Goal: Communication & Community: Answer question/provide support

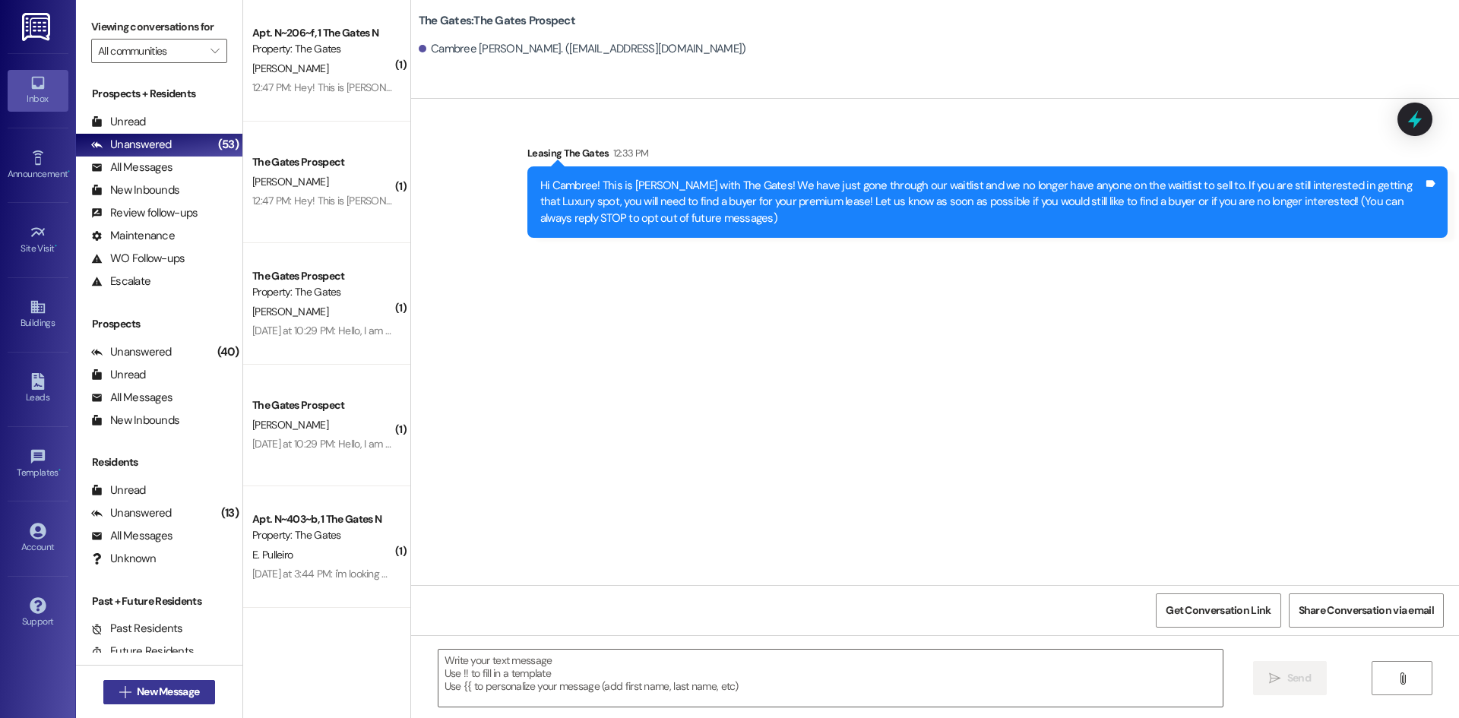
click at [176, 688] on span "New Message" at bounding box center [168, 692] width 62 height 16
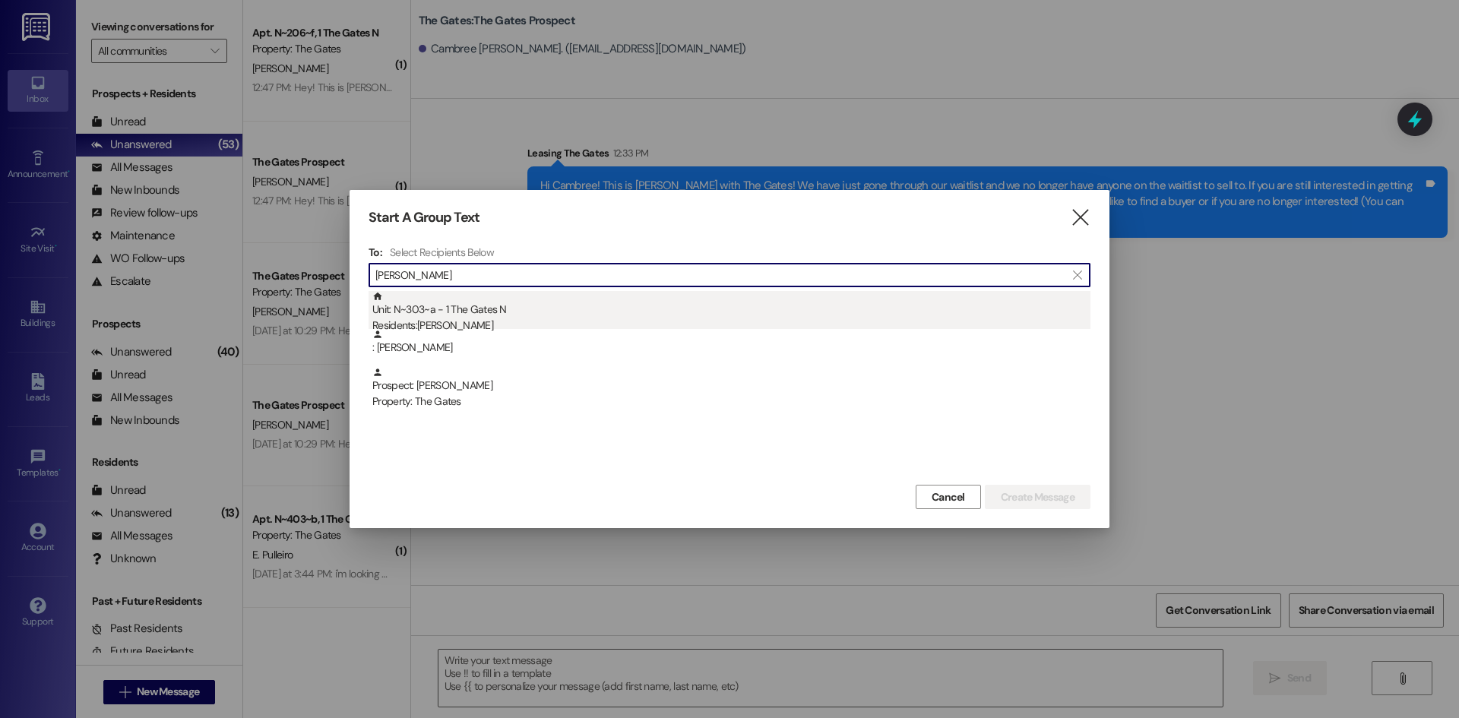
type input "Holguin"
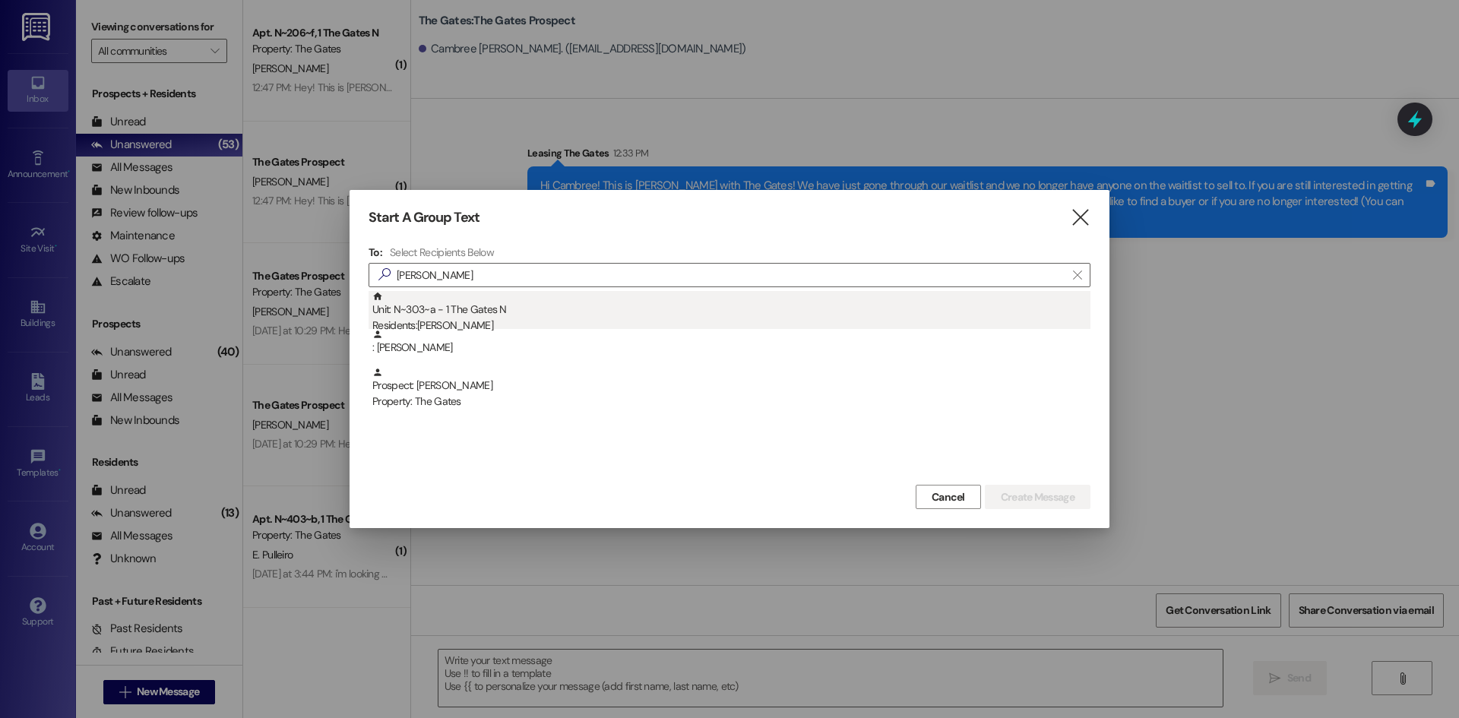
click at [447, 308] on div "Unit: N~303~a - 1 The Gates N Residents: Briana Holguin" at bounding box center [731, 312] width 718 height 43
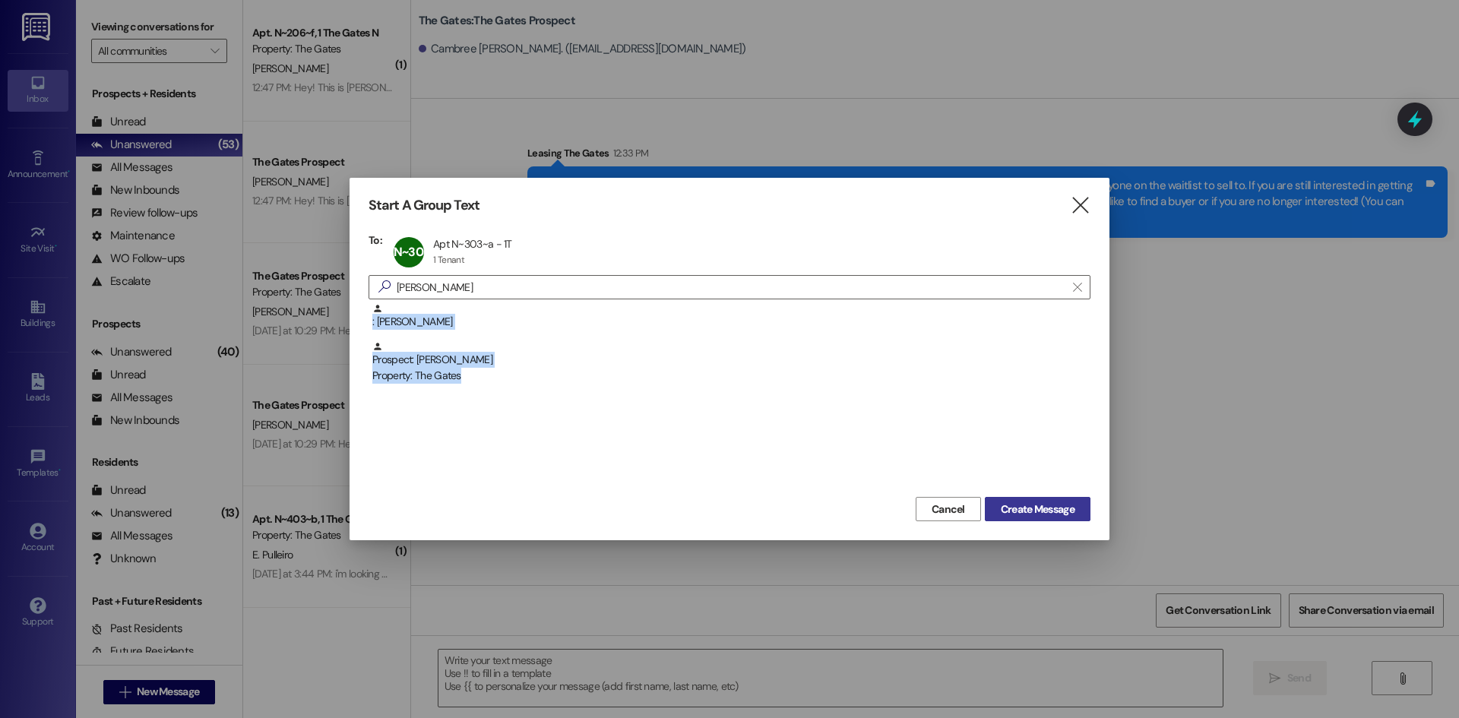
drag, startPoint x: 1016, startPoint y: 496, endPoint x: 1027, endPoint y: 504, distance: 13.5
click at [1019, 499] on div "Start A Group Text  To: N~303~a Apt N~303~a - 1T Apt N~303~a - 1T 1 Tenant 1 T…" at bounding box center [730, 359] width 760 height 363
click at [1028, 504] on span "Create Message" at bounding box center [1038, 510] width 74 height 16
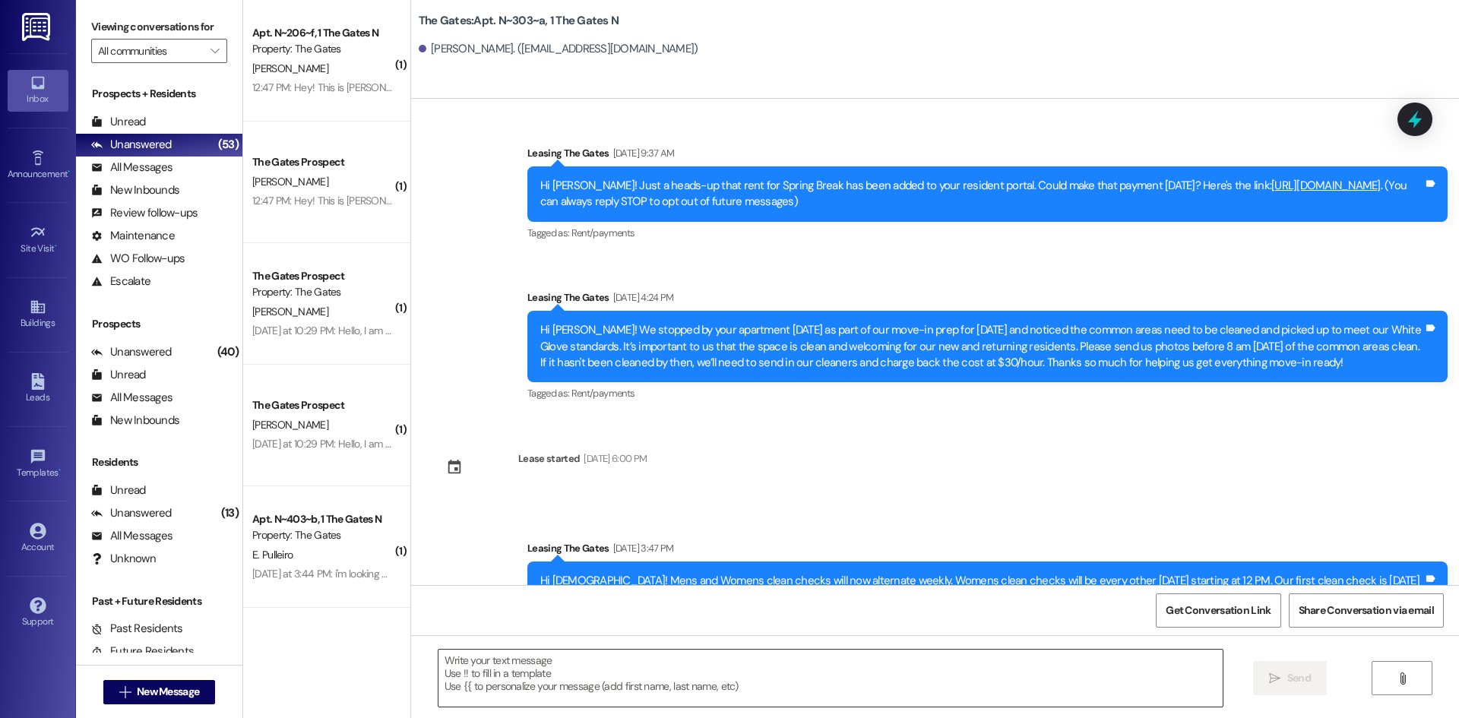
scroll to position [6495, 0]
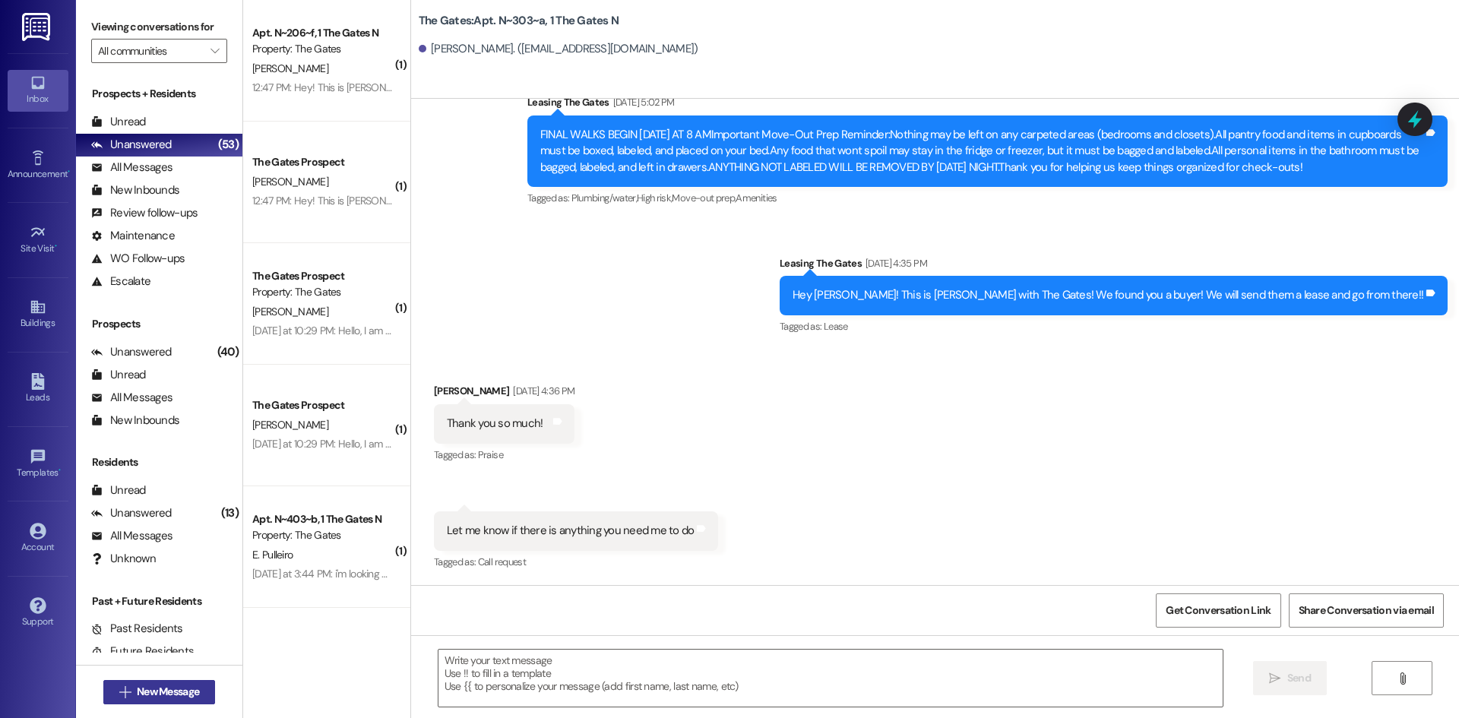
click at [173, 695] on span "New Message" at bounding box center [168, 692] width 62 height 16
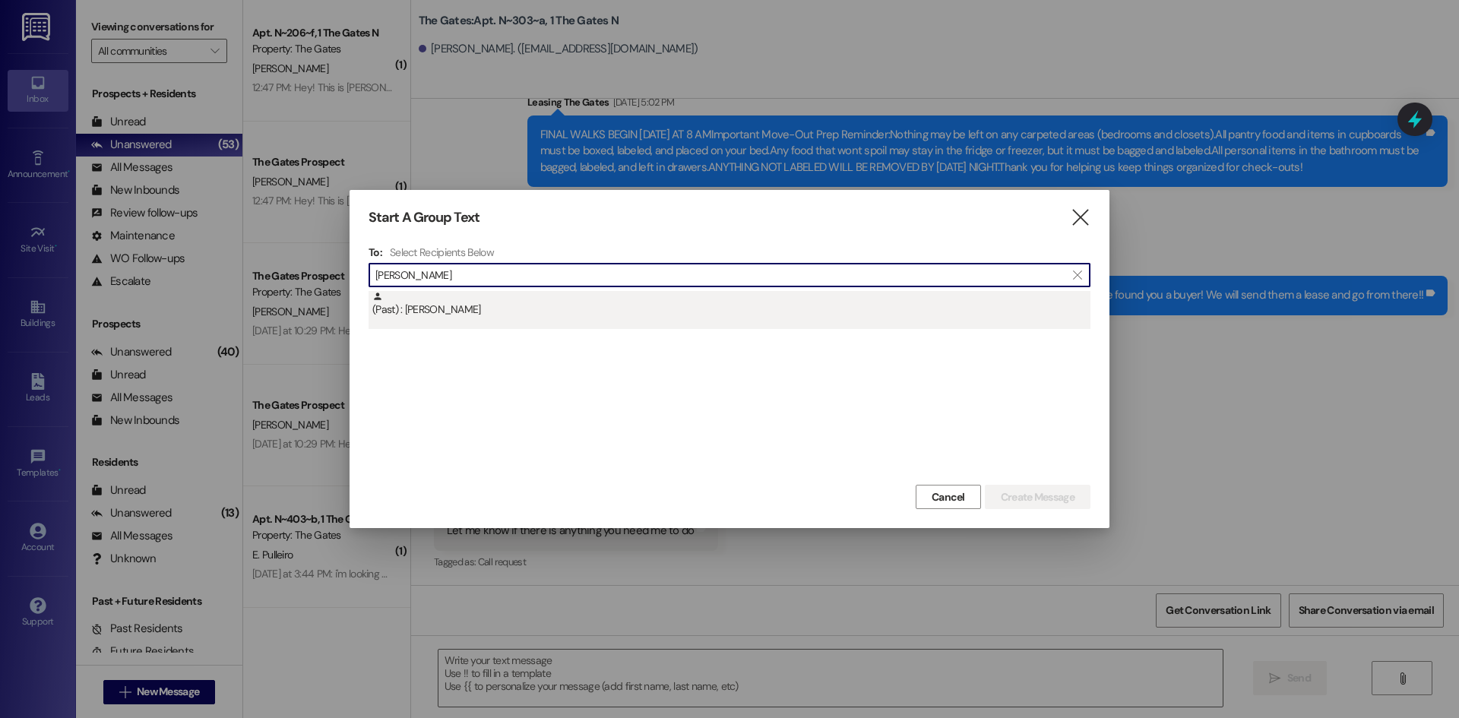
type input "Ryanne Chi"
click at [407, 324] on div "(Past) : Ryanne Child" at bounding box center [730, 310] width 722 height 38
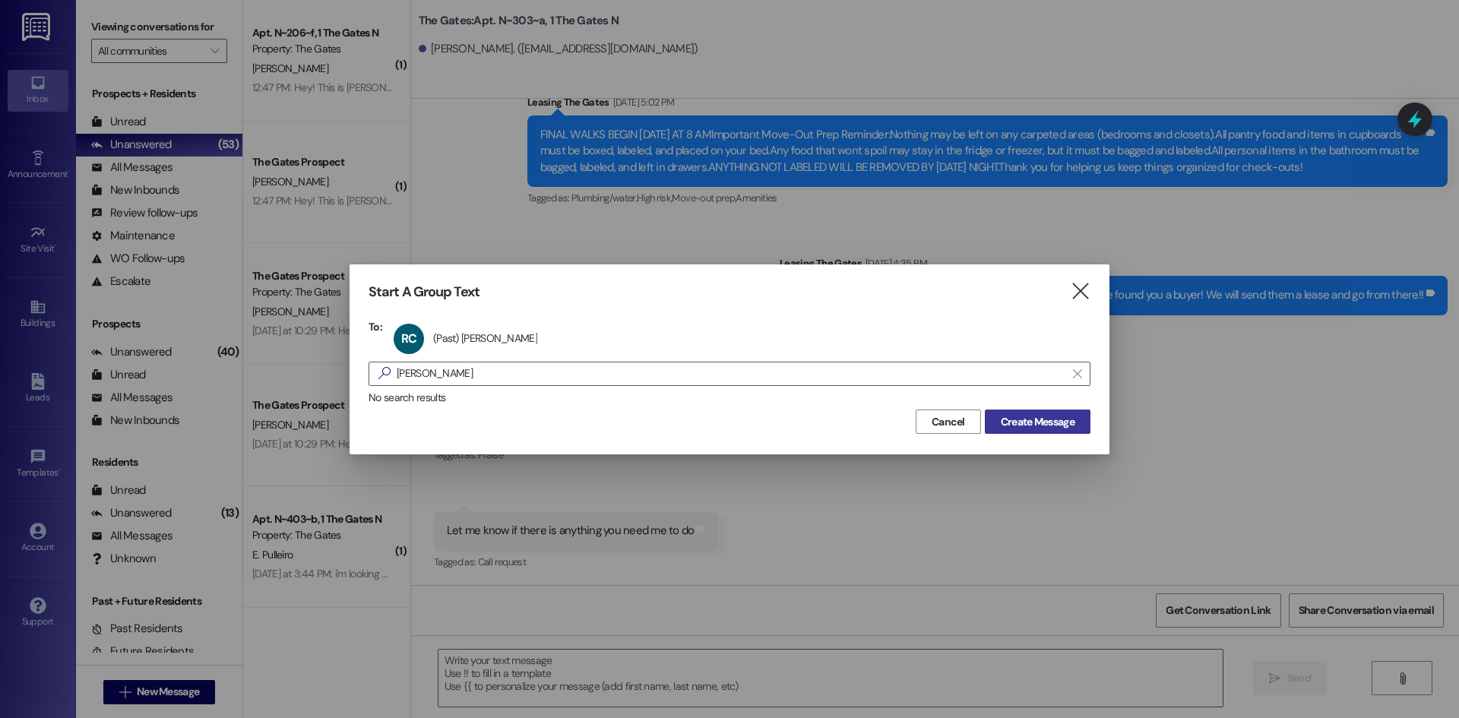
click at [1055, 415] on span "Create Message" at bounding box center [1038, 422] width 74 height 16
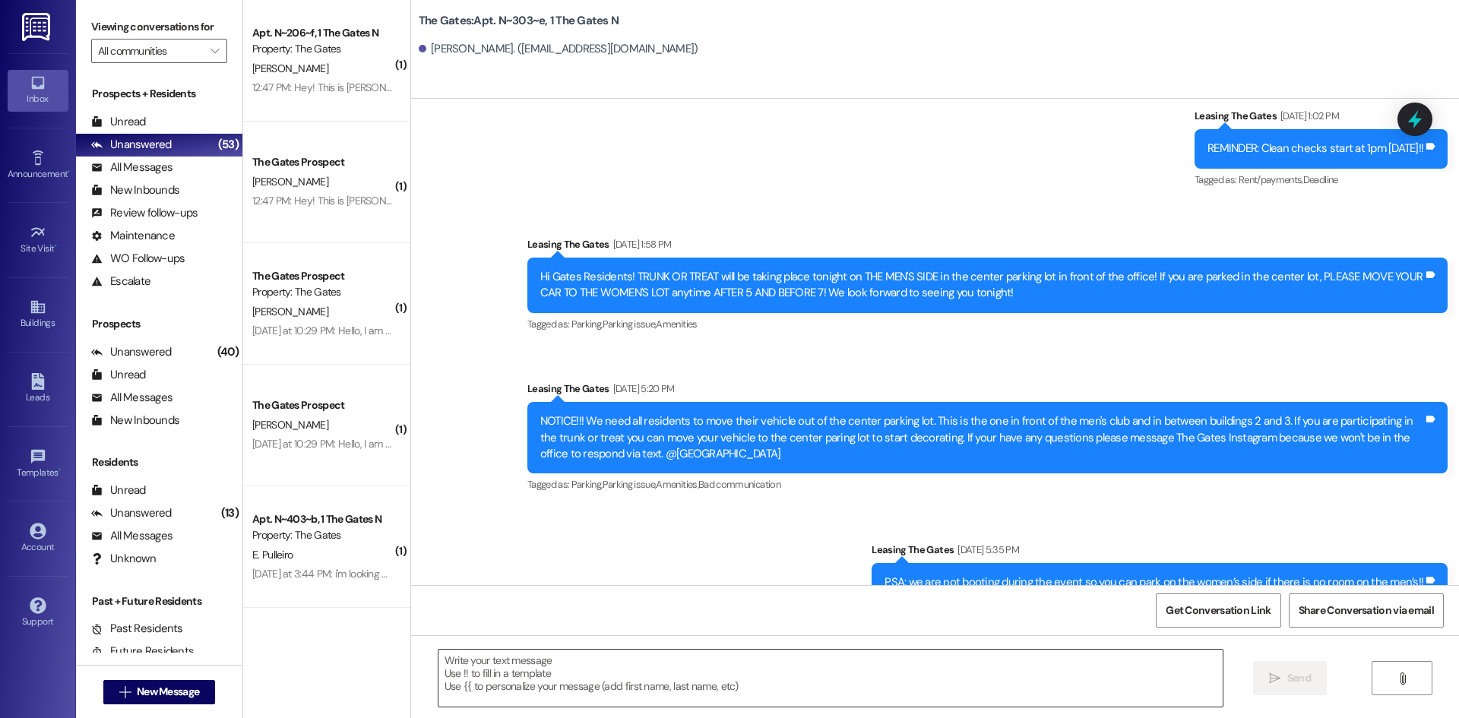
scroll to position [17978, 0]
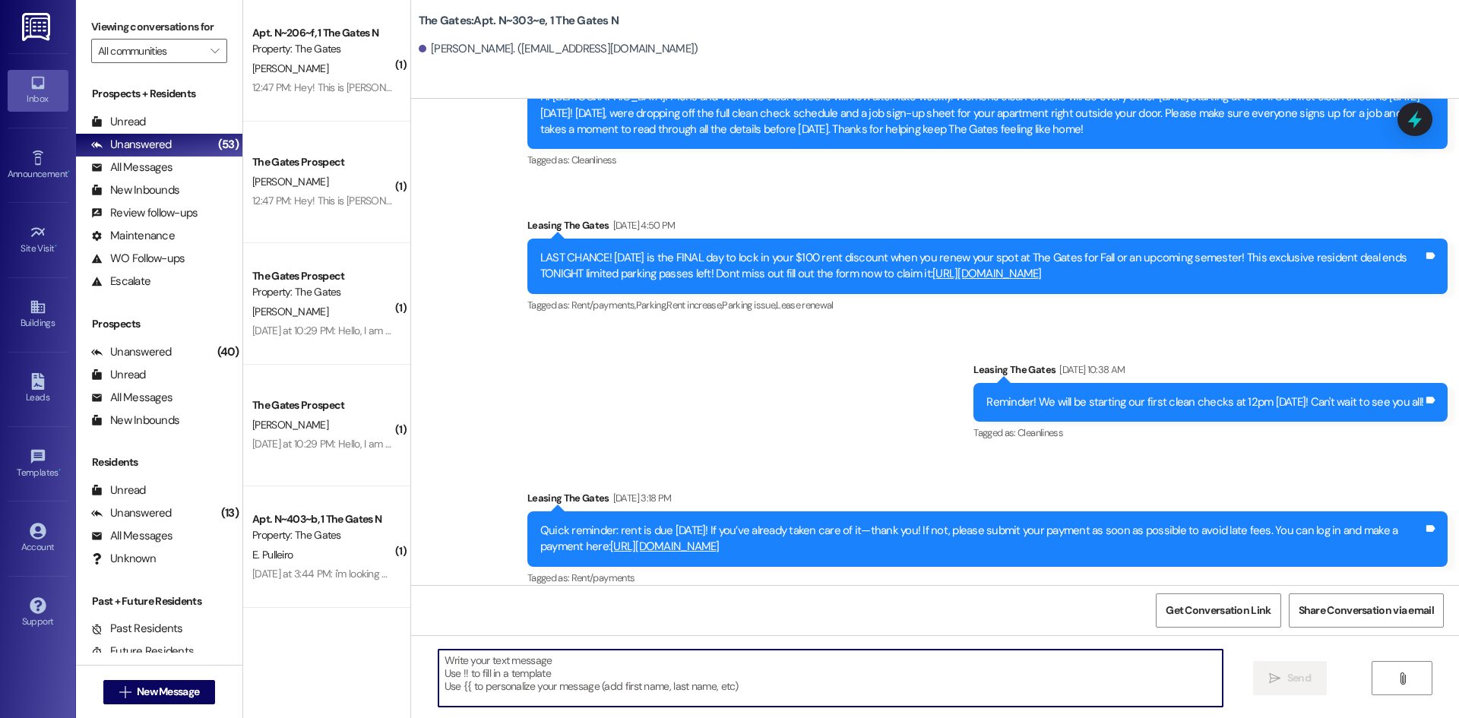
click at [486, 665] on textarea at bounding box center [831, 678] width 784 height 57
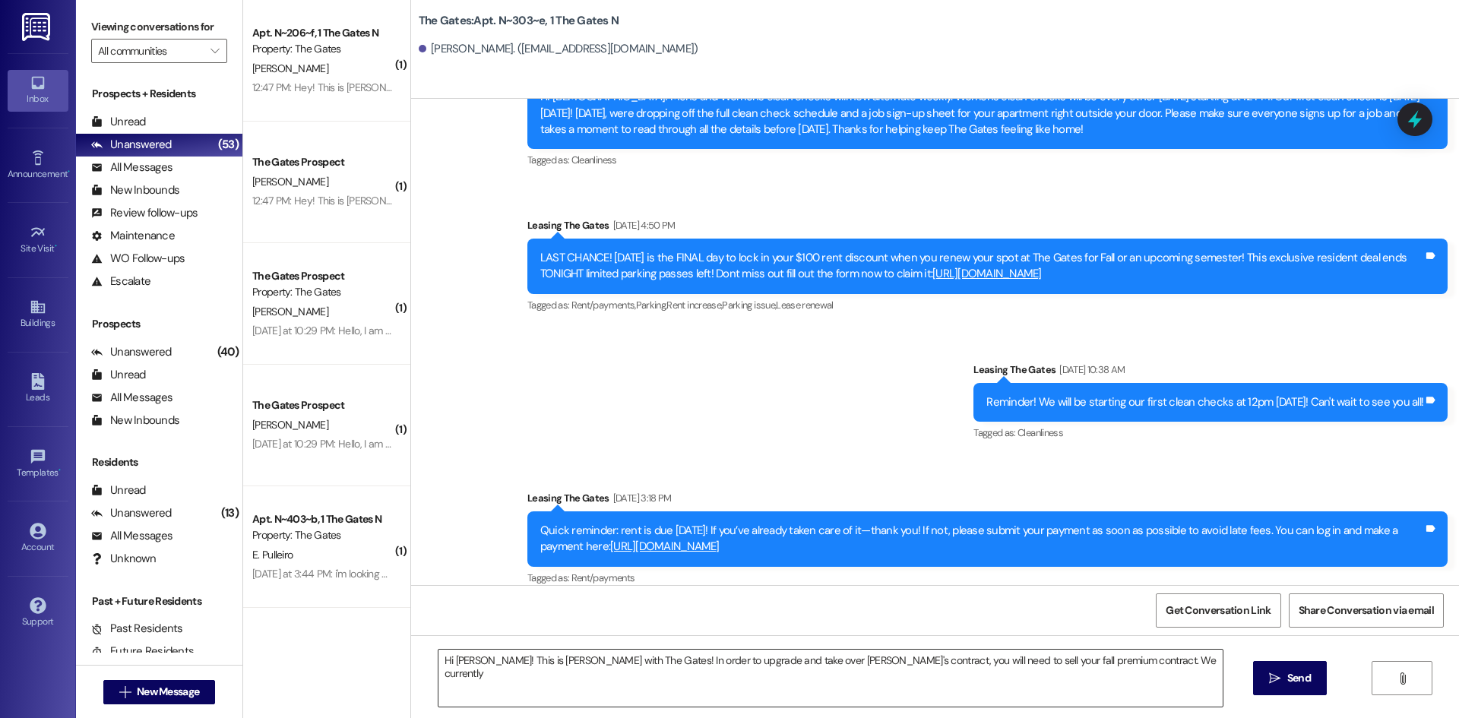
click at [1149, 678] on textarea "Hi Ryanne! This is Mackenzie with The Gates! In order to upgrade and take over …" at bounding box center [831, 678] width 784 height 57
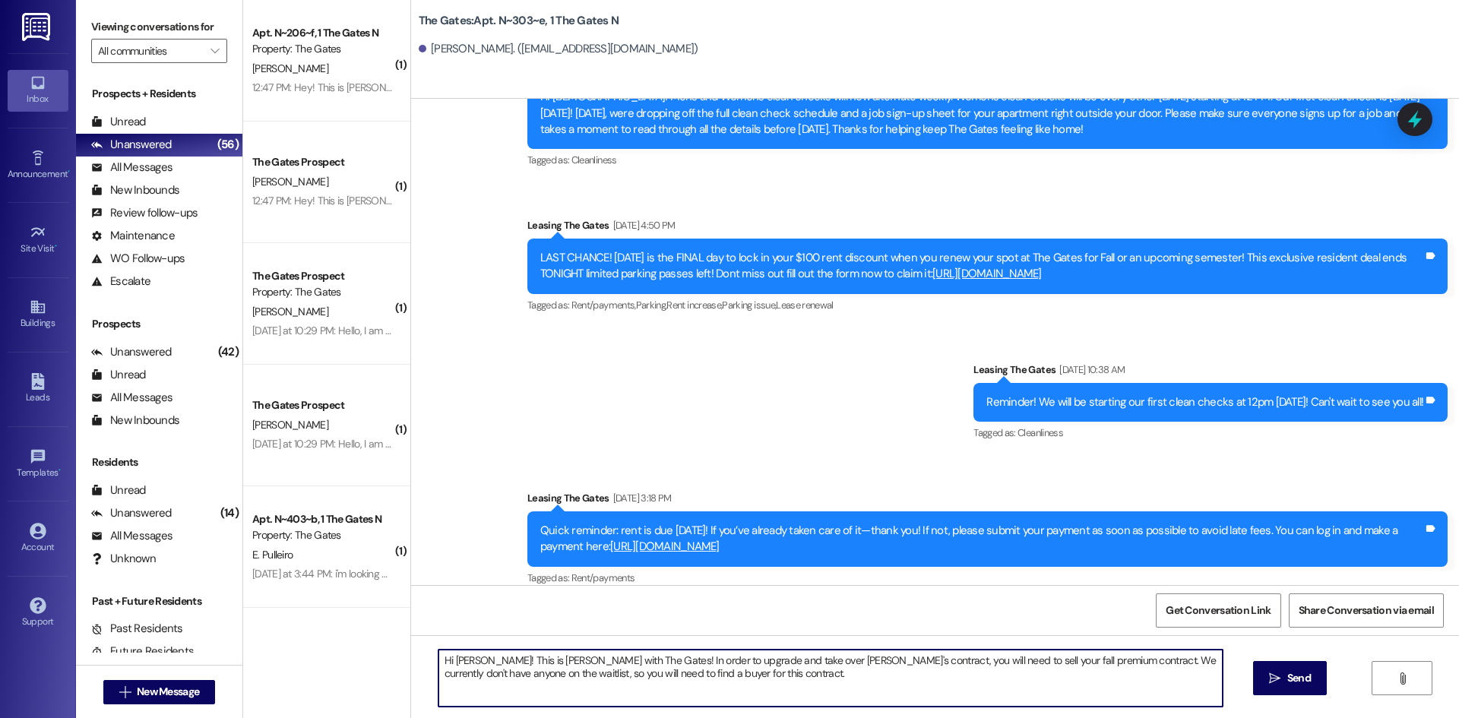
type textarea "Hi Ryanne! This is Mackenzie with The Gates! In order to upgrade and take over …"
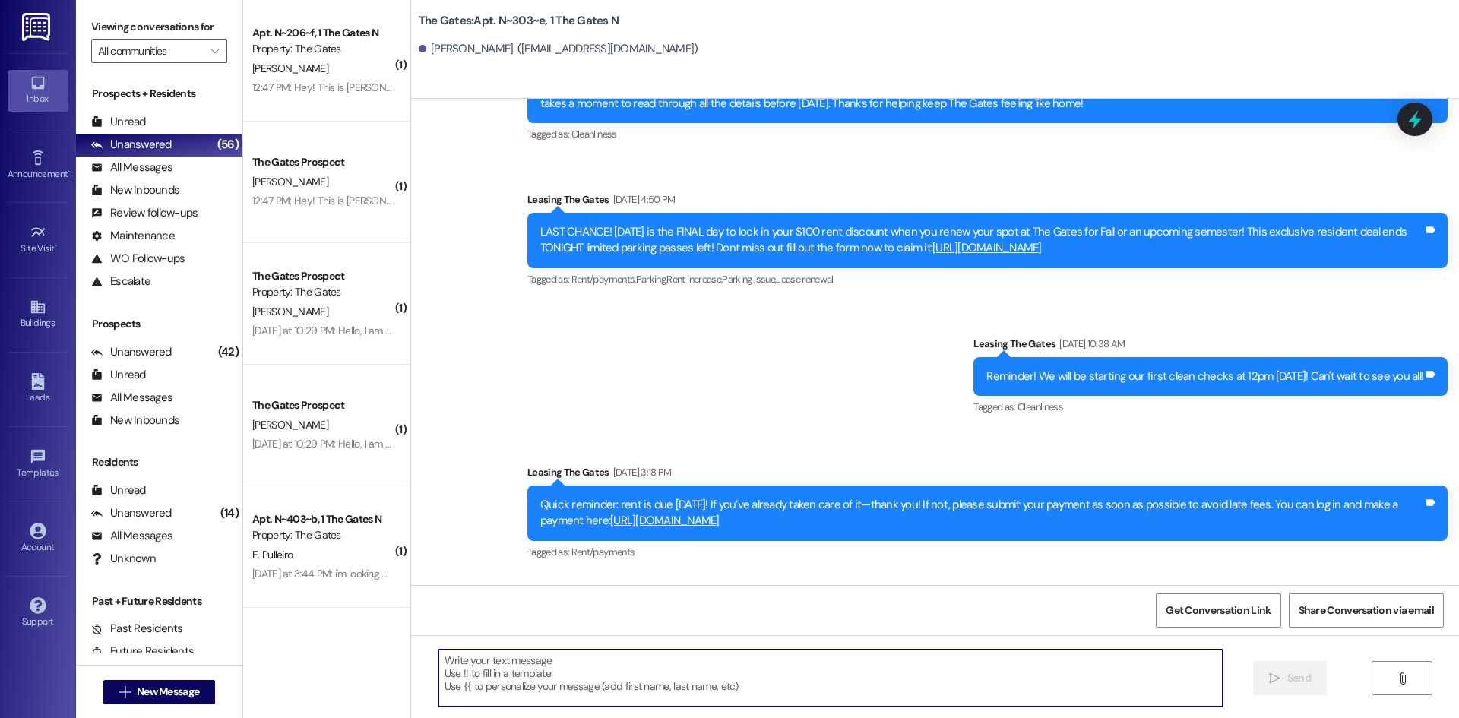
scroll to position [18099, 0]
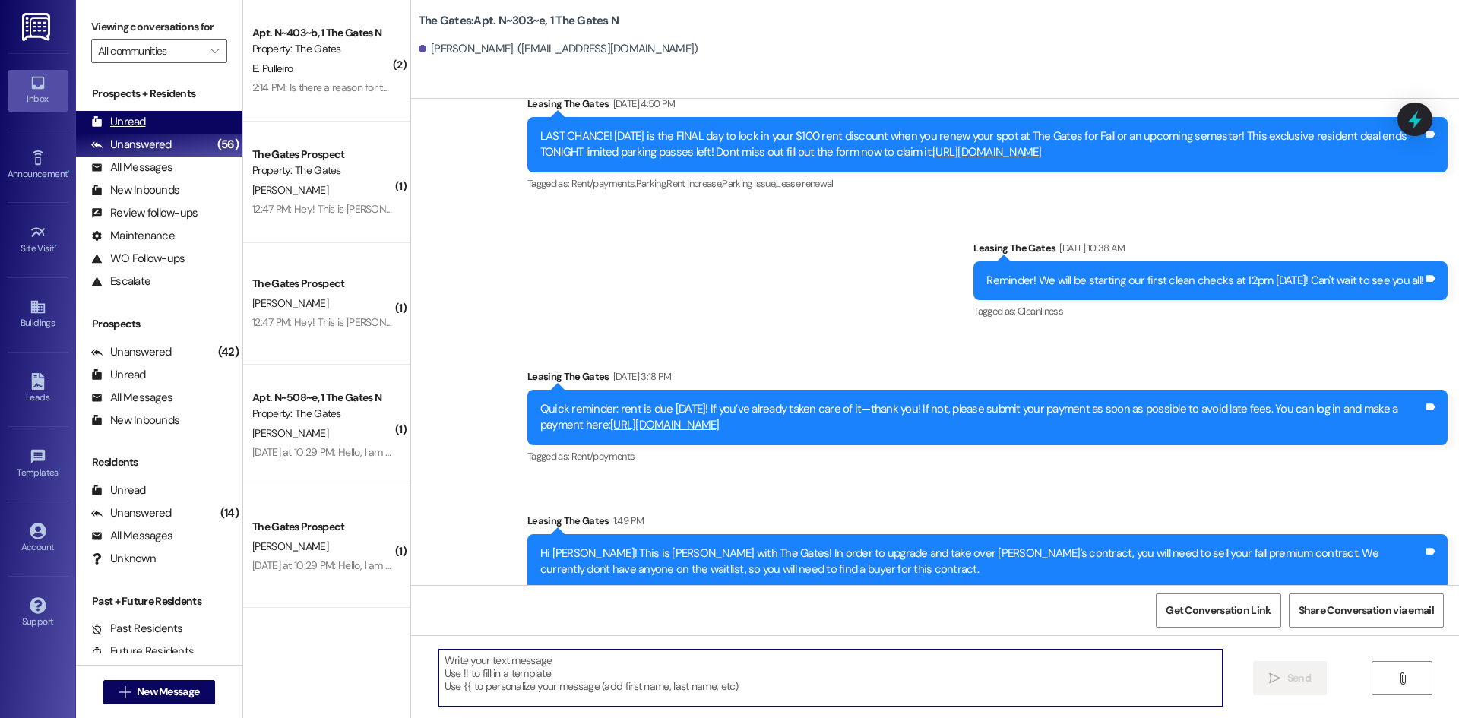
click at [159, 121] on div "Unread (0)" at bounding box center [159, 122] width 166 height 23
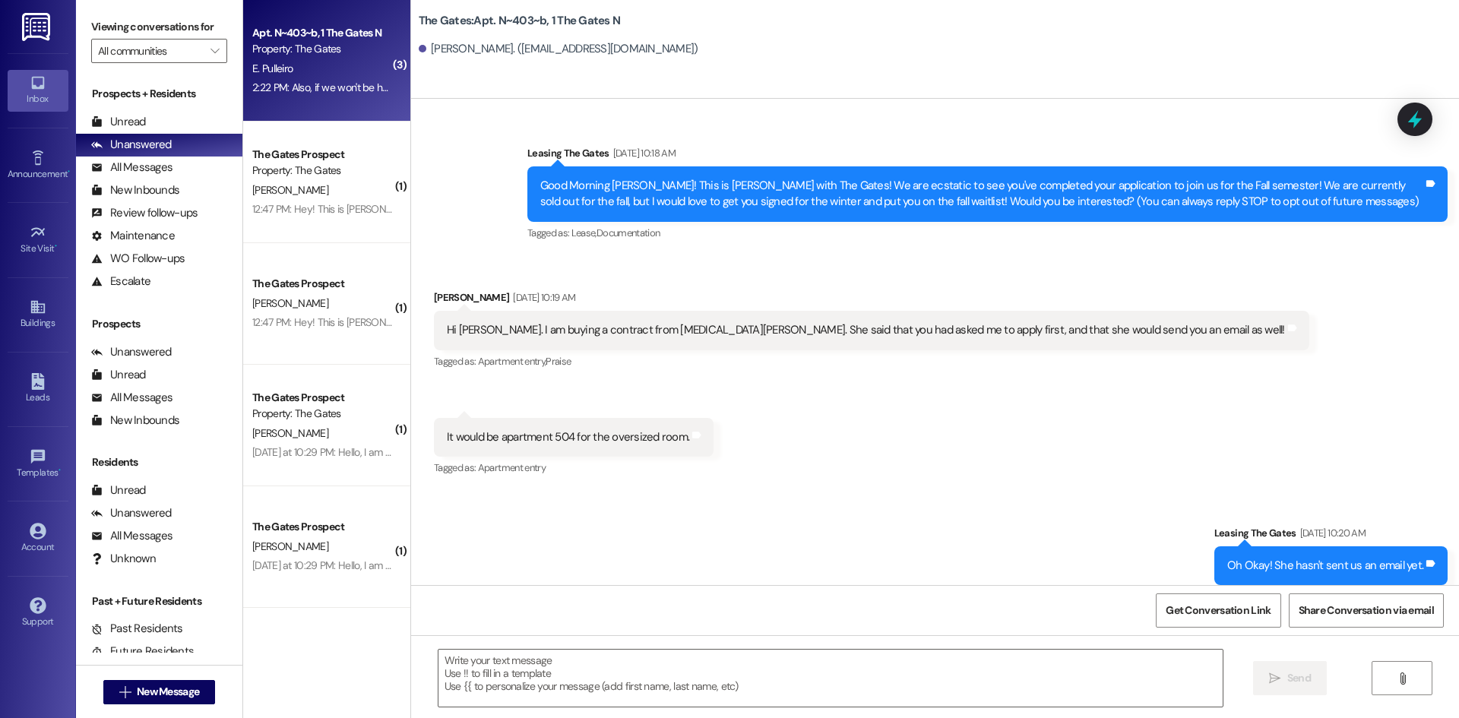
scroll to position [39352, 0]
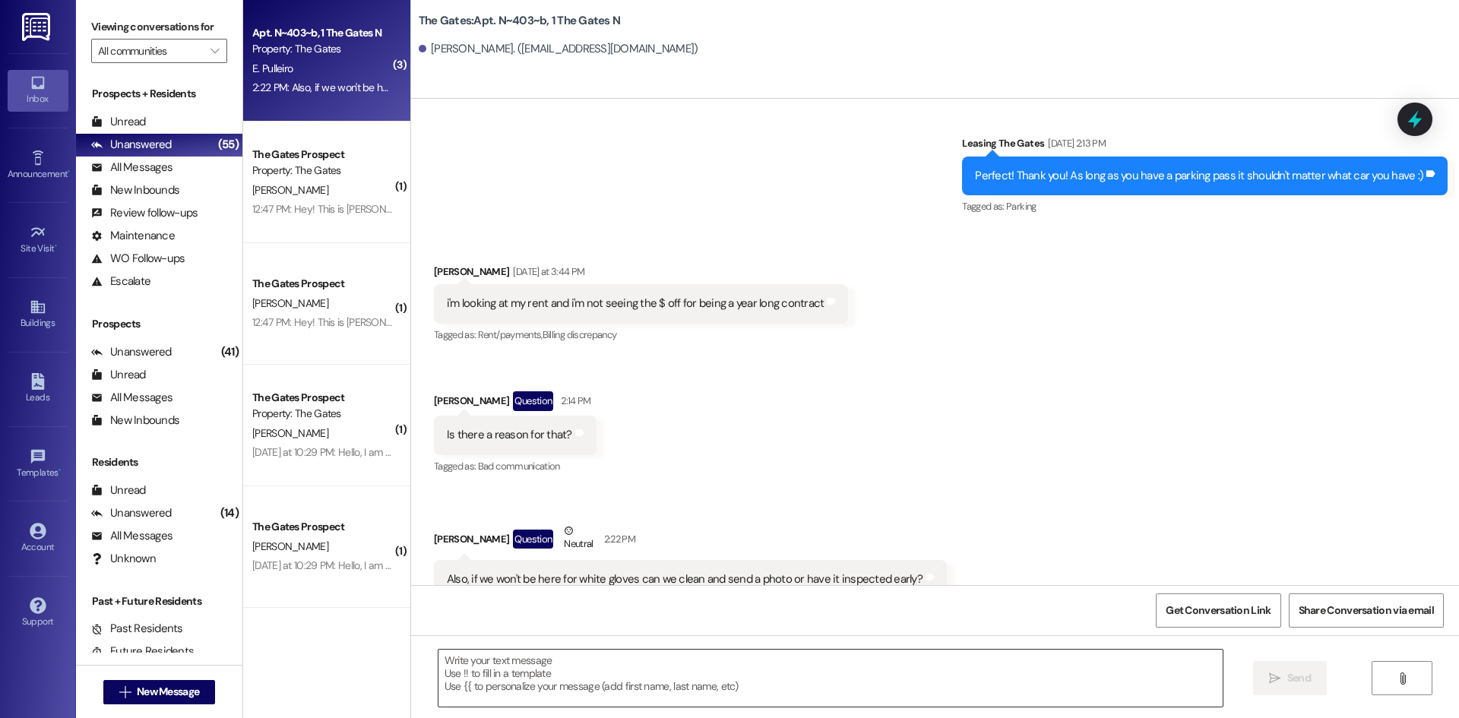
click at [464, 695] on textarea at bounding box center [831, 678] width 784 height 57
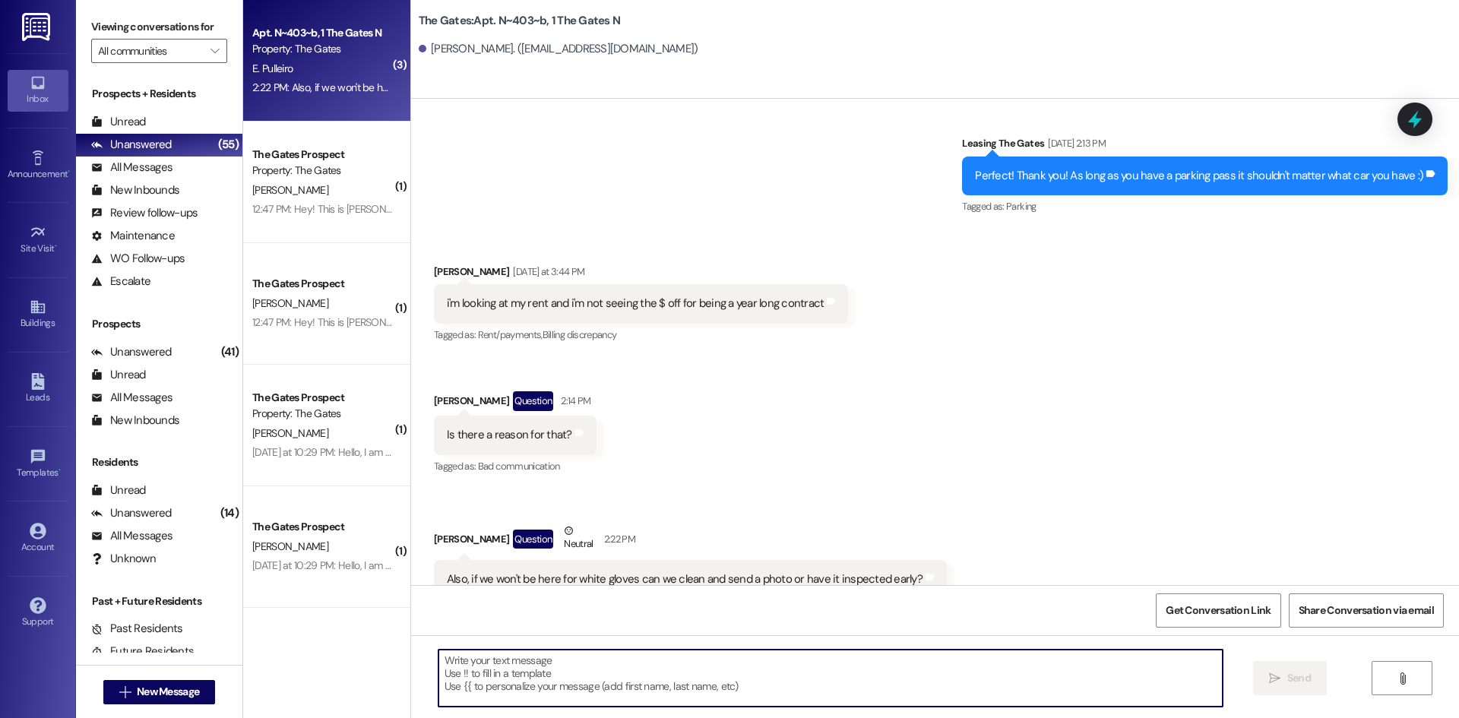
click at [514, 683] on textarea at bounding box center [831, 678] width 784 height 57
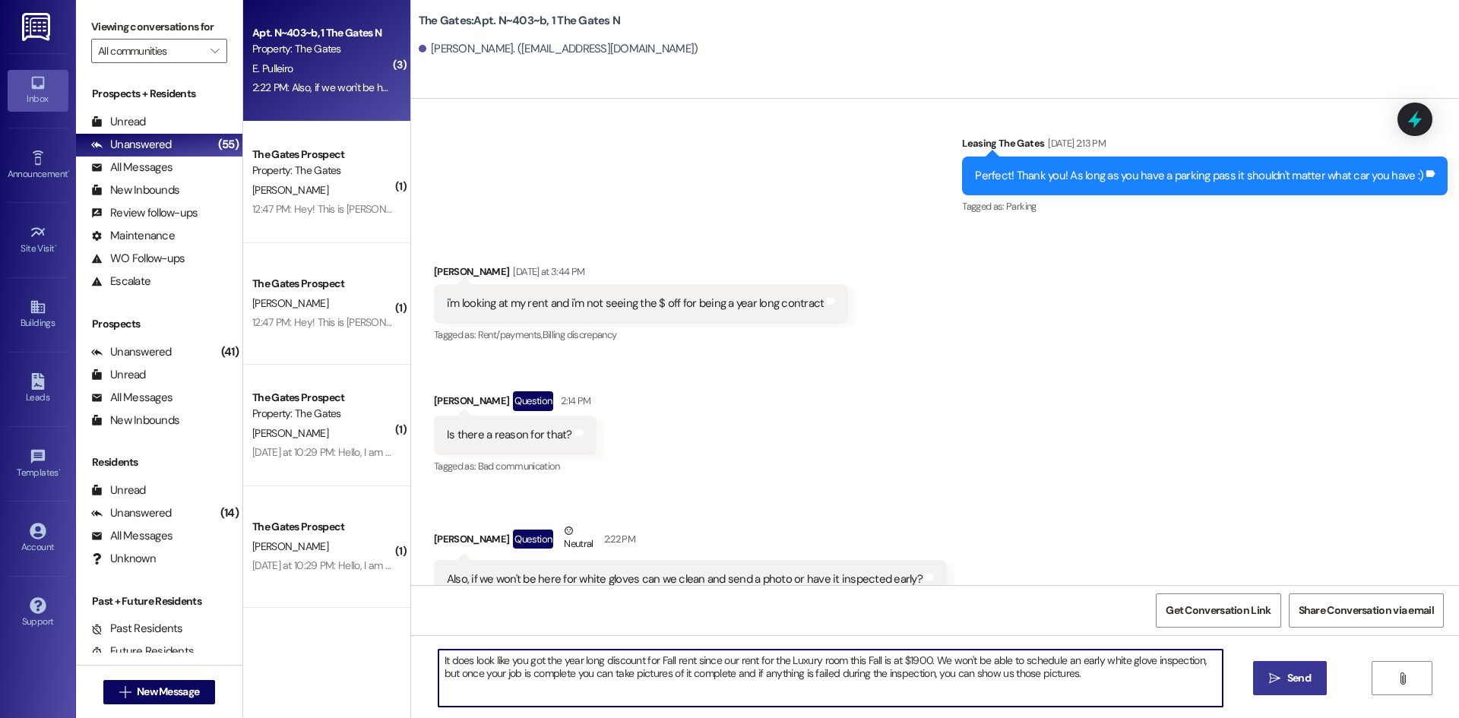
type textarea "It does look like you got the year long discount for Fall rent since our rent f…"
click at [1324, 677] on button " Send" at bounding box center [1290, 678] width 74 height 34
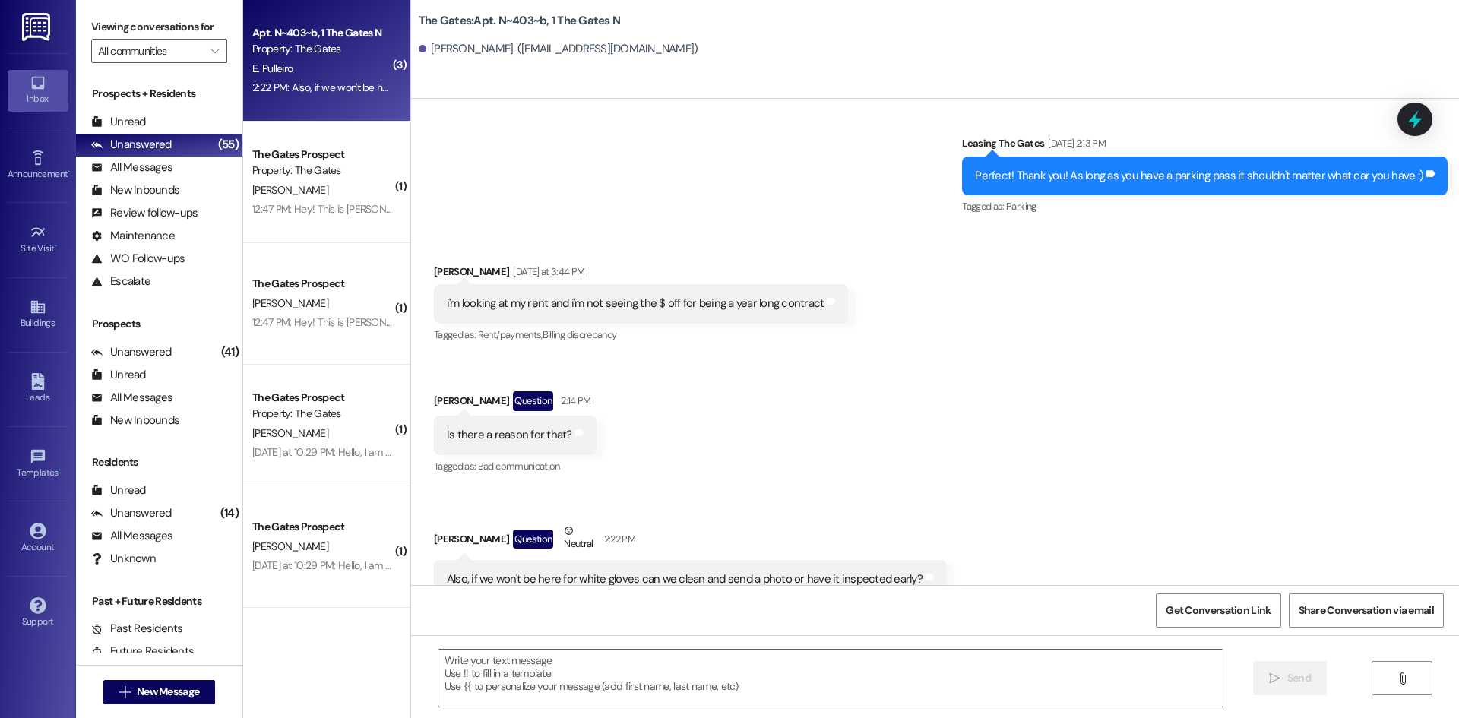
scroll to position [39351, 0]
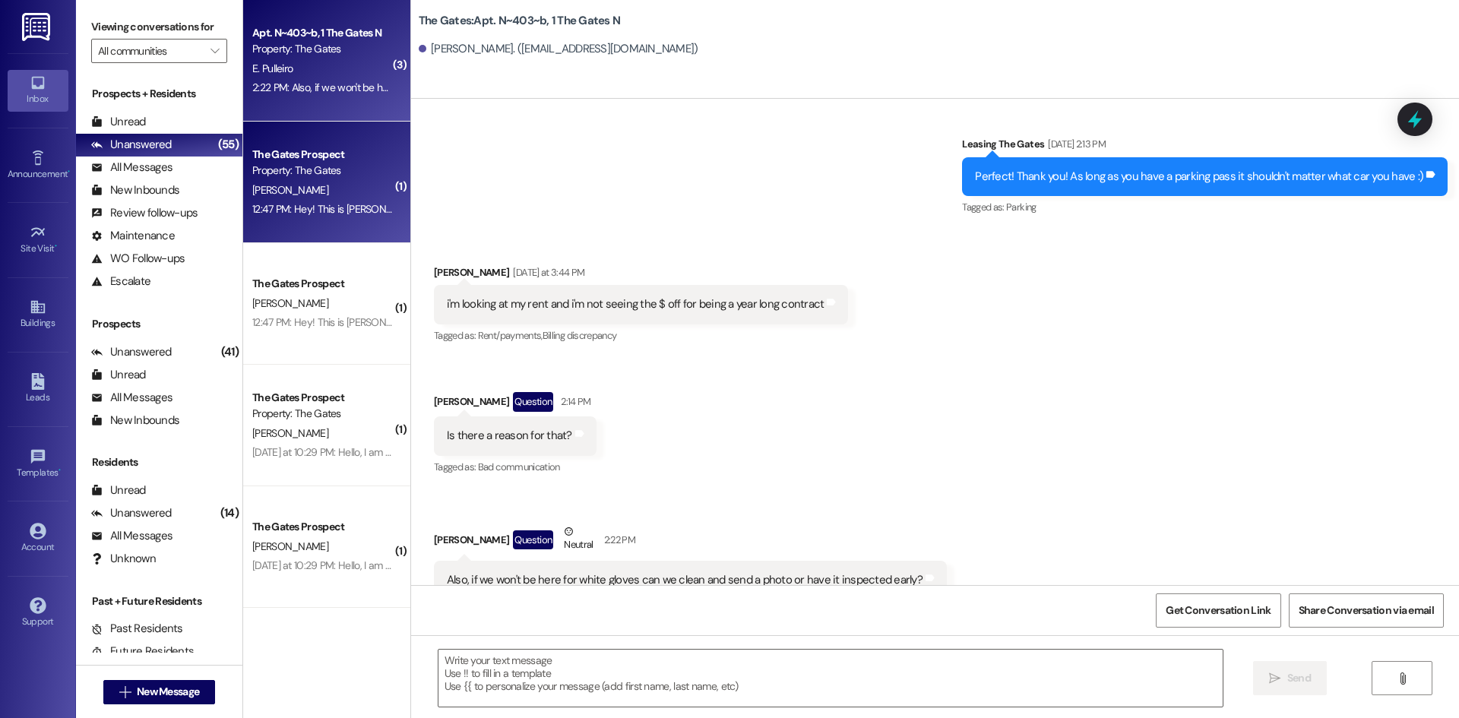
click at [292, 173] on div "Property: The Gates" at bounding box center [322, 171] width 141 height 16
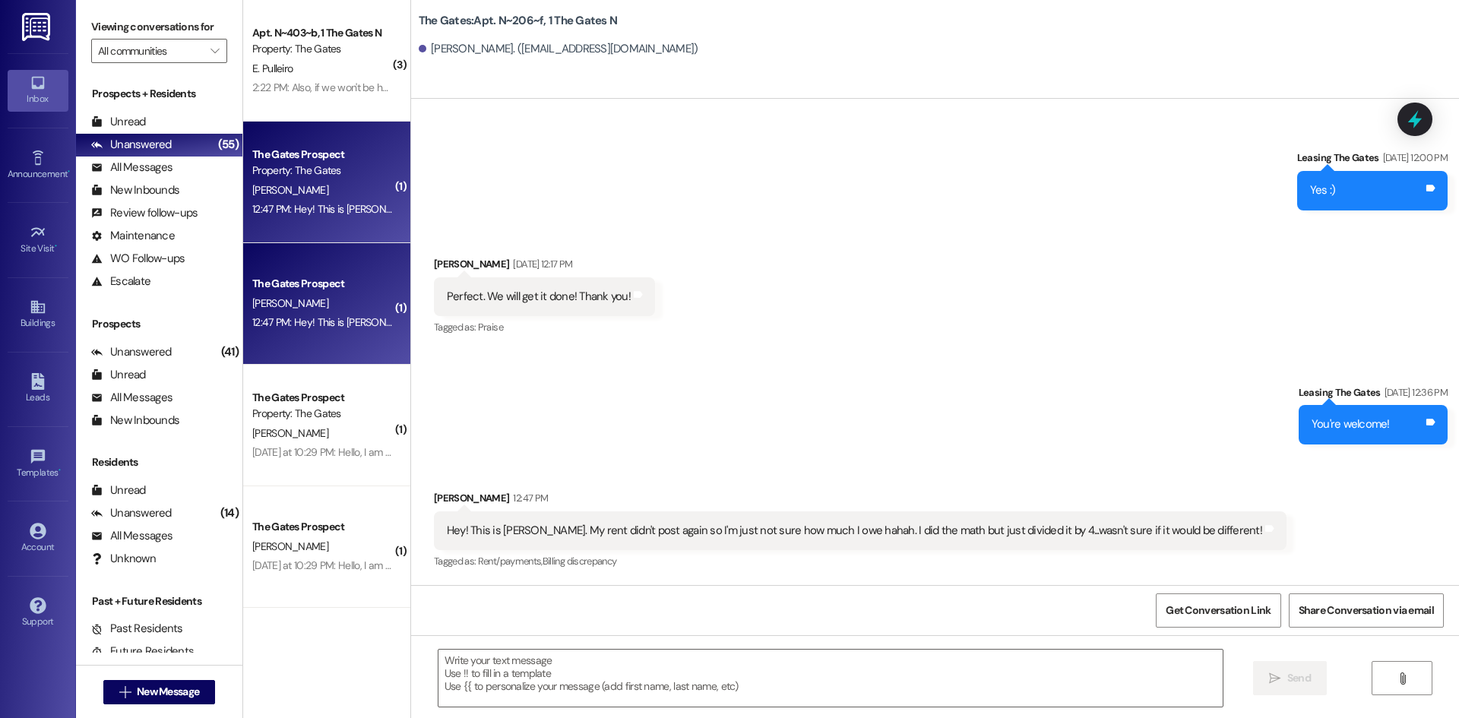
scroll to position [13961, 0]
click at [571, 657] on textarea at bounding box center [831, 678] width 784 height 57
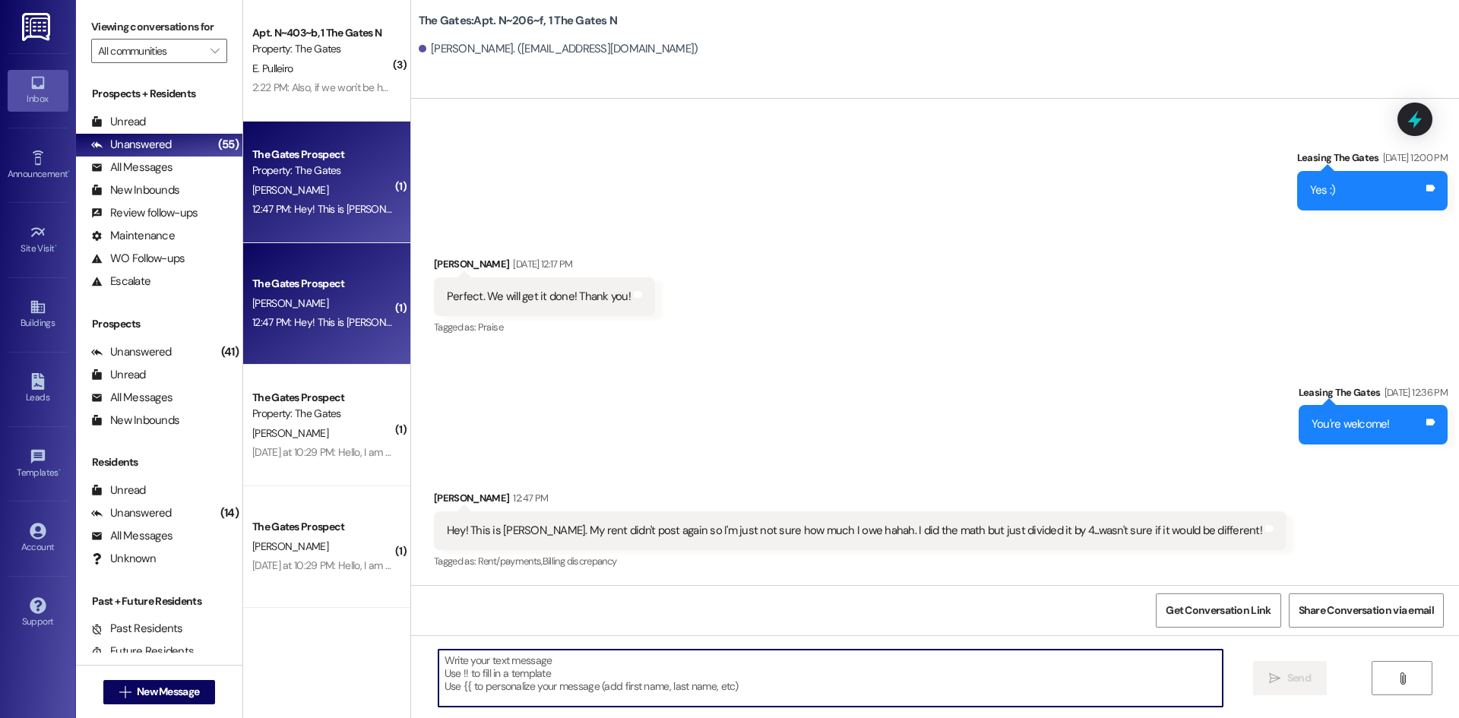
click at [586, 675] on textarea at bounding box center [831, 678] width 784 height 57
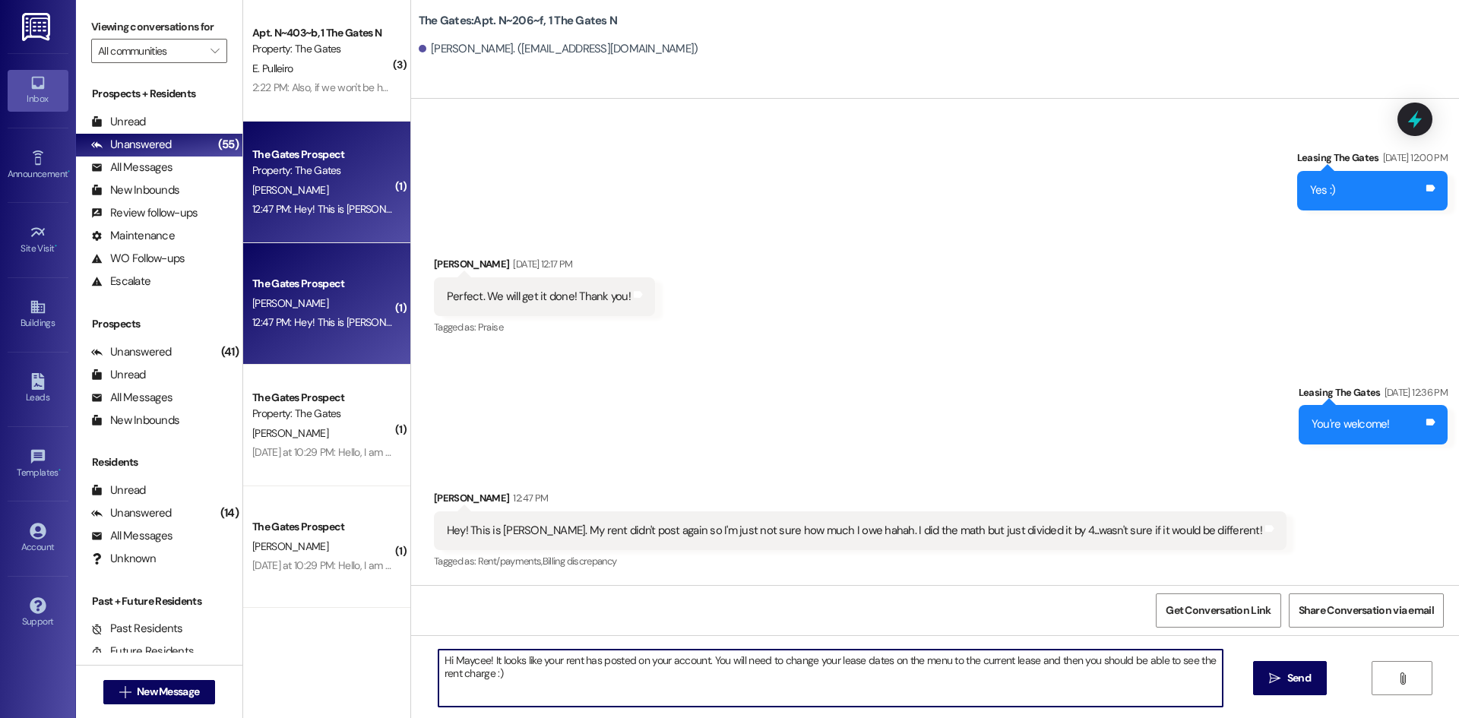
type textarea "Hi Maycee! It looks like your rent has posted on your account. You will need to…"
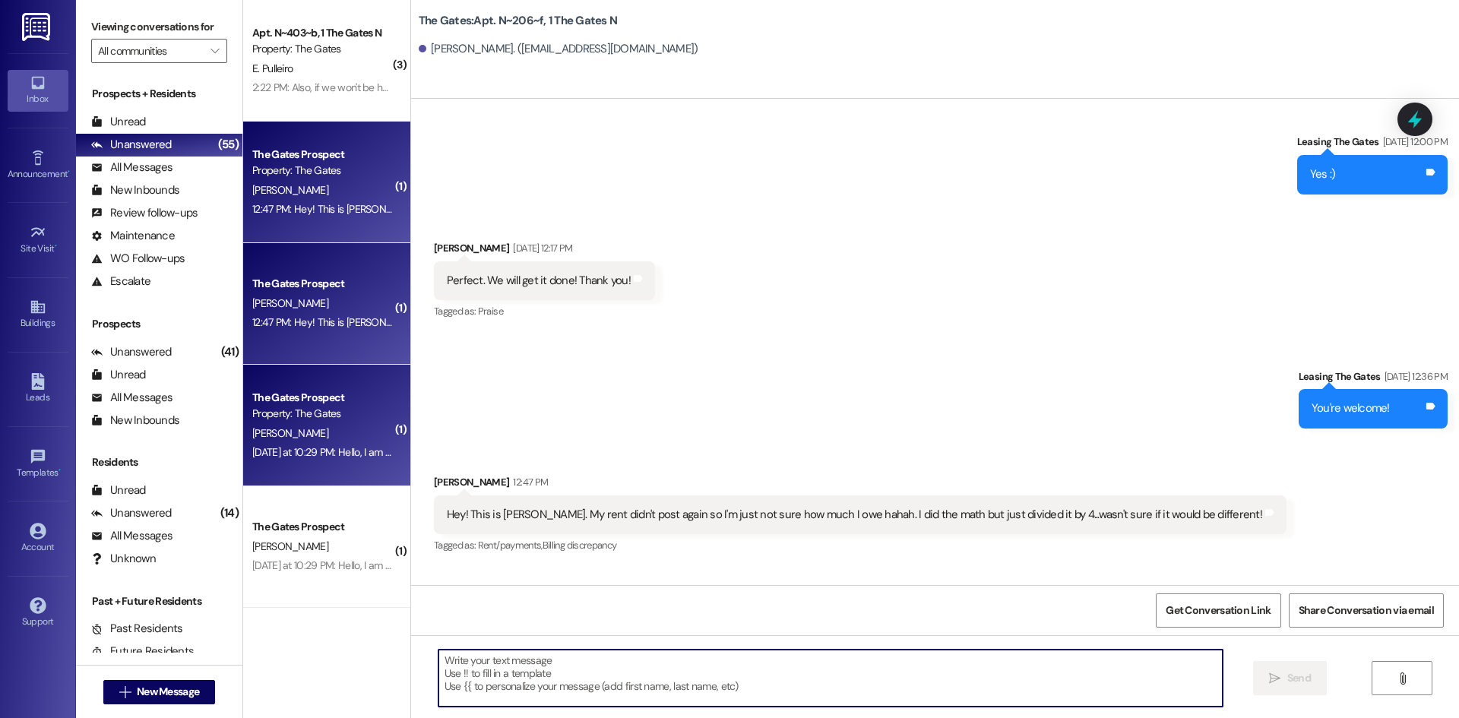
click at [296, 420] on div "Property: The Gates" at bounding box center [322, 414] width 141 height 16
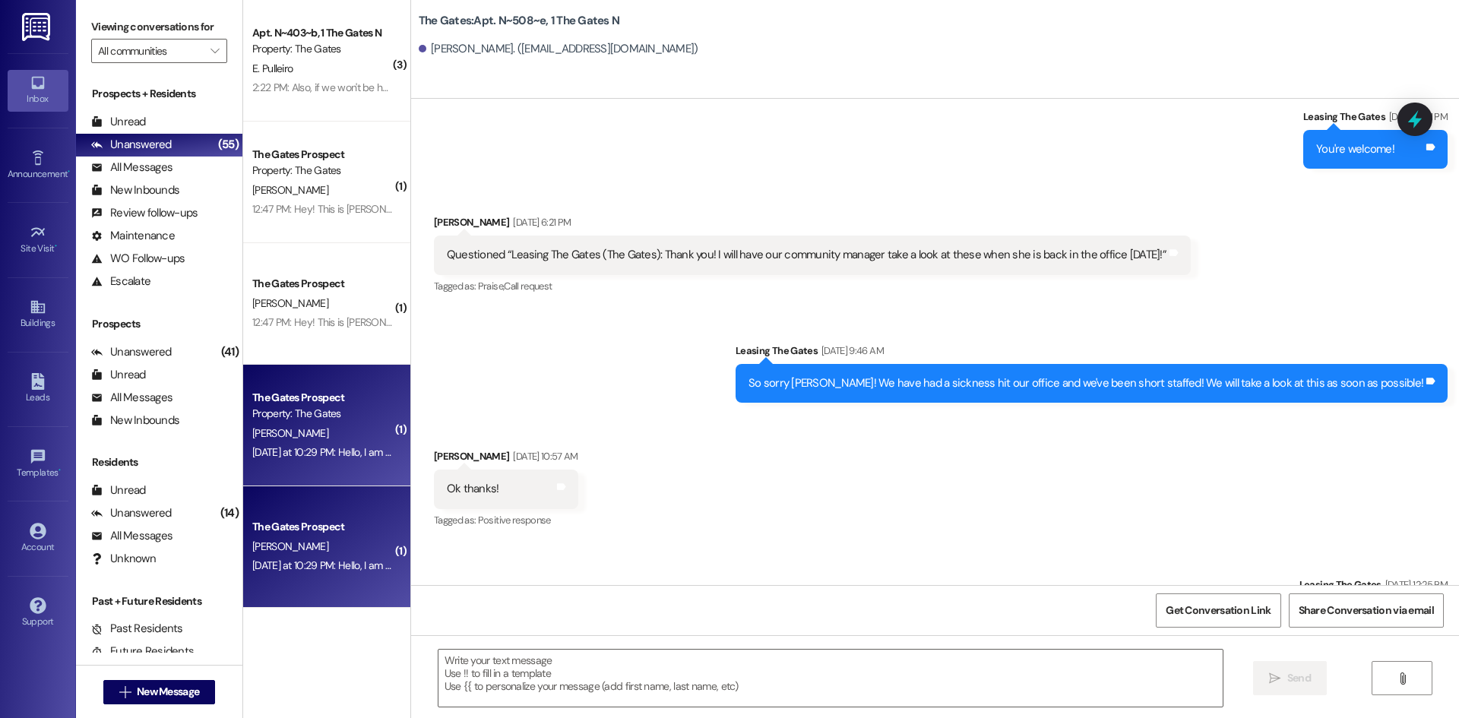
scroll to position [36811, 0]
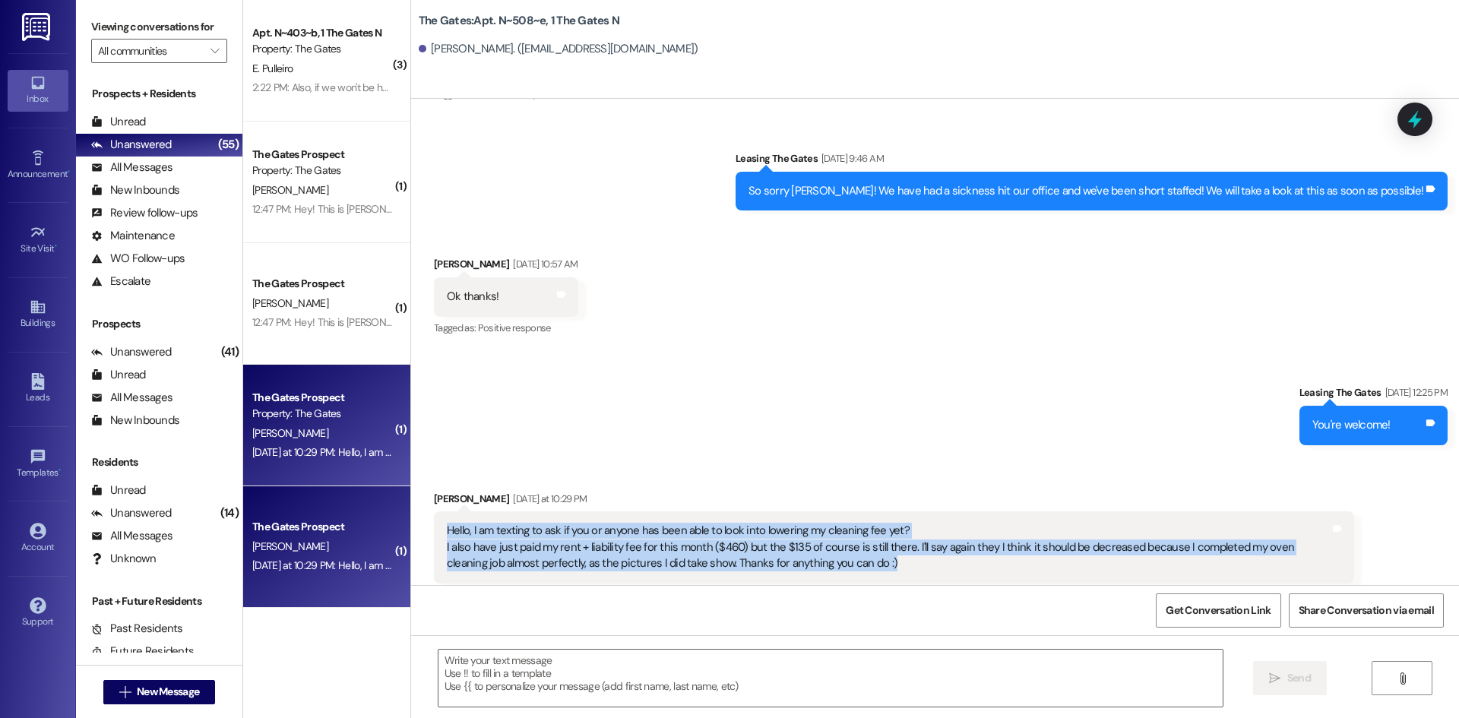
drag, startPoint x: 822, startPoint y: 531, endPoint x: 436, endPoint y: 496, distance: 388.5
click at [447, 523] on div "Hello, I am texting to ask if you or anyone has been able to look into lowering…" at bounding box center [888, 547] width 883 height 49
copy div "Hello, I am texting to ask if you or anyone has been able to look into lowering…"
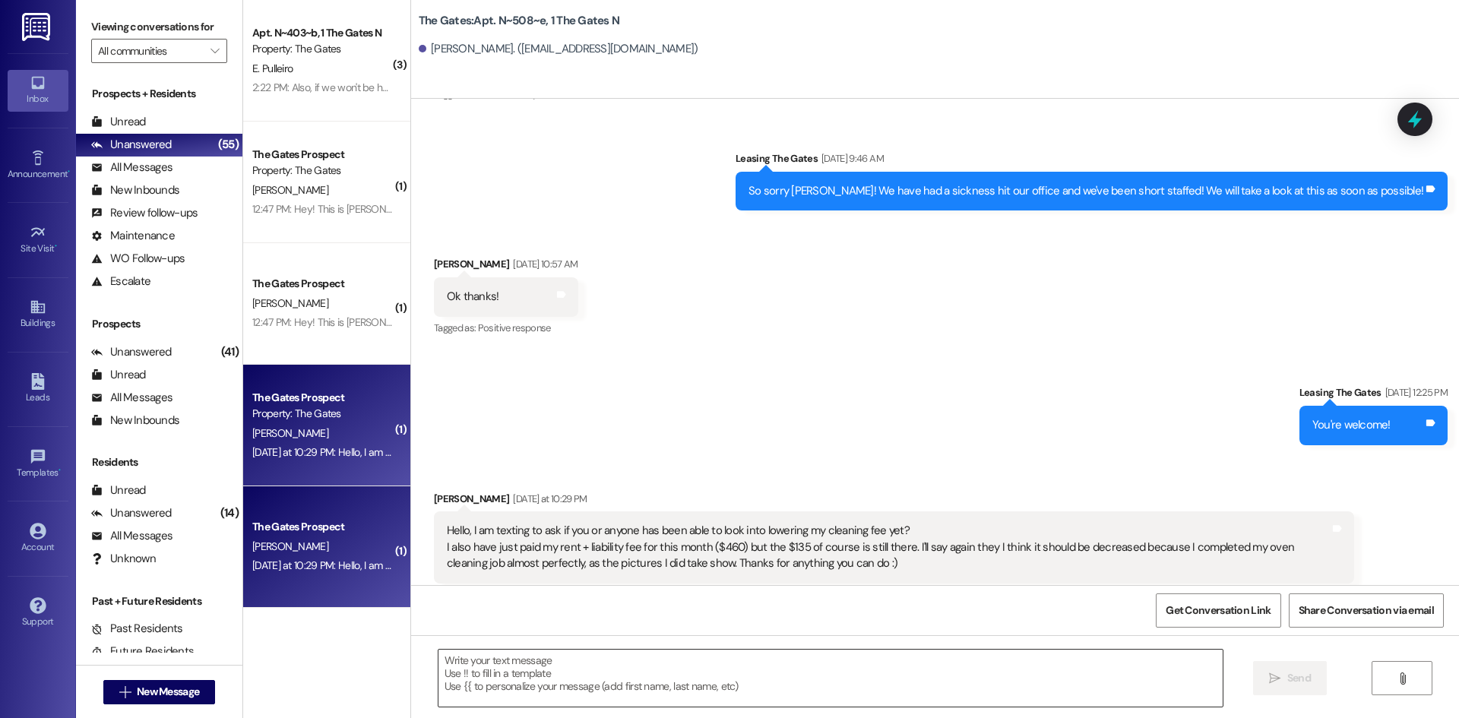
click at [439, 678] on textarea at bounding box center [831, 678] width 784 height 57
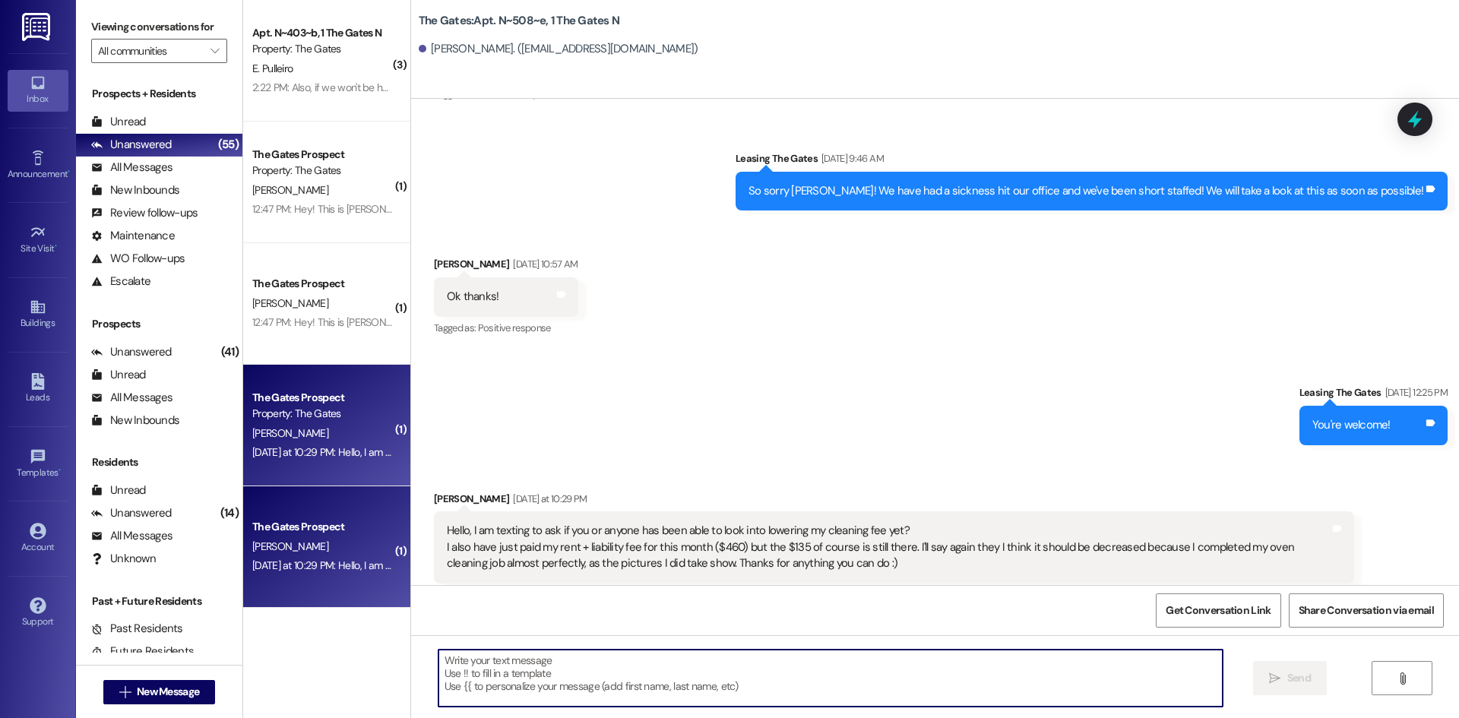
click at [478, 681] on textarea at bounding box center [831, 678] width 784 height 57
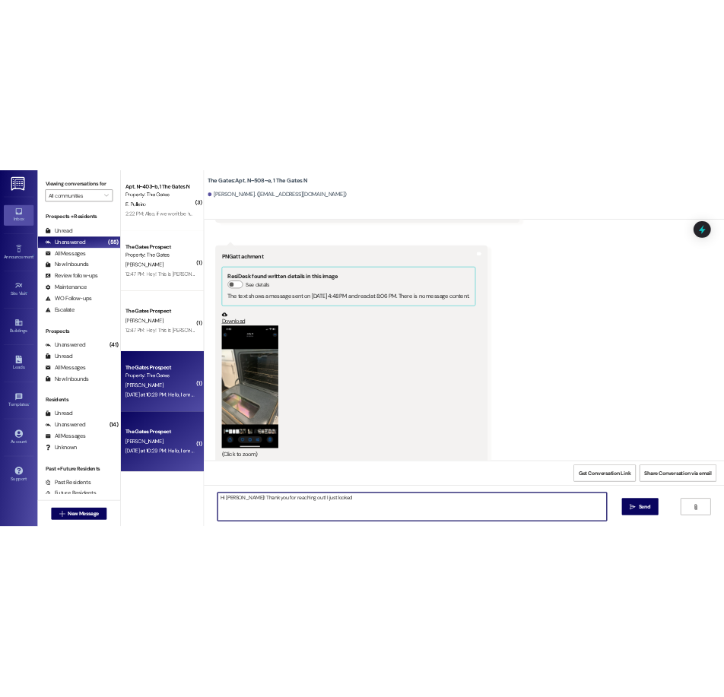
scroll to position [35823, 0]
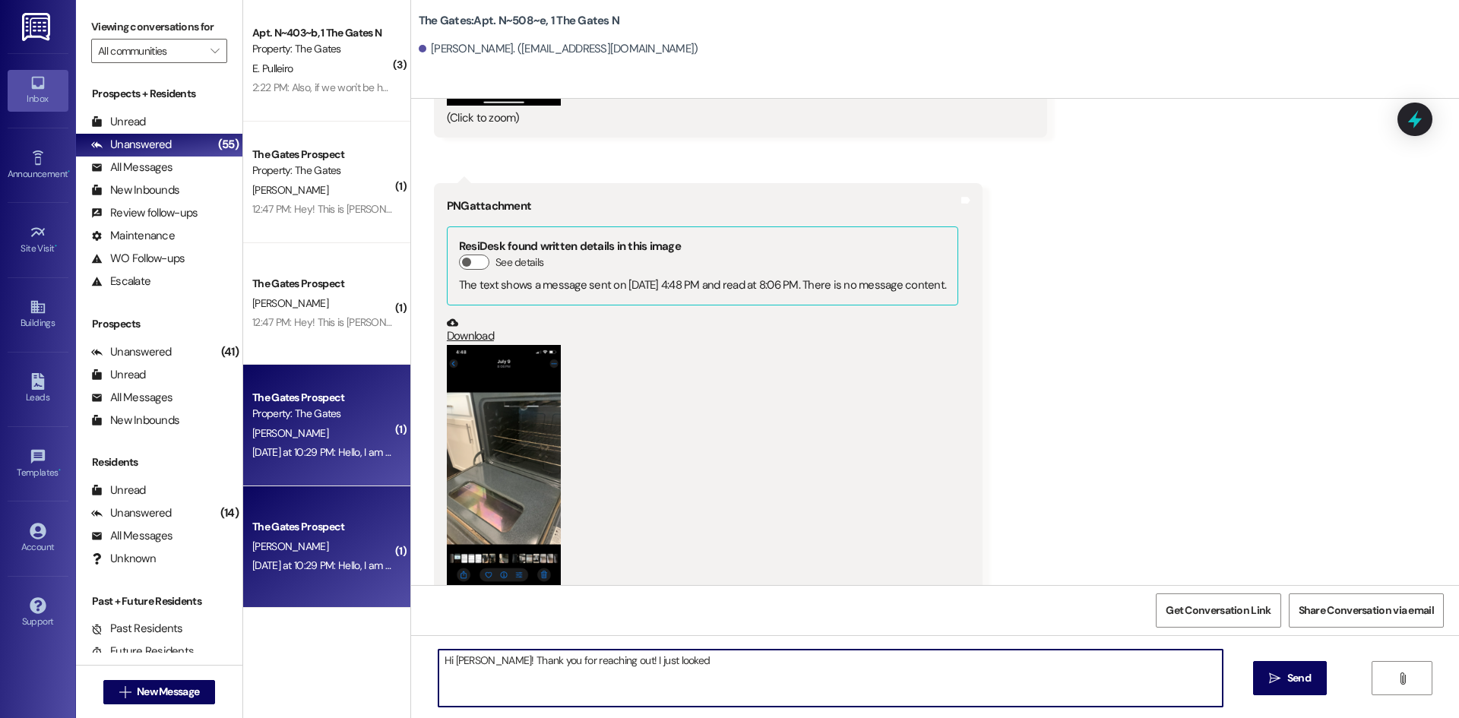
type textarea "Hi Raquel! Thank you for reaching out! I just looked"
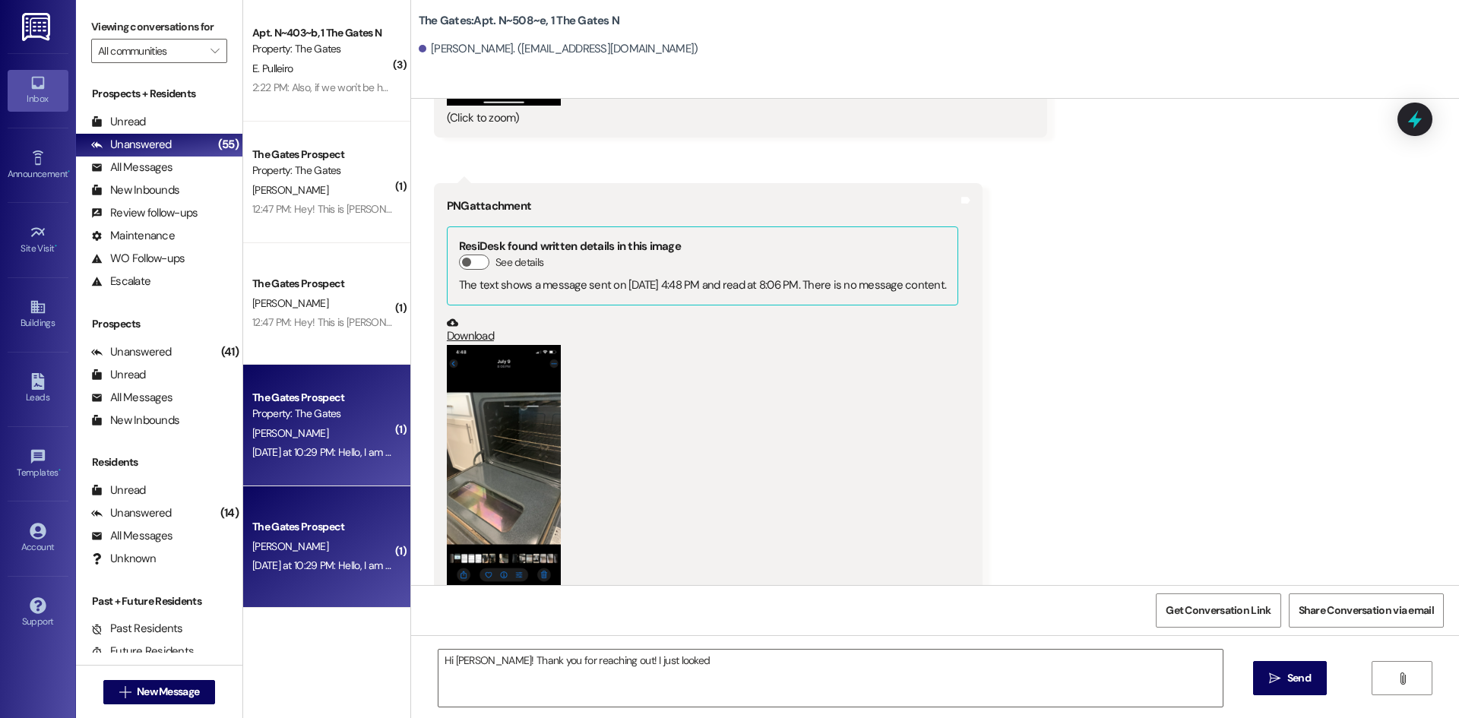
click at [481, 451] on button "Zoom image" at bounding box center [504, 469] width 114 height 248
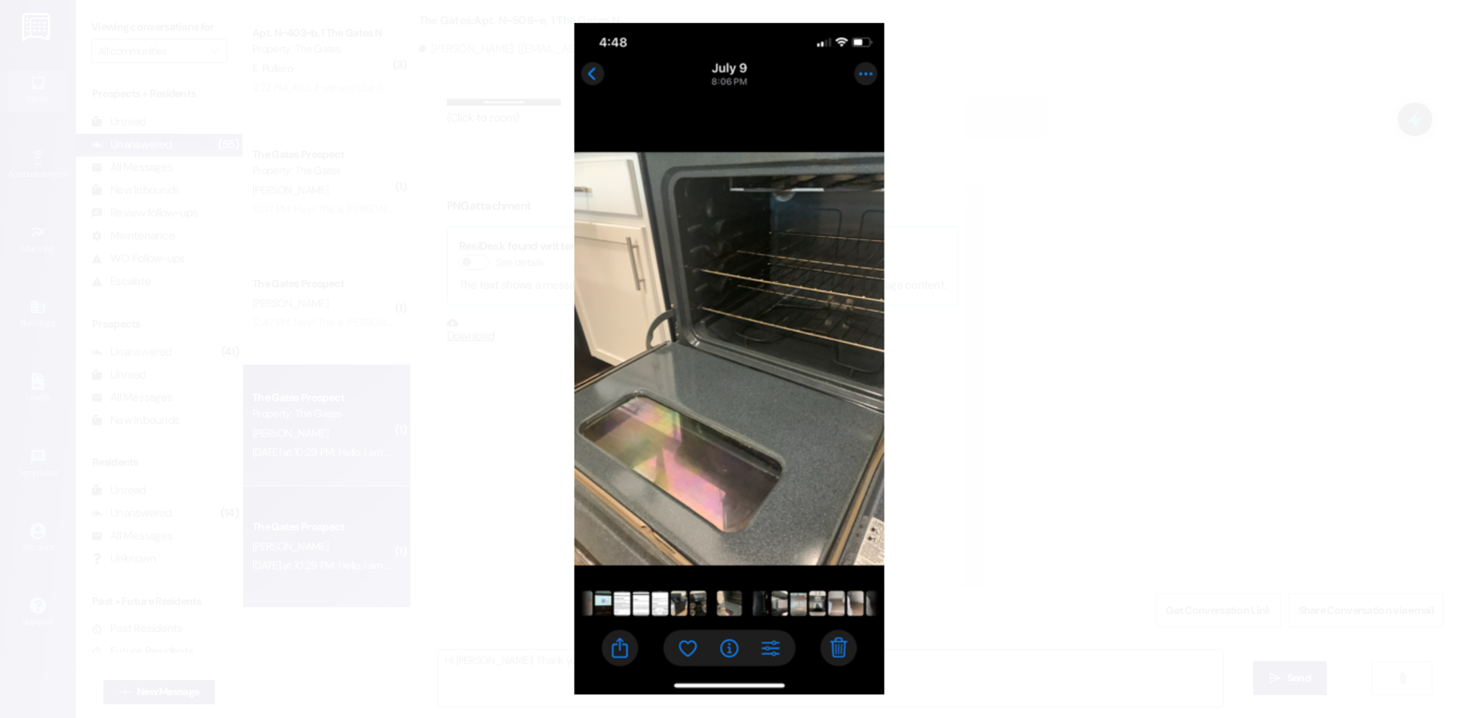
click at [1269, 302] on button "Unzoom image" at bounding box center [729, 359] width 1459 height 718
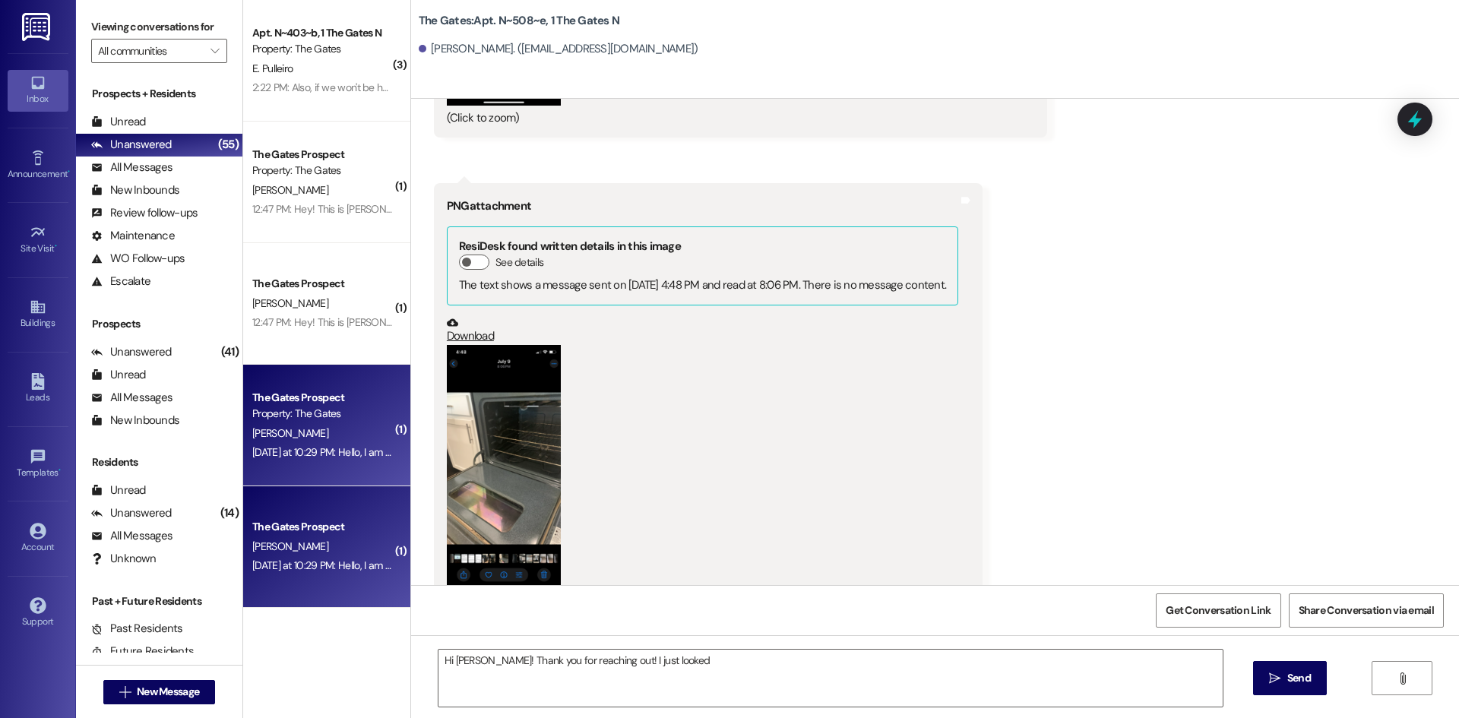
click at [515, 439] on button "Zoom image" at bounding box center [504, 469] width 114 height 248
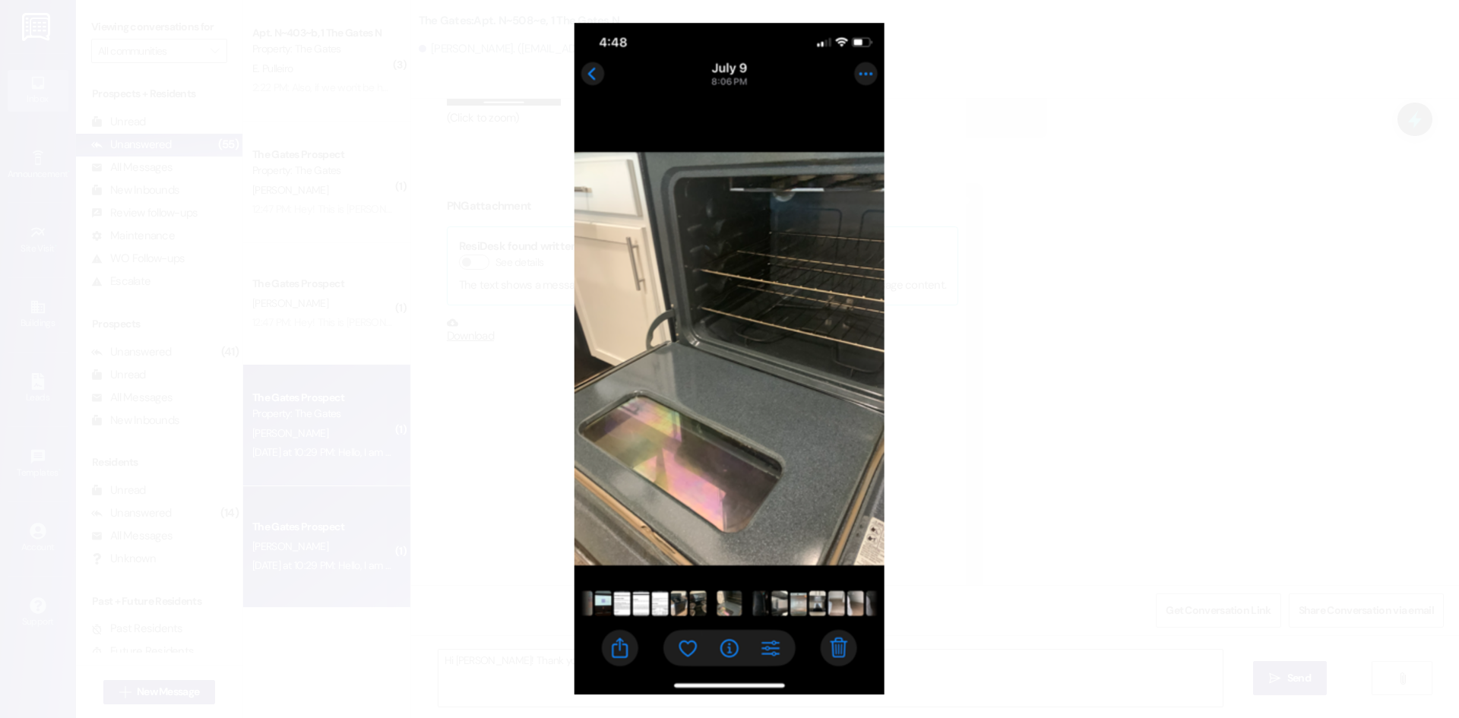
click at [1244, 255] on button "Unzoom image" at bounding box center [729, 359] width 1459 height 718
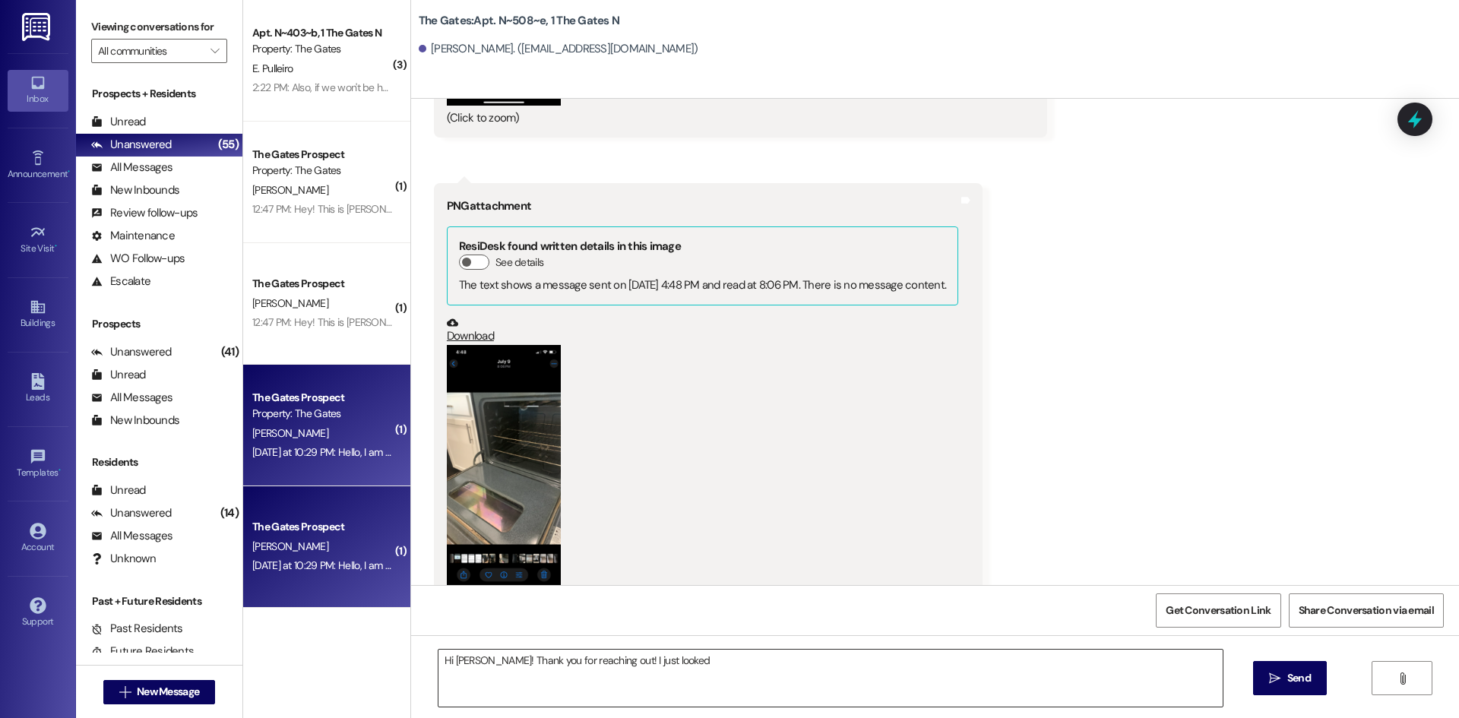
click at [706, 668] on textarea "Hi Raquel! Thank you for reaching out! I just looked" at bounding box center [831, 678] width 784 height 57
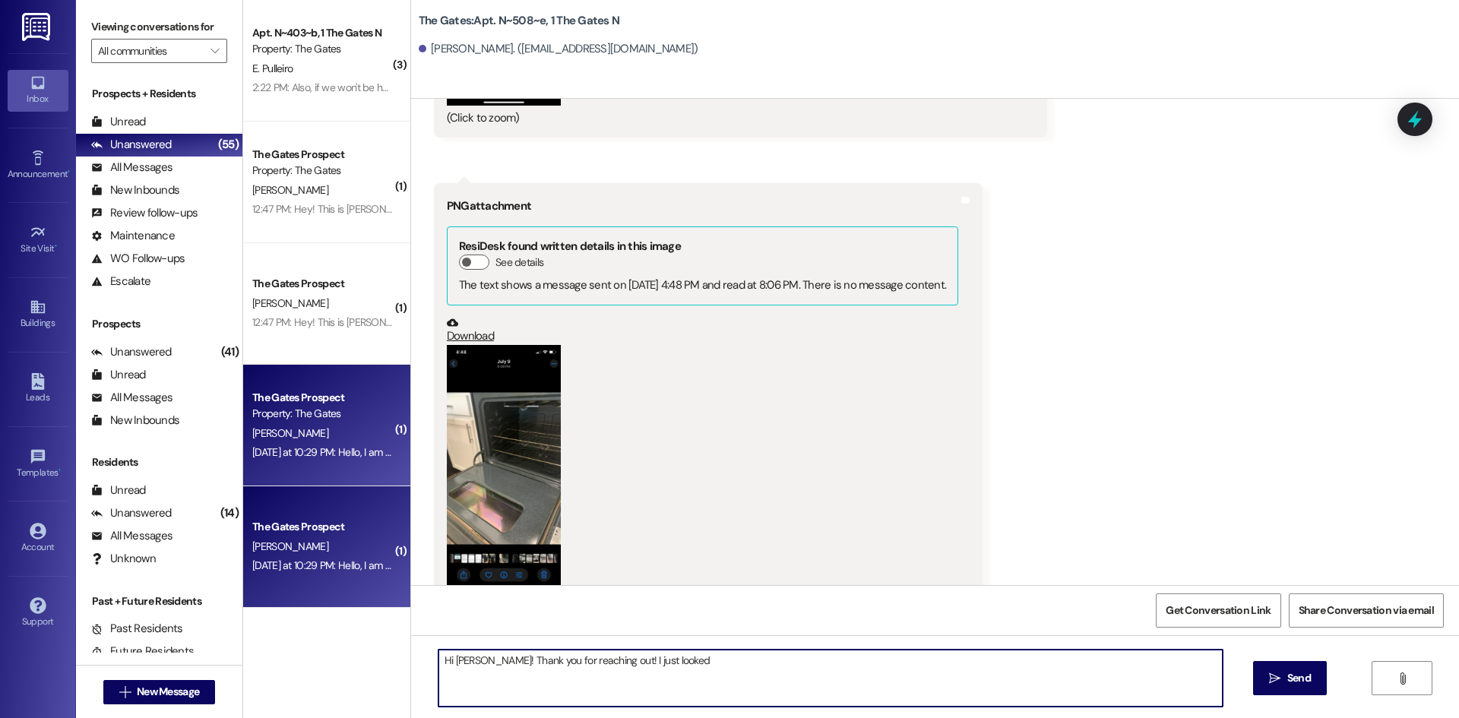
click at [588, 683] on textarea "Hi Raquel! Thank you for reaching out! I just looked" at bounding box center [831, 678] width 784 height 57
paste textarea "Hi [Resident’s Name], thank you for reaching out and for sending over the photo…"
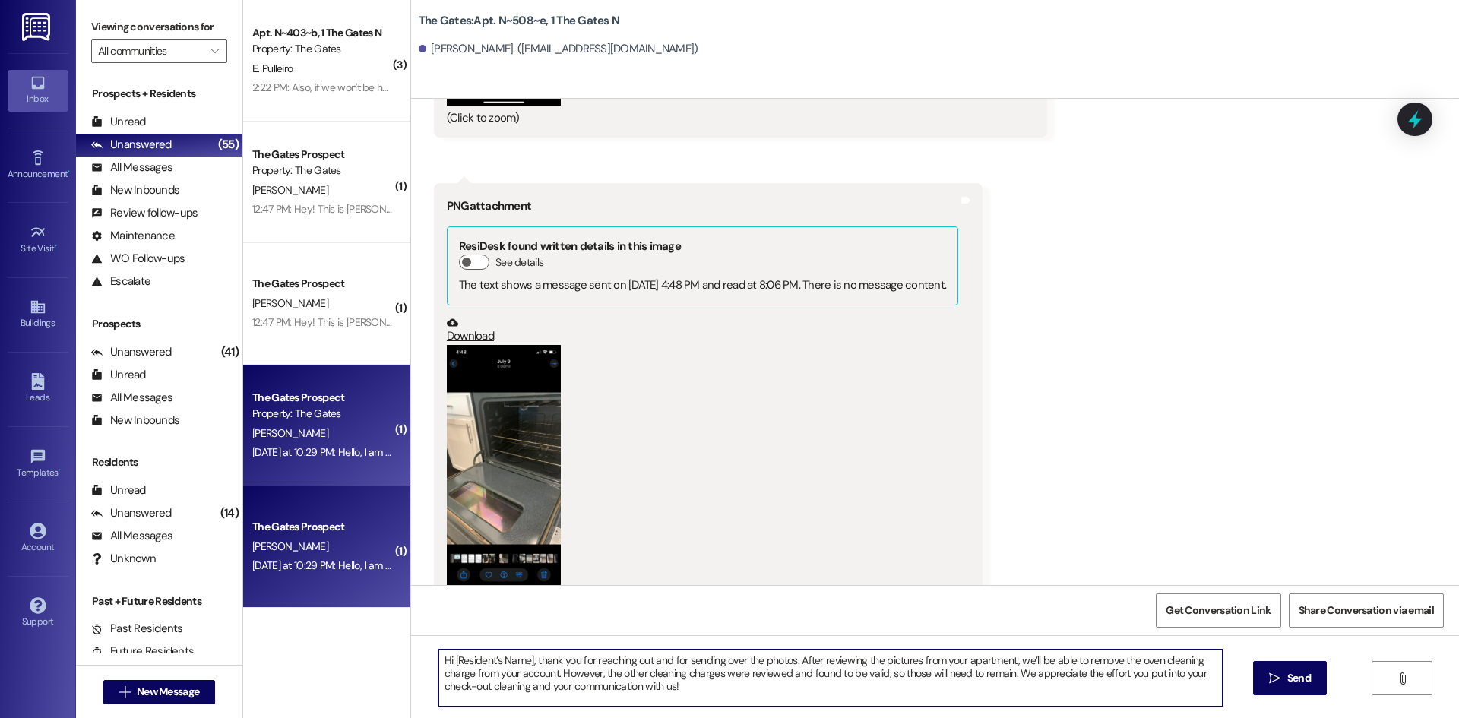
drag, startPoint x: 521, startPoint y: 657, endPoint x: 448, endPoint y: 656, distance: 73.7
click at [448, 656] on textarea "Hi [Resident’s Name], thank you for reaching out and for sending over the photo…" at bounding box center [831, 678] width 784 height 57
type textarea "Hi Raquel, thank you for reaching out and for sending over the photos. After re…"
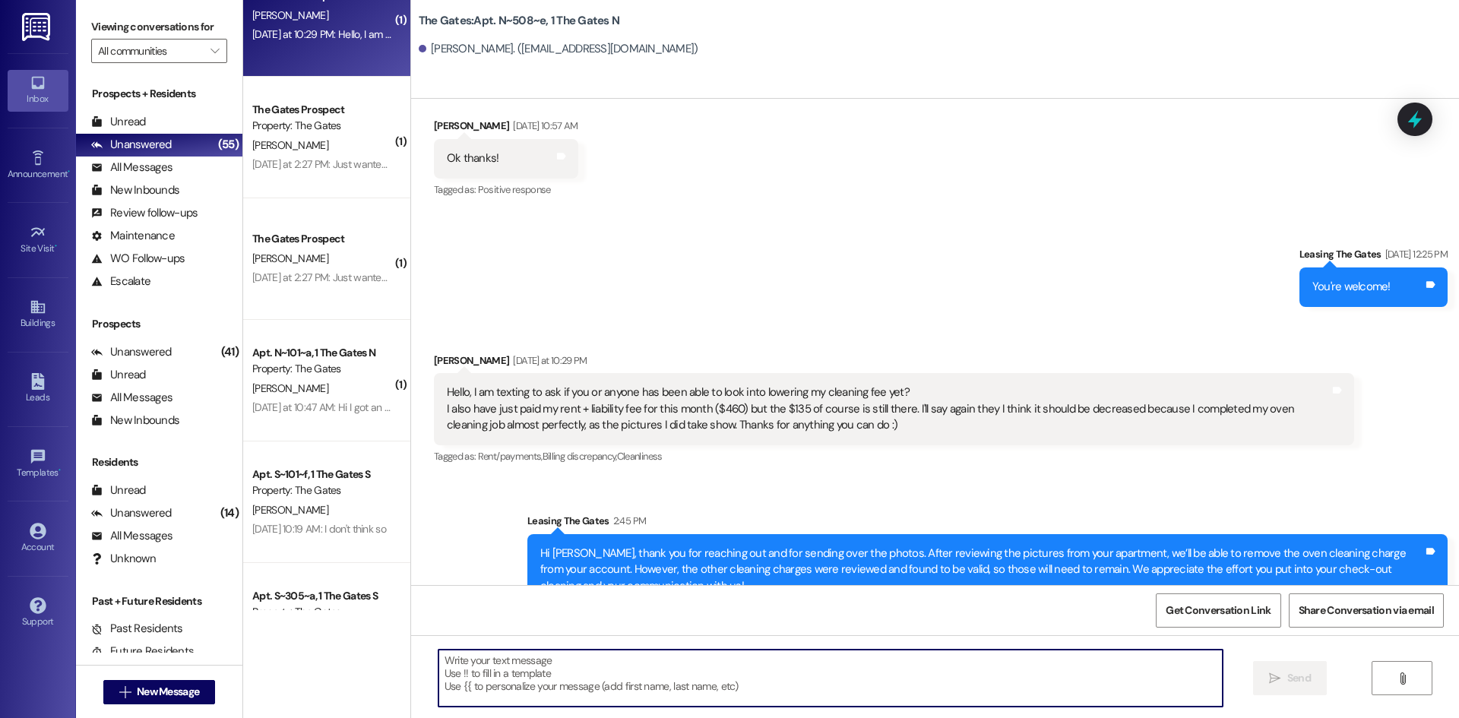
scroll to position [532, 0]
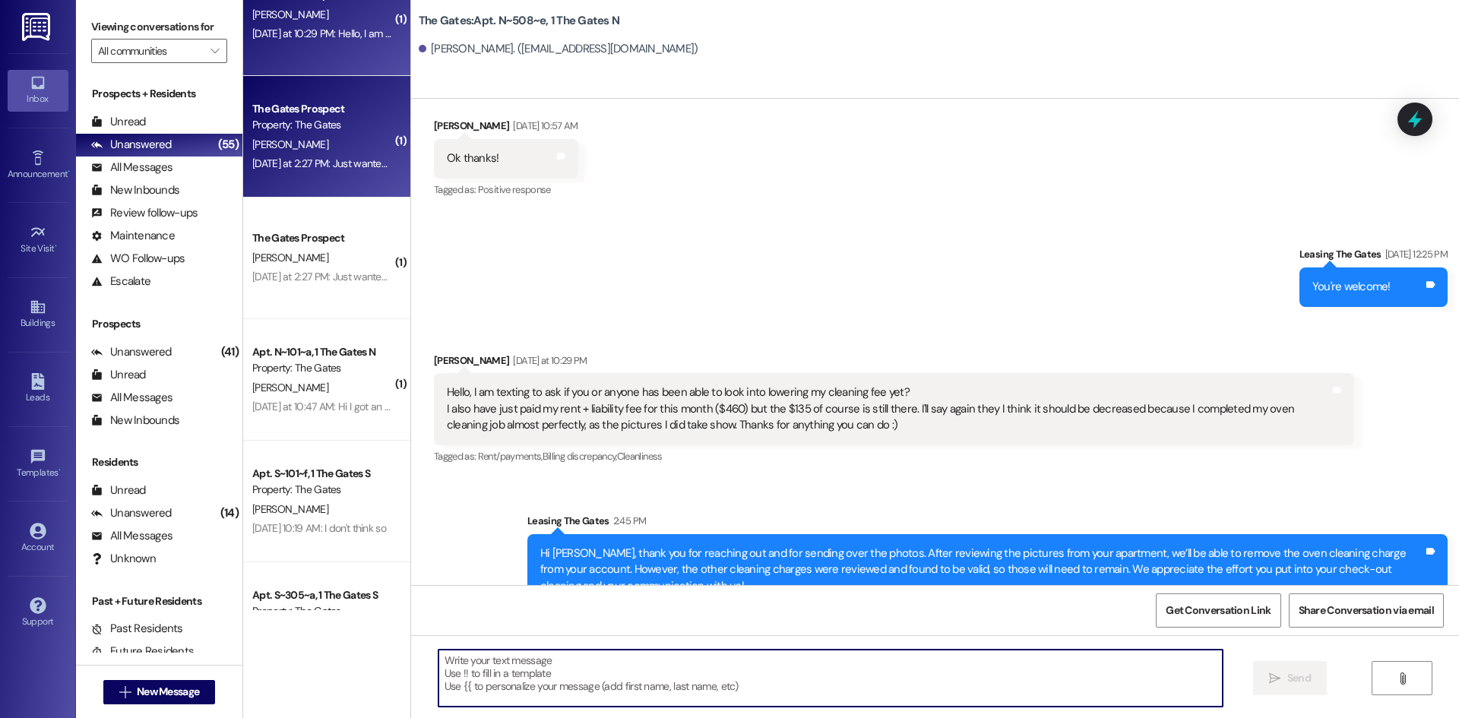
click at [297, 170] on div "Yesterday at 2:27 PM: Just wanted to reach out, I'm unable to pay rent on the w…" at bounding box center [323, 163] width 144 height 19
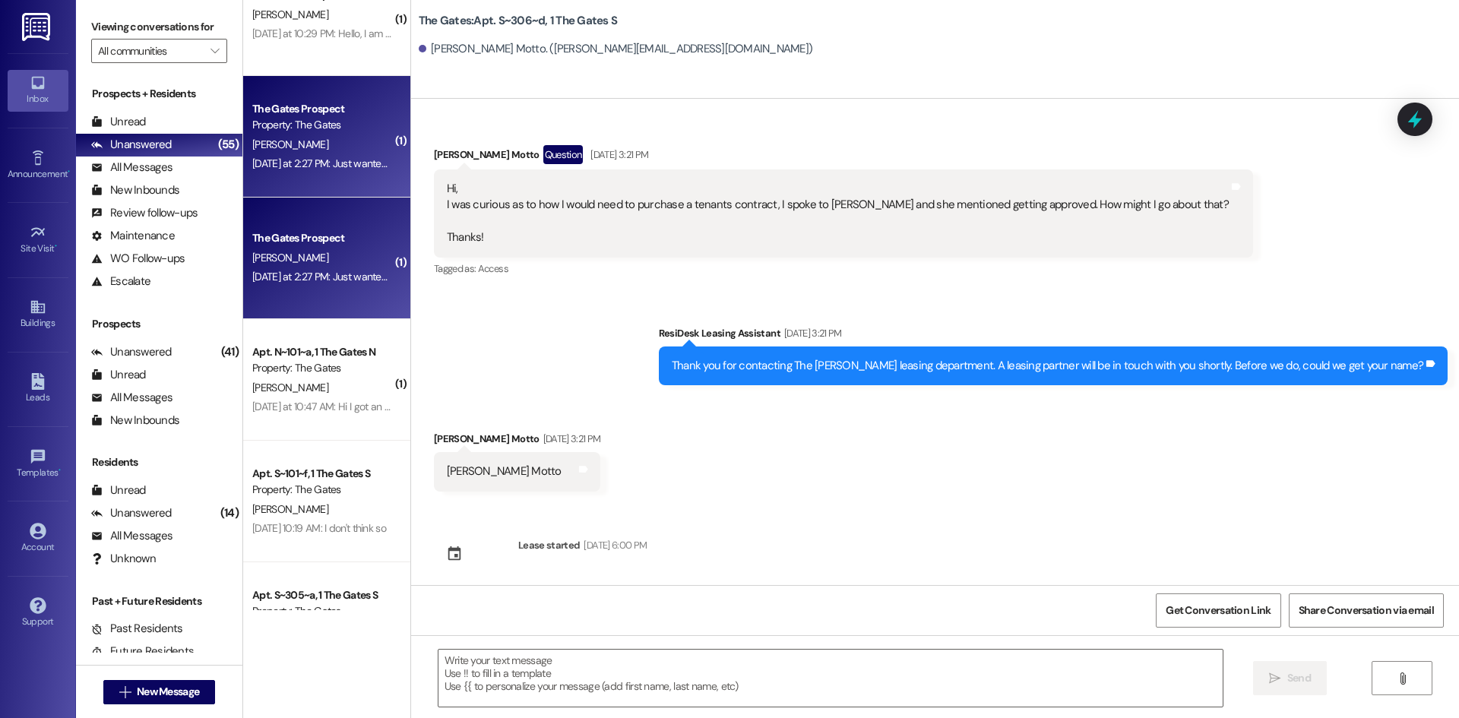
scroll to position [45114, 0]
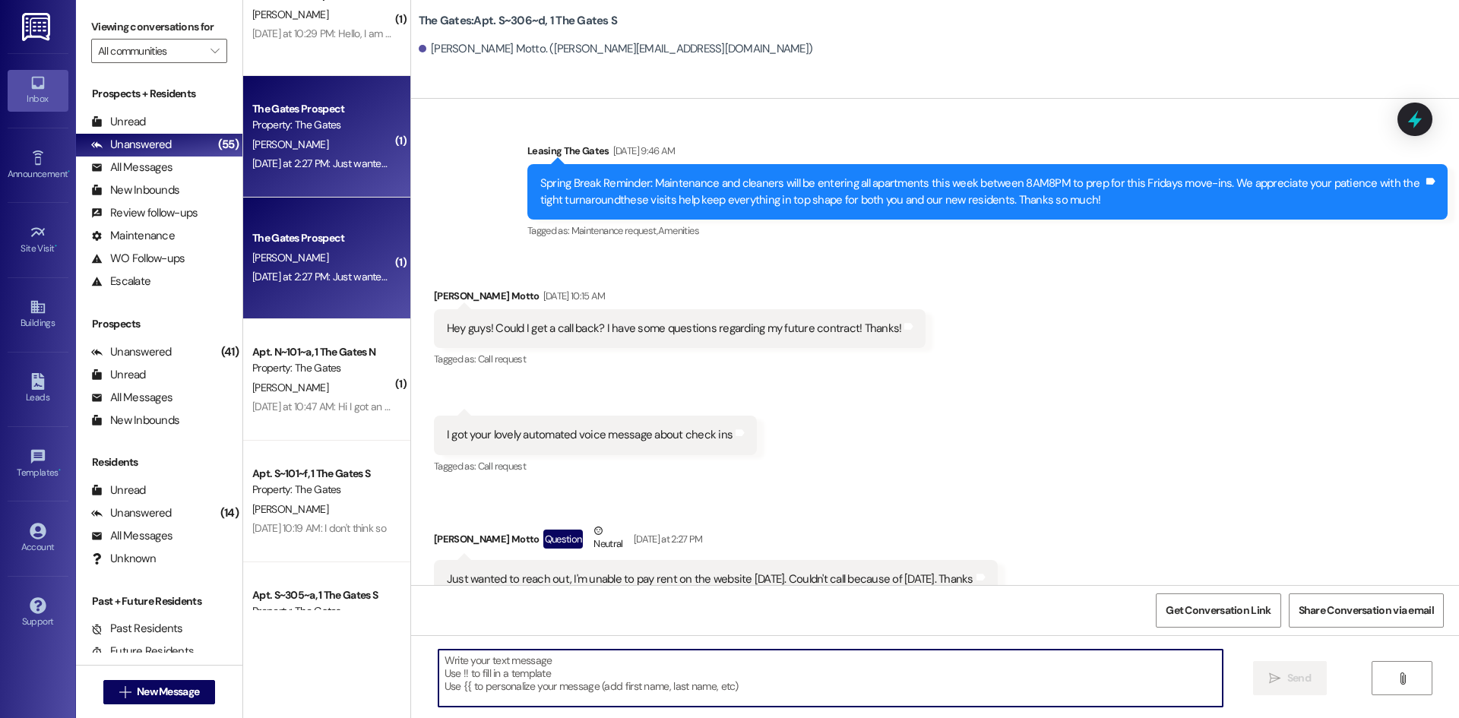
click at [559, 674] on textarea at bounding box center [831, 678] width 784 height 57
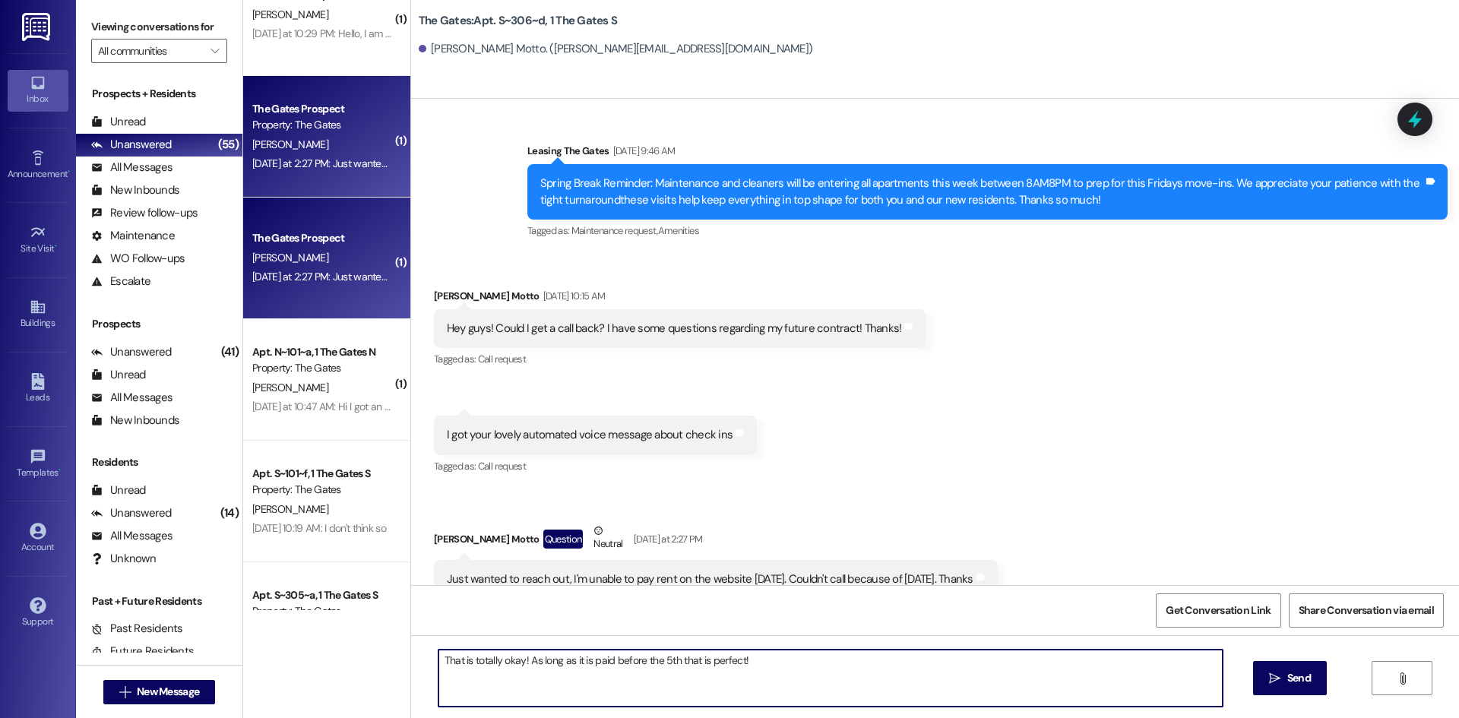
type textarea "That is totally okay! As long as it is paid before the 5th that is perfect!"
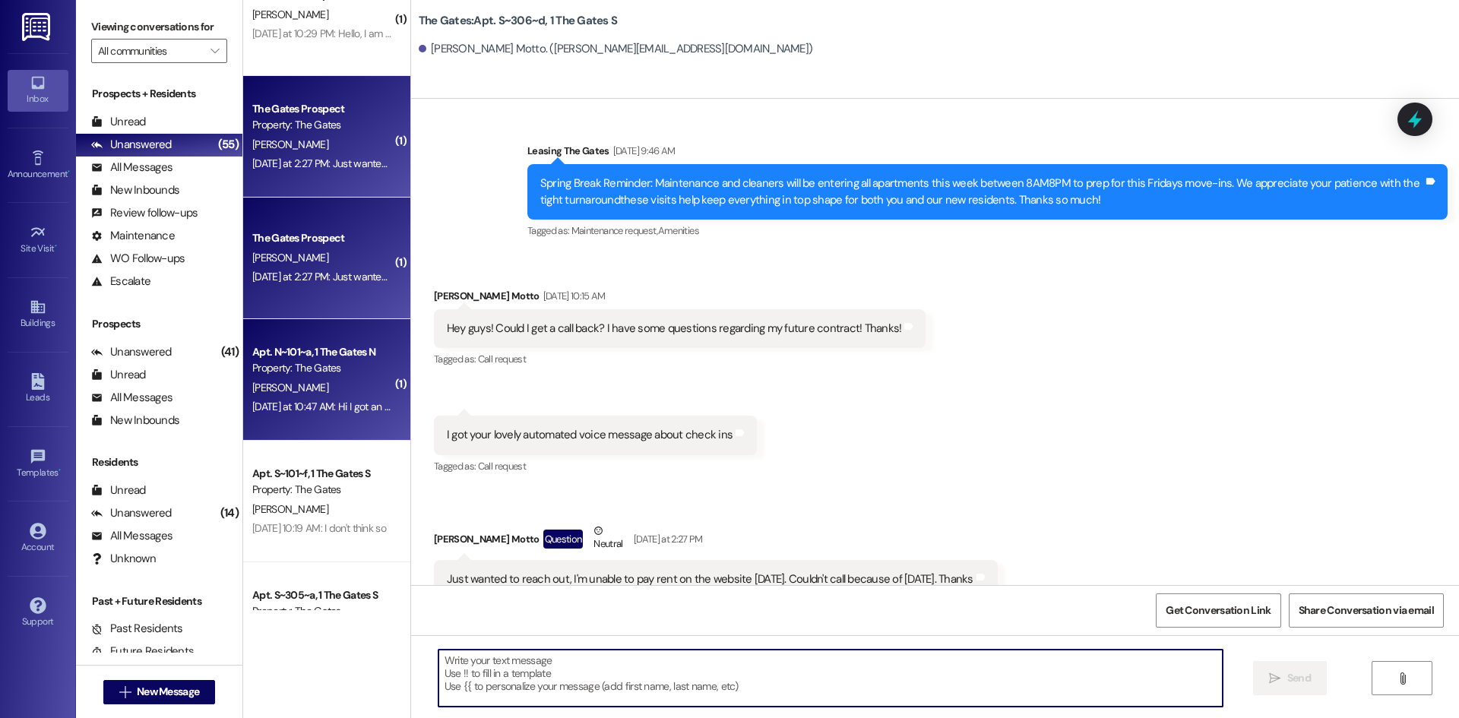
scroll to position [45113, 0]
click at [347, 395] on div "M. Winchester" at bounding box center [323, 388] width 144 height 19
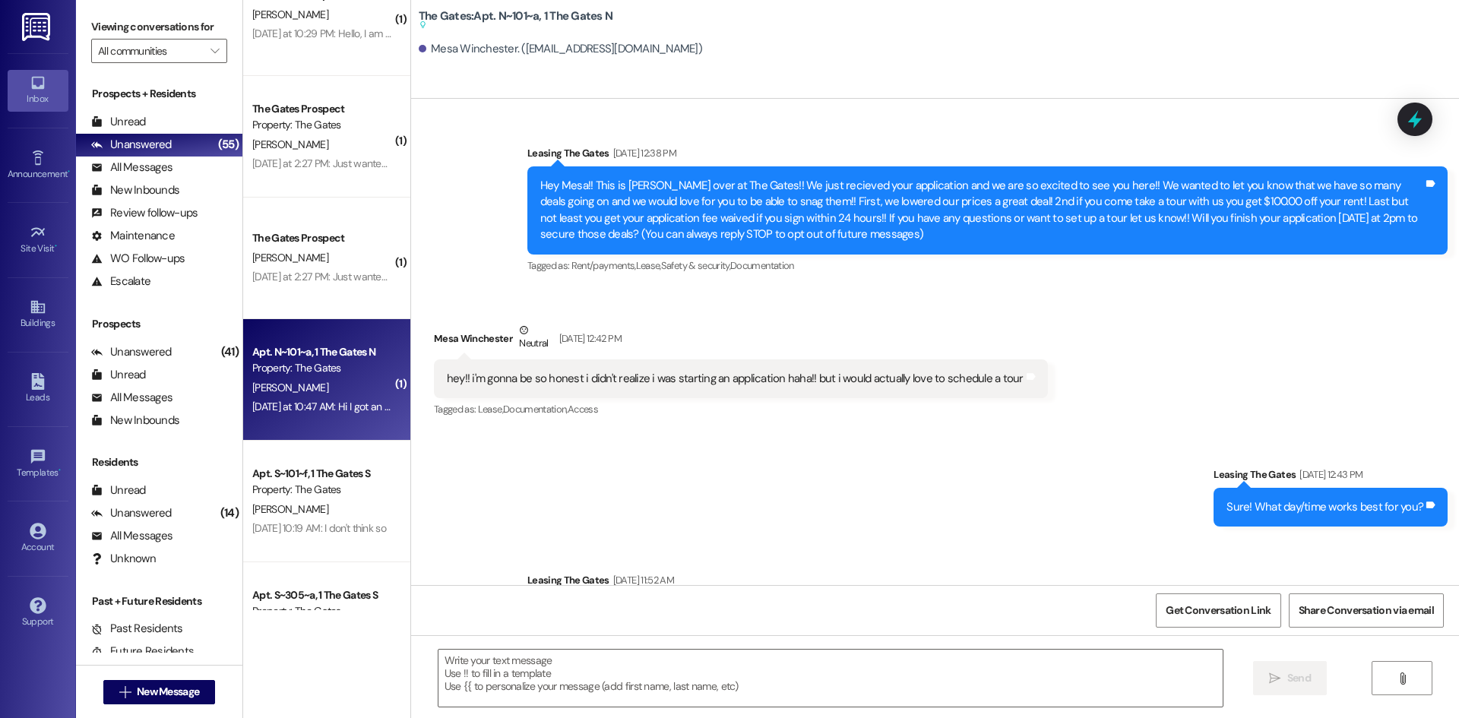
scroll to position [41405, 0]
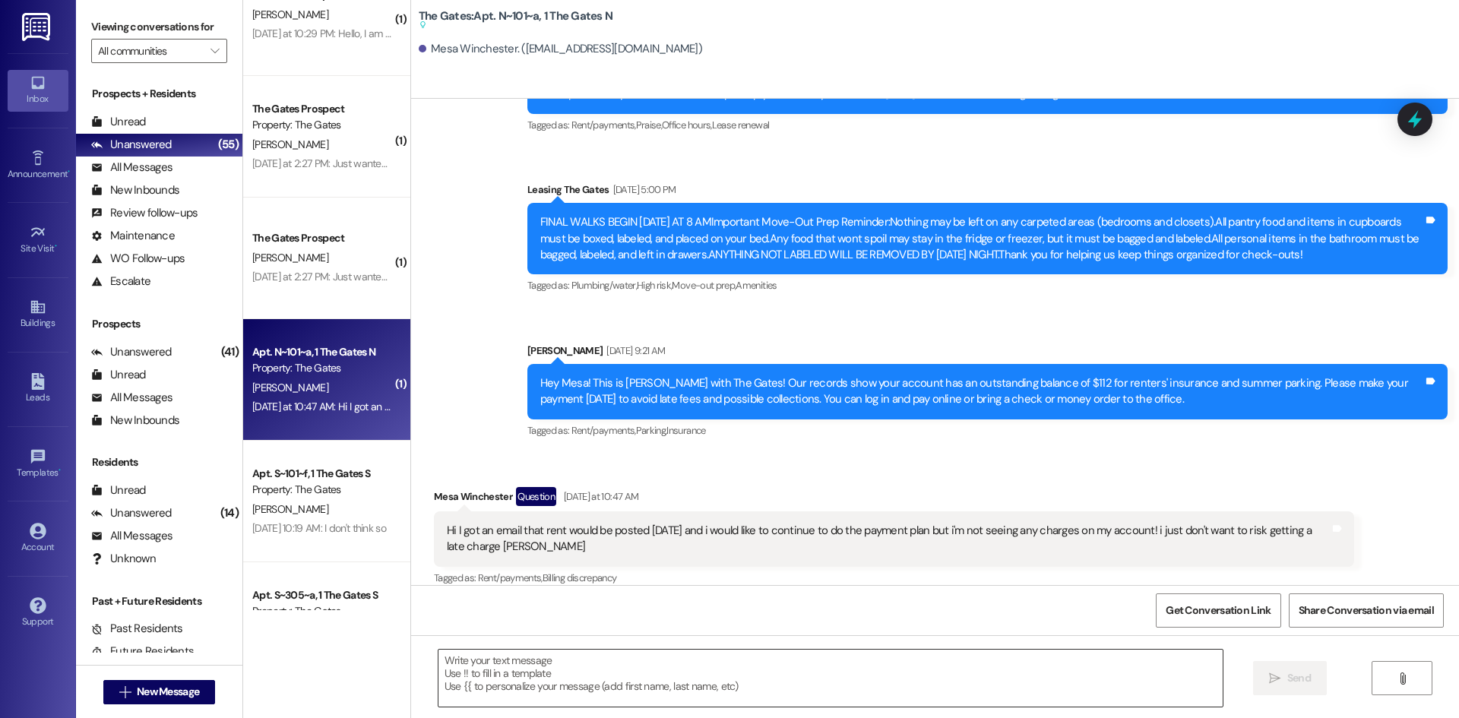
click at [510, 674] on textarea at bounding box center [831, 678] width 784 height 57
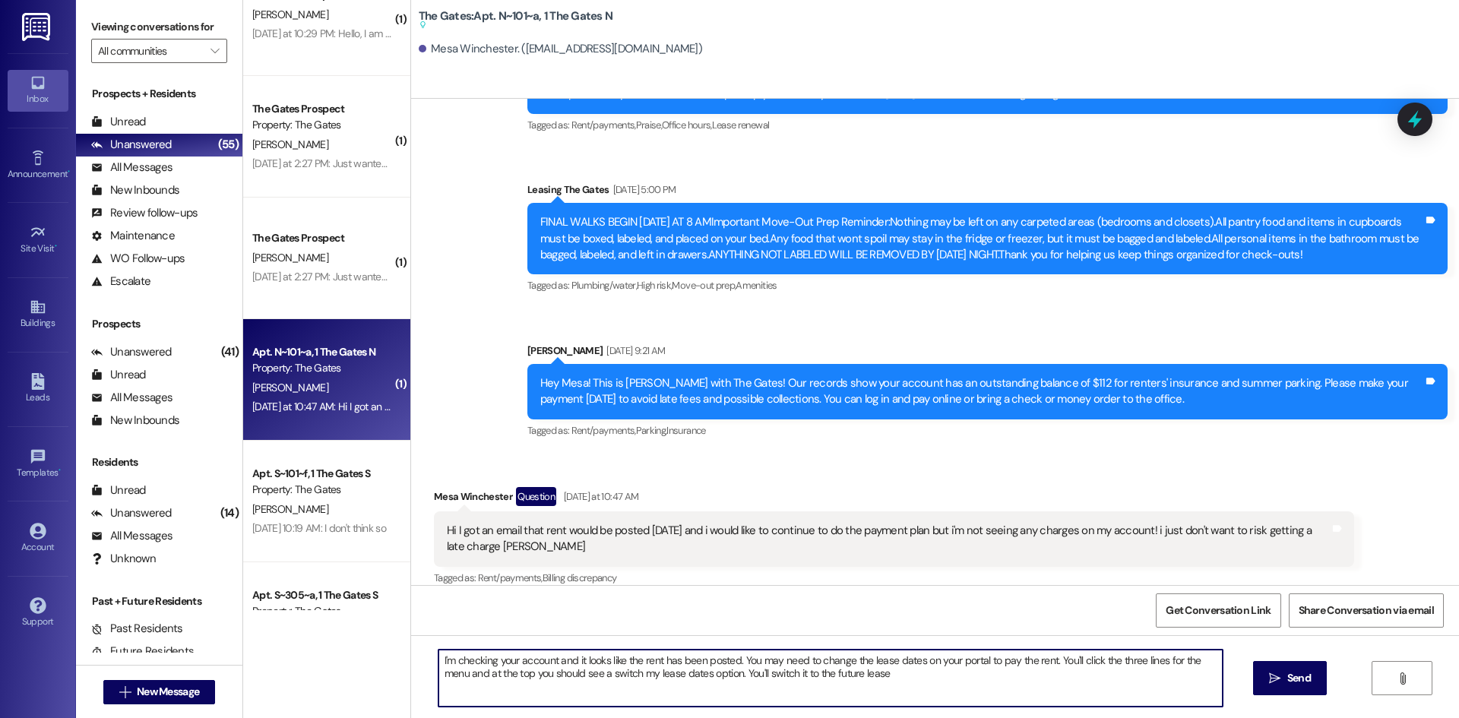
type textarea "I'm checking your account and it looks like the rent has been posted. You may n…"
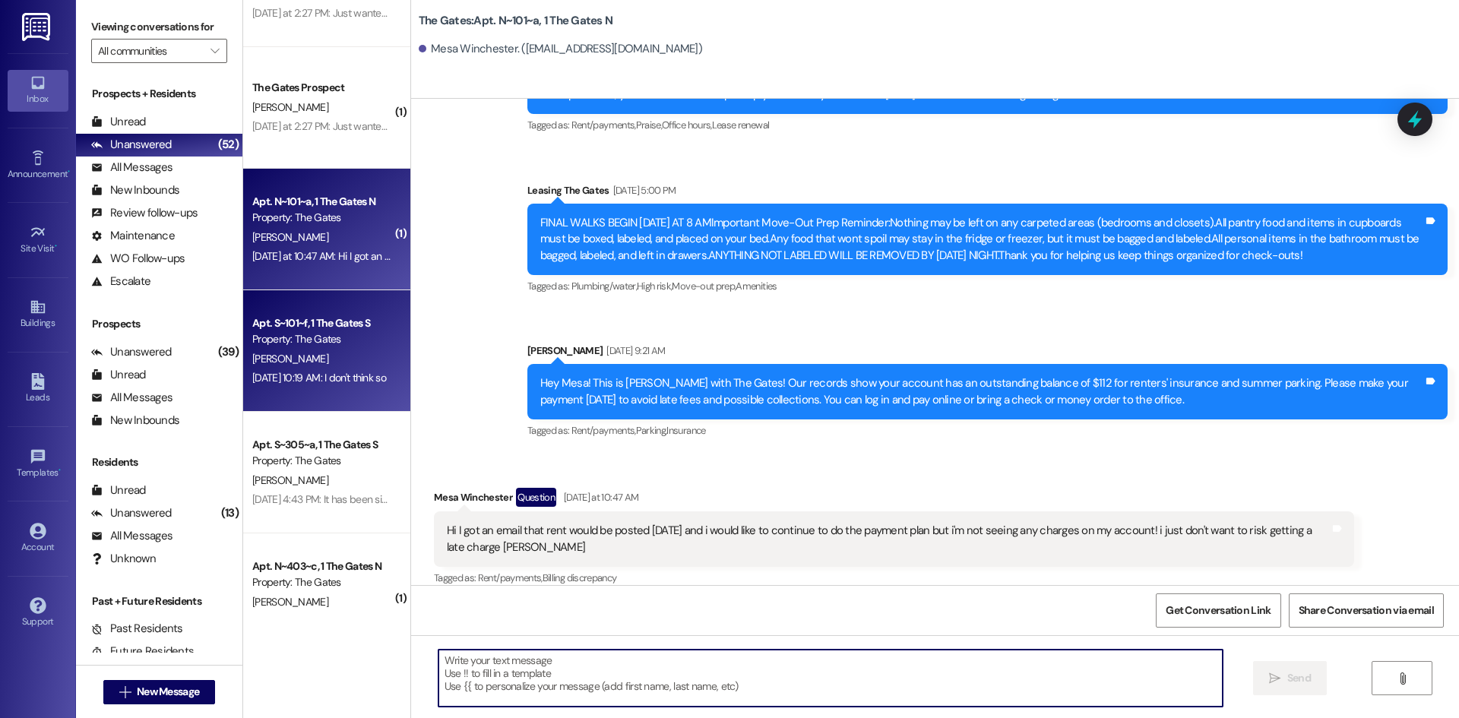
scroll to position [684, 0]
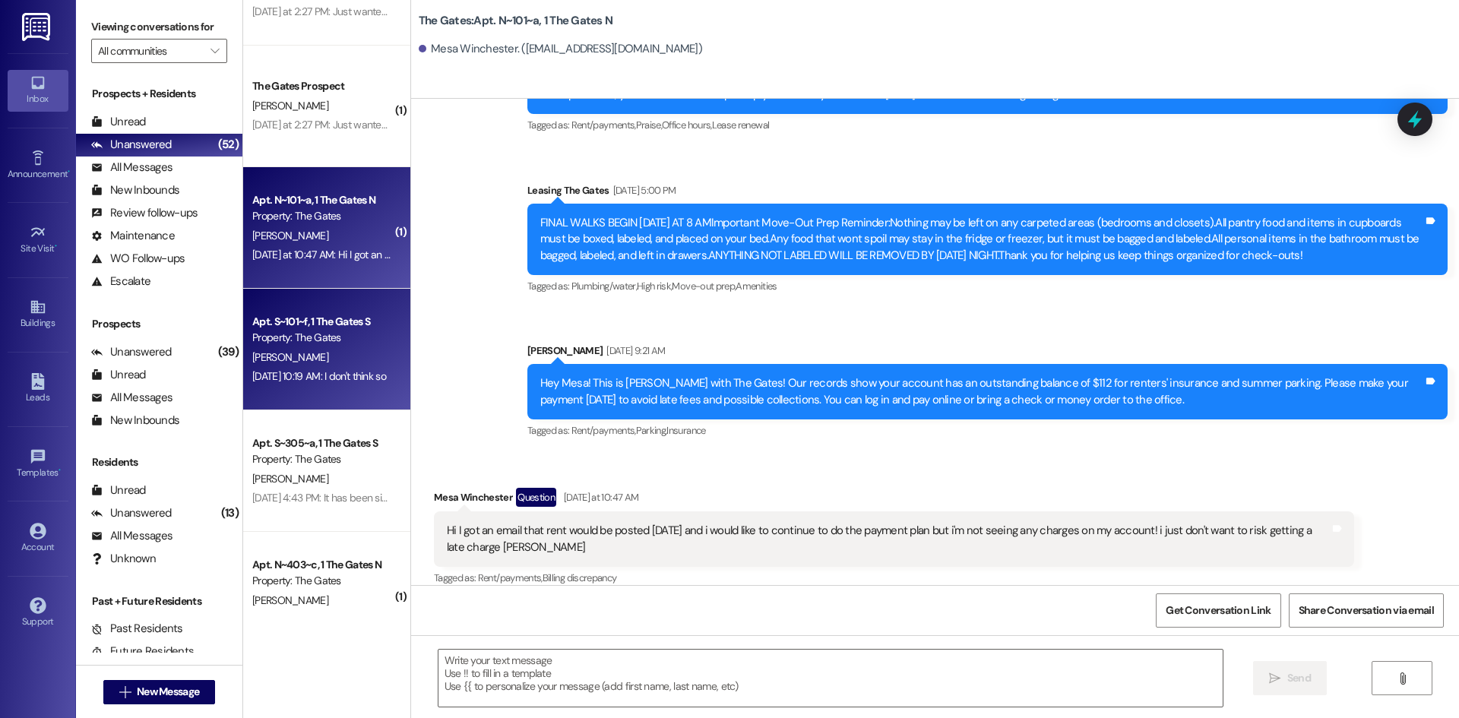
click at [305, 396] on div "Apt. S~101~f, 1 The Gates S Property: The Gates J. Passey Aug 29, 2025 at 10:19…" at bounding box center [326, 350] width 167 height 122
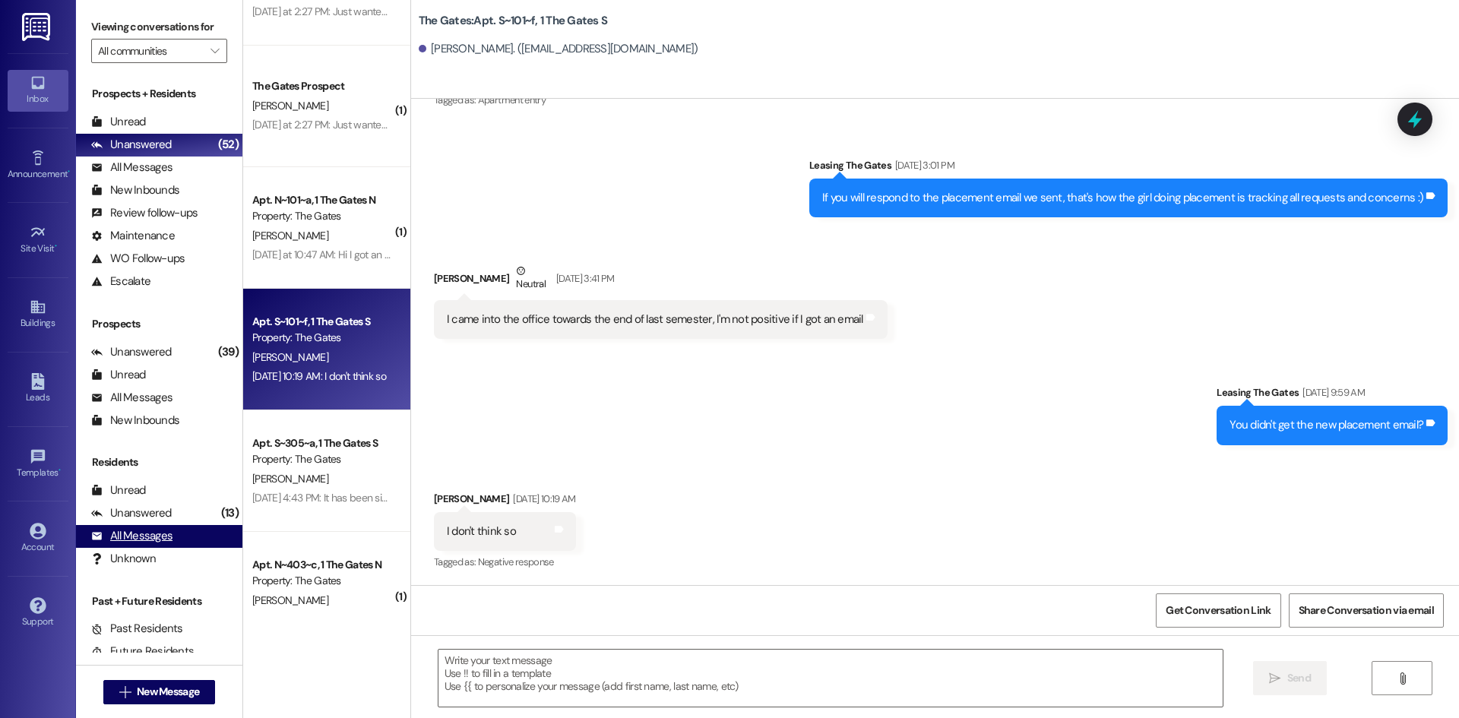
scroll to position [17187, 0]
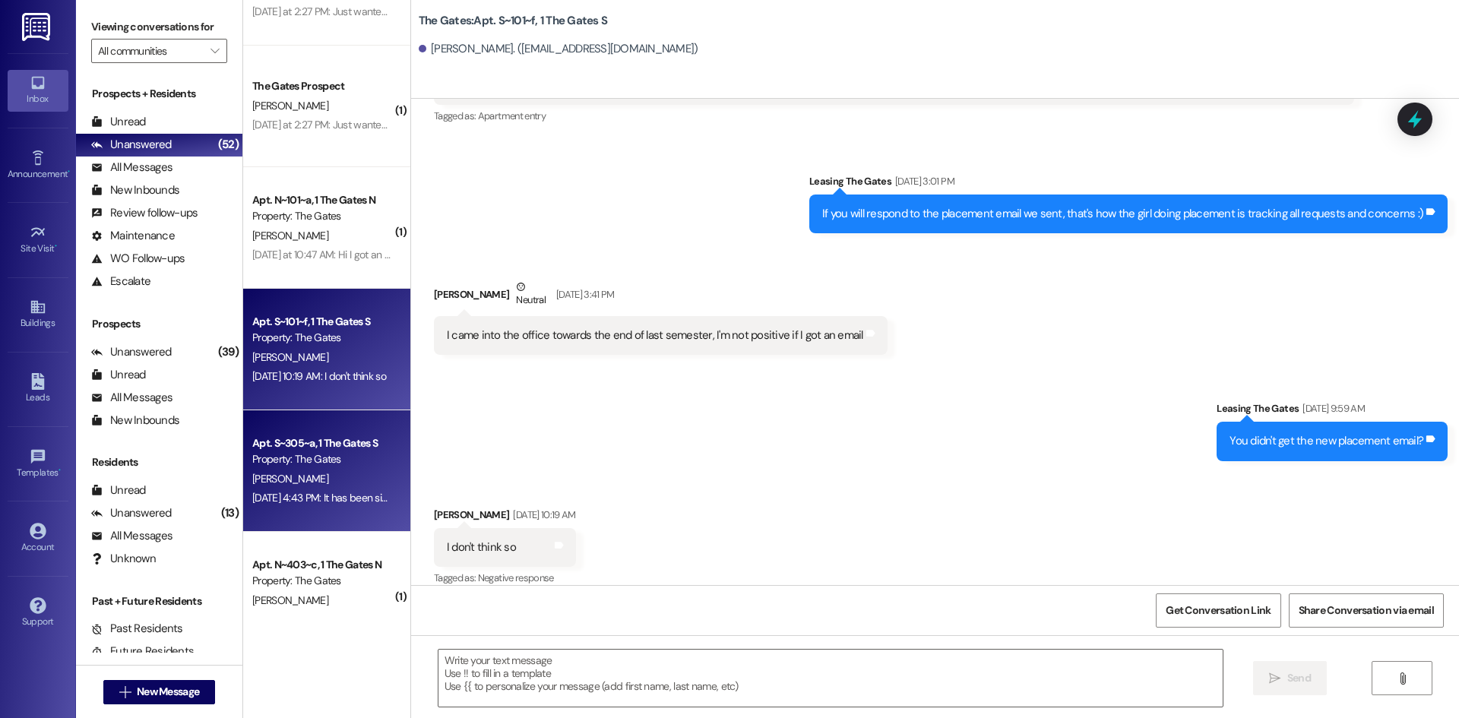
click at [311, 495] on div "Aug 26, 2025 at 4:43 PM: It has been signed but I was at work until just a few …" at bounding box center [630, 498] width 756 height 14
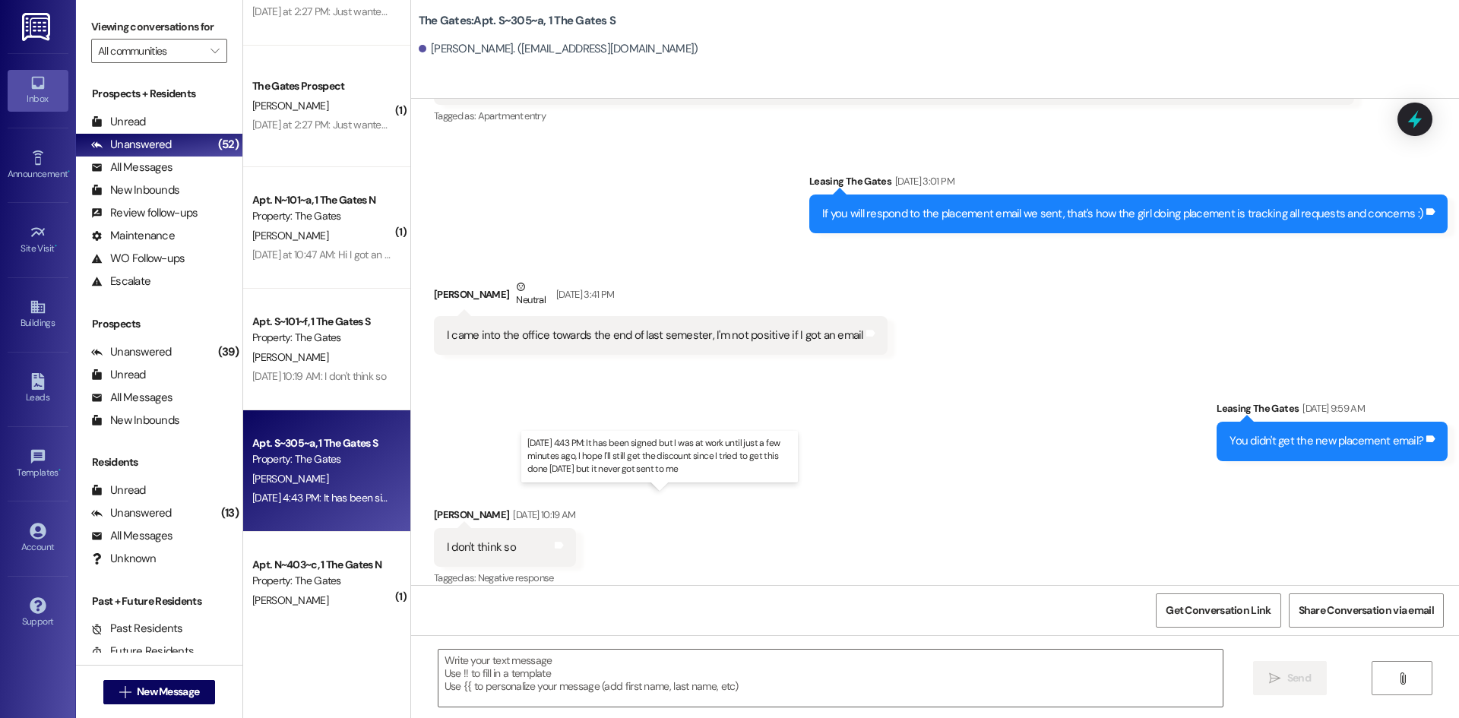
scroll to position [123, 0]
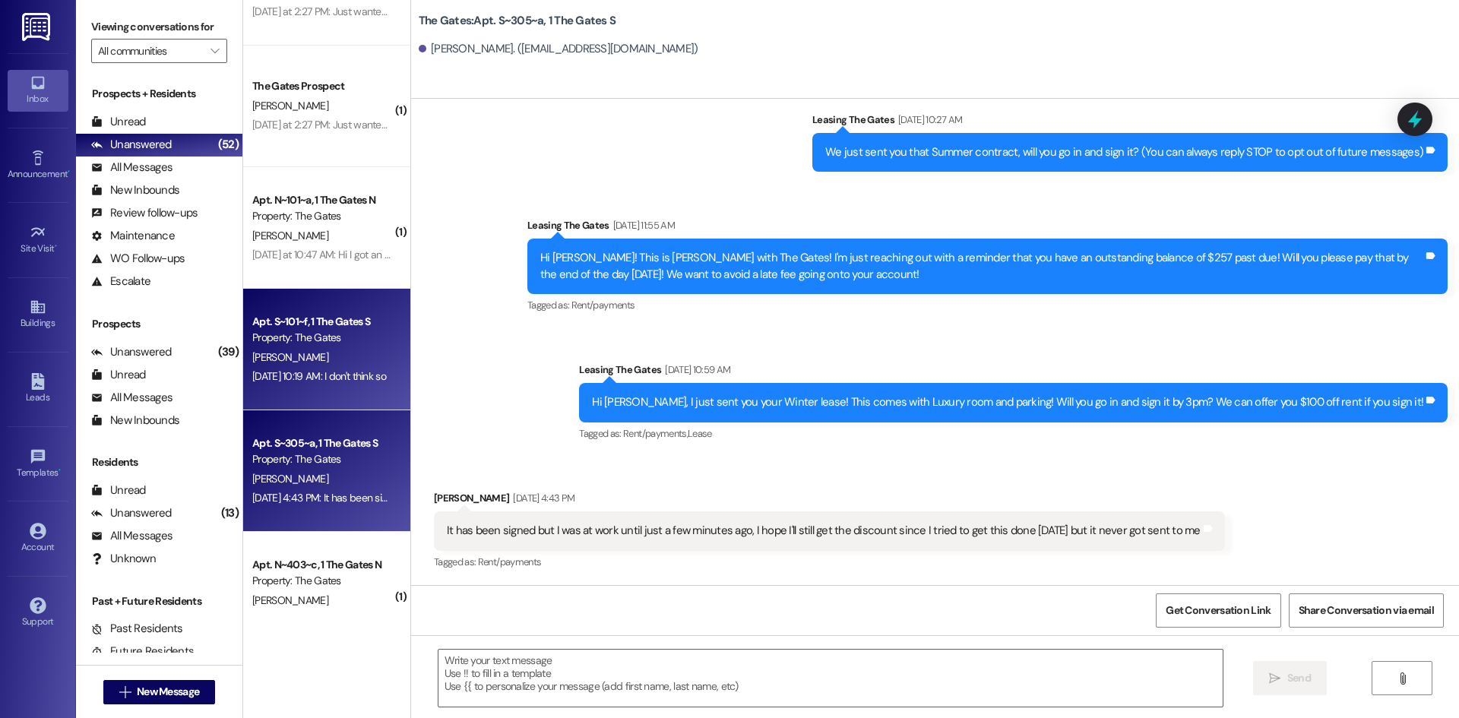
click at [313, 348] on div "J. Passey" at bounding box center [323, 357] width 144 height 19
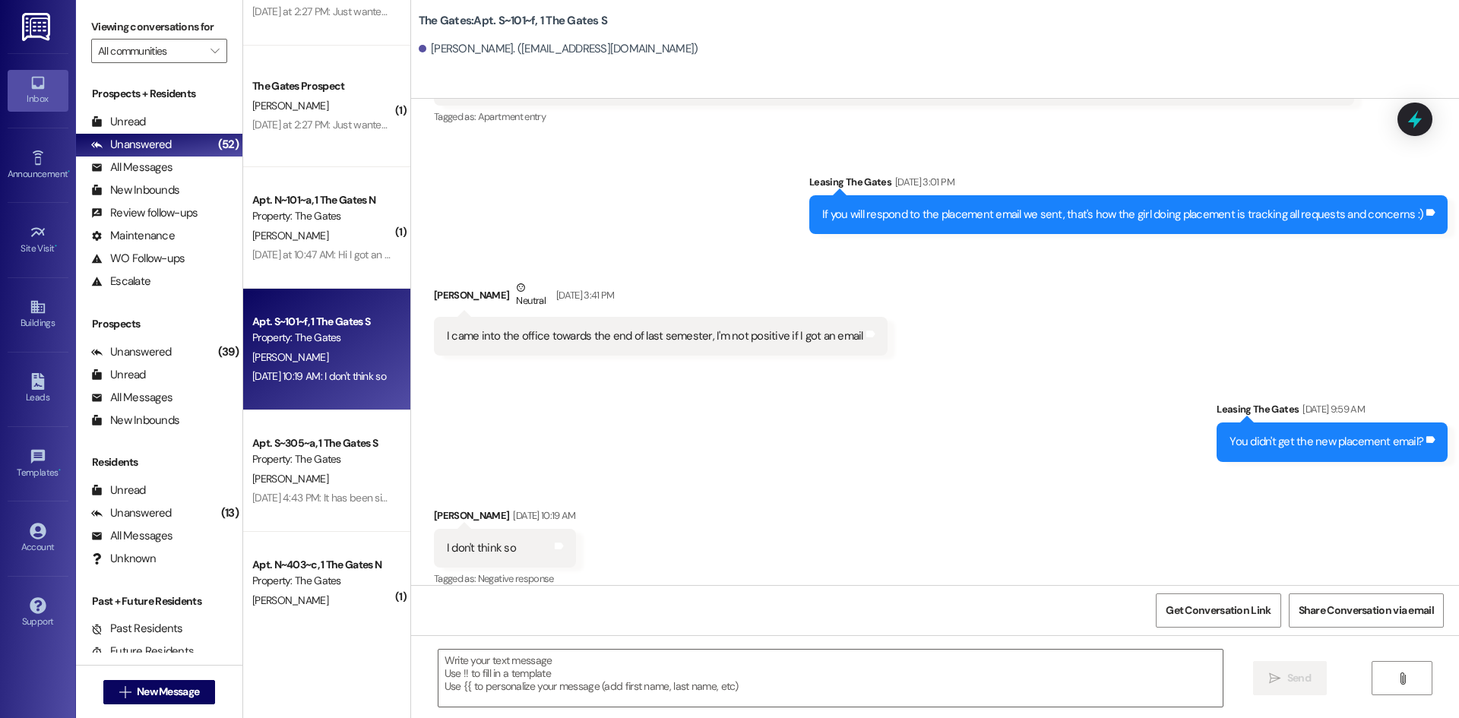
scroll to position [17187, 0]
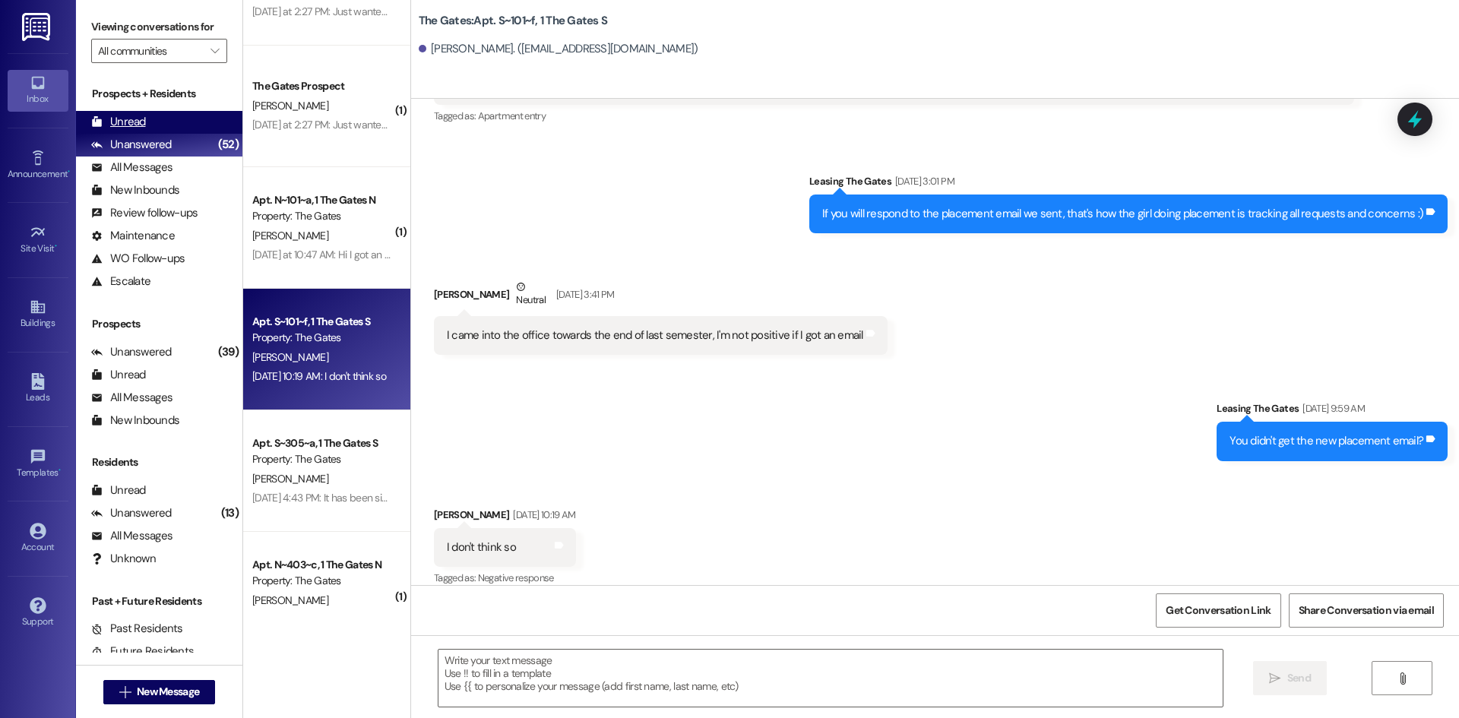
click at [154, 118] on div "Unread (0)" at bounding box center [159, 122] width 166 height 23
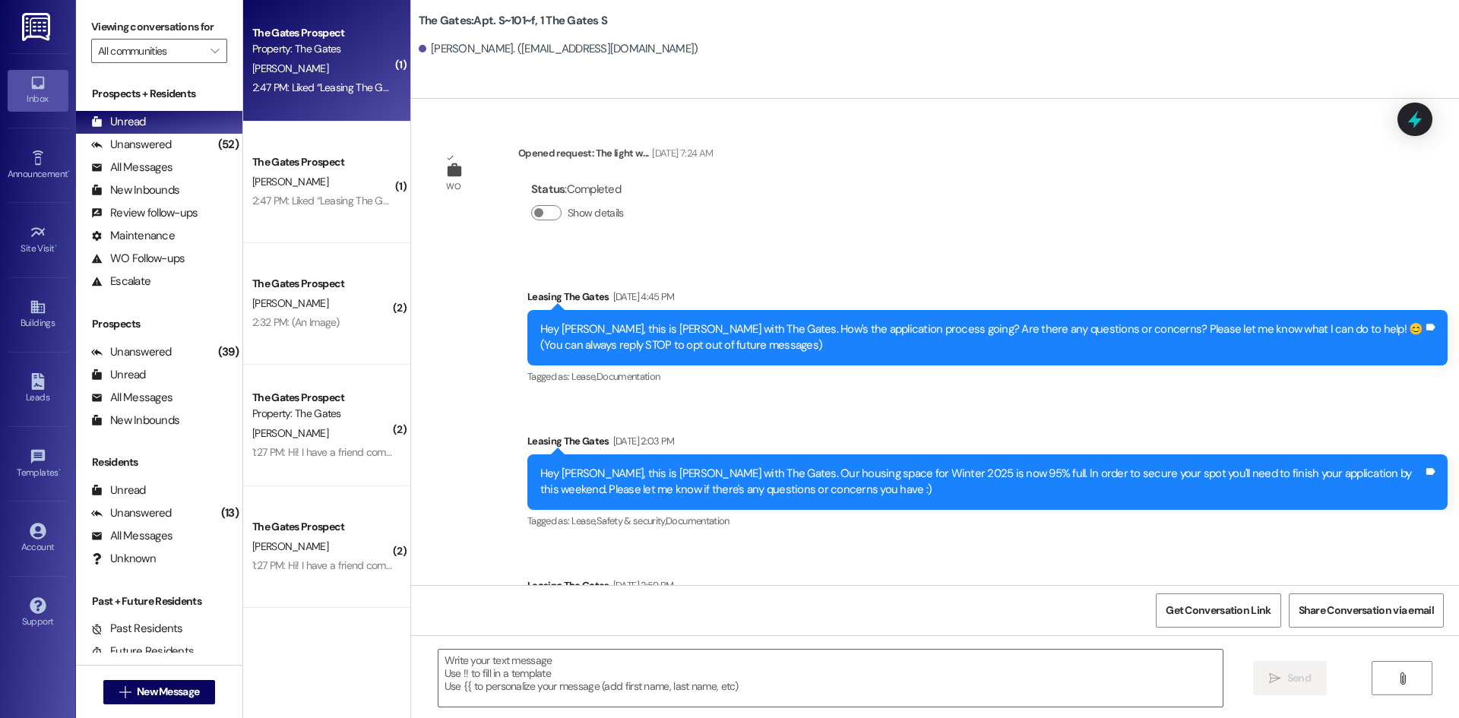
scroll to position [17186, 0]
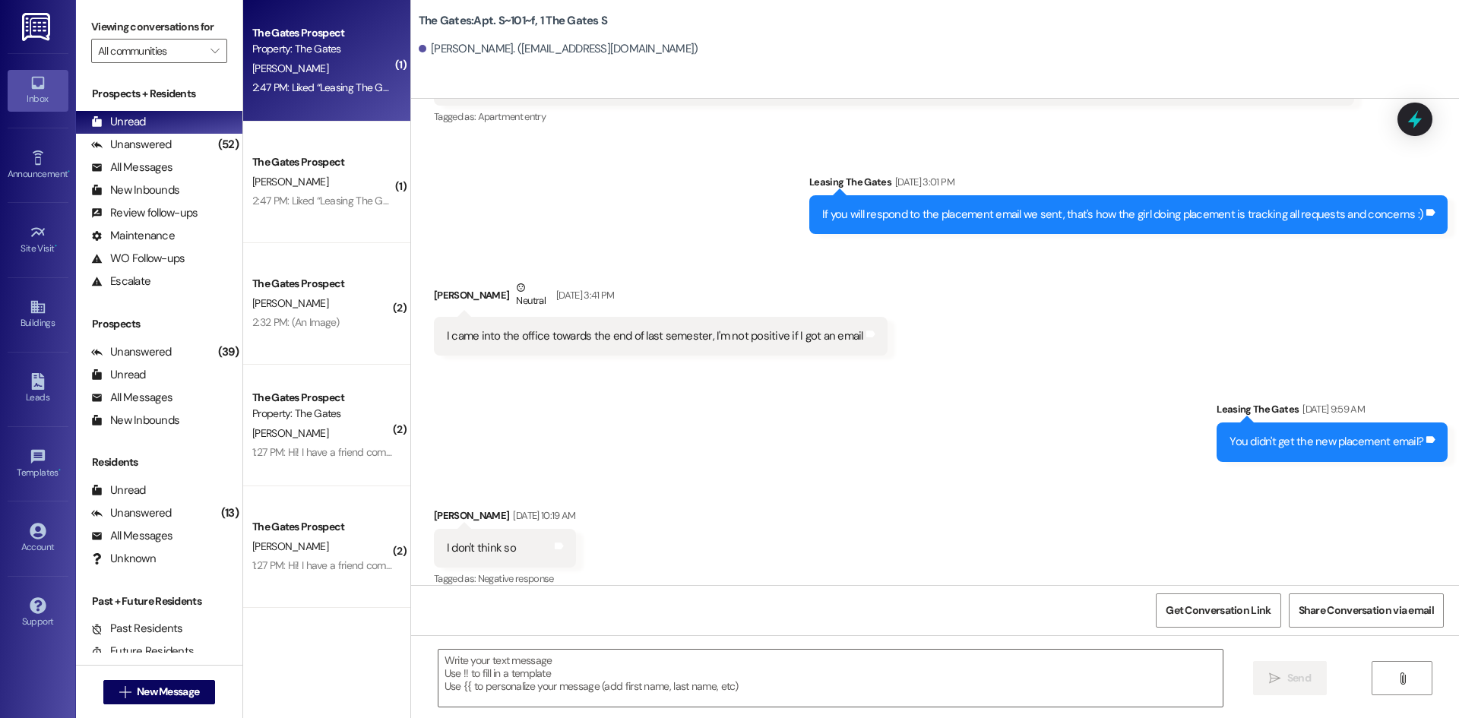
click at [310, 72] on div "J. Motto" at bounding box center [323, 68] width 144 height 19
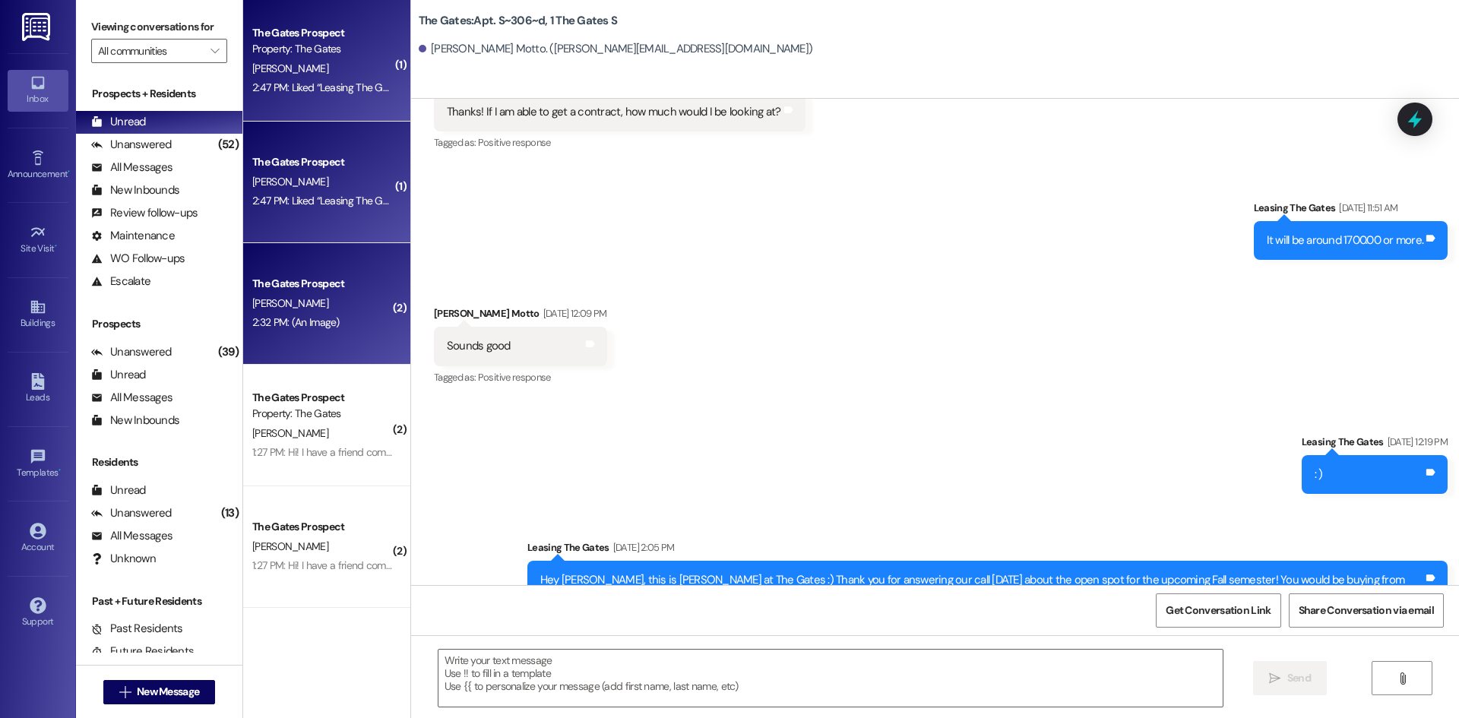
scroll to position [45370, 0]
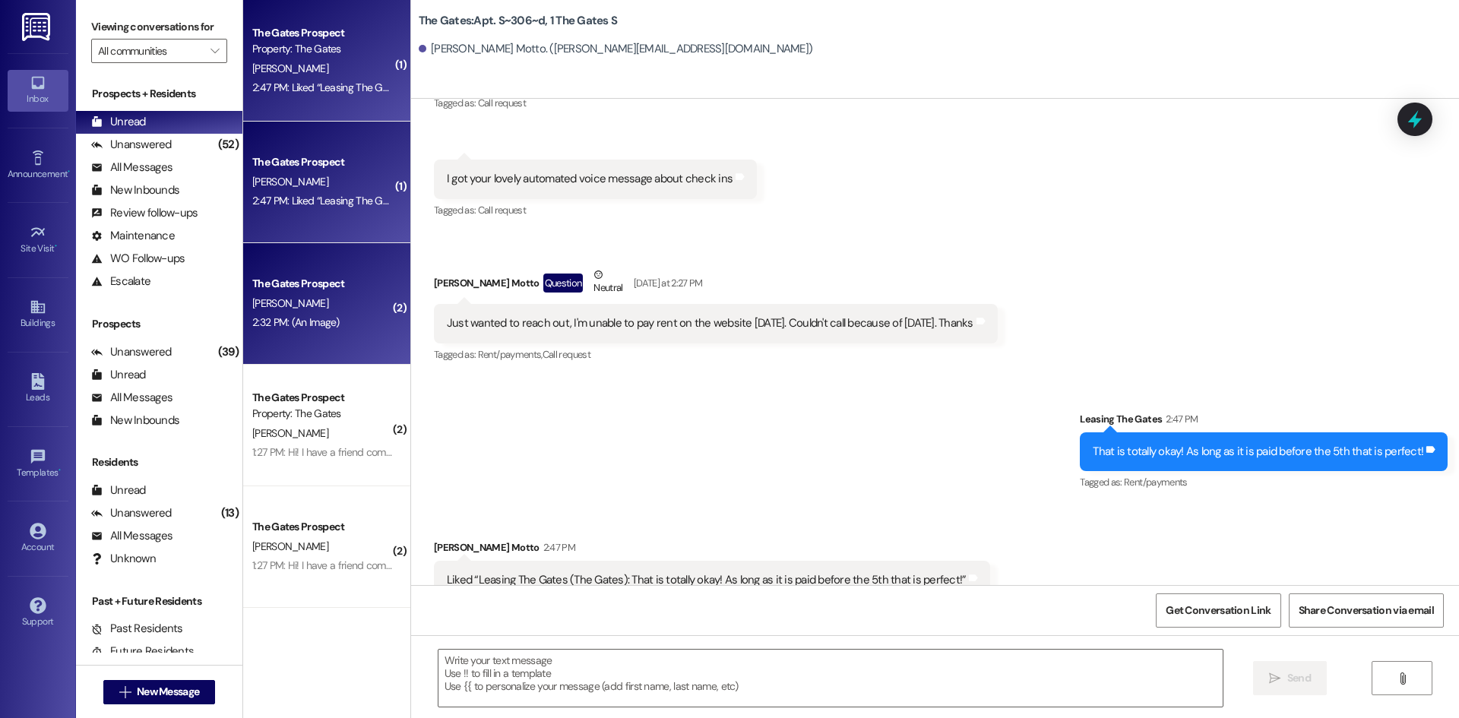
click at [328, 323] on div "2:32 PM: (An Image) 2:32 PM: (An Image)" at bounding box center [323, 322] width 144 height 19
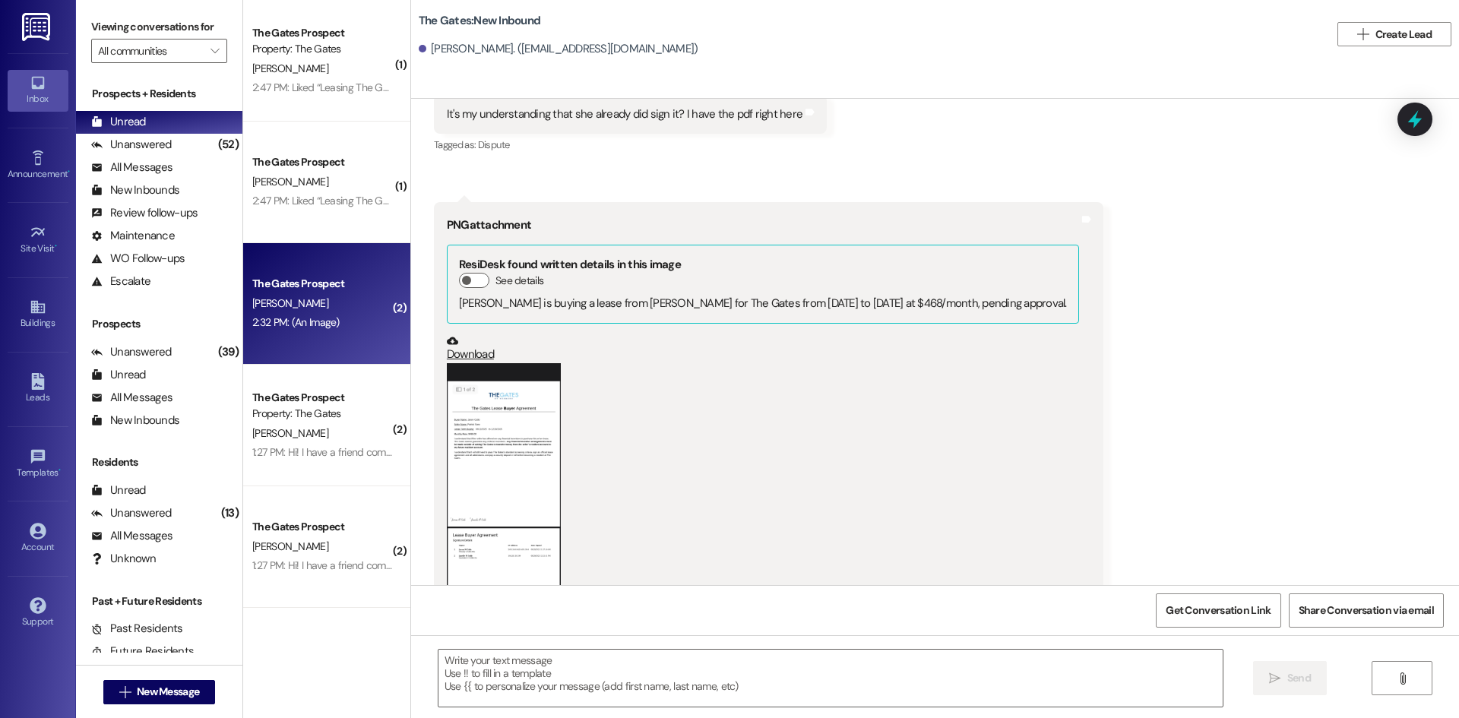
scroll to position [1418, 0]
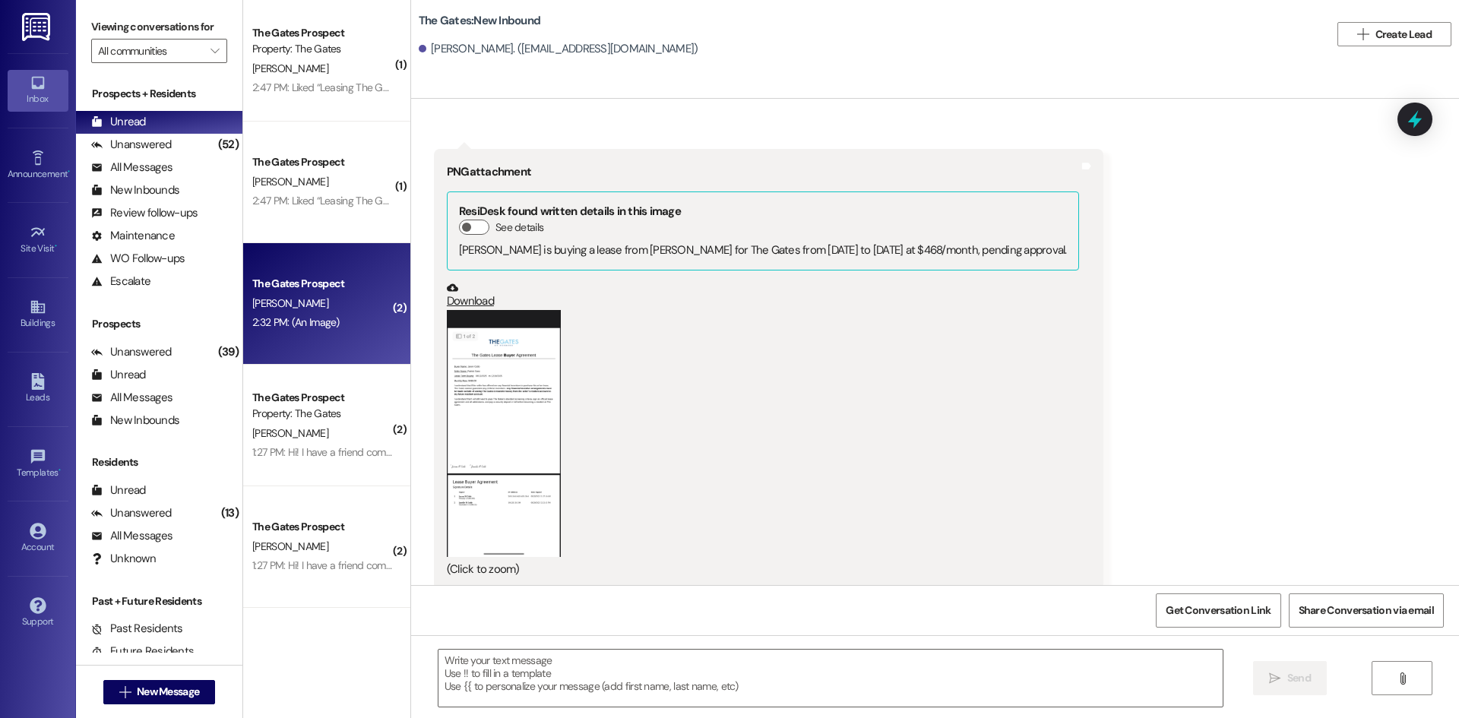
click at [480, 468] on button "Zoom image" at bounding box center [504, 433] width 114 height 247
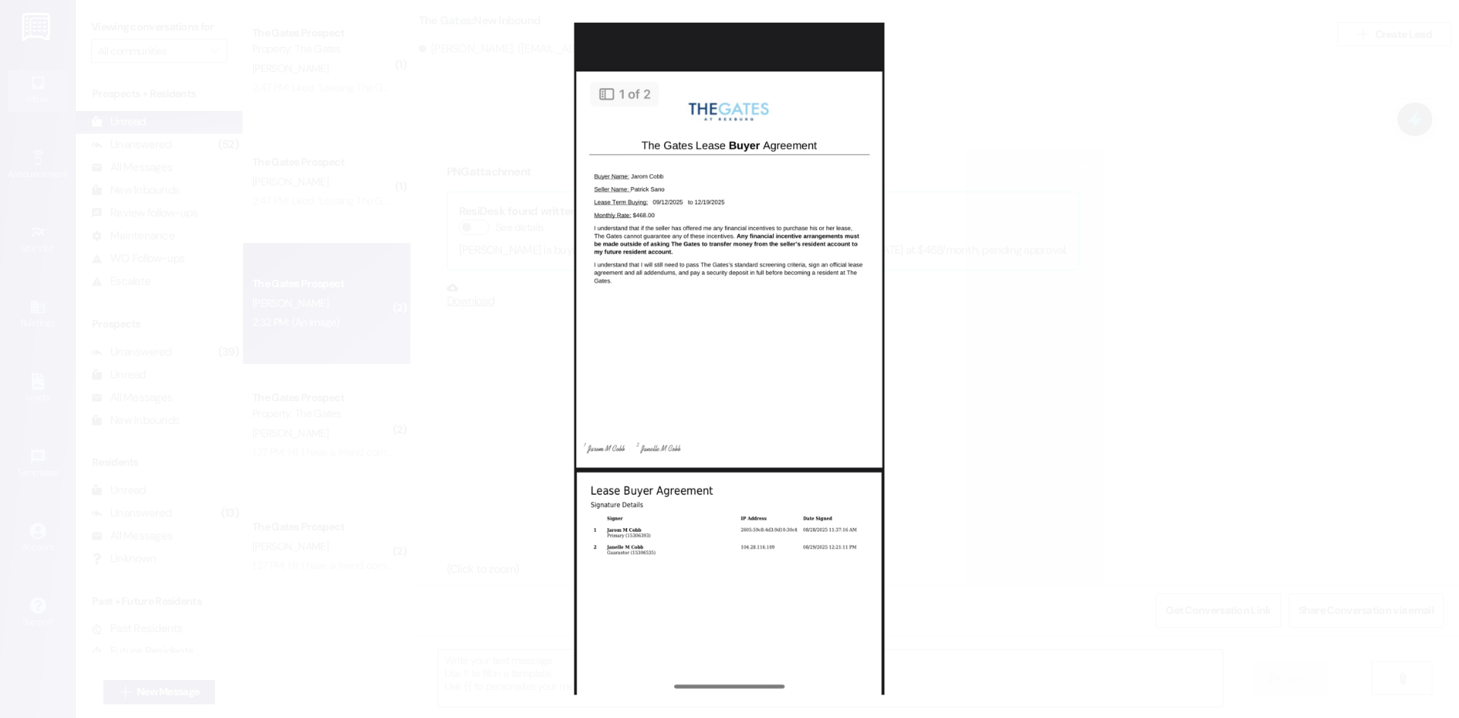
click at [1082, 375] on button "Unzoom image" at bounding box center [729, 359] width 1459 height 718
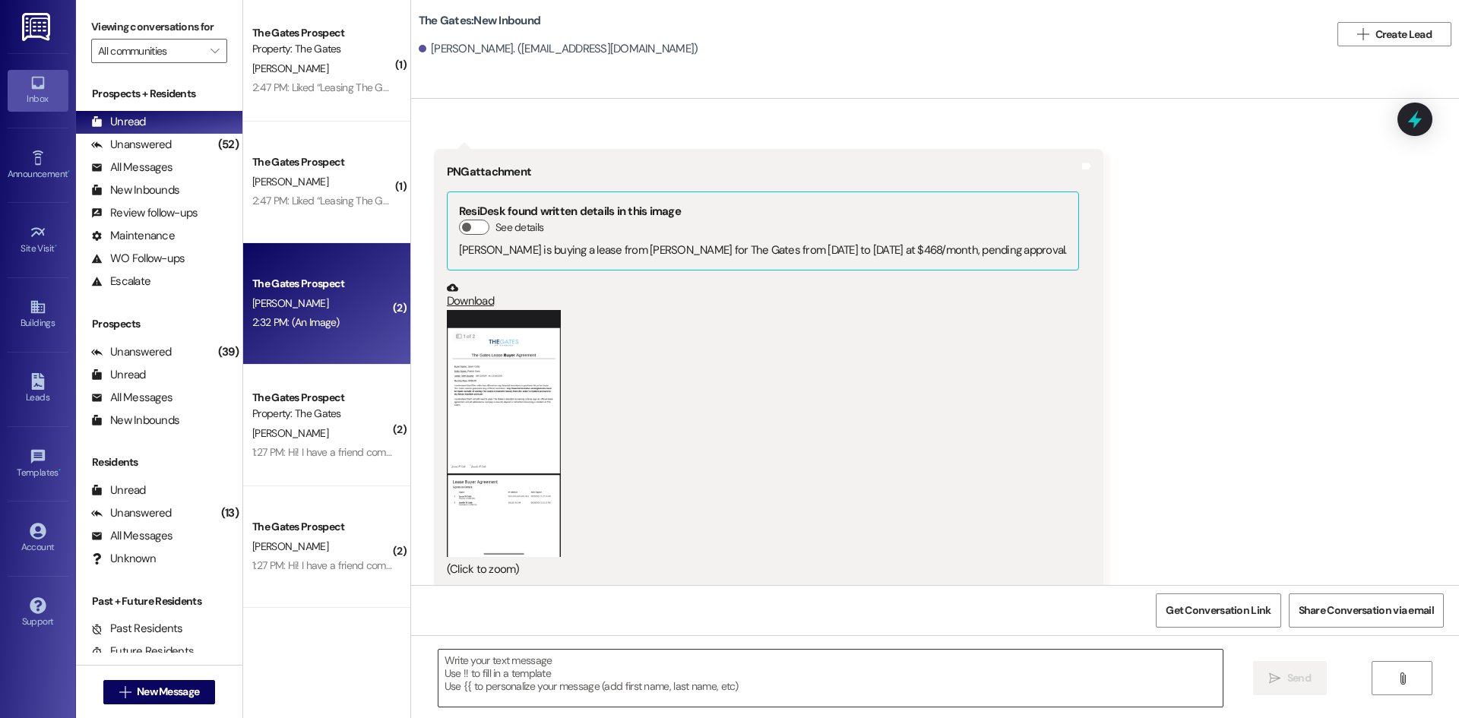
click at [516, 697] on textarea at bounding box center [831, 678] width 784 height 57
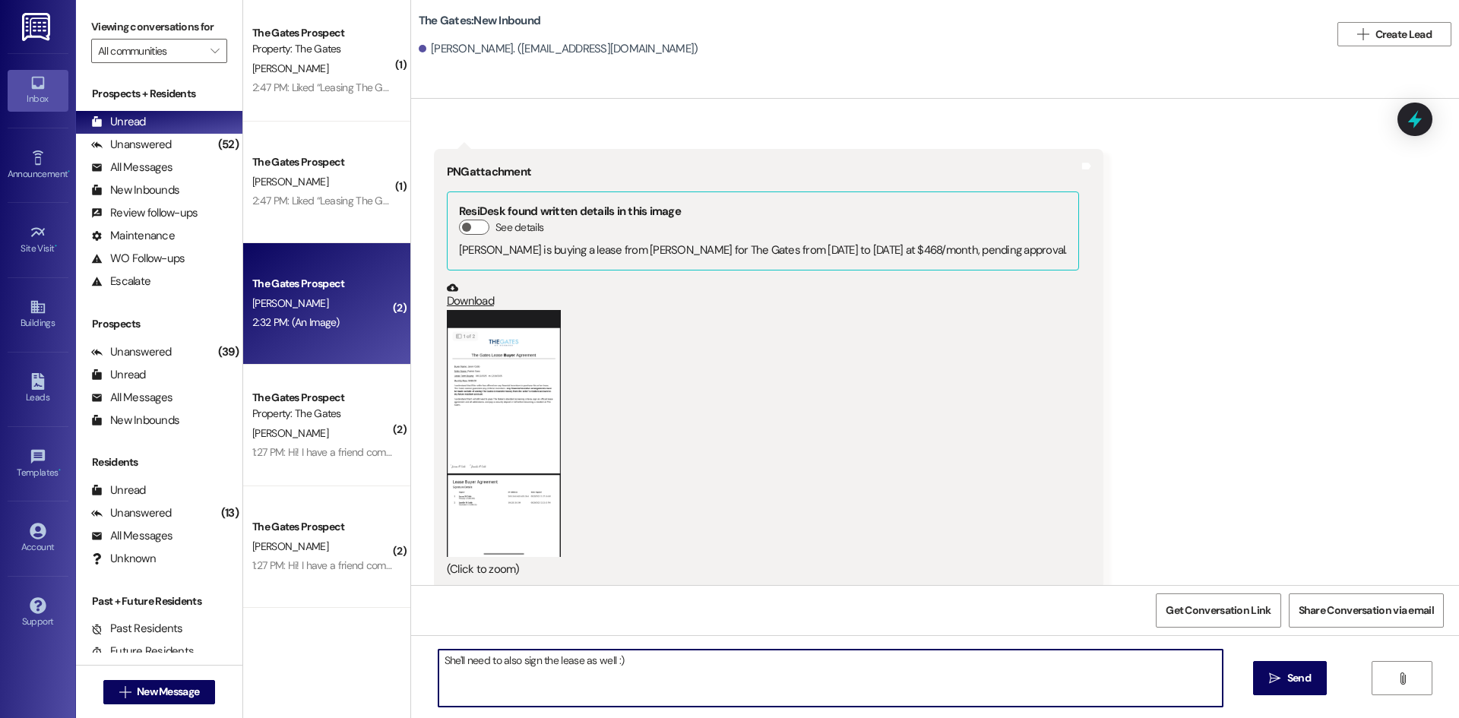
type textarea "She'll need to also sign the lease as well :)"
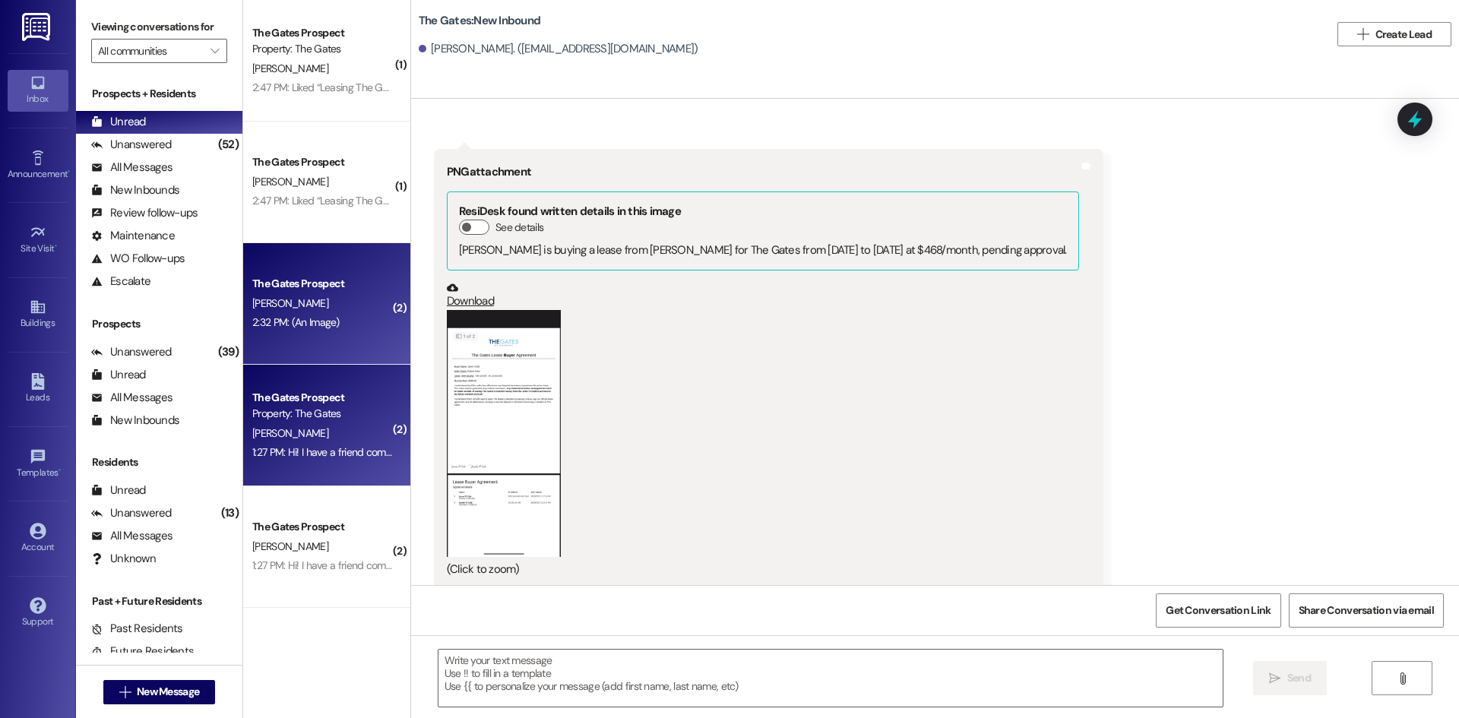
click at [319, 388] on div "The Gates Prospect Property: The Gates" at bounding box center [323, 406] width 144 height 36
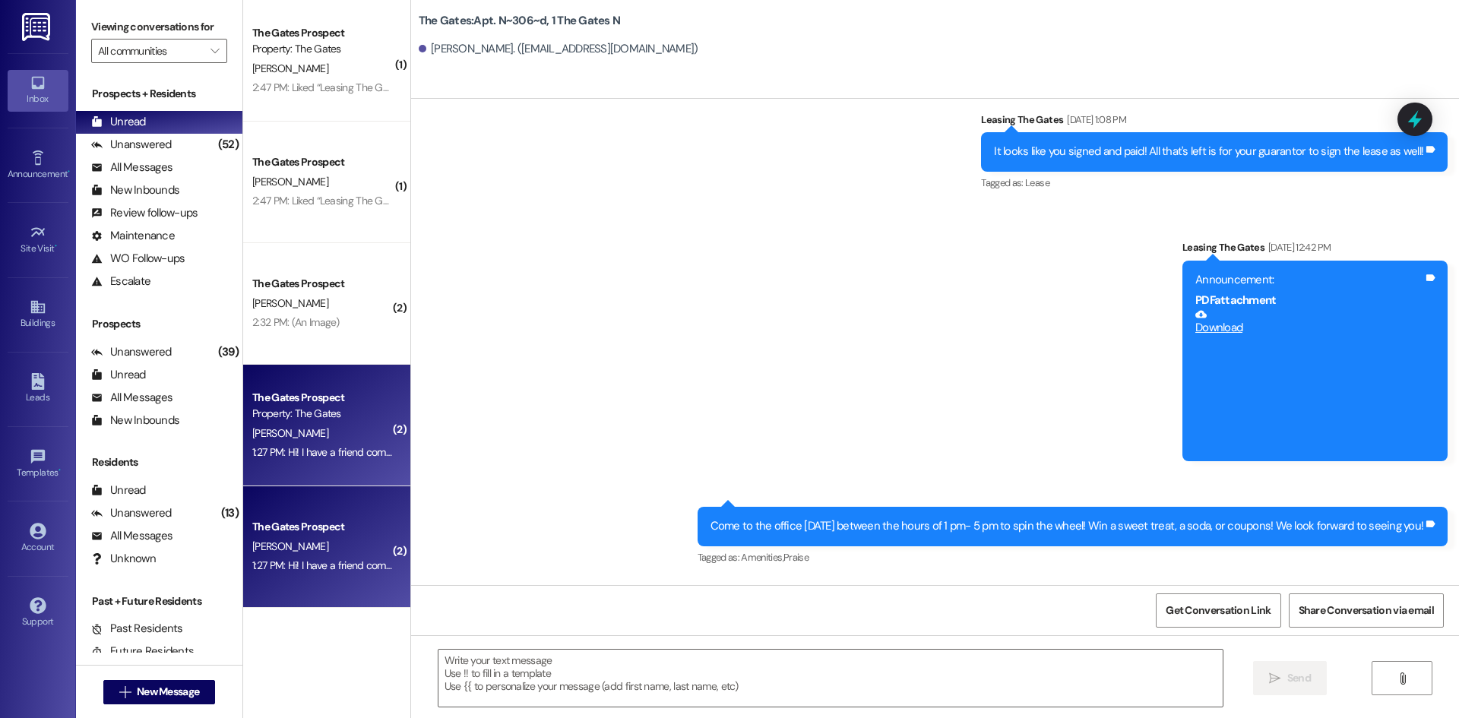
scroll to position [22549, 0]
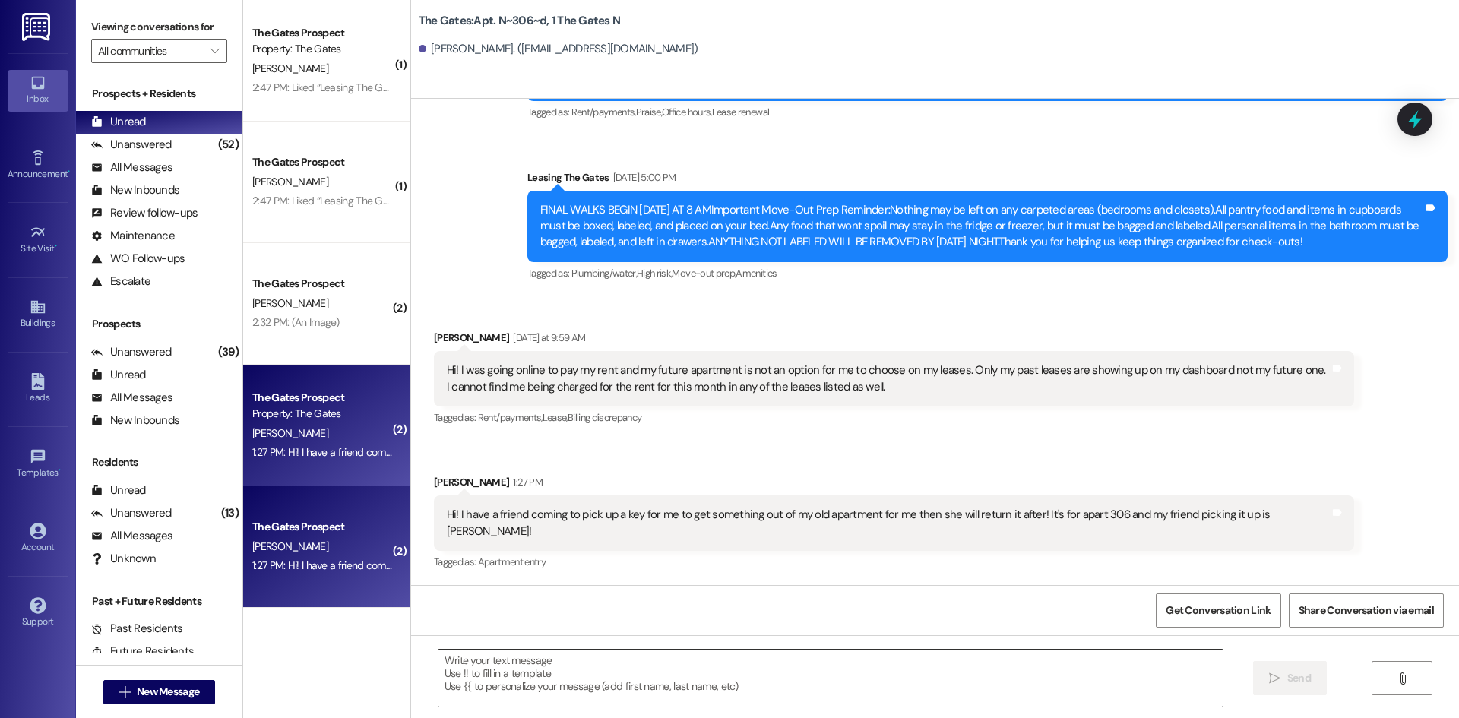
click at [469, 689] on textarea at bounding box center [831, 678] width 784 height 57
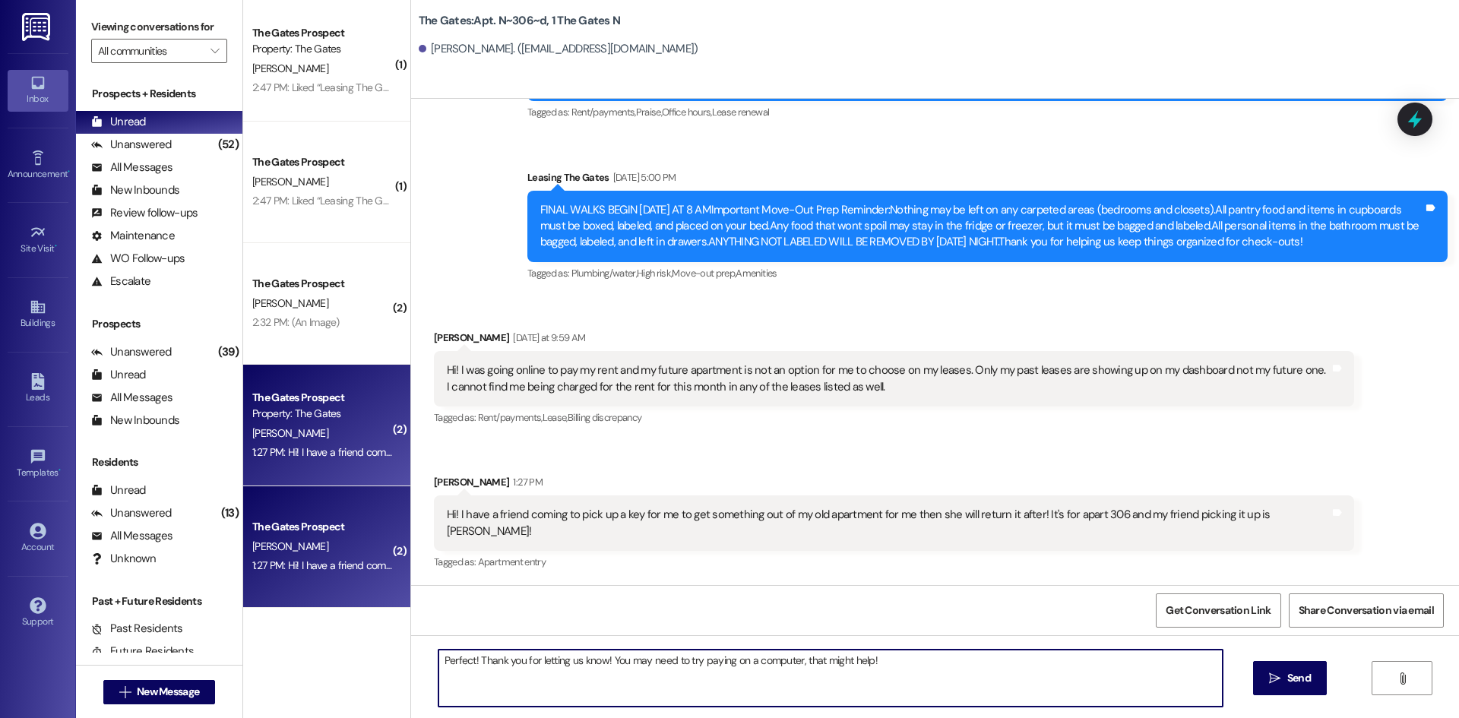
type textarea "Perfect! Thank you for letting us know! You may need to try paying on a compute…"
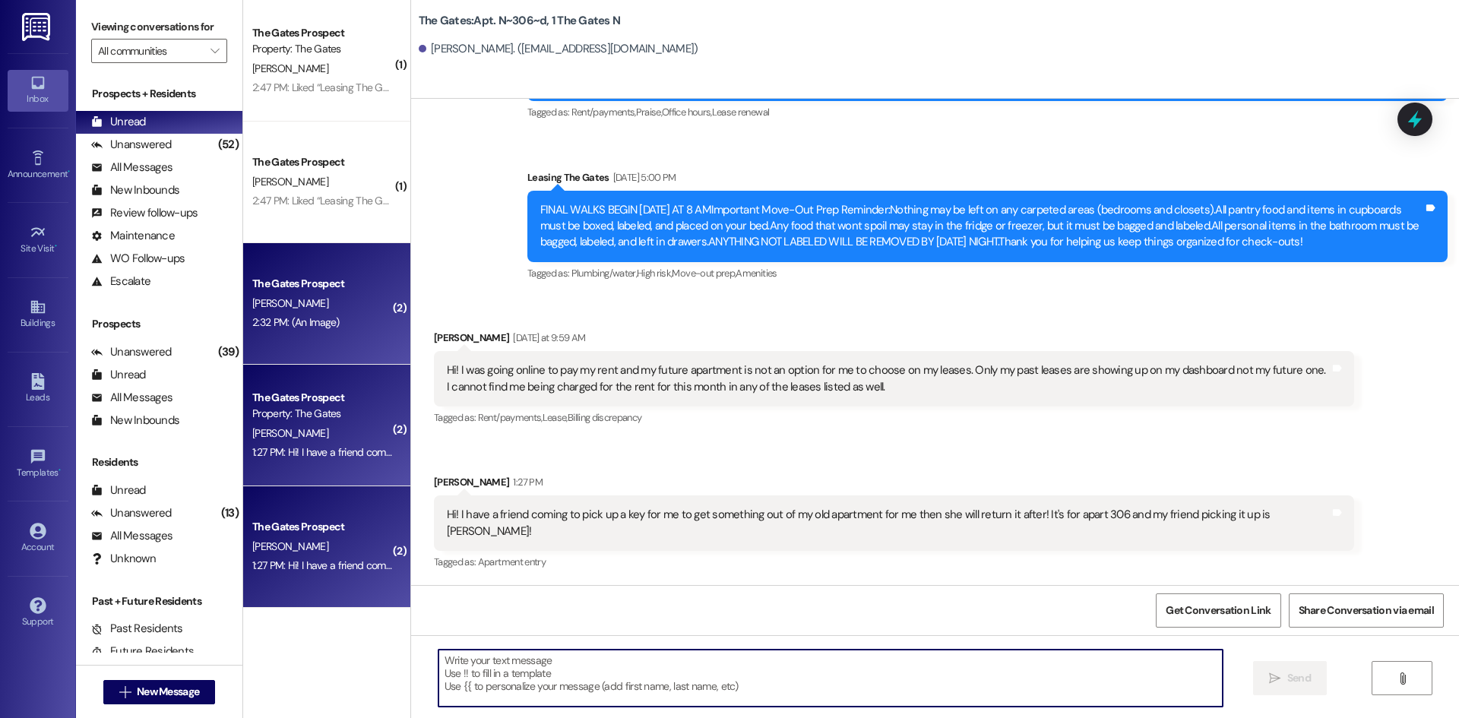
scroll to position [456, 0]
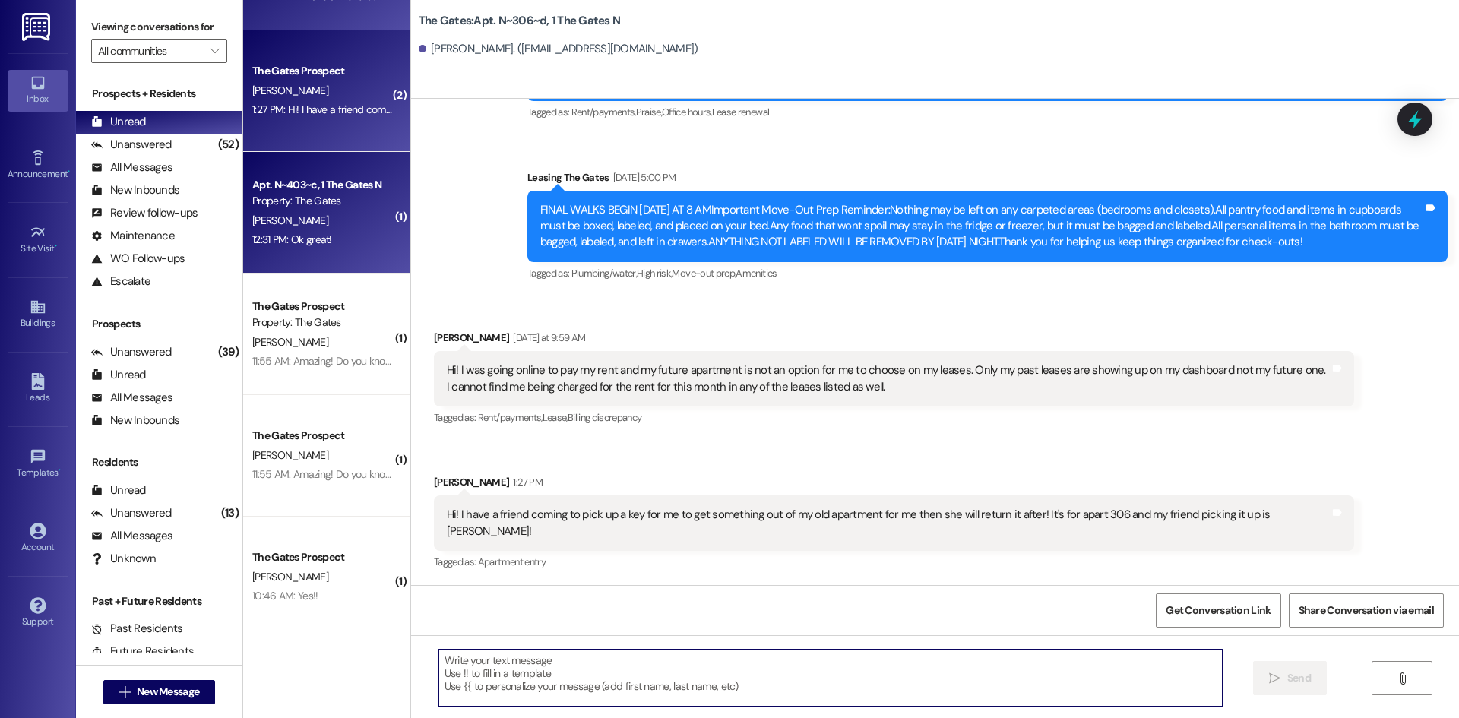
click at [287, 212] on div "S. Thompson" at bounding box center [323, 220] width 144 height 19
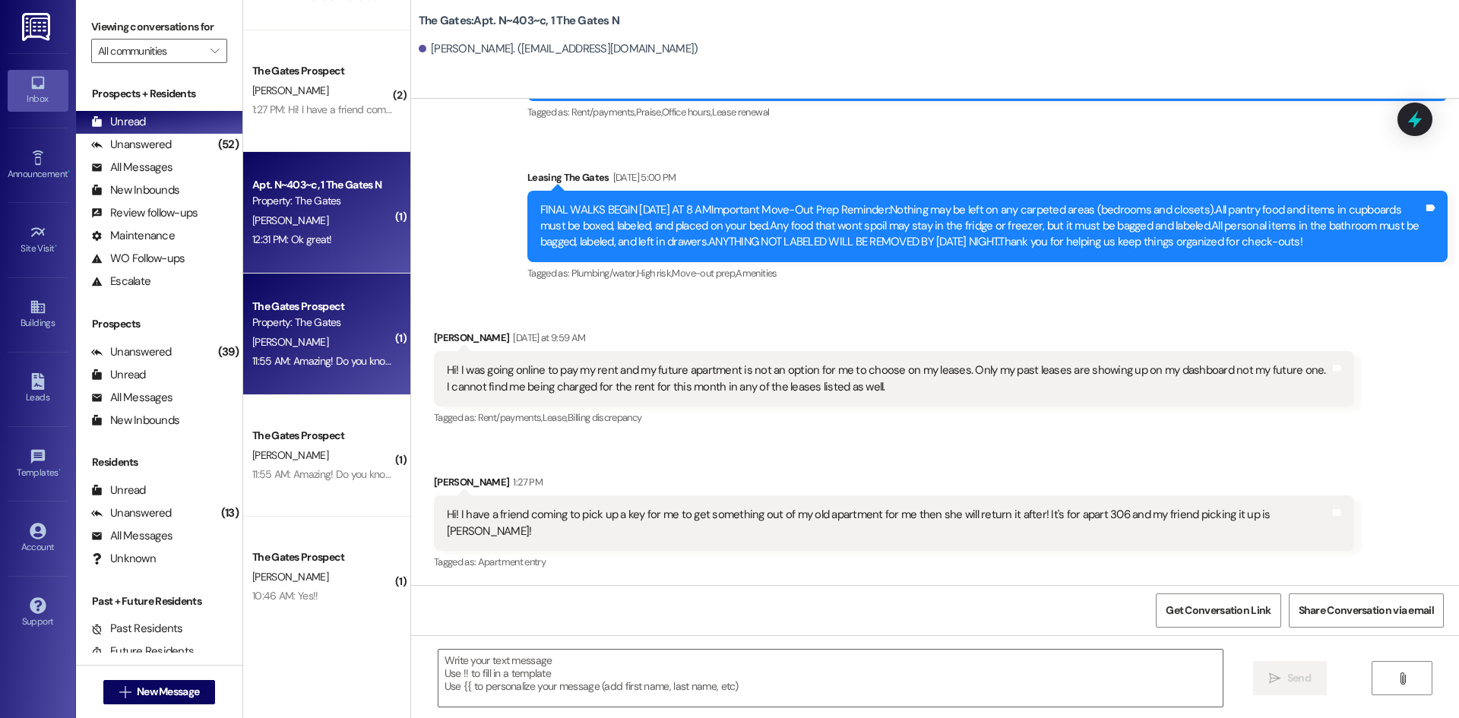
scroll to position [8049, 0]
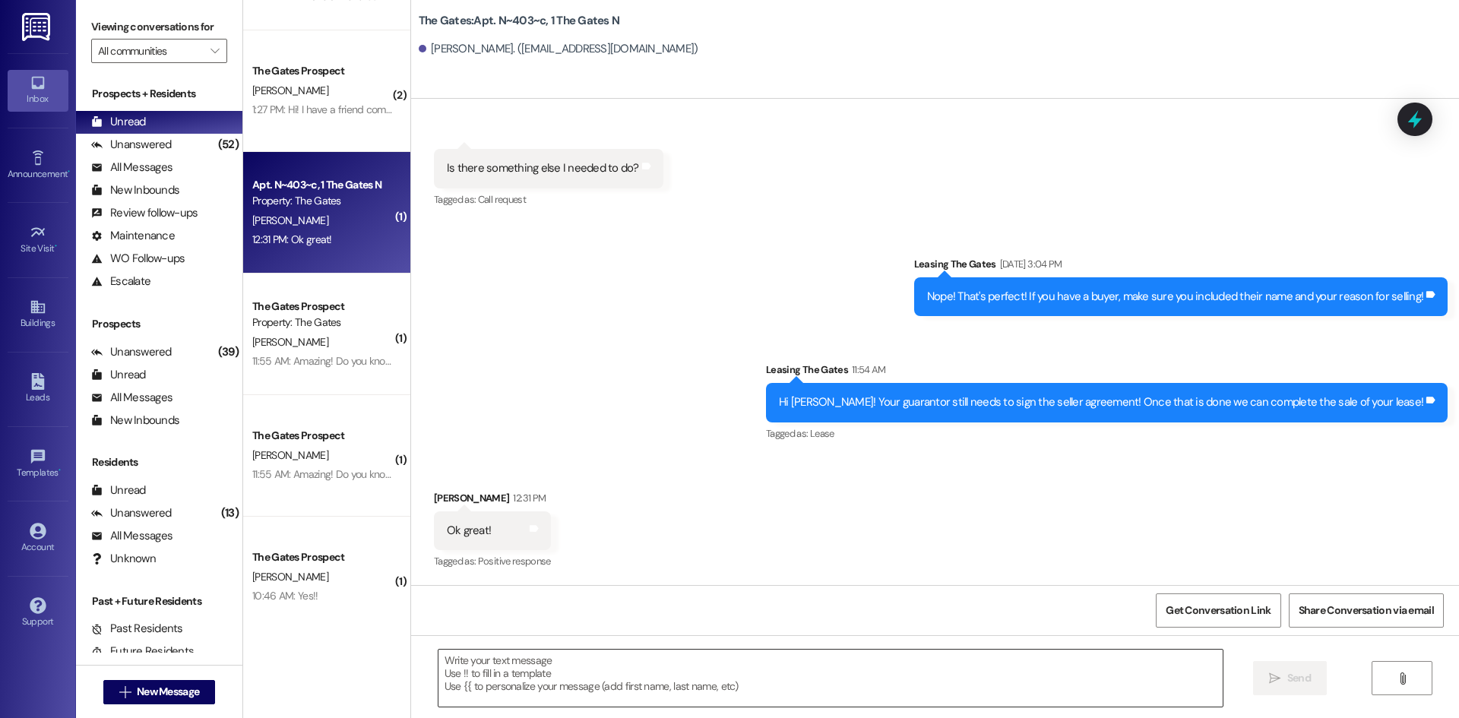
click at [544, 674] on textarea at bounding box center [831, 678] width 784 height 57
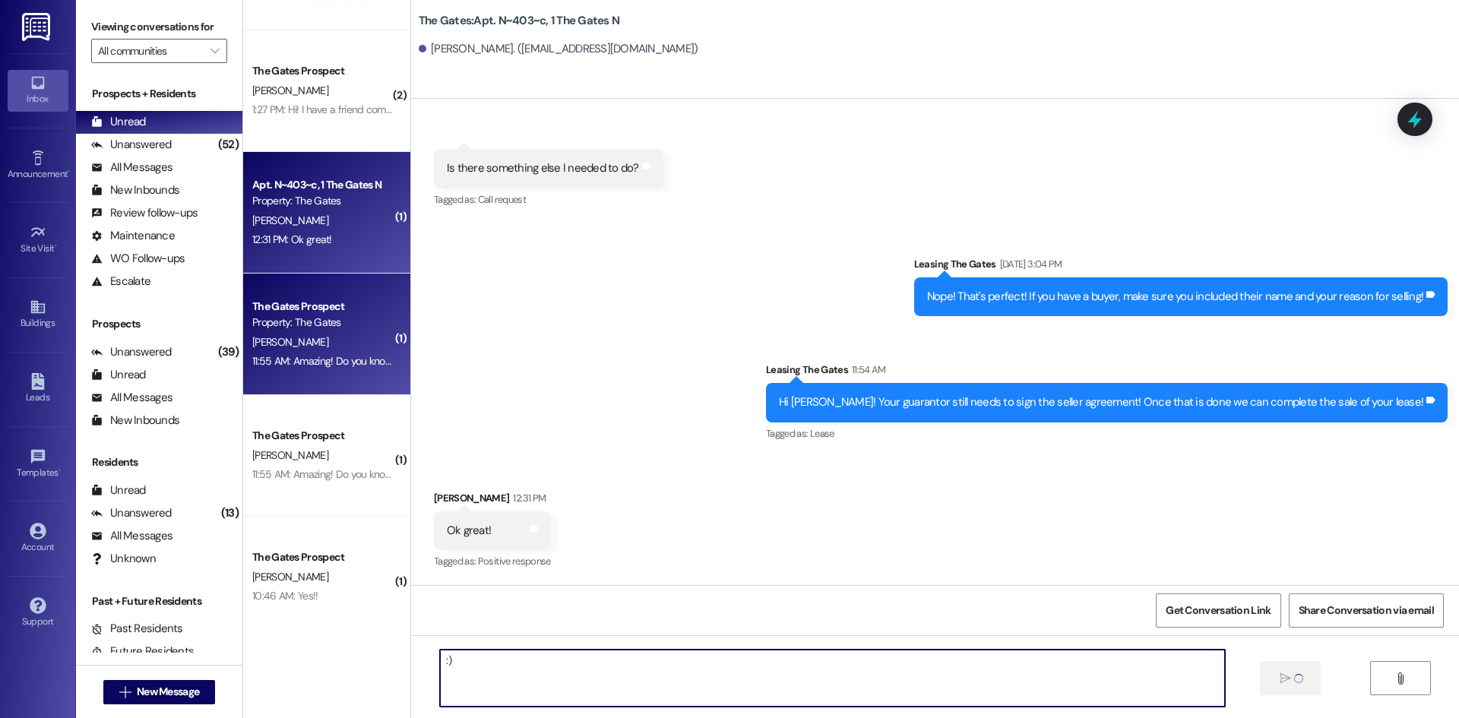
type textarea ":)"
click at [309, 309] on div "The Gates Prospect" at bounding box center [322, 307] width 141 height 16
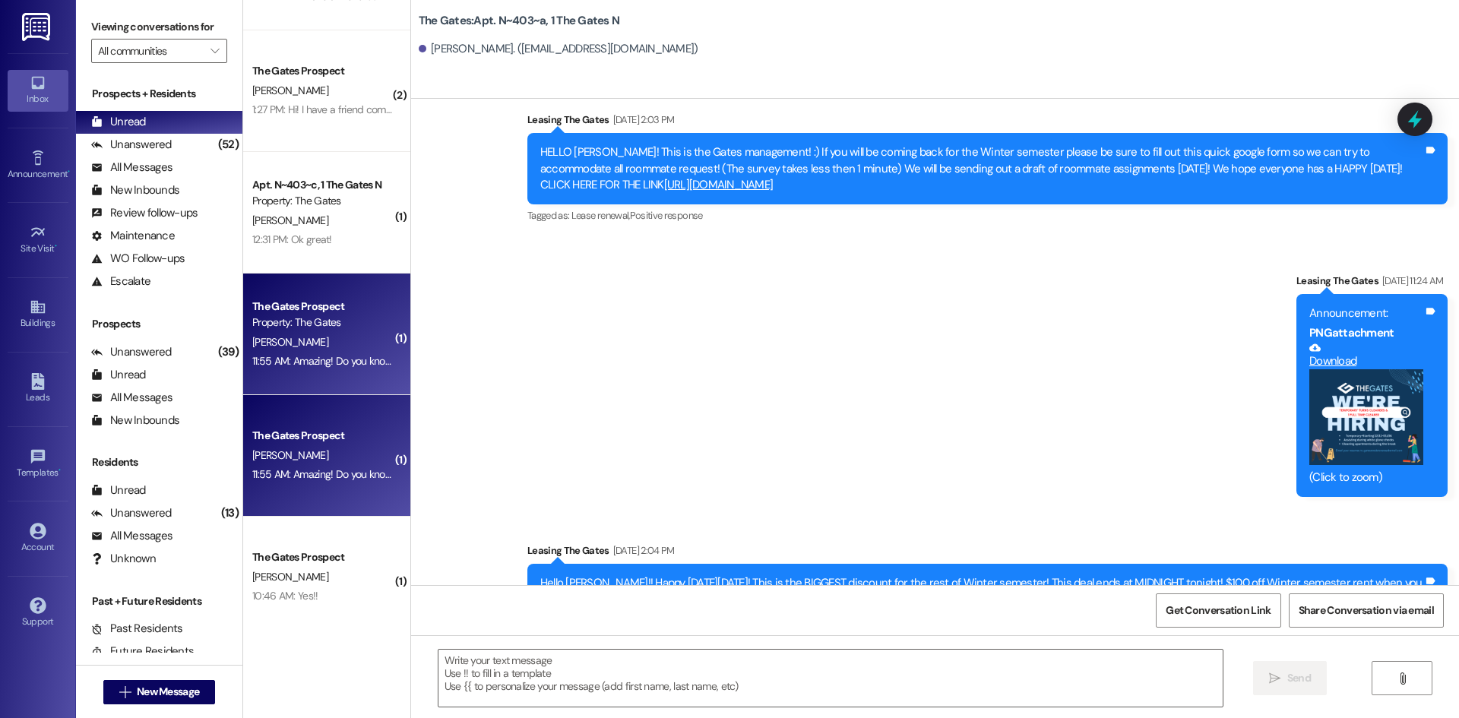
scroll to position [19244, 0]
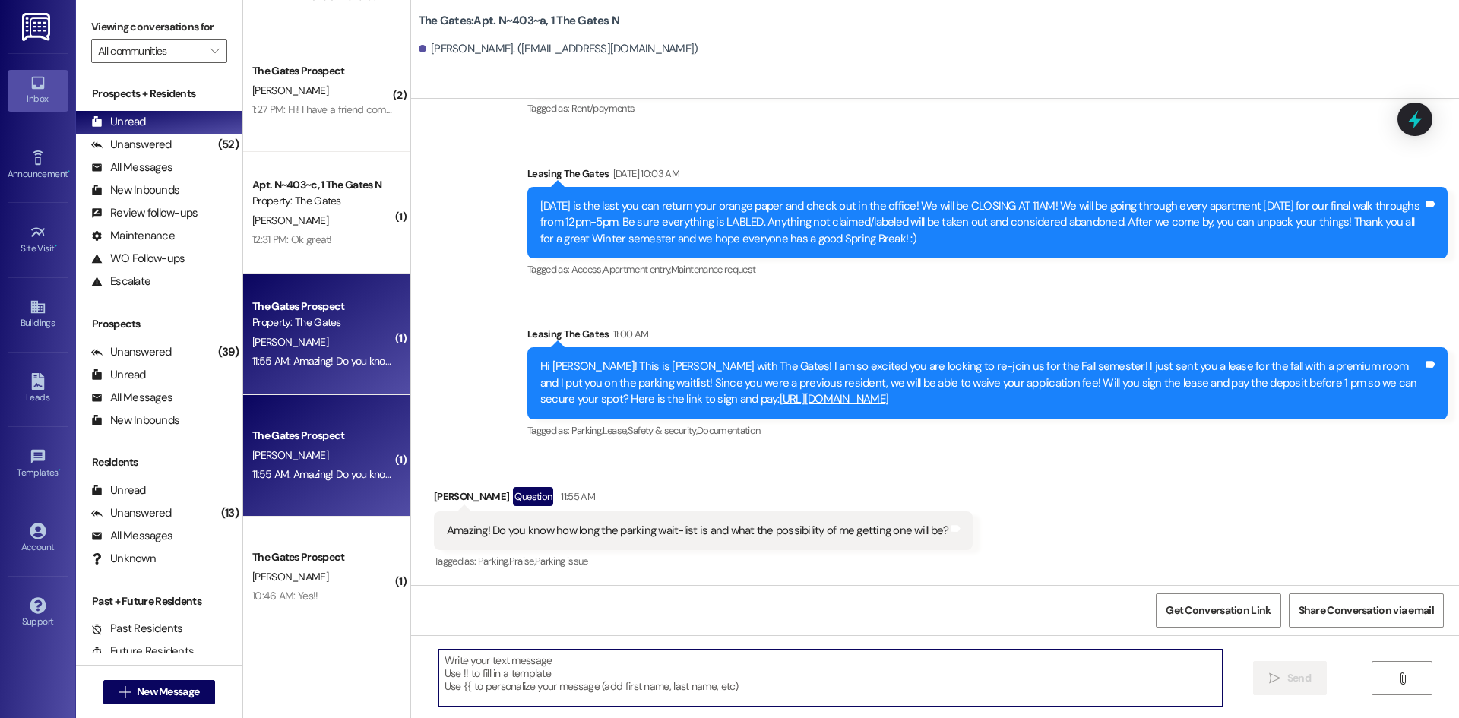
click at [464, 663] on textarea at bounding box center [831, 678] width 784 height 57
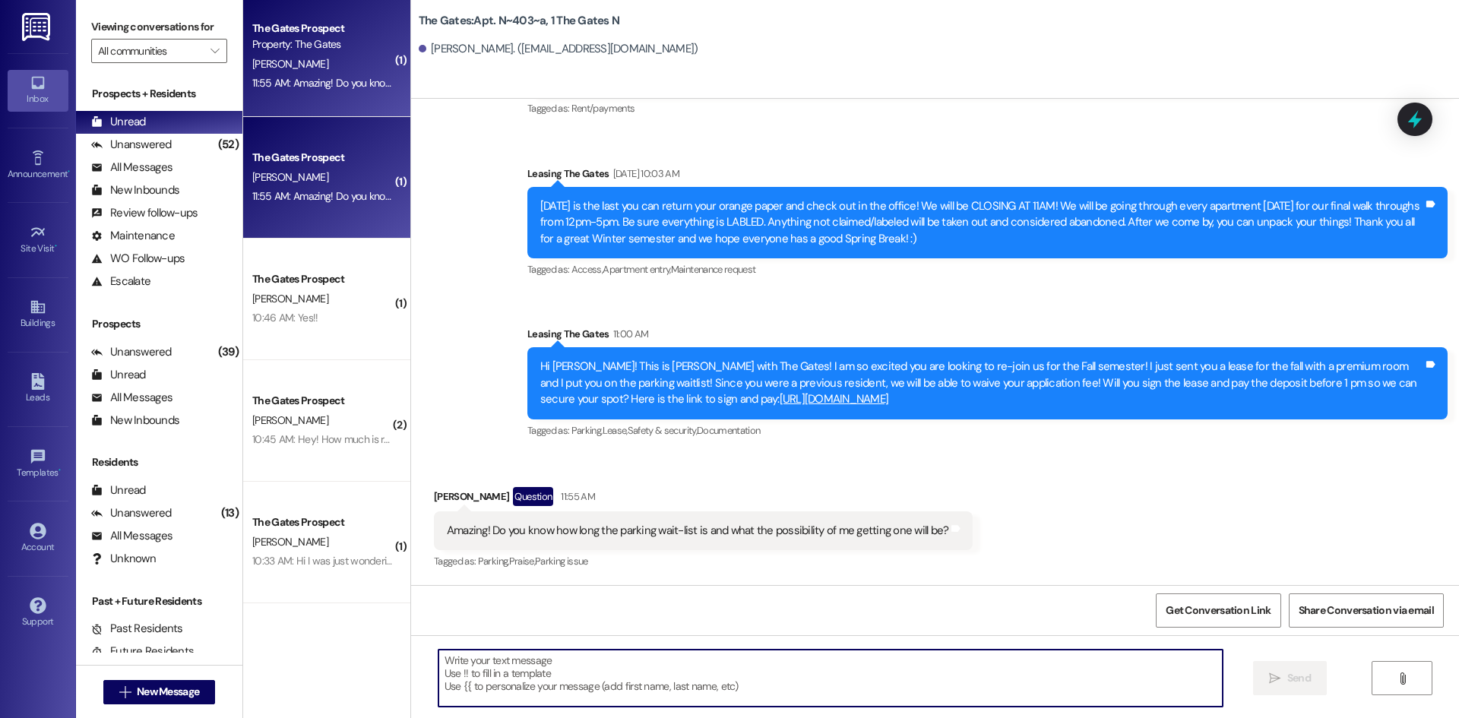
scroll to position [760, 0]
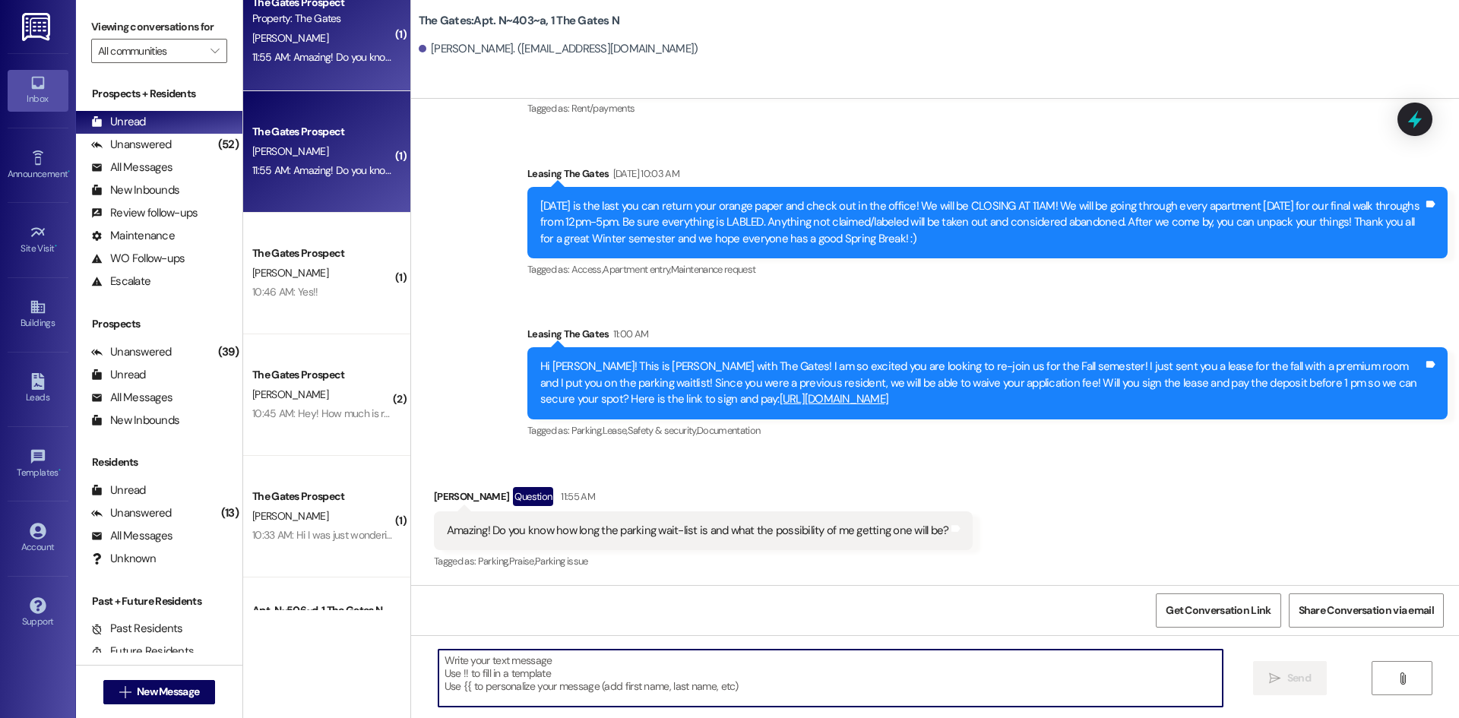
click at [543, 685] on textarea at bounding box center [831, 678] width 784 height 57
type textarea "I"
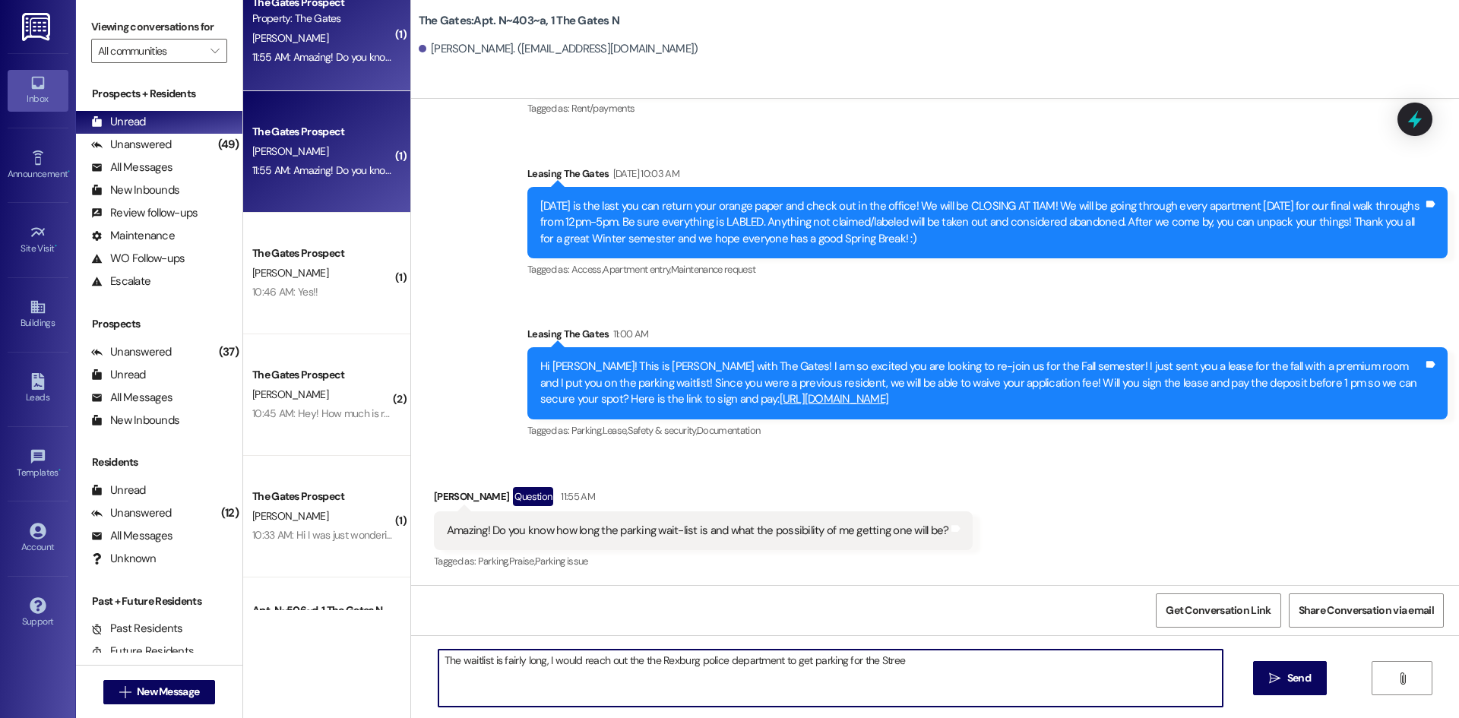
type textarea "The waitlist is fairly long, I would reach out the the Rexburg police departmen…"
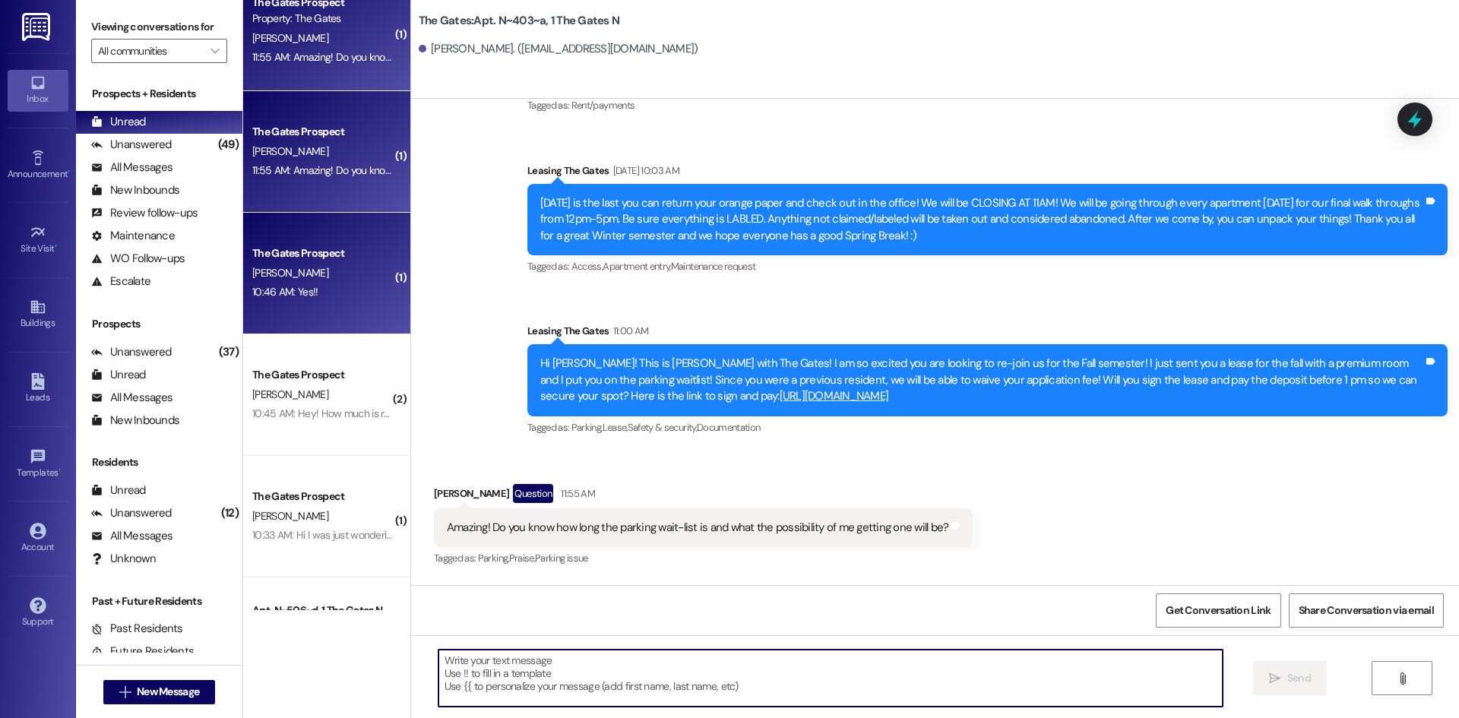
scroll to position [19256, 0]
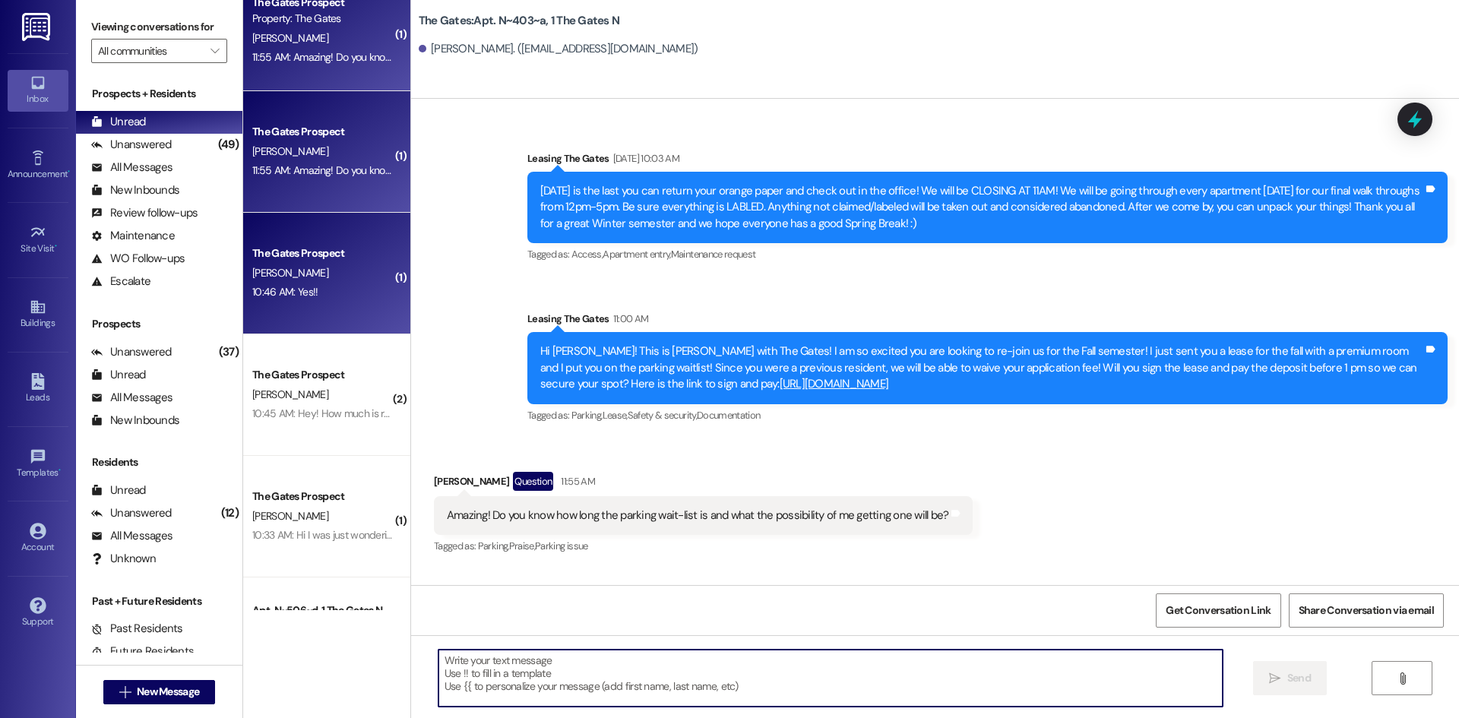
click at [335, 270] on div "S. Esplin" at bounding box center [323, 273] width 144 height 19
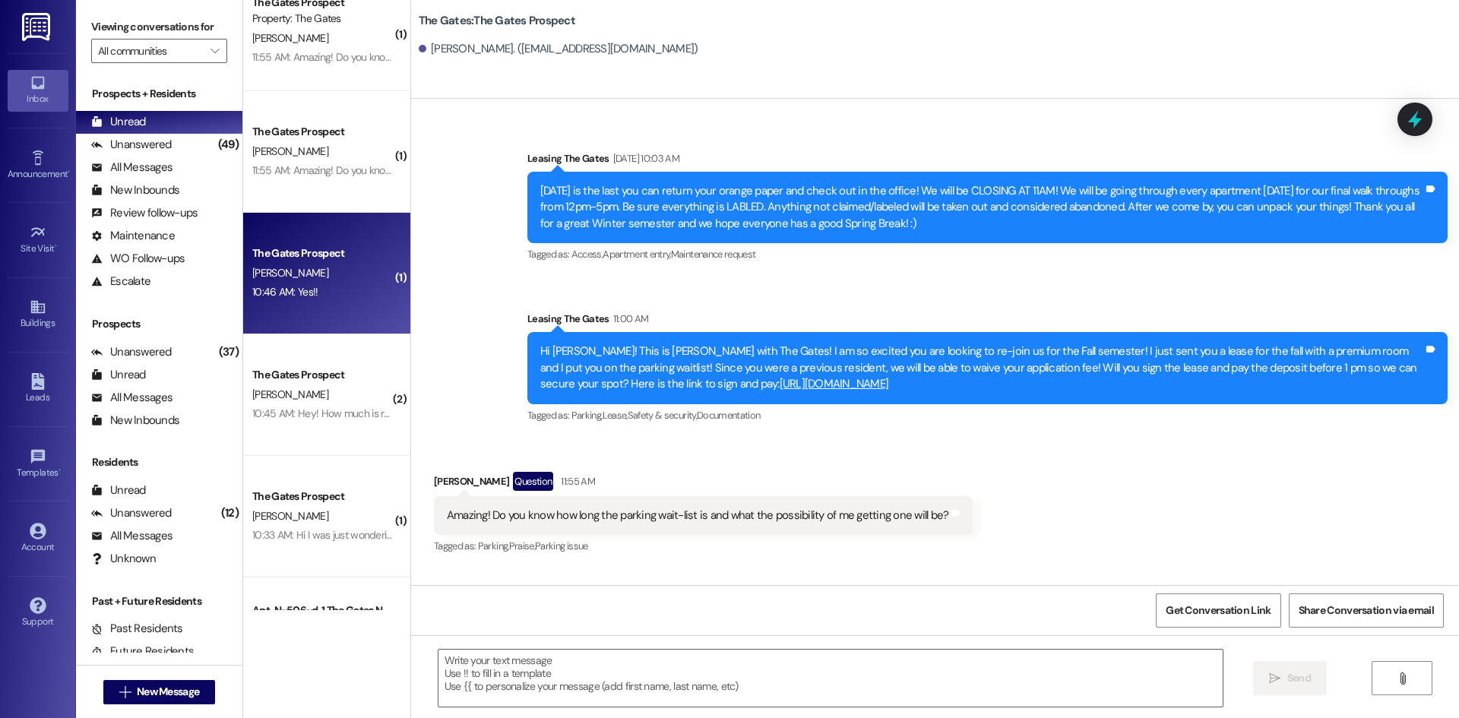
scroll to position [0, 0]
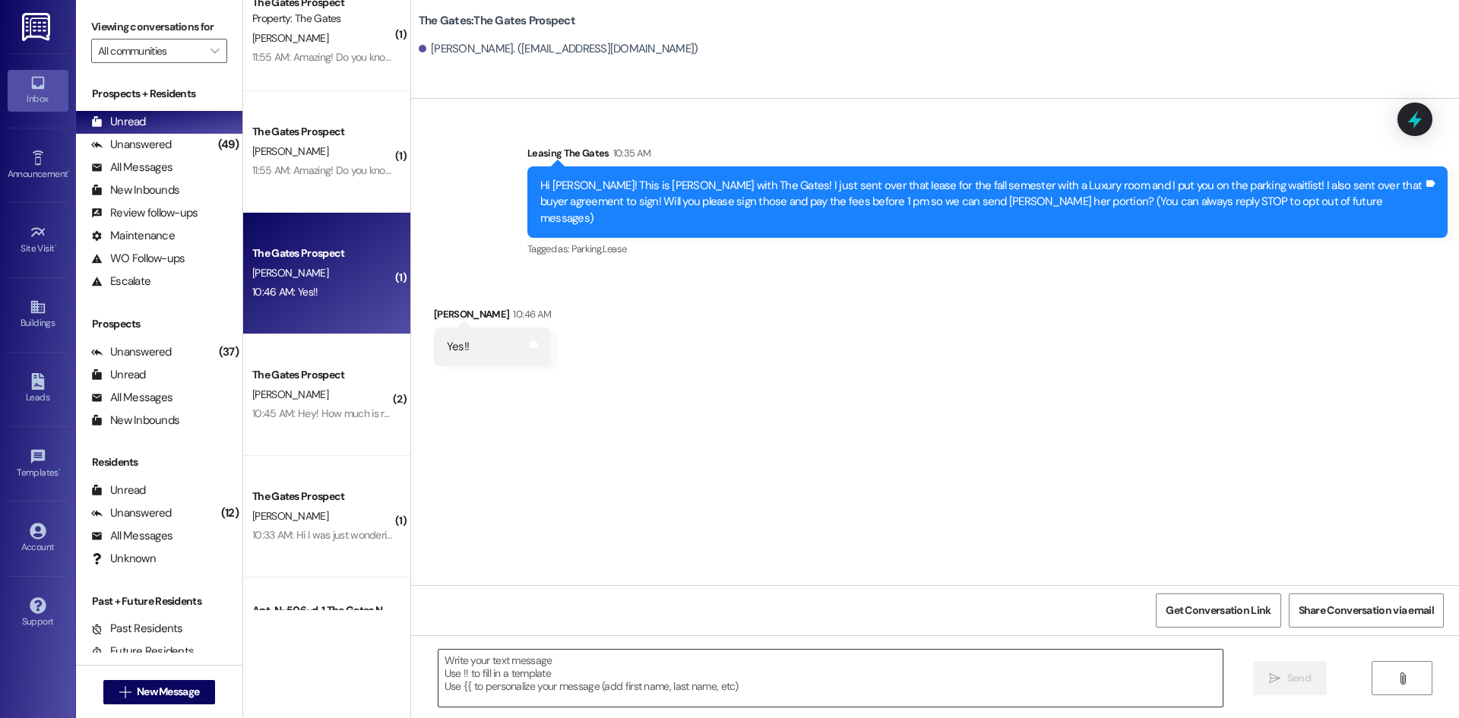
click at [489, 701] on textarea at bounding box center [831, 678] width 784 height 57
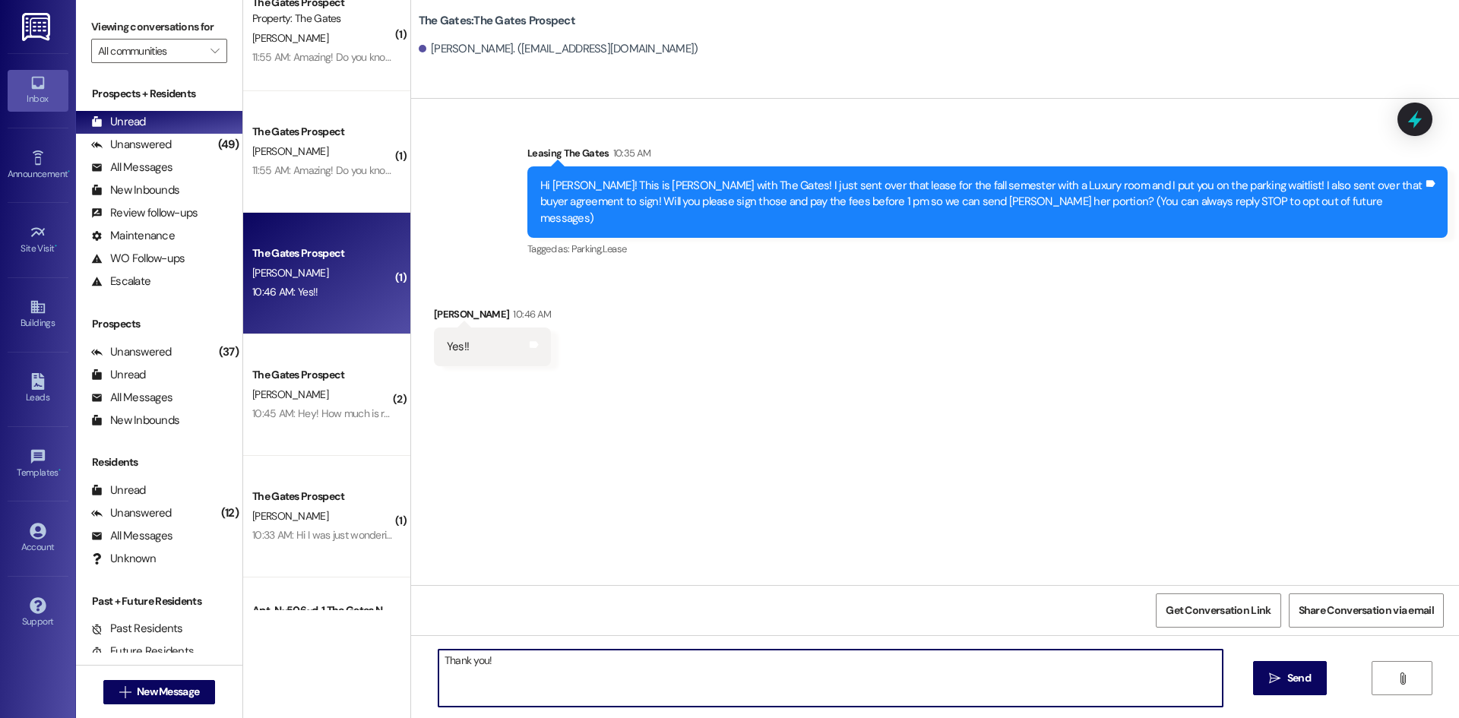
type textarea "Thank you!"
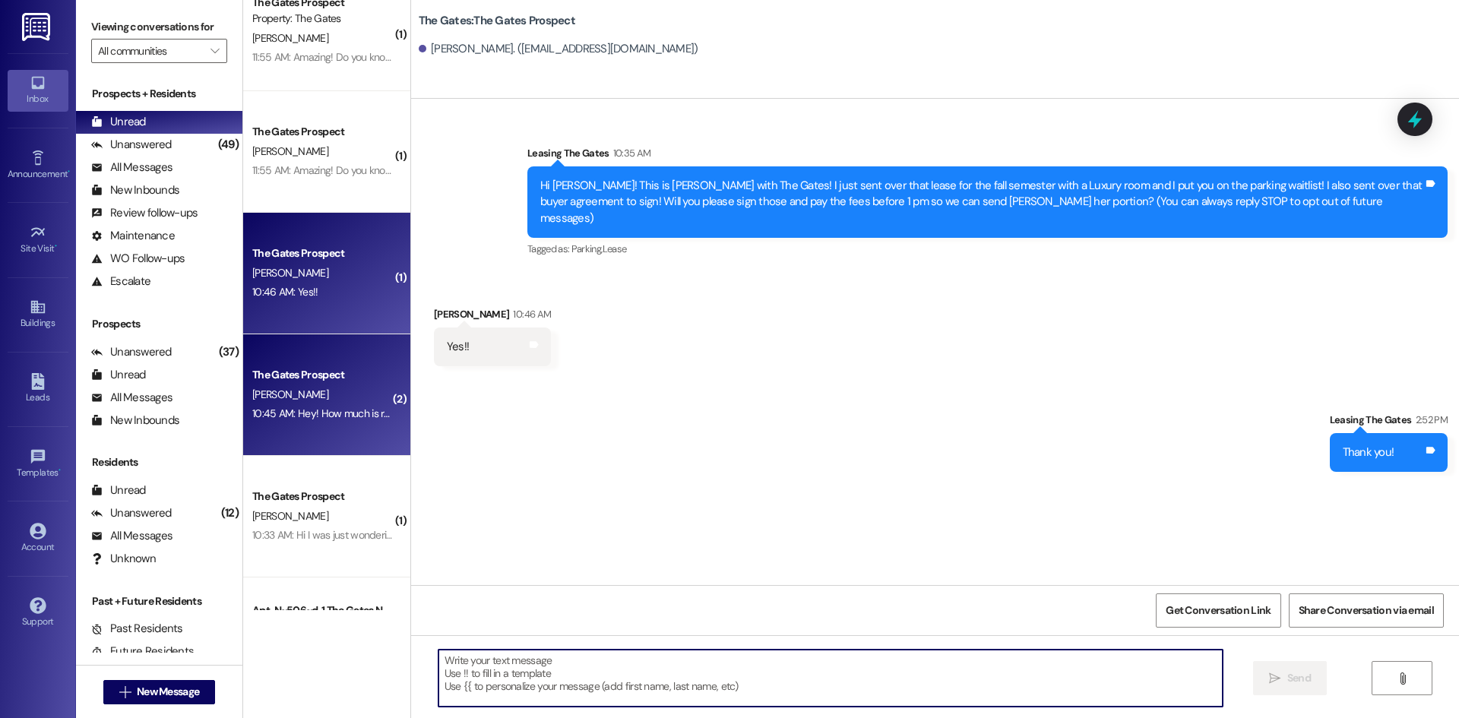
click at [361, 394] on div "K. Serpa" at bounding box center [323, 394] width 144 height 19
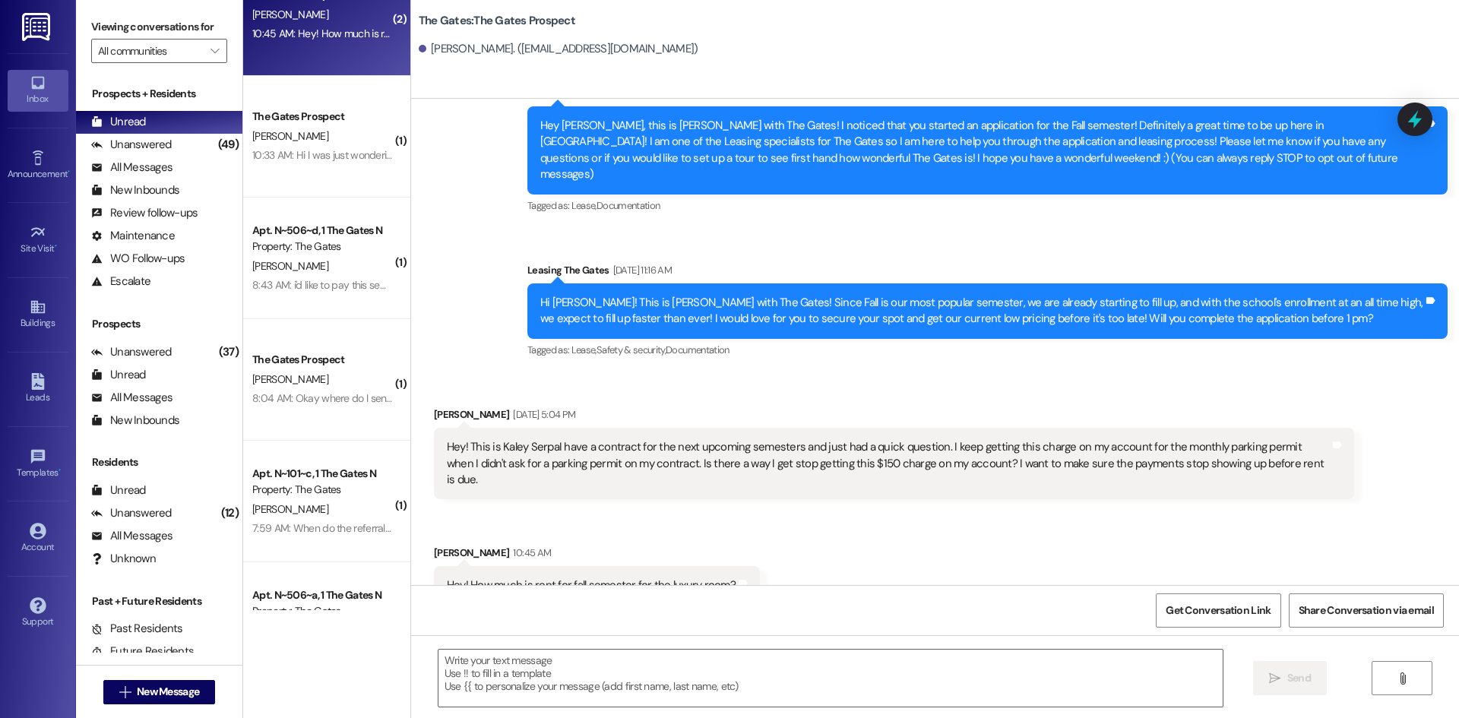
scroll to position [1064, 0]
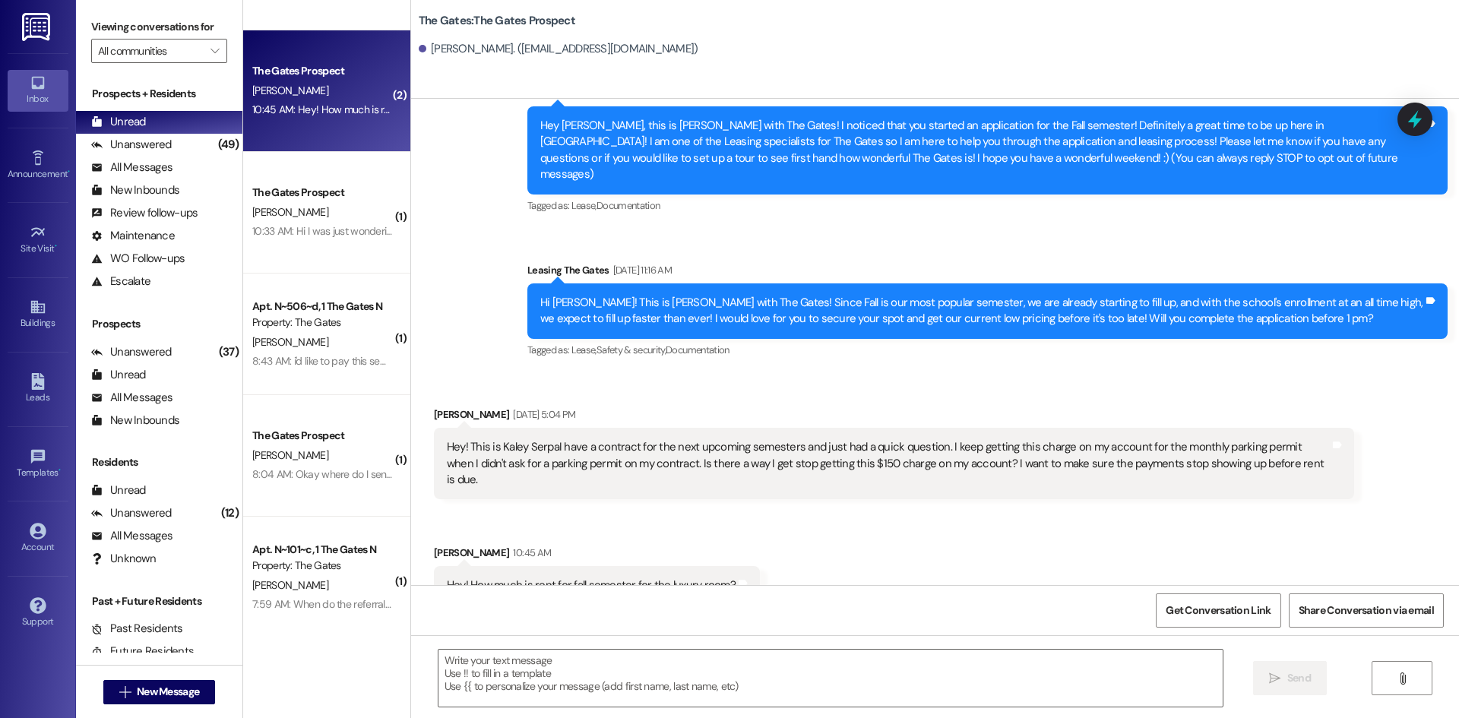
click at [291, 185] on div "The Gates Prospect" at bounding box center [322, 193] width 141 height 16
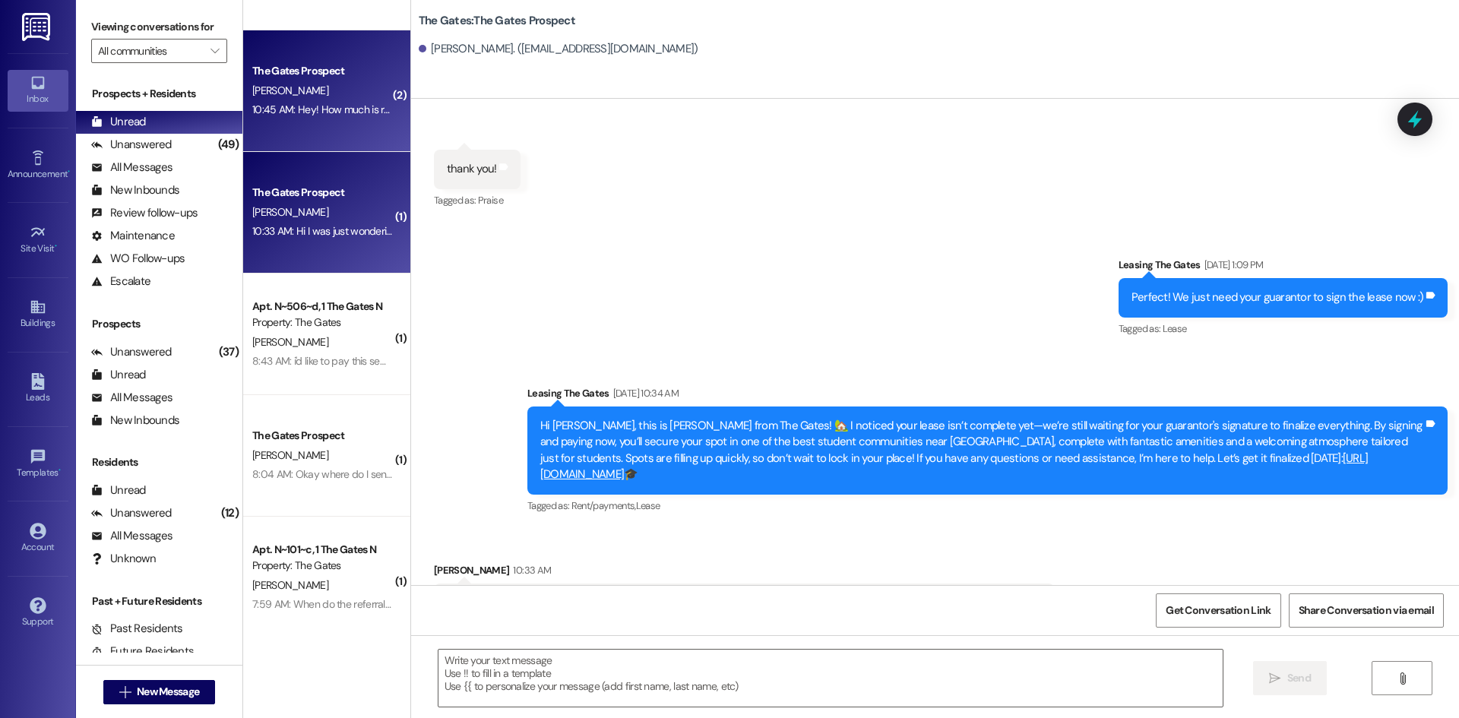
click at [303, 86] on div "K. Serpa" at bounding box center [323, 90] width 144 height 19
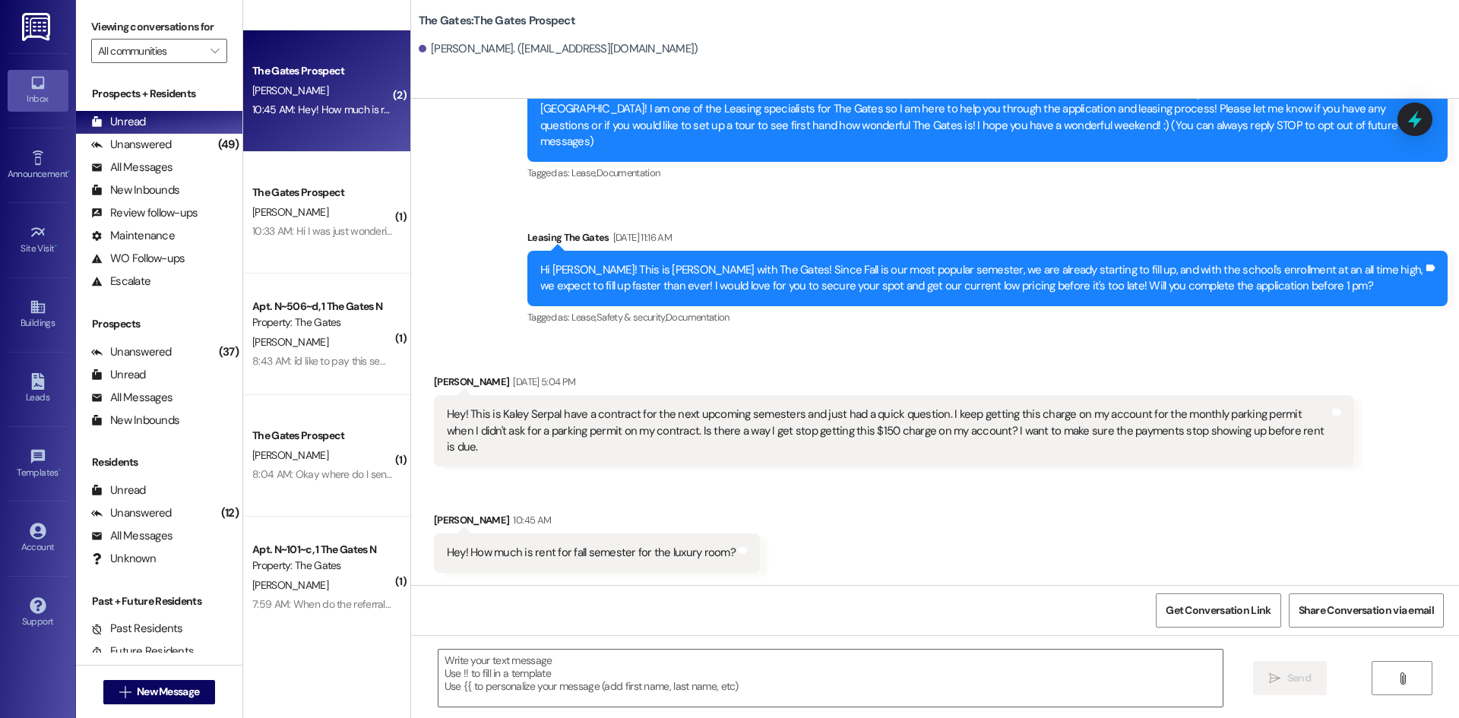
scroll to position [60, 0]
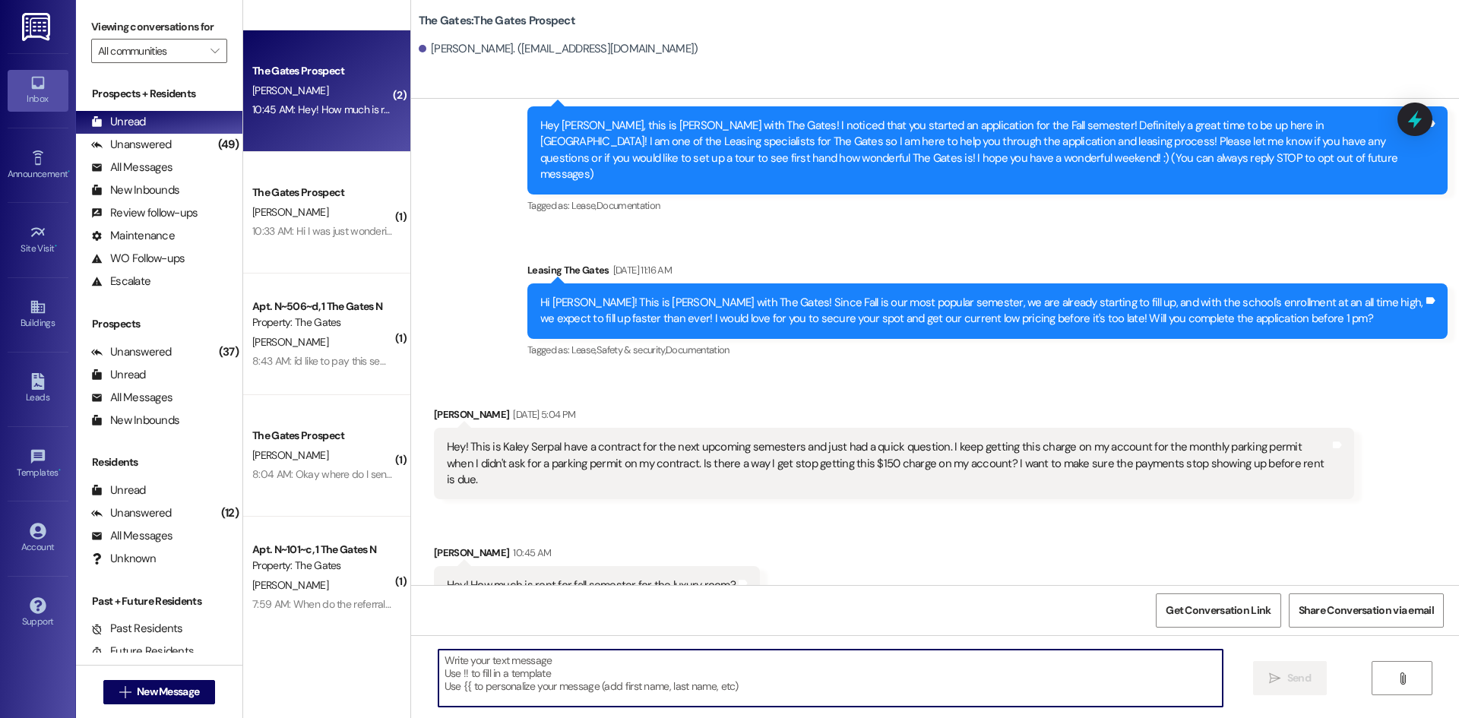
click at [529, 667] on textarea at bounding box center [831, 678] width 784 height 57
type textarea "L"
type textarea "A luxury room for the fall is $1,999 :)"
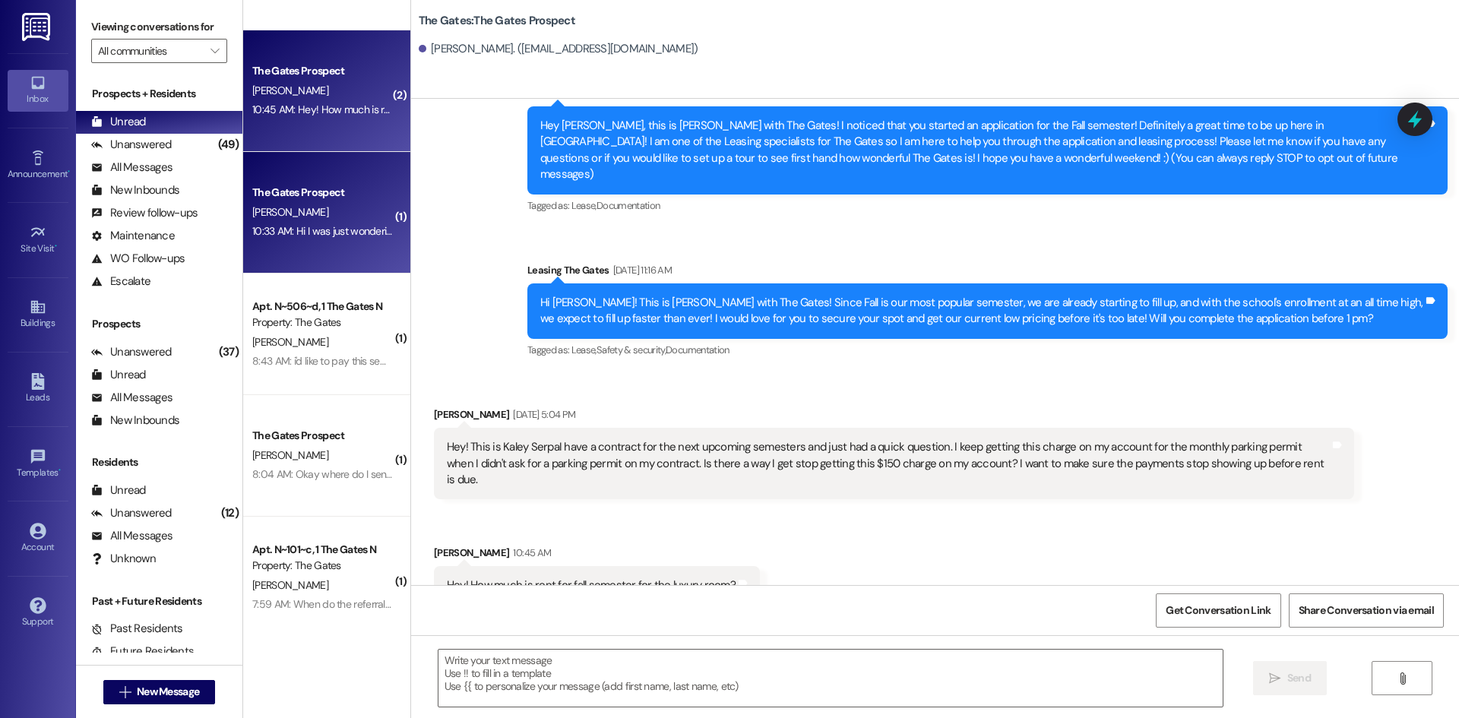
click at [328, 189] on div "The Gates Prospect" at bounding box center [322, 193] width 141 height 16
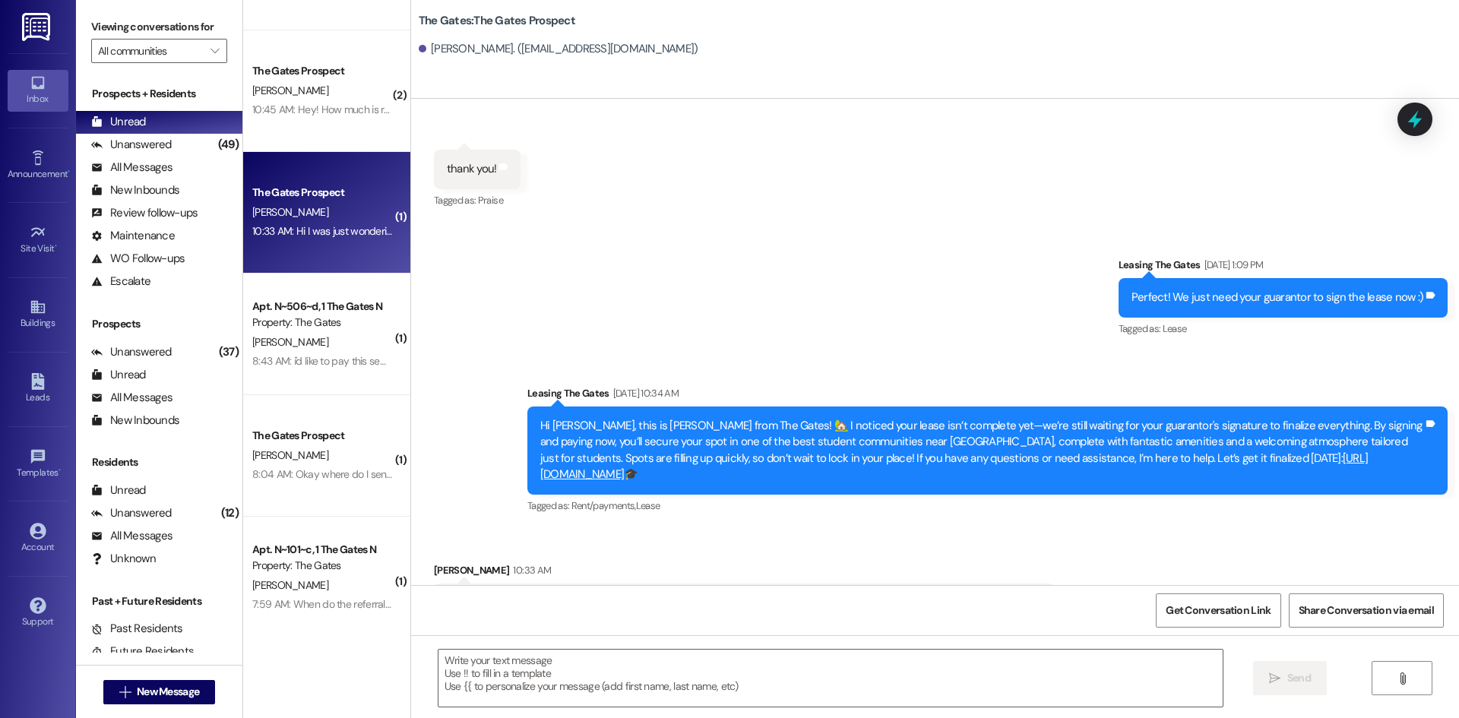
scroll to position [2824, 0]
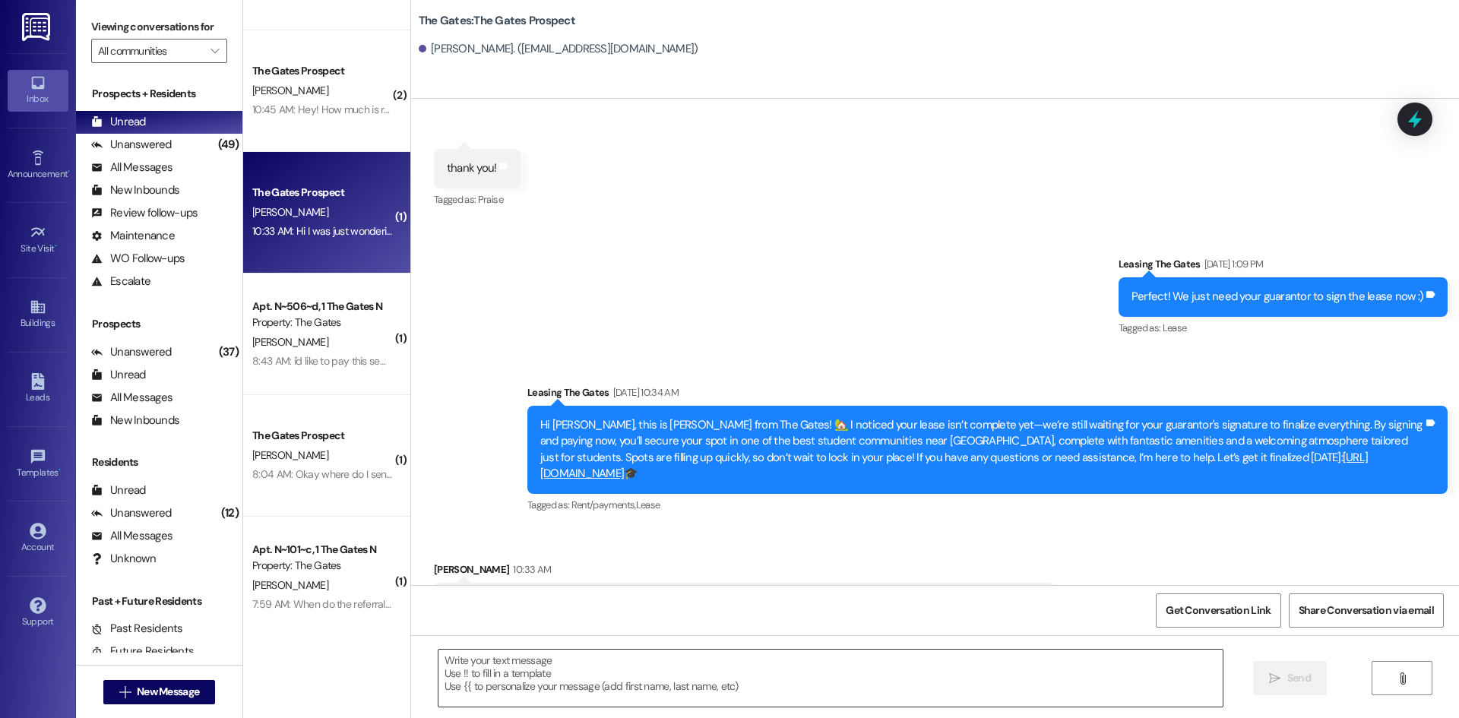
click at [601, 678] on textarea at bounding box center [831, 678] width 784 height 57
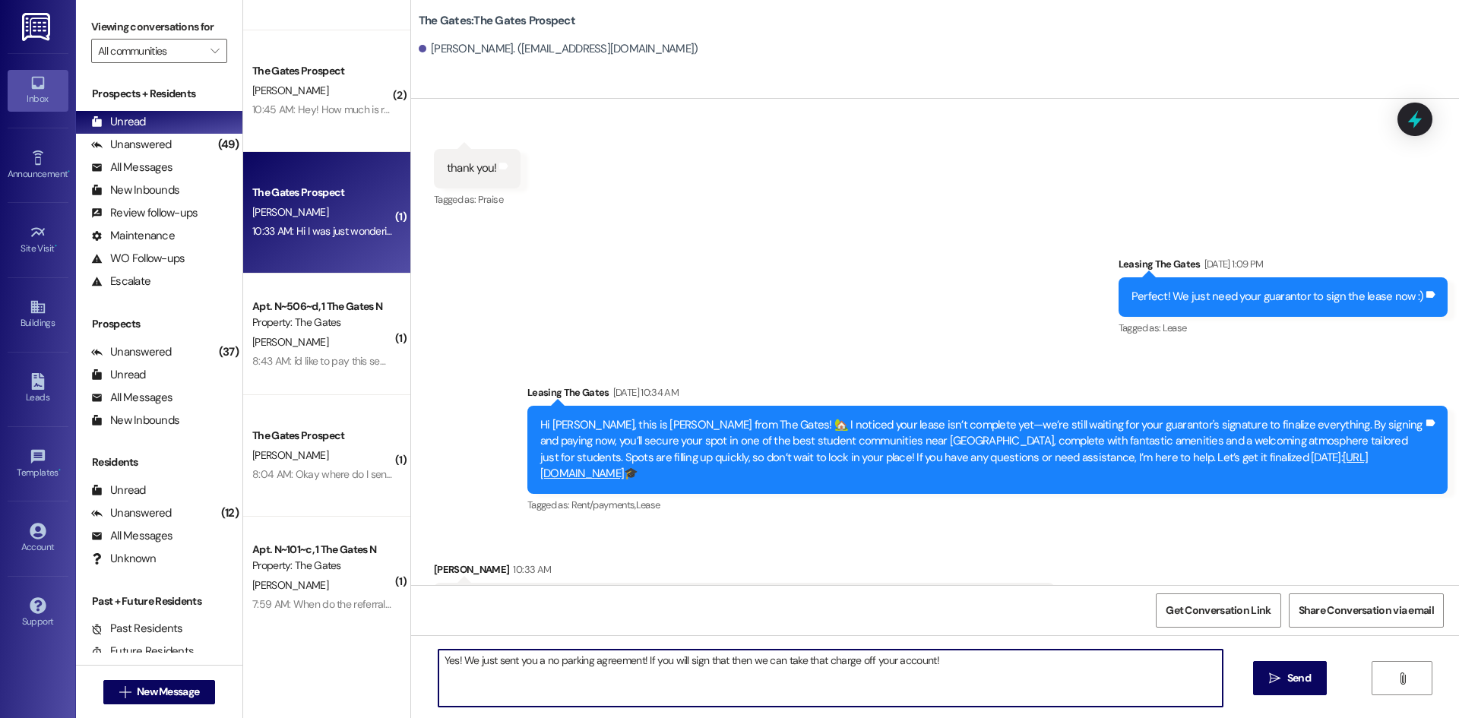
type textarea "Yes! We just sent you a no parking agreement! If you will sign that then we can…"
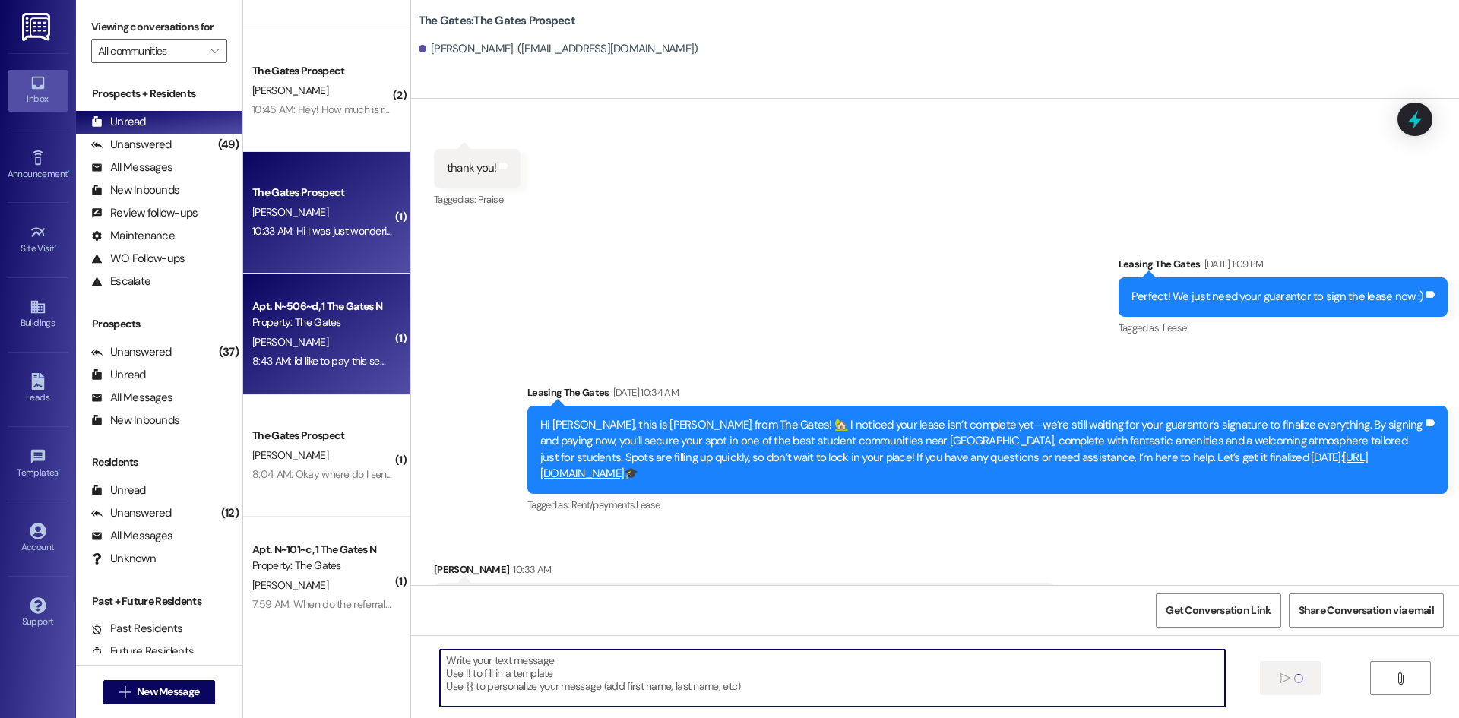
scroll to position [2823, 0]
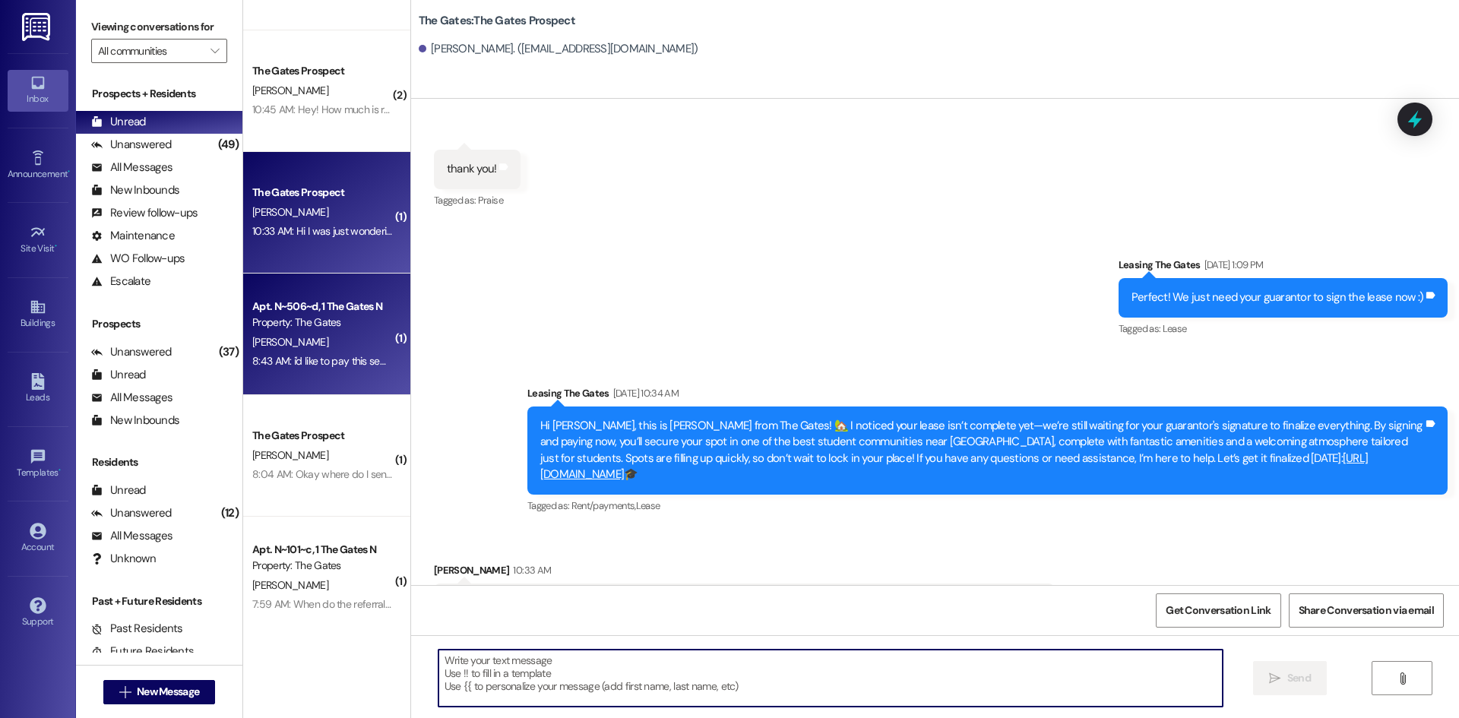
click at [319, 315] on div "Property: The Gates" at bounding box center [322, 323] width 141 height 16
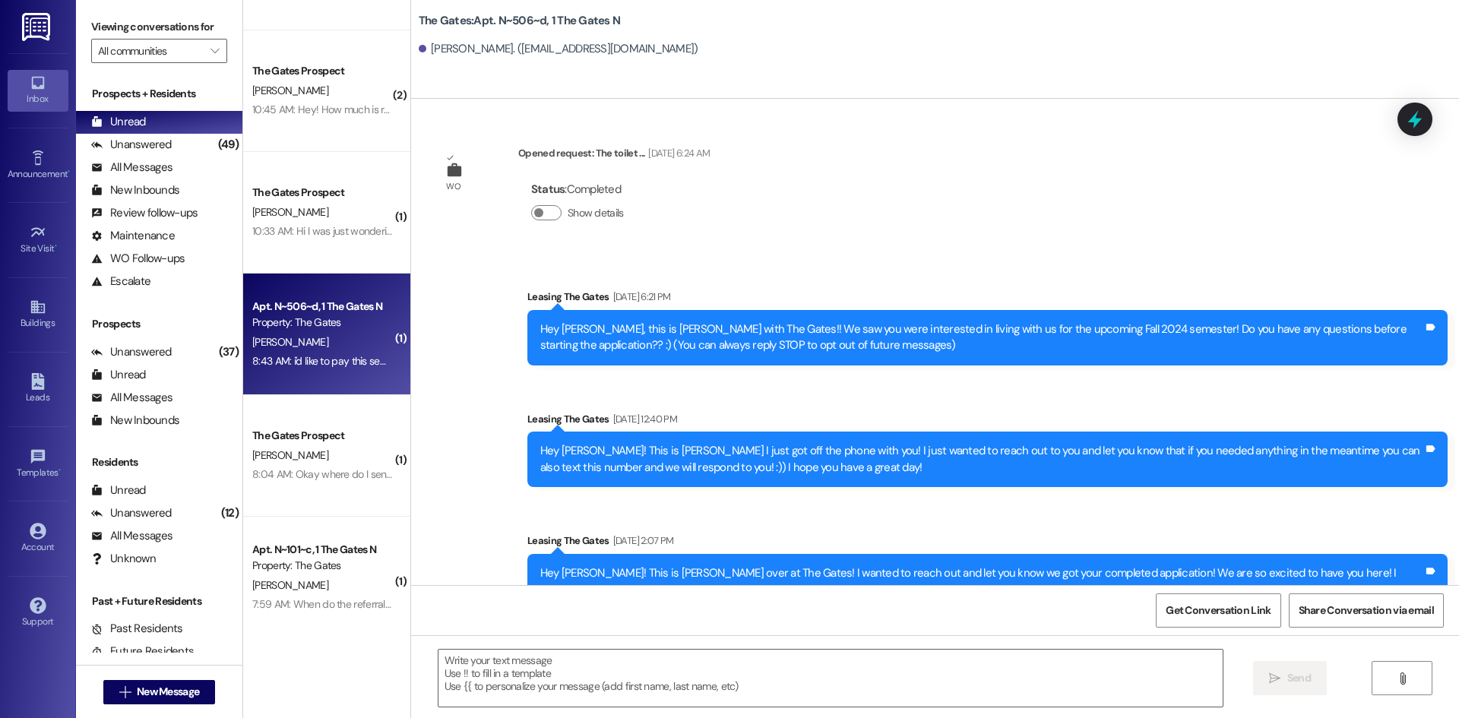
scroll to position [40082, 0]
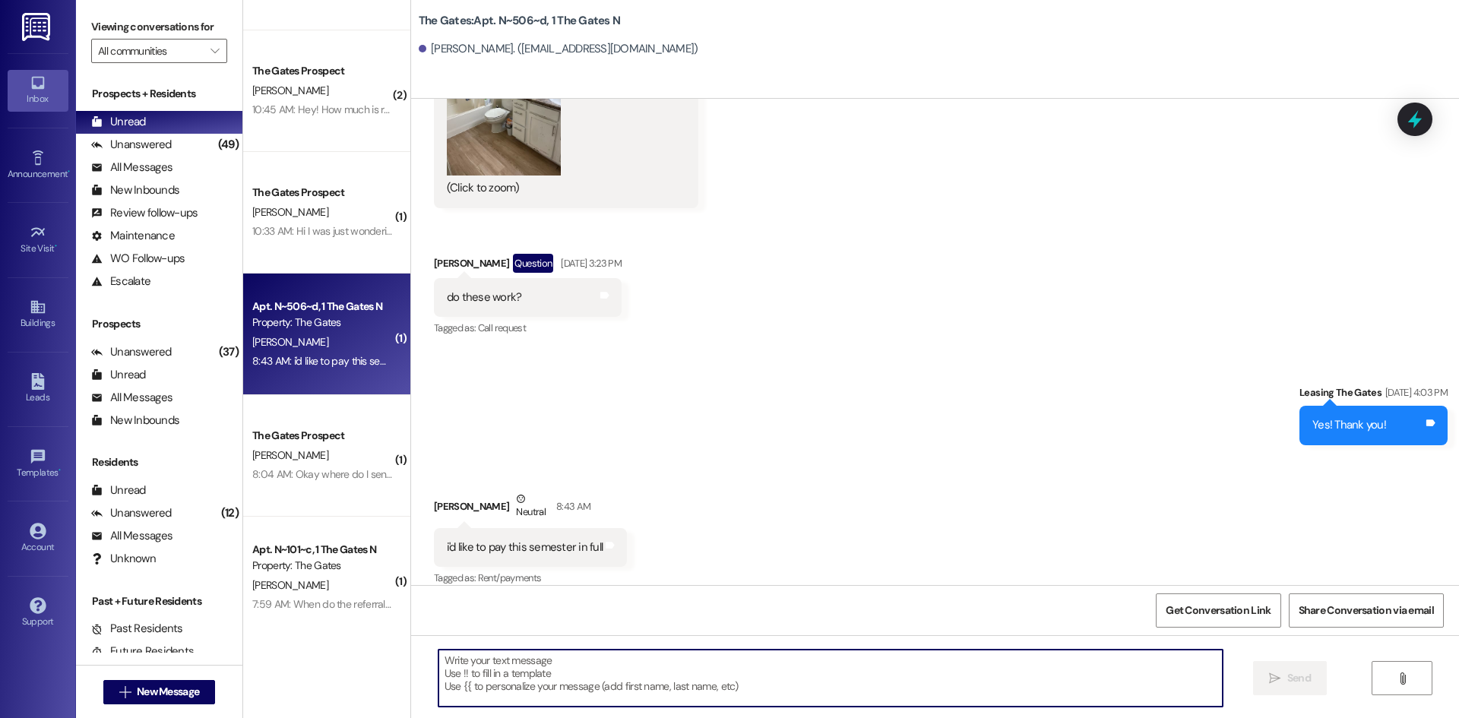
click at [530, 687] on textarea at bounding box center [831, 678] width 784 height 57
type textarea "W"
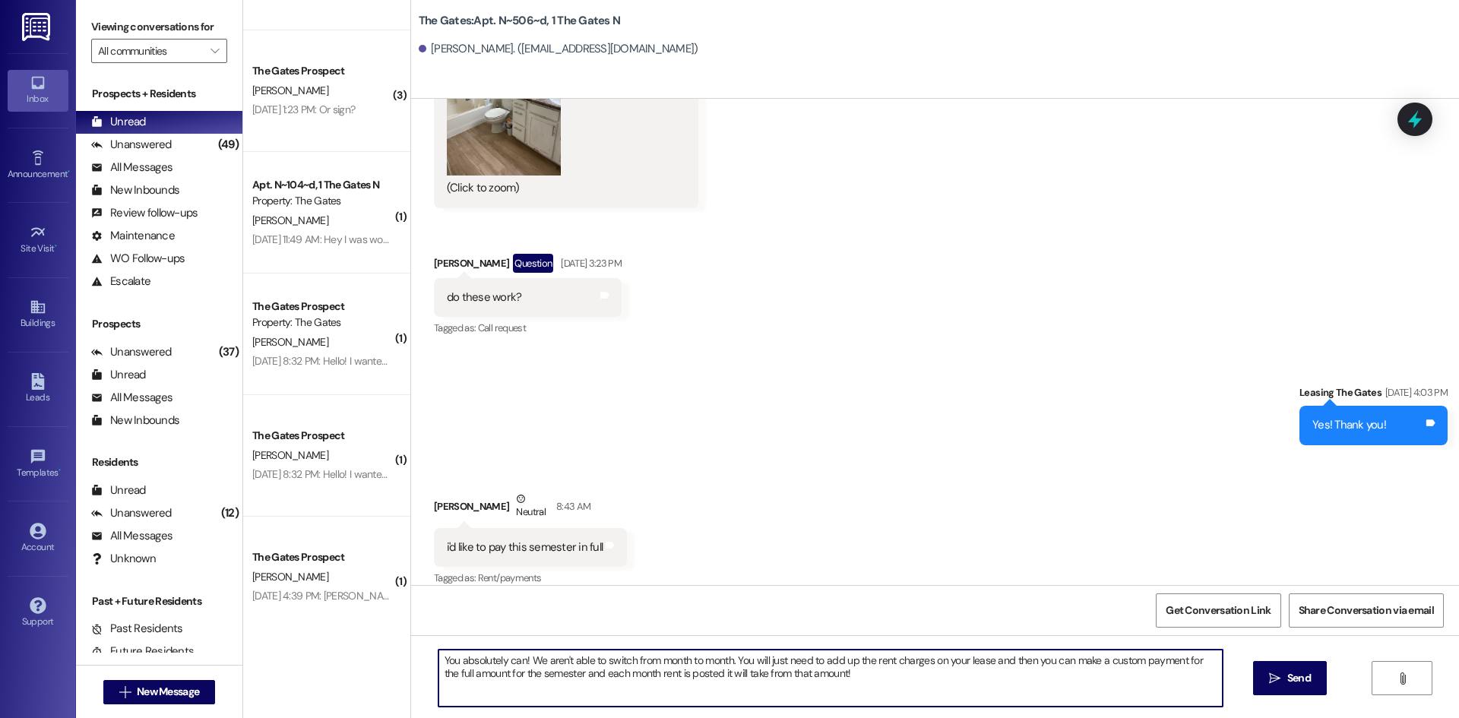
type textarea "You absolutely can! We aren't able to switch from month to month. You will just…"
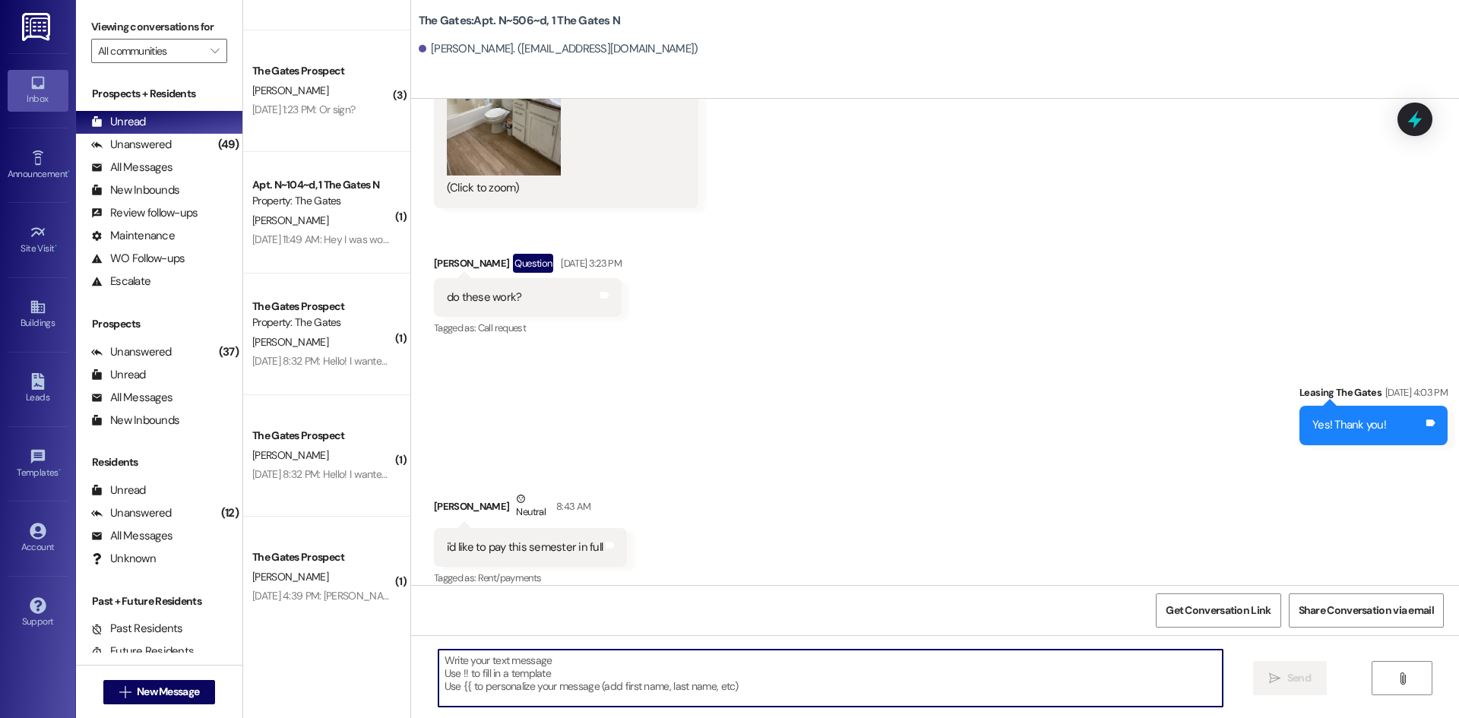
scroll to position [40081, 0]
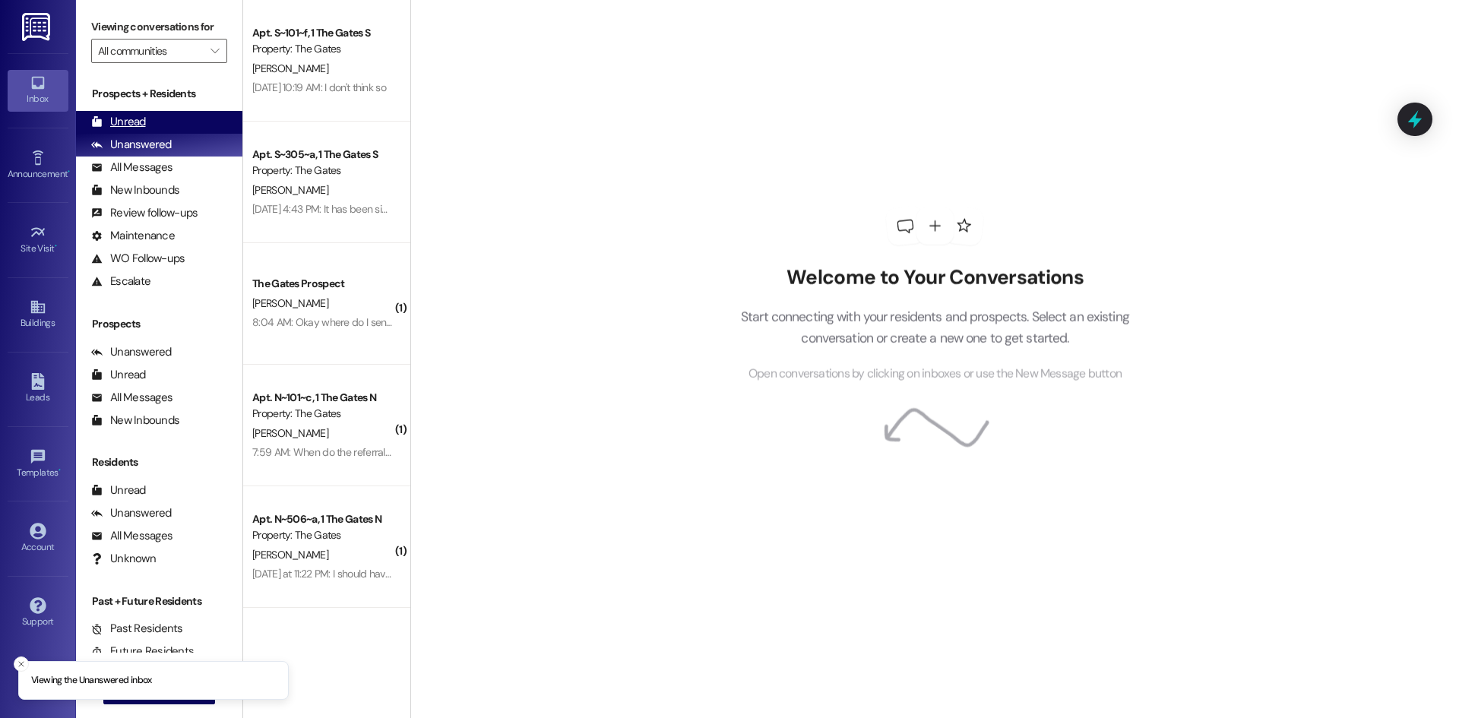
click at [133, 120] on div "Unread" at bounding box center [118, 122] width 55 height 16
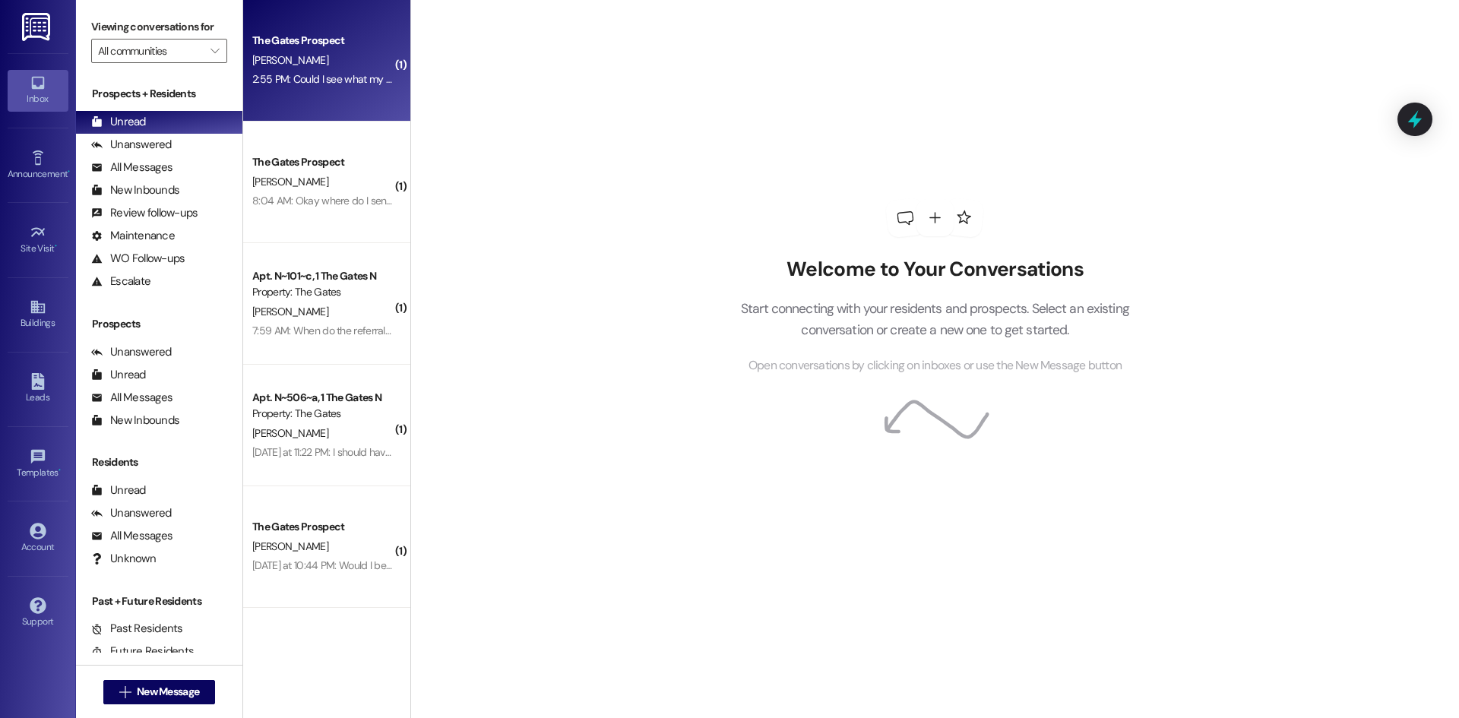
click at [334, 58] on div "M. Allen" at bounding box center [323, 60] width 144 height 19
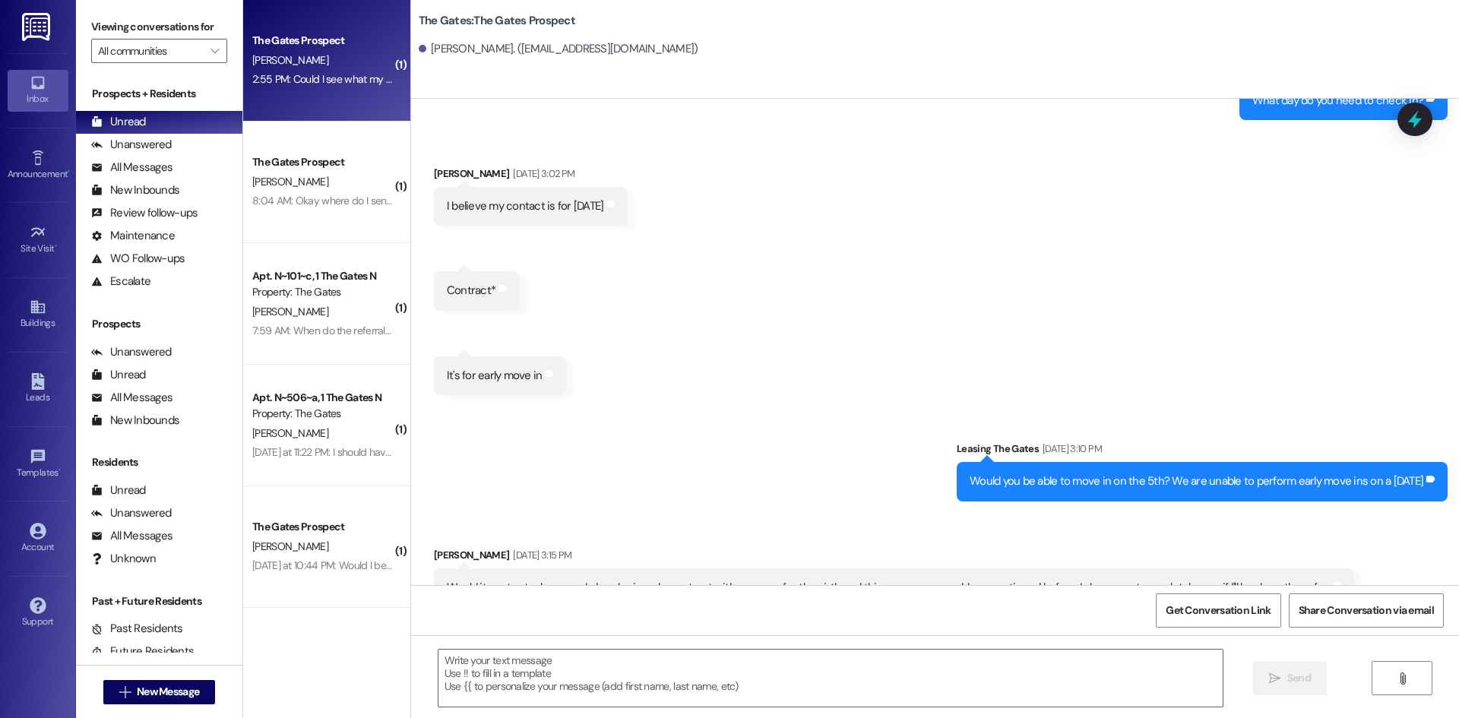
scroll to position [3091, 0]
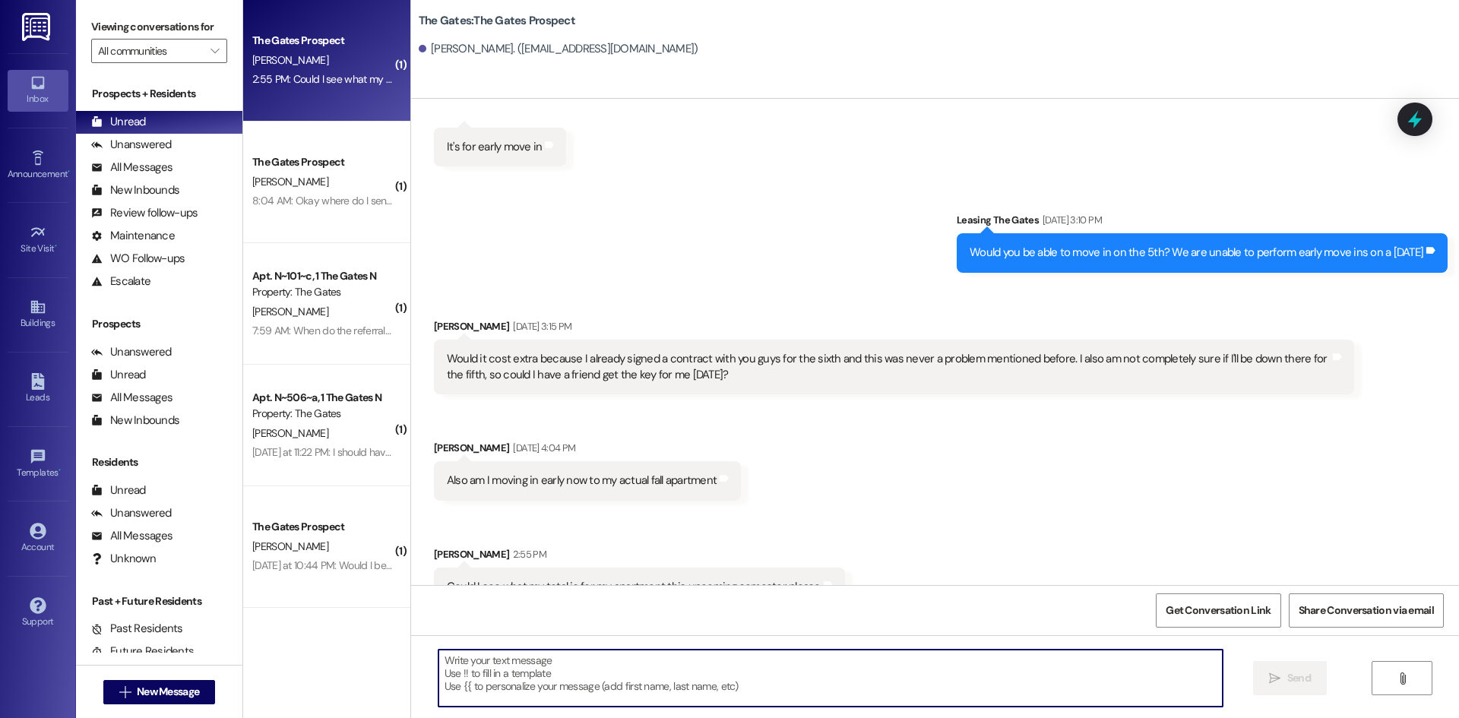
click at [499, 673] on textarea at bounding box center [831, 678] width 784 height 57
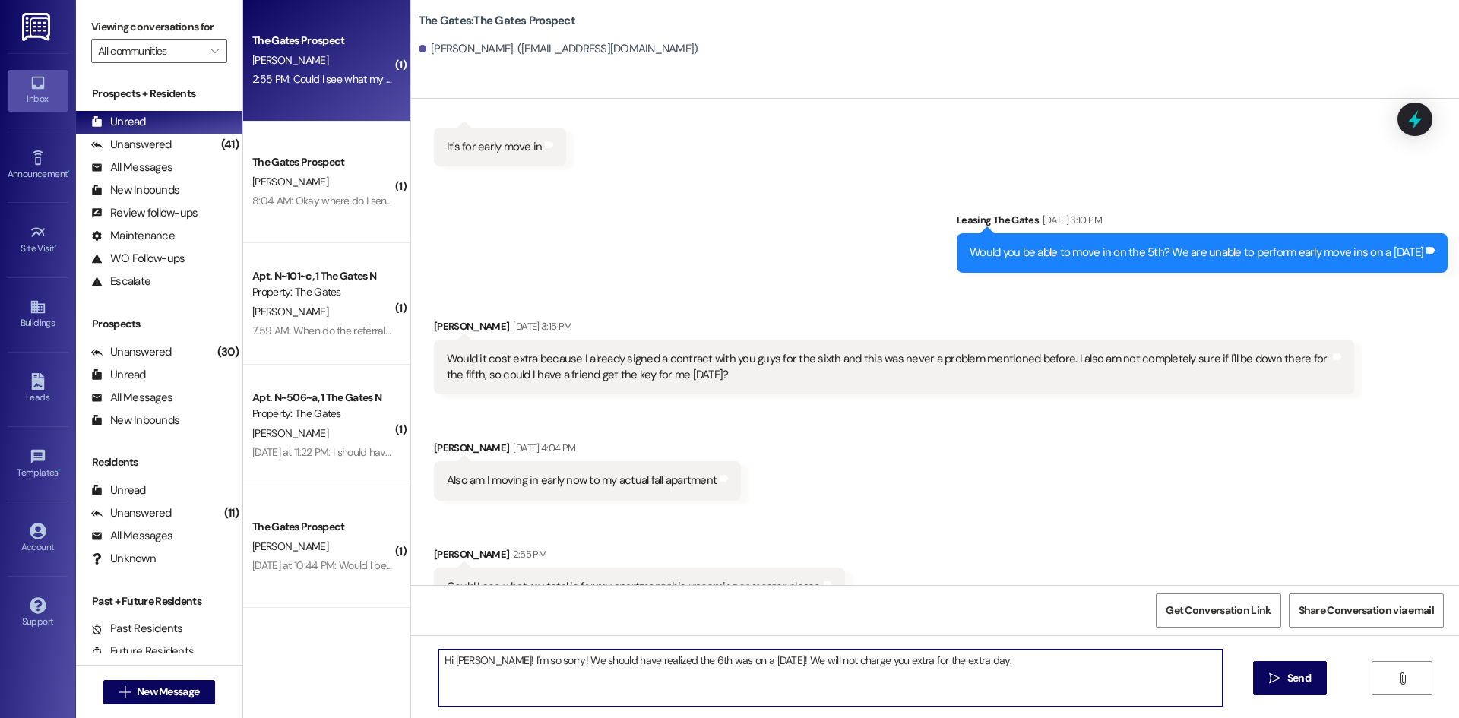
click at [1017, 667] on textarea "Hi Mikayla! I'm so sorry! We should have realized the 6th was on a Saturday! We…" at bounding box center [831, 678] width 784 height 57
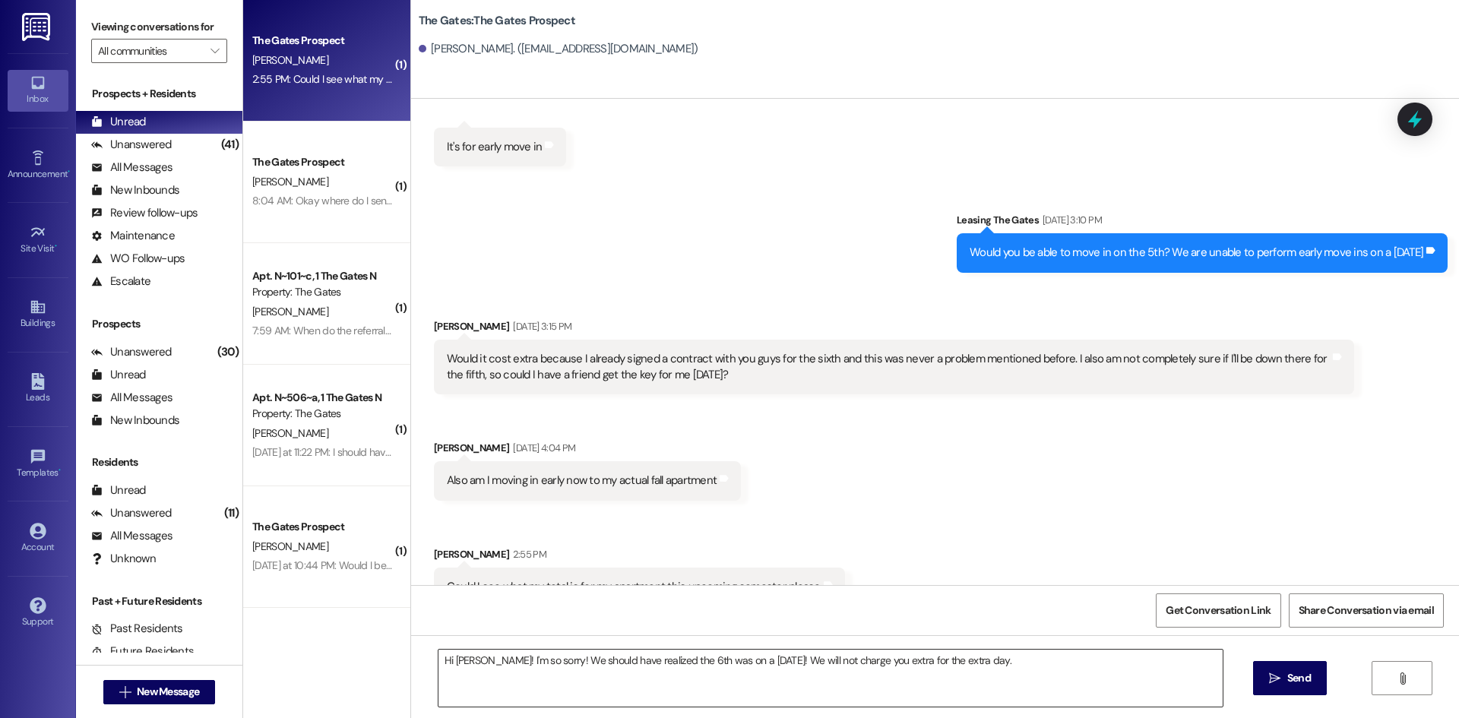
click at [1038, 658] on textarea "Hi Mikayla! I'm so sorry! We should have realized the 6th was on a Saturday! We…" at bounding box center [831, 678] width 784 height 57
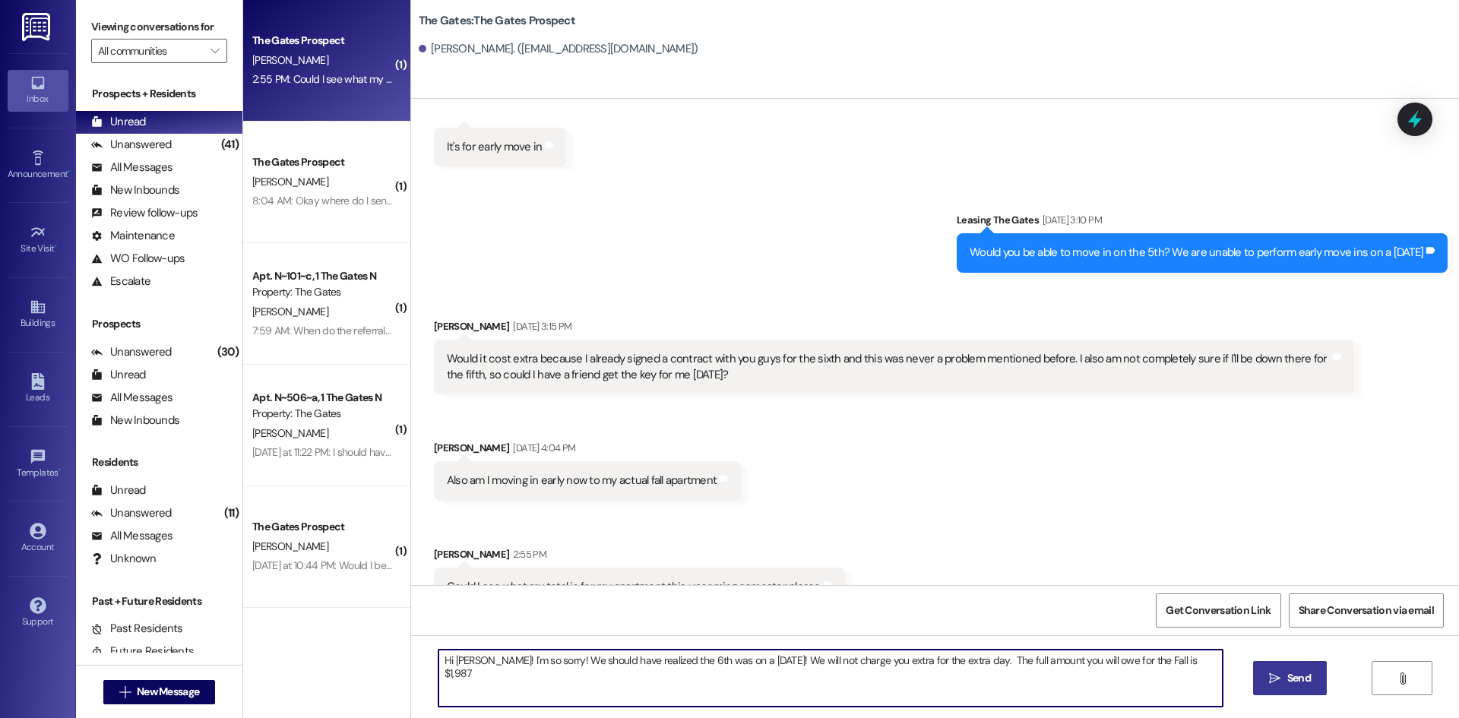
type textarea "Hi Mikayla! I'm so sorry! We should have realized the 6th was on a Saturday! We…"
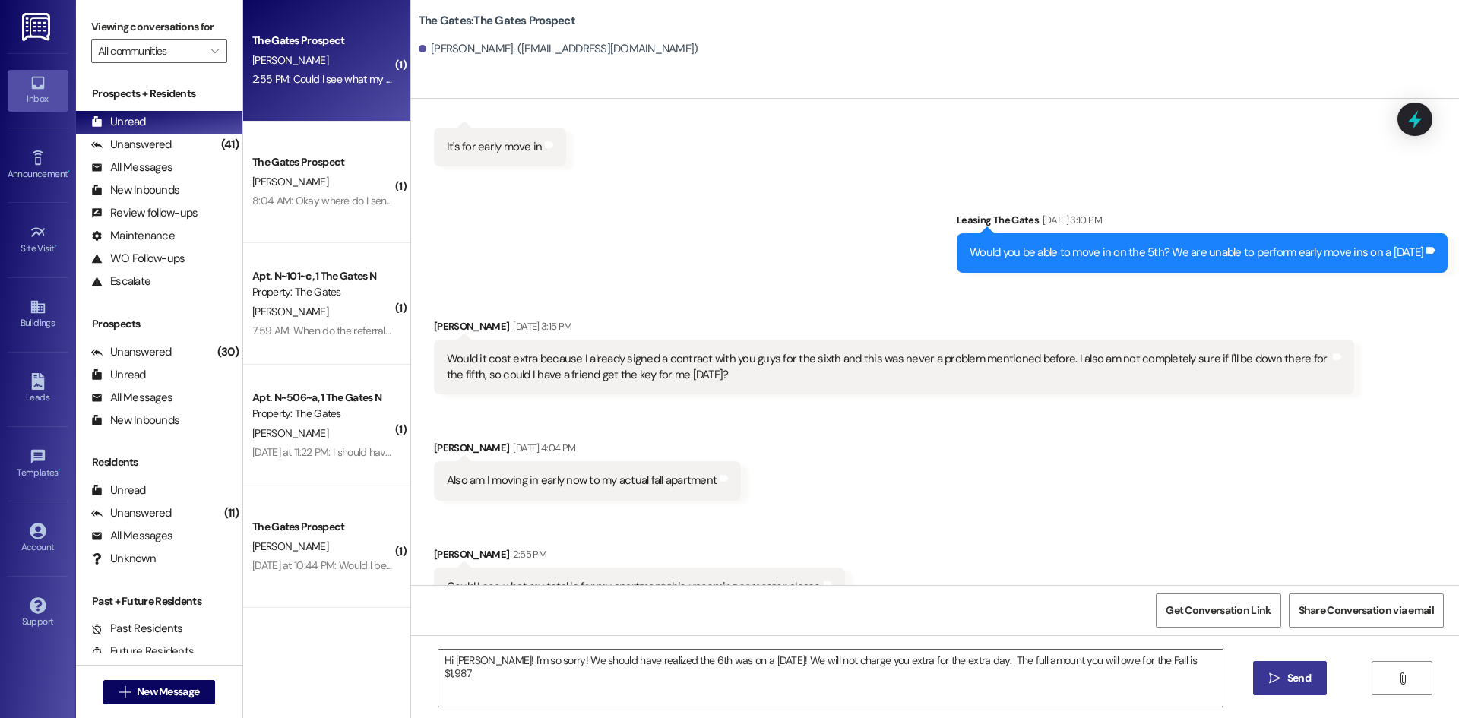
click at [1292, 678] on span "Send" at bounding box center [1300, 678] width 24 height 16
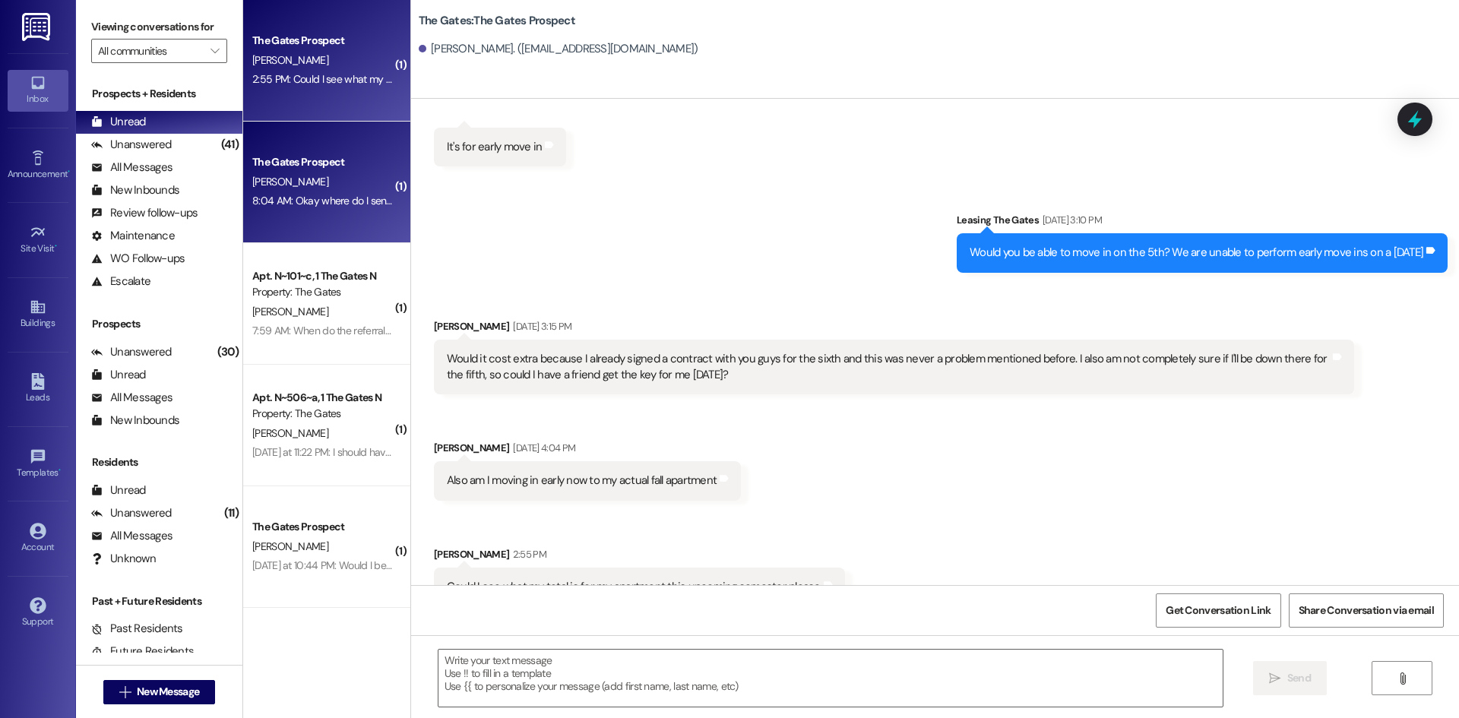
click at [311, 209] on div "8:04 AM: Okay where do I send the money to? Should I do a check or is it online…" at bounding box center [323, 201] width 144 height 19
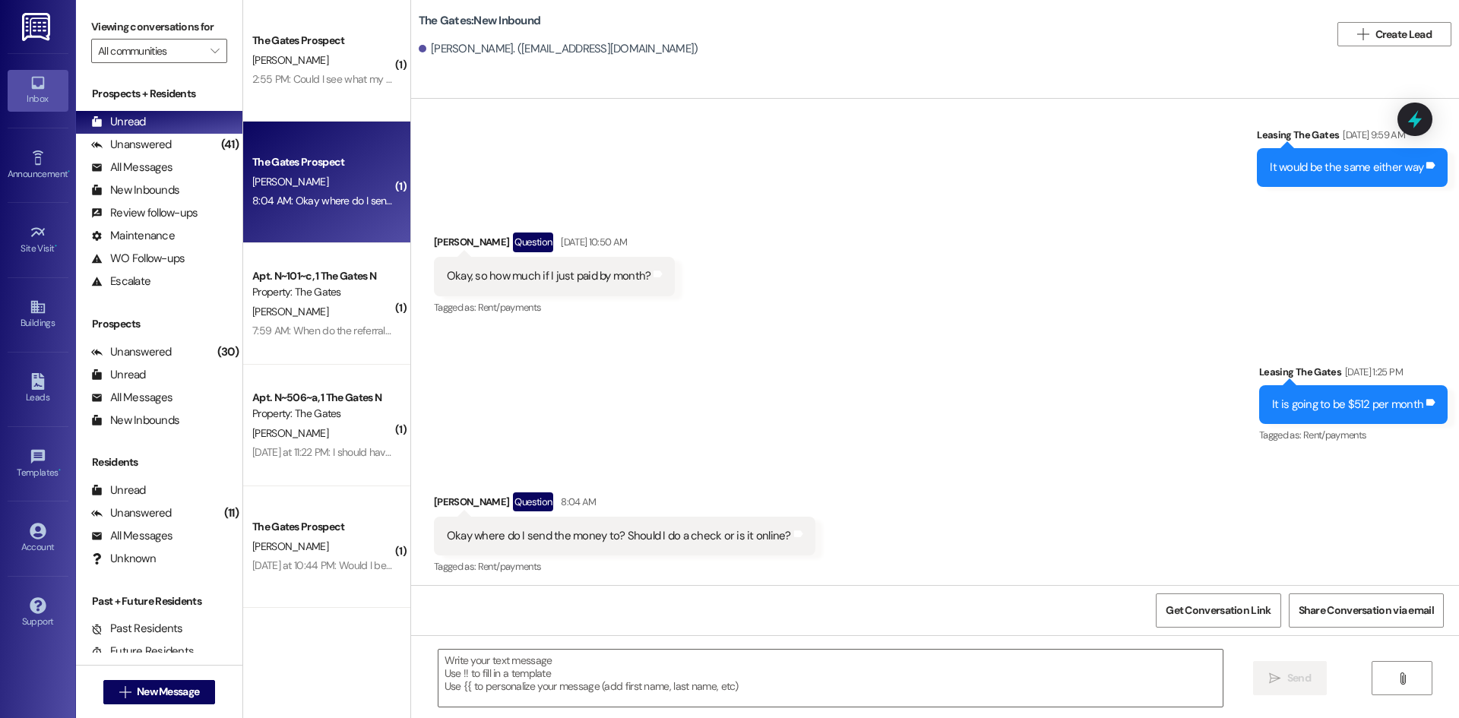
scroll to position [3439, 0]
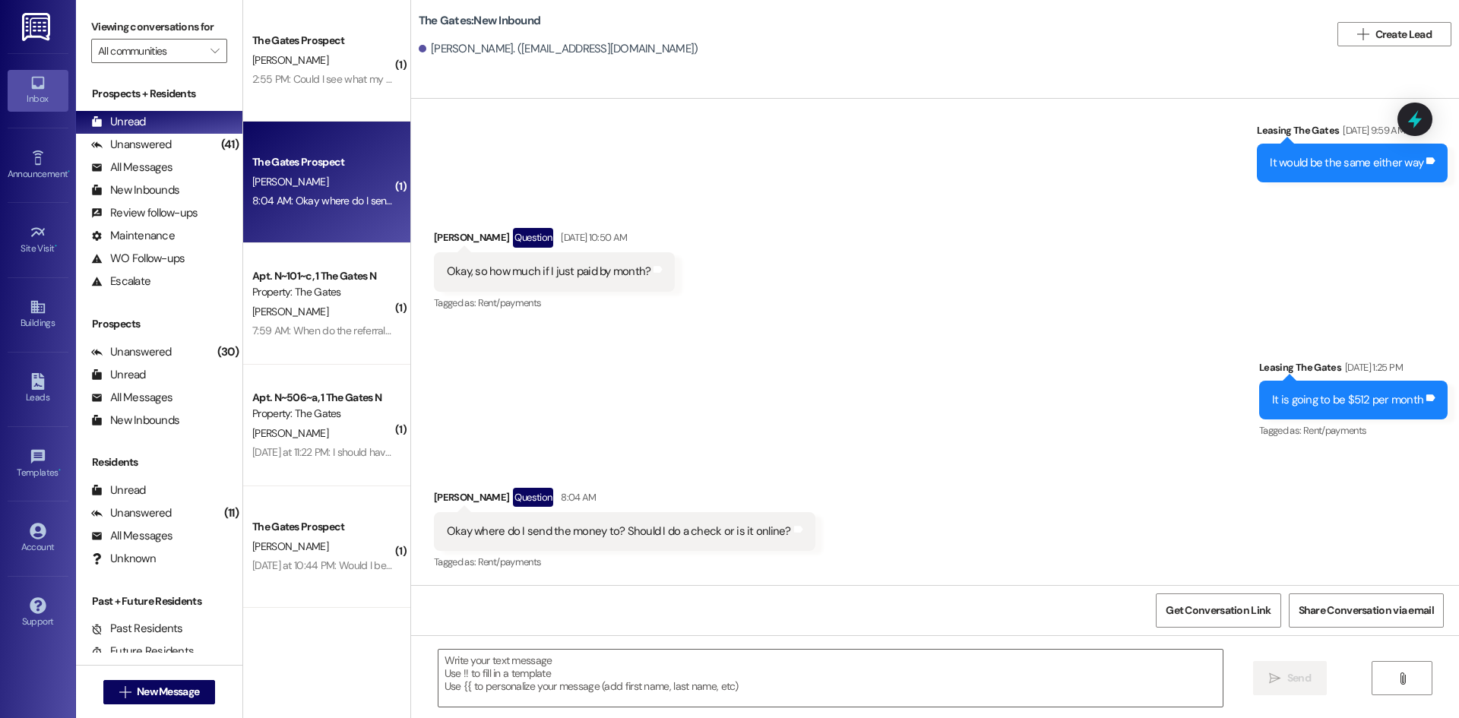
click at [955, 103] on div "Sent via SMS Leasing The Gates Aug 29, 2025 at 9:59 AM It would be the same eit…" at bounding box center [935, 141] width 1048 height 106
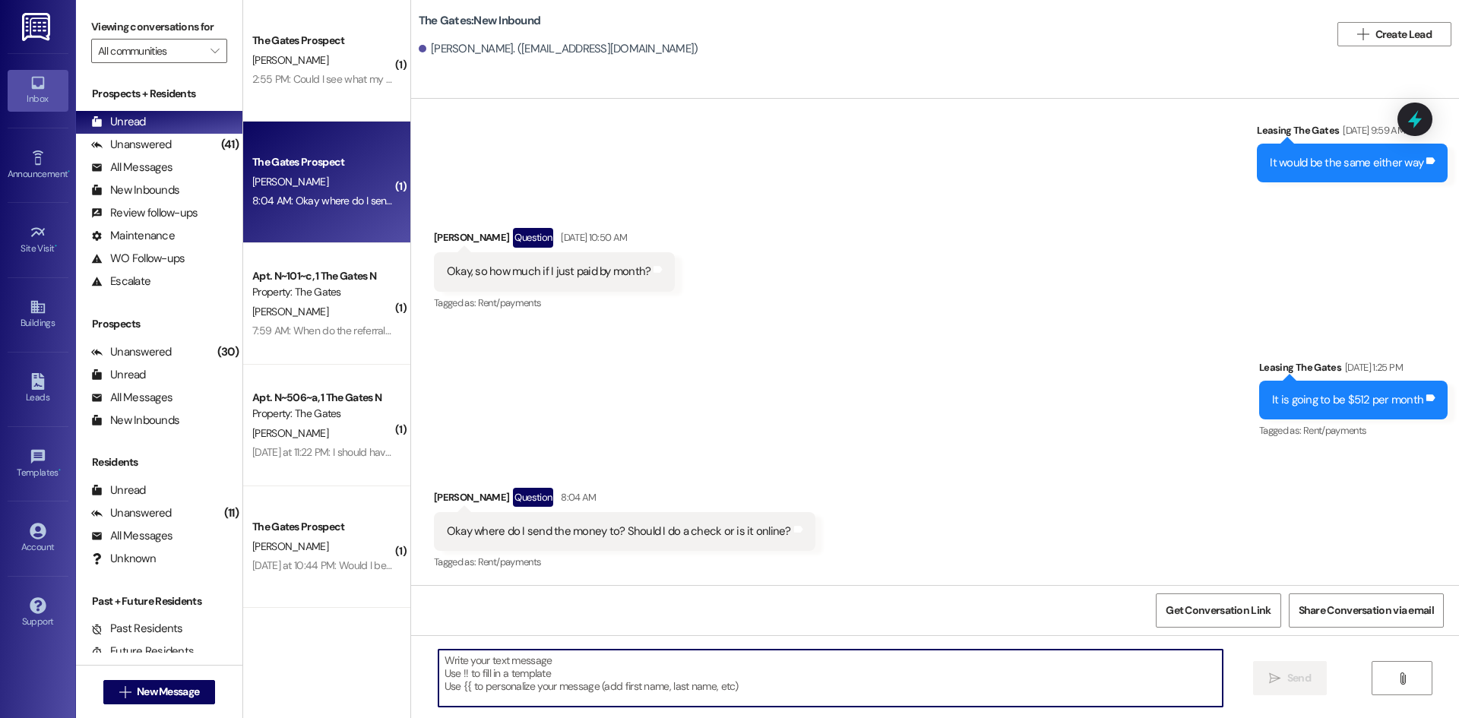
click at [465, 692] on textarea at bounding box center [831, 678] width 784 height 57
type textarea "You can make all payments on your online portal"
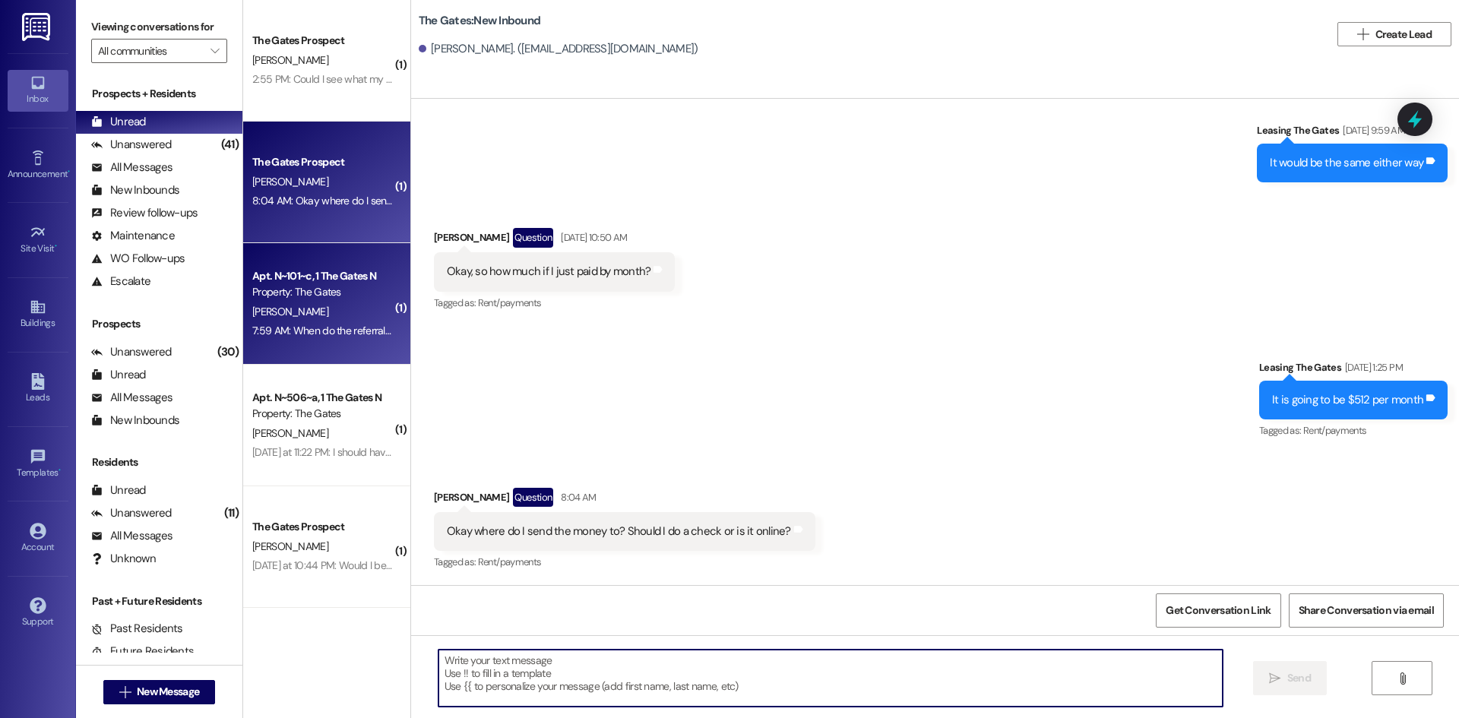
click at [340, 280] on div "Apt. N~101~c, 1 The Gates N" at bounding box center [322, 276] width 141 height 16
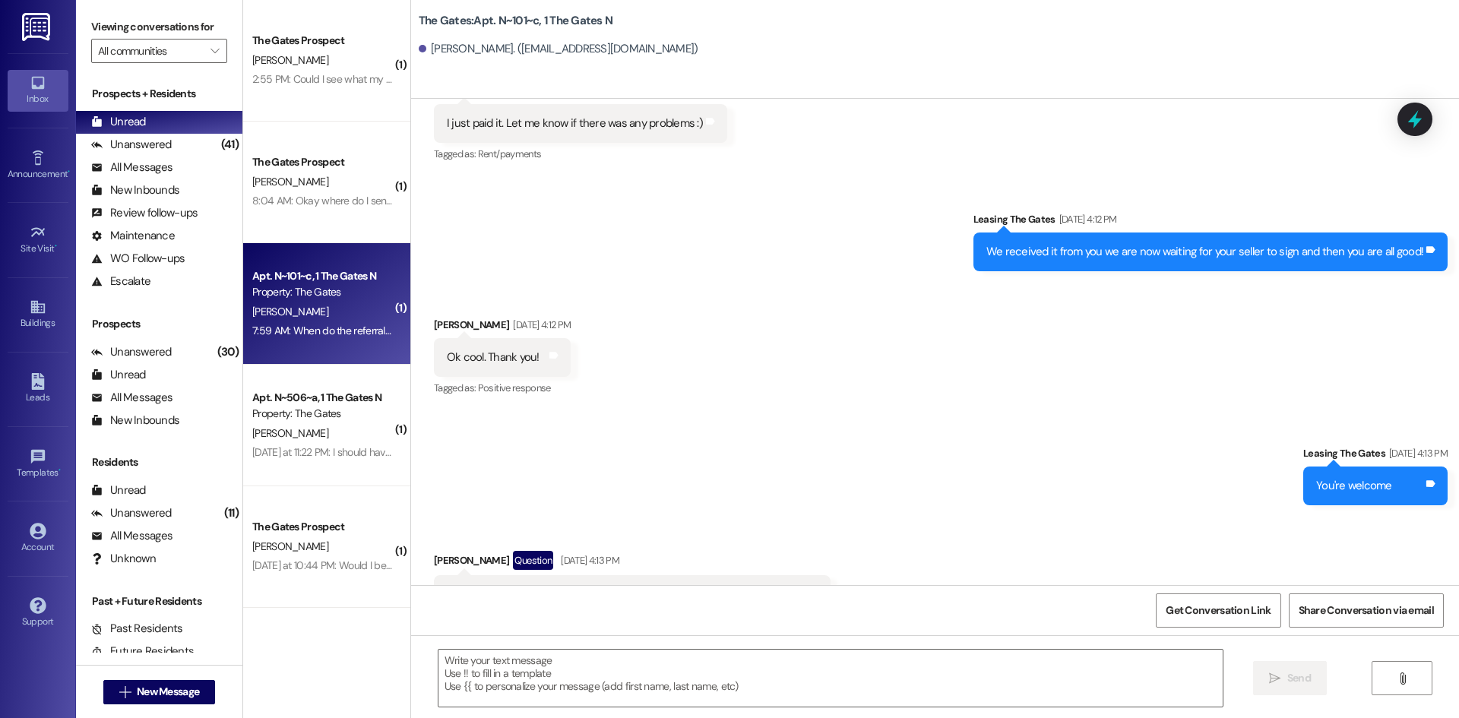
scroll to position [32358, 0]
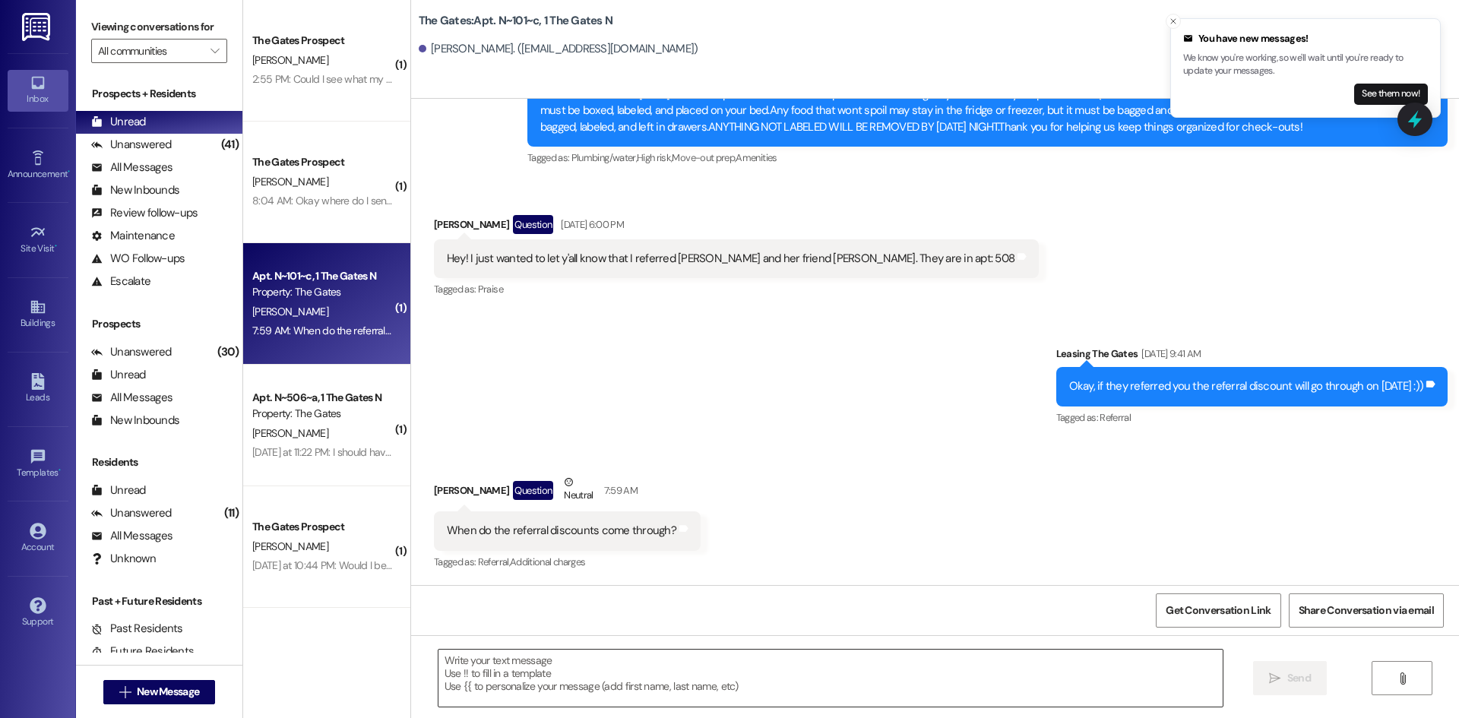
click at [688, 681] on textarea at bounding box center [831, 678] width 784 height 57
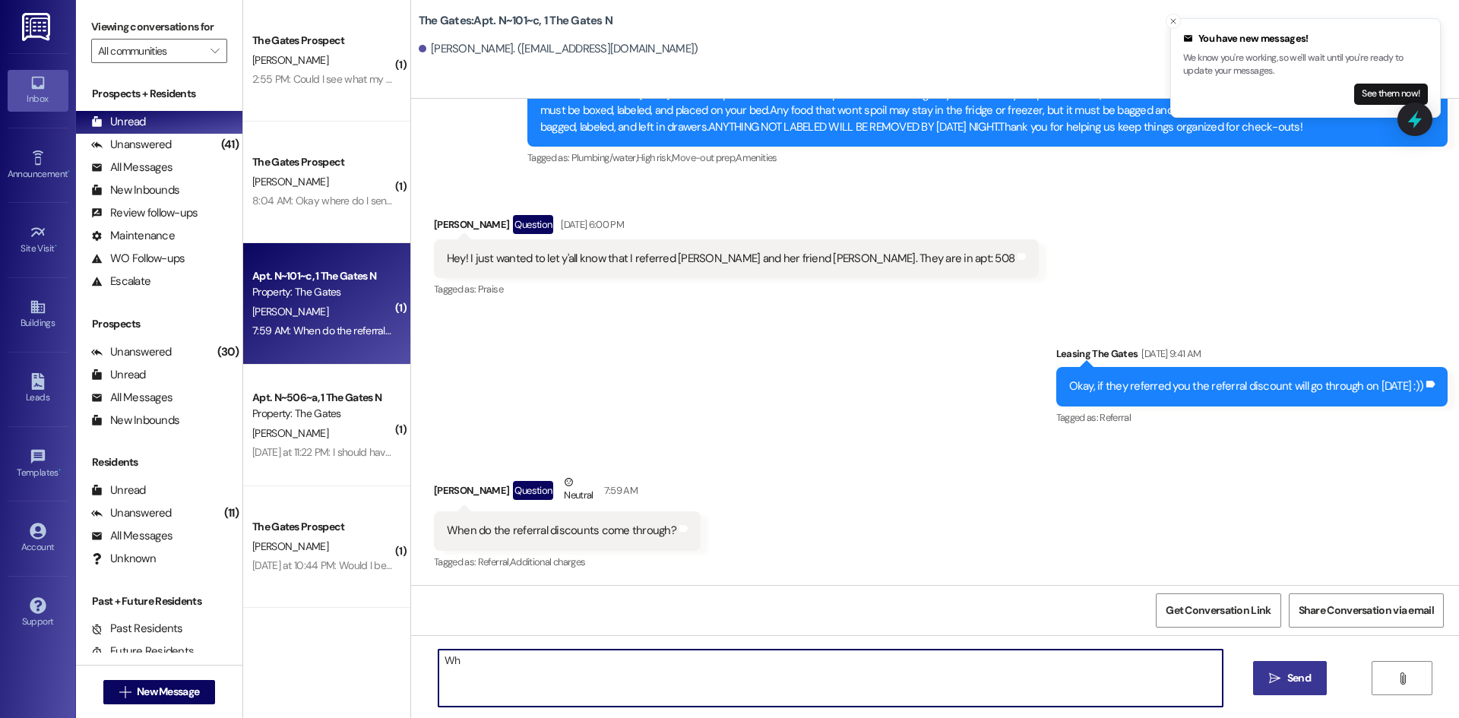
type textarea "Wh"
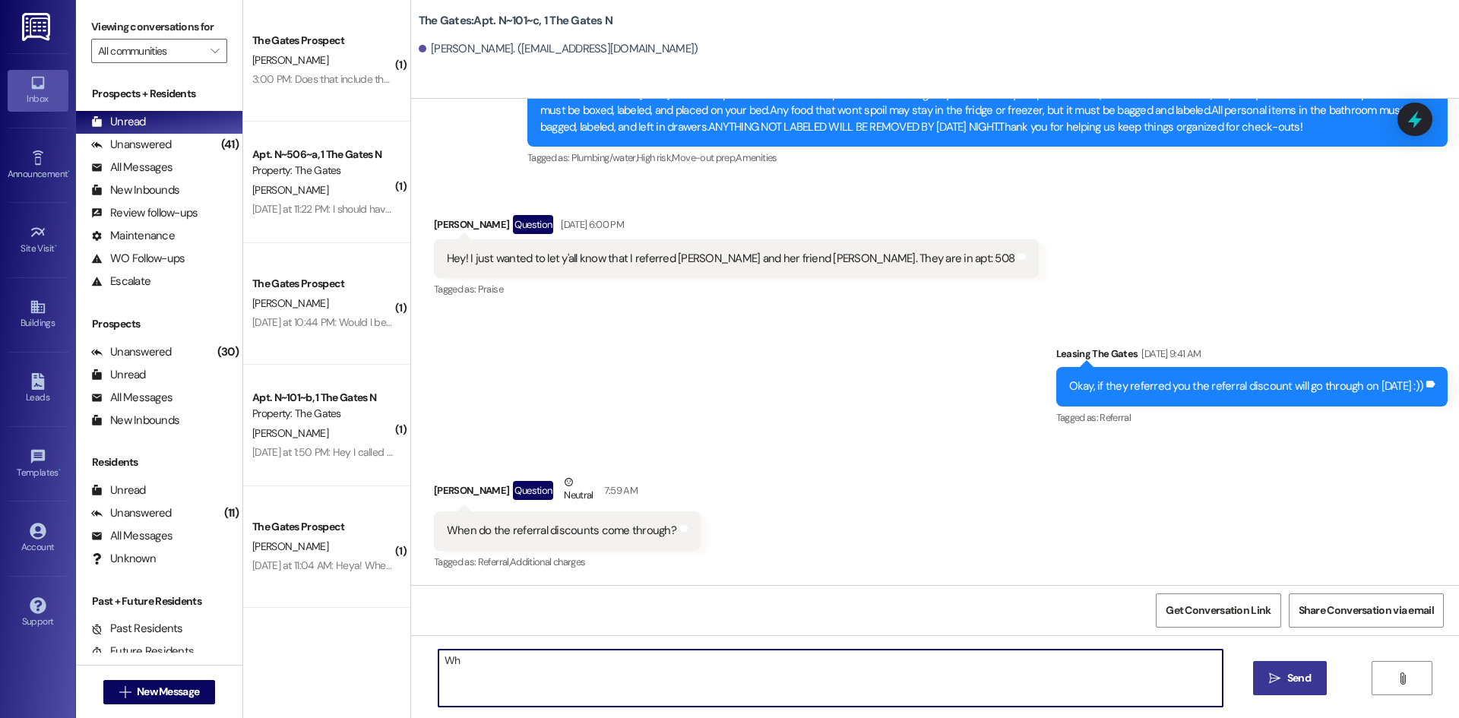
click at [606, 657] on textarea "Wh" at bounding box center [831, 678] width 784 height 57
drag, startPoint x: 606, startPoint y: 657, endPoint x: 330, endPoint y: 629, distance: 277.4
click at [331, 629] on div "( 1 ) The Gates Prospect M. Allen 3:00 PM: Does that include the $100 taken off…" at bounding box center [851, 359] width 1216 height 718
type textarea "It looks like that concession was added to your account for the discount :)"
click at [1302, 684] on span "Send" at bounding box center [1300, 678] width 24 height 16
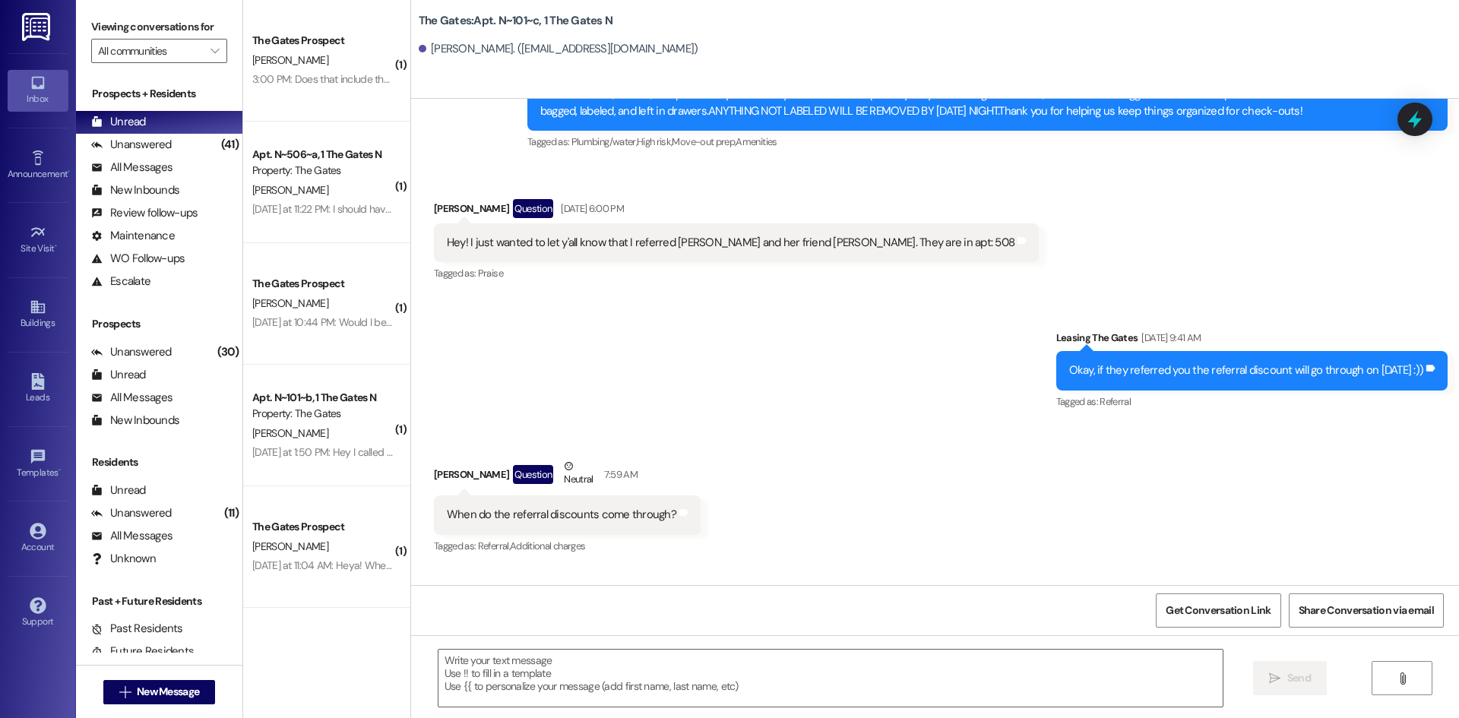
scroll to position [32357, 0]
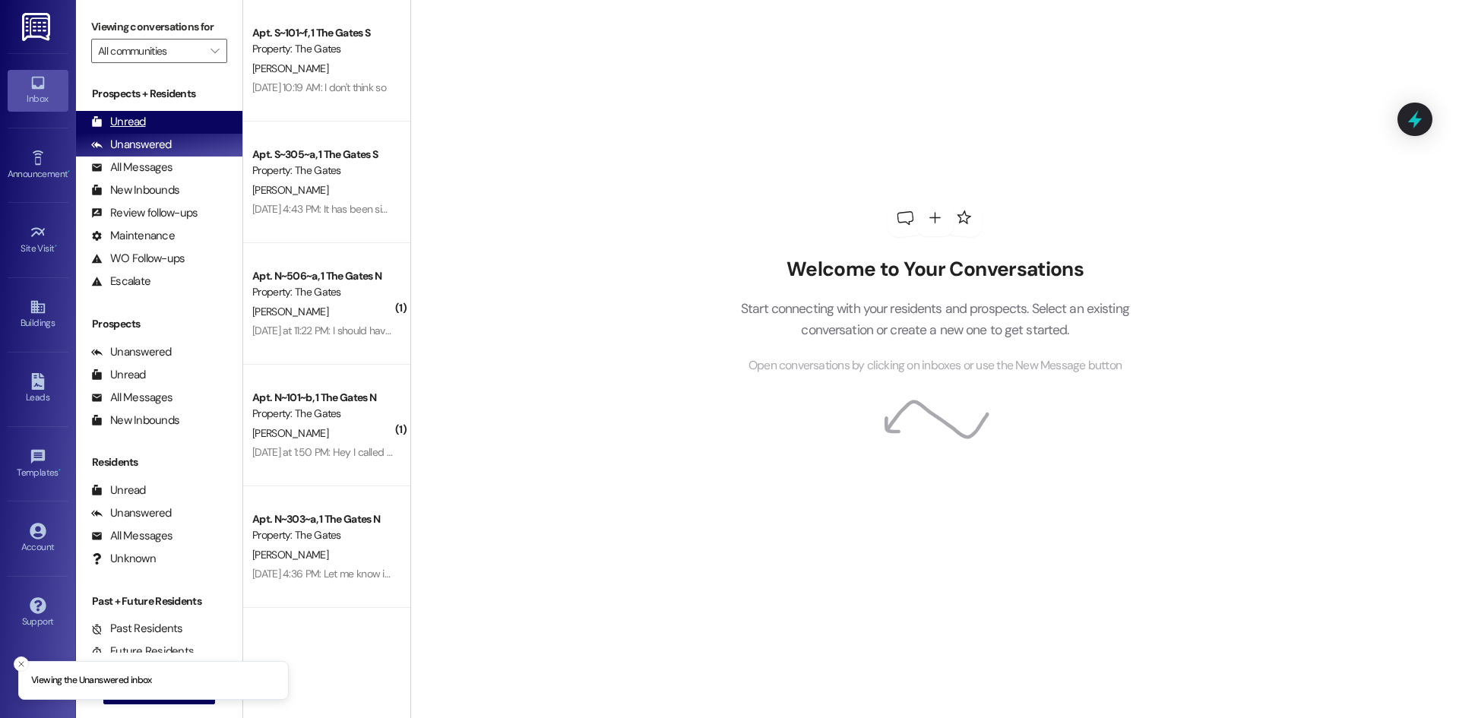
click at [161, 128] on div "Unread (0)" at bounding box center [159, 122] width 166 height 23
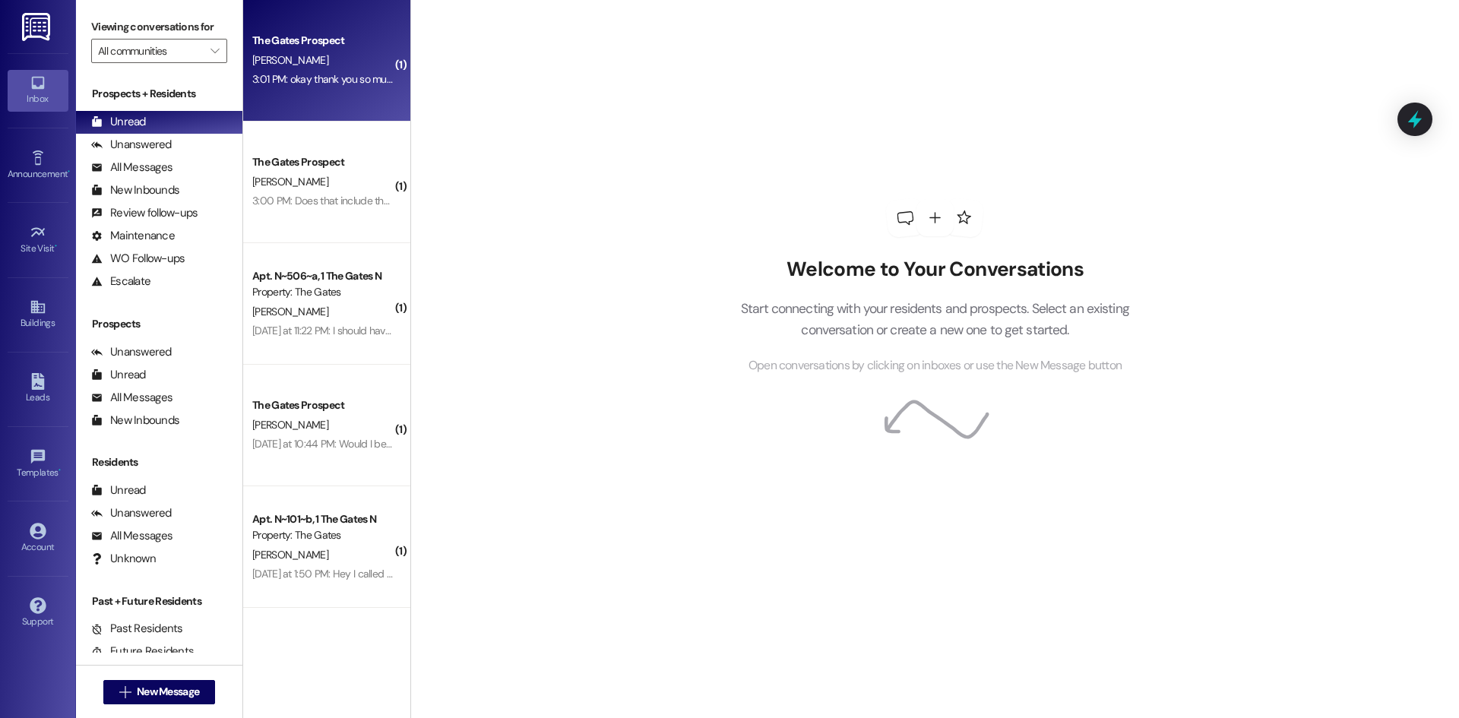
click at [322, 88] on div "3:01 PM: okay thank you so much i just signed it! 3:01 PM: okay thank you so mu…" at bounding box center [323, 79] width 144 height 19
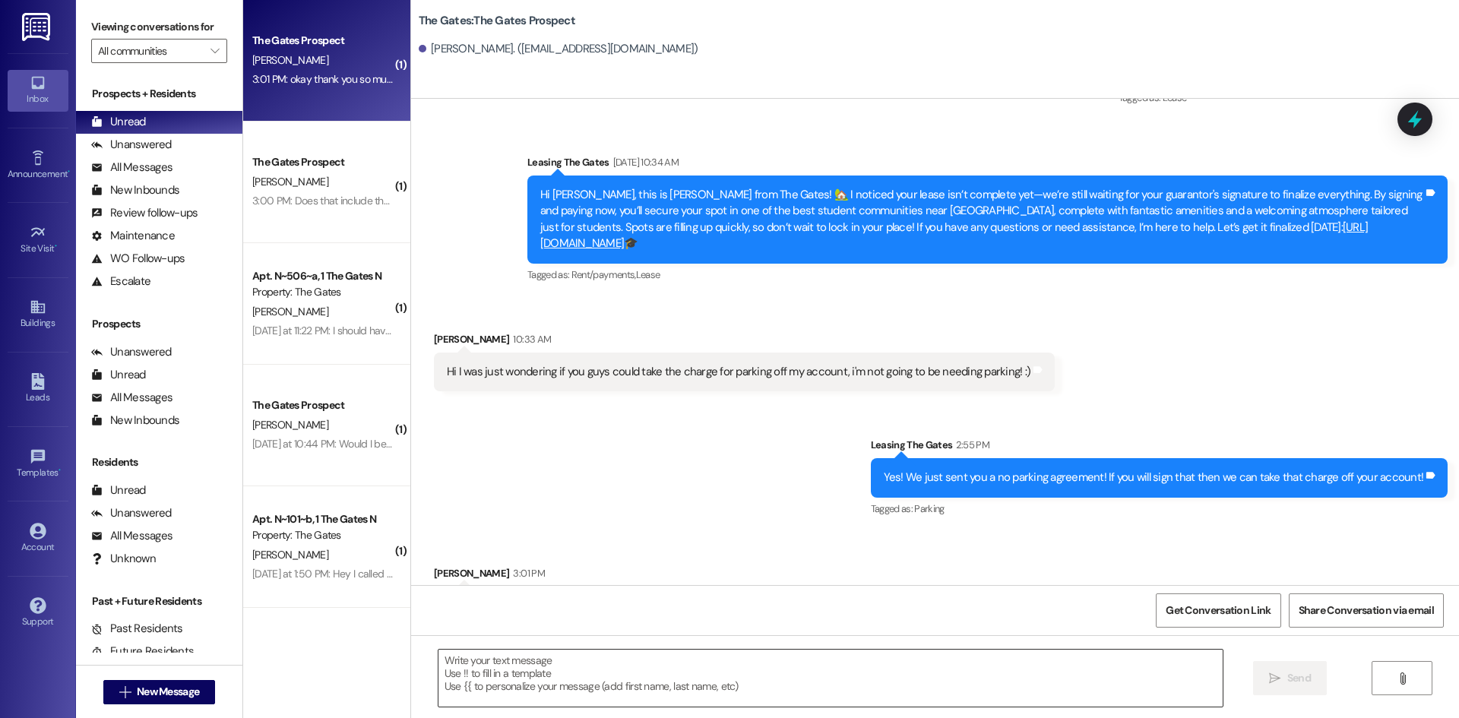
scroll to position [3057, 0]
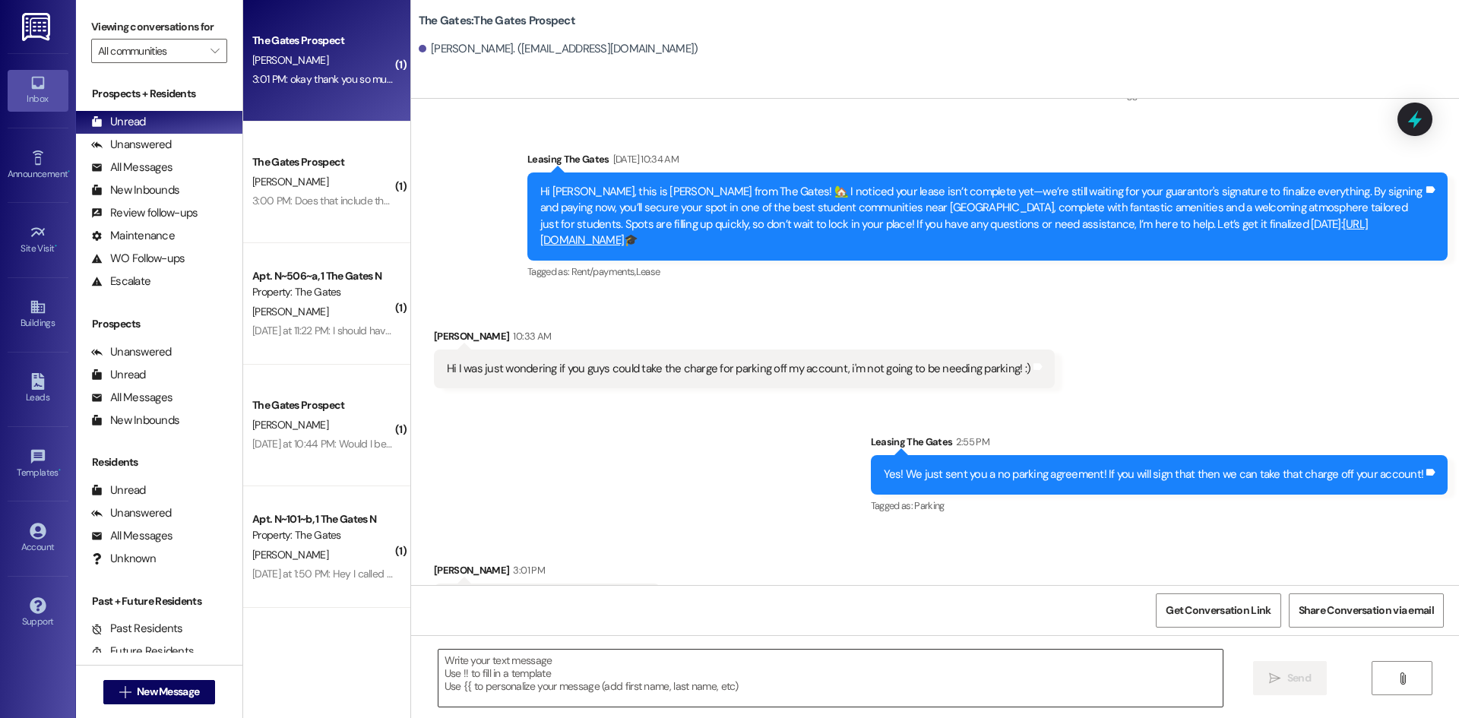
click at [559, 683] on textarea at bounding box center [831, 678] width 784 height 57
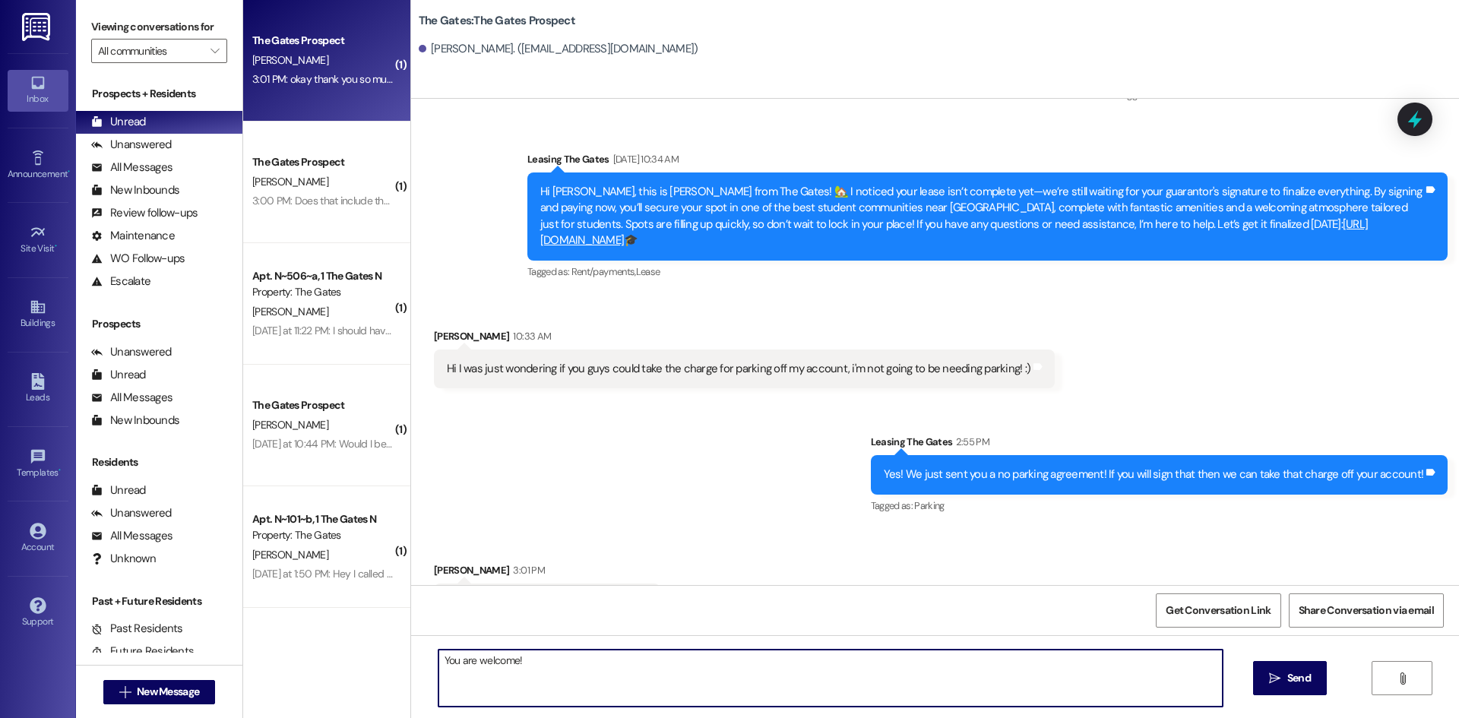
type textarea "You are welcome!"
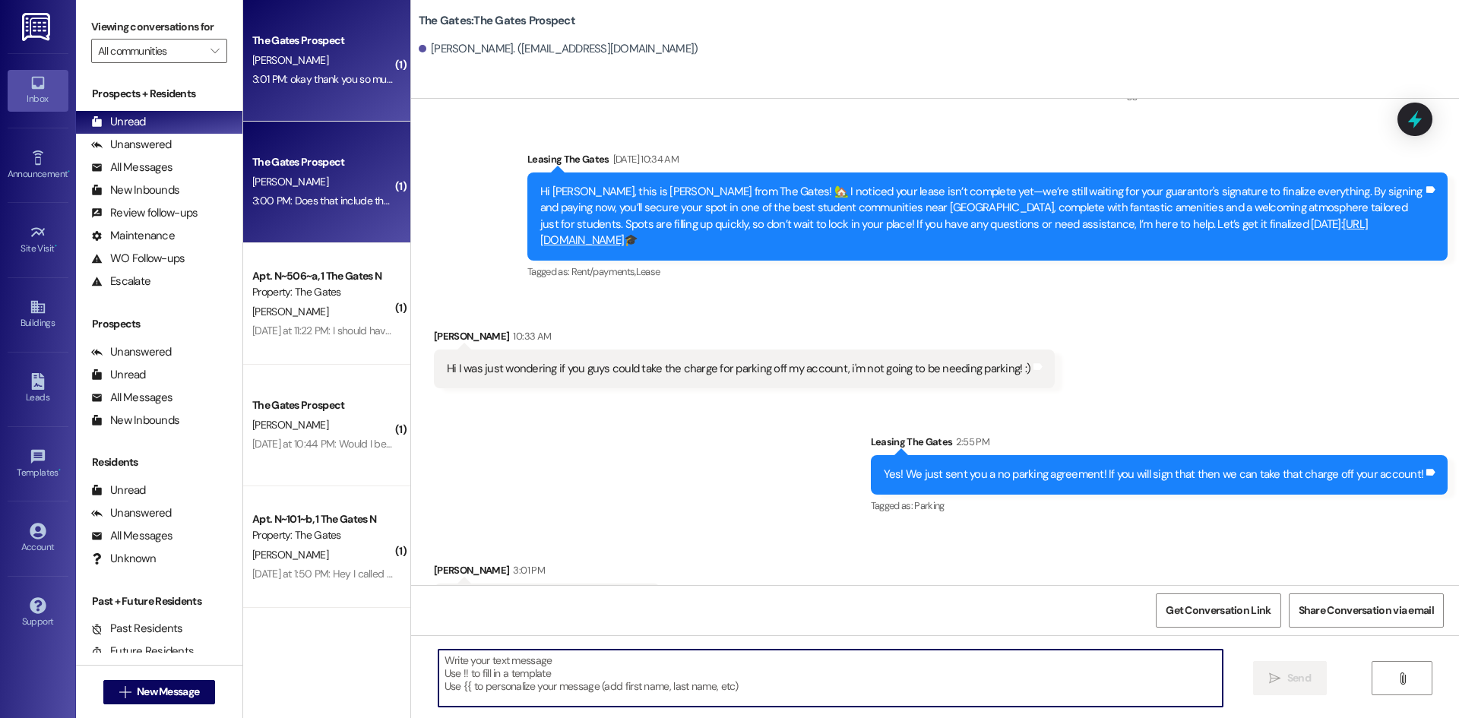
click at [292, 175] on div "M. Allen" at bounding box center [323, 182] width 144 height 19
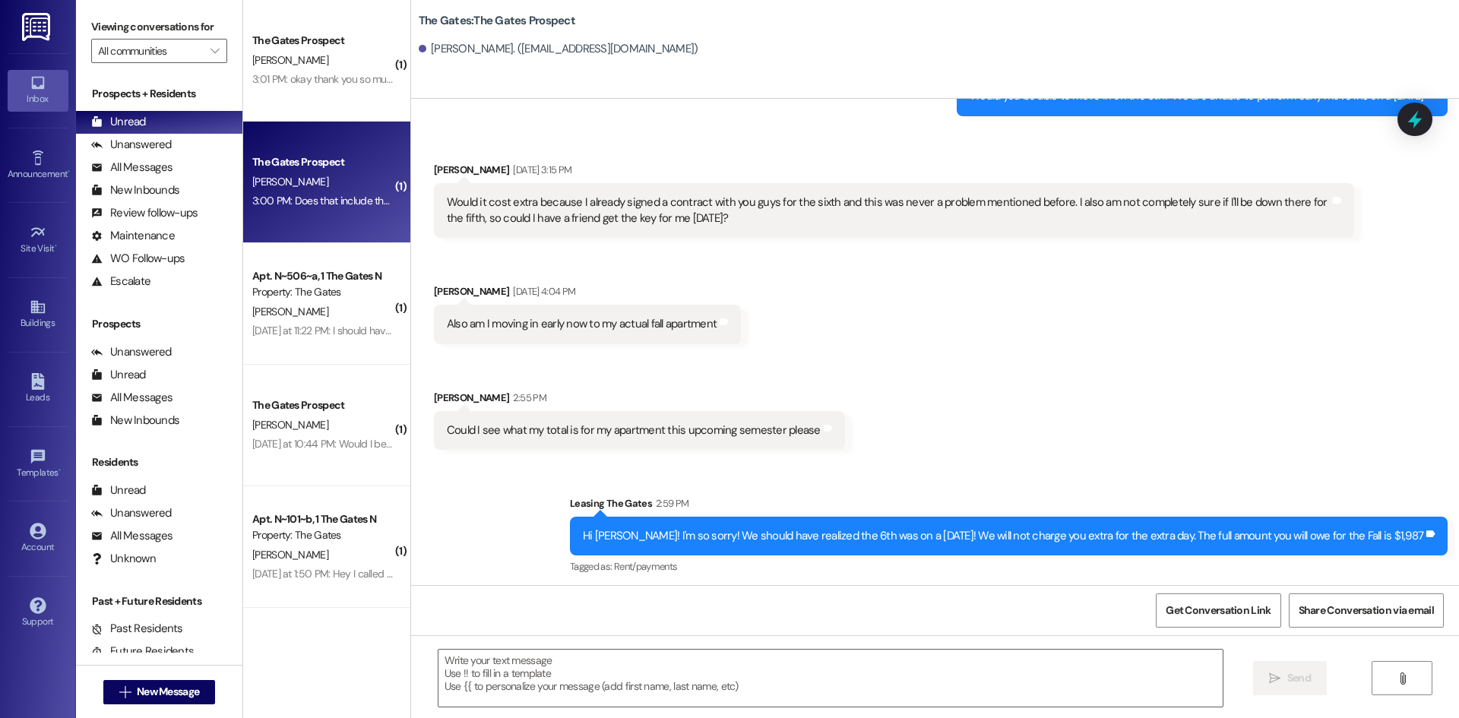
scroll to position [3326, 0]
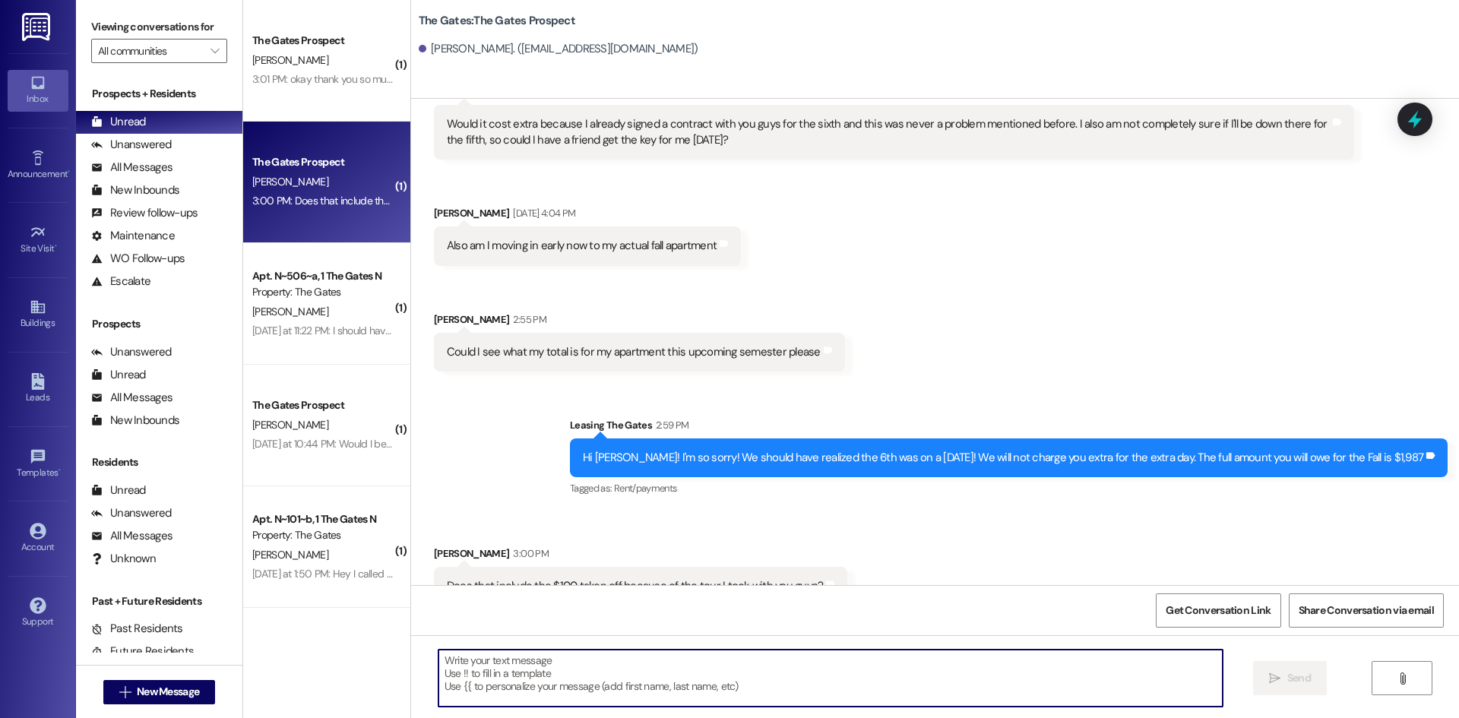
click at [726, 675] on textarea at bounding box center [831, 678] width 784 height 57
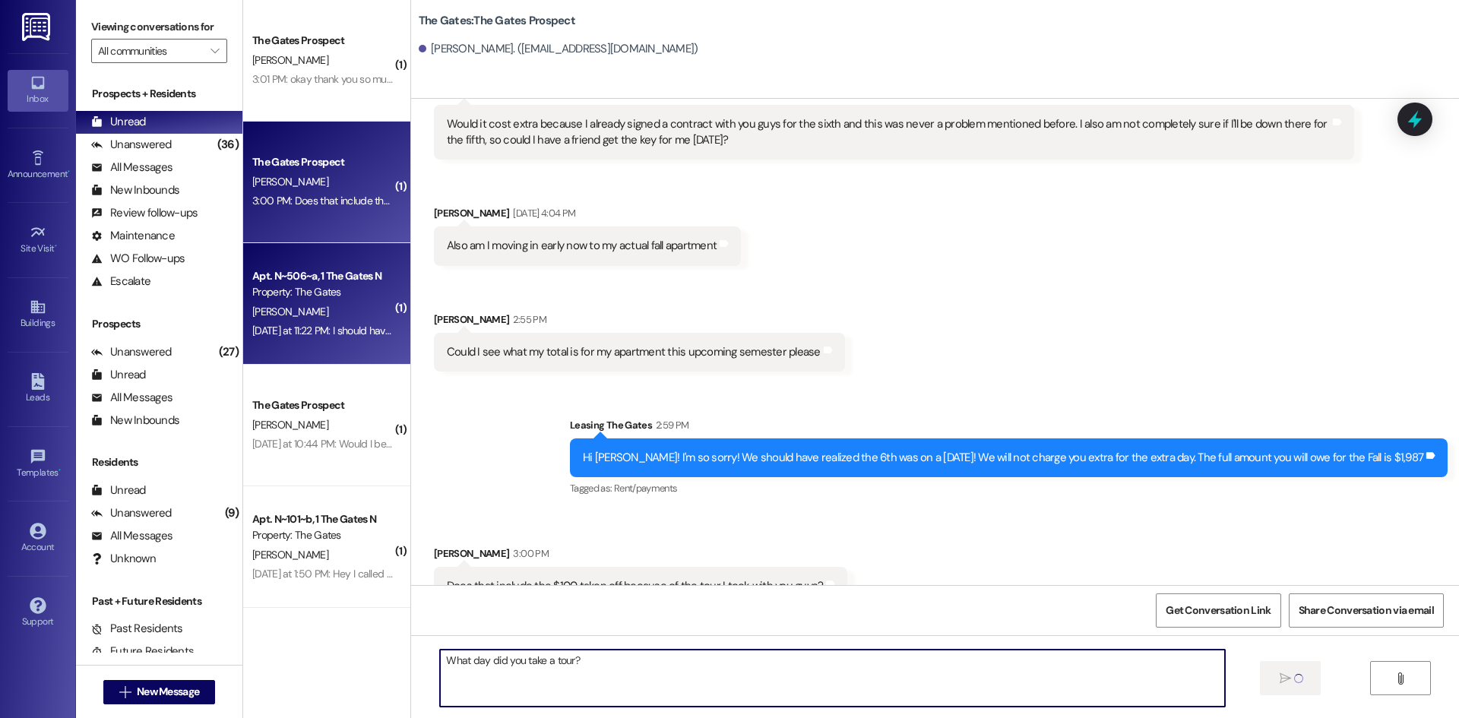
type textarea "What day did you take a tour?"
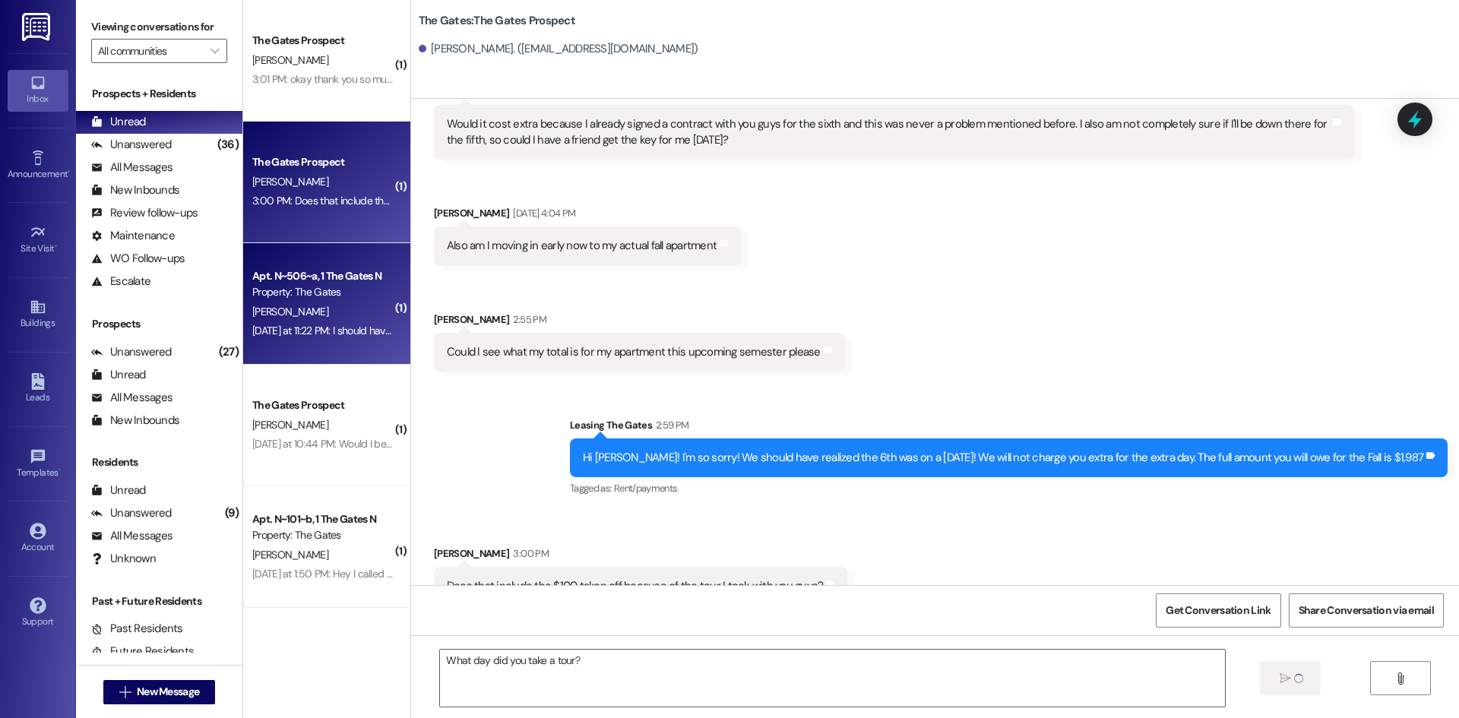
click at [313, 298] on div "Property: The Gates" at bounding box center [322, 292] width 141 height 16
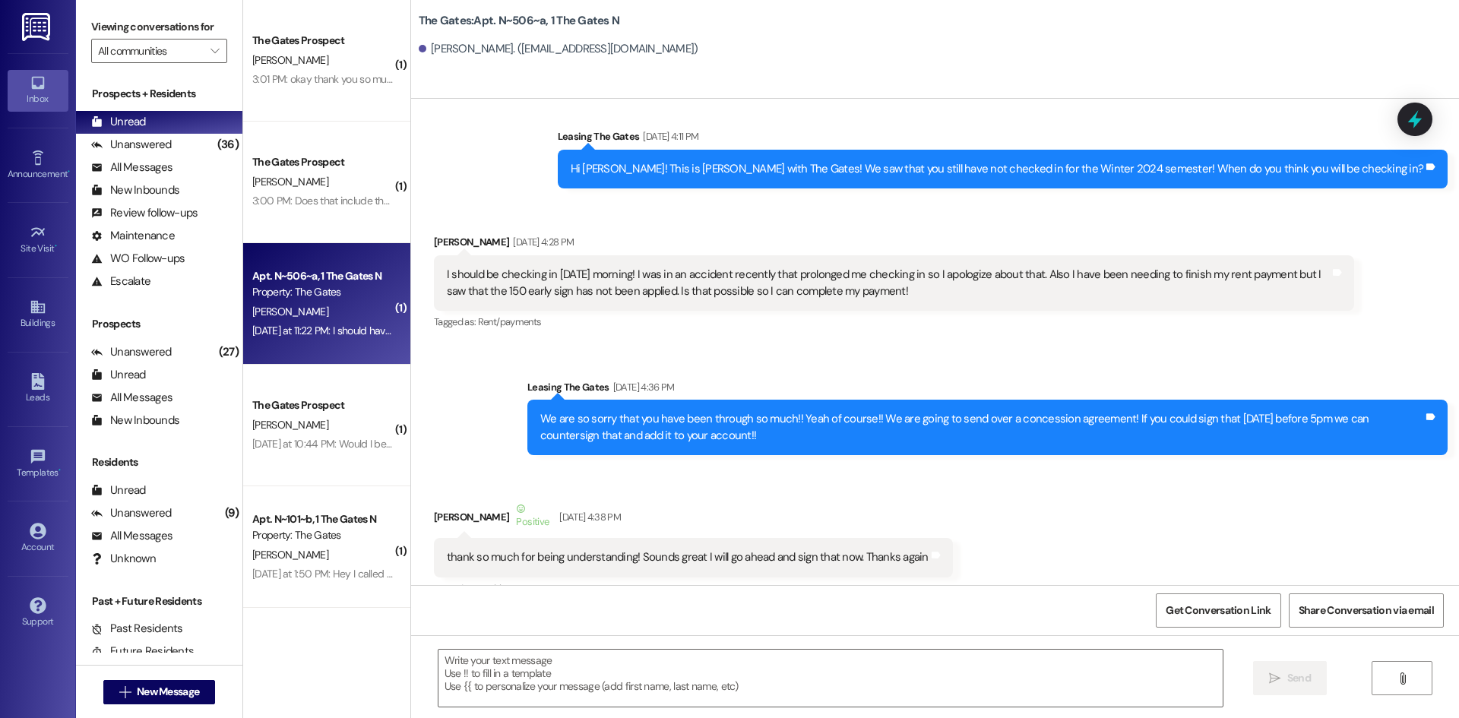
scroll to position [27945, 0]
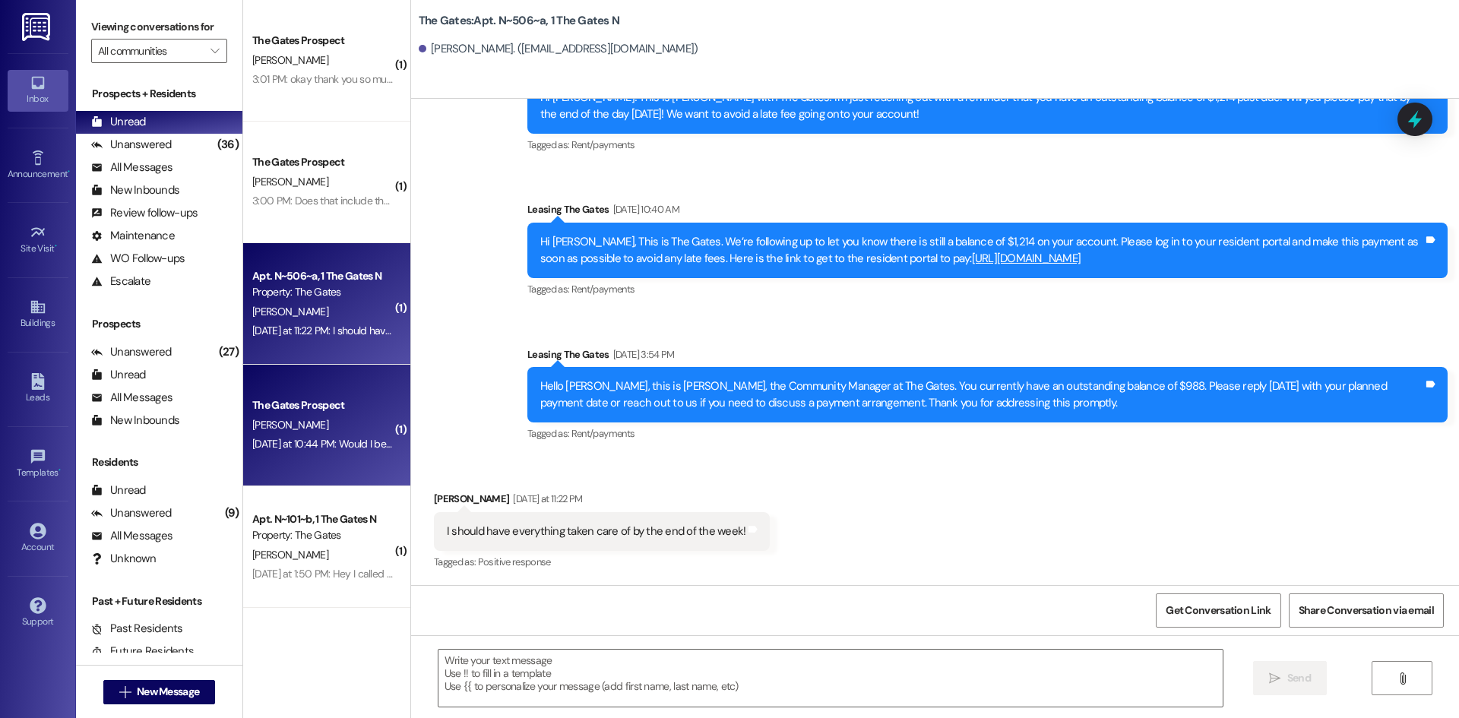
click at [305, 423] on div "[PERSON_NAME]" at bounding box center [323, 425] width 144 height 19
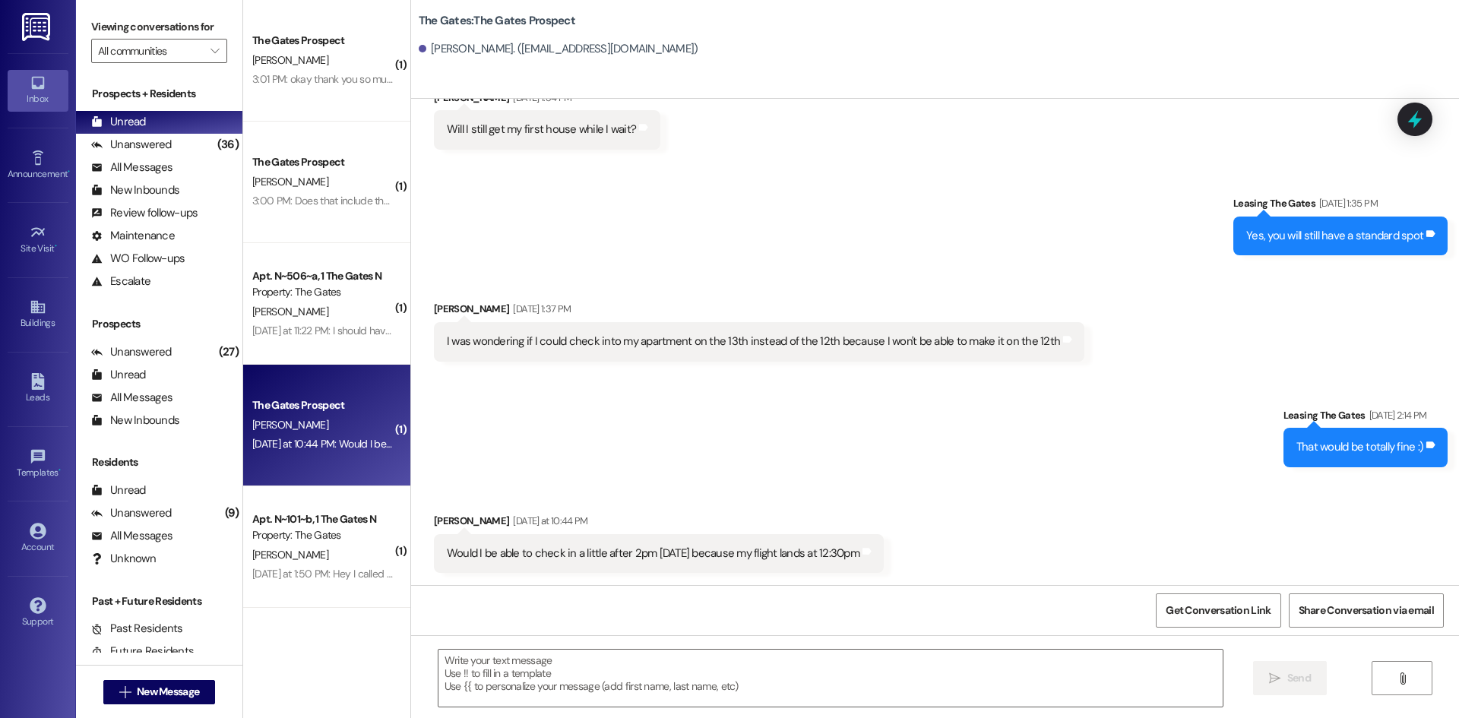
scroll to position [1538, 0]
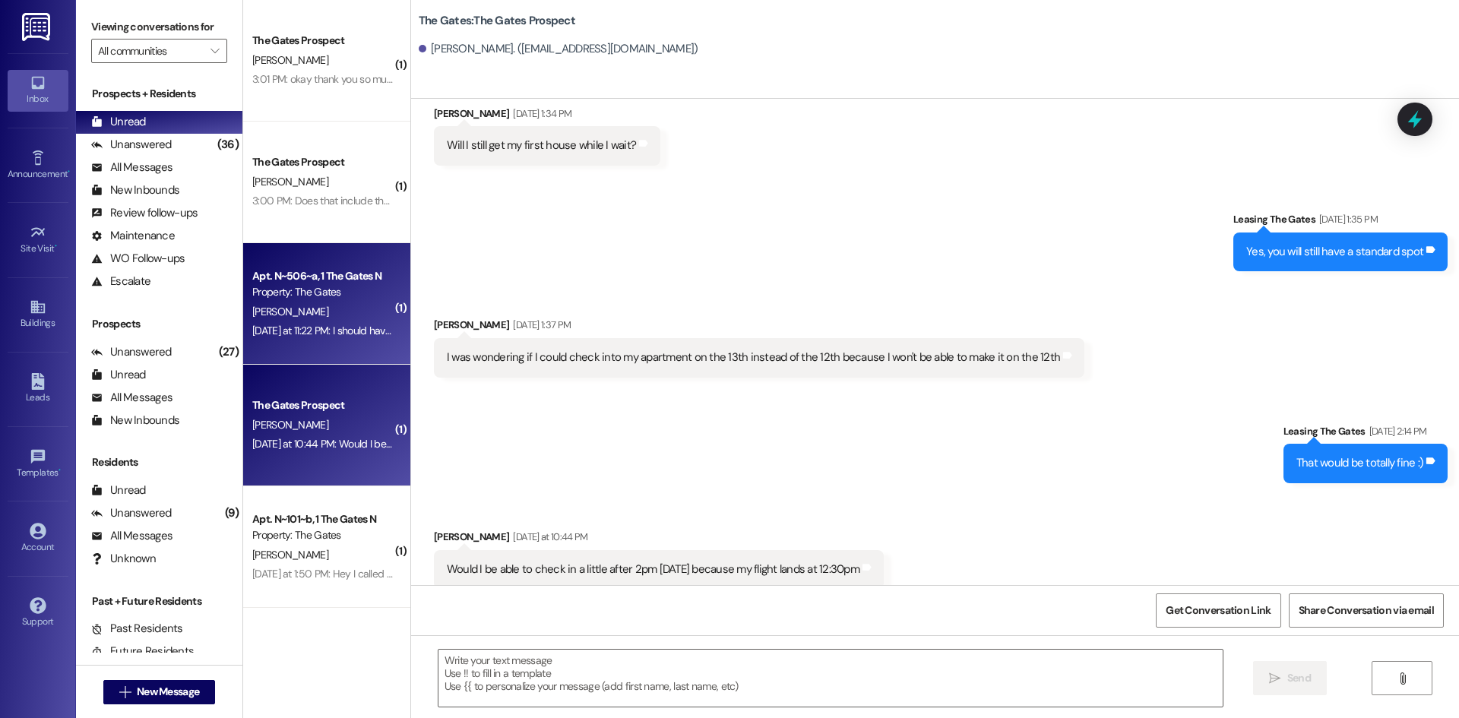
click at [334, 292] on div "Property: The Gates" at bounding box center [322, 292] width 141 height 16
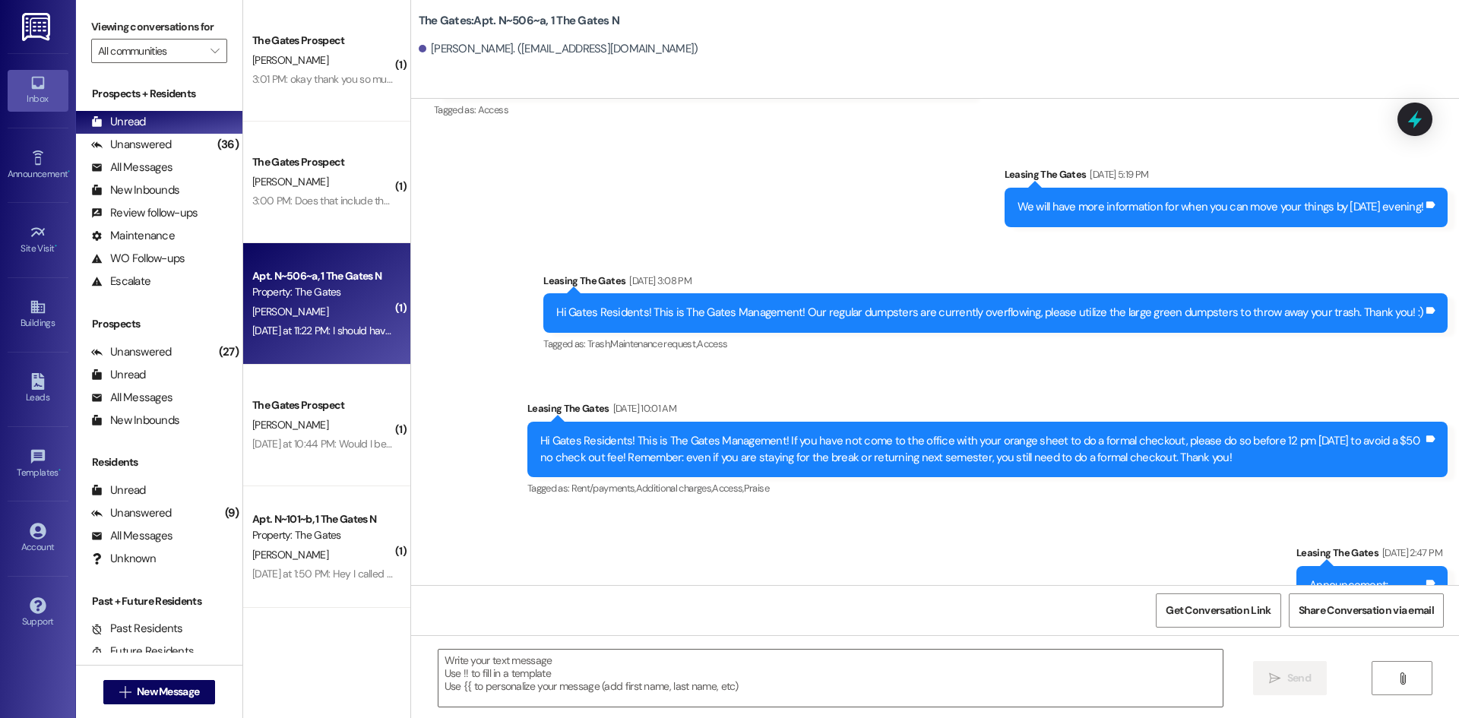
scroll to position [27945, 0]
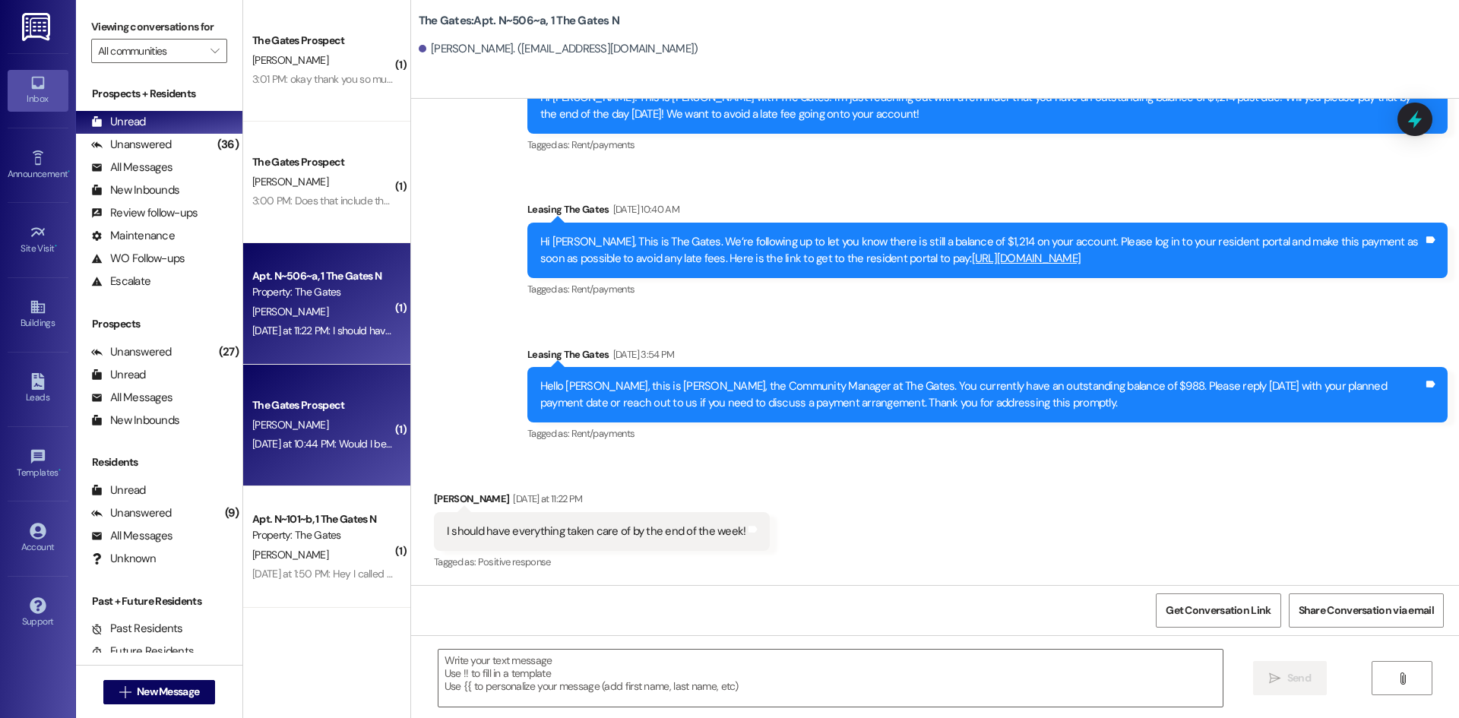
click at [258, 423] on span "[PERSON_NAME]" at bounding box center [290, 425] width 76 height 14
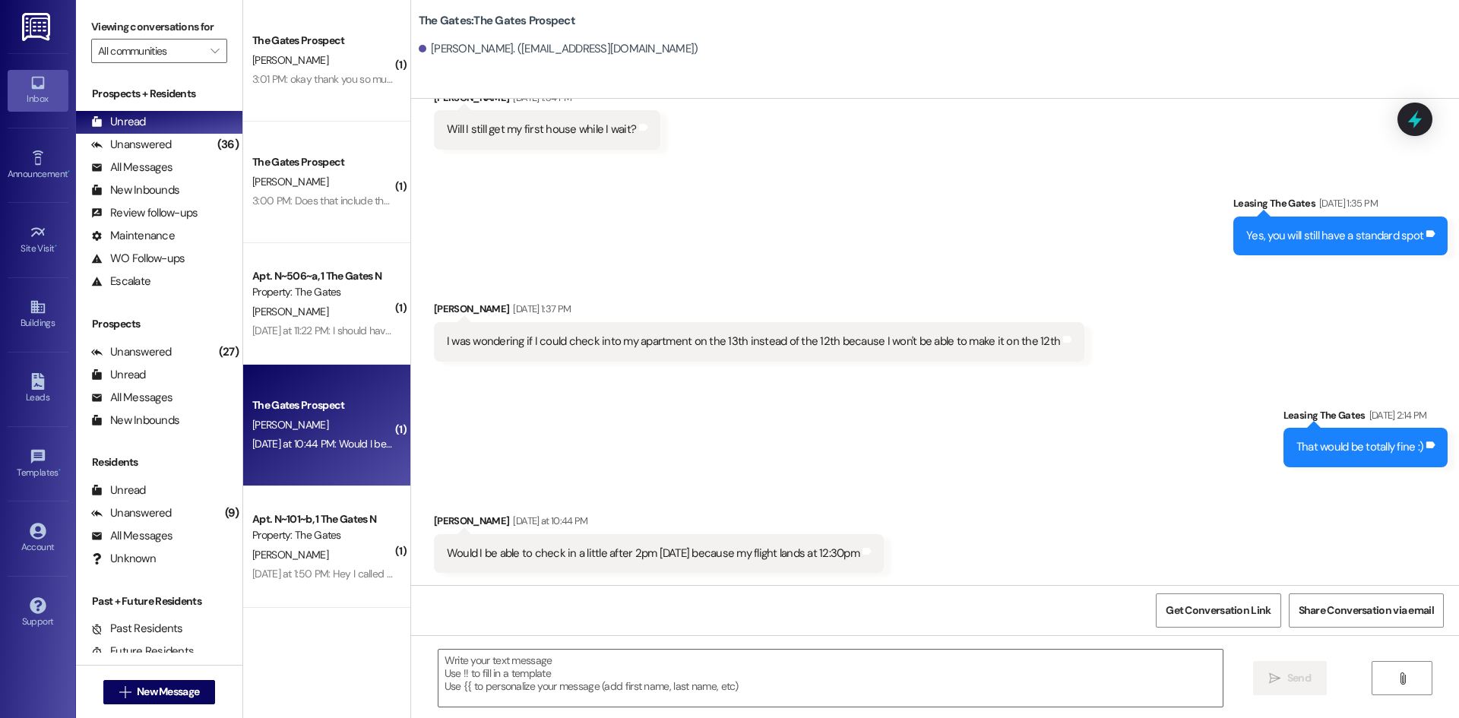
scroll to position [1538, 0]
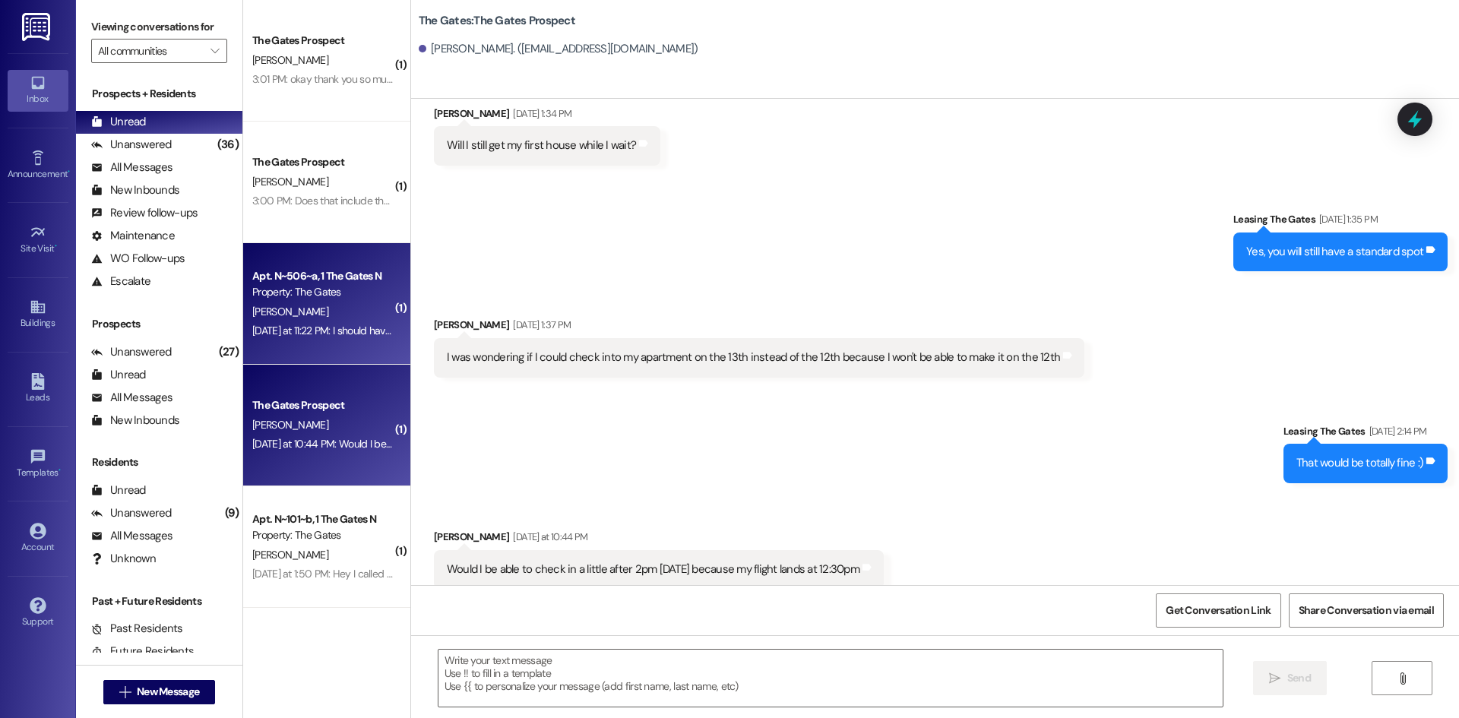
click at [278, 271] on div "Apt. N~506~a, 1 The Gates N" at bounding box center [322, 276] width 141 height 16
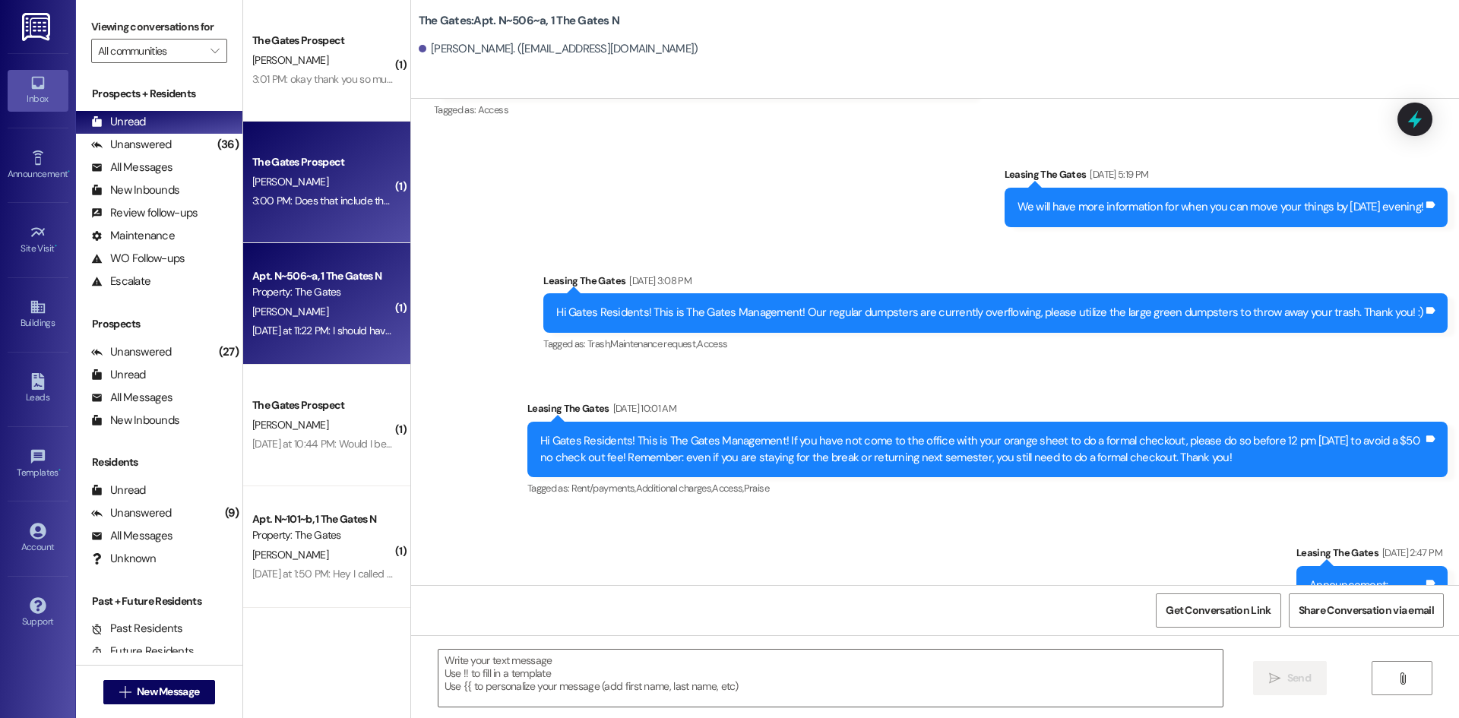
scroll to position [27945, 0]
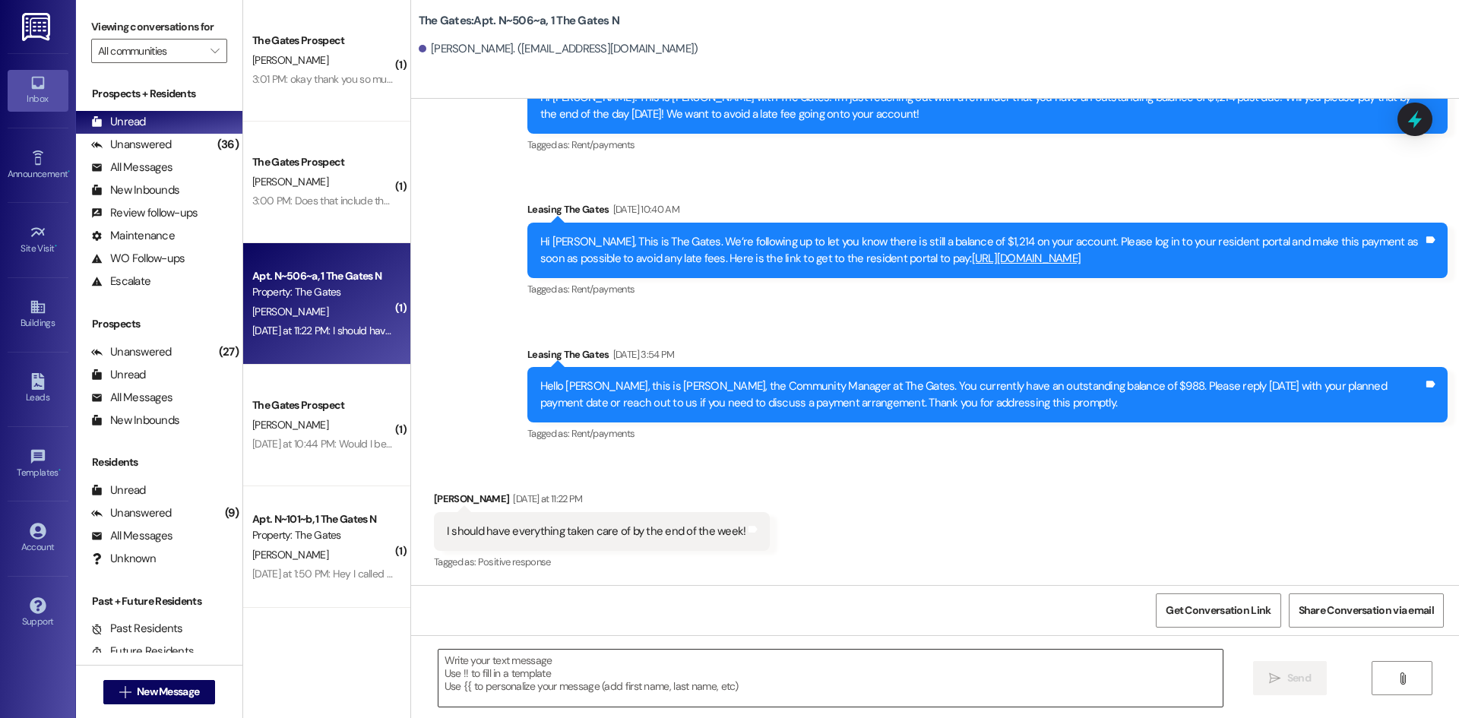
click at [646, 706] on textarea at bounding box center [831, 678] width 784 height 57
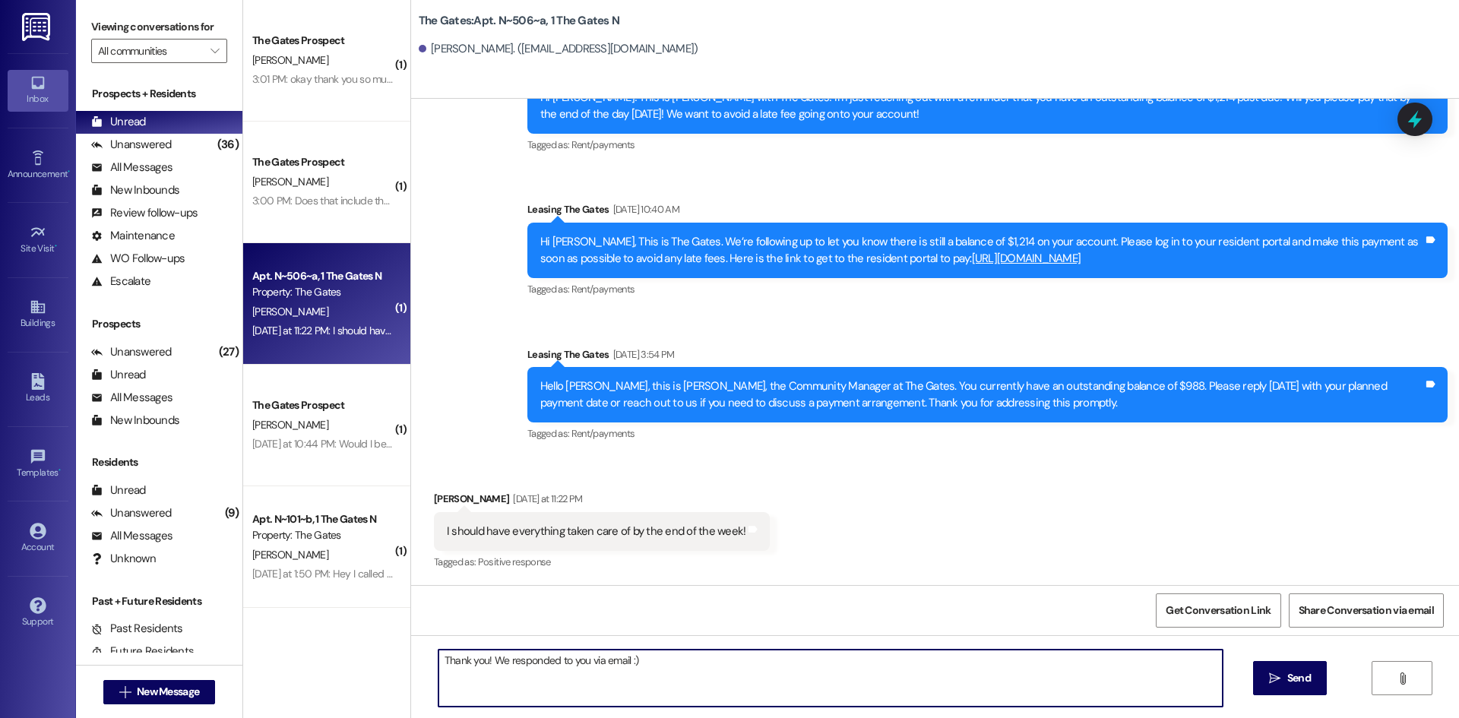
type textarea "Thank you! We responded to you via email :)"
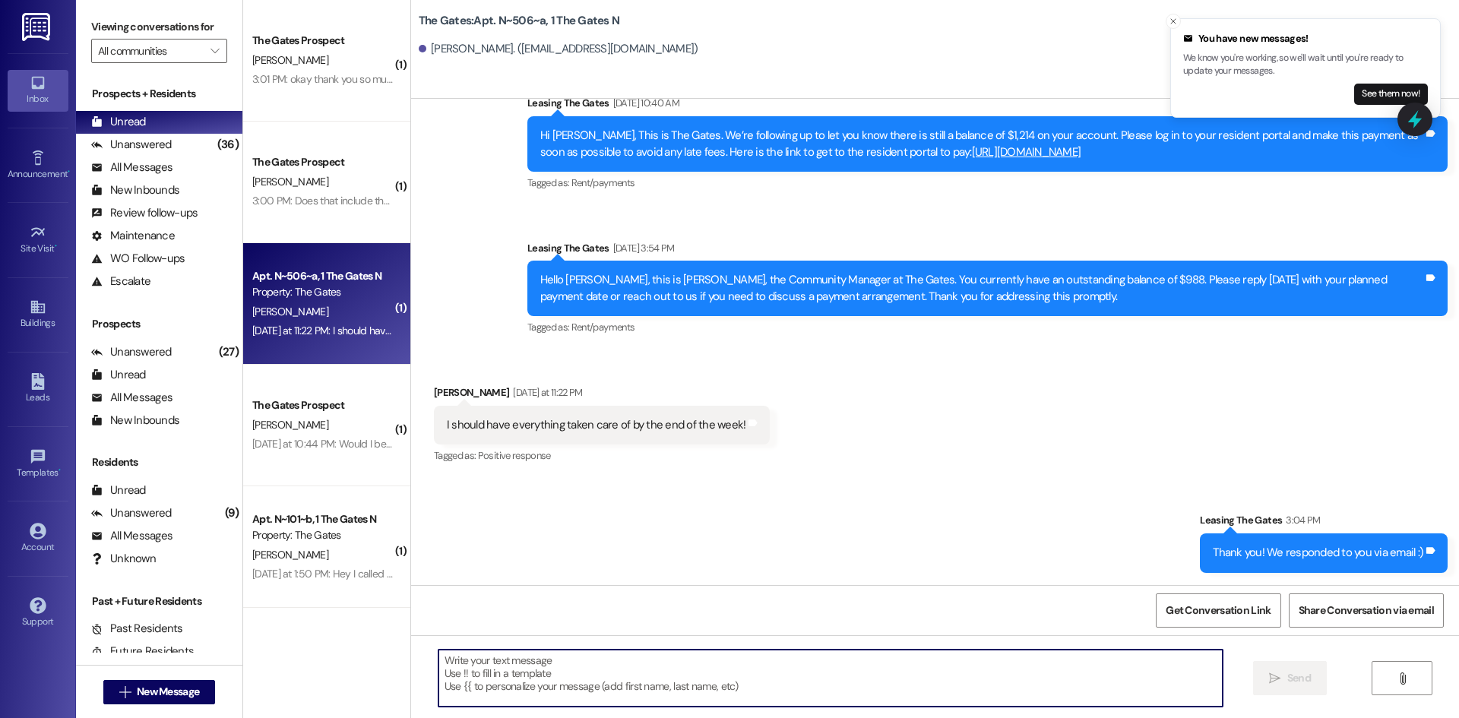
scroll to position [28052, 0]
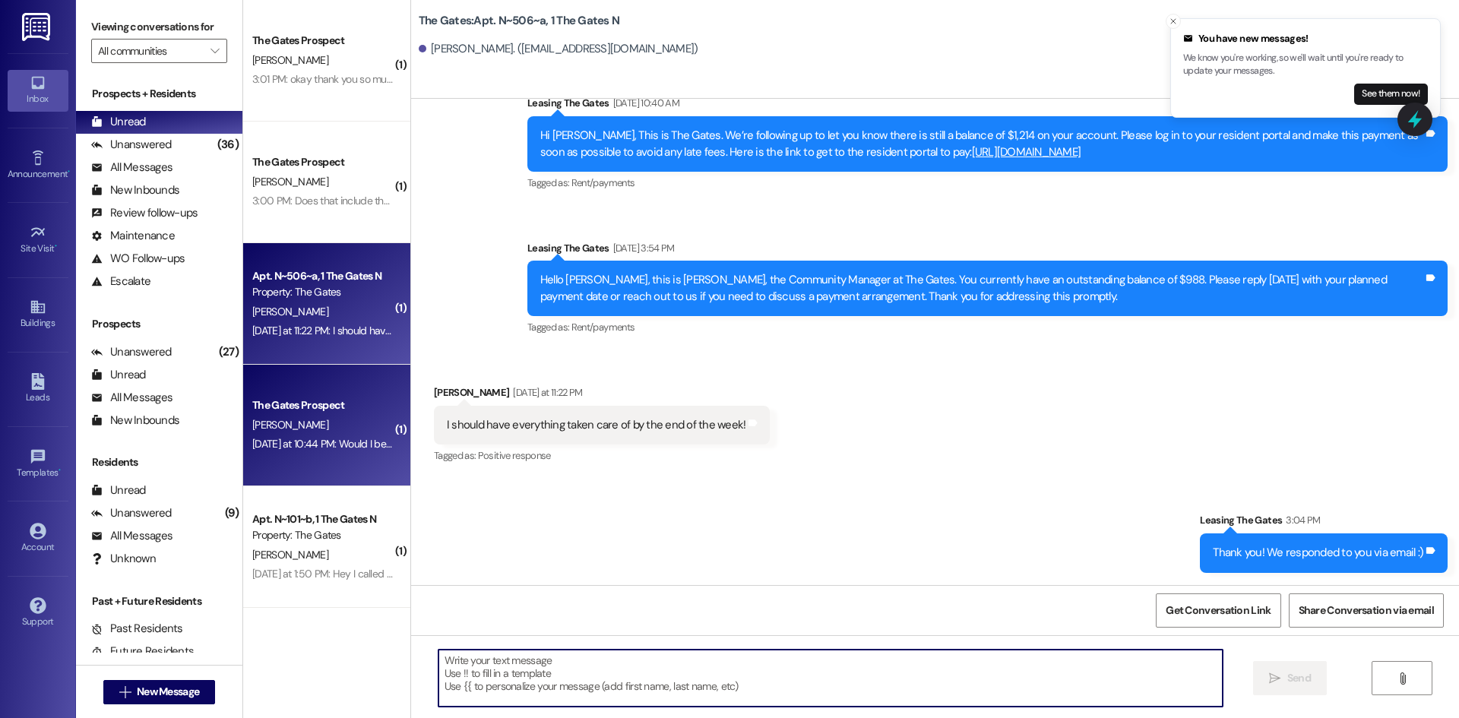
click at [353, 447] on div "Yesterday at 10:44 PM: Would I be able to check in a little after 2pm on Saturd…" at bounding box center [487, 444] width 470 height 14
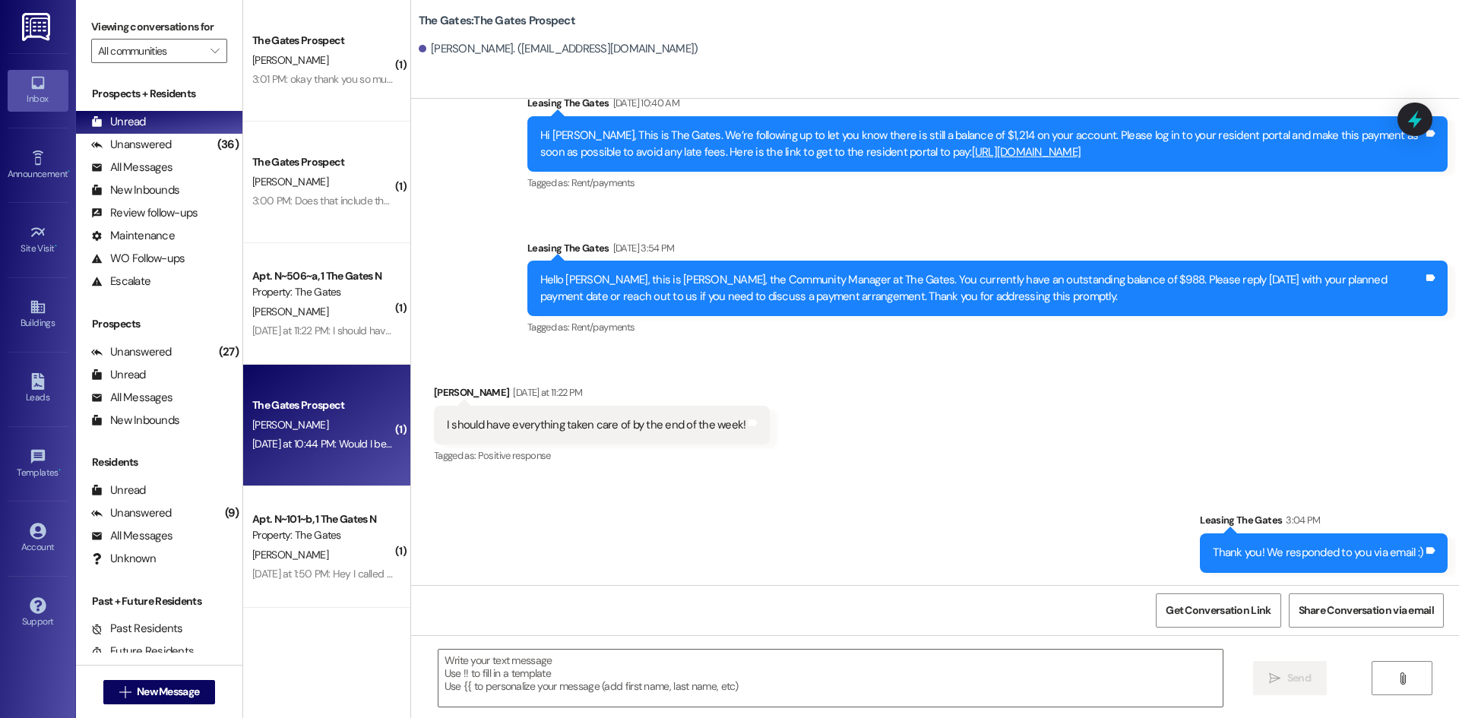
scroll to position [1538, 0]
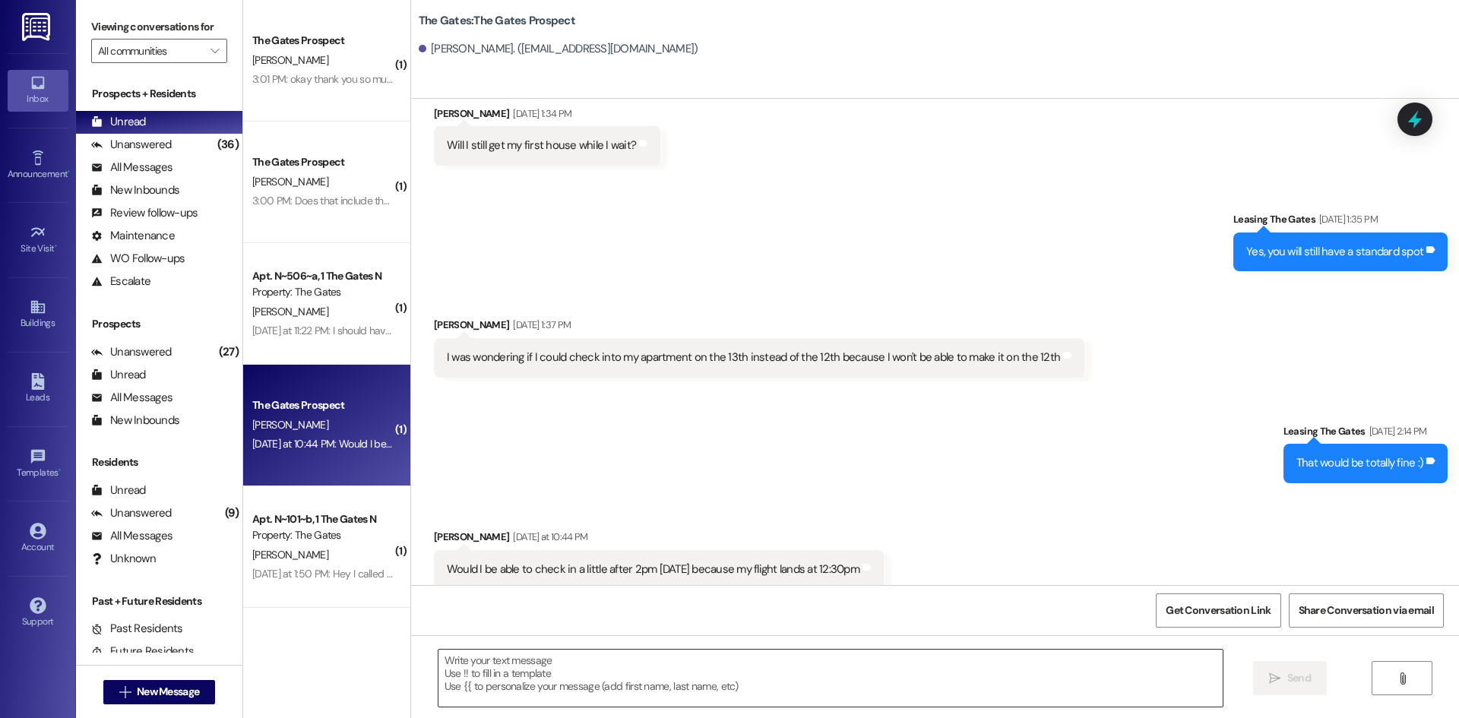
drag, startPoint x: 610, startPoint y: 676, endPoint x: 609, endPoint y: 665, distance: 10.7
click at [610, 670] on textarea at bounding box center [831, 678] width 784 height 57
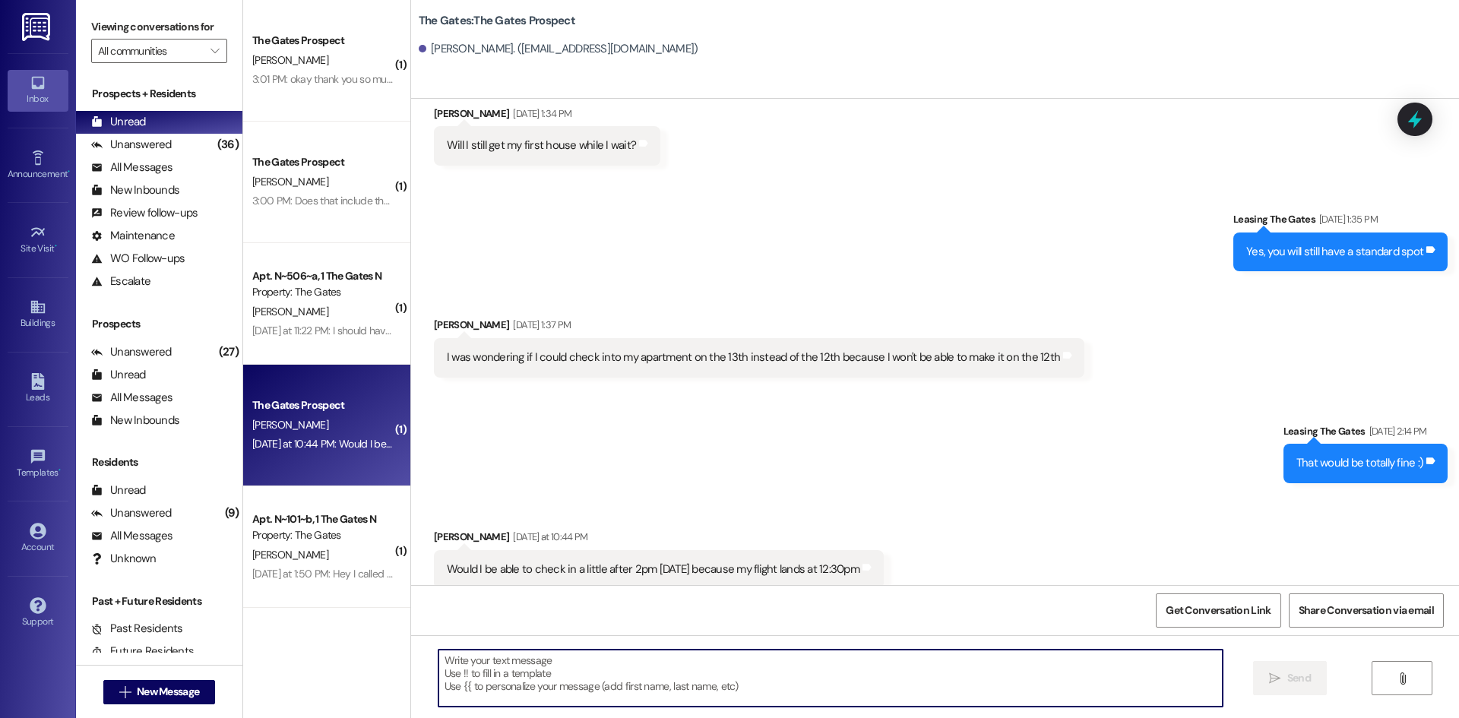
click at [590, 679] on textarea at bounding box center [831, 678] width 784 height 57
type textarea "On the 13th?"
click at [355, 543] on div "Property: The Gates" at bounding box center [322, 536] width 141 height 16
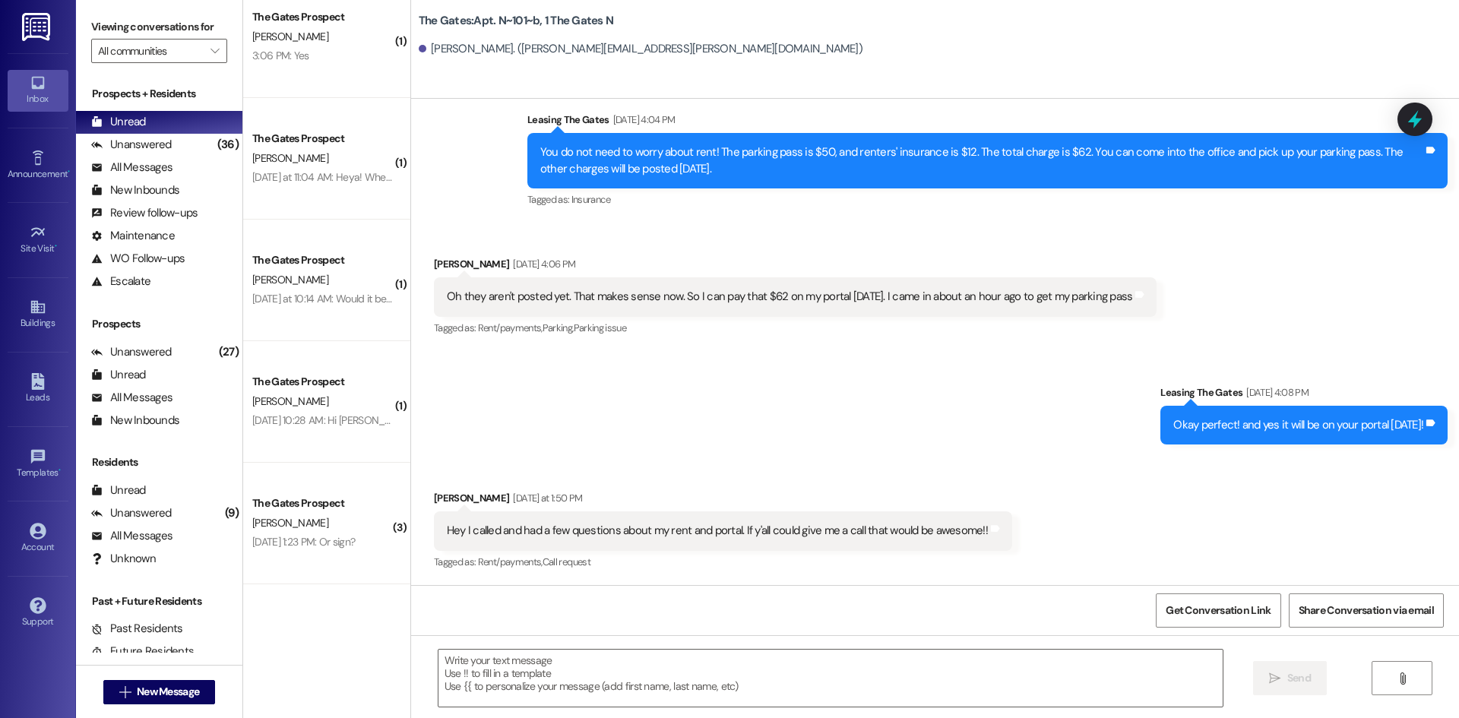
scroll to position [0, 0]
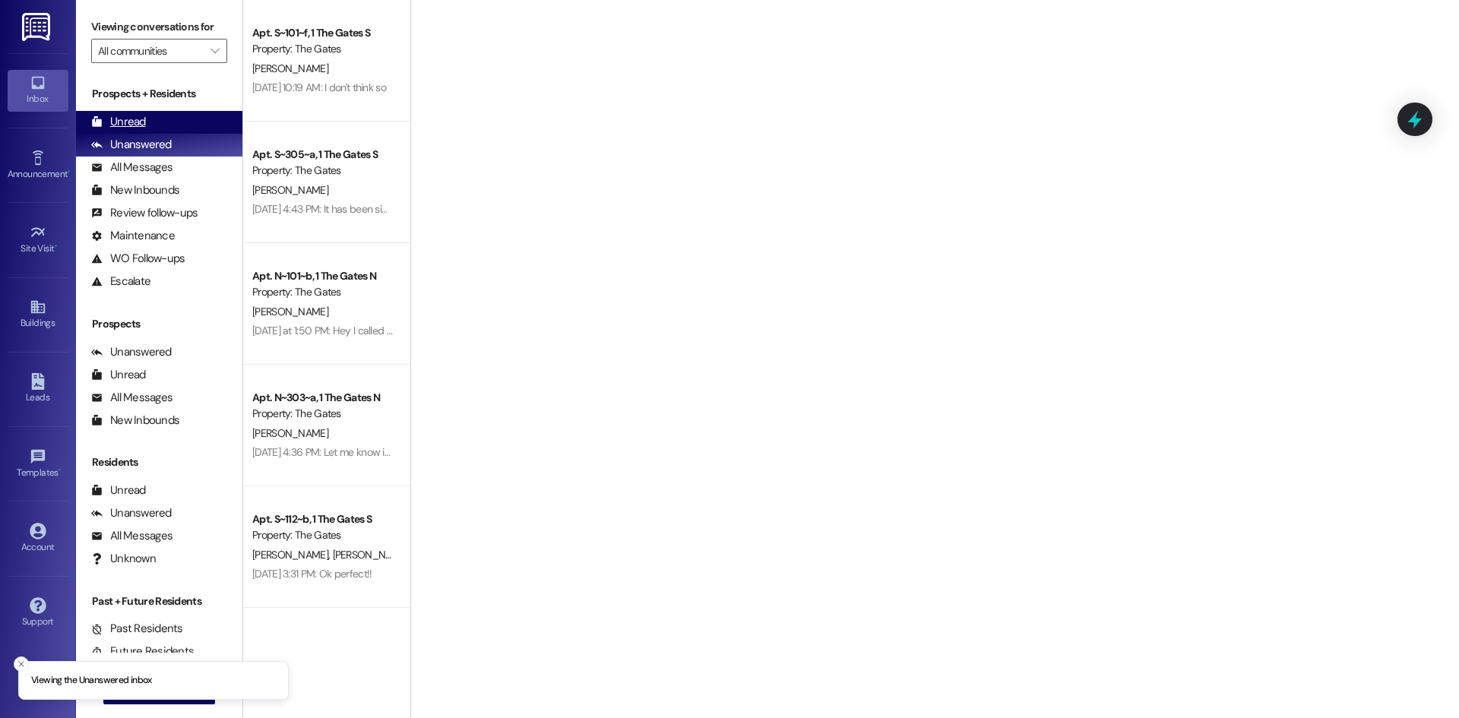
click at [147, 119] on div "Unread (0)" at bounding box center [159, 122] width 166 height 23
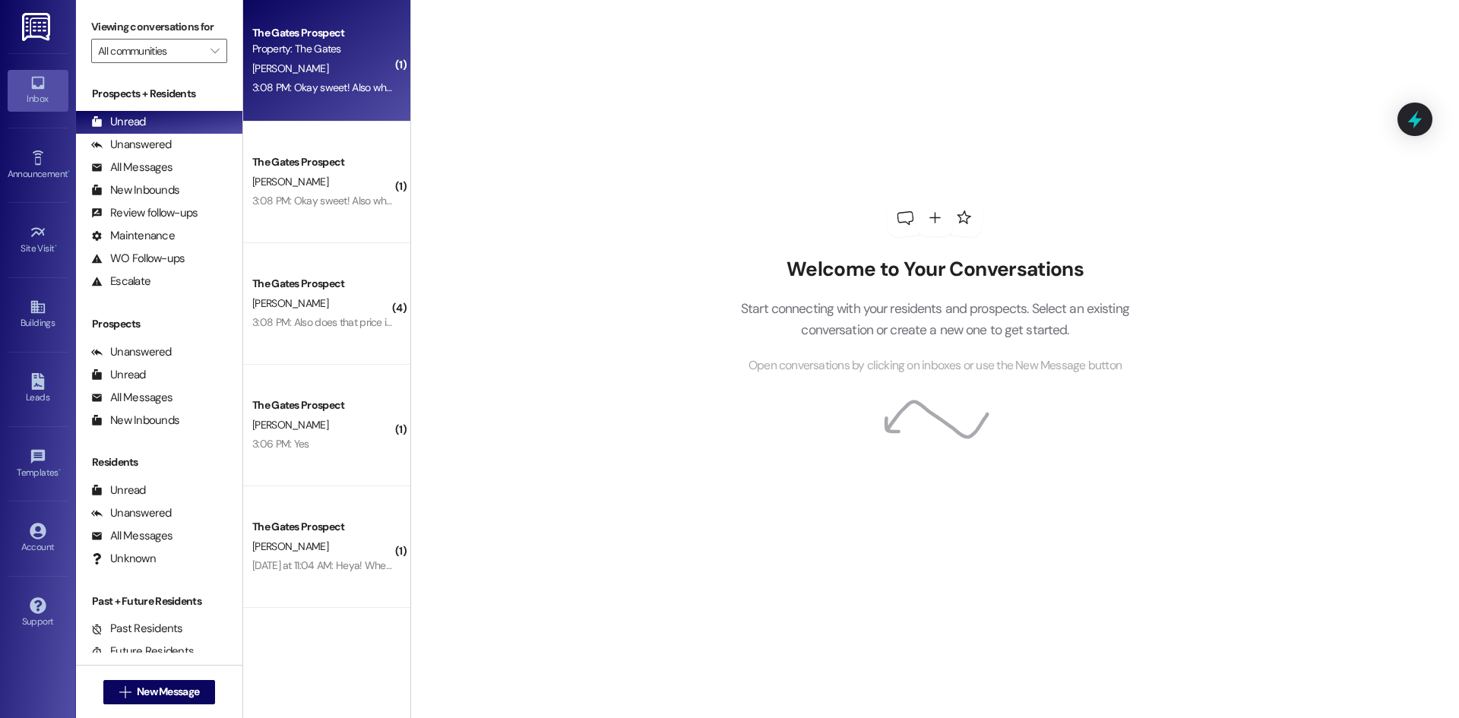
click at [265, 51] on div "Property: The Gates" at bounding box center [322, 49] width 141 height 16
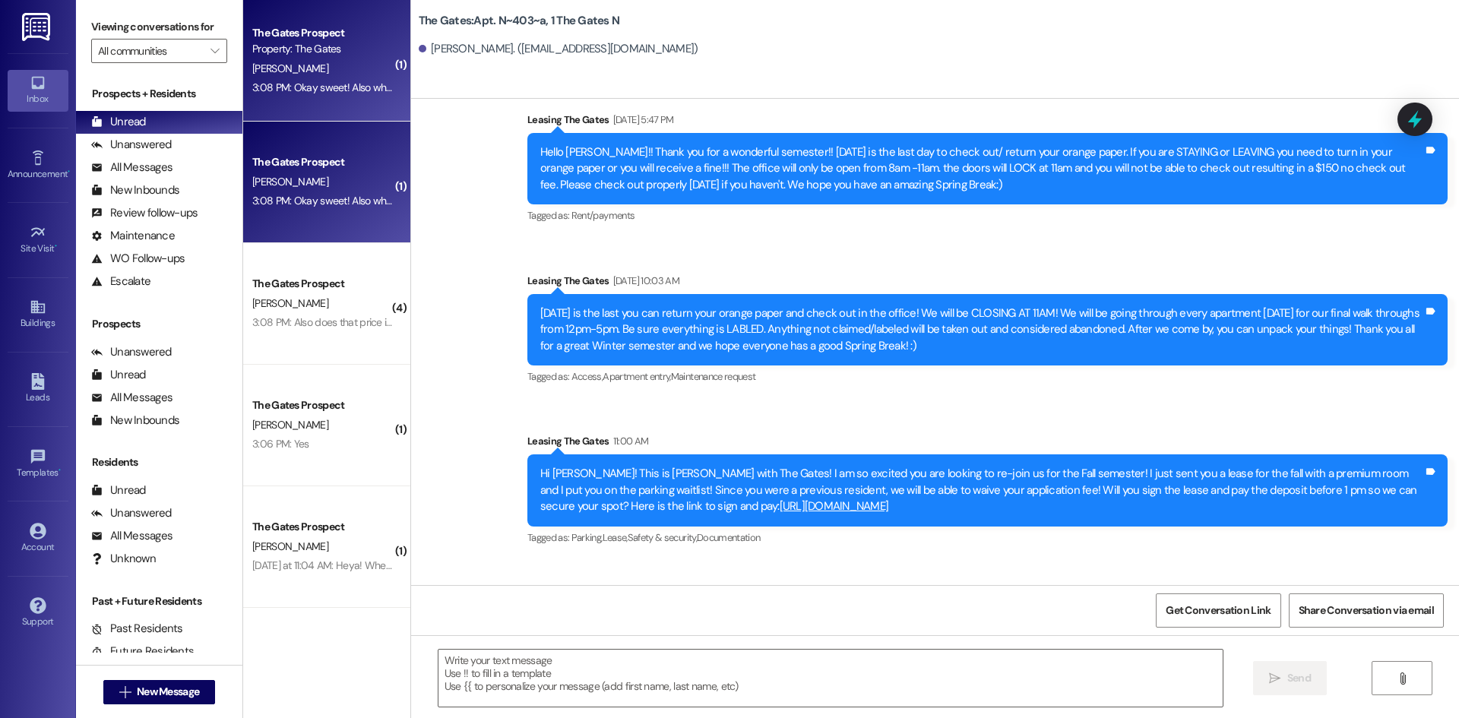
scroll to position [19514, 0]
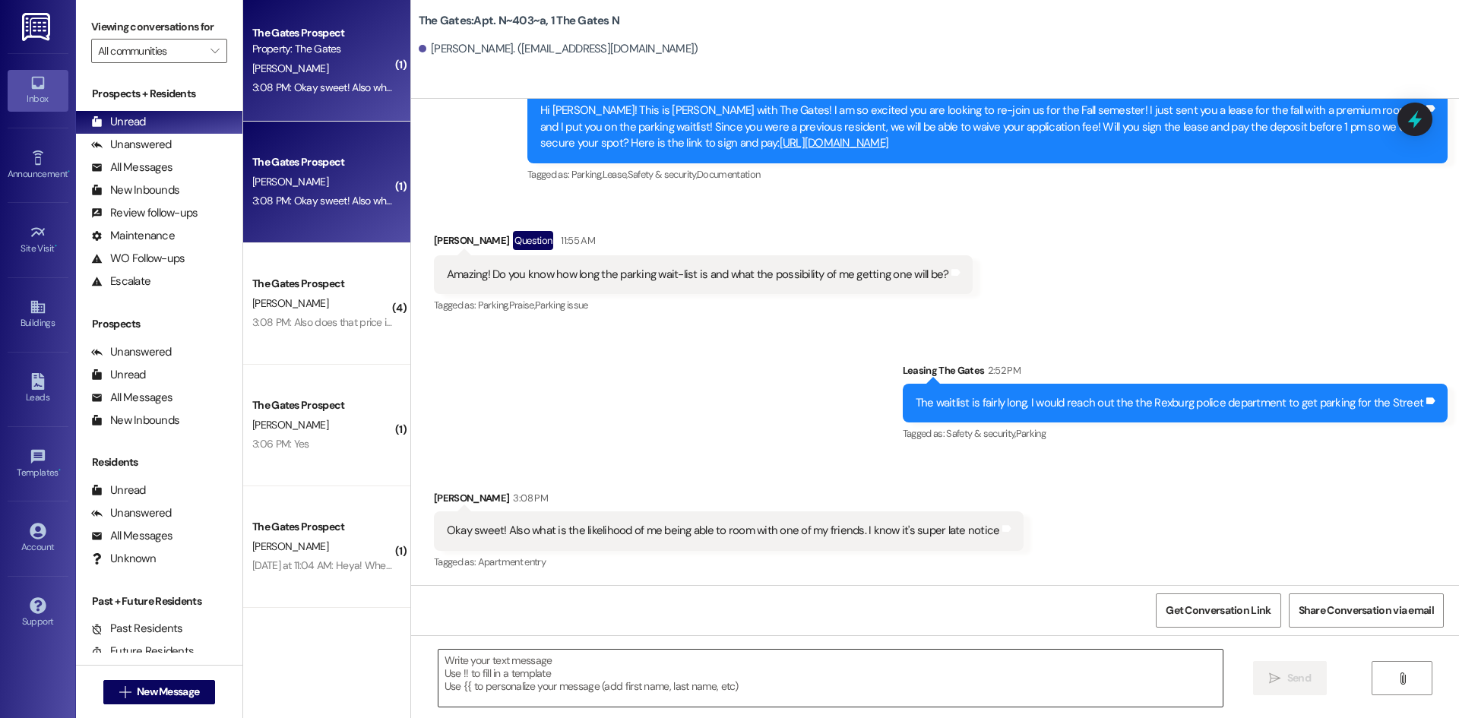
click at [555, 690] on textarea at bounding box center [831, 678] width 784 height 57
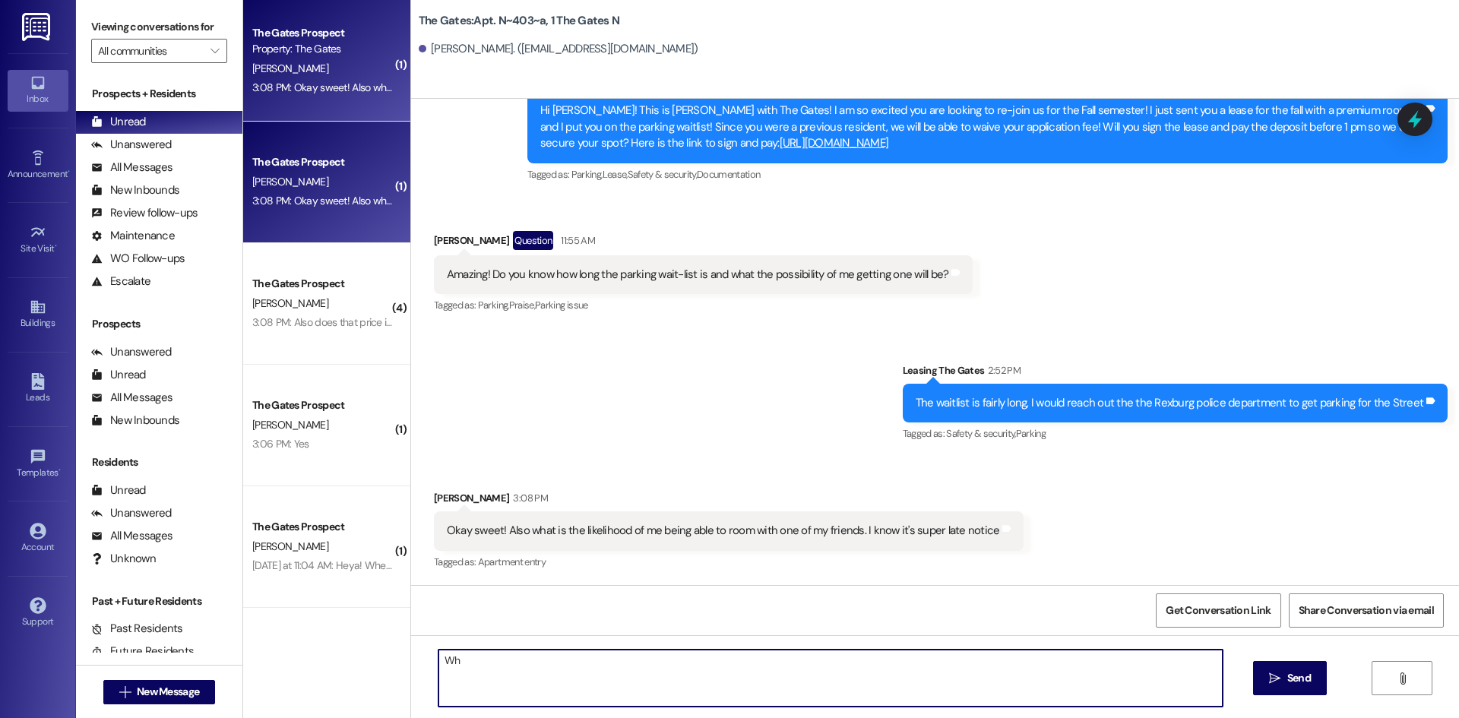
type textarea "W"
click at [1028, 661] on textarea "We'll try our best but we can't guarantee anything. If you have a new rooming r…" at bounding box center [831, 678] width 784 height 57
type textarea "We'll try our best but we can't guarantee anything. If you have a new rooming r…"
click at [1294, 683] on span "Send" at bounding box center [1300, 678] width 24 height 16
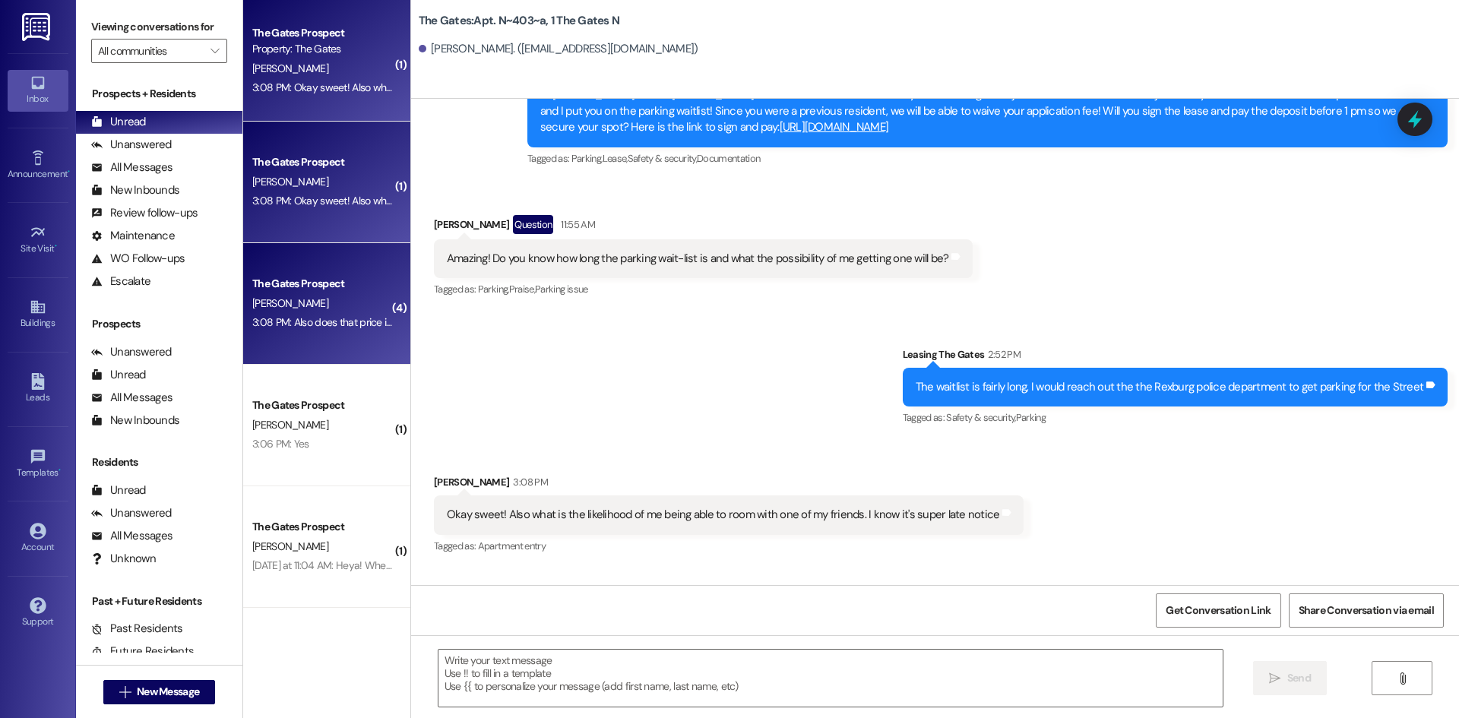
click at [310, 325] on div "3:08 PM: Also does that price include the cheaper price because I signed a year…" at bounding box center [454, 322] width 404 height 14
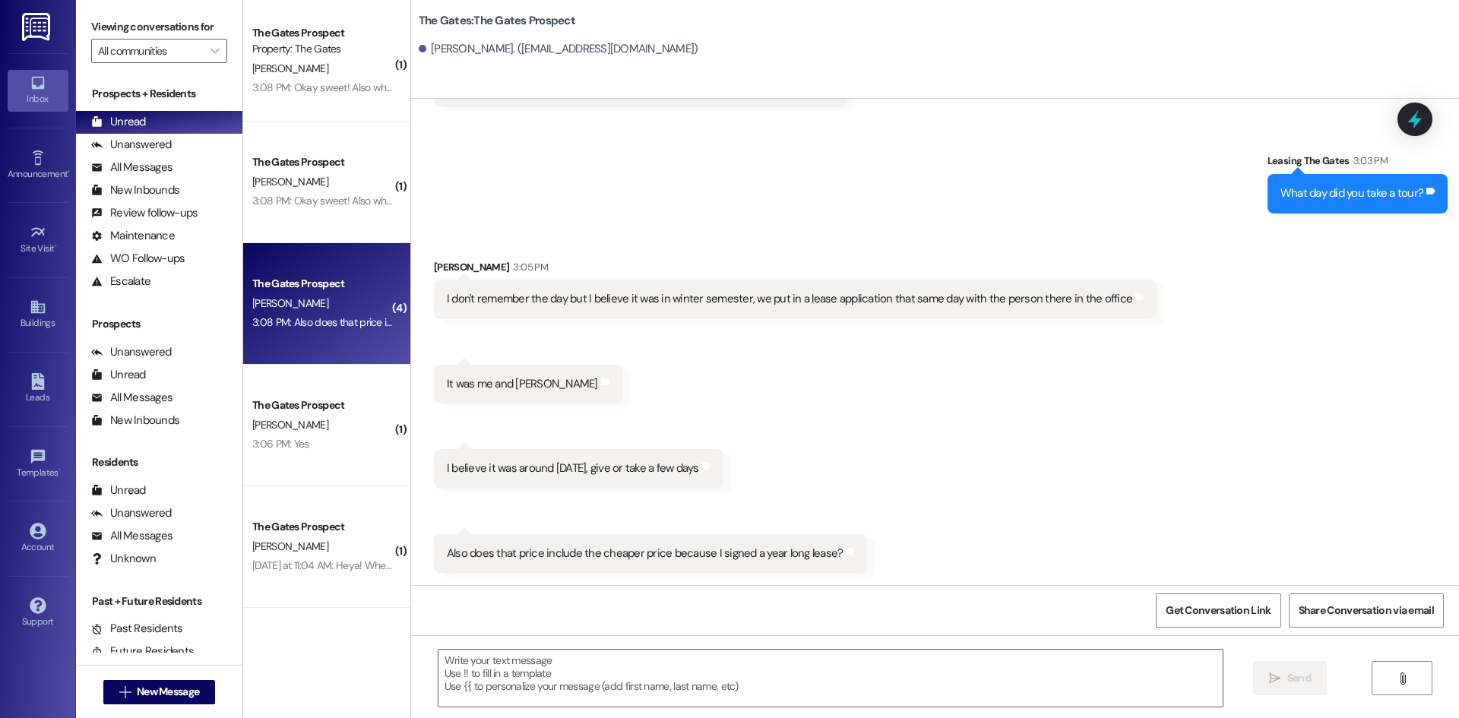
scroll to position [3792, 0]
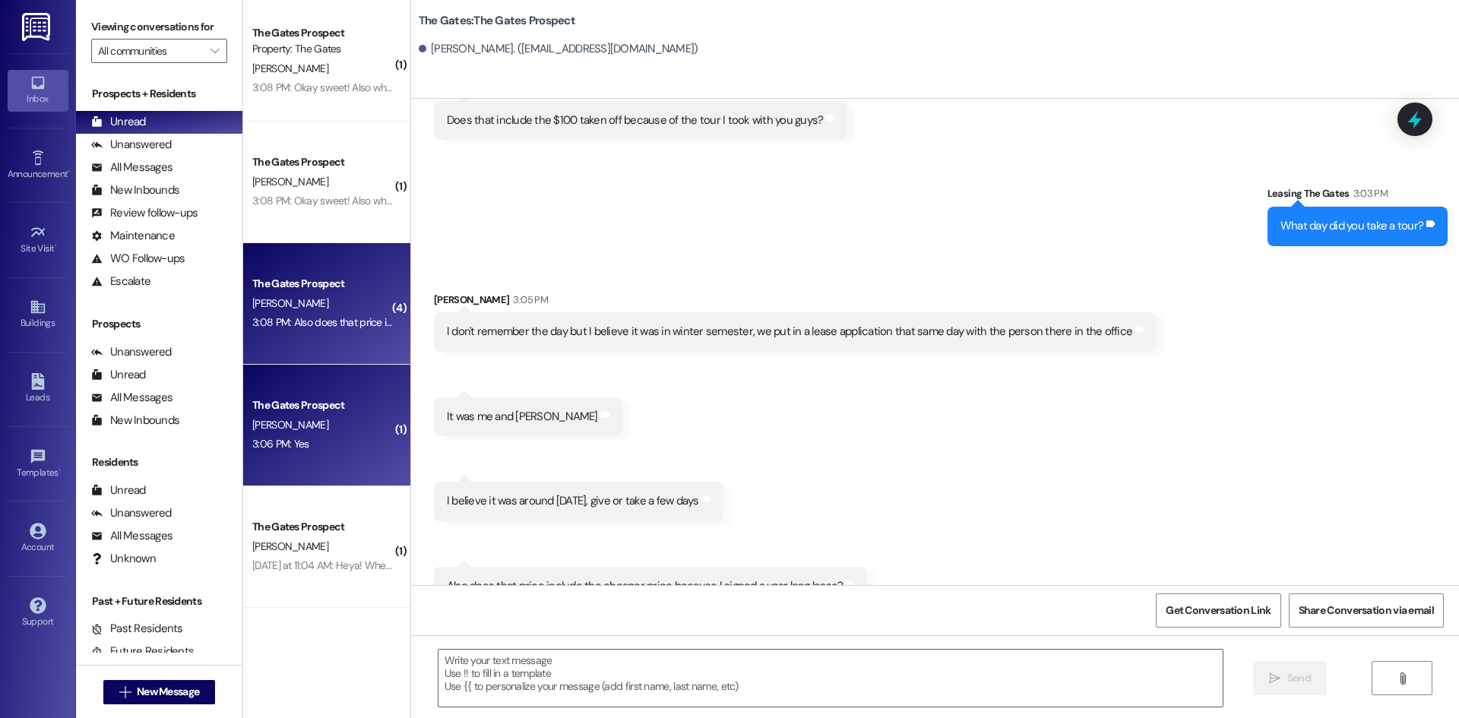
click at [303, 439] on div "3:06 PM: Yes 3:06 PM: Yes" at bounding box center [323, 444] width 144 height 19
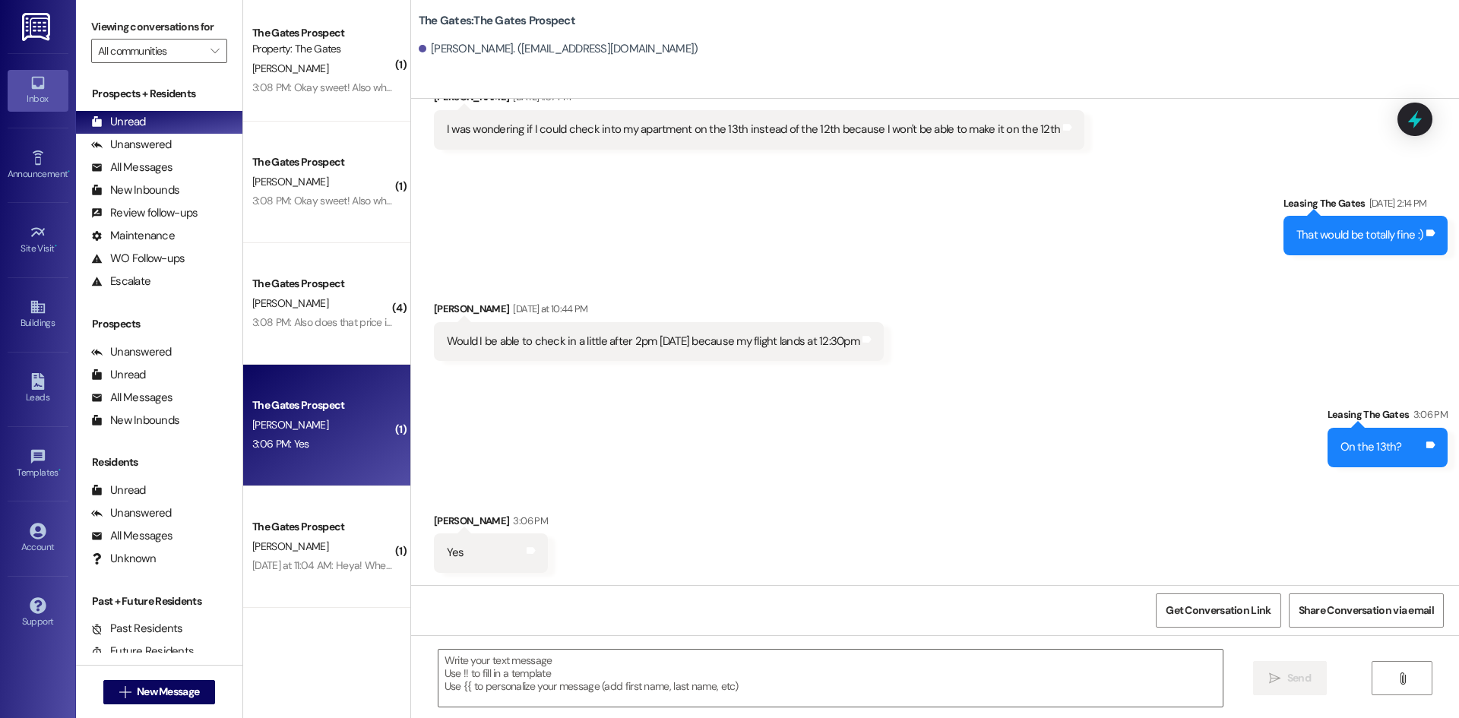
scroll to position [1749, 0]
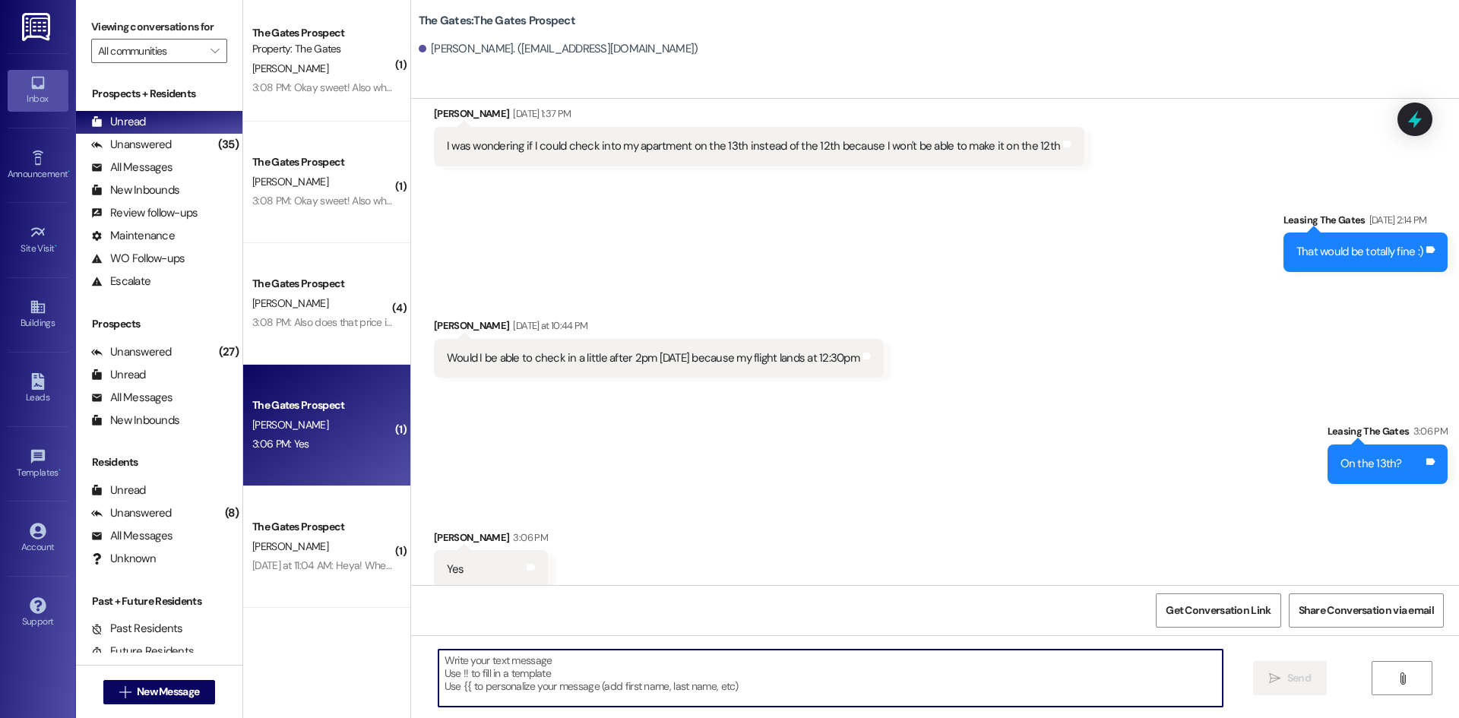
click at [561, 666] on textarea at bounding box center [831, 678] width 784 height 57
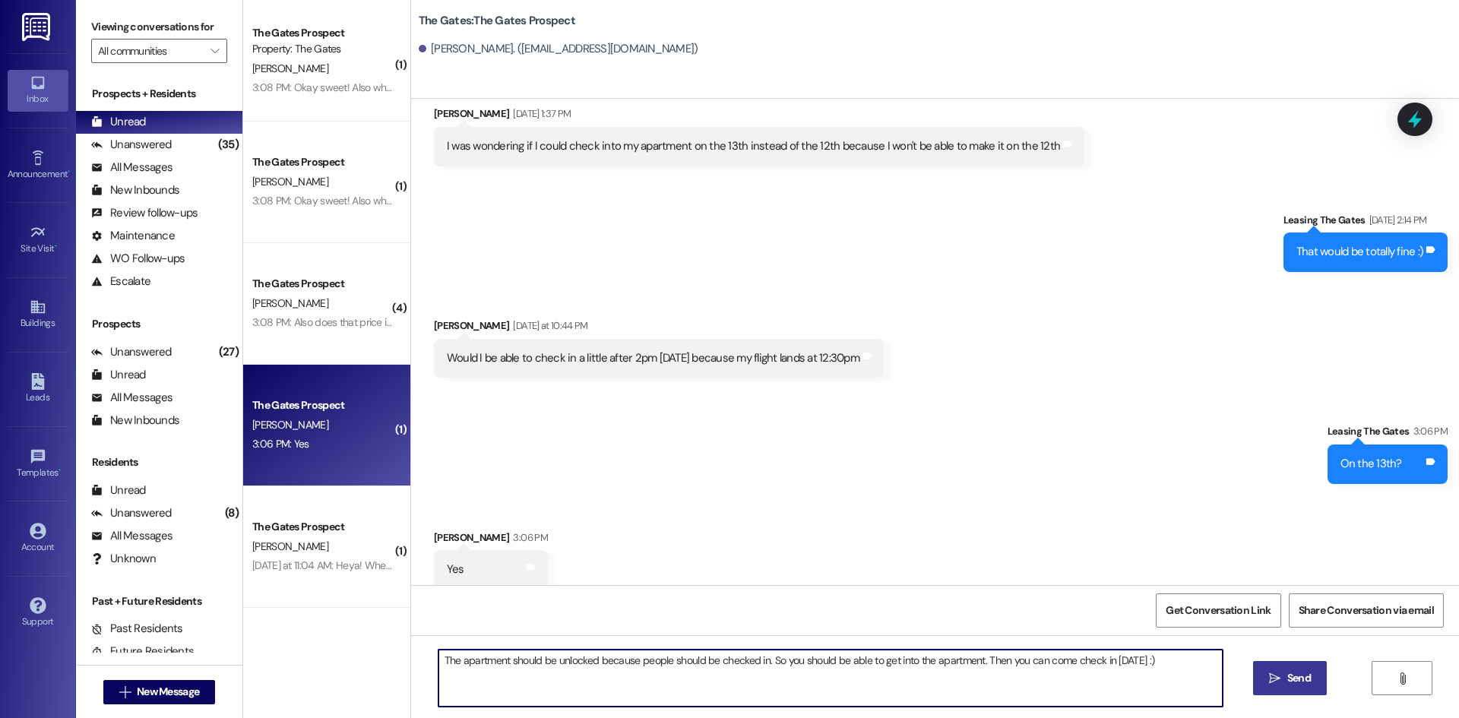
type textarea "The apartment should be unlocked because people should be checked in. So you sh…"
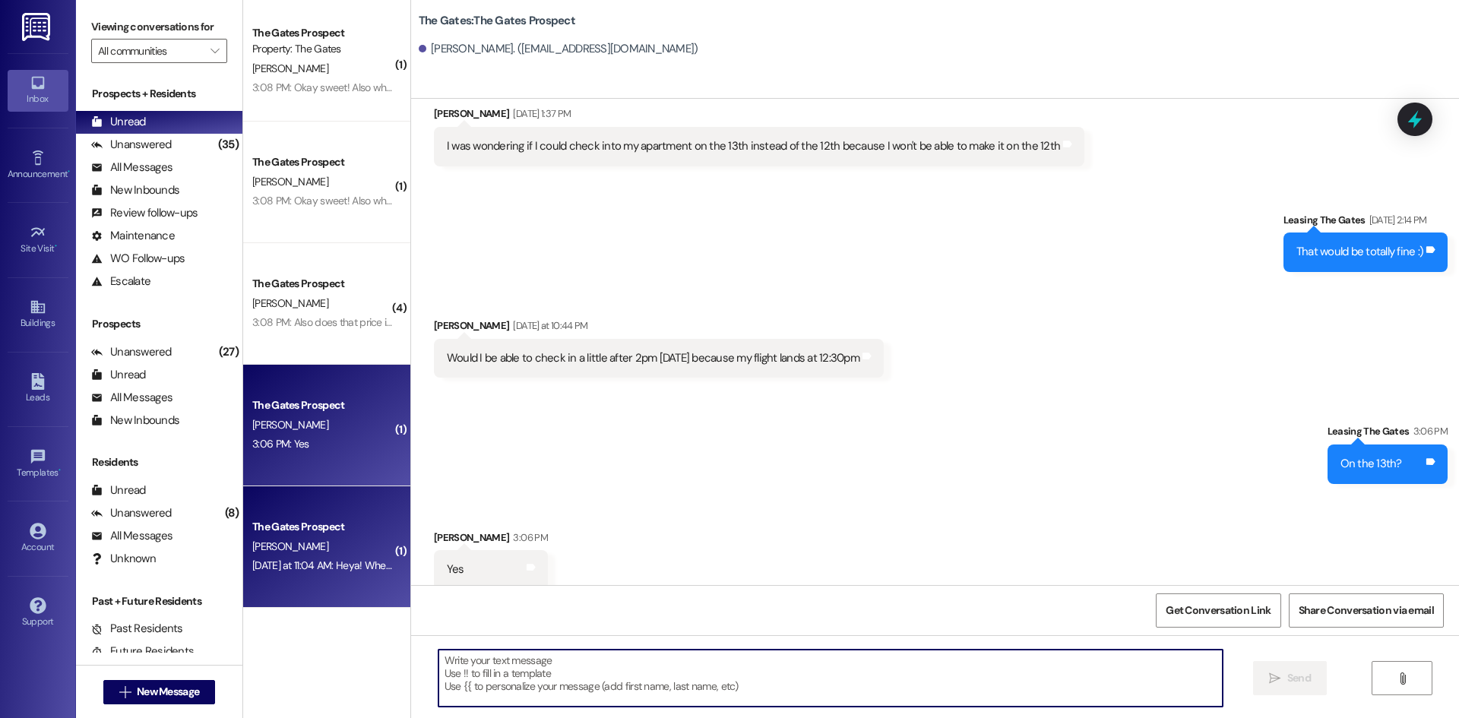
click at [294, 518] on div "The Gates Prospect" at bounding box center [323, 527] width 144 height 19
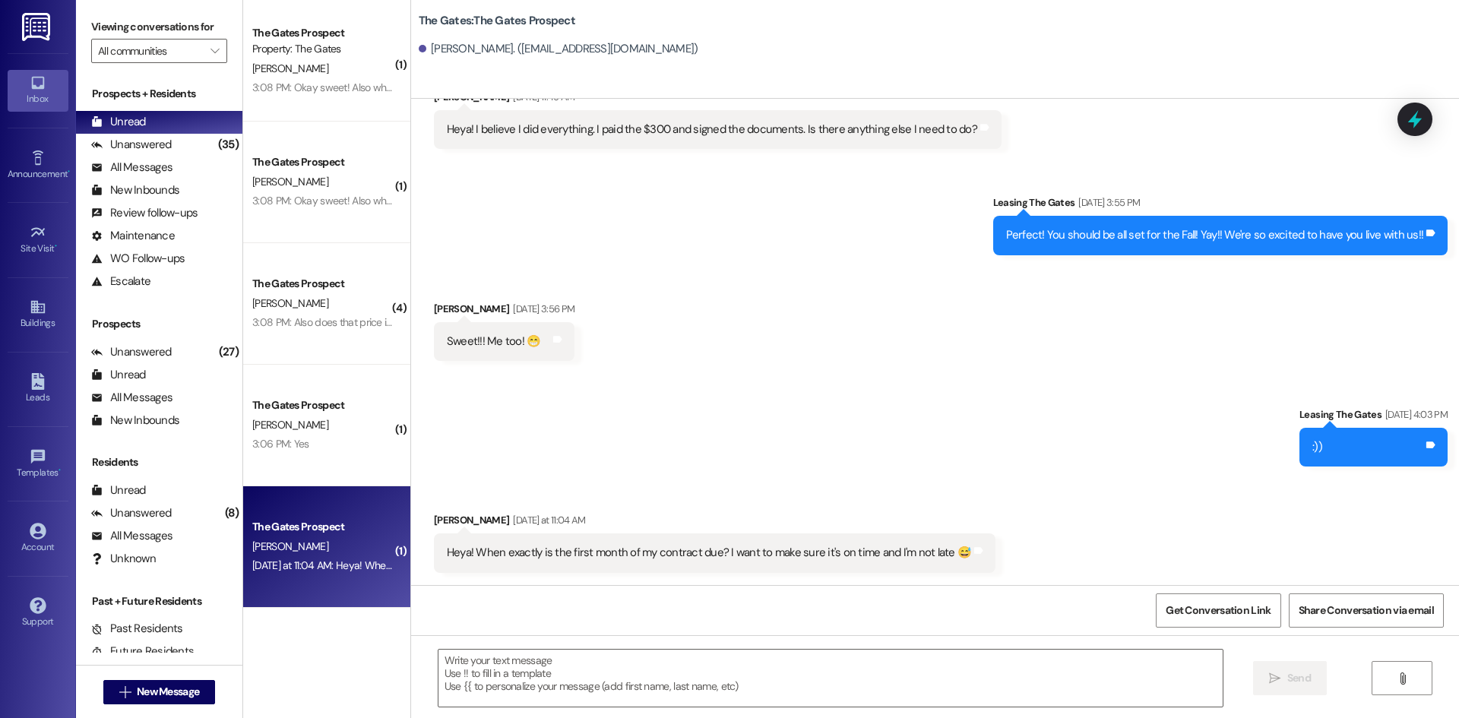
scroll to position [323, 0]
click at [573, 664] on textarea at bounding box center [831, 678] width 784 height 57
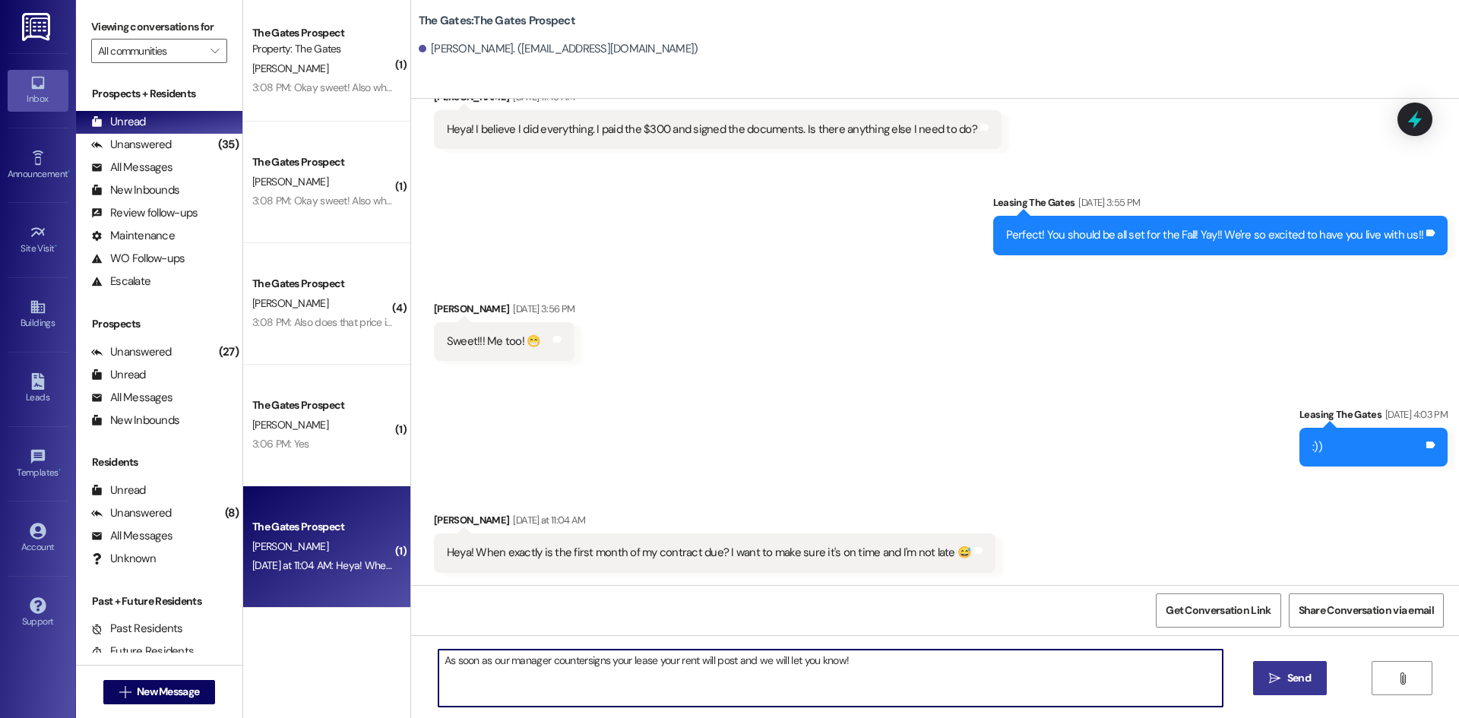
type textarea "As soon as our manager countersigns your lease your rent will post and we will …"
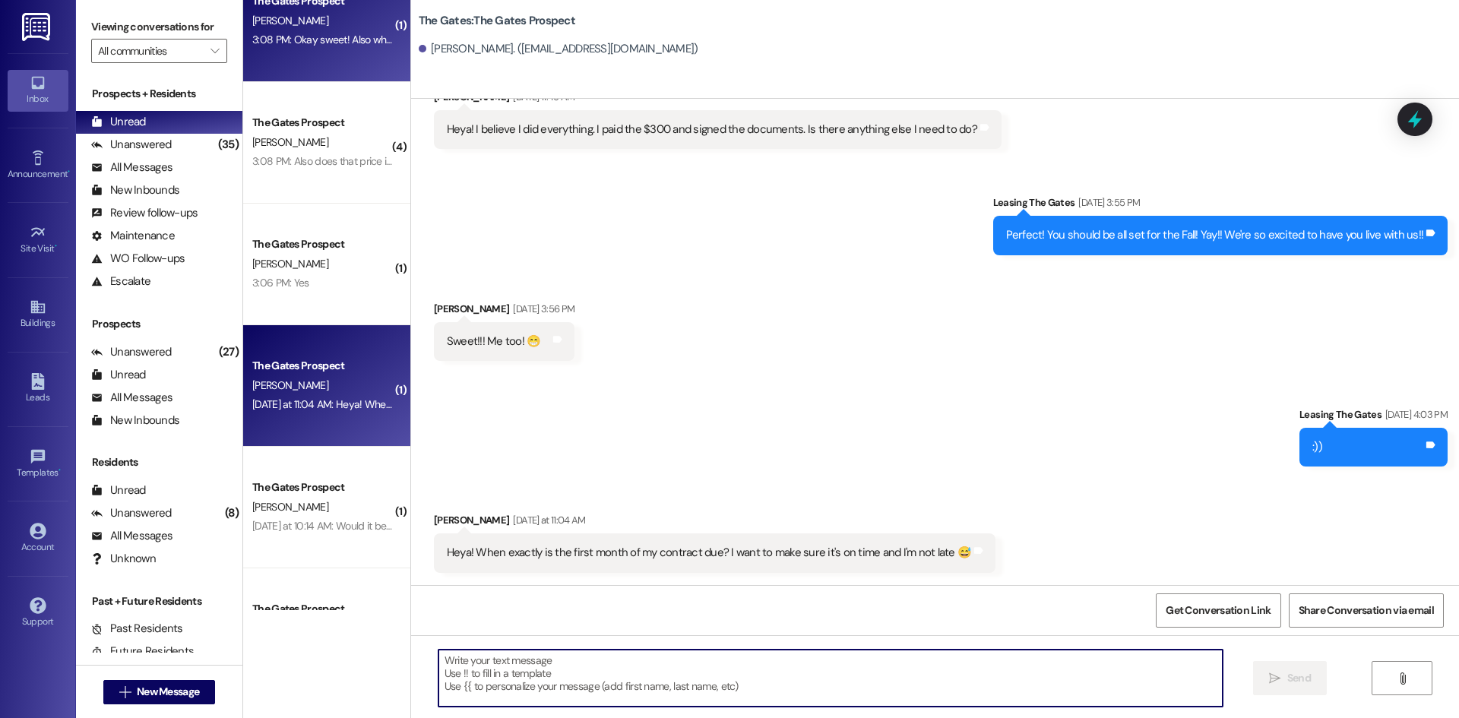
scroll to position [380, 0]
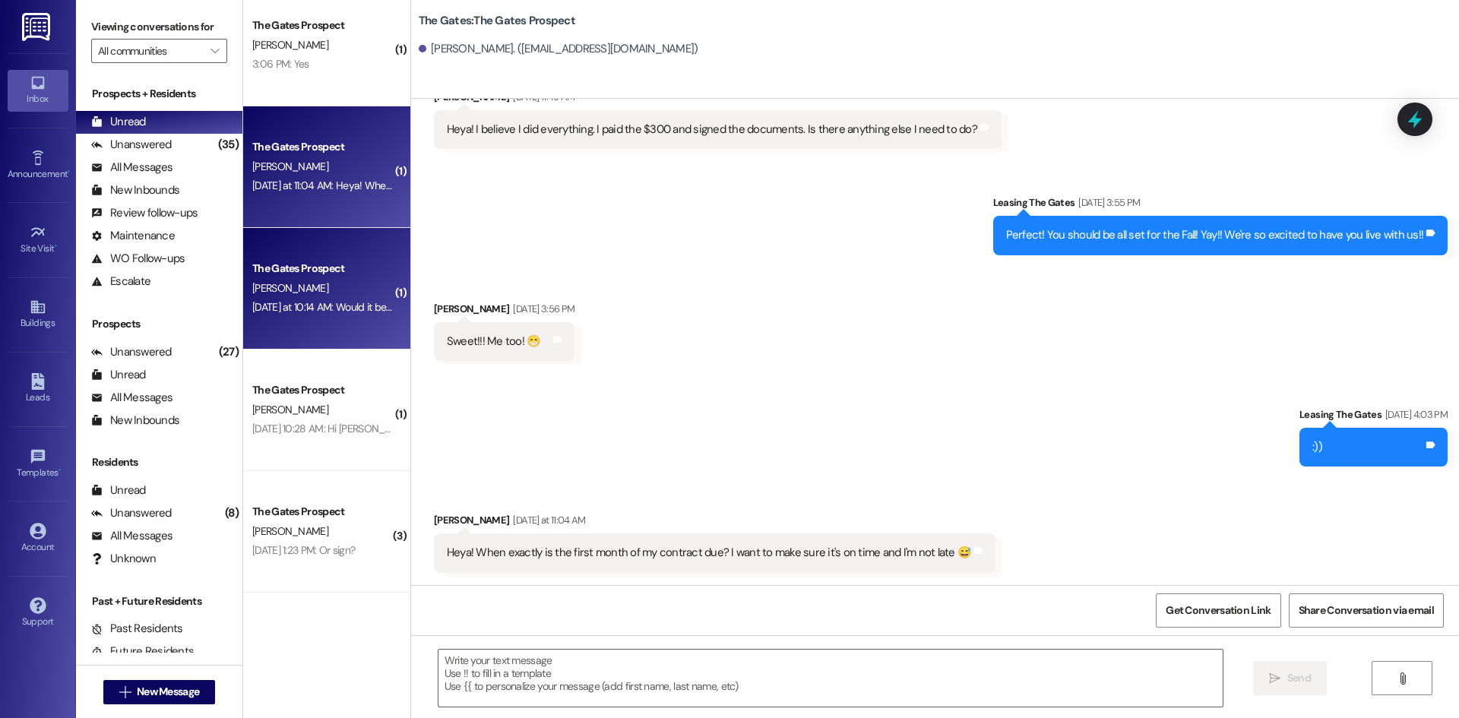
click at [288, 262] on div "The Gates Prospect" at bounding box center [322, 269] width 141 height 16
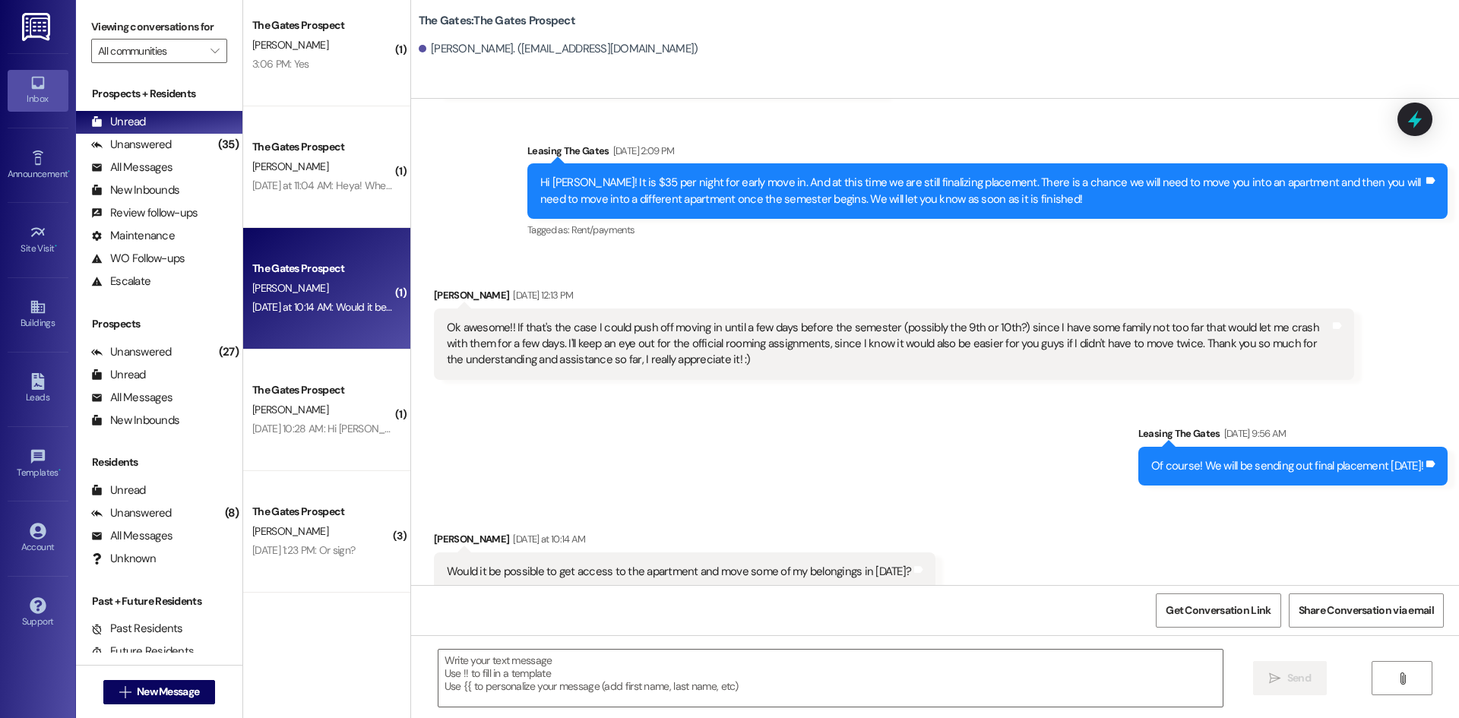
scroll to position [1510, 0]
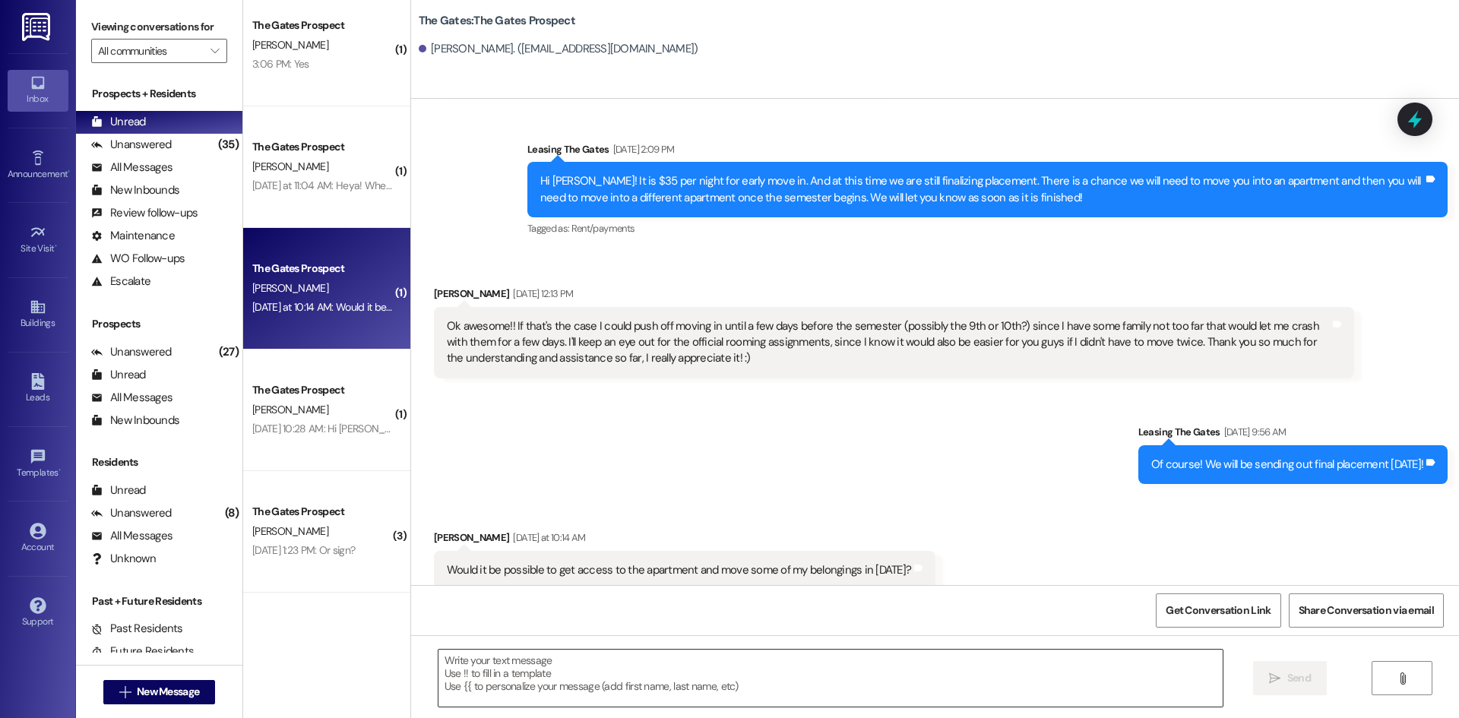
click at [544, 678] on textarea at bounding box center [831, 678] width 784 height 57
click at [489, 655] on textarea at bounding box center [831, 678] width 784 height 57
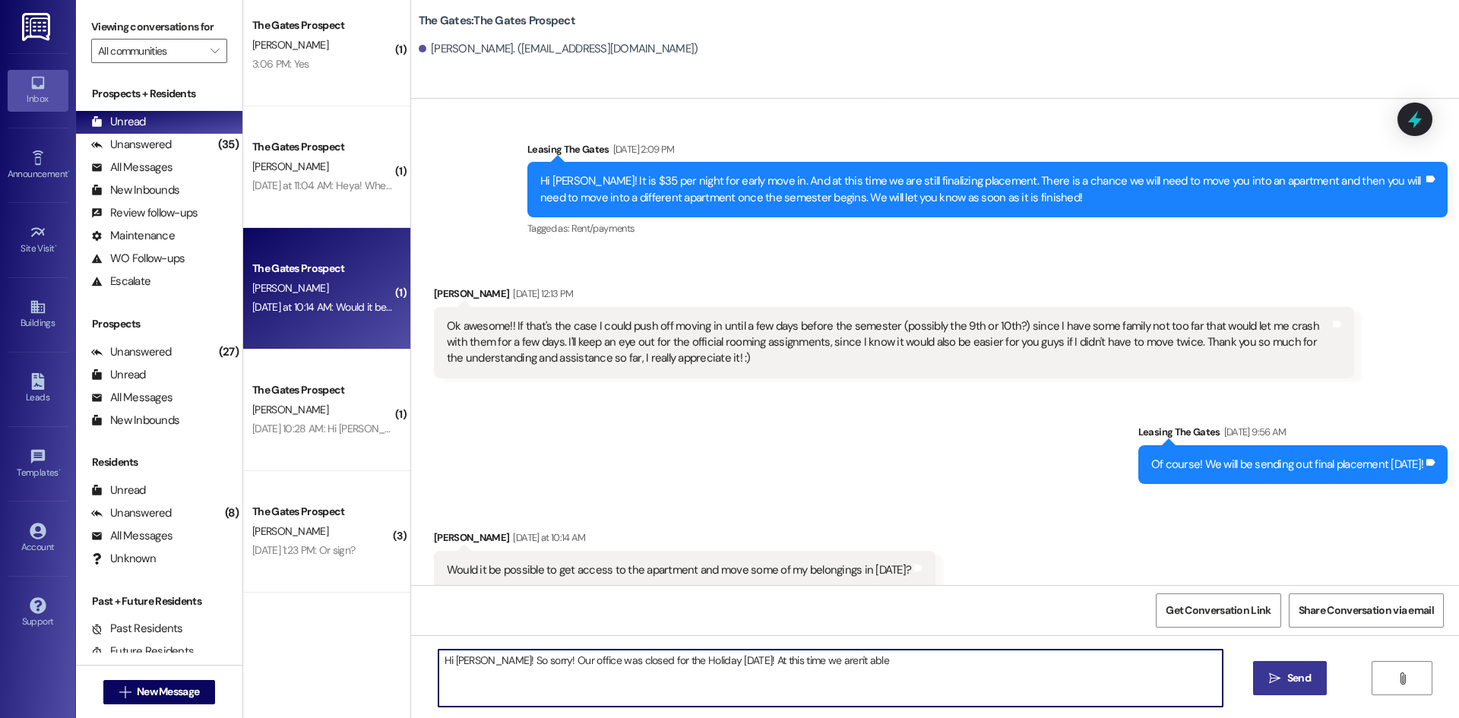
click at [975, 669] on textarea "Hi Kate! So sorry! Our office was closed for the Holiday yesterday! At this tim…" at bounding box center [831, 678] width 784 height 57
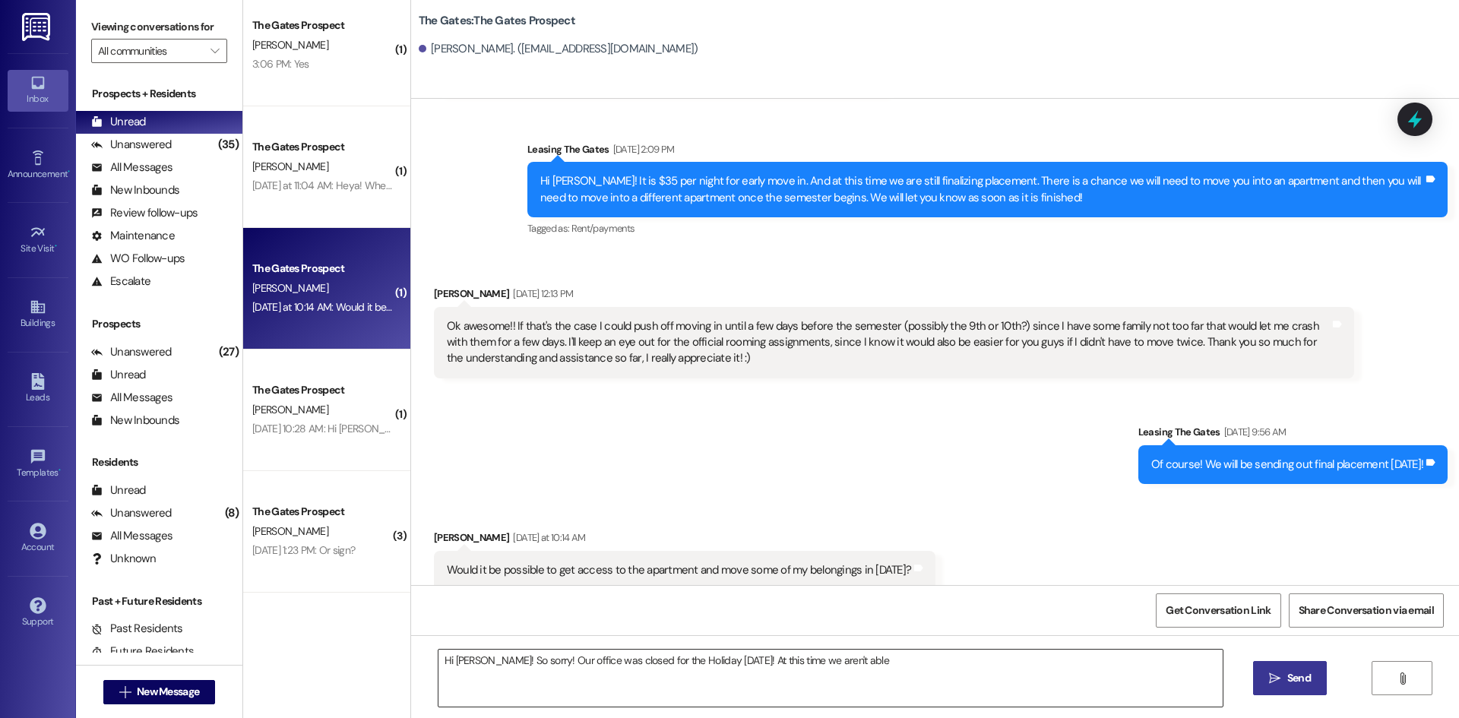
click at [858, 673] on textarea "Hi Kate! So sorry! Our office was closed for the Holiday yesterday! At this tim…" at bounding box center [831, 678] width 784 height 57
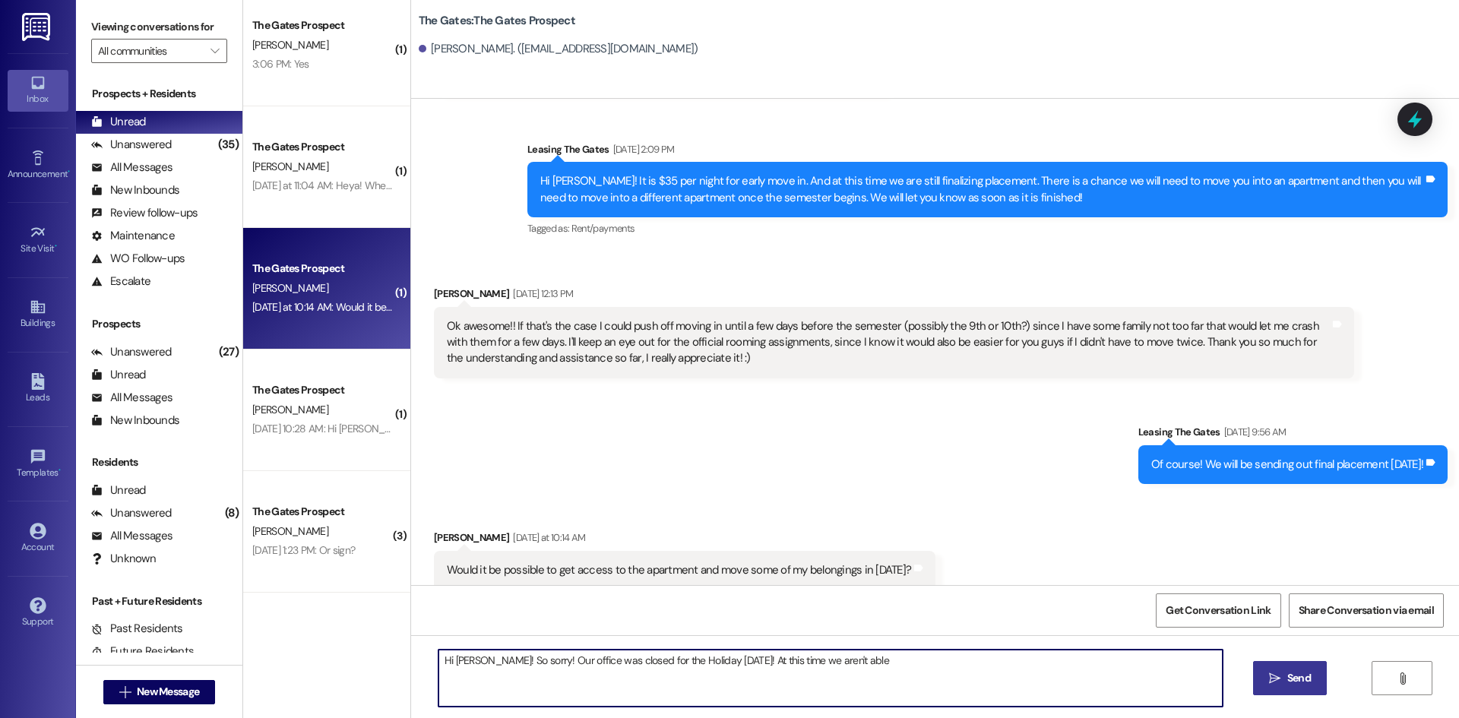
click at [889, 673] on textarea "Hi Kate! So sorry! Our office was closed for the Holiday yesterday! At this tim…" at bounding box center [831, 678] width 784 height 57
type textarea "Hi Kate! So sorry! Our office was closed for the Holiday yesterday! At this tim…"
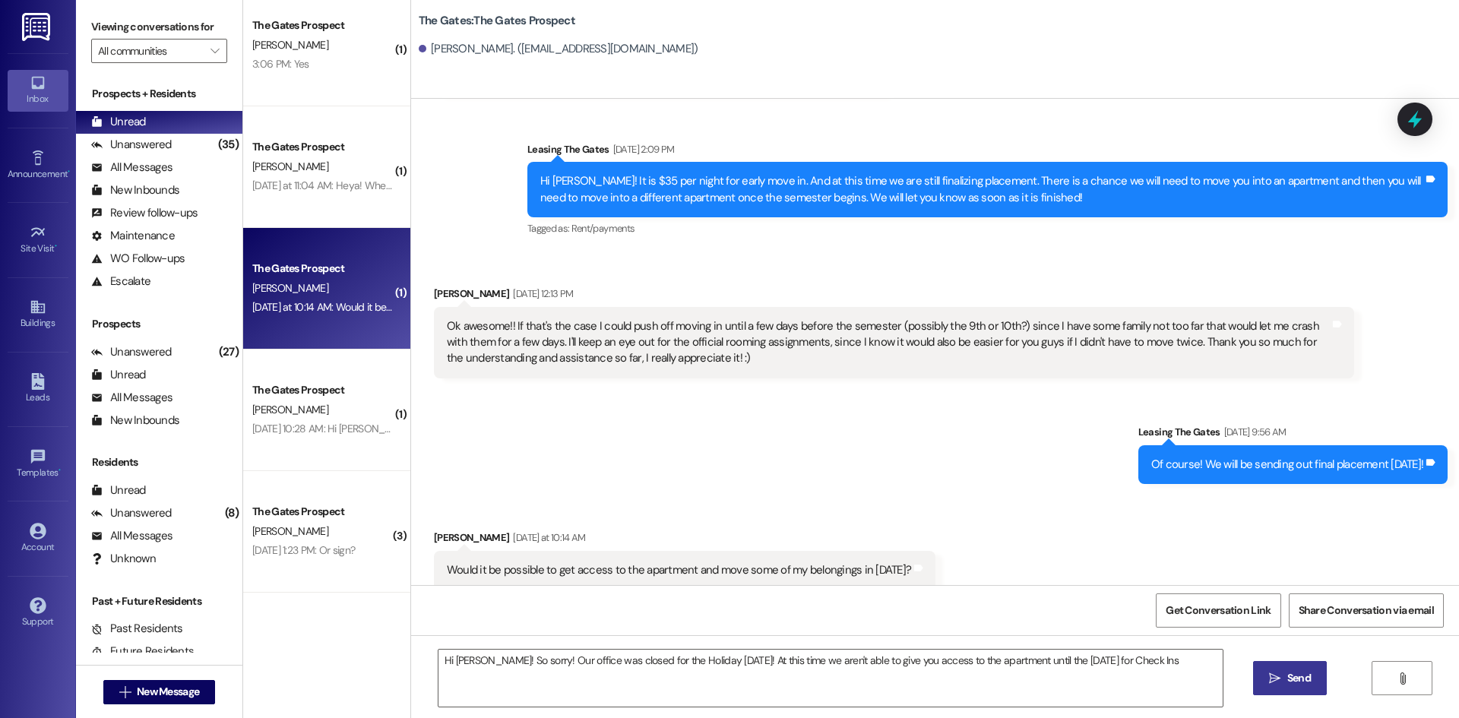
click at [1273, 676] on icon "" at bounding box center [1274, 679] width 11 height 12
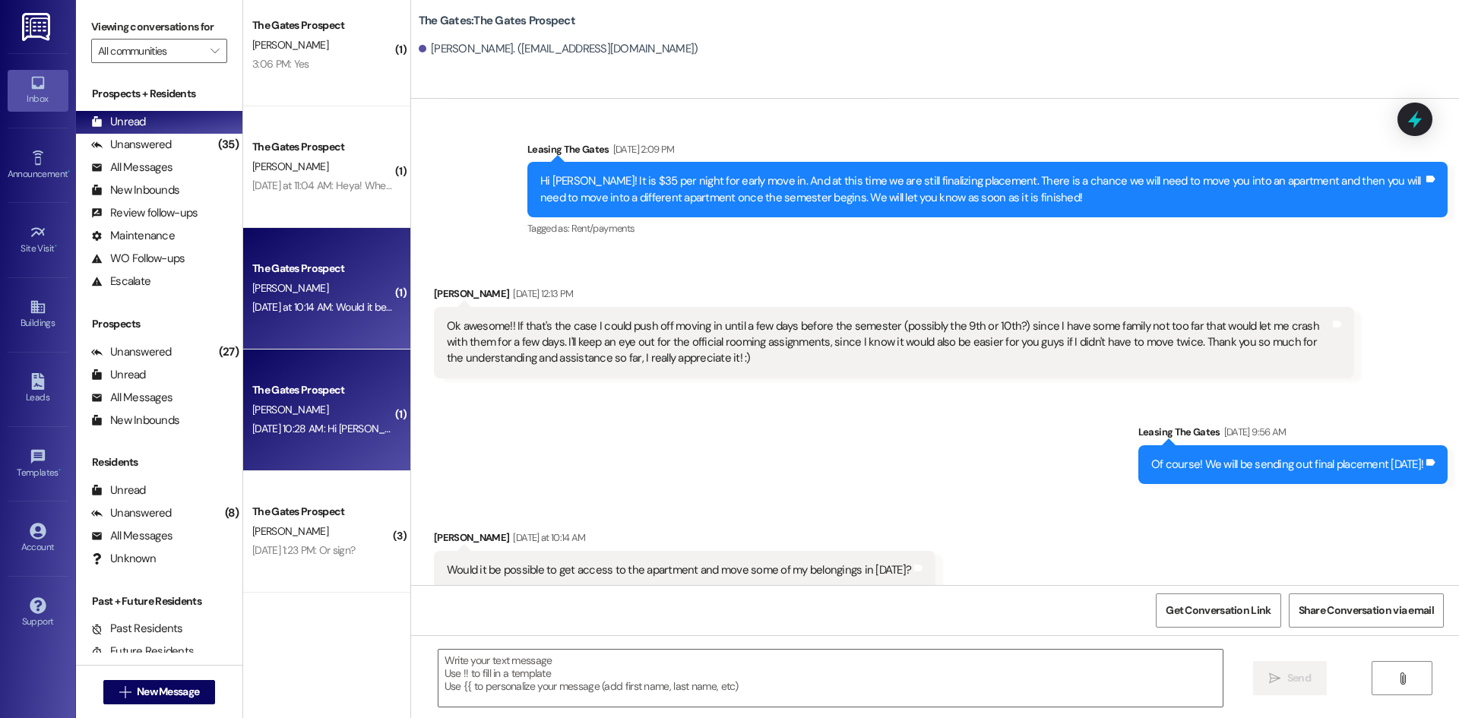
click at [293, 454] on div "The Gates Prospect M. Brinkle Aug 31, 2025 at 10:28 AM: Hi Mackenzie :) I appre…" at bounding box center [326, 411] width 167 height 122
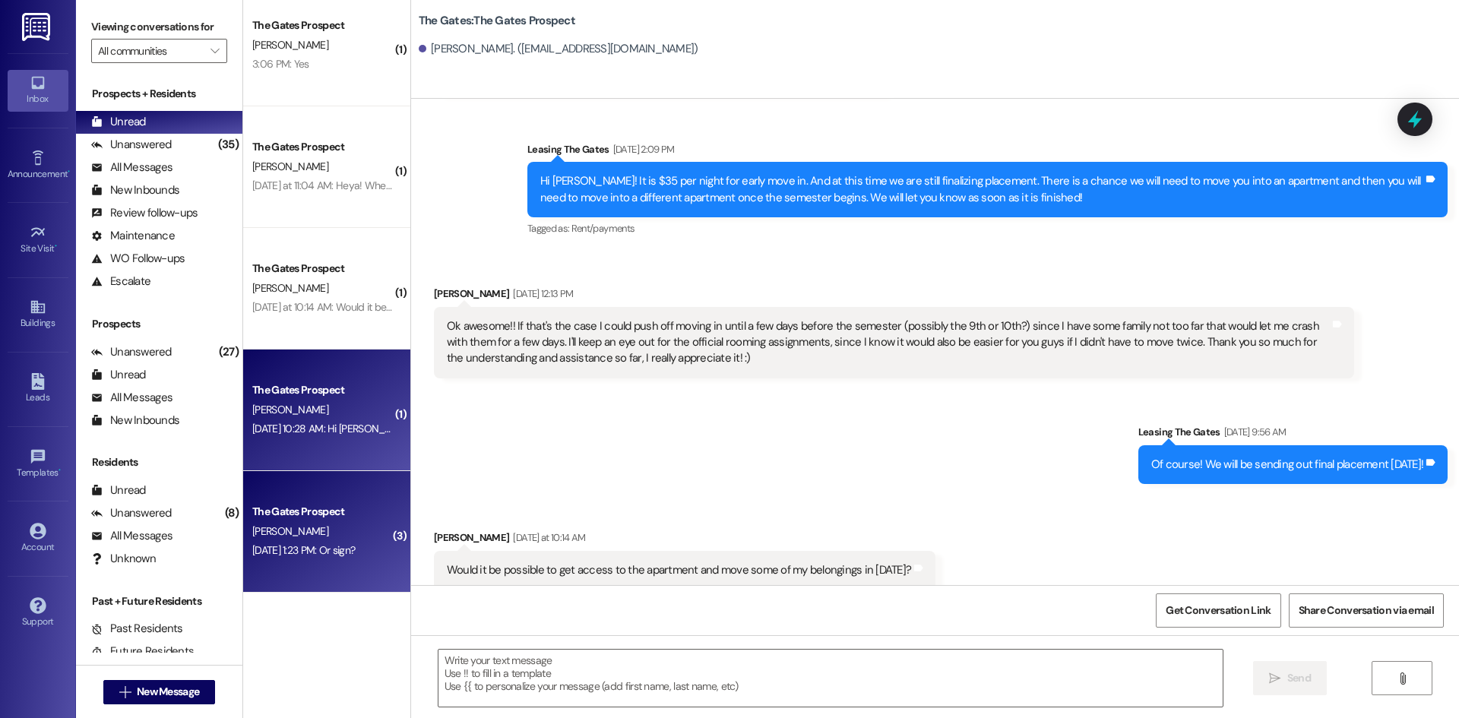
scroll to position [930, 0]
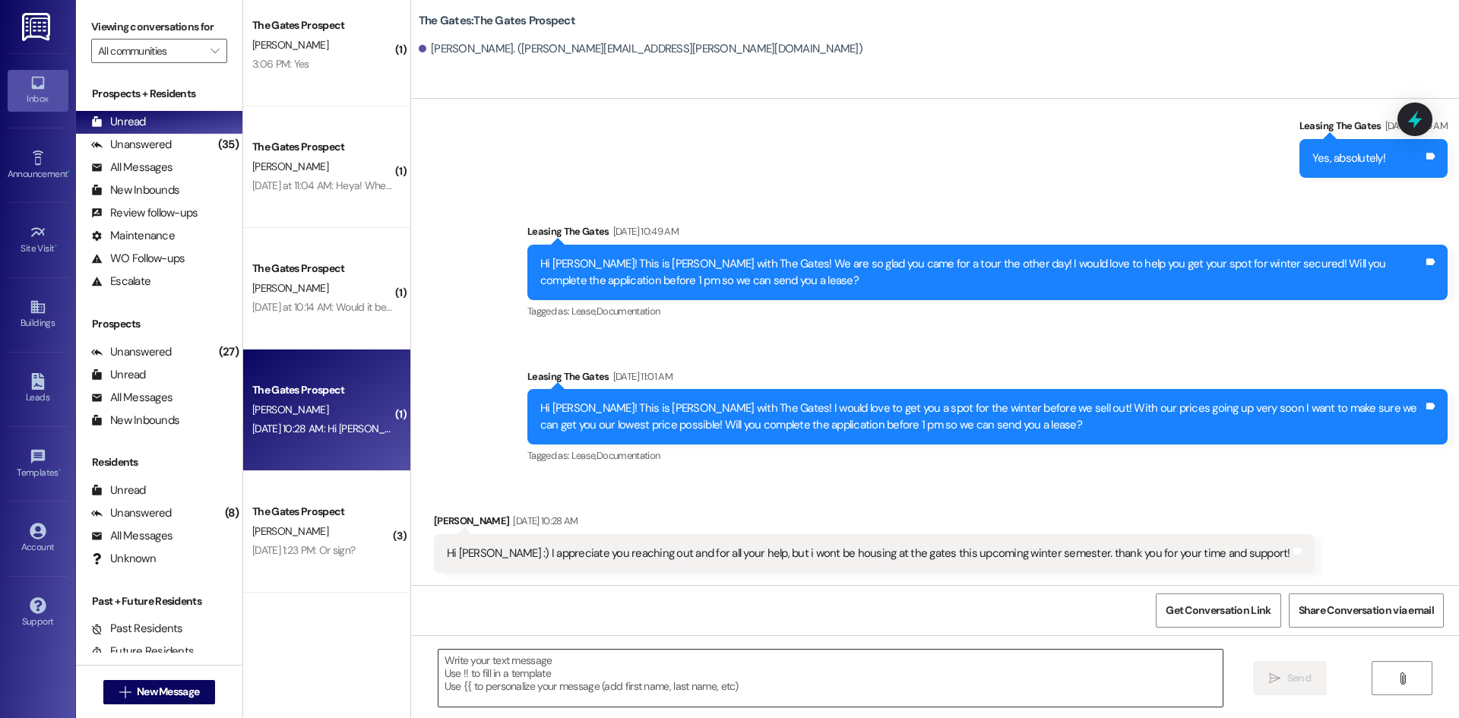
drag, startPoint x: 563, startPoint y: 696, endPoint x: 556, endPoint y: 672, distance: 25.5
click at [563, 696] on textarea at bounding box center [831, 678] width 784 height 57
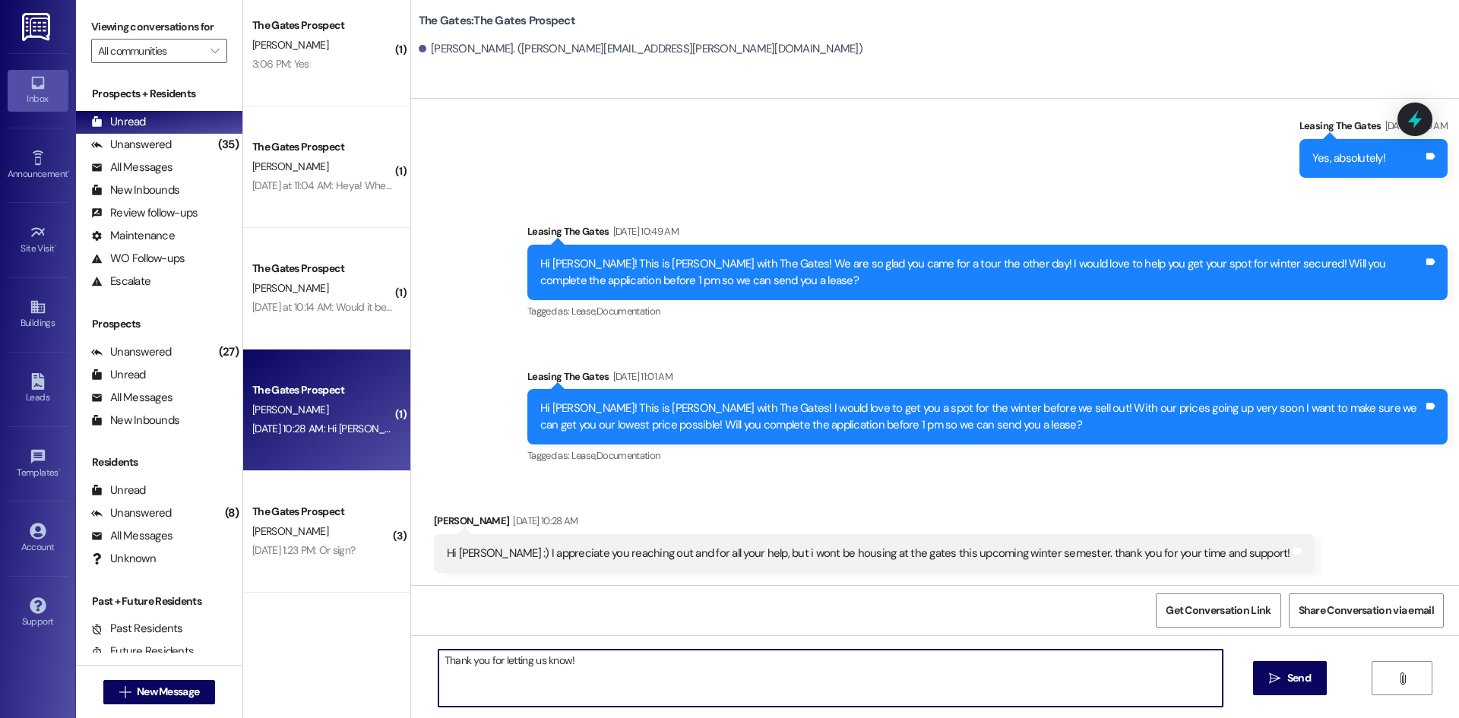
type textarea "Thank you for letting us know!"
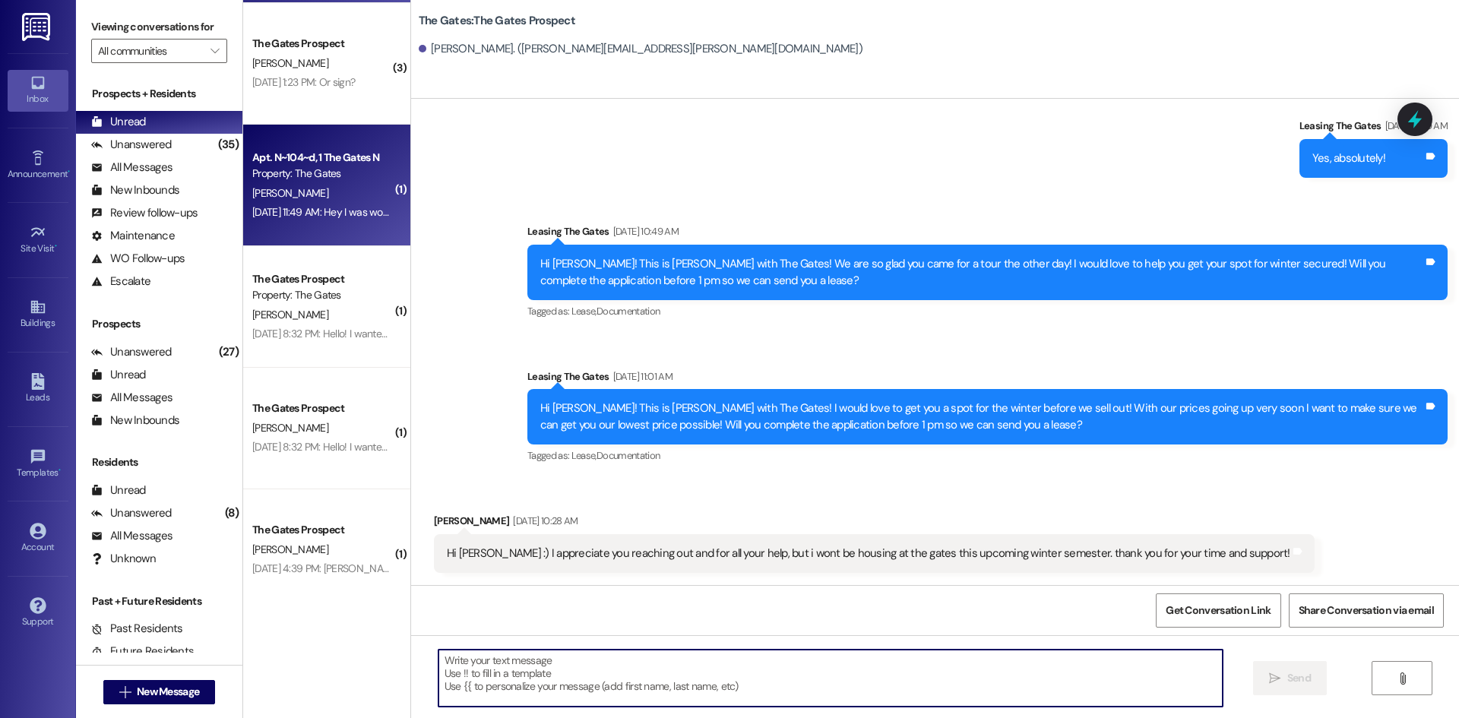
scroll to position [849, 0]
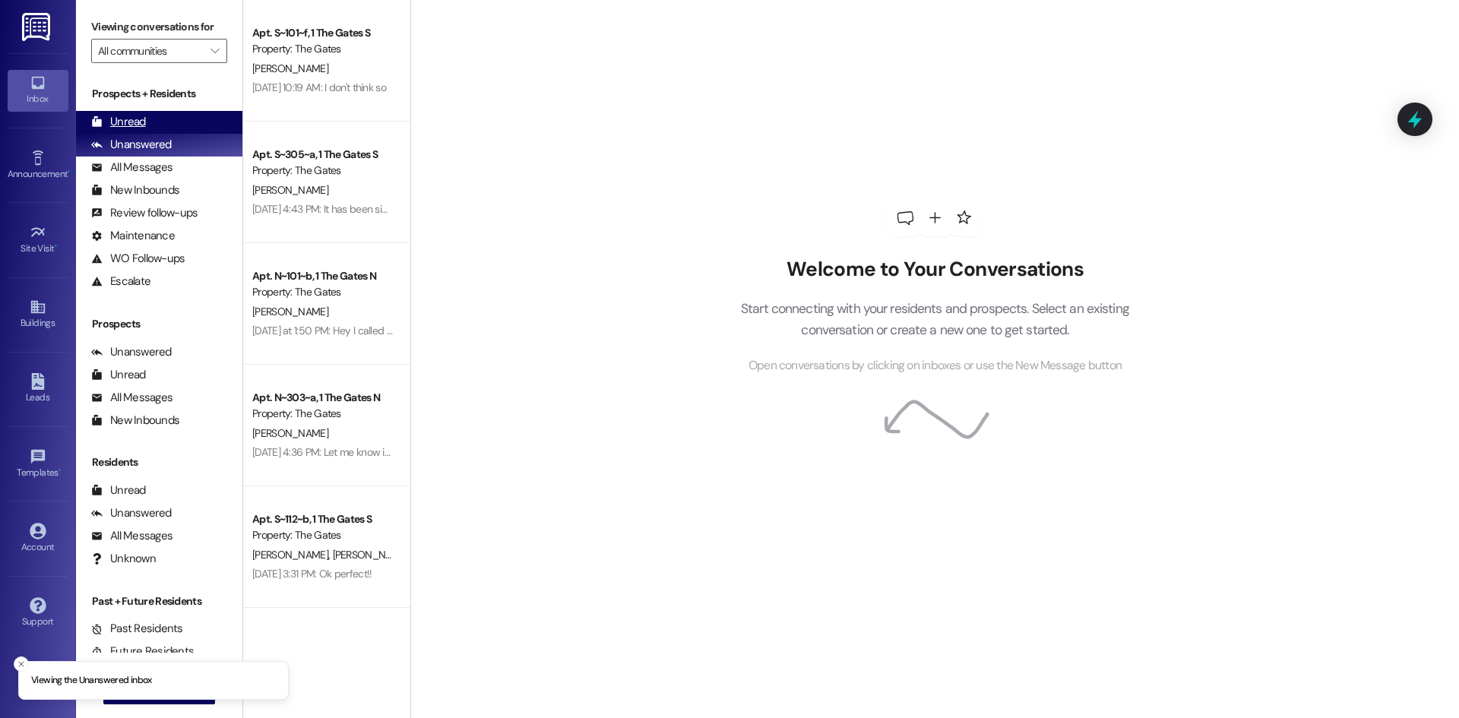
click at [140, 114] on div "Unread" at bounding box center [118, 122] width 55 height 16
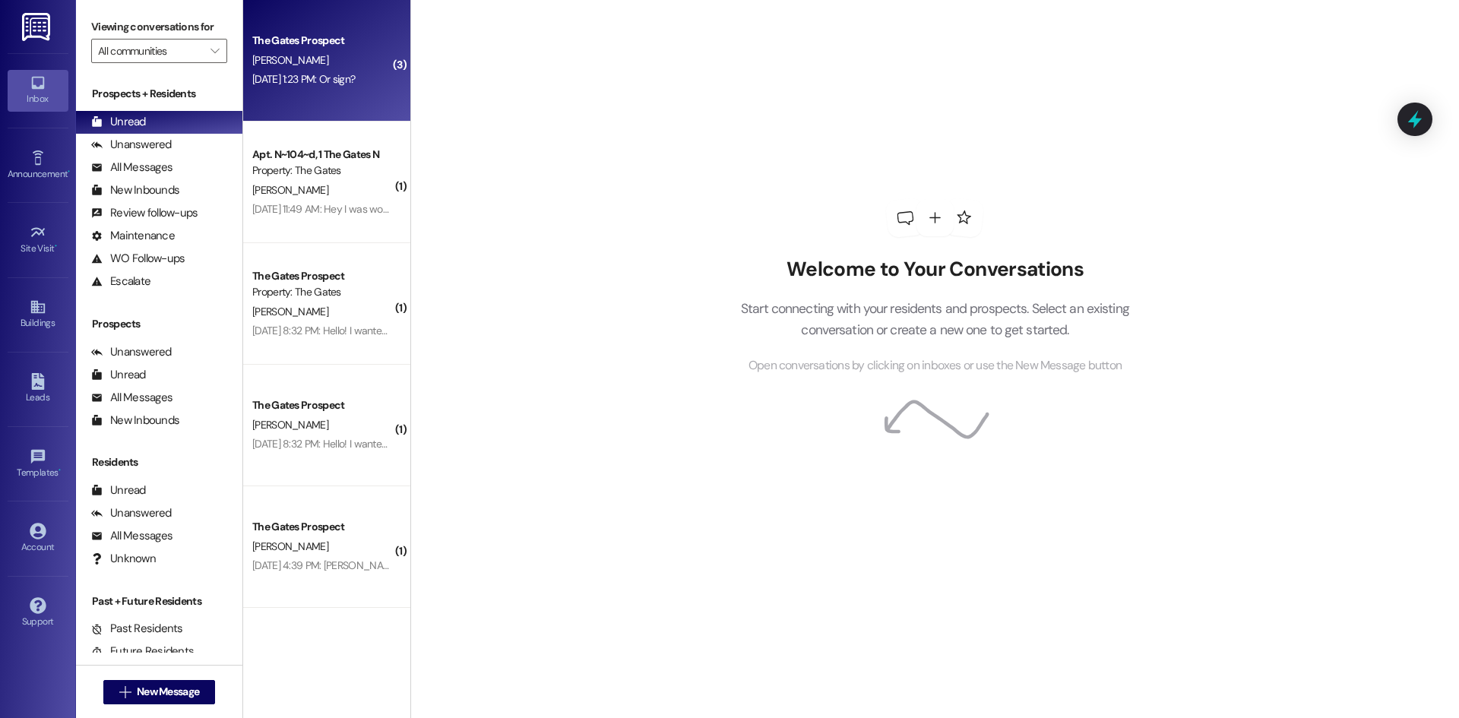
click at [327, 102] on div "The Gates Prospect [PERSON_NAME] [DATE] 1:23 PM: Or sign? [DATE] 1:23 PM: Or si…" at bounding box center [326, 61] width 167 height 122
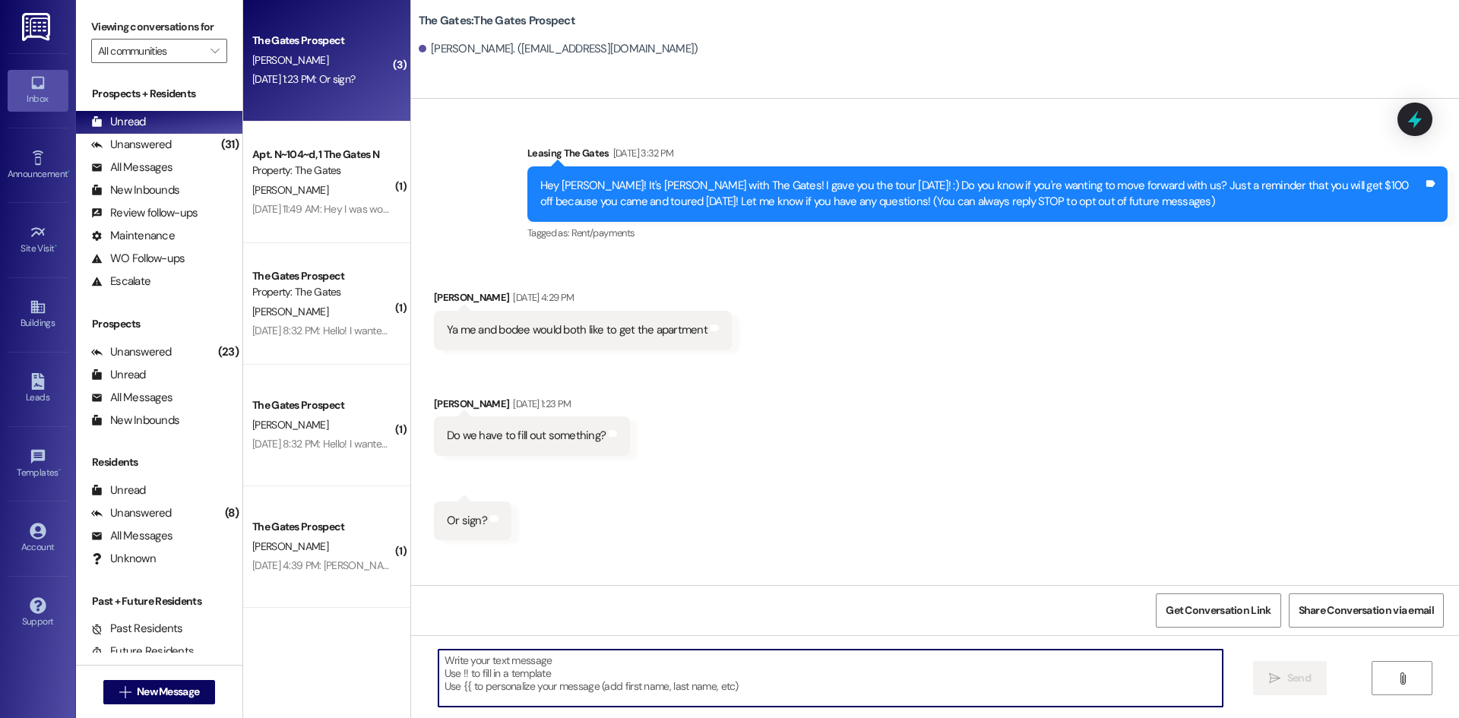
click at [636, 681] on textarea at bounding box center [831, 678] width 784 height 57
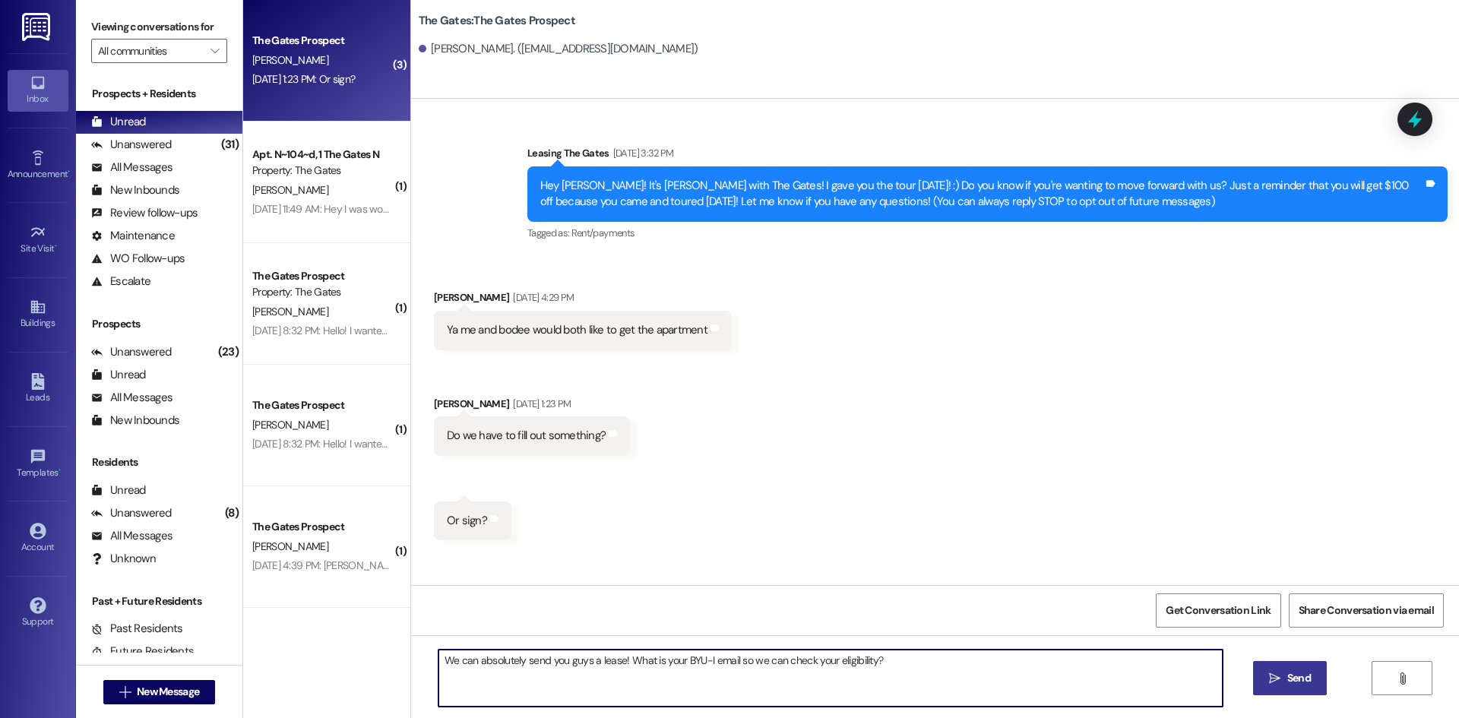
type textarea "We can absolutely send you guys a lease! What is your BYU-I email so we can che…"
click at [1297, 674] on span "Send" at bounding box center [1300, 678] width 24 height 16
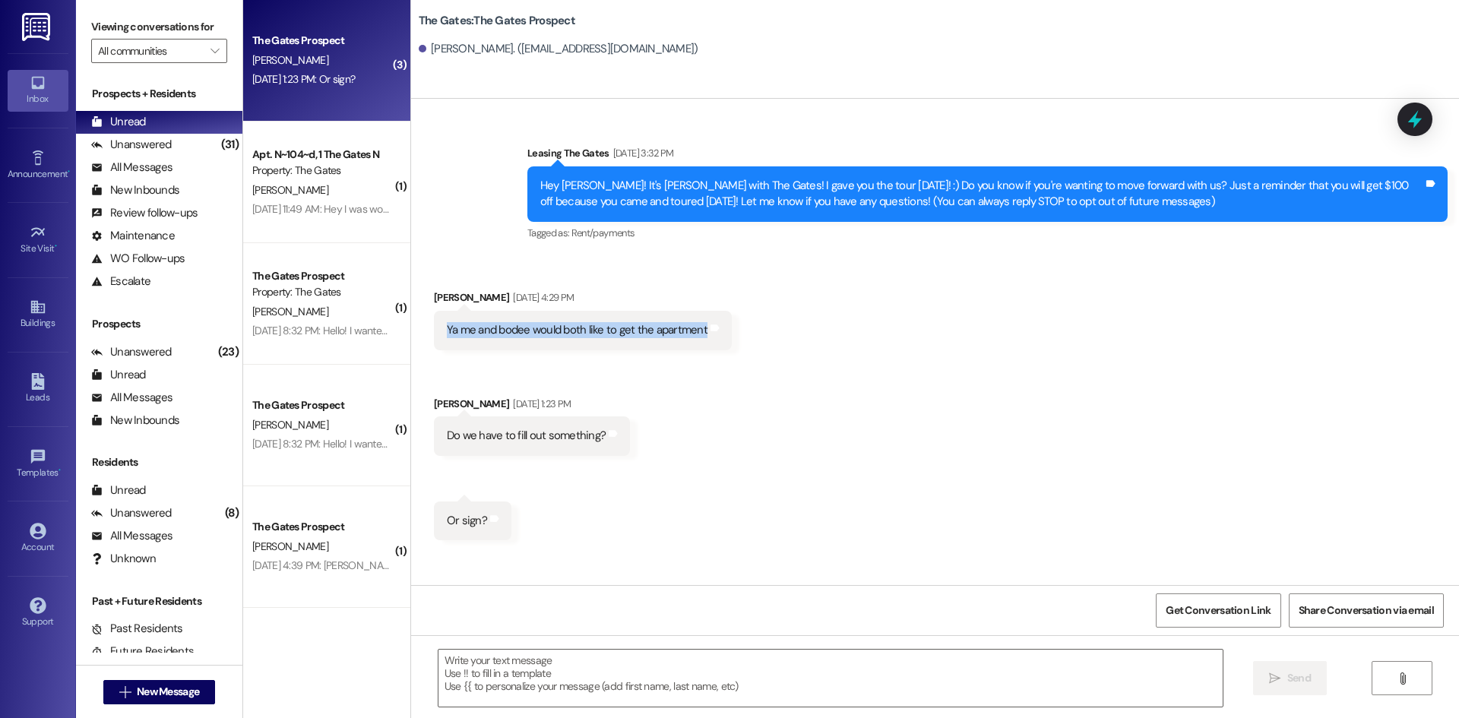
drag, startPoint x: 692, startPoint y: 328, endPoint x: 428, endPoint y: 329, distance: 263.8
click at [434, 329] on div "Ya me and bodee would both like to get the apartment Tags and notes" at bounding box center [583, 330] width 298 height 39
copy div "Ya me and bodee would both like to get the apartment"
click at [565, 686] on textarea at bounding box center [831, 678] width 784 height 57
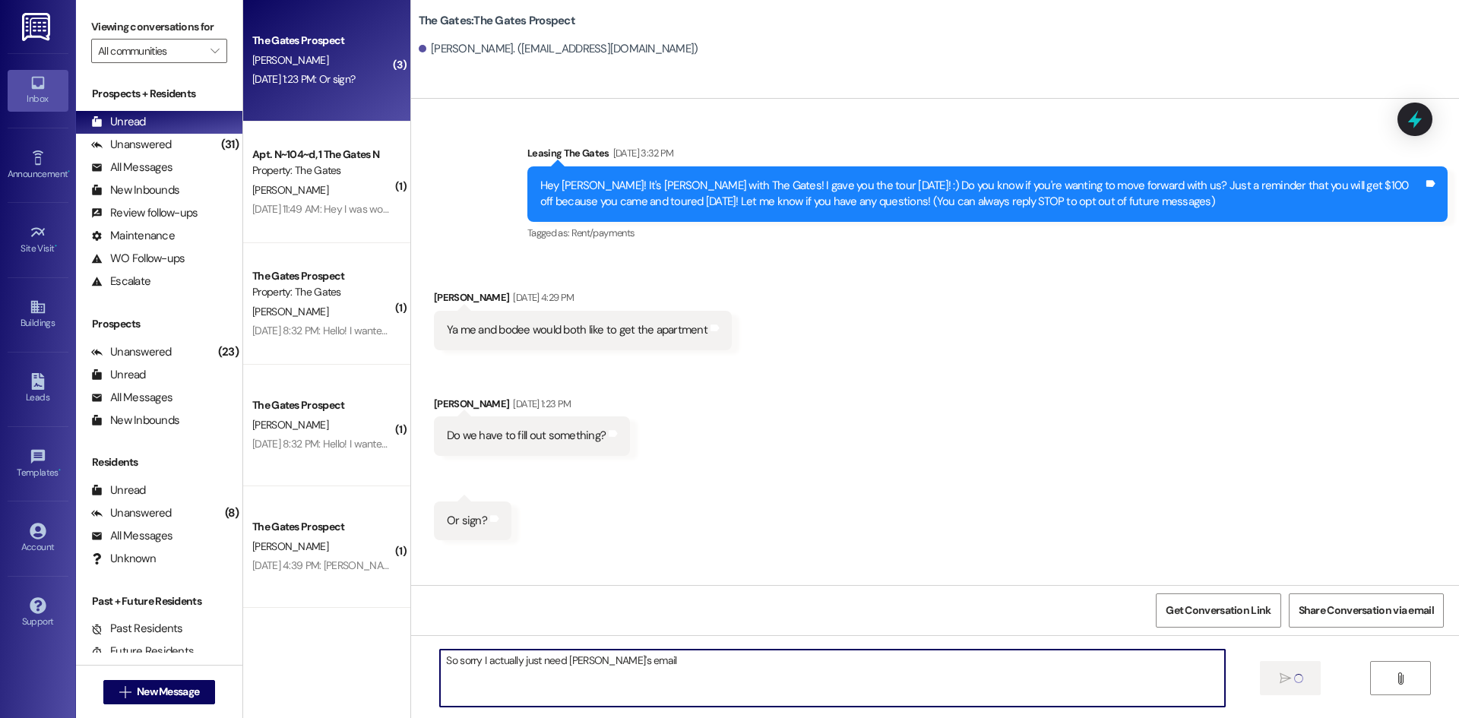
type textarea "So sorry I actually just need [PERSON_NAME]'s email"
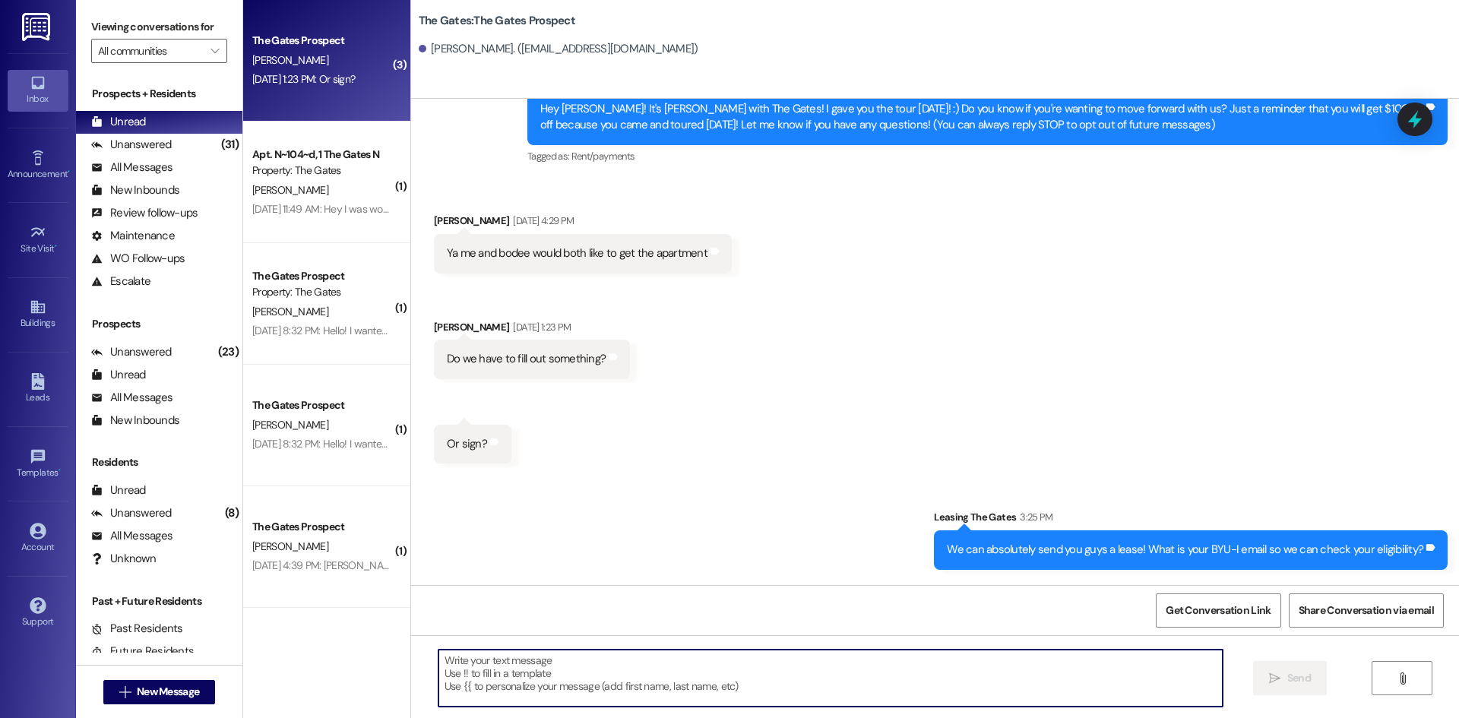
scroll to position [179, 0]
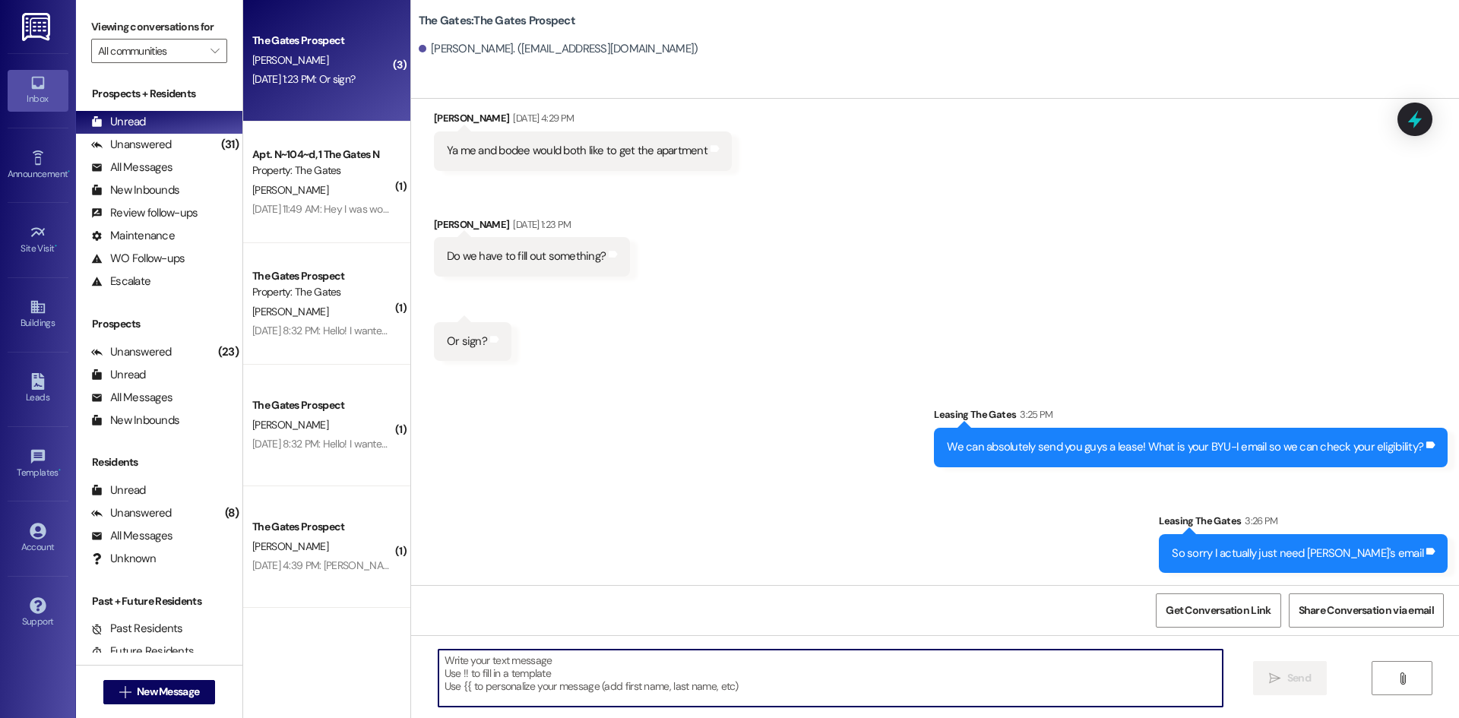
click at [555, 695] on textarea at bounding box center [831, 678] width 784 height 57
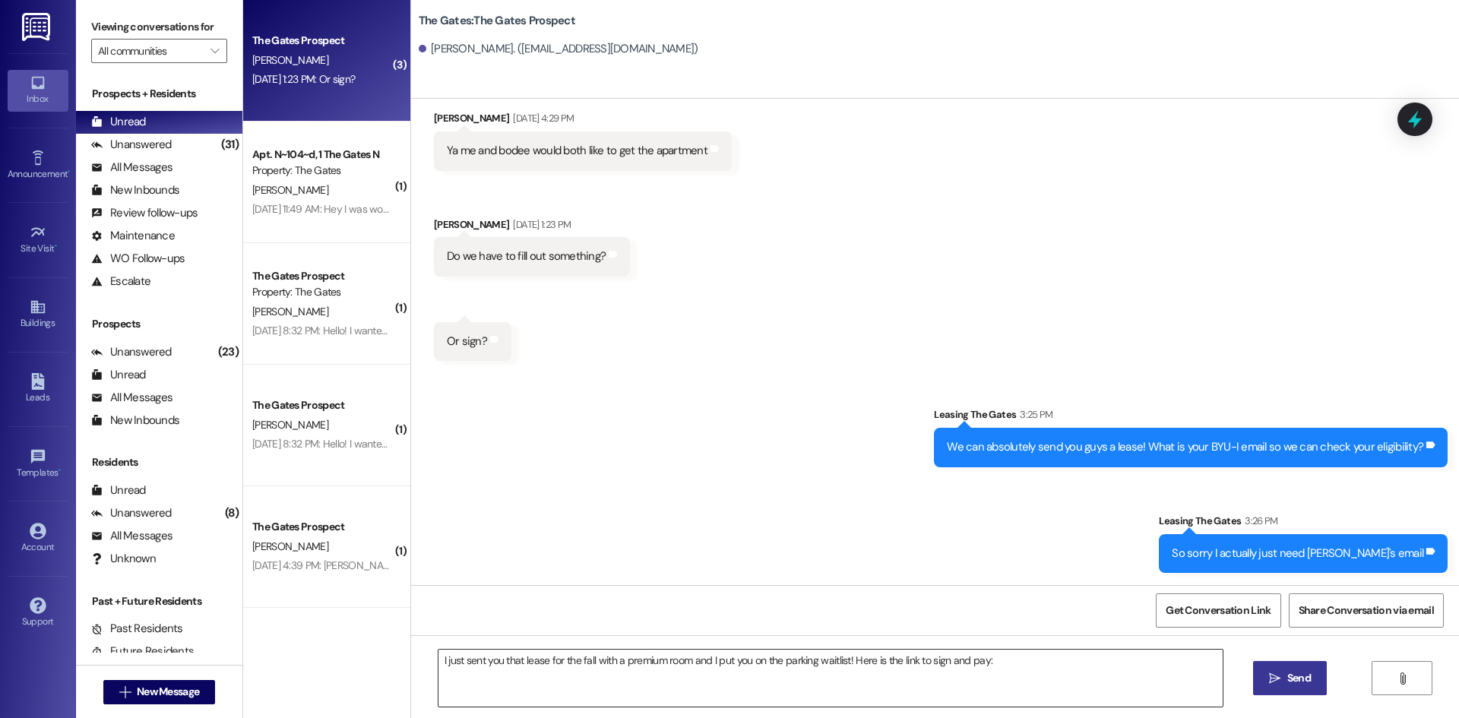
click at [1036, 667] on textarea "I just sent you that lease for the fall with a premium room and I put you on th…" at bounding box center [831, 678] width 784 height 57
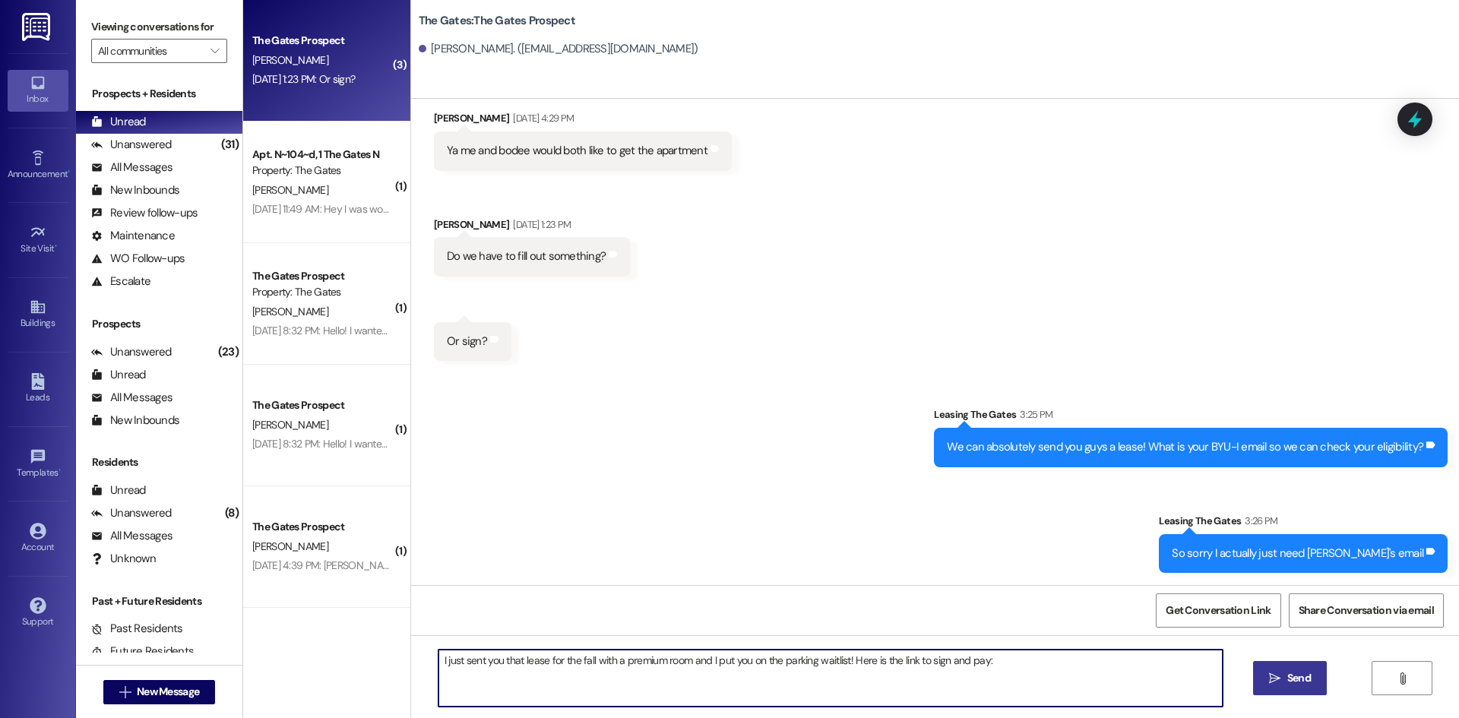
paste textarea "[URL][DOMAIN_NAME]"
type textarea "I just sent you that lease for the fall with a premium room and I put you on th…"
click at [1277, 677] on icon "" at bounding box center [1274, 679] width 11 height 12
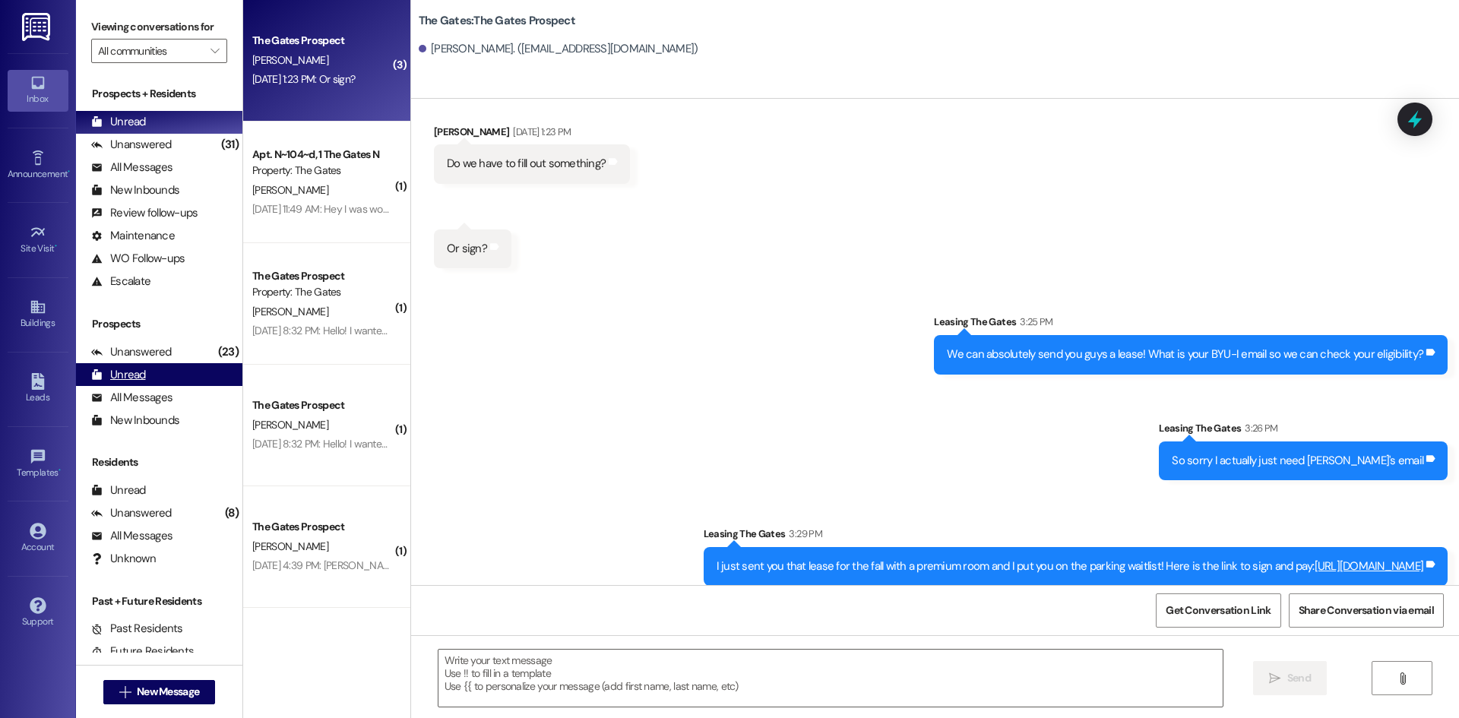
scroll to position [391, 0]
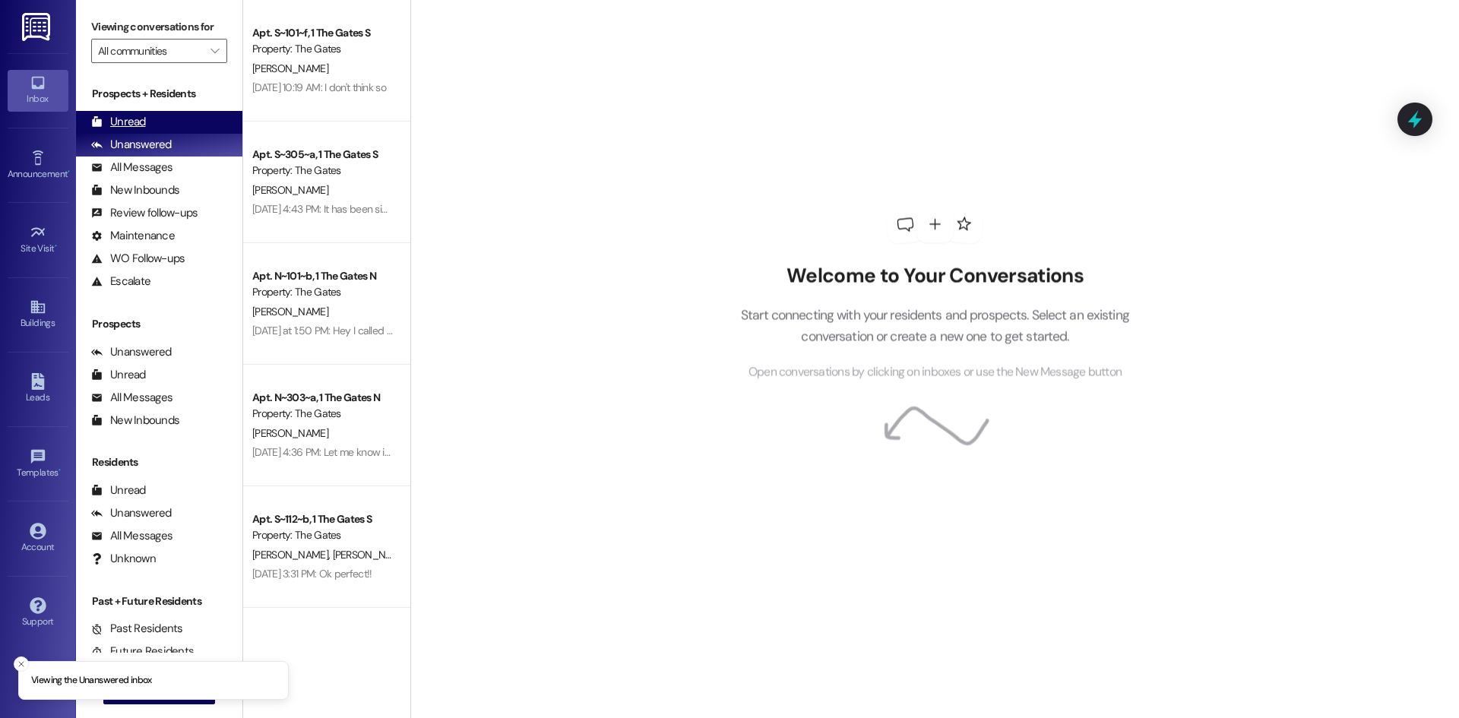
click at [141, 126] on div "Unread" at bounding box center [118, 122] width 55 height 16
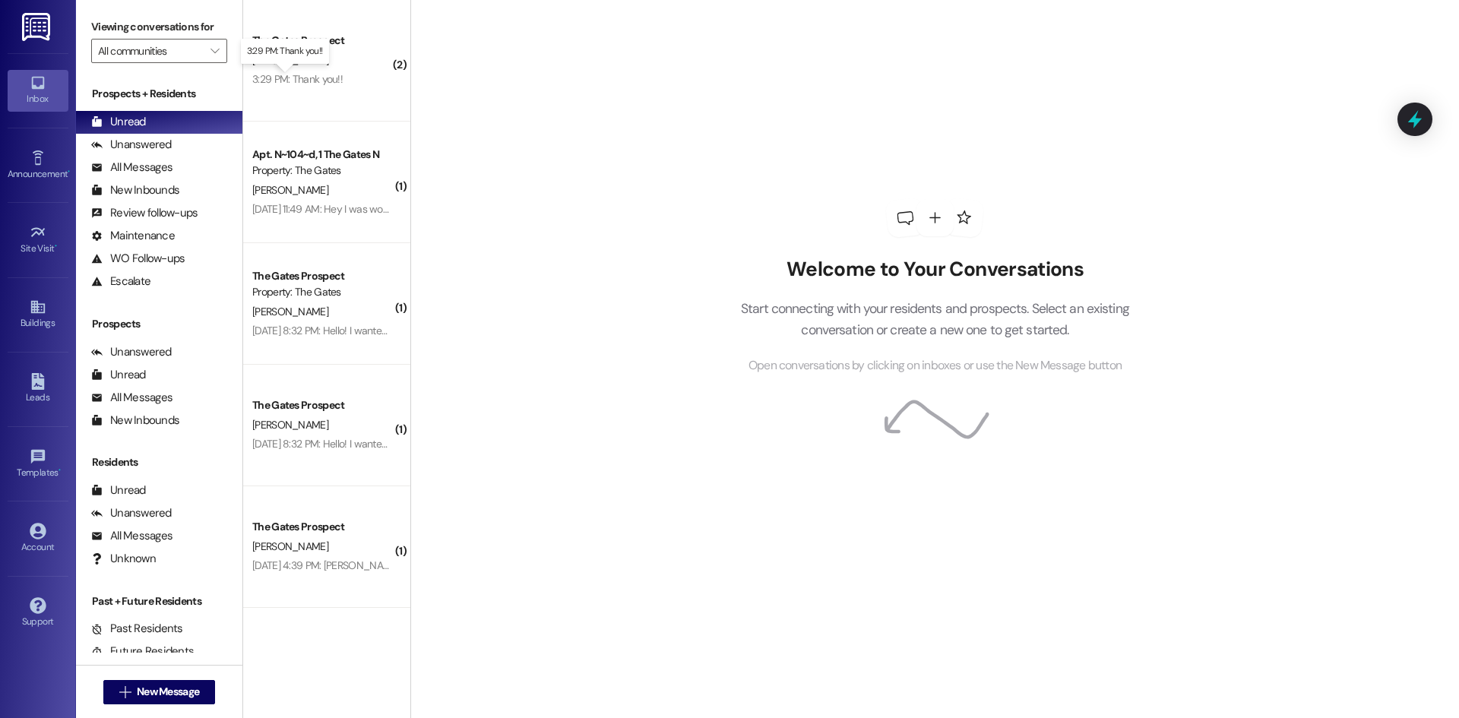
click at [309, 73] on div "3:29 PM: Thank you!! 3:29 PM: Thank you!!" at bounding box center [297, 79] width 90 height 14
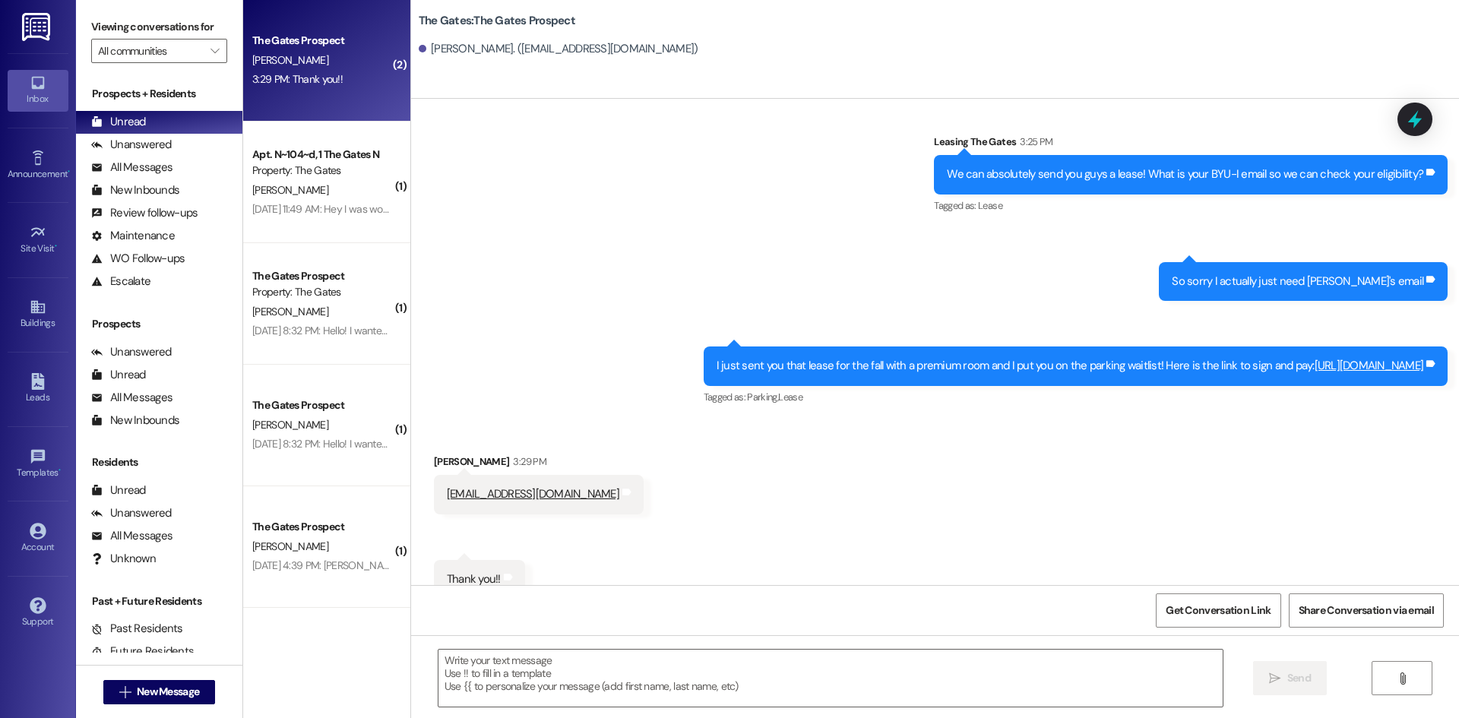
scroll to position [477, 0]
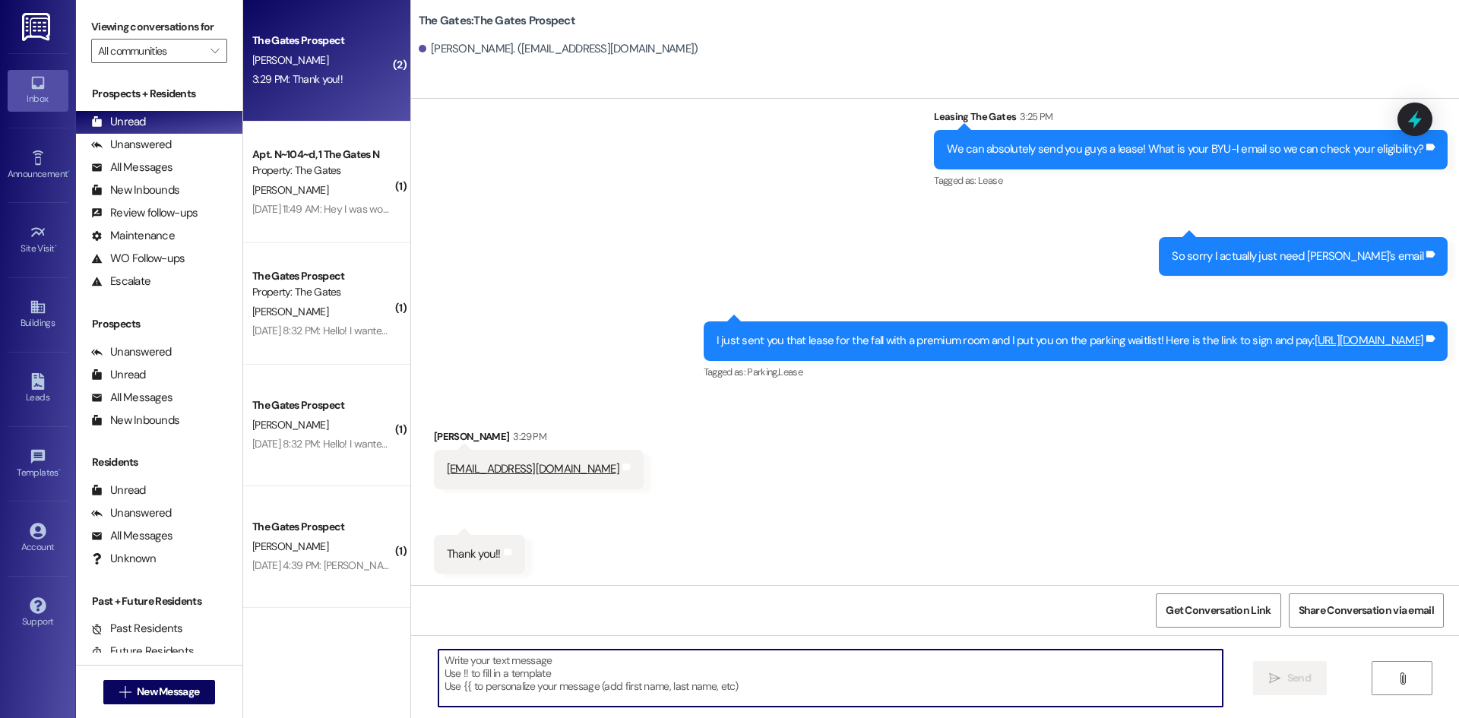
click at [558, 675] on textarea at bounding box center [831, 678] width 784 height 57
type textarea "S"
type textarea "You are welcome!"
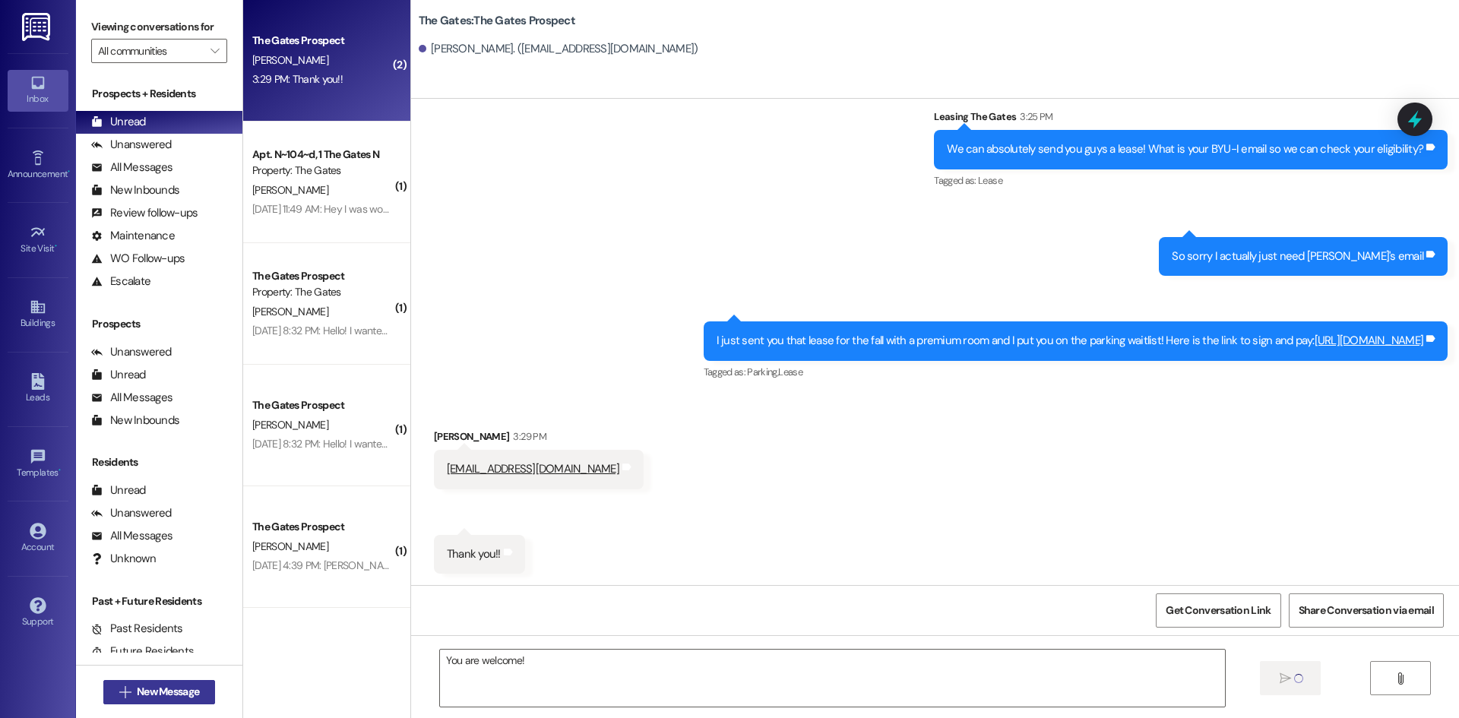
click at [166, 699] on span "New Message" at bounding box center [168, 692] width 62 height 16
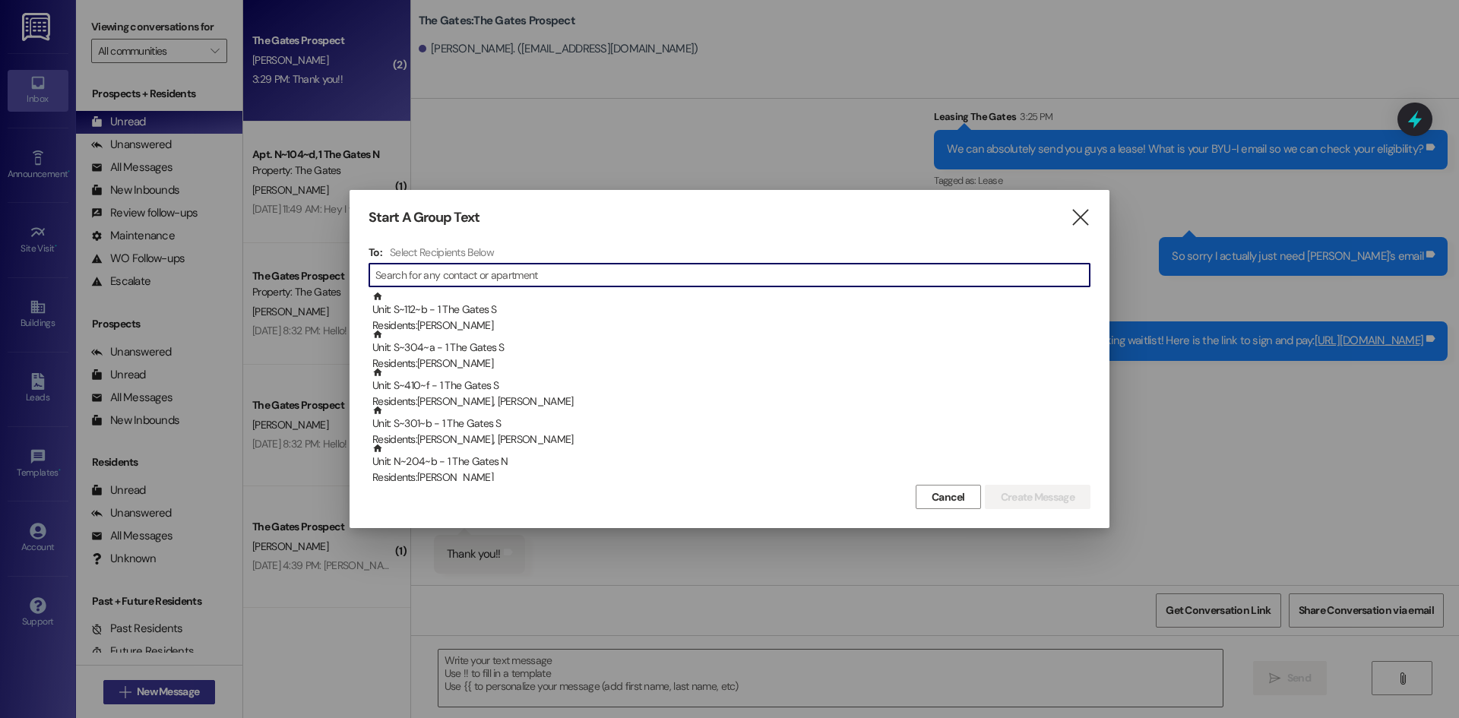
type input "D"
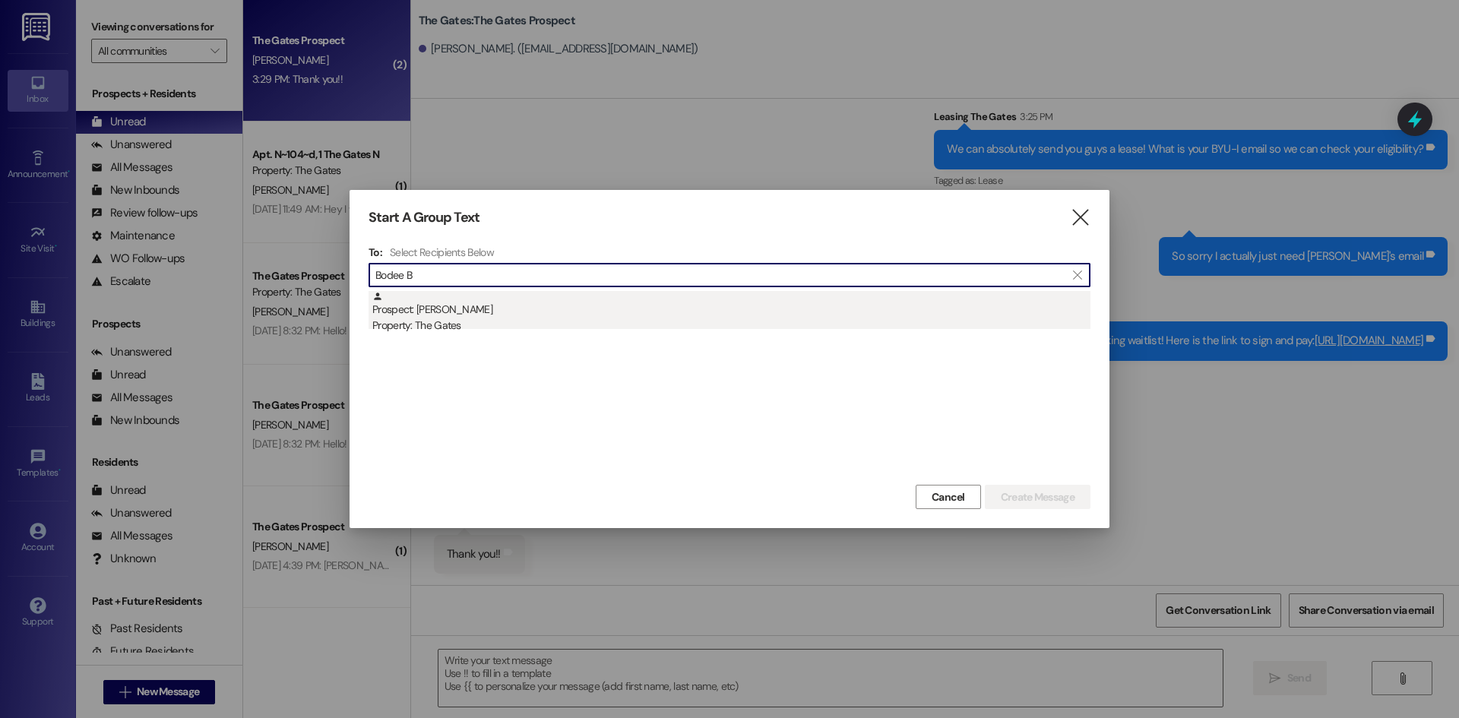
type input "Bodee B"
click at [470, 315] on div "Prospect: Bodee Bennett Property: The Gates" at bounding box center [731, 312] width 718 height 43
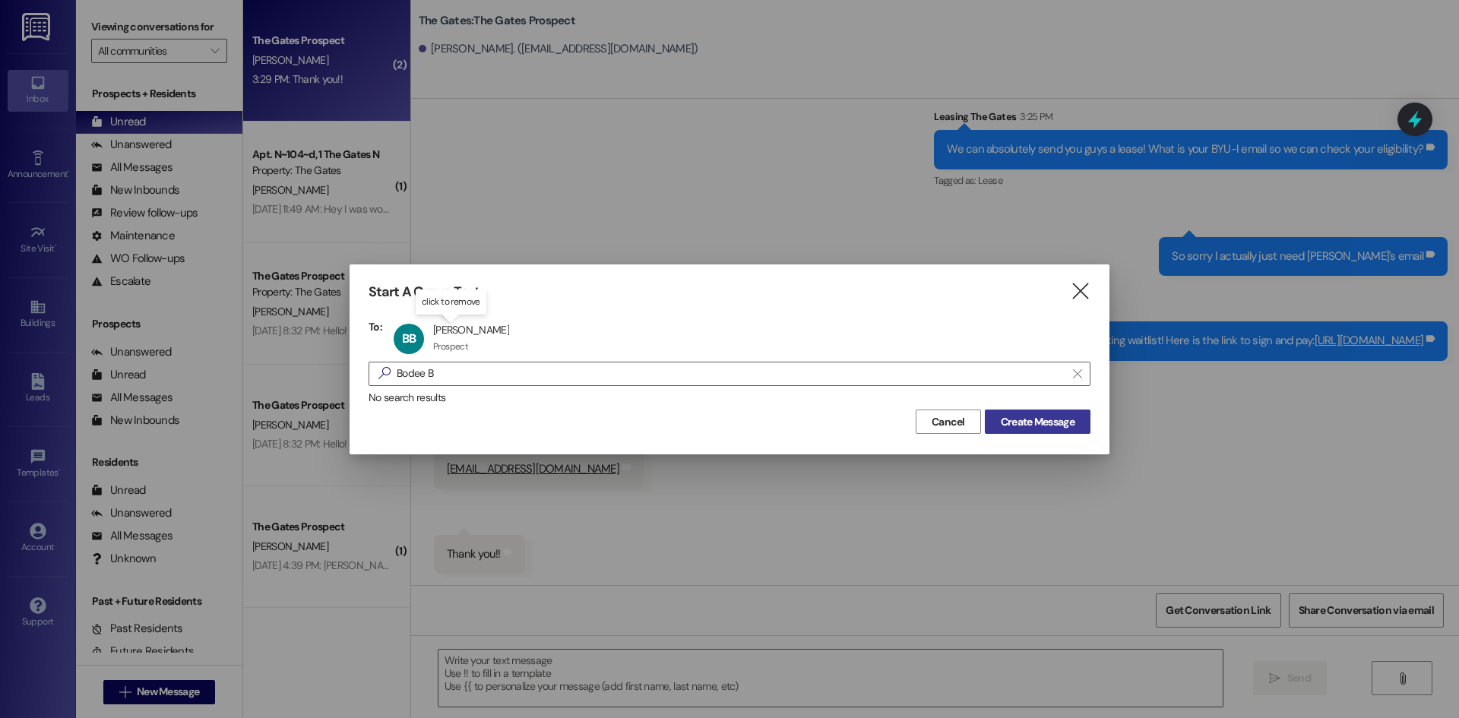
click at [1009, 420] on span "Create Message" at bounding box center [1038, 422] width 74 height 16
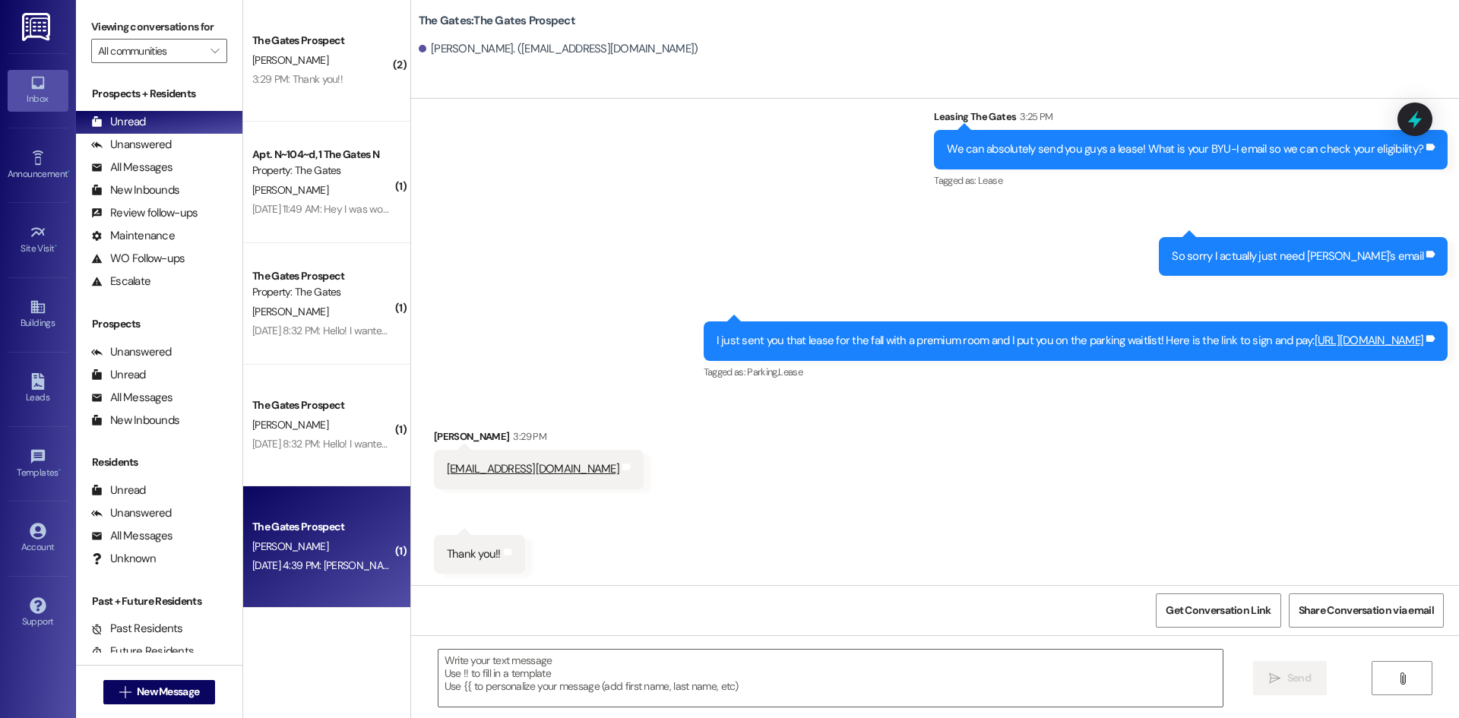
scroll to position [0, 0]
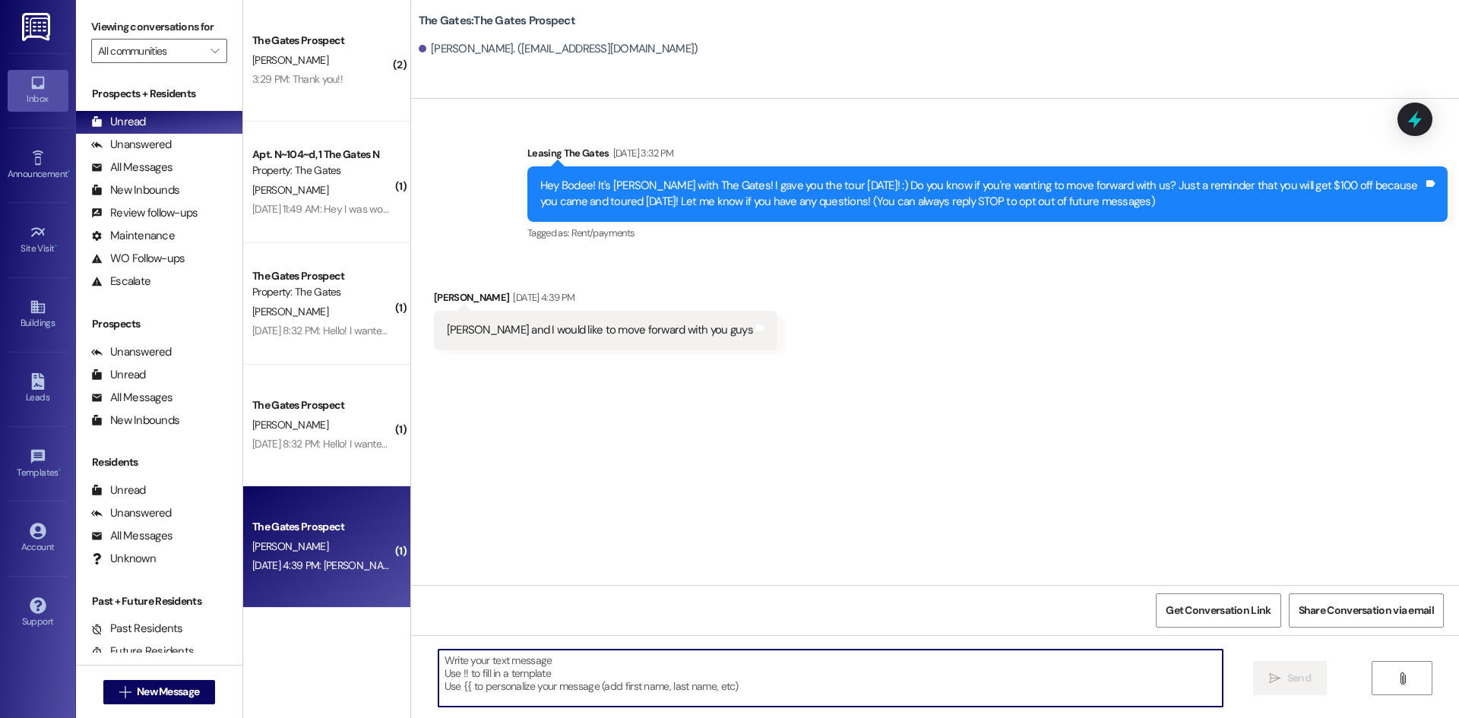
click at [523, 666] on textarea at bounding box center [831, 678] width 784 height 57
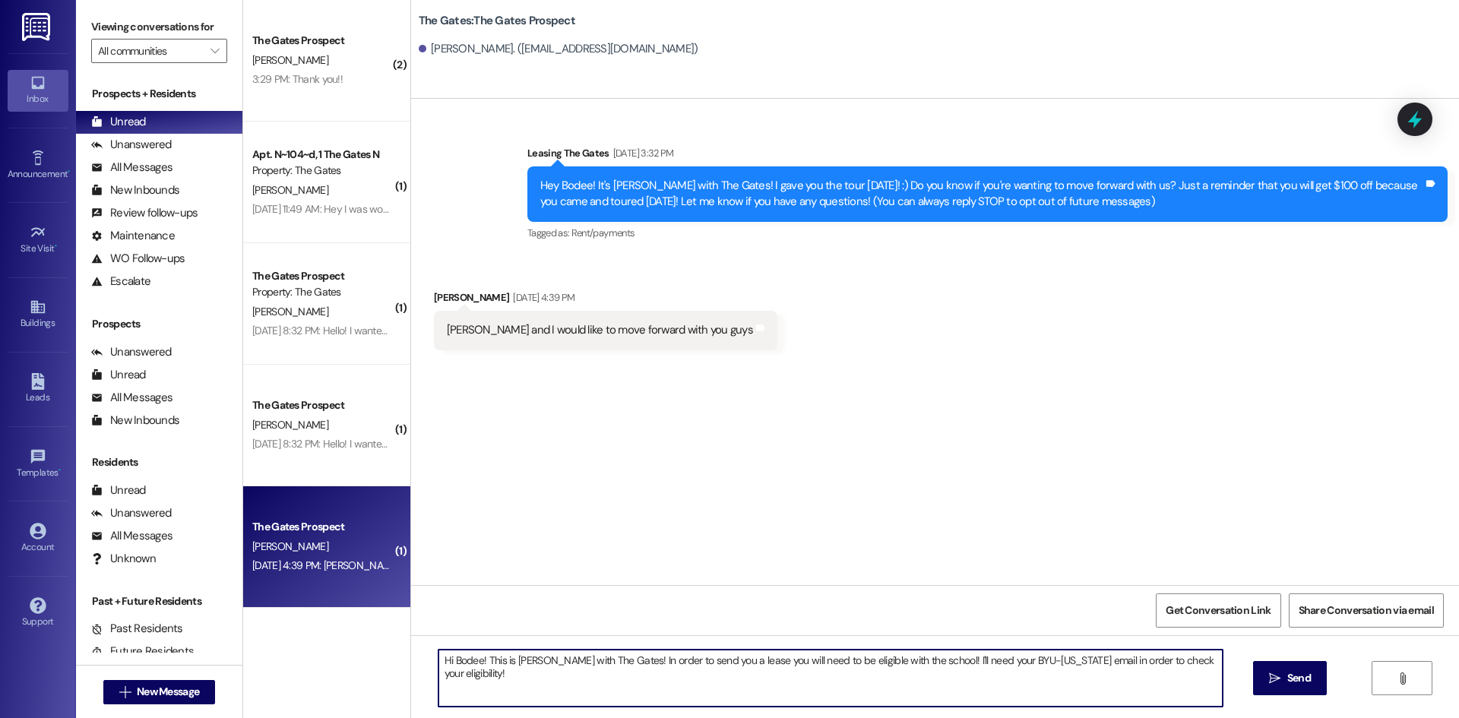
type textarea "Hi Bodee! This is Mackenzie with The Gates! In order to send you a lease you wi…"
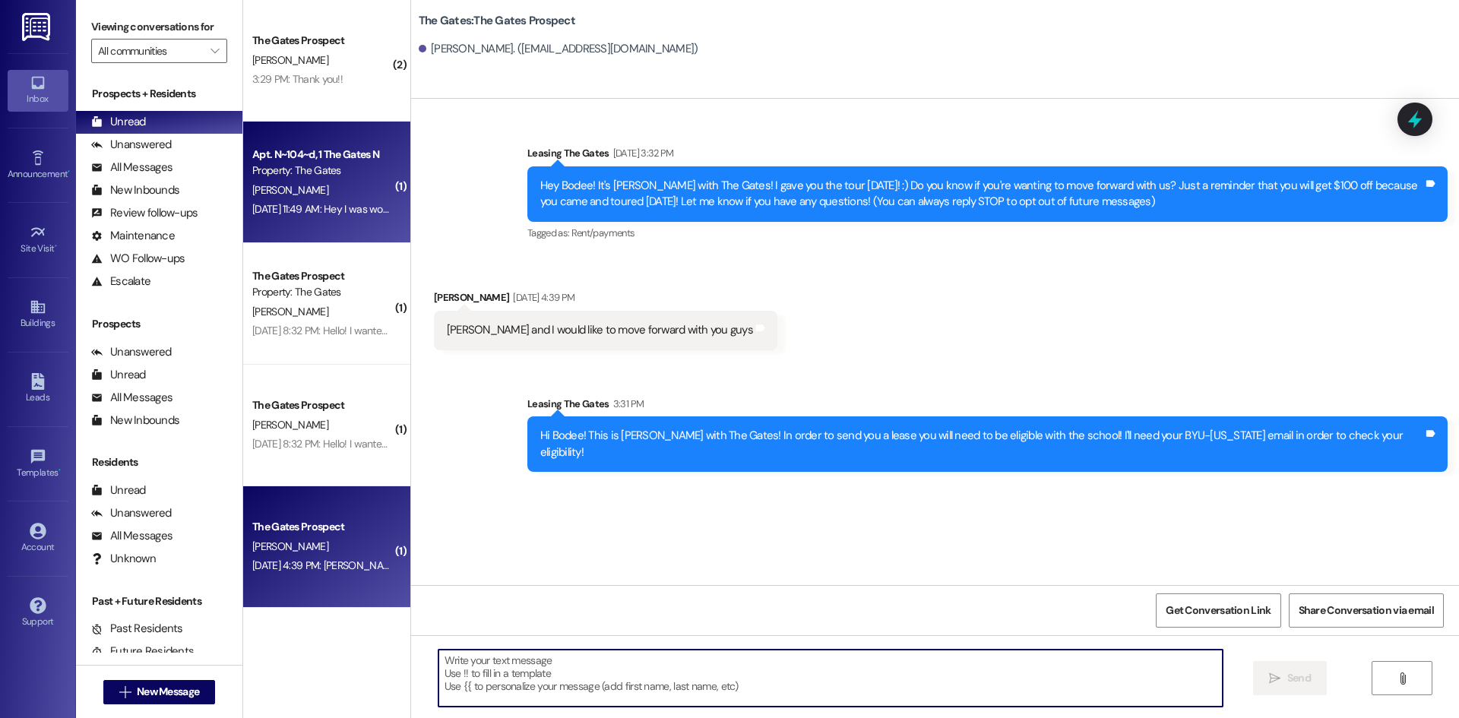
click at [318, 201] on div "Aug 30, 2025 at 11:49 AM: Hey I was wondering if there's any chance if I could …" at bounding box center [323, 209] width 144 height 19
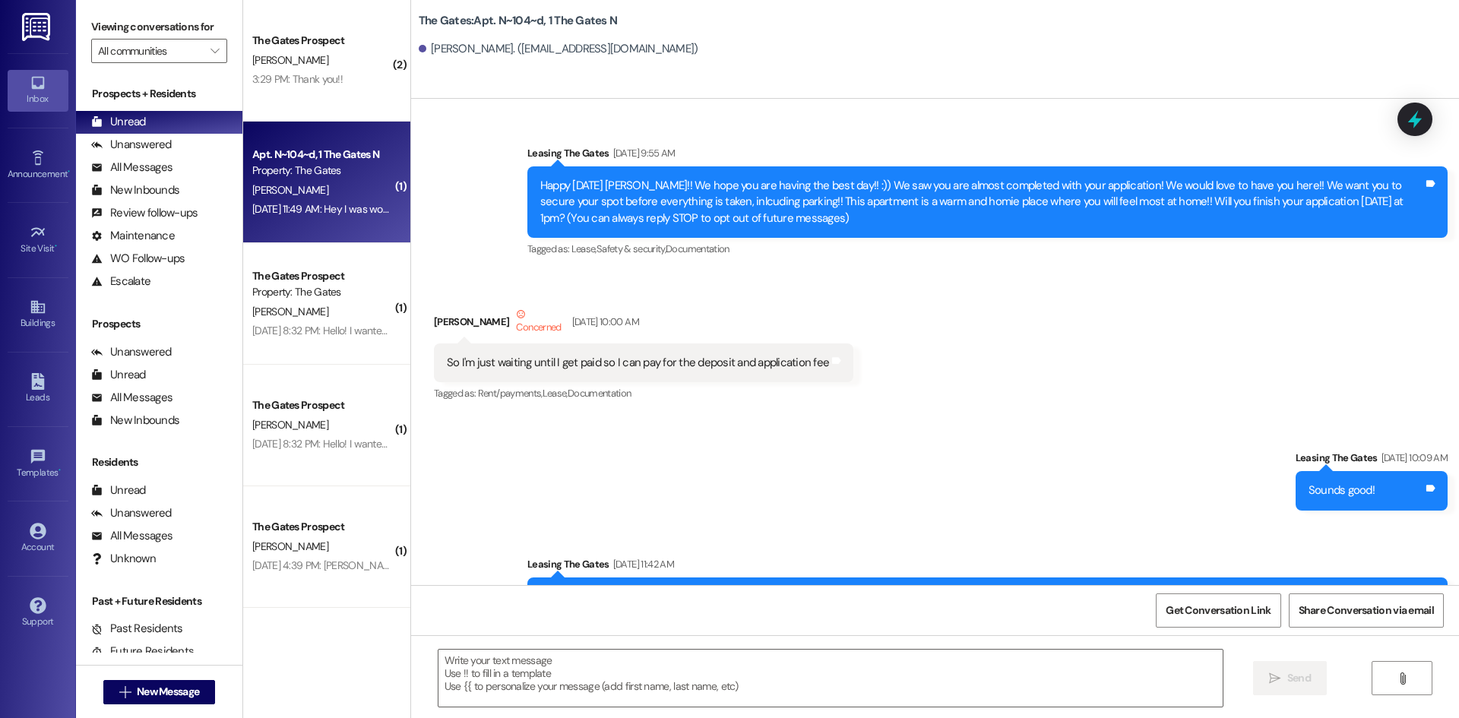
scroll to position [45474, 0]
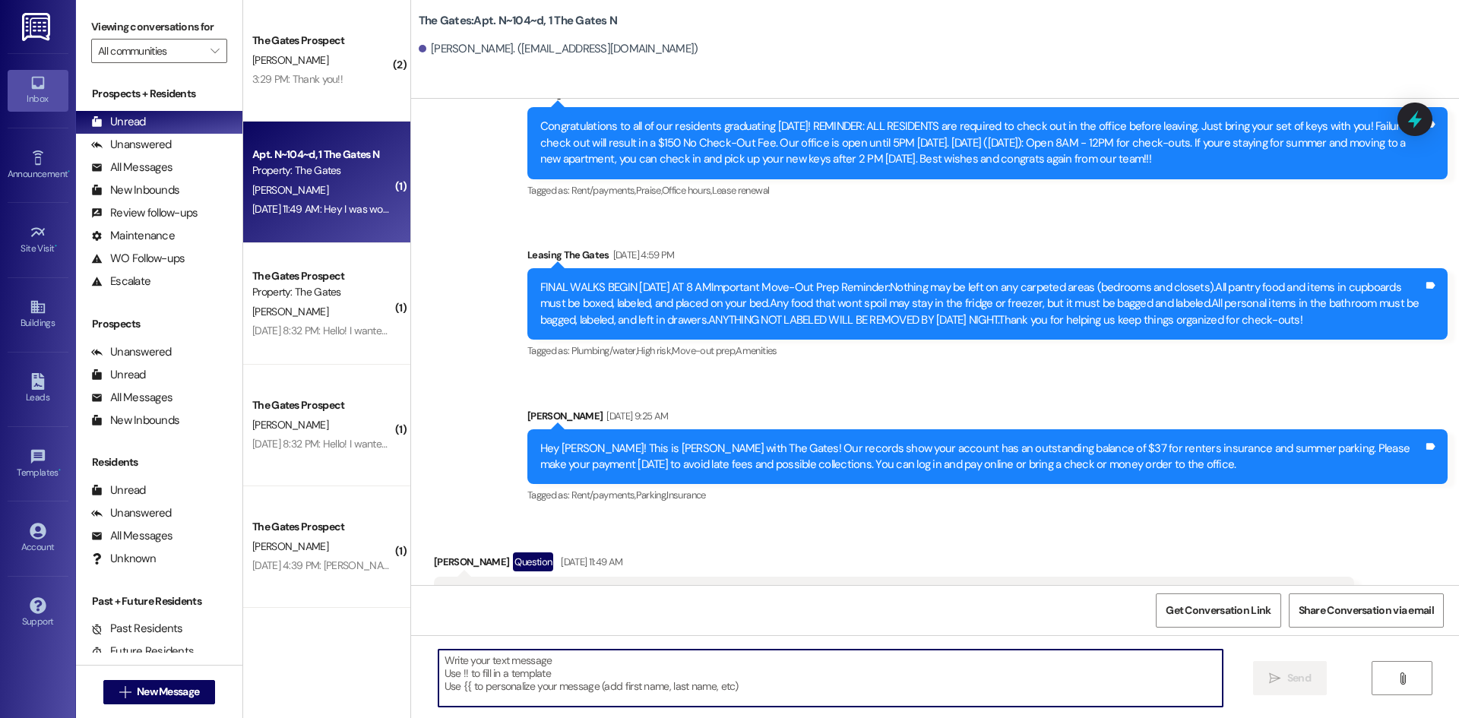
click at [594, 661] on textarea at bounding box center [831, 678] width 784 height 57
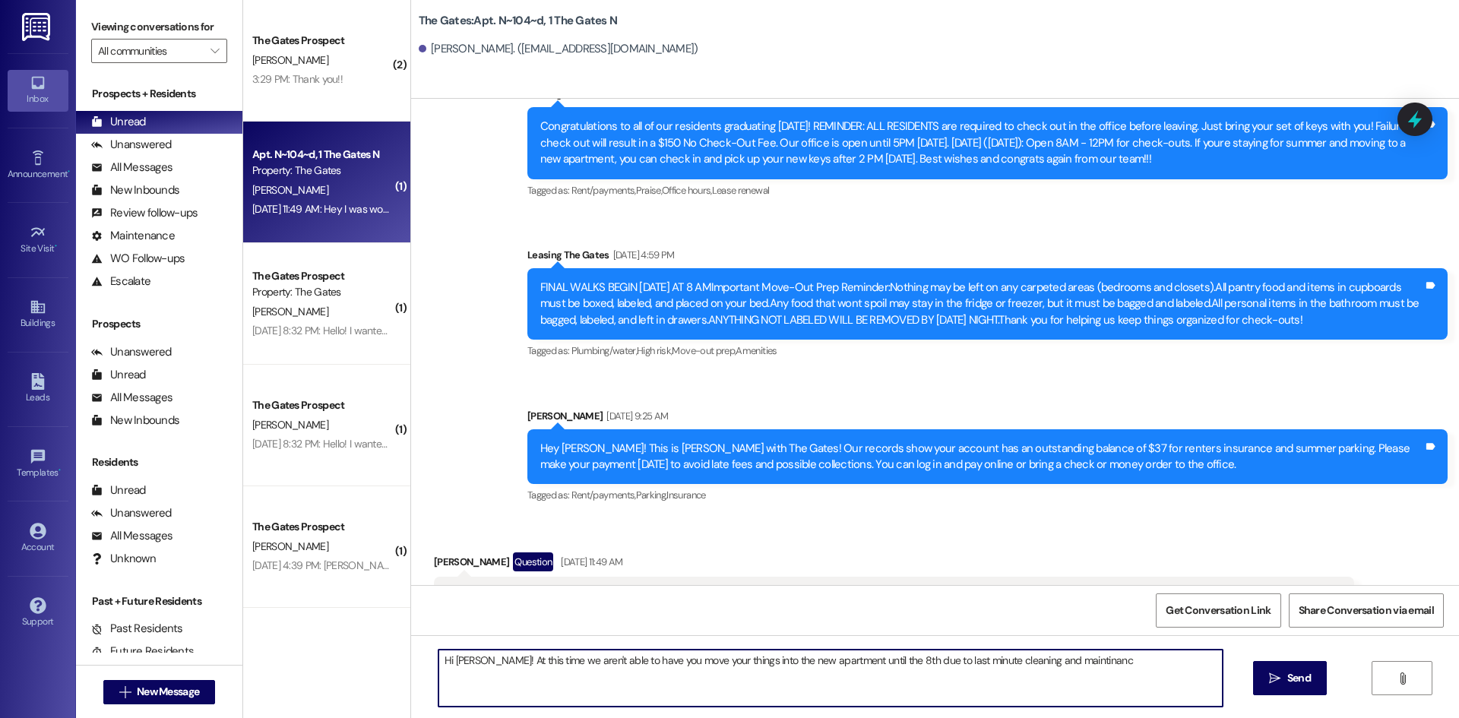
type textarea "Hi Kelli! At this time we aren't able to have you move your things into the new…"
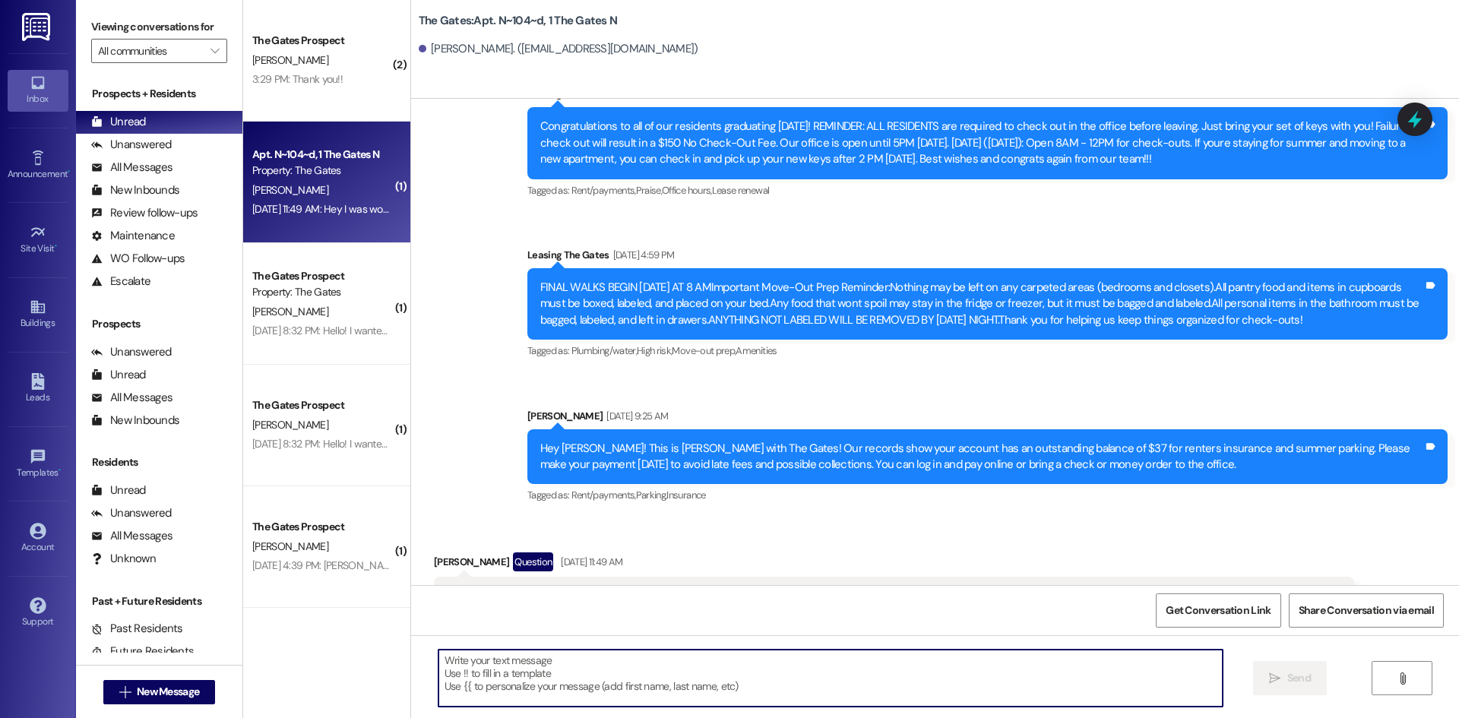
scroll to position [45473, 0]
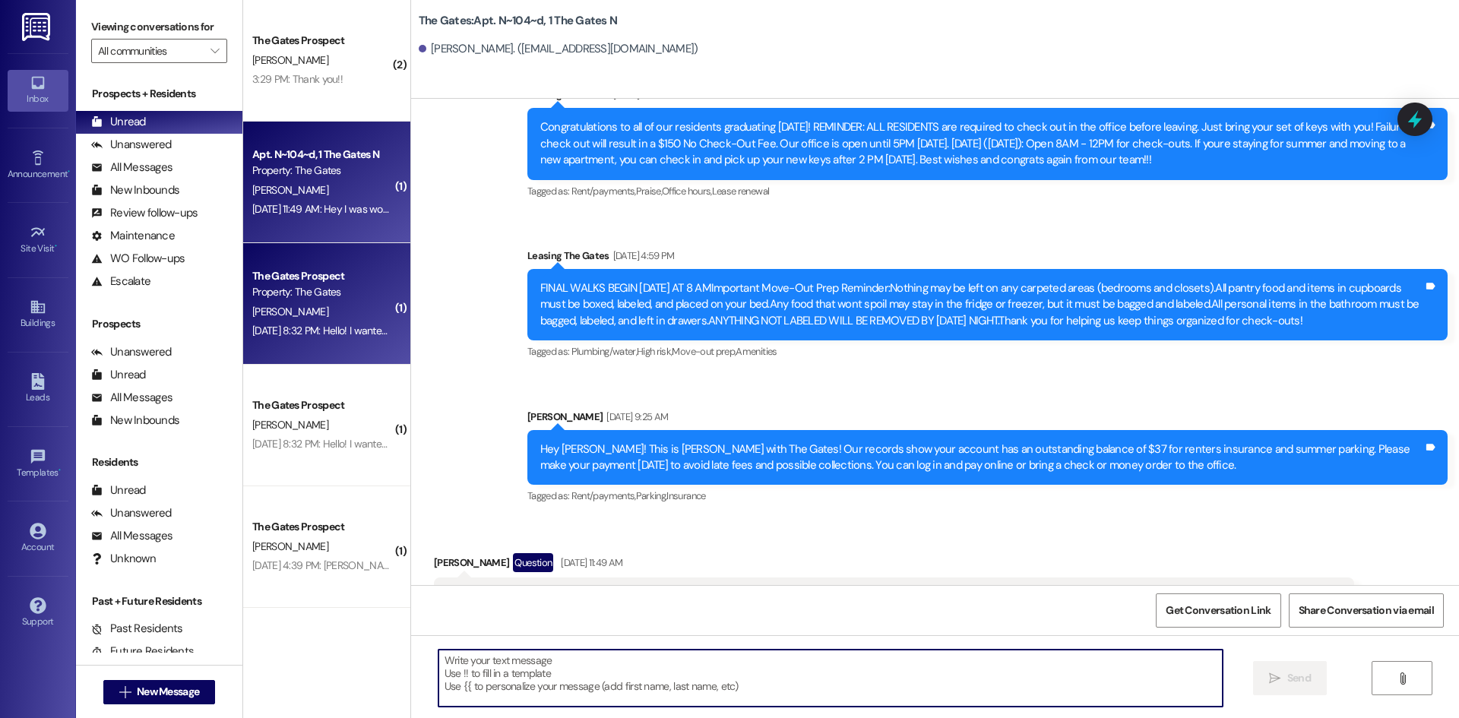
click at [317, 271] on div "The Gates Prospect" at bounding box center [322, 276] width 141 height 16
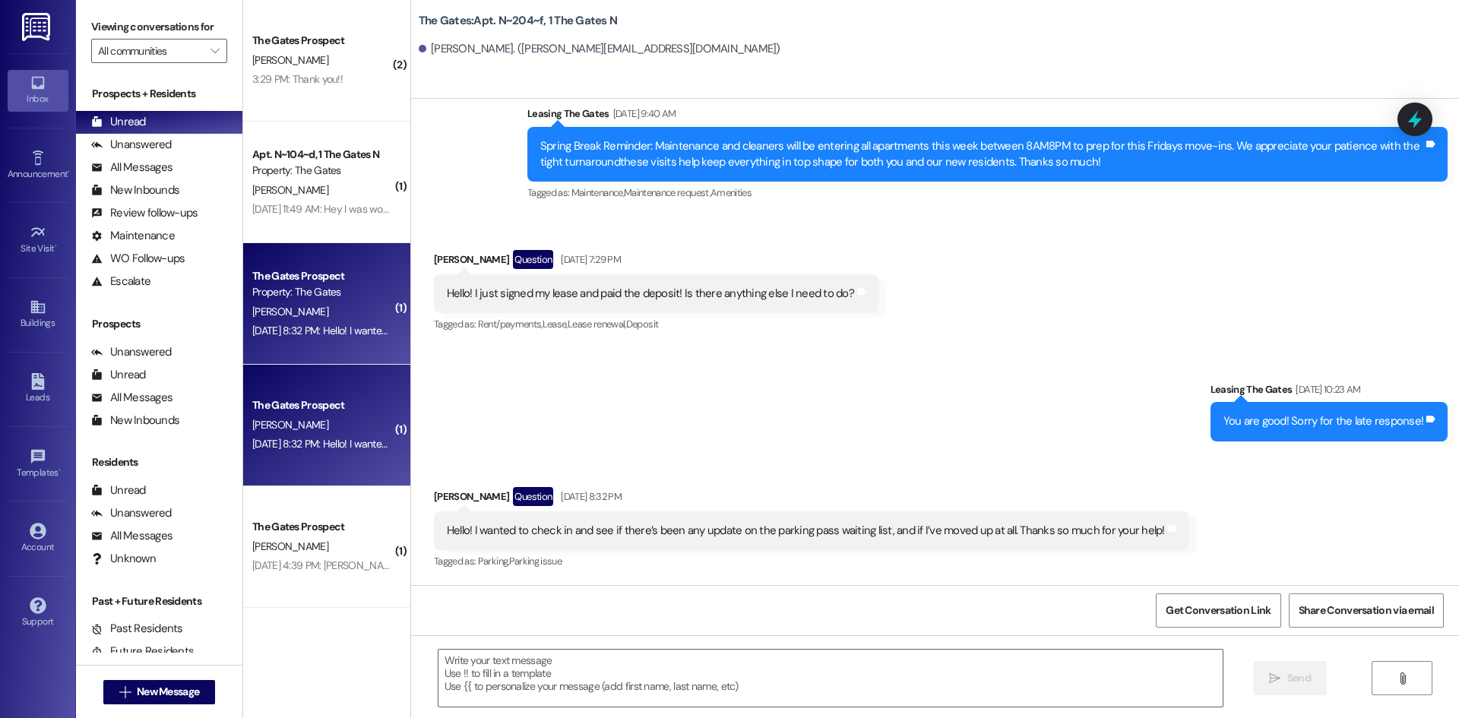
scroll to position [16877, 0]
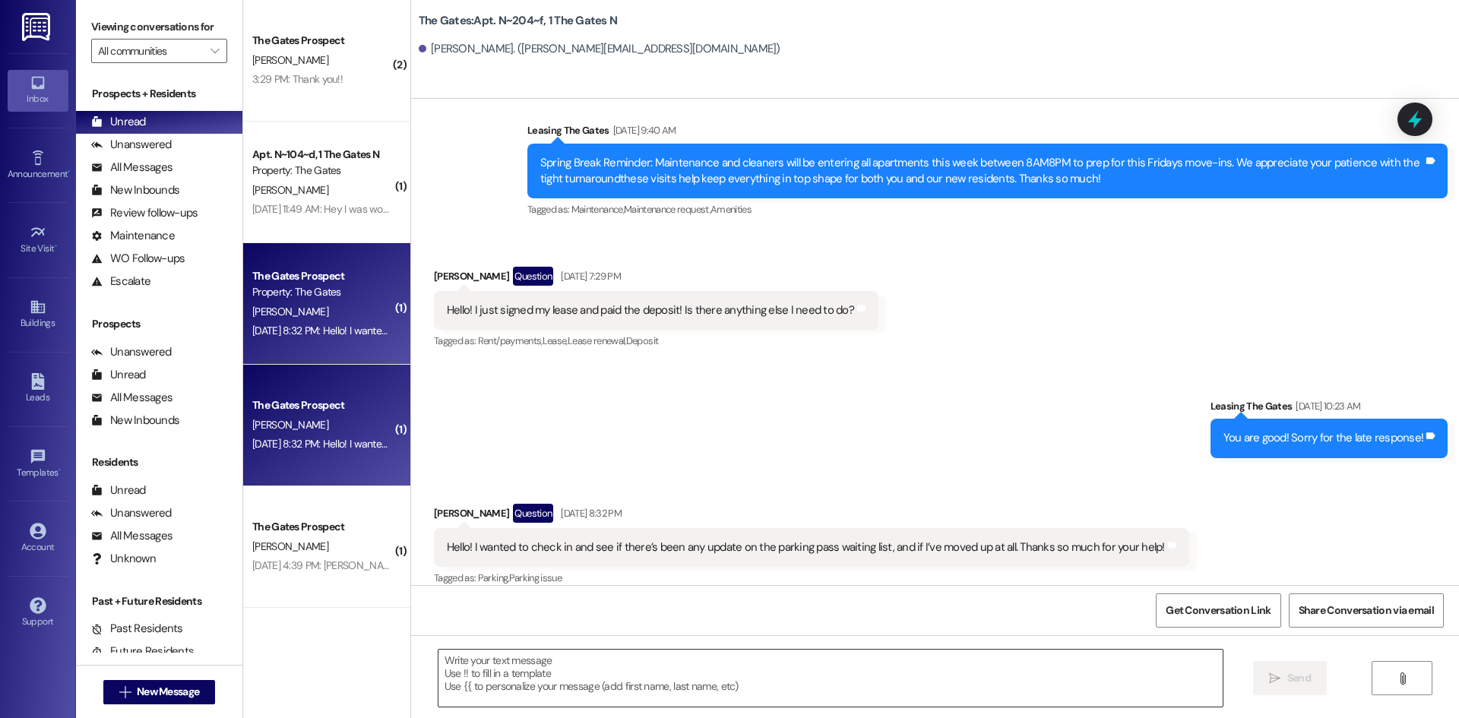
click at [632, 694] on textarea at bounding box center [831, 678] width 784 height 57
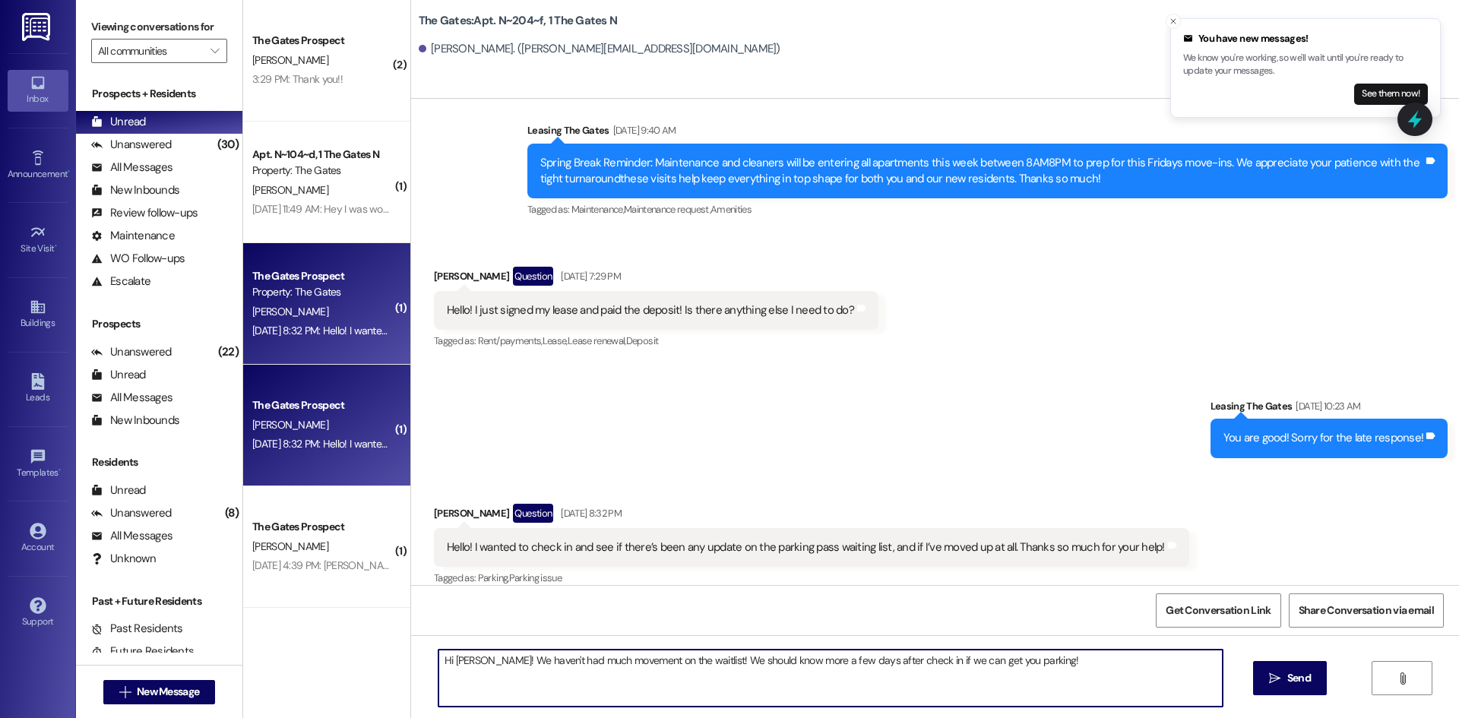
type textarea "Hi Alaina! We haven't had much movement on the waitlist! We should know more a …"
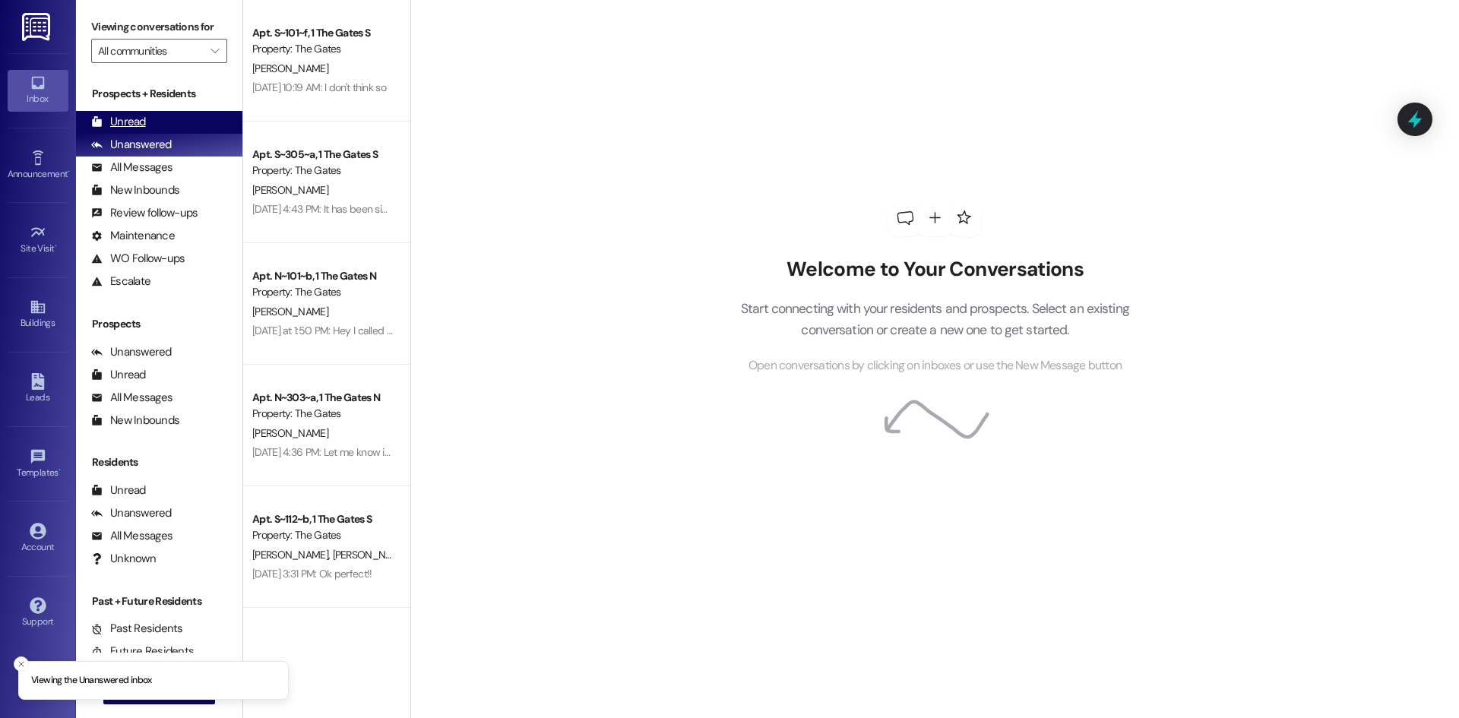
click at [136, 122] on div "Unread" at bounding box center [118, 122] width 55 height 16
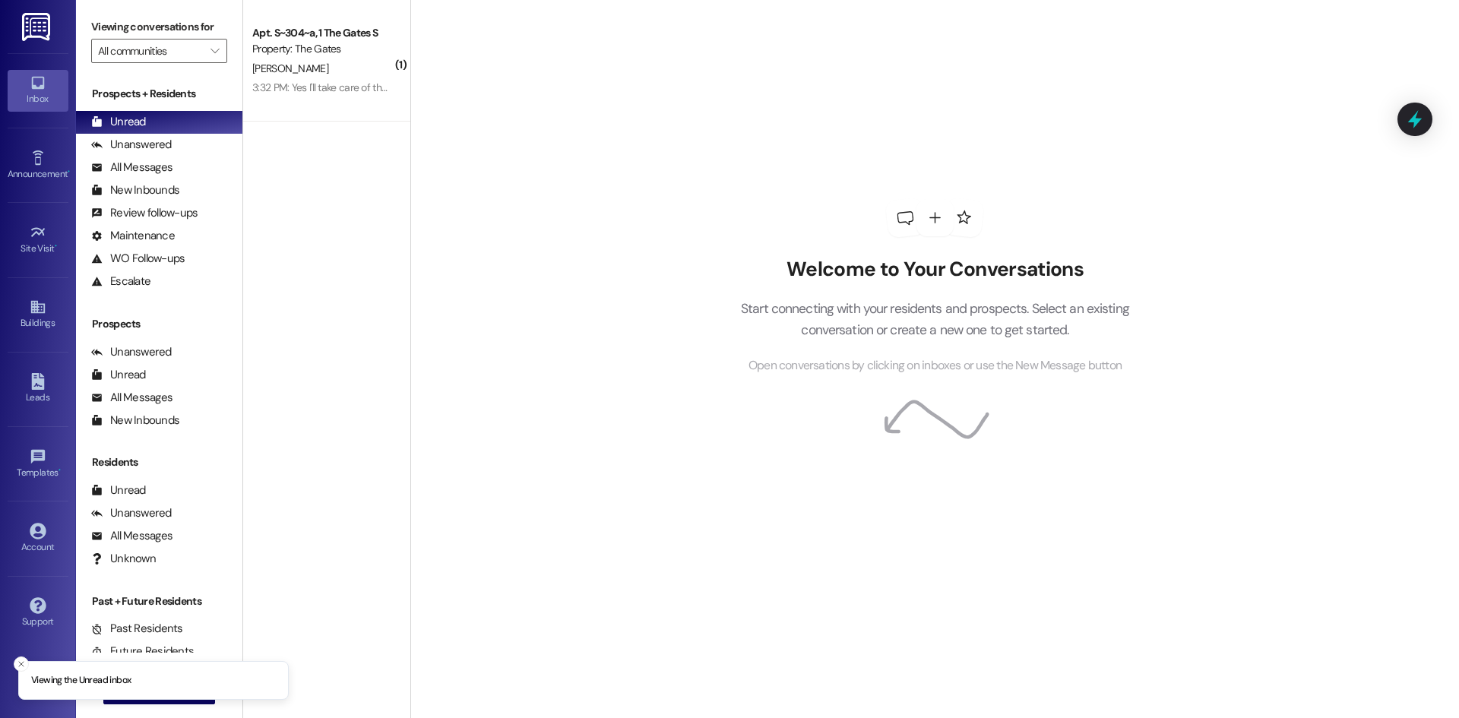
click at [327, 49] on div "Property: The Gates" at bounding box center [322, 49] width 141 height 16
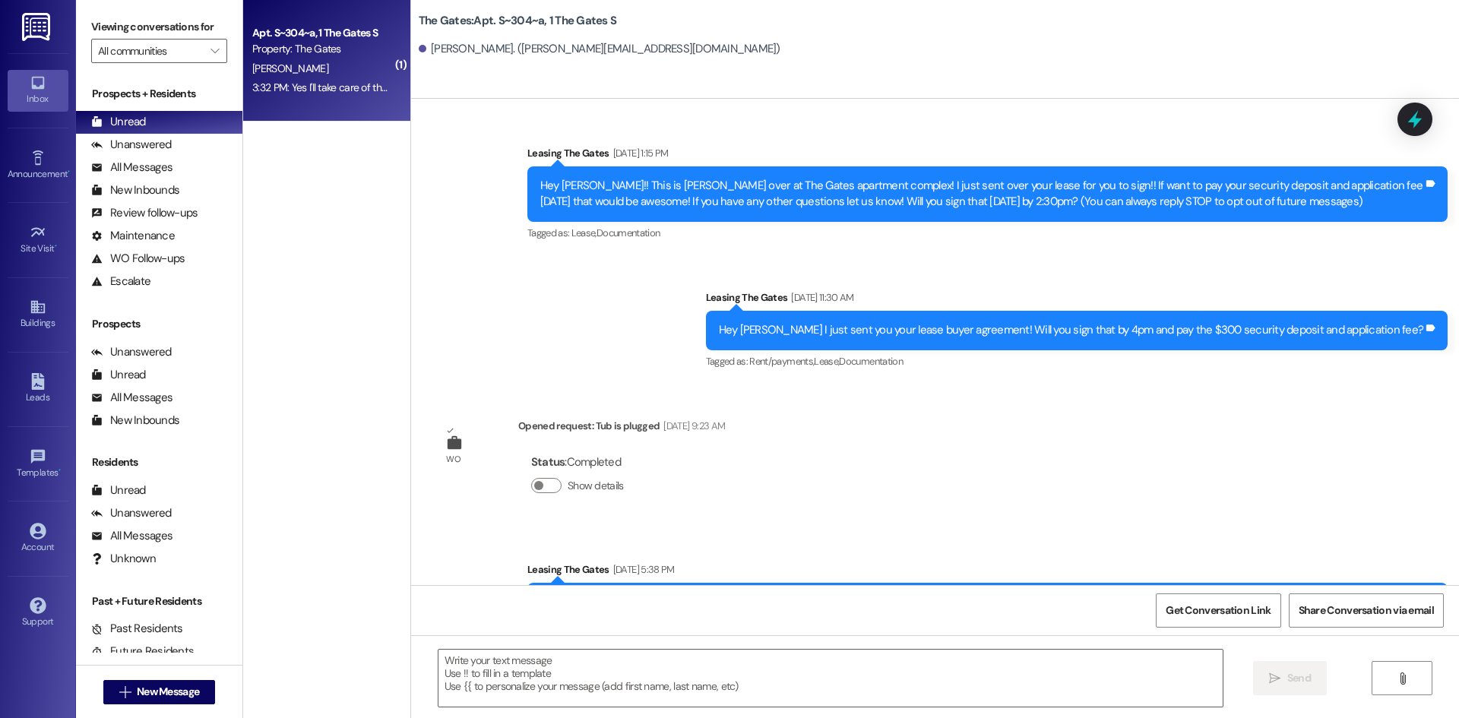
scroll to position [33987, 0]
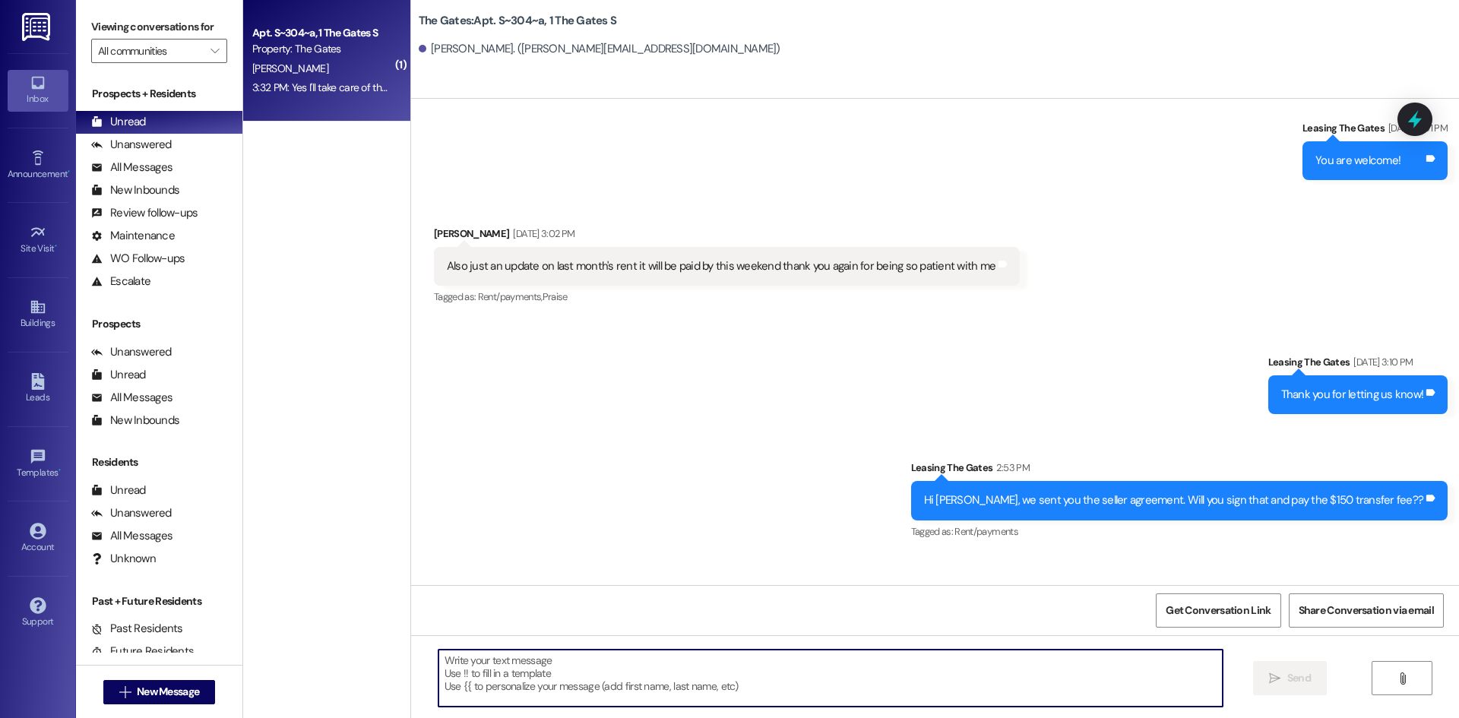
click at [592, 677] on textarea at bounding box center [831, 678] width 784 height 57
type textarea "You are welcome!"
click at [213, 145] on div "Unanswered (0)" at bounding box center [159, 145] width 166 height 23
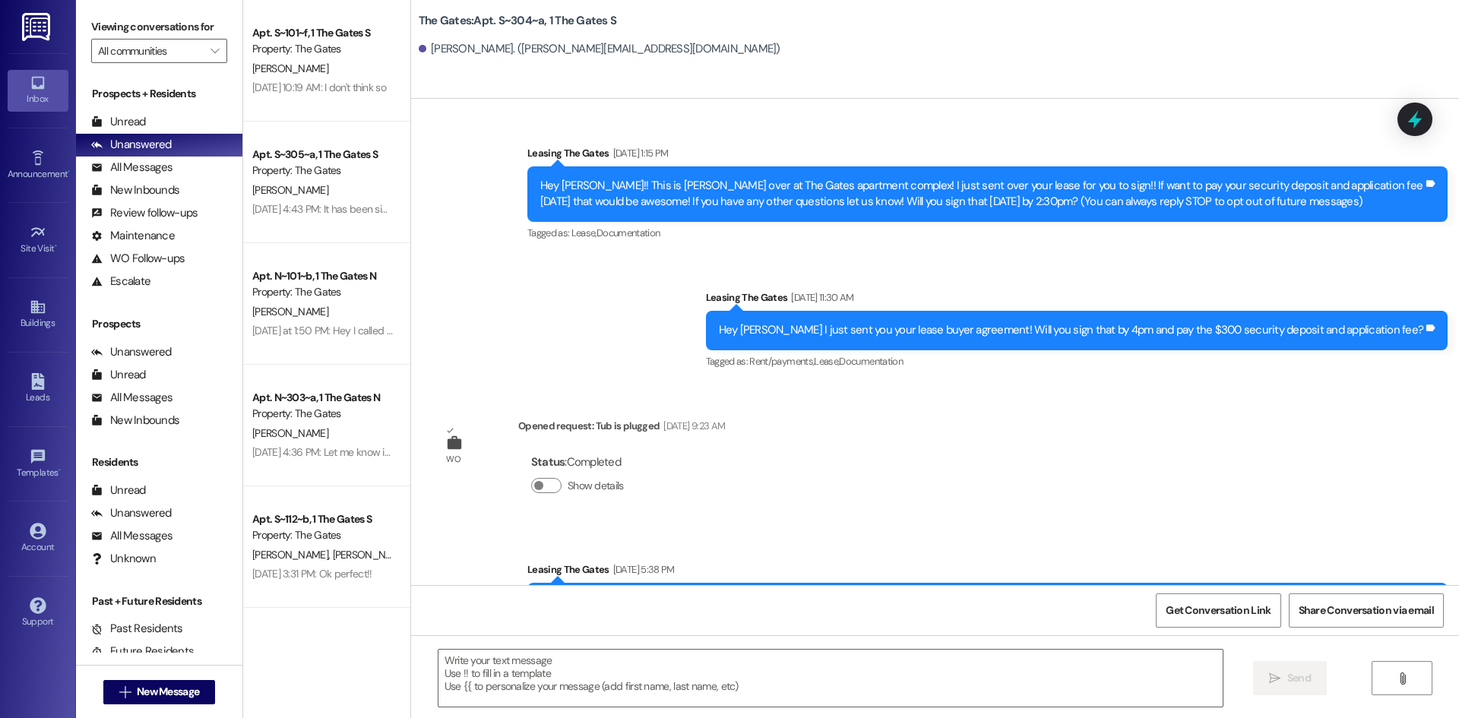
scroll to position [33987, 0]
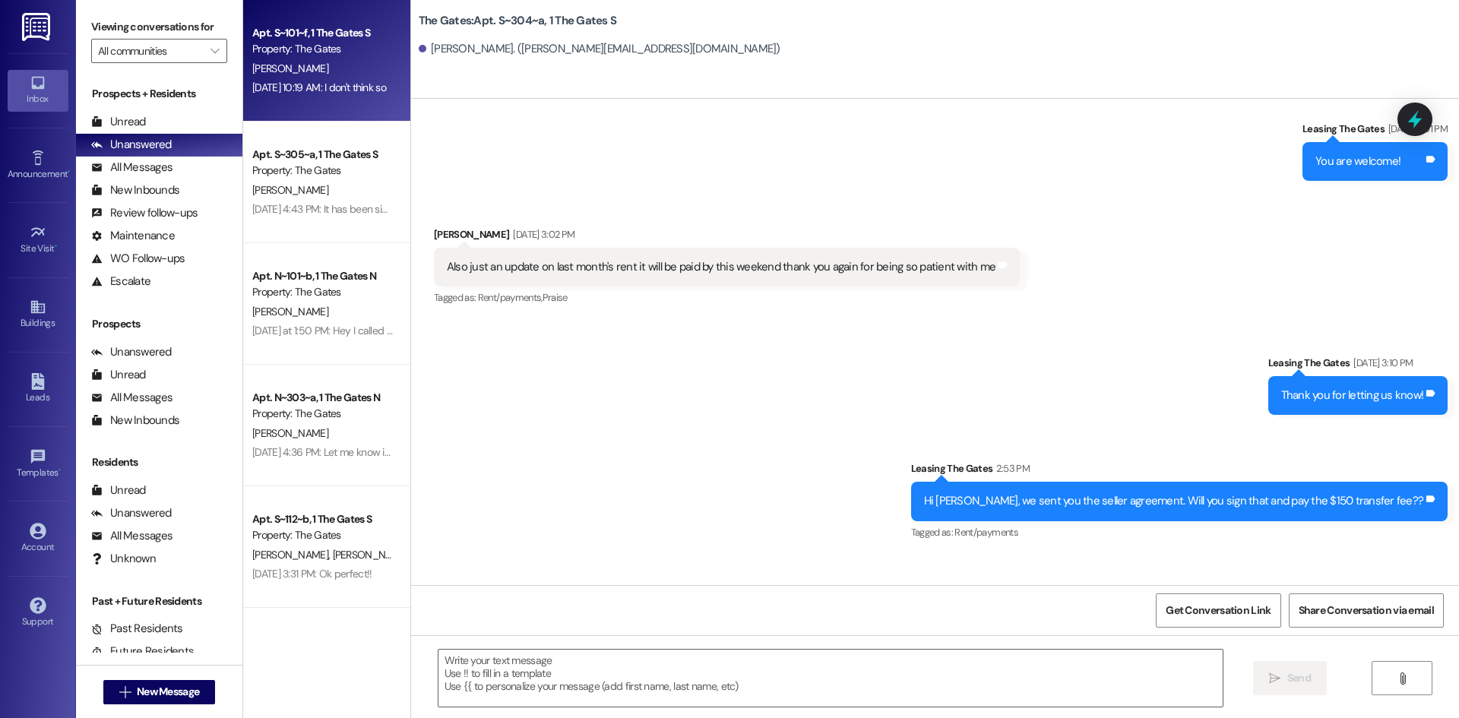
click at [310, 102] on div "Apt. S~101~f, 1 The Gates S Property: The Gates J. Passey Aug 29, 2025 at 10:19…" at bounding box center [326, 61] width 167 height 122
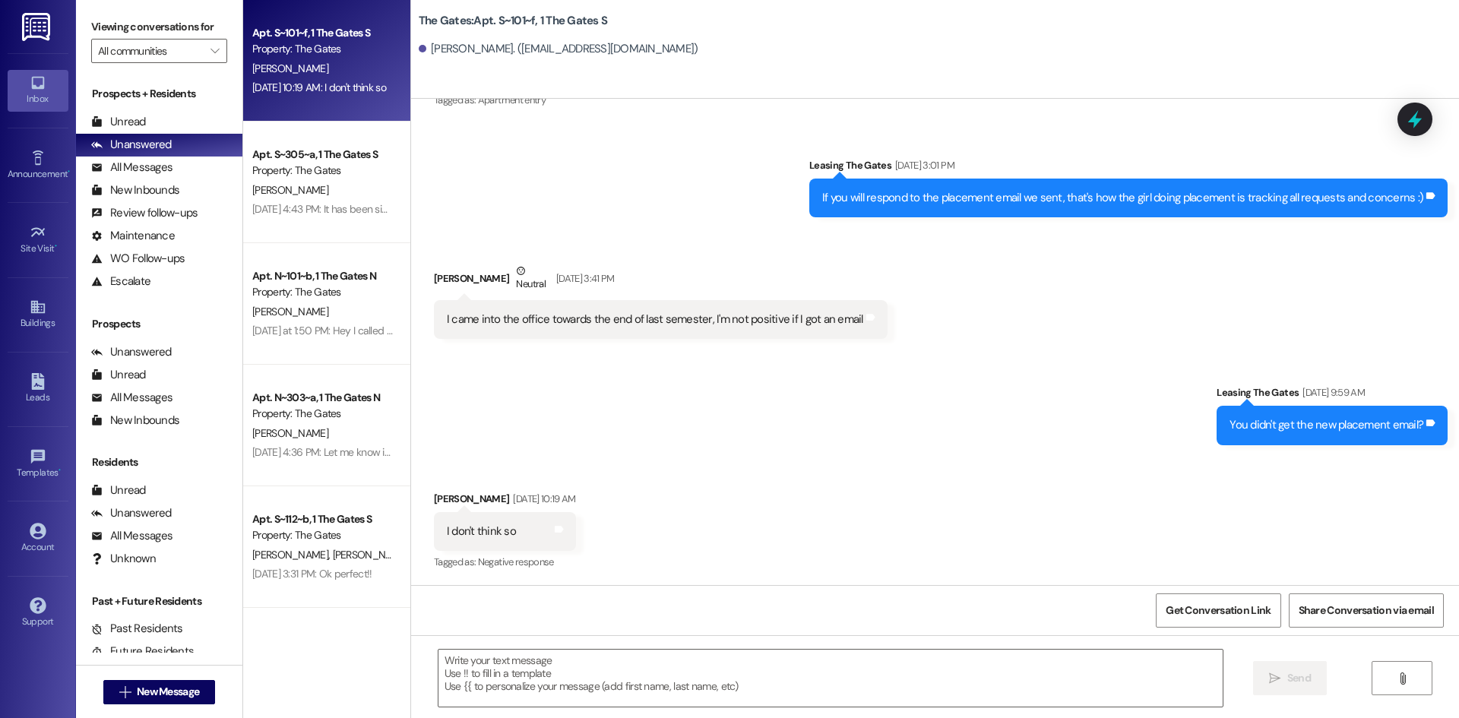
scroll to position [17187, 0]
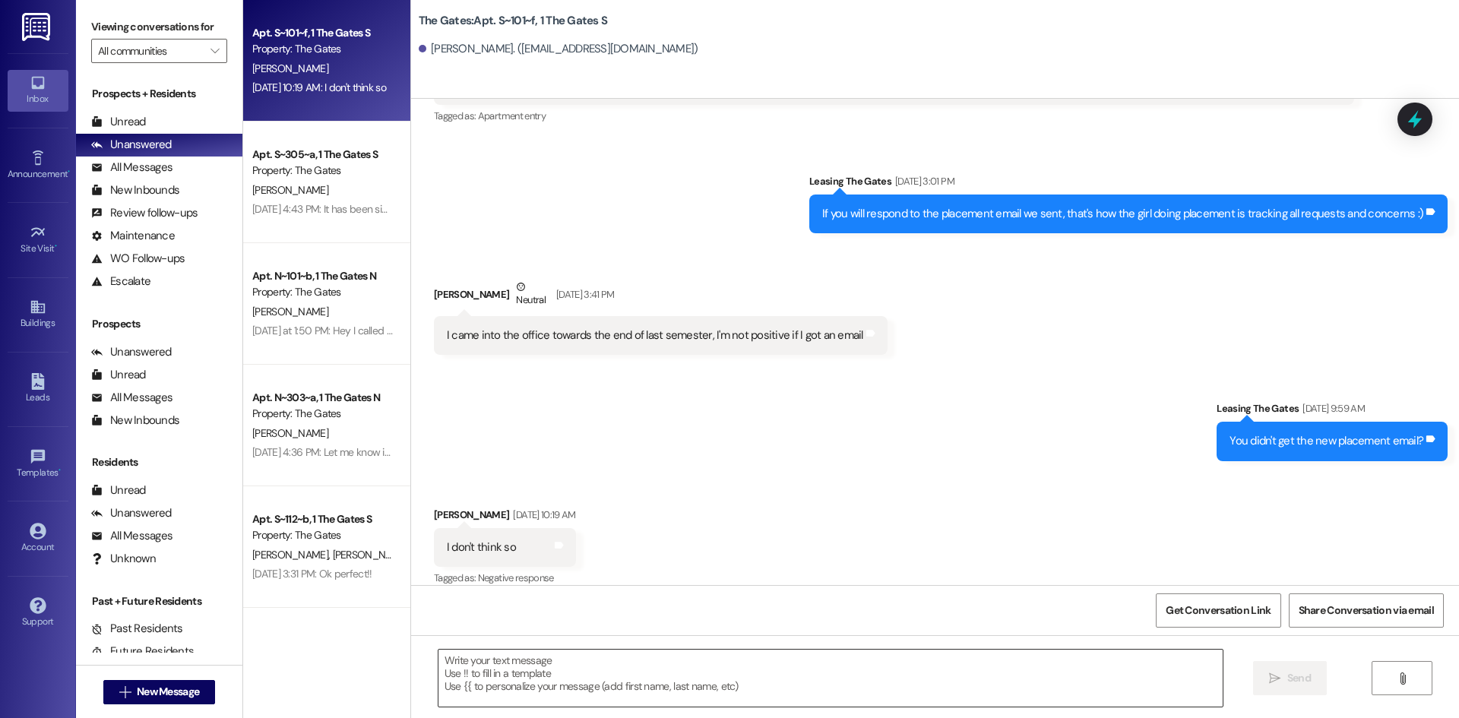
click at [591, 696] on textarea at bounding box center [831, 678] width 784 height 57
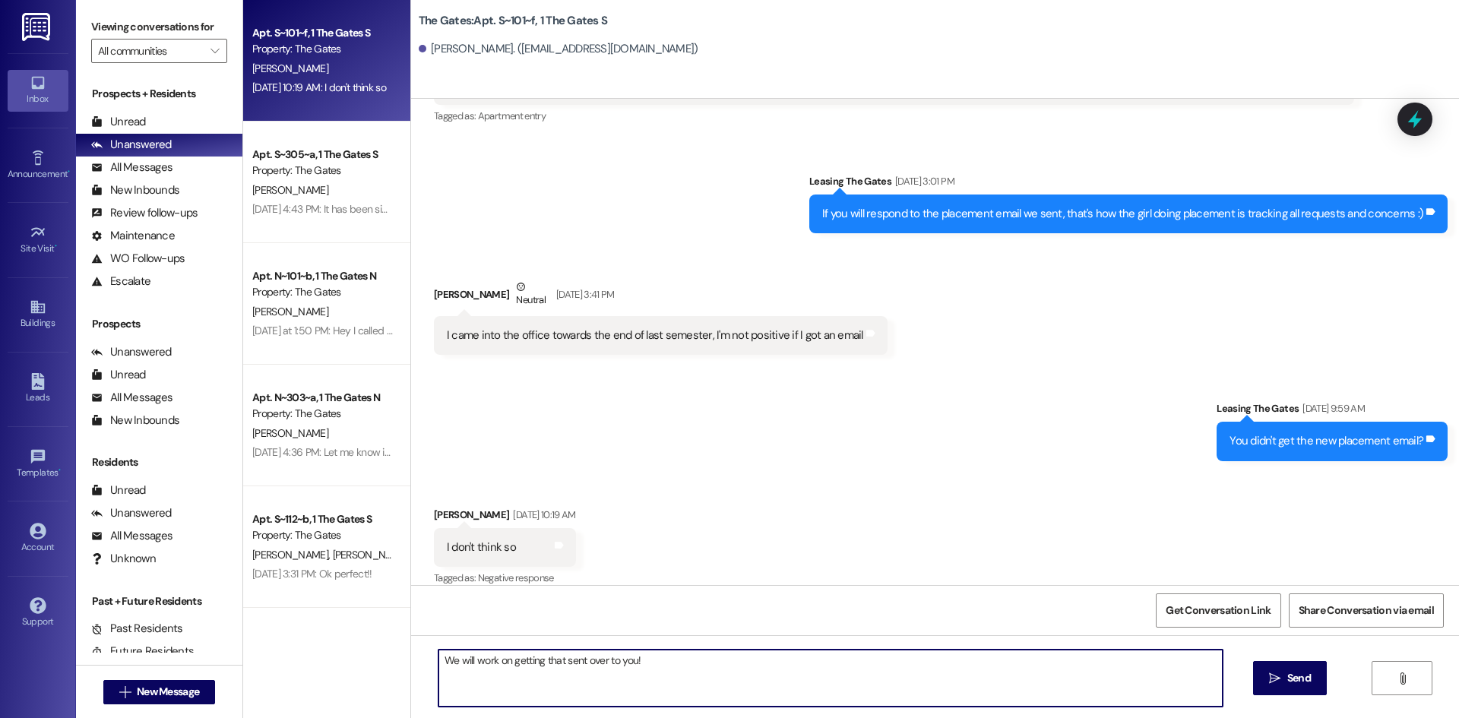
type textarea "We will work on getting that sent over to you!"
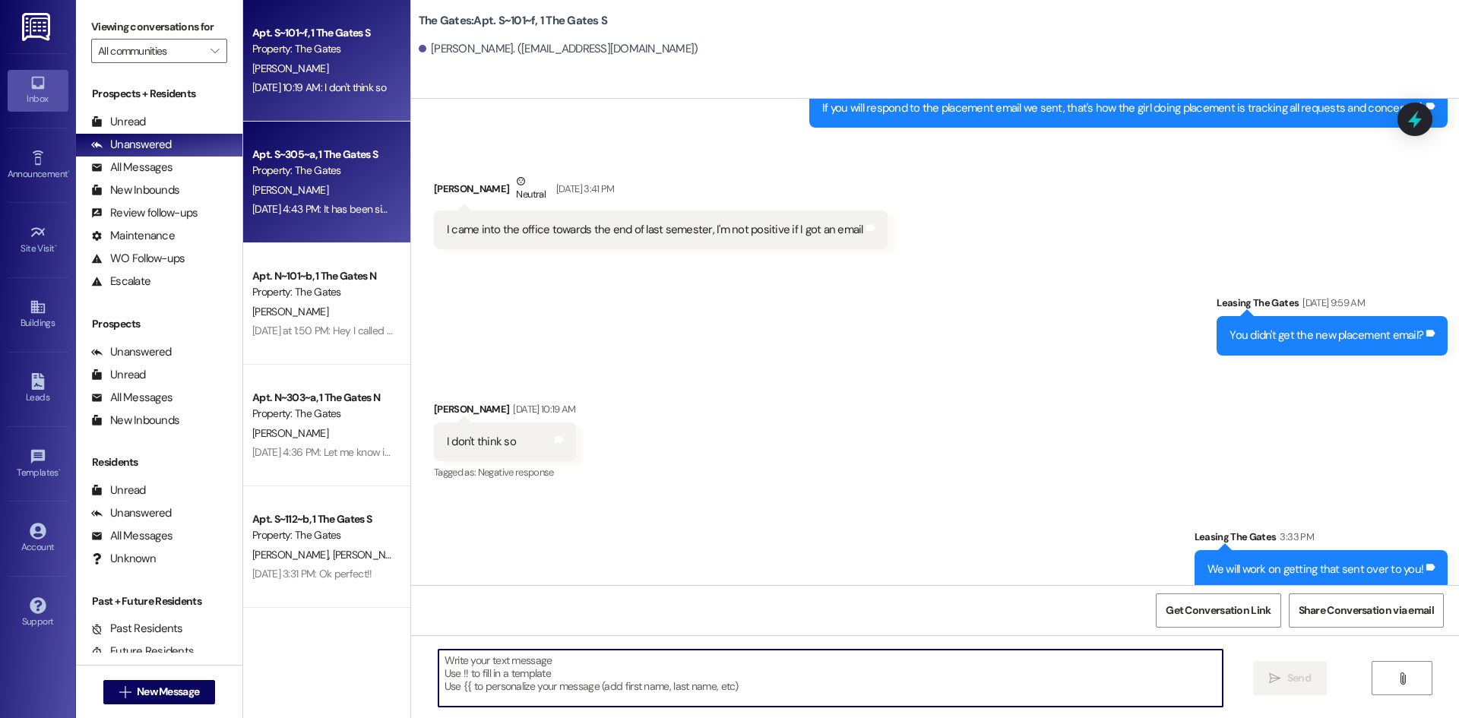
click at [337, 213] on div "Aug 26, 2025 at 4:43 PM: It has been signed but I was at work until just a few …" at bounding box center [630, 209] width 756 height 14
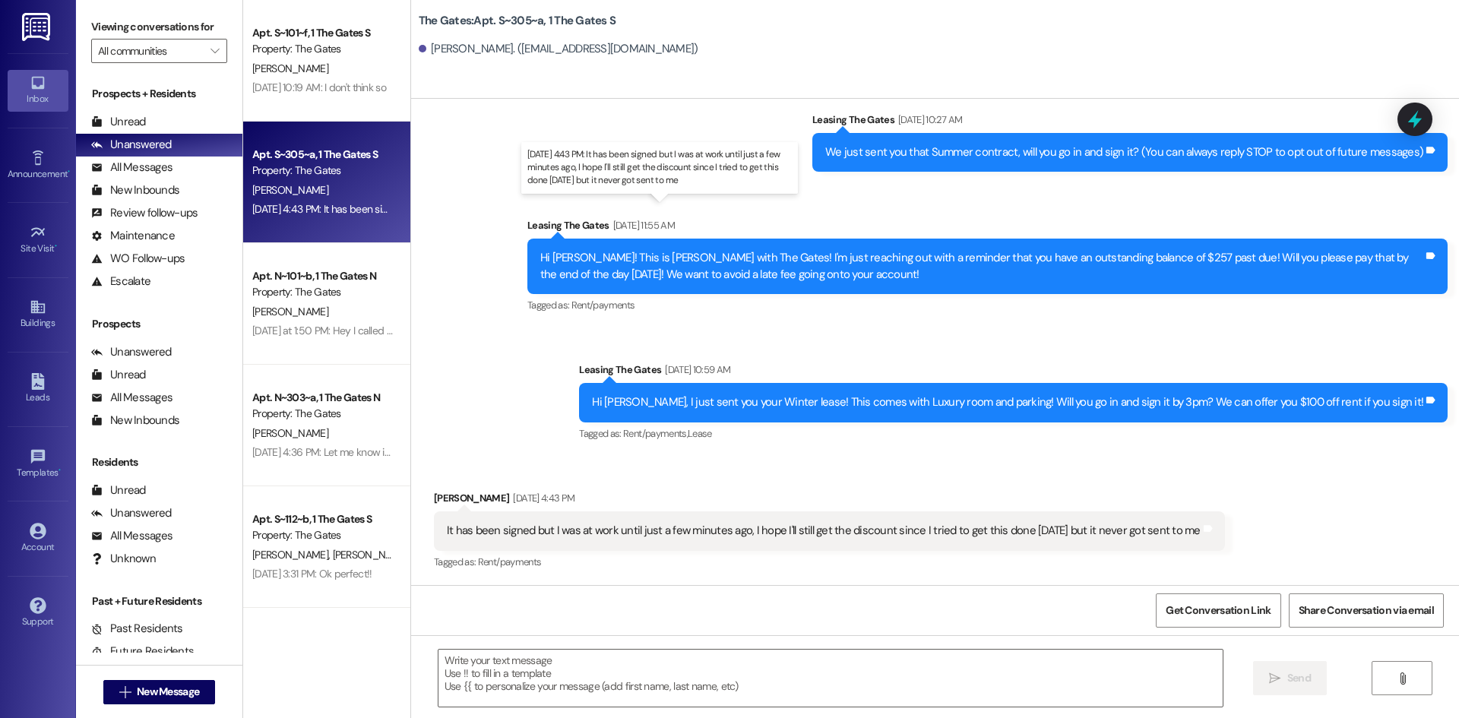
scroll to position [123, 0]
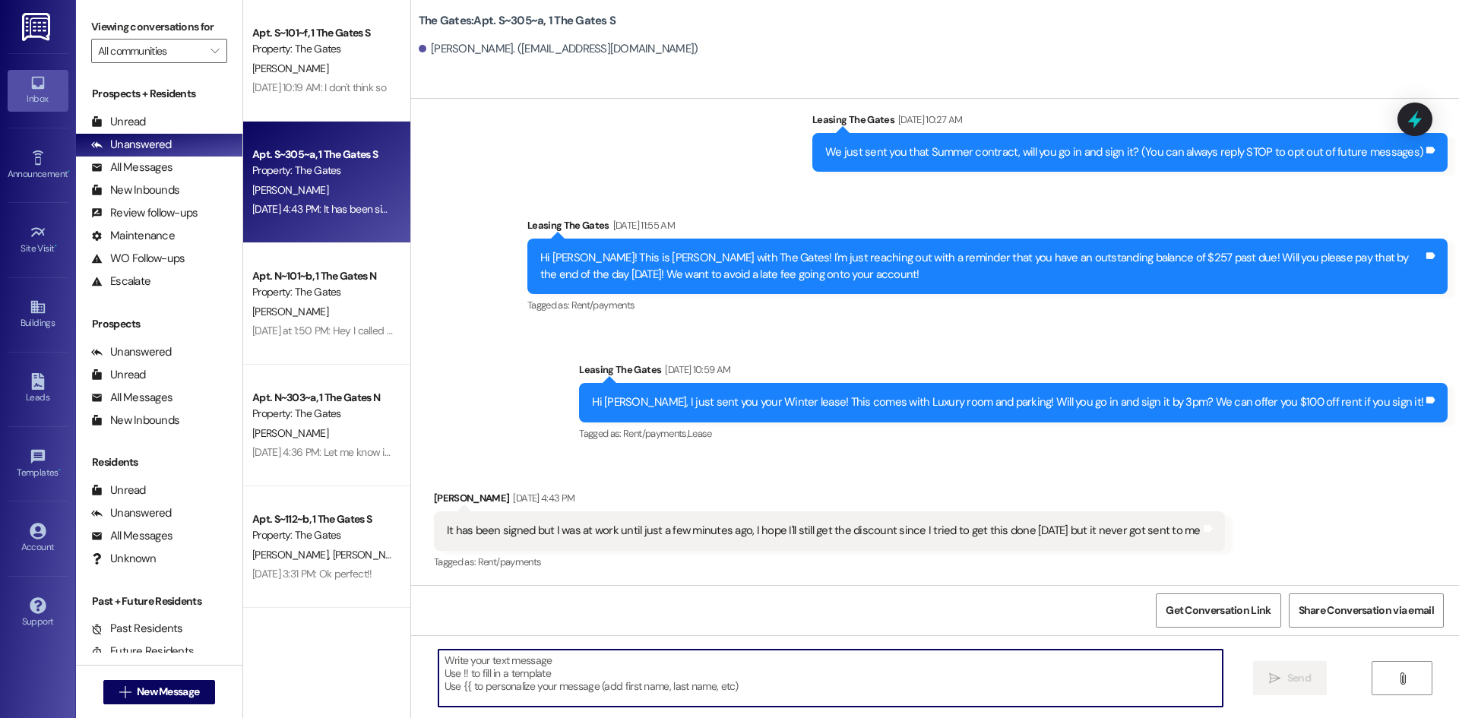
click at [537, 685] on textarea at bounding box center [831, 678] width 784 height 57
click at [533, 685] on textarea at bounding box center [831, 678] width 784 height 57
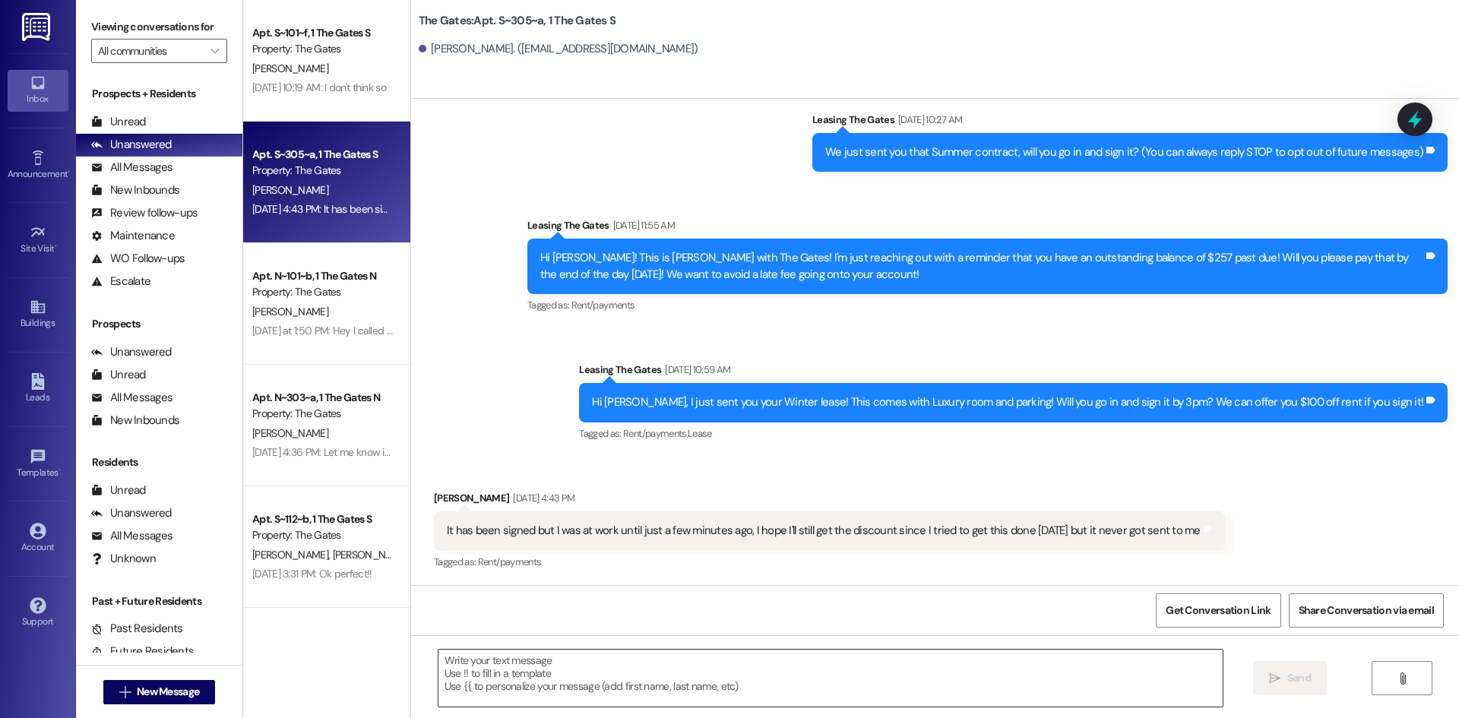
click at [439, 668] on textarea at bounding box center [831, 678] width 784 height 57
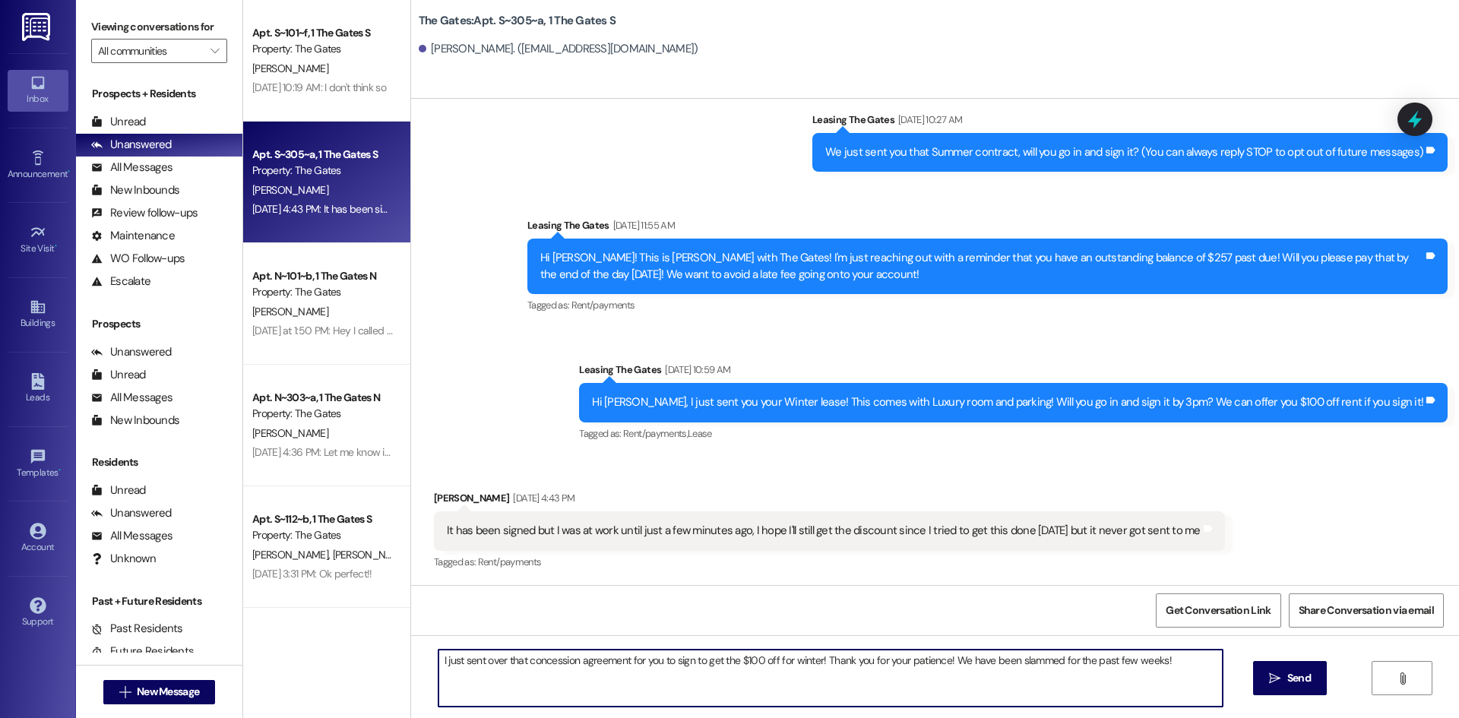
type textarea "I just sent over that concession agreement for you to sign to get the $100 off …"
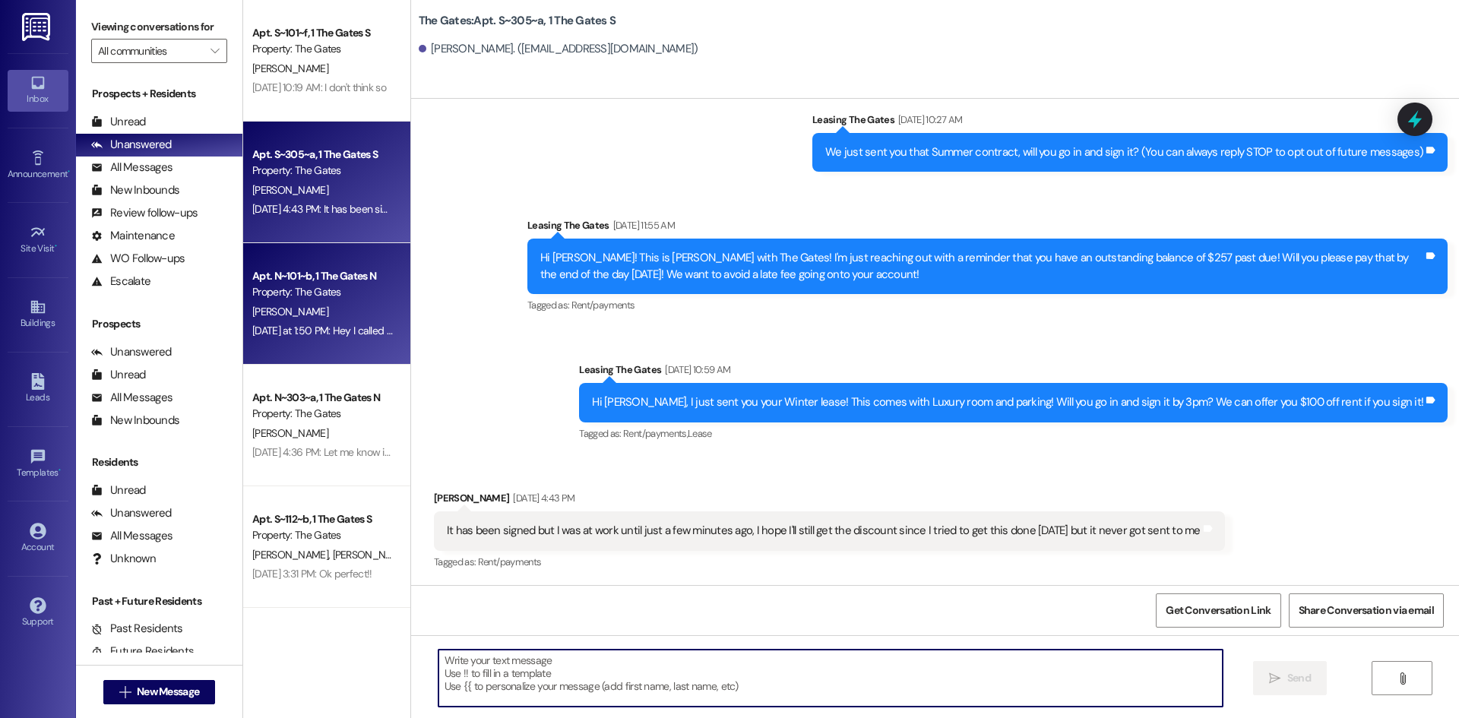
click at [284, 309] on div "E. Trosper" at bounding box center [323, 312] width 144 height 19
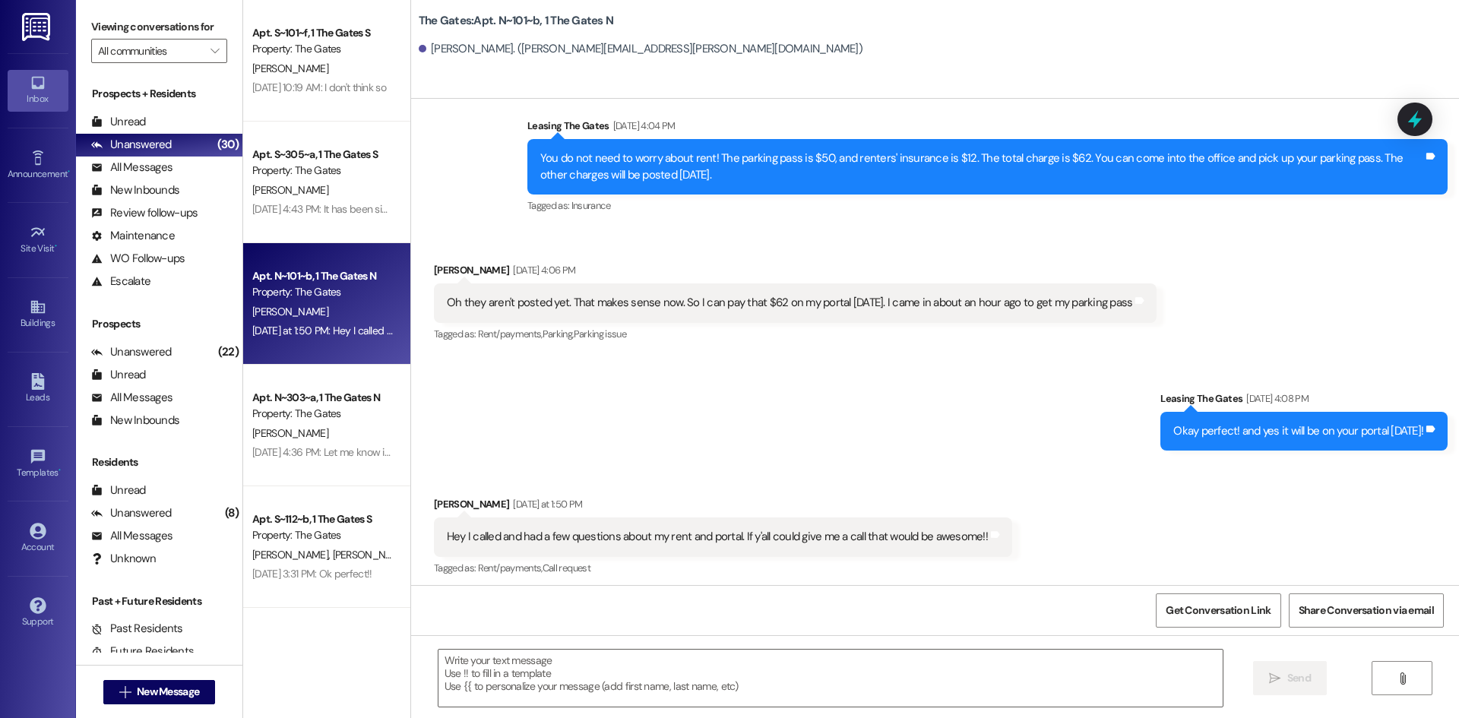
scroll to position [24406, 0]
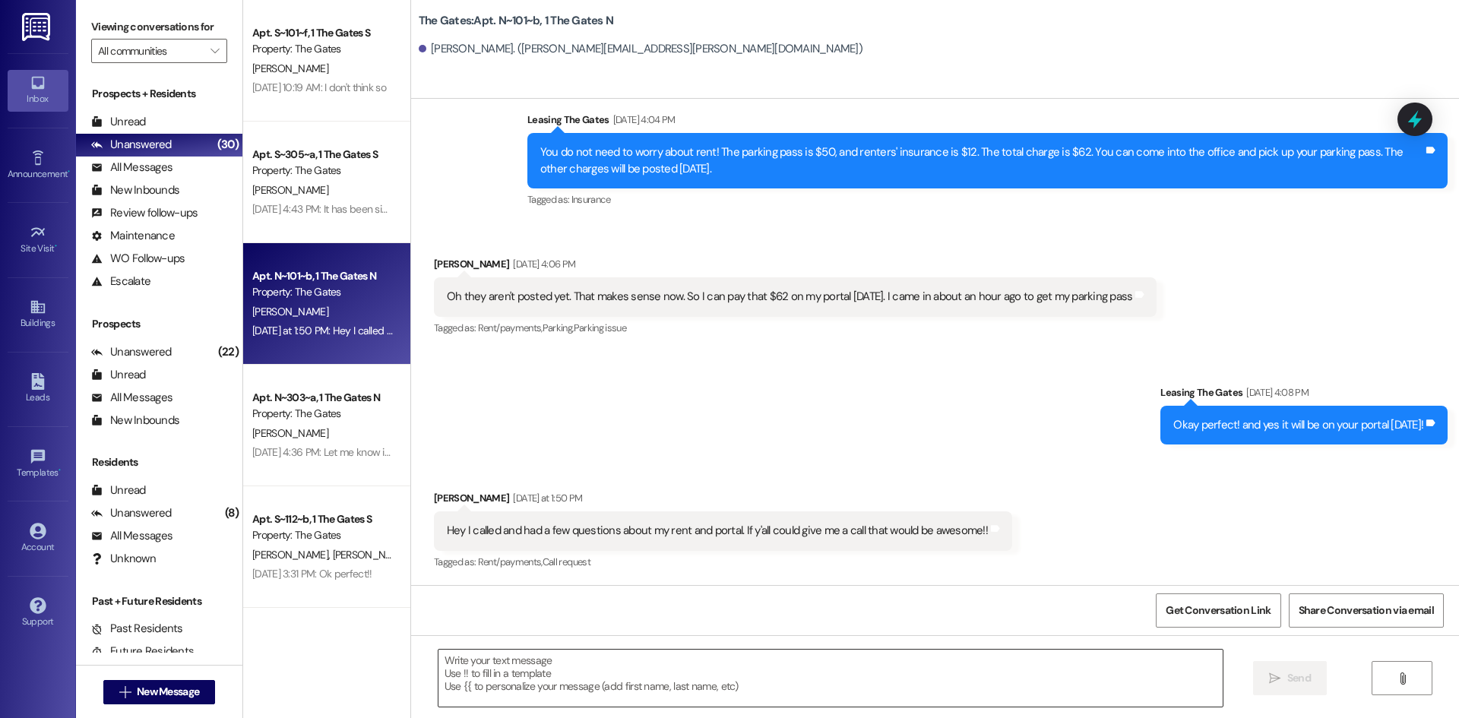
click at [487, 691] on textarea at bounding box center [831, 678] width 784 height 57
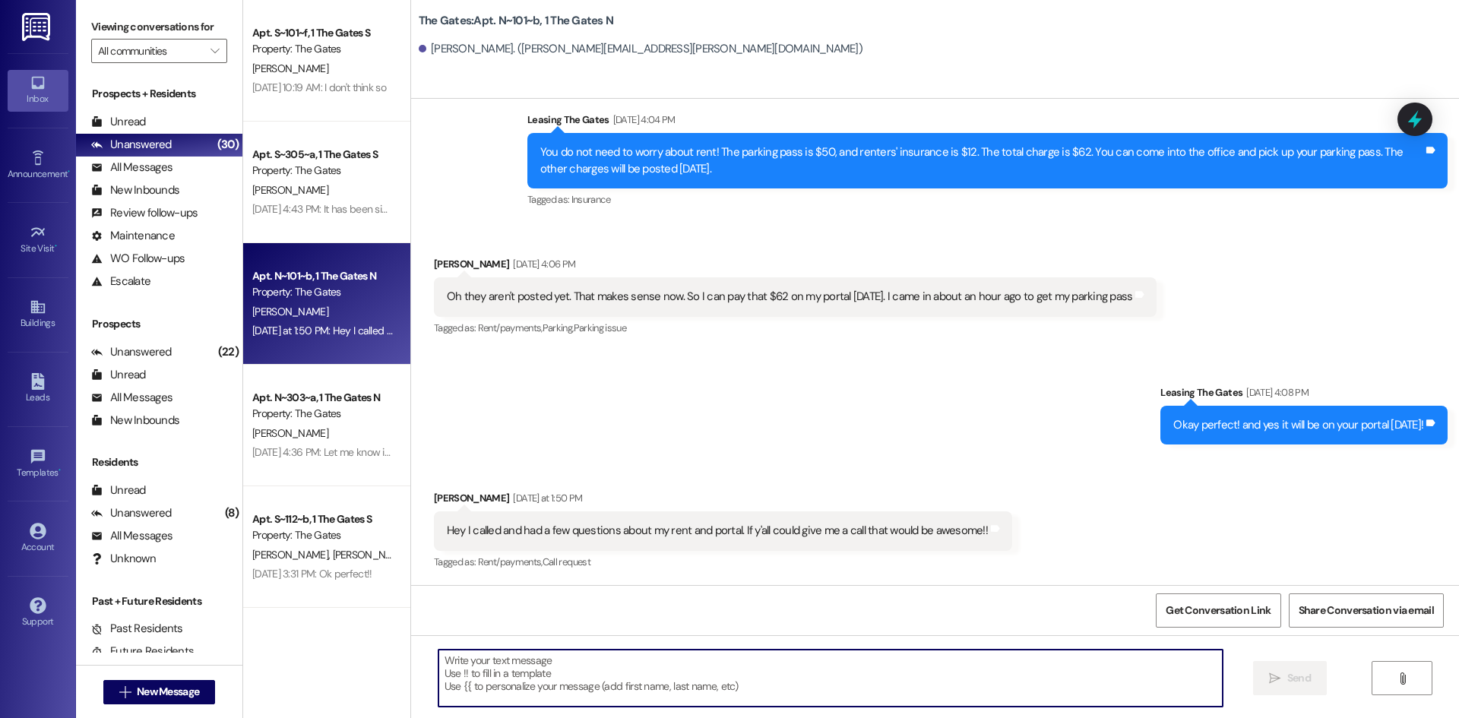
type textarea ":"
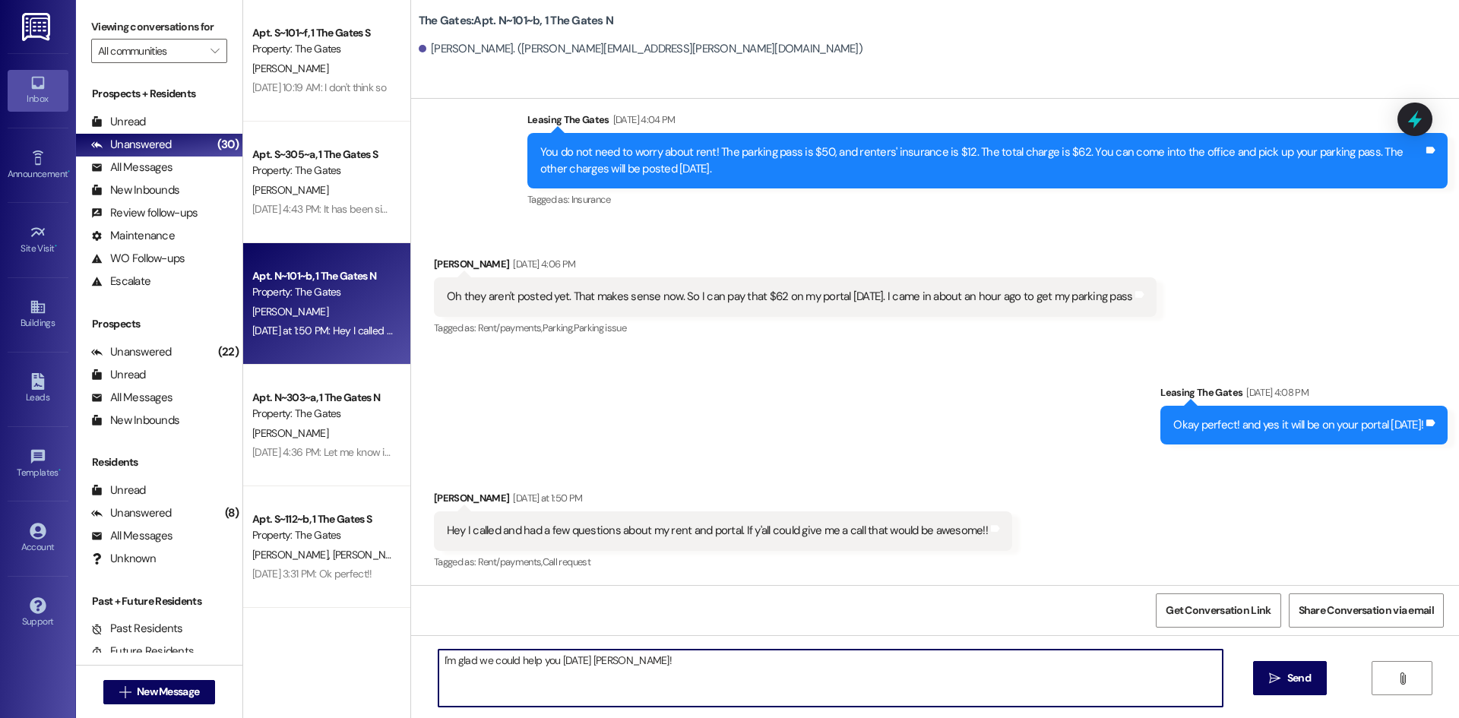
type textarea "I'm glad we could help you today Emily!"
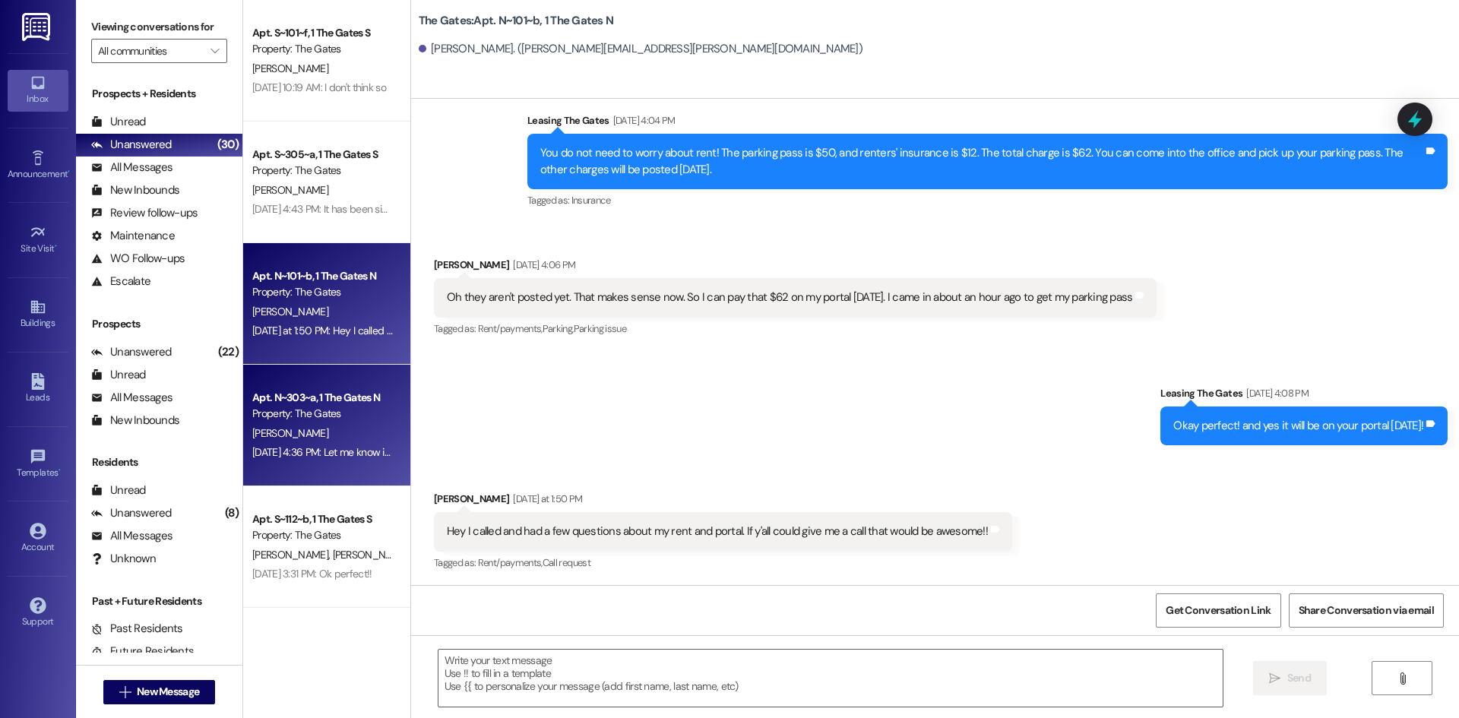
click at [308, 403] on div "Apt. N~303~a, 1 The Gates N" at bounding box center [322, 398] width 141 height 16
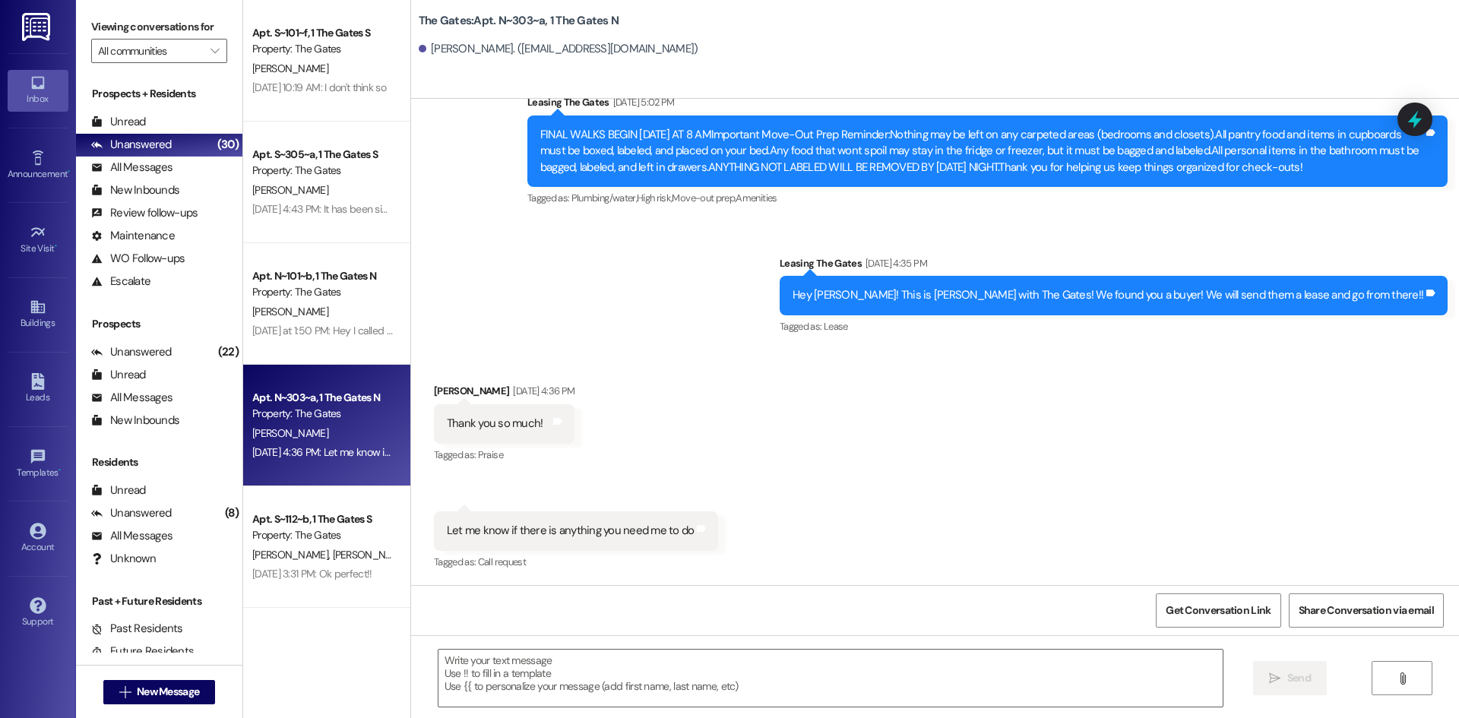
scroll to position [6495, 0]
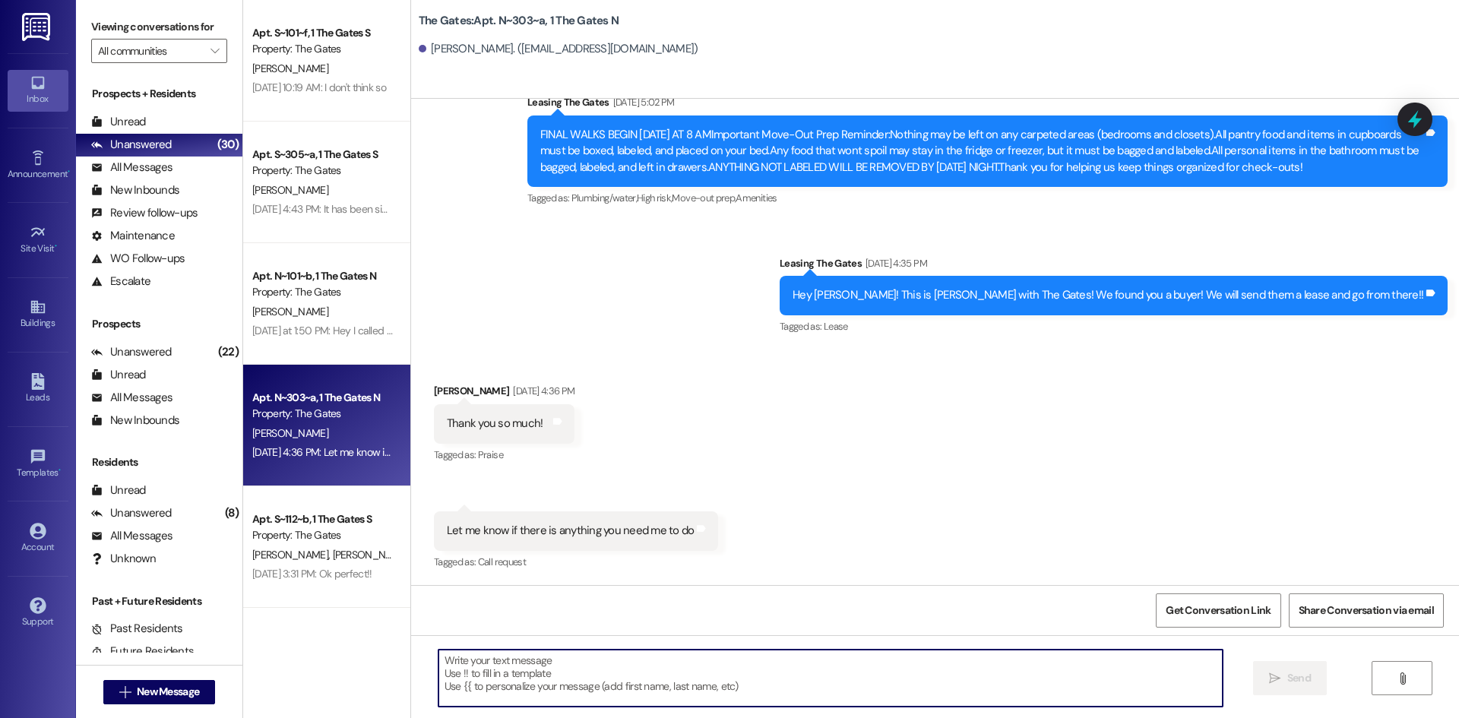
click at [535, 689] on textarea at bounding box center [831, 678] width 784 height 57
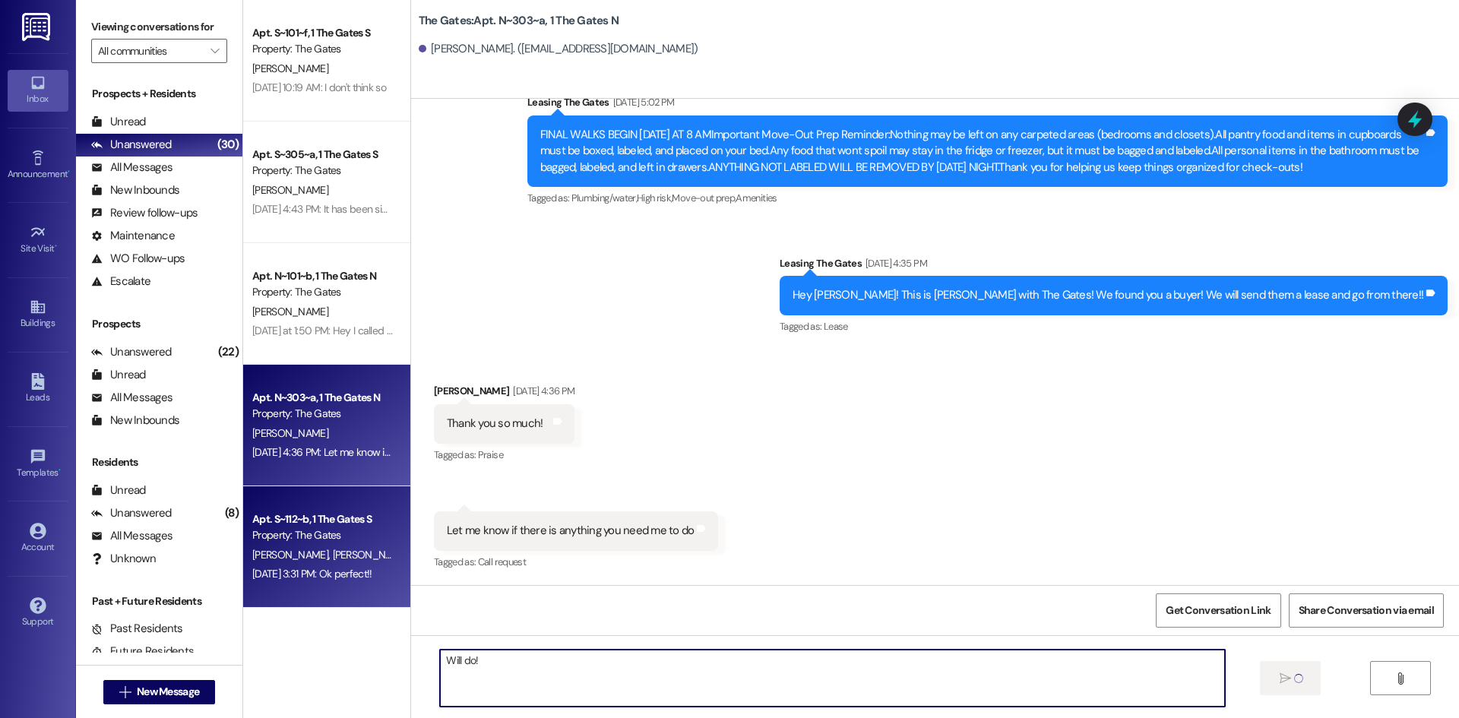
type textarea "Will do!"
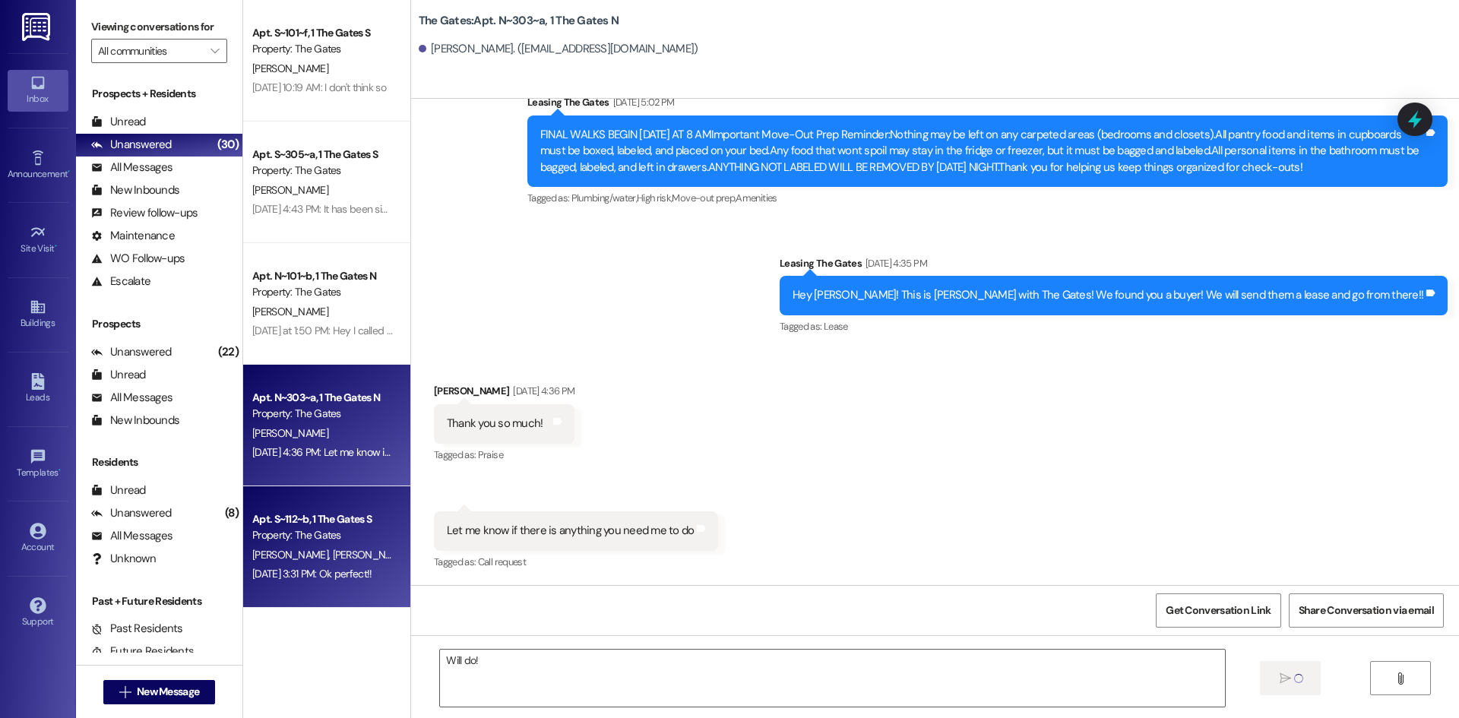
click at [270, 548] on span "[PERSON_NAME]" at bounding box center [292, 555] width 81 height 14
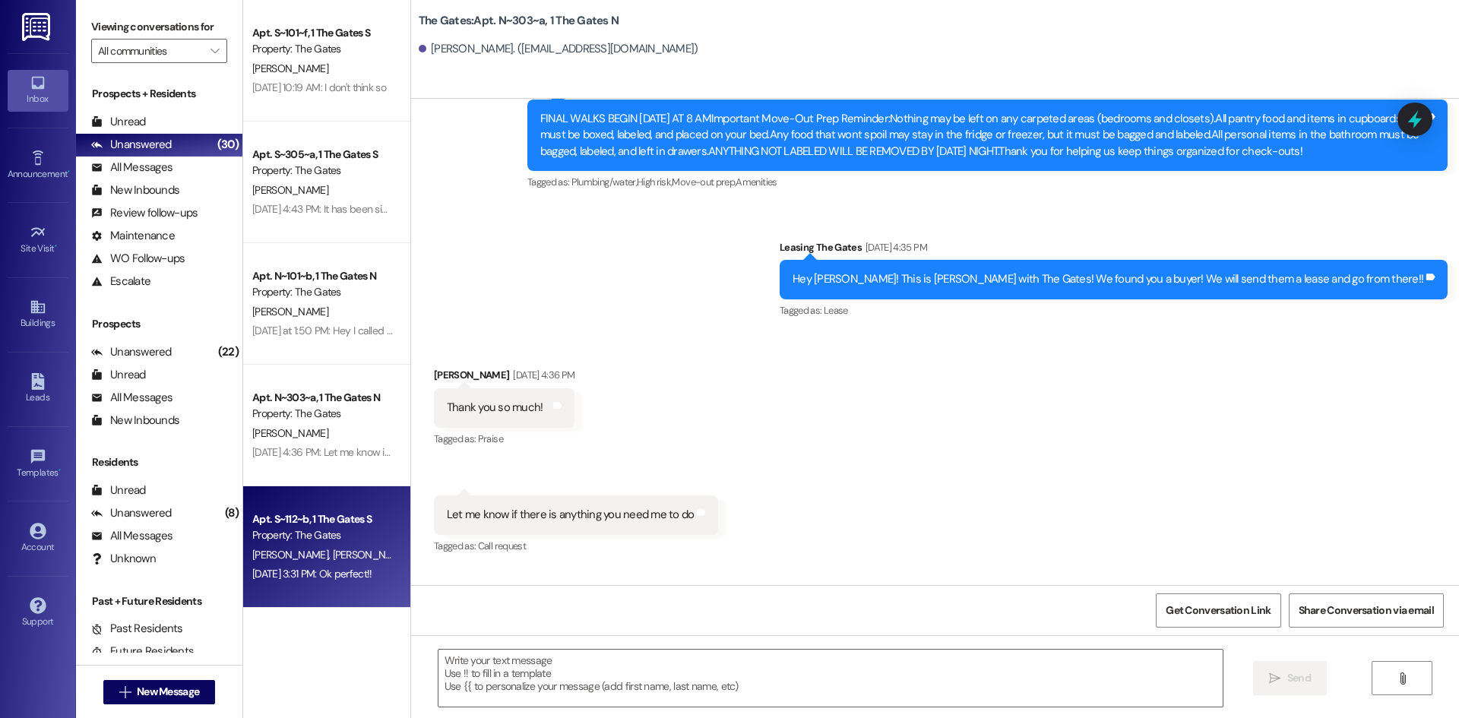
scroll to position [3220, 0]
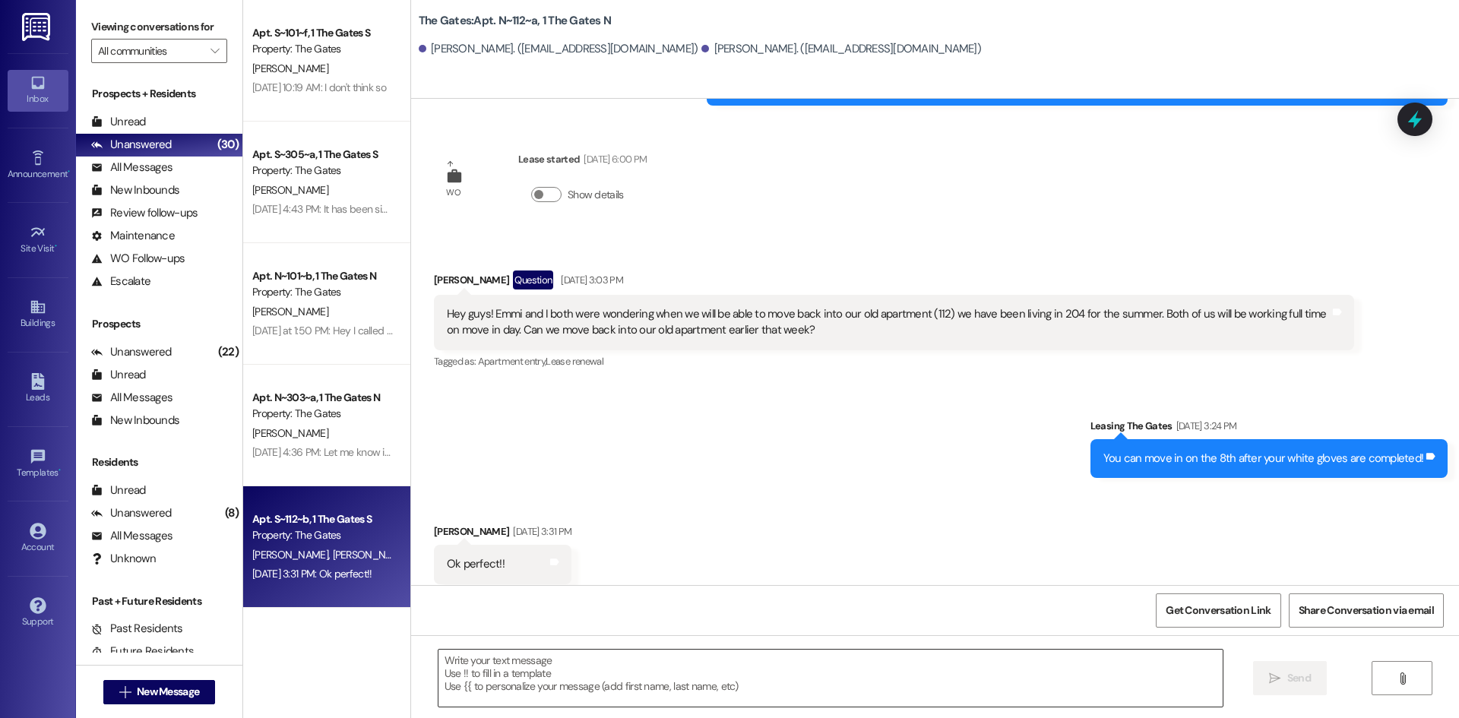
click at [587, 704] on textarea at bounding box center [831, 678] width 784 height 57
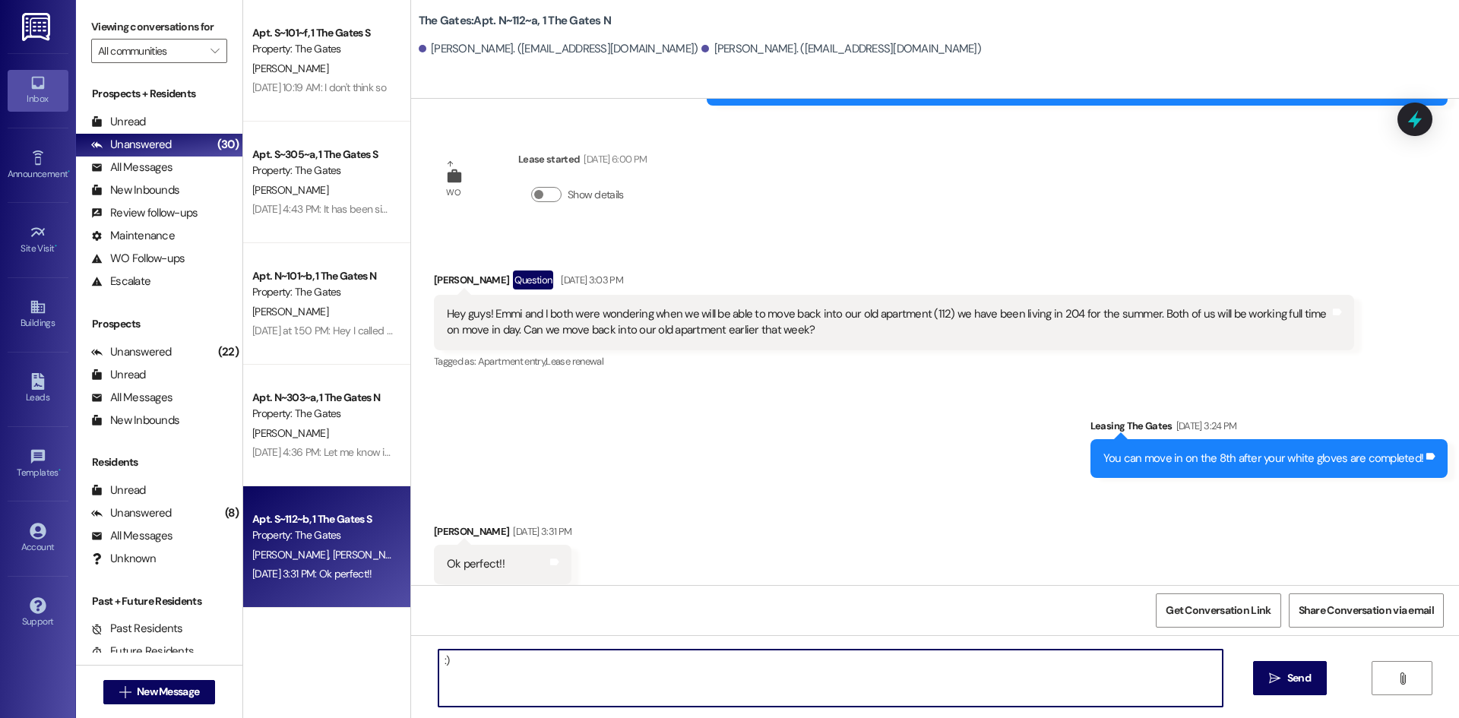
type textarea ":)"
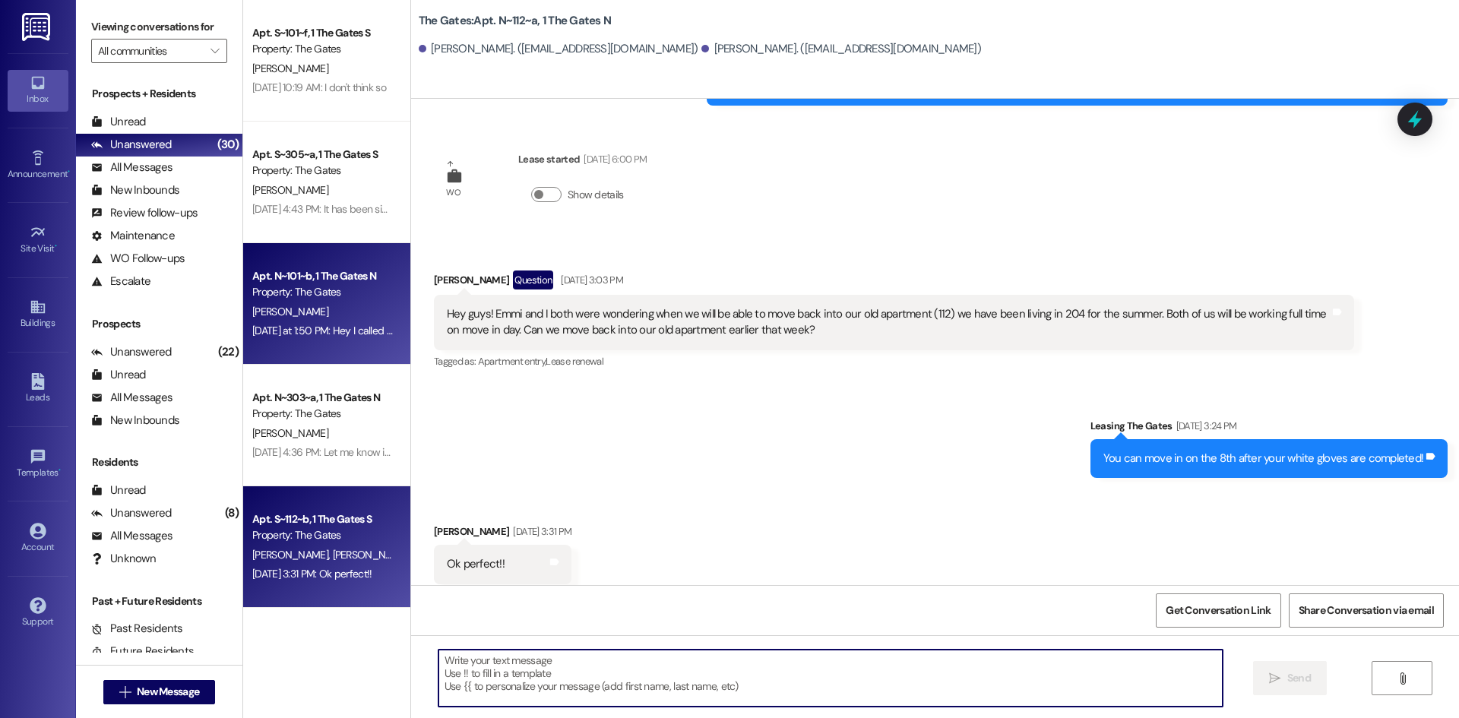
scroll to position [532, 0]
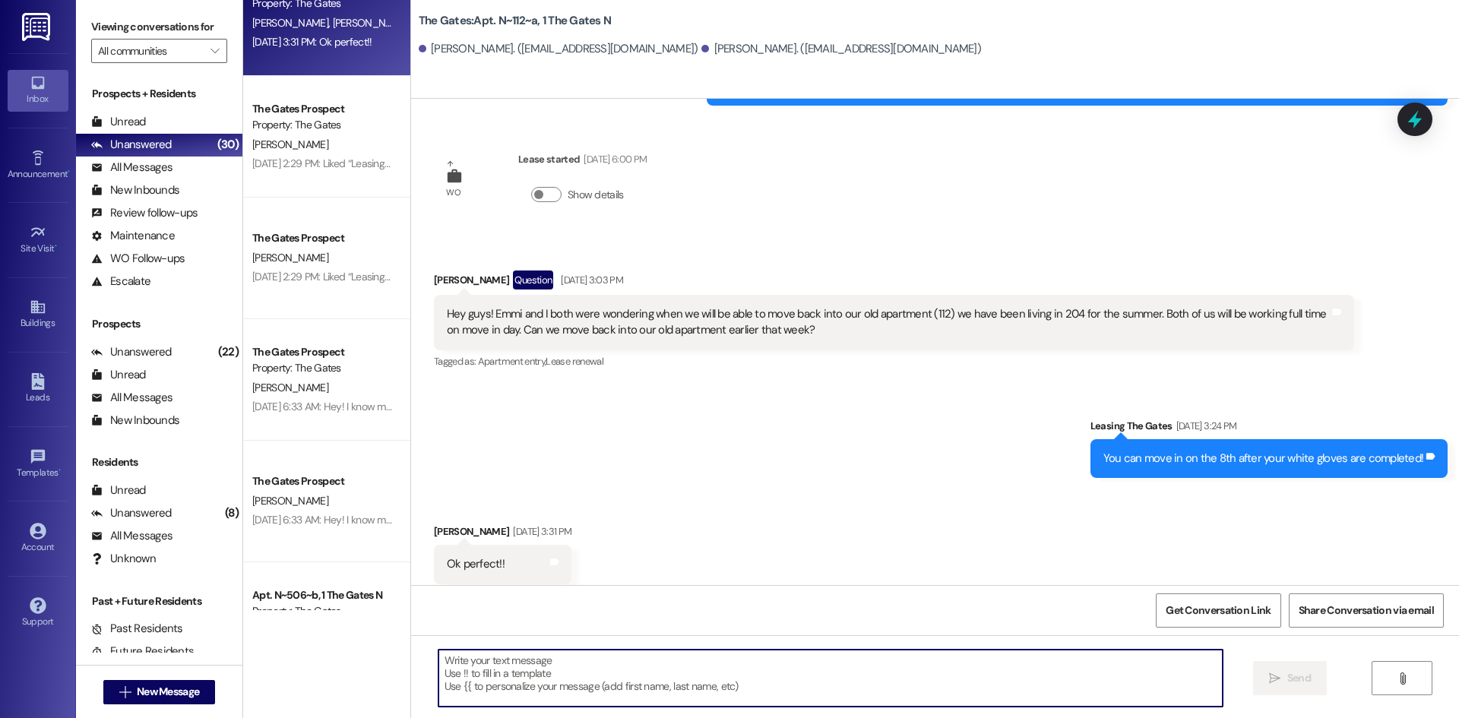
click at [293, 70] on div "Apt. S~112~b, 1 The Gates S Property: The Gates E. Arnett K. Brost Aug 29, 2025…" at bounding box center [326, 15] width 167 height 122
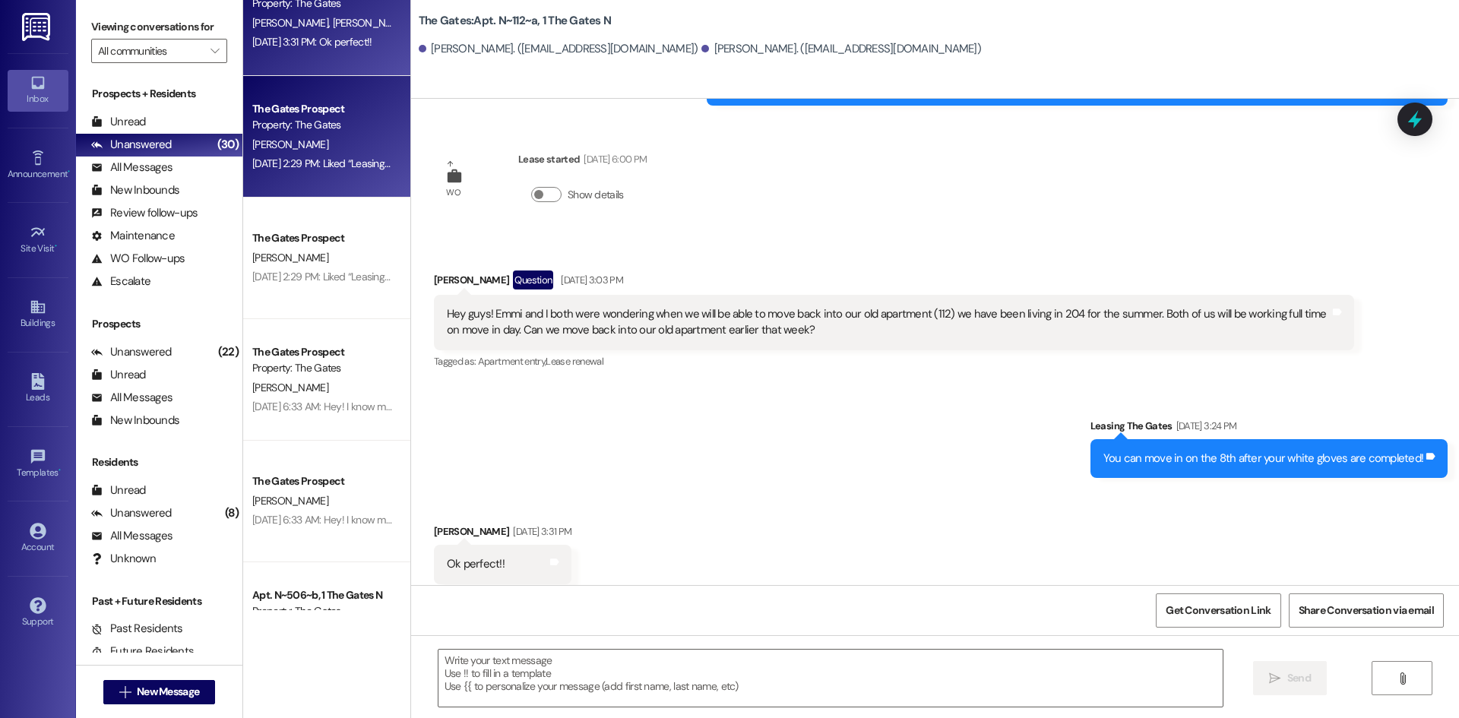
click at [293, 125] on div "Property: The Gates" at bounding box center [322, 125] width 141 height 16
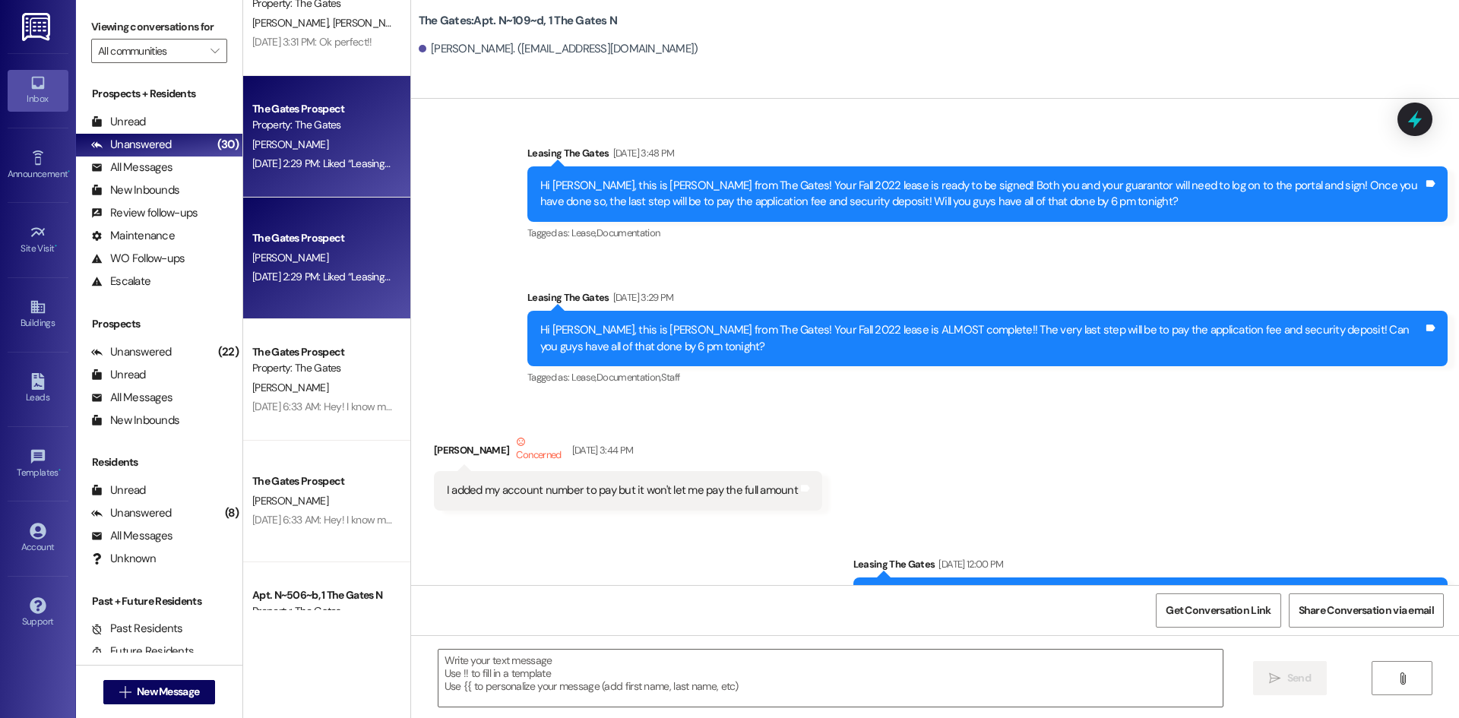
scroll to position [66780, 0]
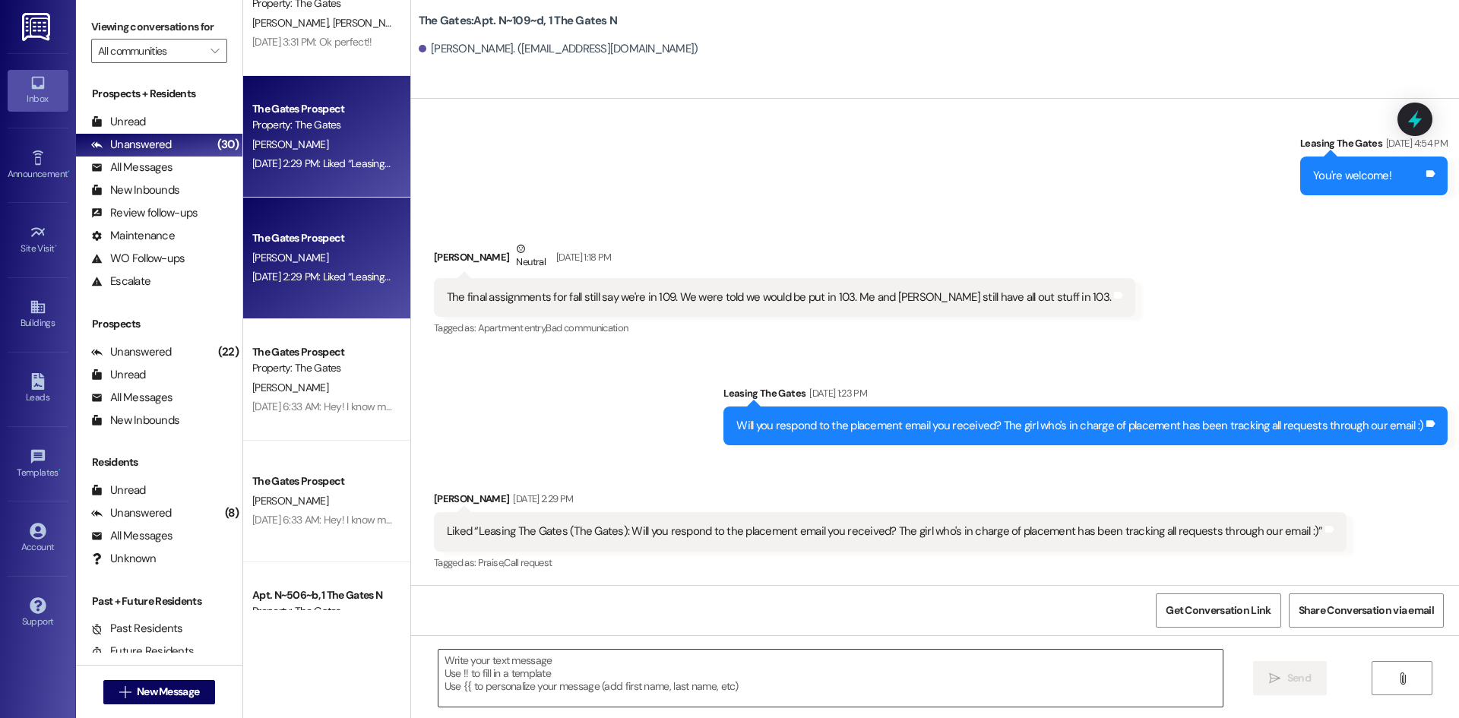
click at [567, 678] on textarea at bounding box center [831, 678] width 784 height 57
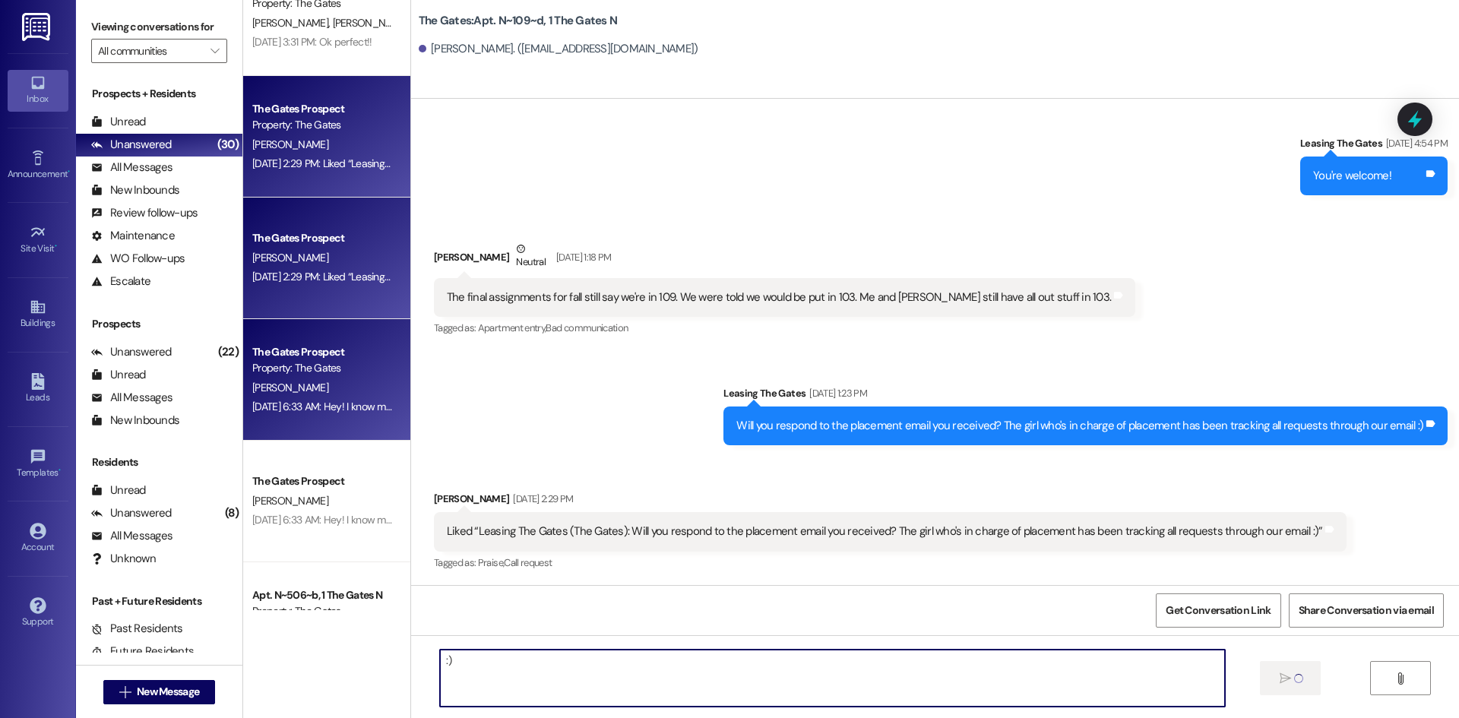
type textarea ":)"
click at [243, 400] on div "The Gates Prospect Property: The Gates B. Jacobs Aug 29, 2025 at 6:33 AM: Hey! …" at bounding box center [326, 380] width 167 height 122
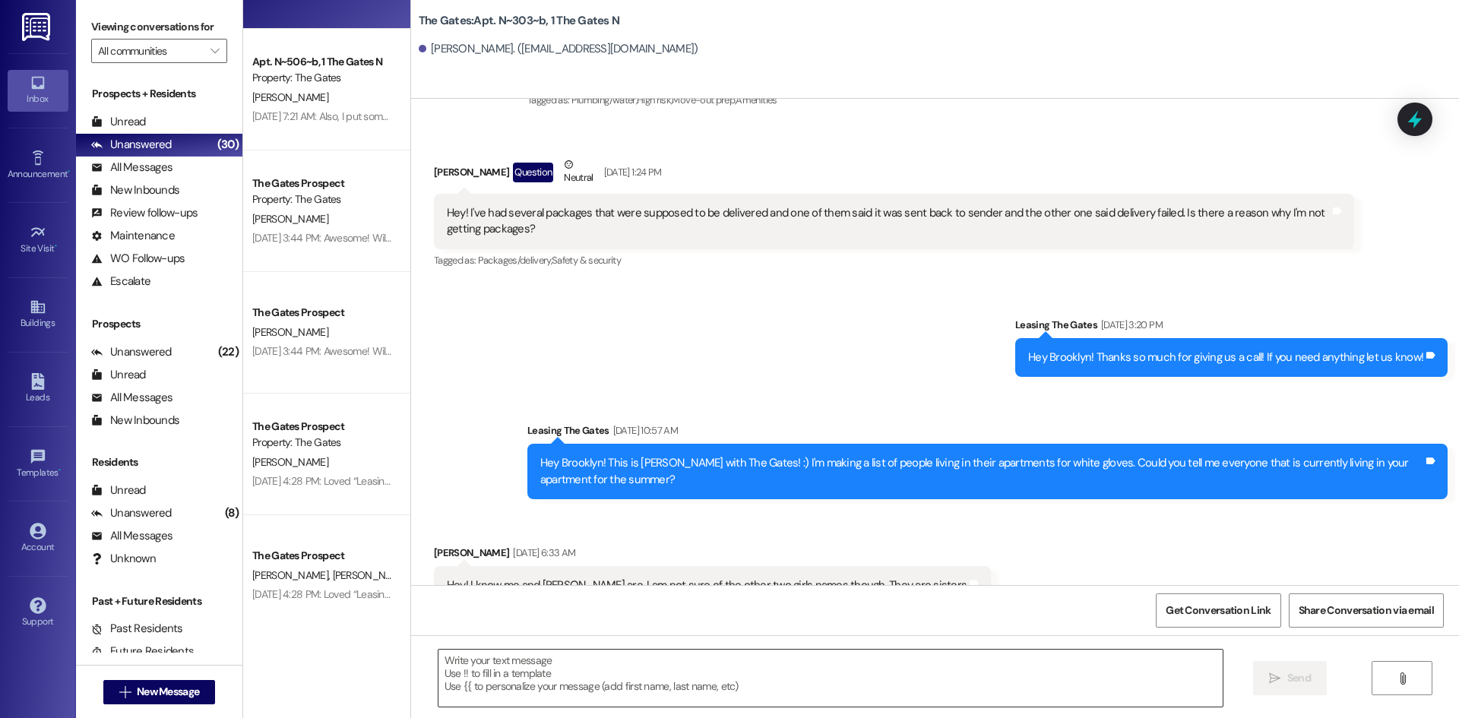
scroll to position [1599, 0]
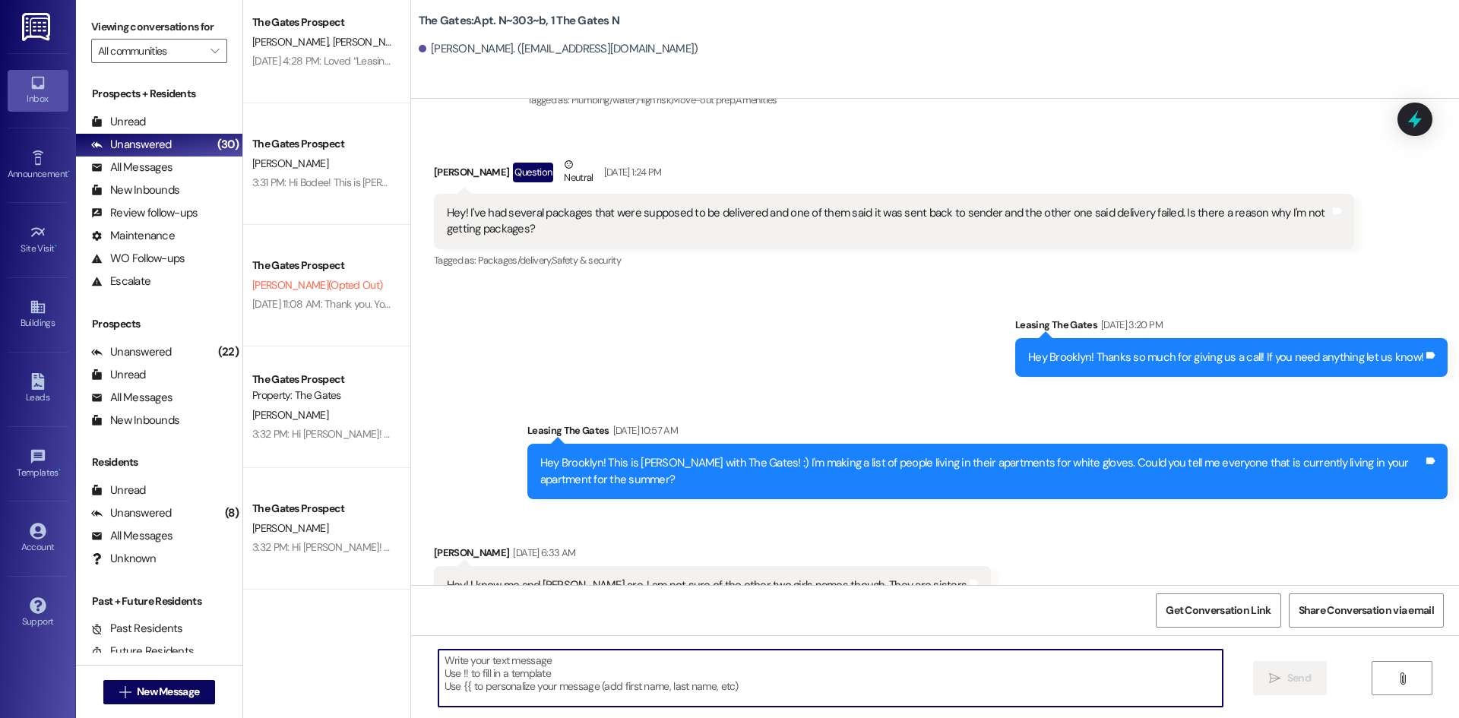
click at [507, 670] on textarea at bounding box center [831, 678] width 784 height 57
type textarea "Thank you for letting us know!"
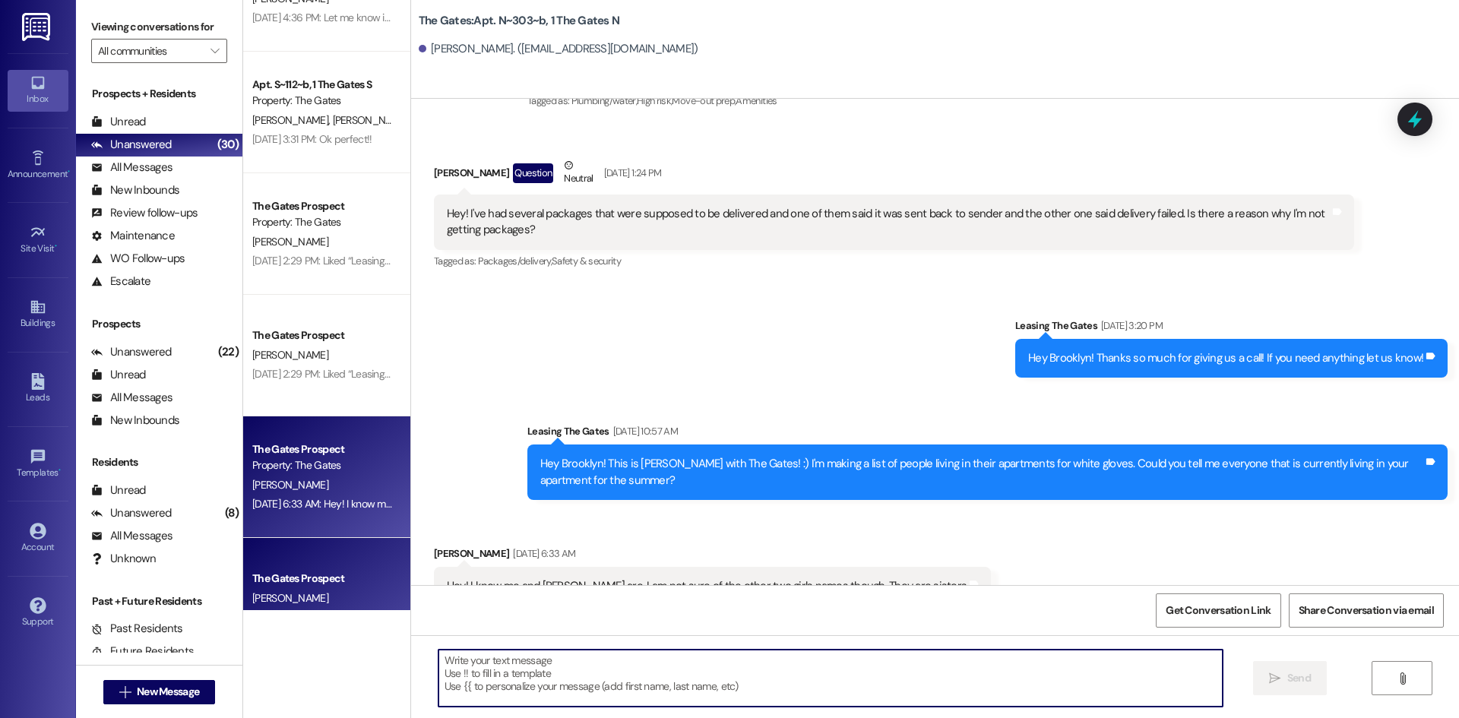
scroll to position [0, 0]
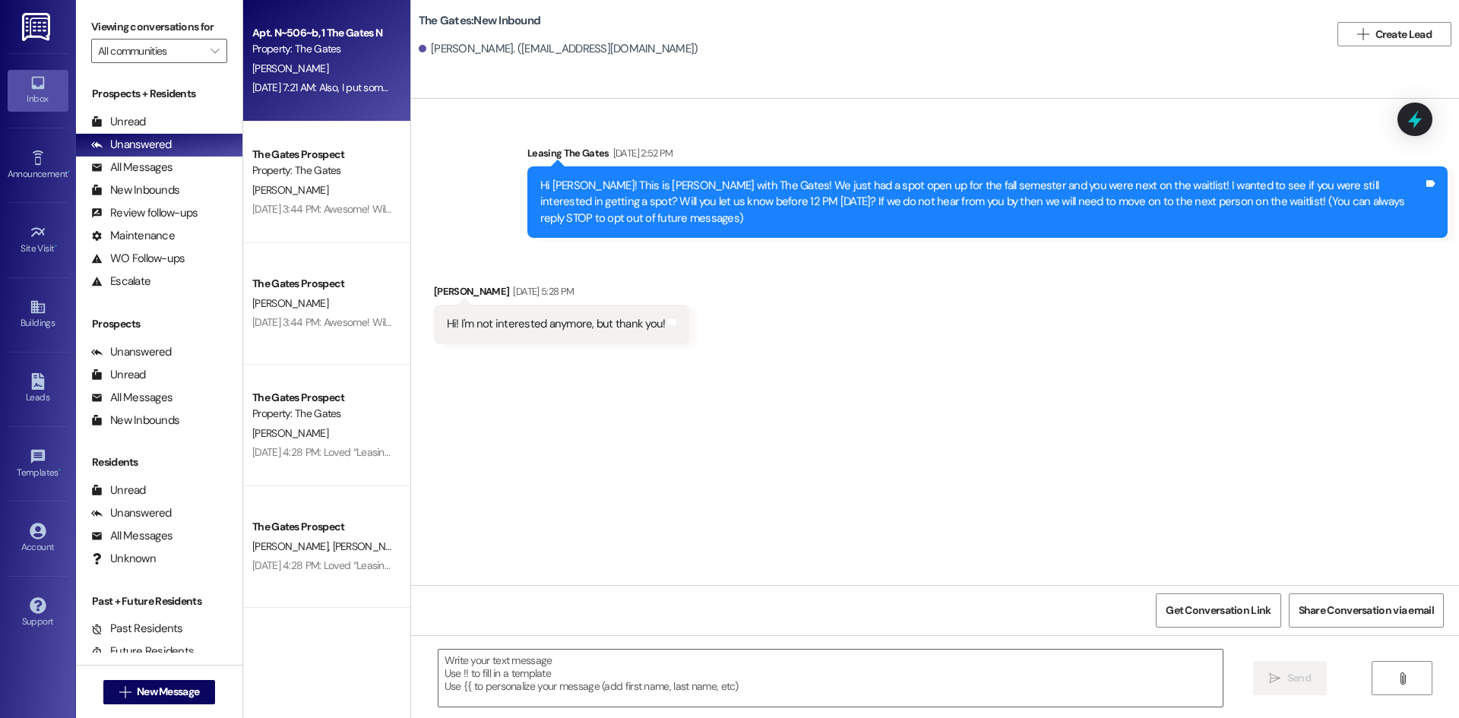
click at [287, 83] on div "[DATE] 7:21 AM: Also, I put some of my dogs things, that are normally under my …" at bounding box center [710, 88] width 916 height 14
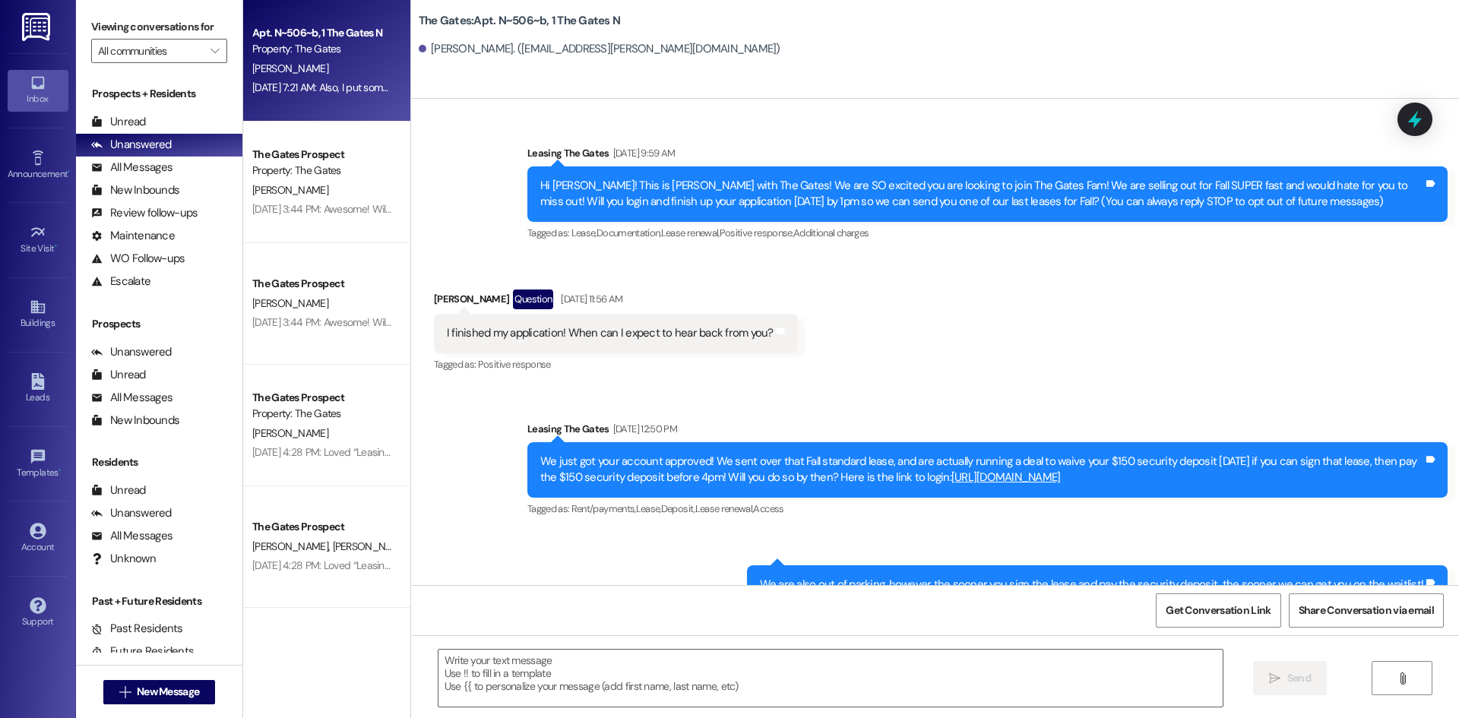
scroll to position [63002, 0]
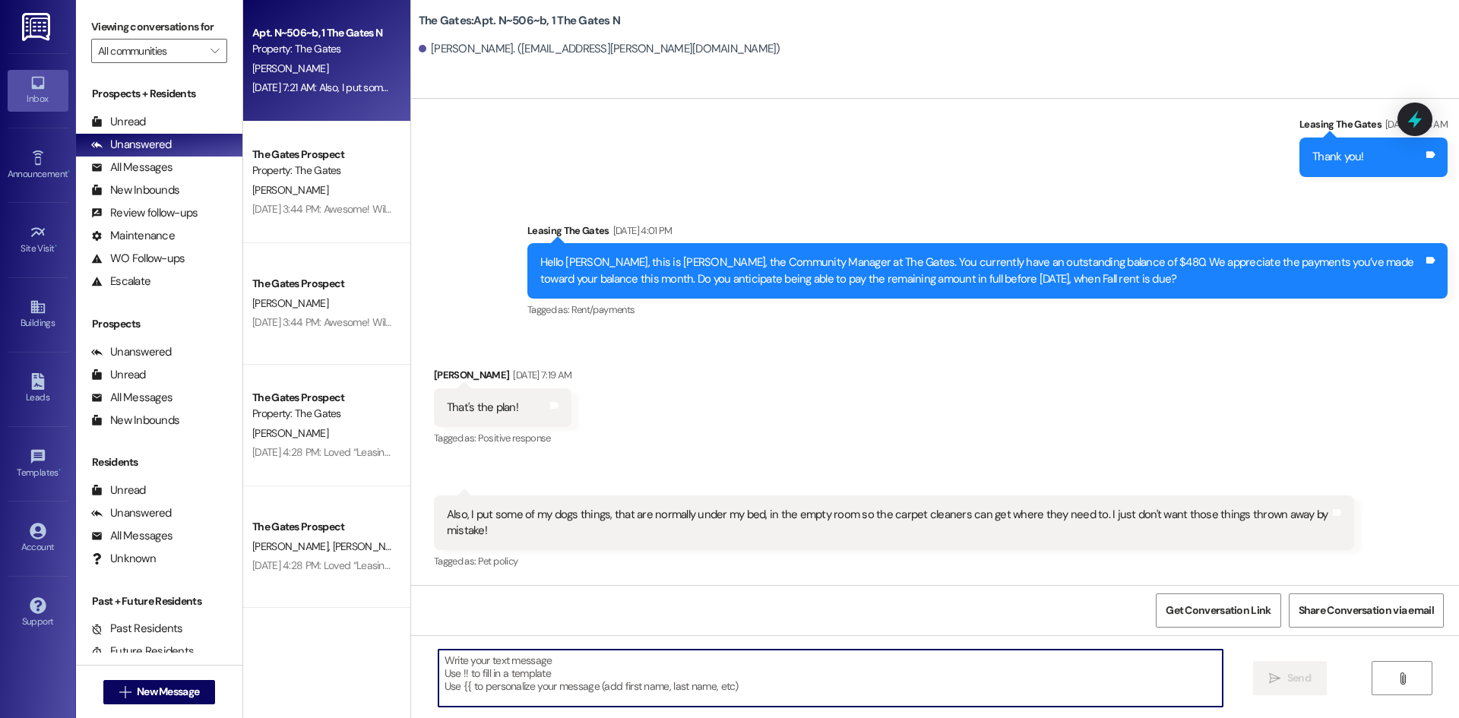
click at [531, 653] on textarea at bounding box center [831, 678] width 784 height 57
type textarea "Thank you!"
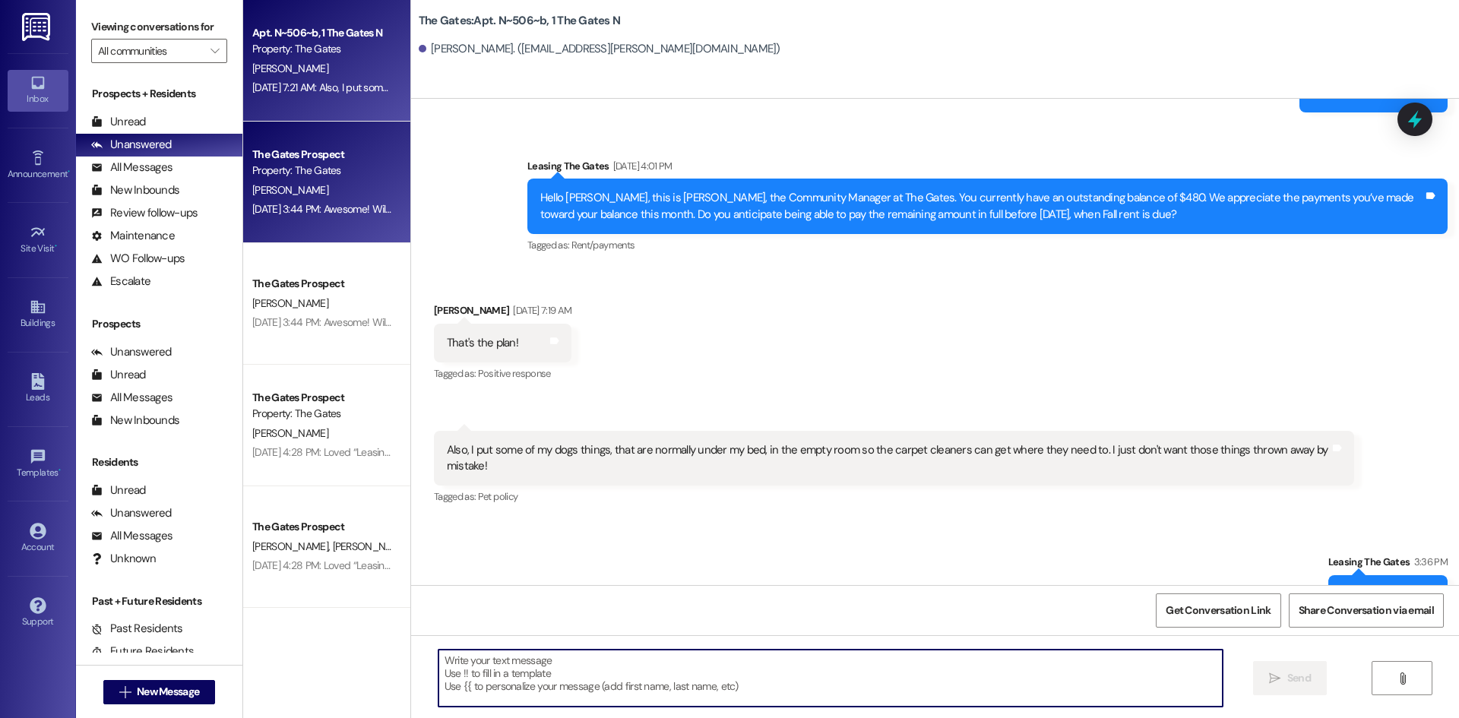
scroll to position [63001, 0]
click at [297, 207] on div "Aug 27, 2025 at 3:44 PM: Awesome! Will I get my security deposit mailed to me t…" at bounding box center [419, 209] width 334 height 14
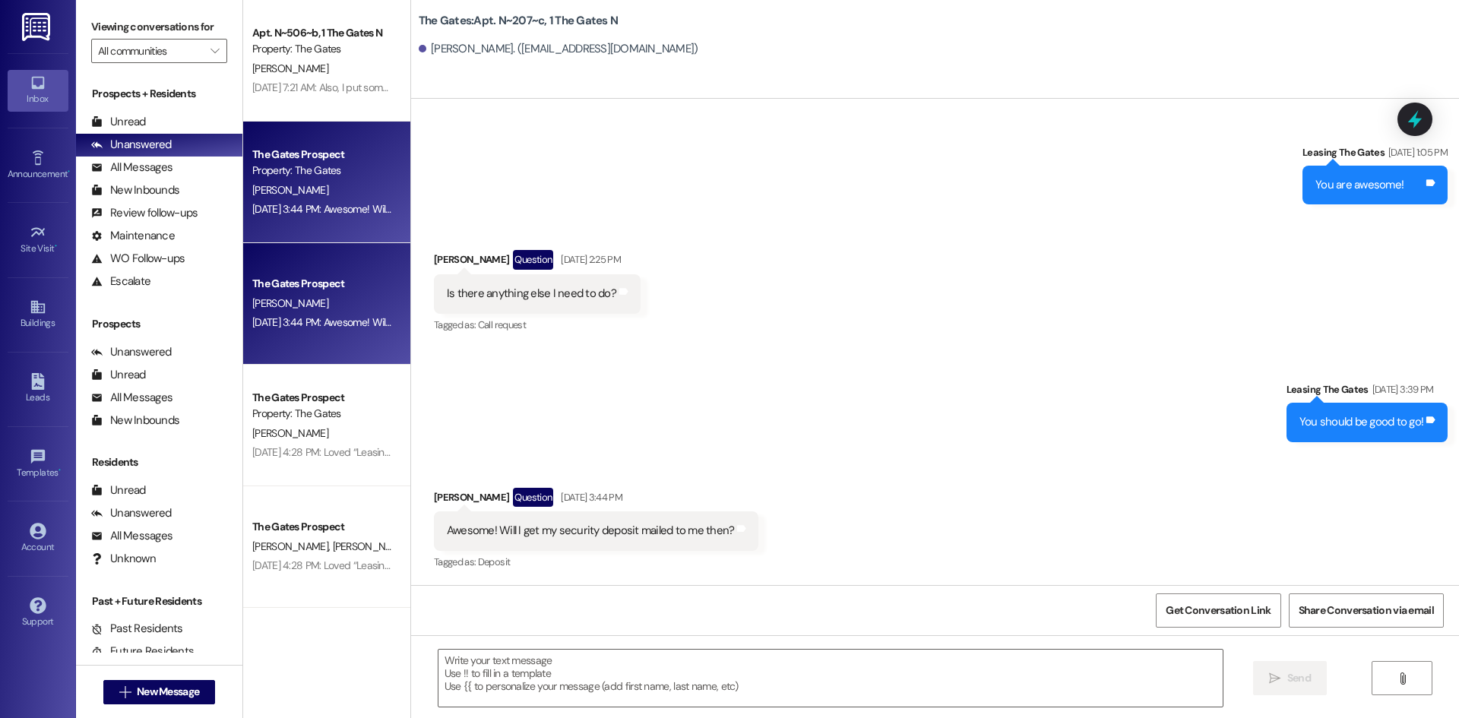
scroll to position [28119, 0]
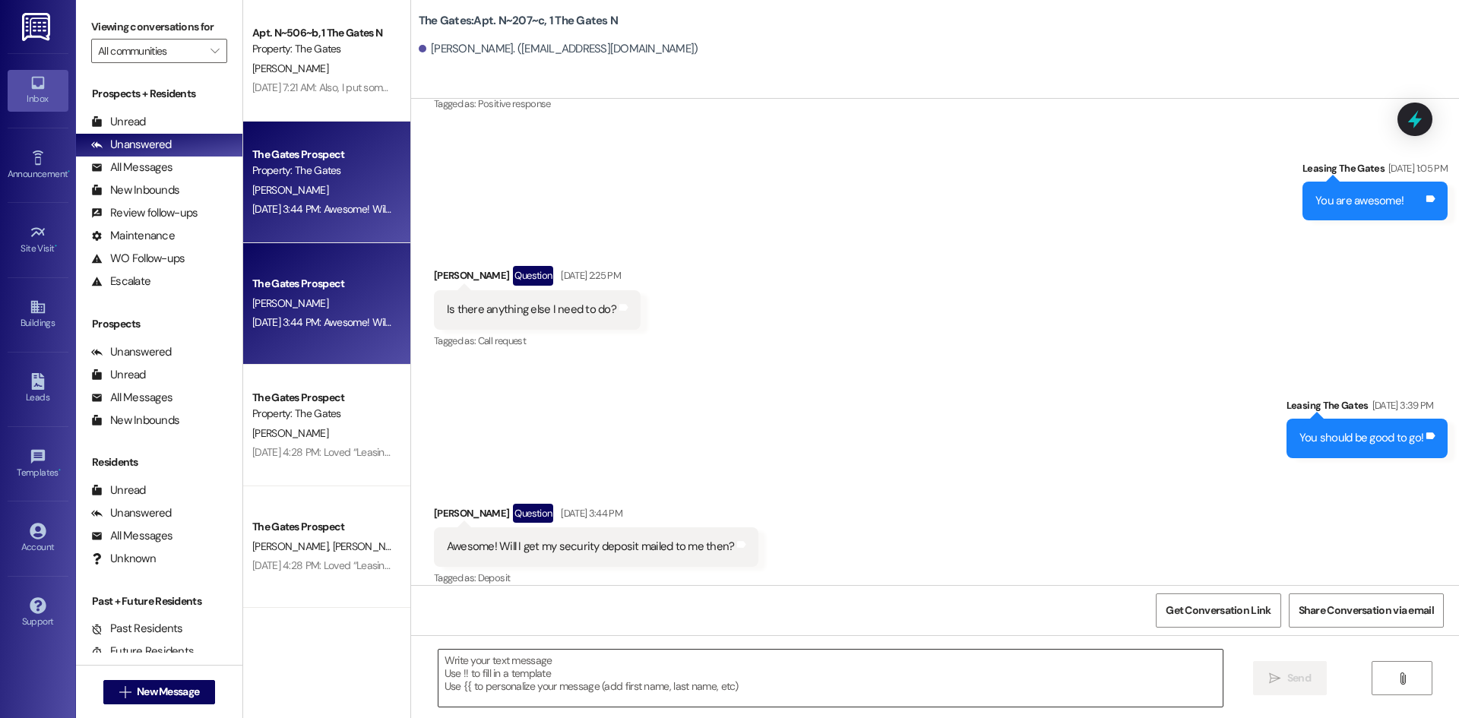
click at [692, 669] on textarea at bounding box center [831, 678] width 784 height 57
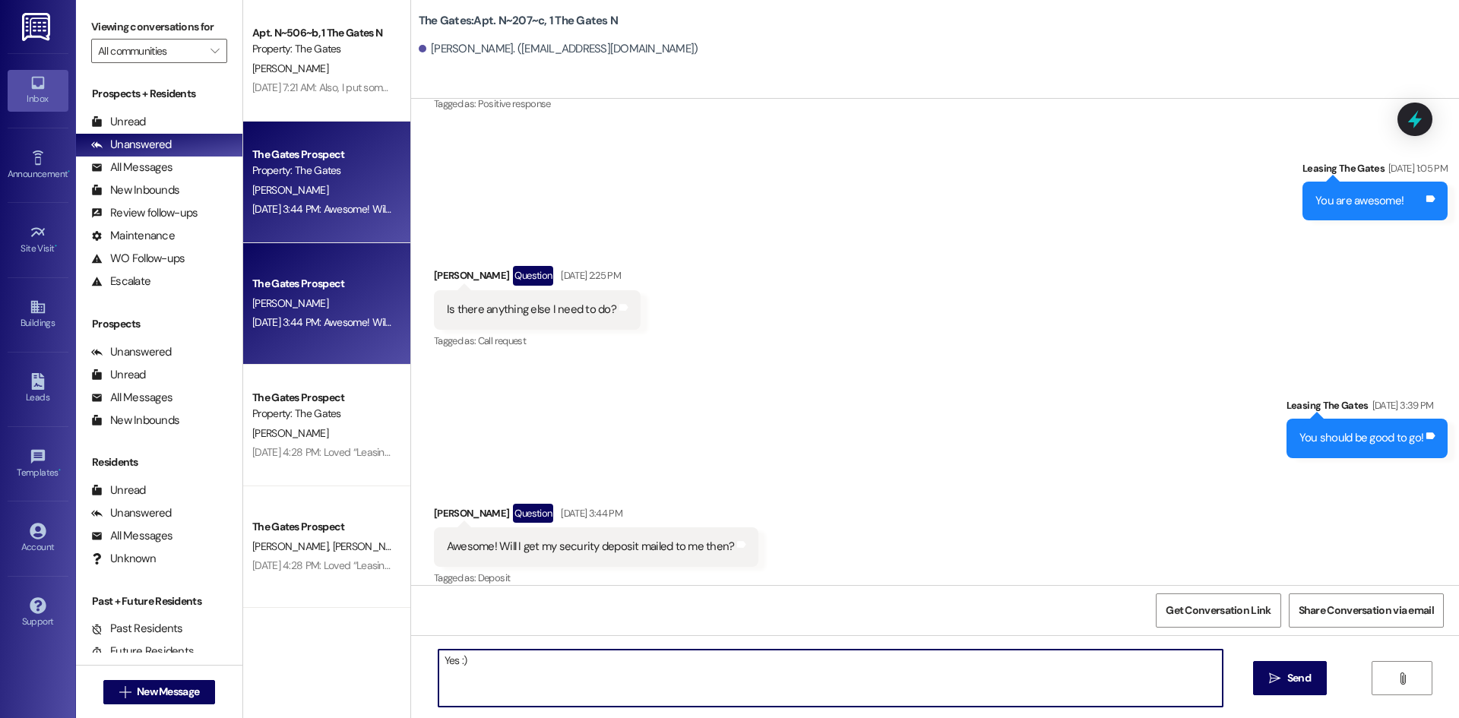
type textarea "Yes :)"
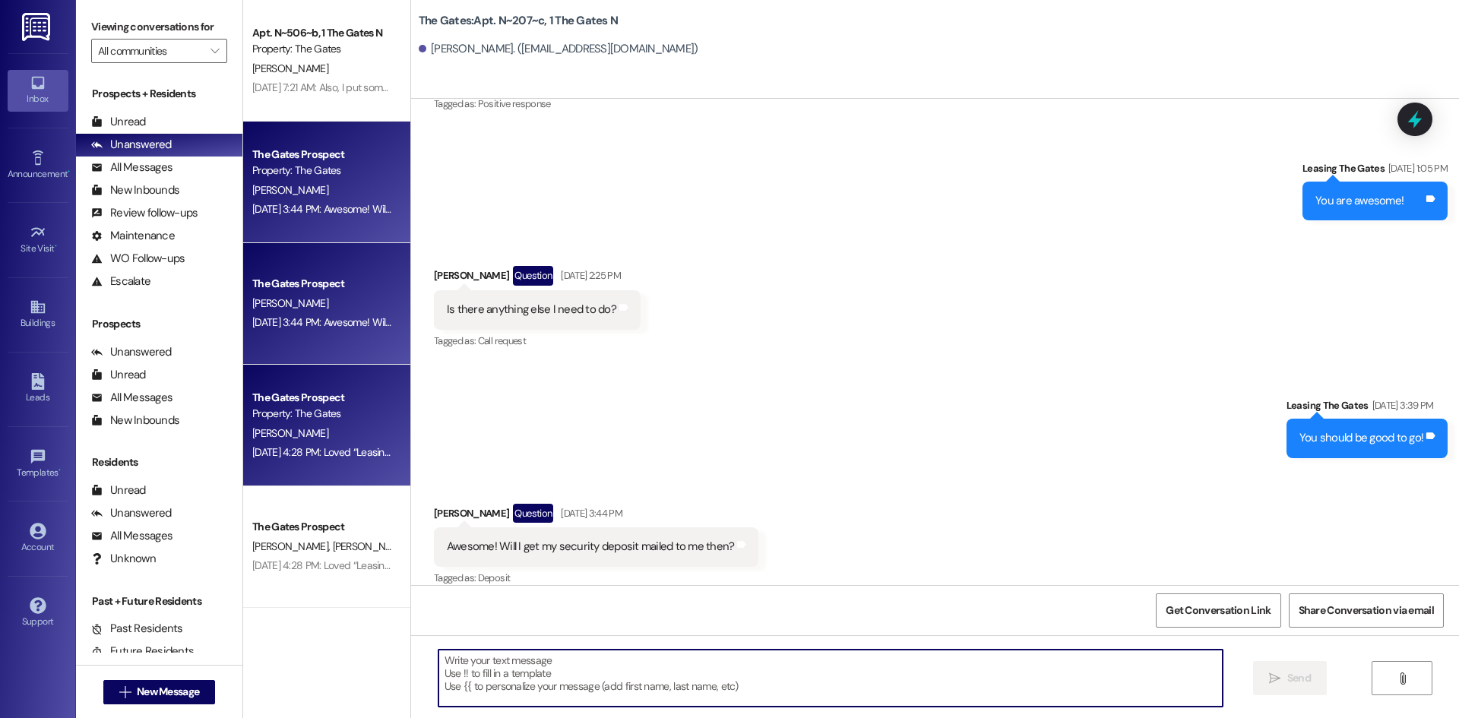
click at [291, 465] on div "The Gates Prospect Property: The Gates Z. Hyer Aug 25, 2025 at 4:28 PM: Loved “…" at bounding box center [326, 426] width 167 height 122
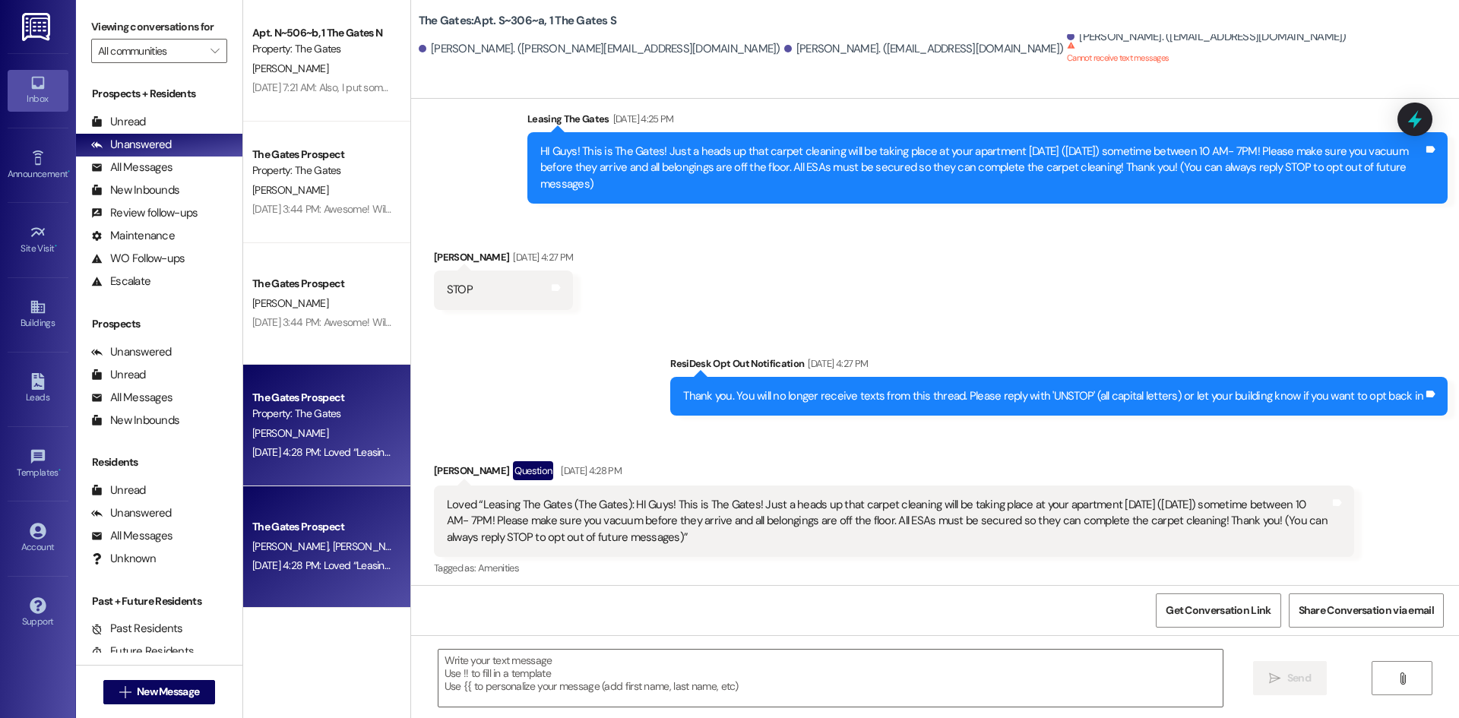
scroll to position [303, 0]
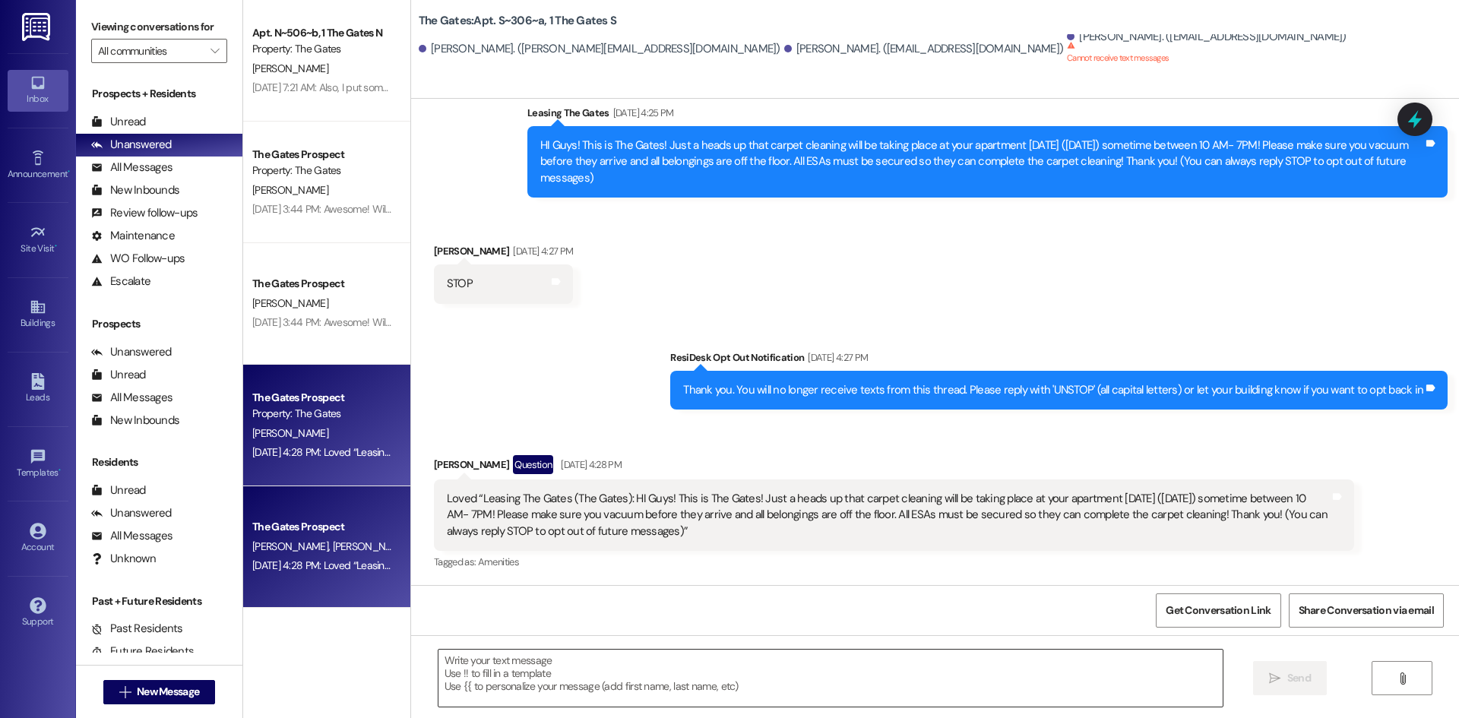
click at [474, 683] on textarea at bounding box center [831, 678] width 784 height 57
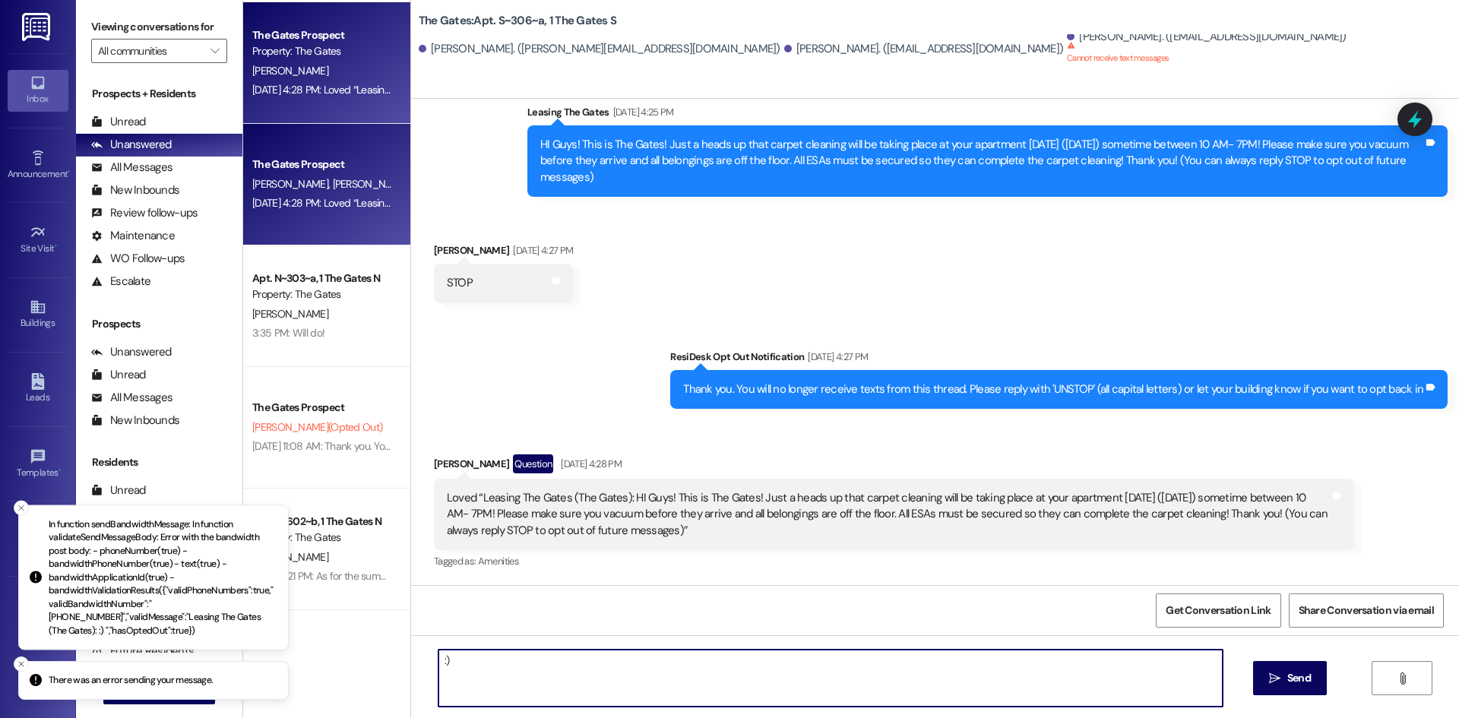
scroll to position [380, 0]
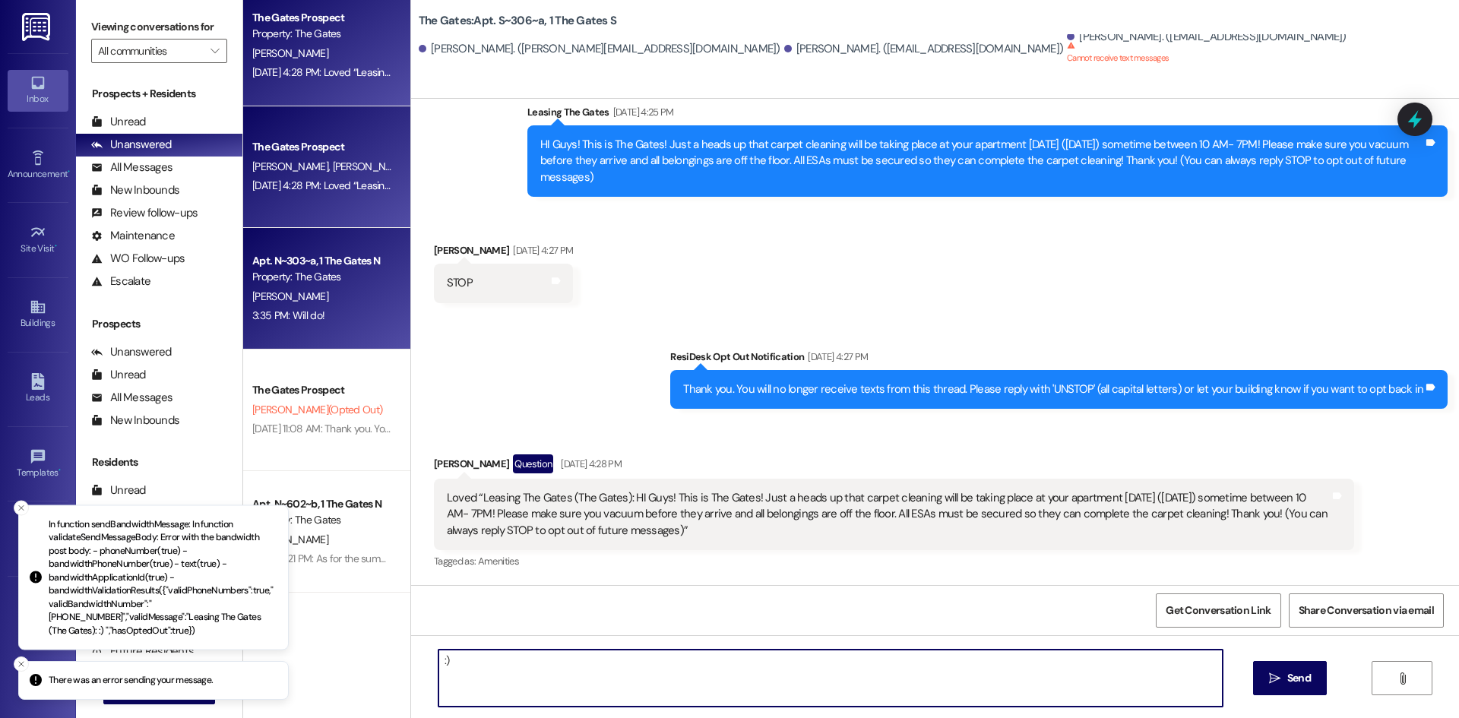
type textarea ":)"
click at [299, 283] on div "Property: The Gates" at bounding box center [322, 277] width 141 height 16
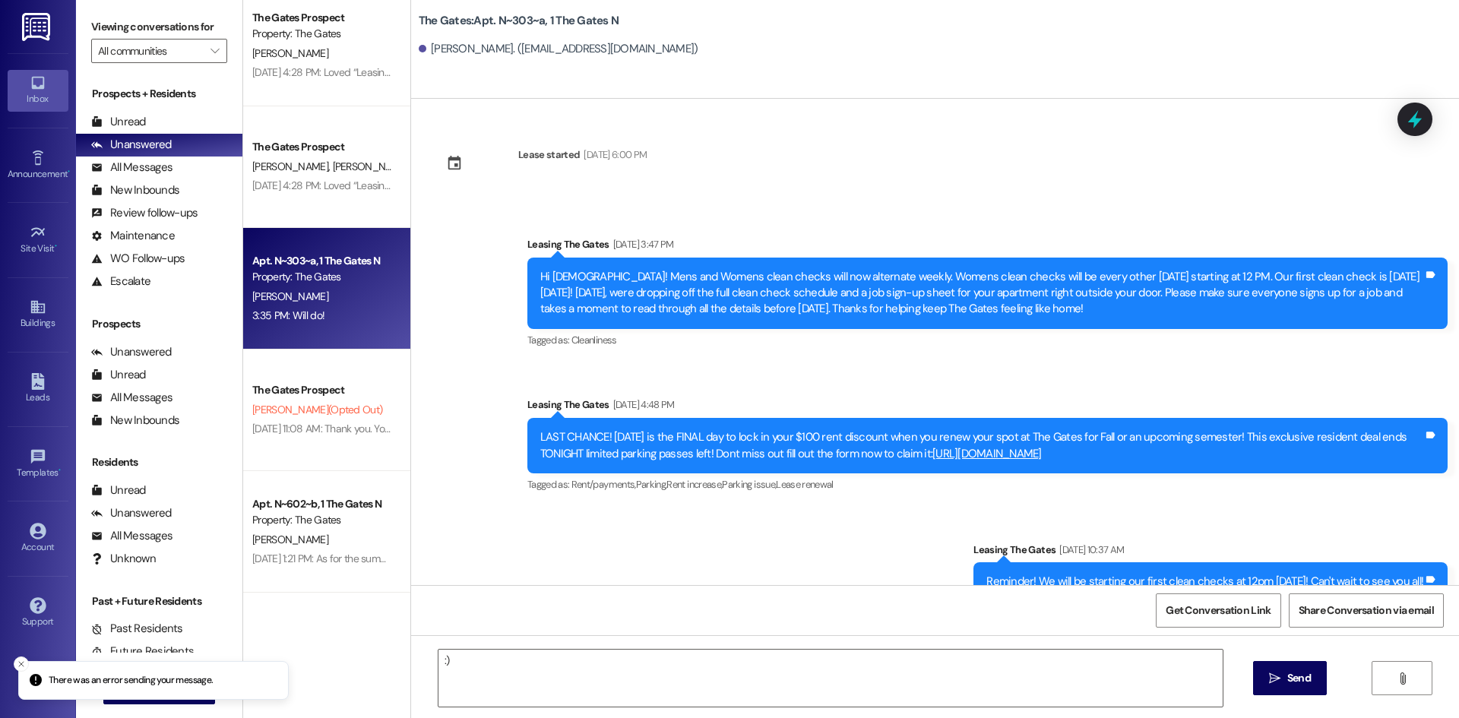
scroll to position [6601, 0]
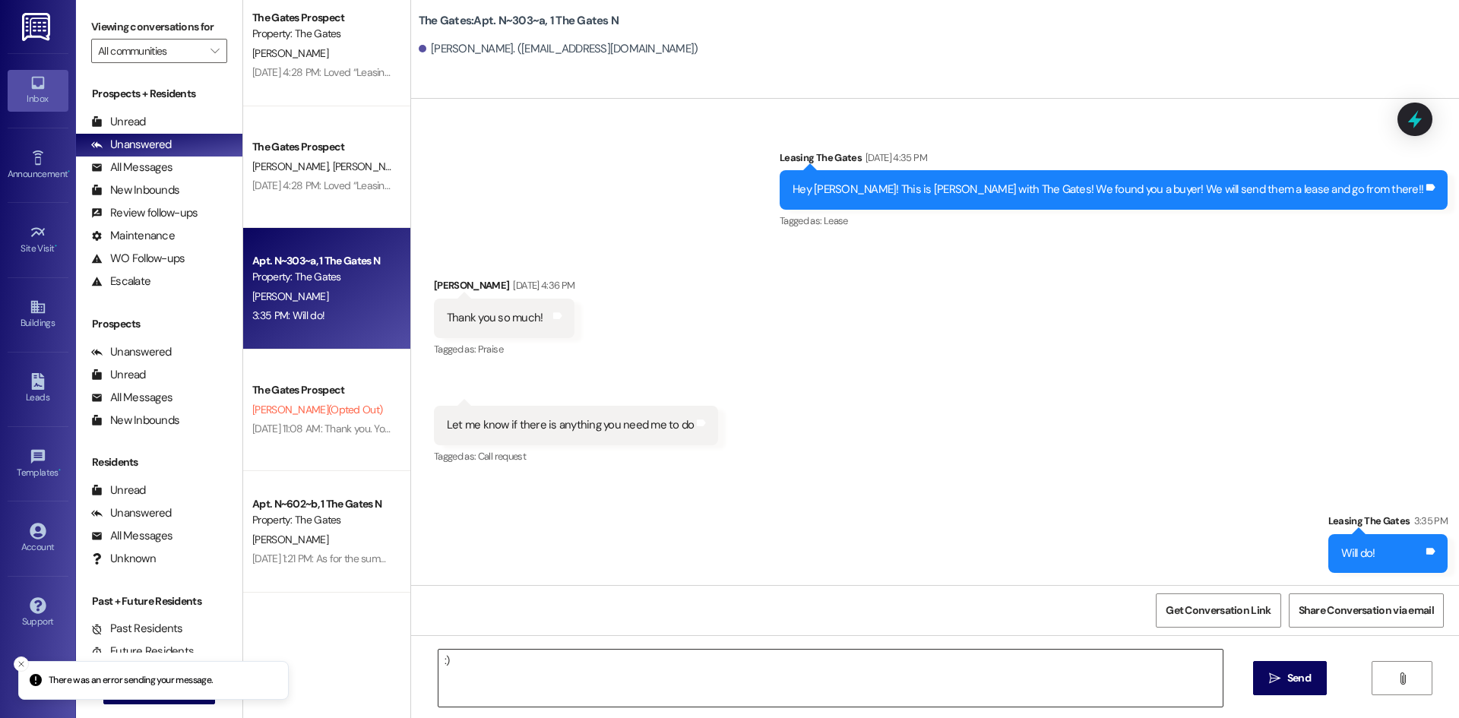
click at [518, 676] on textarea ":)" at bounding box center [831, 678] width 784 height 57
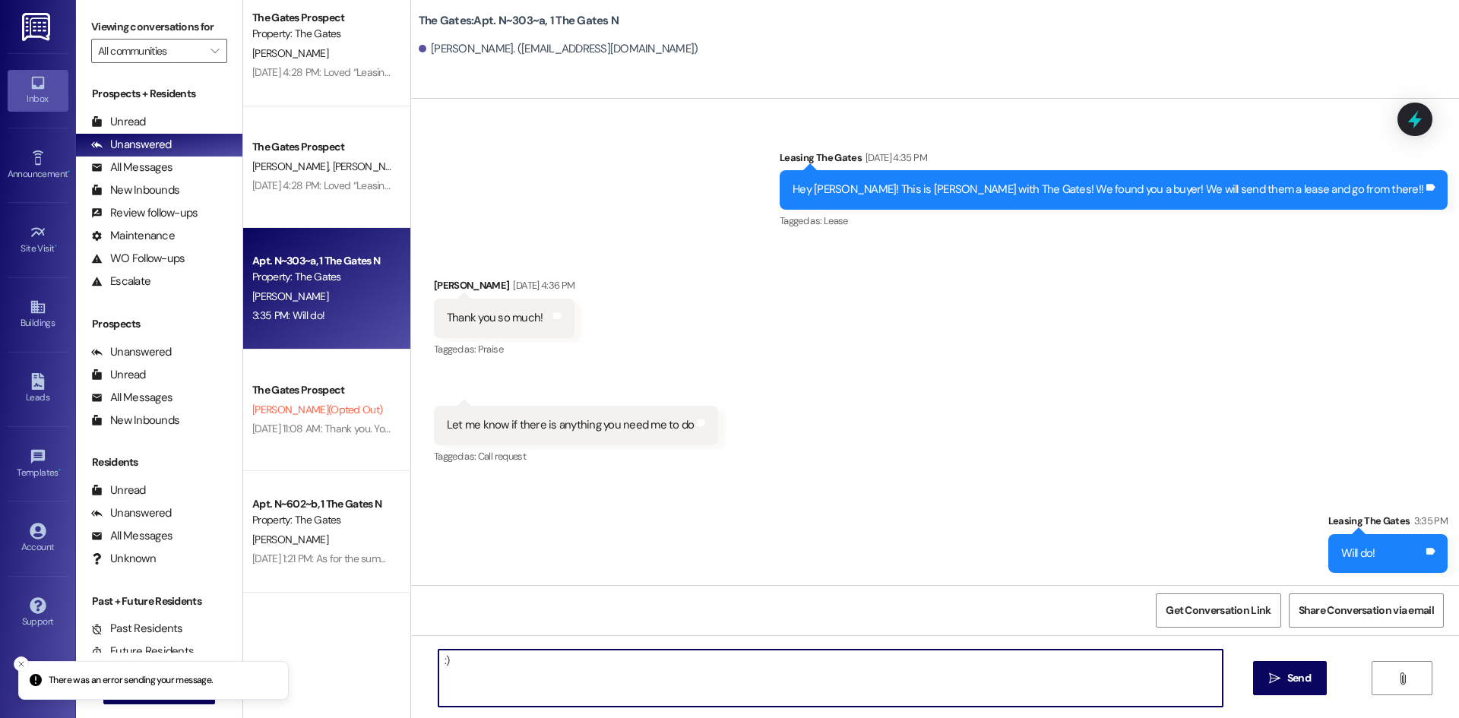
type textarea ":"
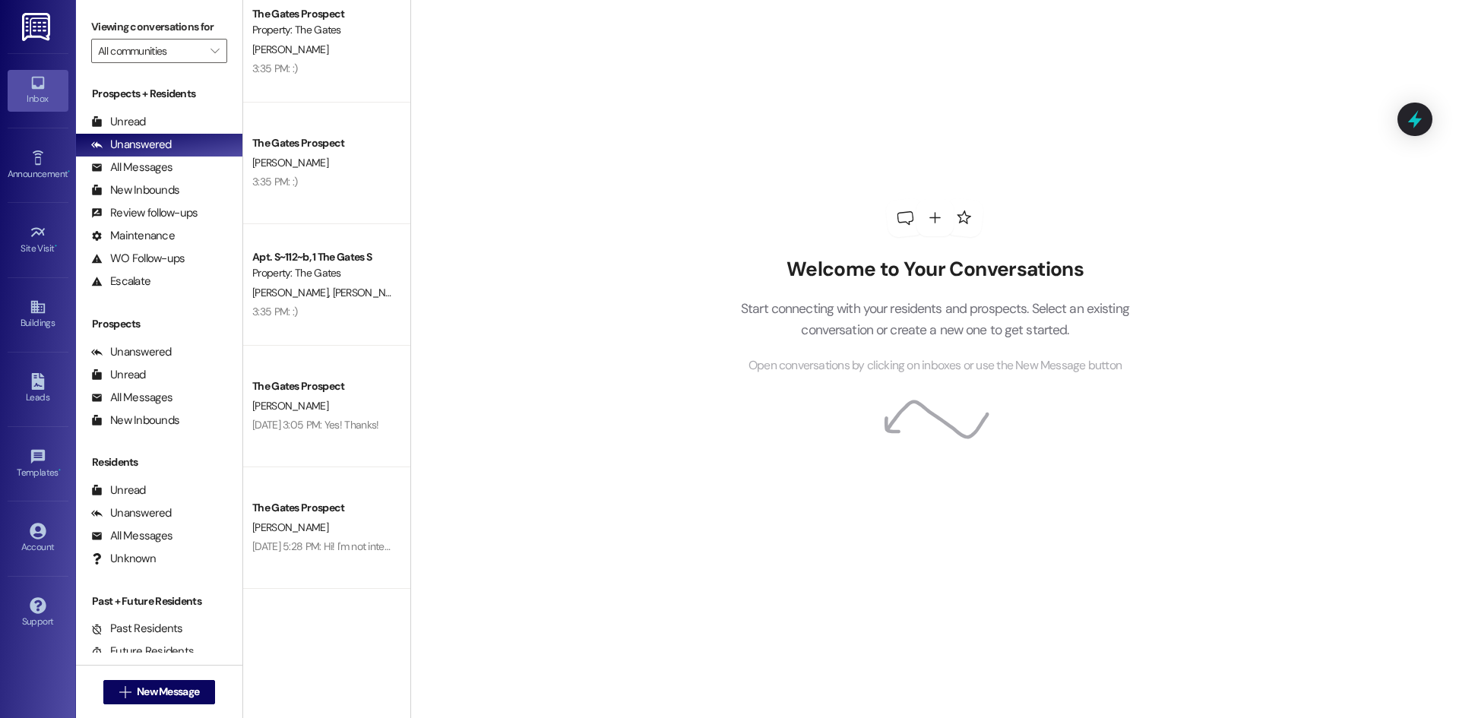
scroll to position [1944, 0]
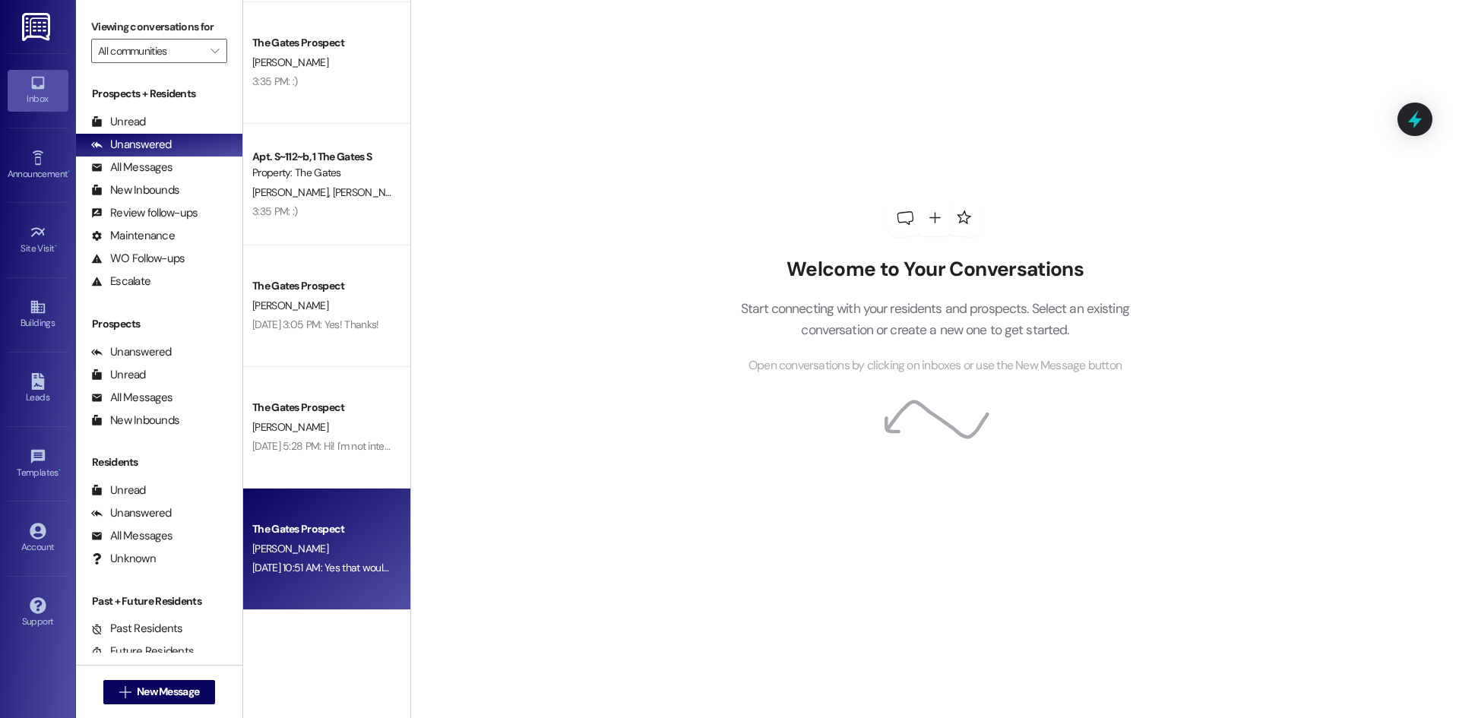
click at [302, 586] on div "The Gates Prospect [PERSON_NAME] [DATE] 10:51 AM: Yes that would be great! Than…" at bounding box center [326, 550] width 167 height 122
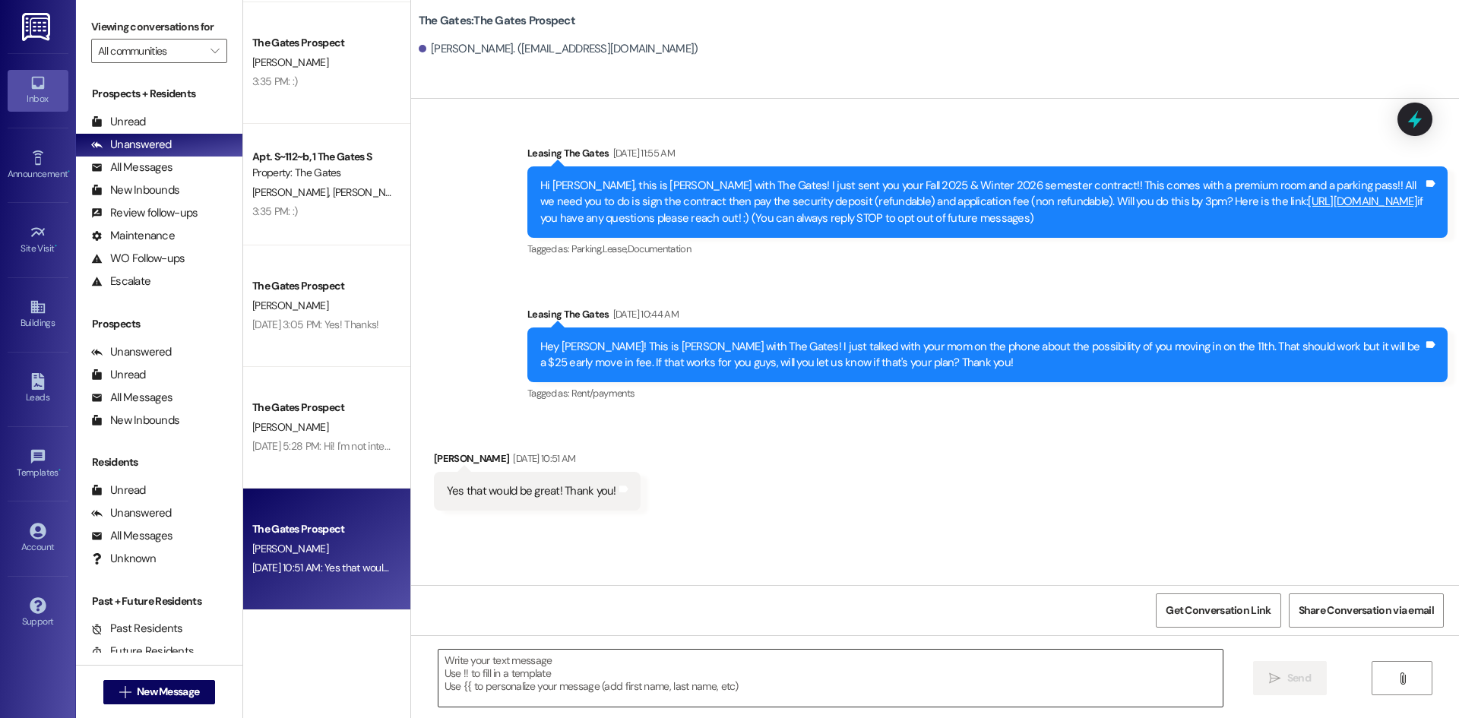
click at [600, 699] on textarea at bounding box center [831, 678] width 784 height 57
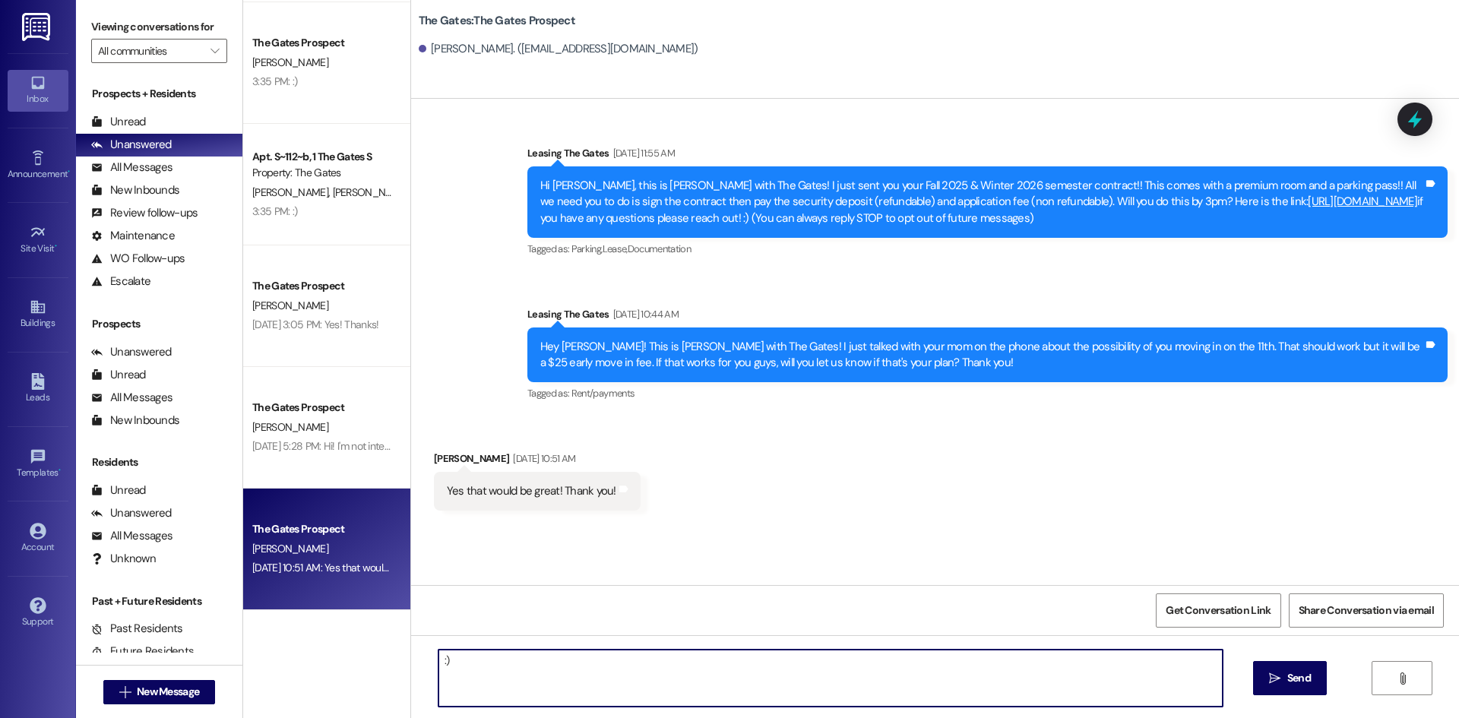
type textarea ":)"
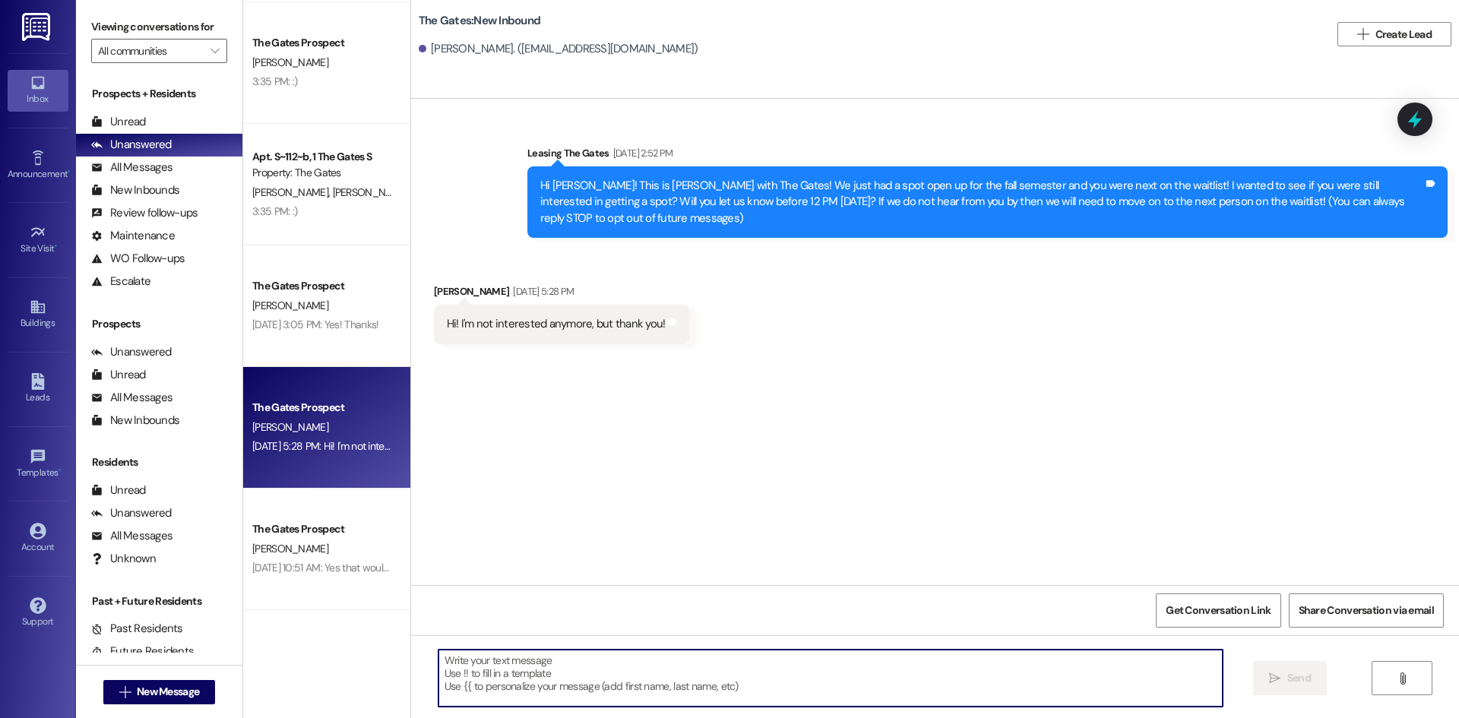
click at [599, 680] on textarea at bounding box center [831, 678] width 784 height 57
type textarea "Thank you for letting us know!"
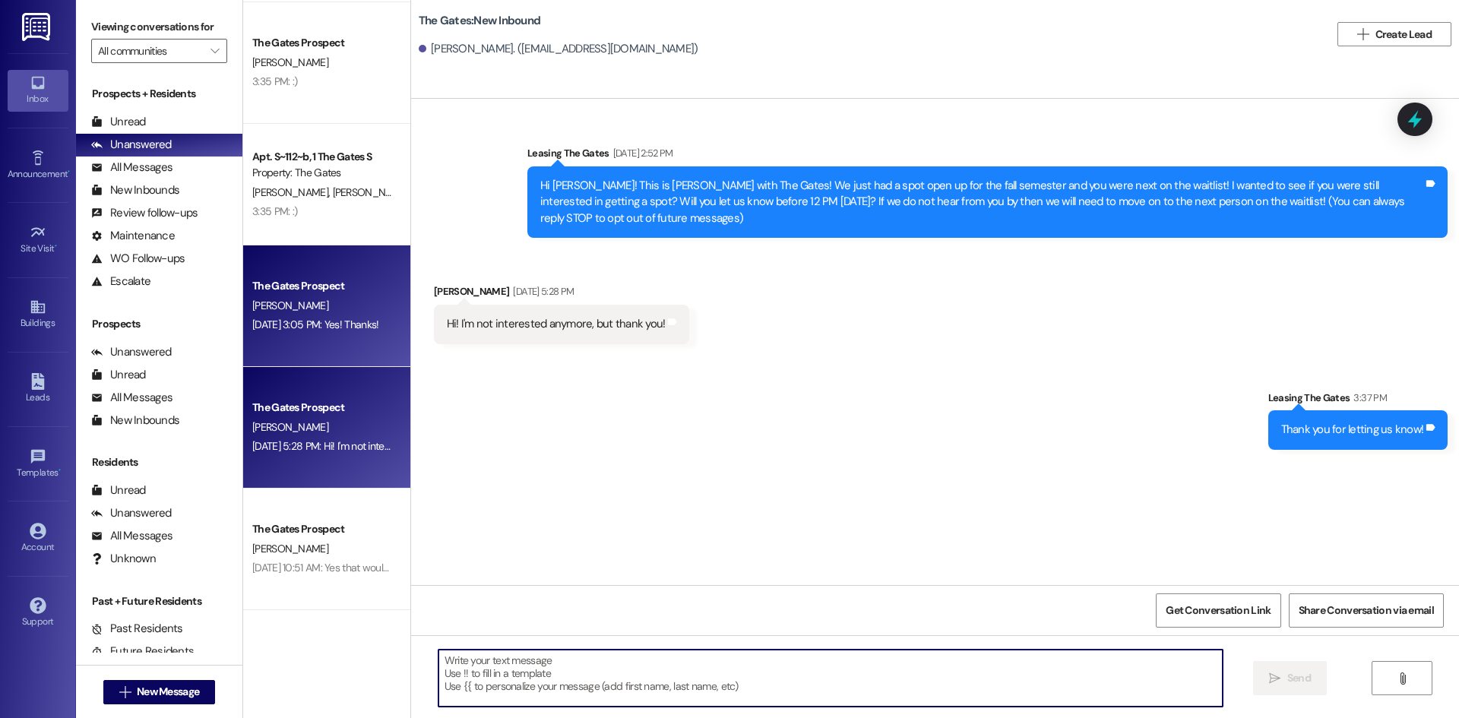
click at [352, 351] on div "The Gates Prospect [PERSON_NAME] [DATE] 3:05 PM: Yes! Thanks! [DATE] 3:05 PM: Y…" at bounding box center [326, 307] width 167 height 122
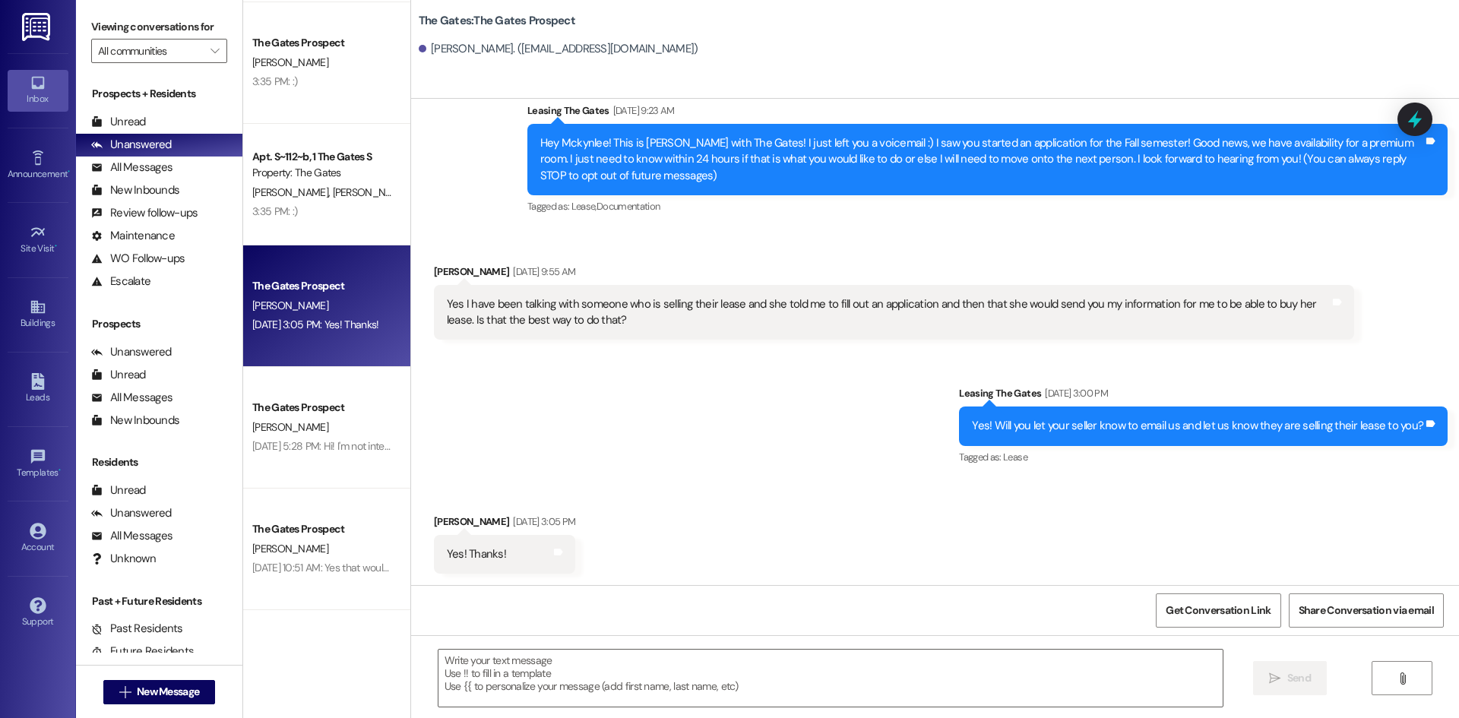
scroll to position [43, 0]
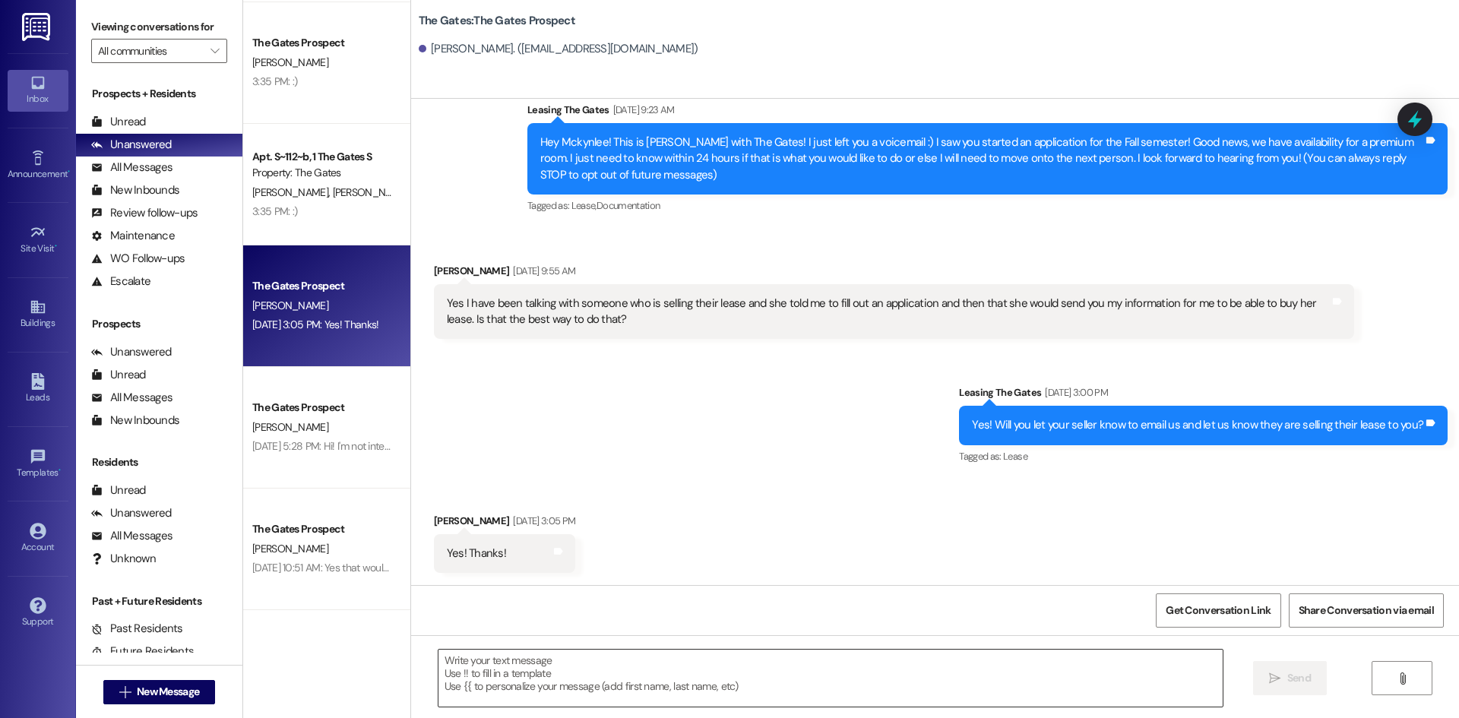
click at [559, 669] on textarea at bounding box center [831, 678] width 784 height 57
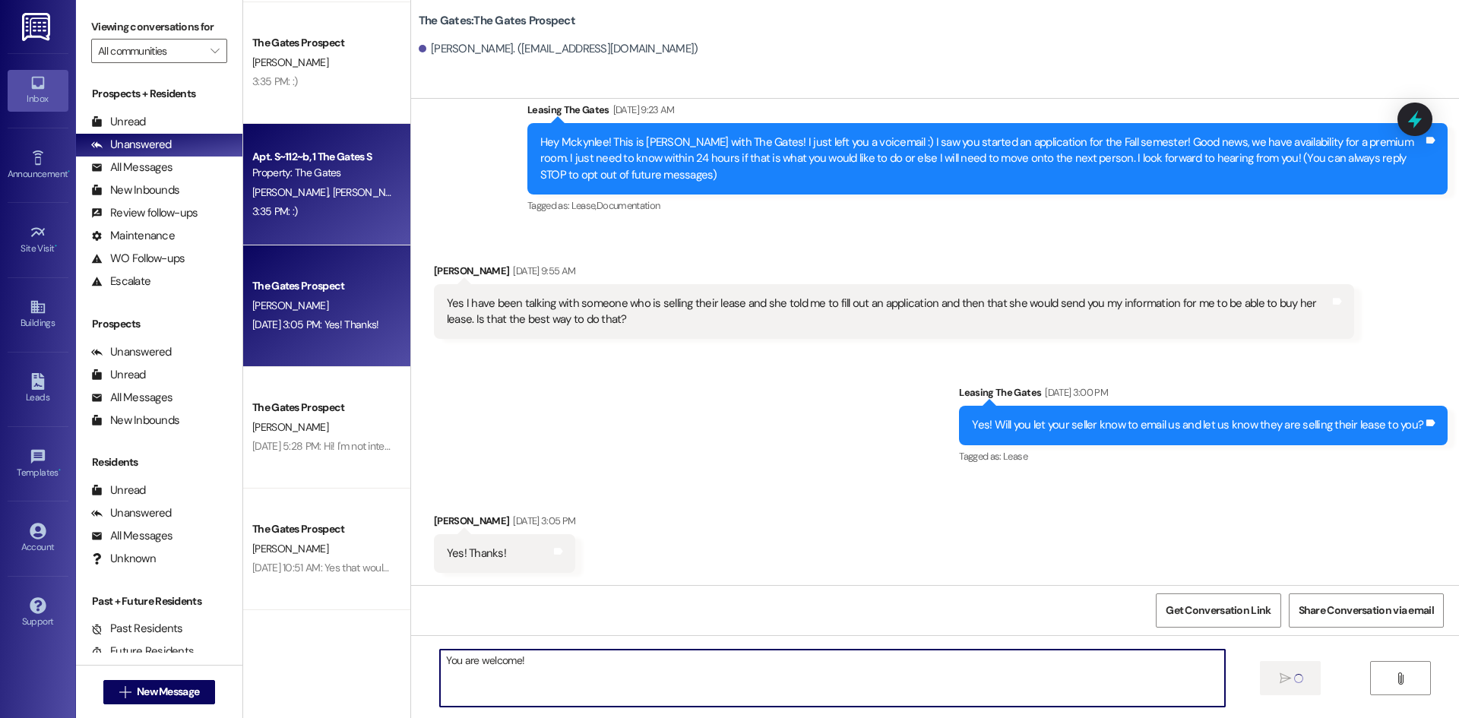
type textarea "You are welcome!"
click at [251, 220] on div "3:35 PM: :) 3:35 PM: :)" at bounding box center [323, 211] width 144 height 19
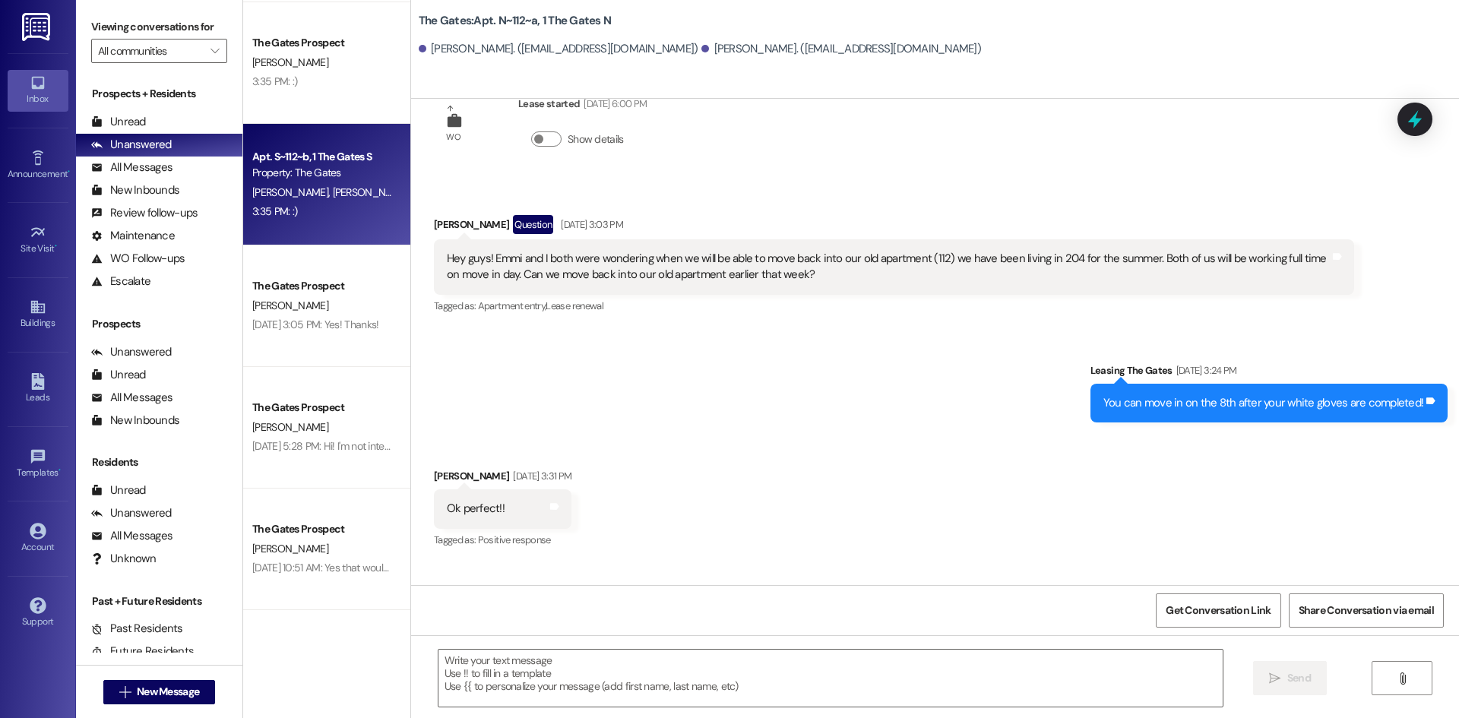
scroll to position [3327, 0]
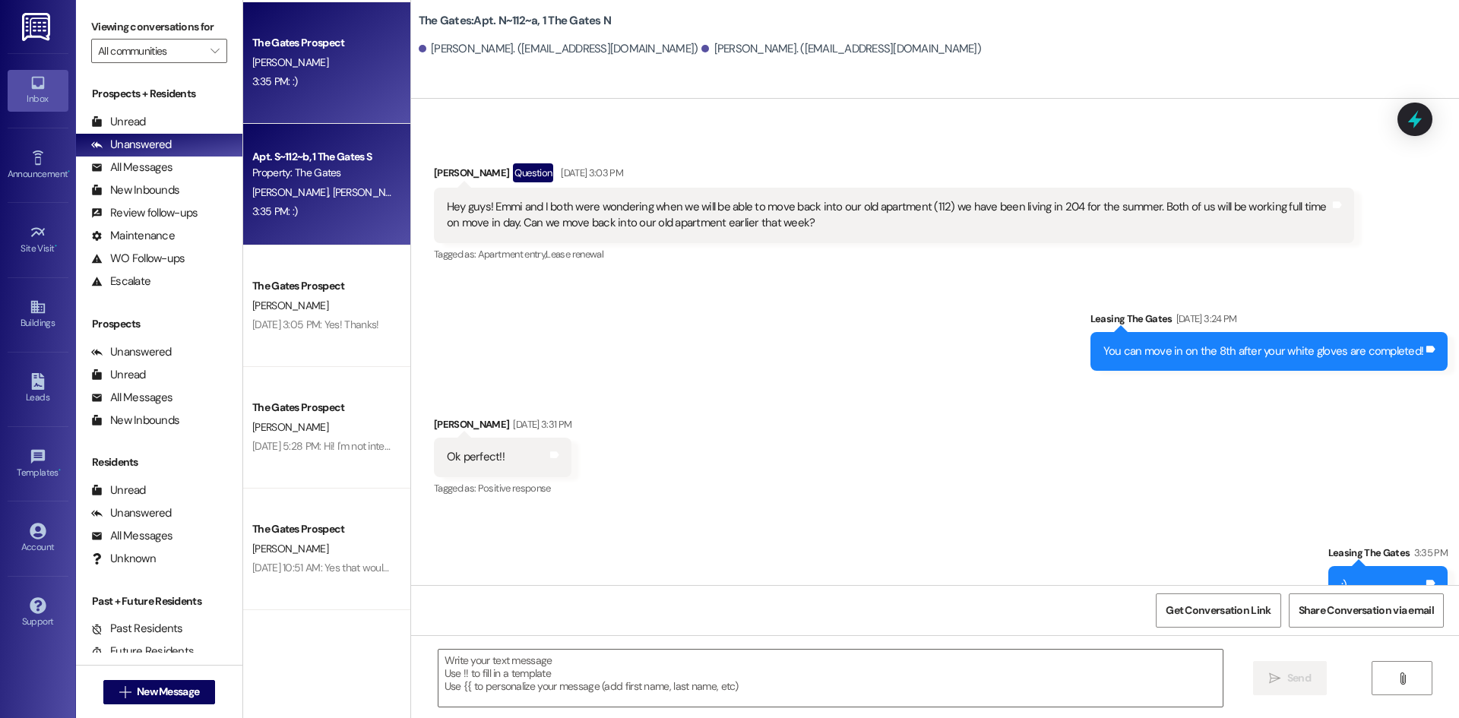
click at [277, 90] on div "3:35 PM: :) 3:35 PM: :)" at bounding box center [323, 81] width 144 height 19
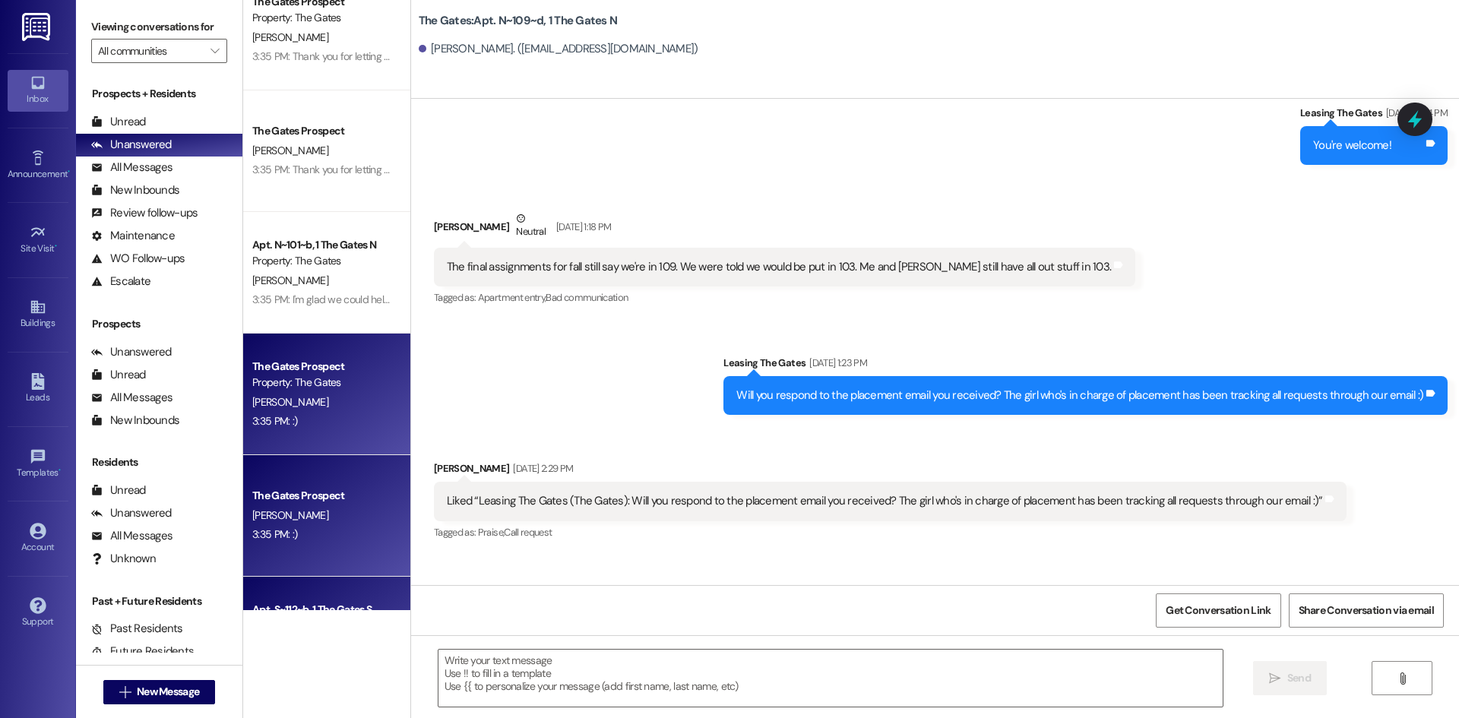
scroll to position [1487, 0]
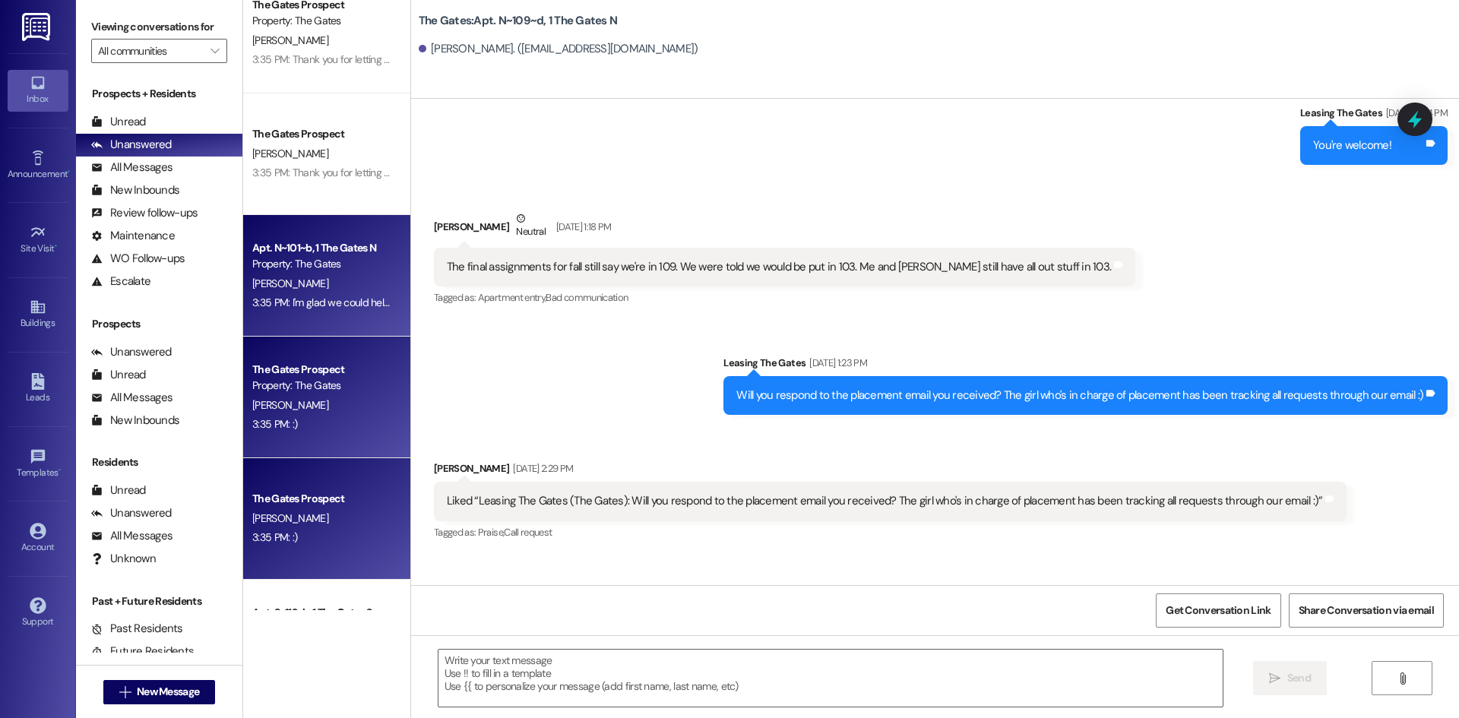
click at [328, 325] on div "Apt. N~101~b, 1 The Gates N Property: The Gates [PERSON_NAME] 3:35 PM: I'm glad…" at bounding box center [326, 276] width 167 height 122
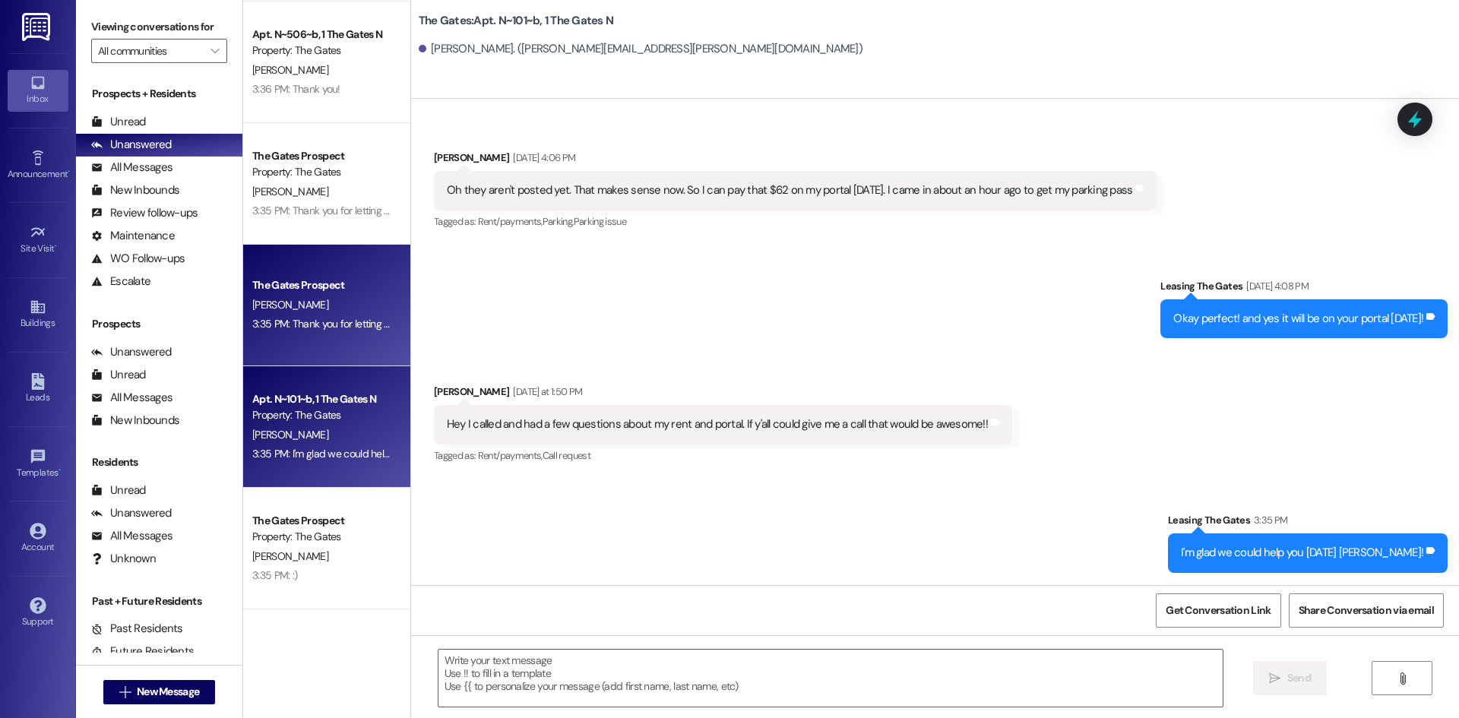
scroll to position [1335, 0]
click at [325, 349] on div "The Gates Prospect B. Jacobs 3:35 PM: Thank you for letting us know! 3:35 PM: T…" at bounding box center [326, 307] width 167 height 122
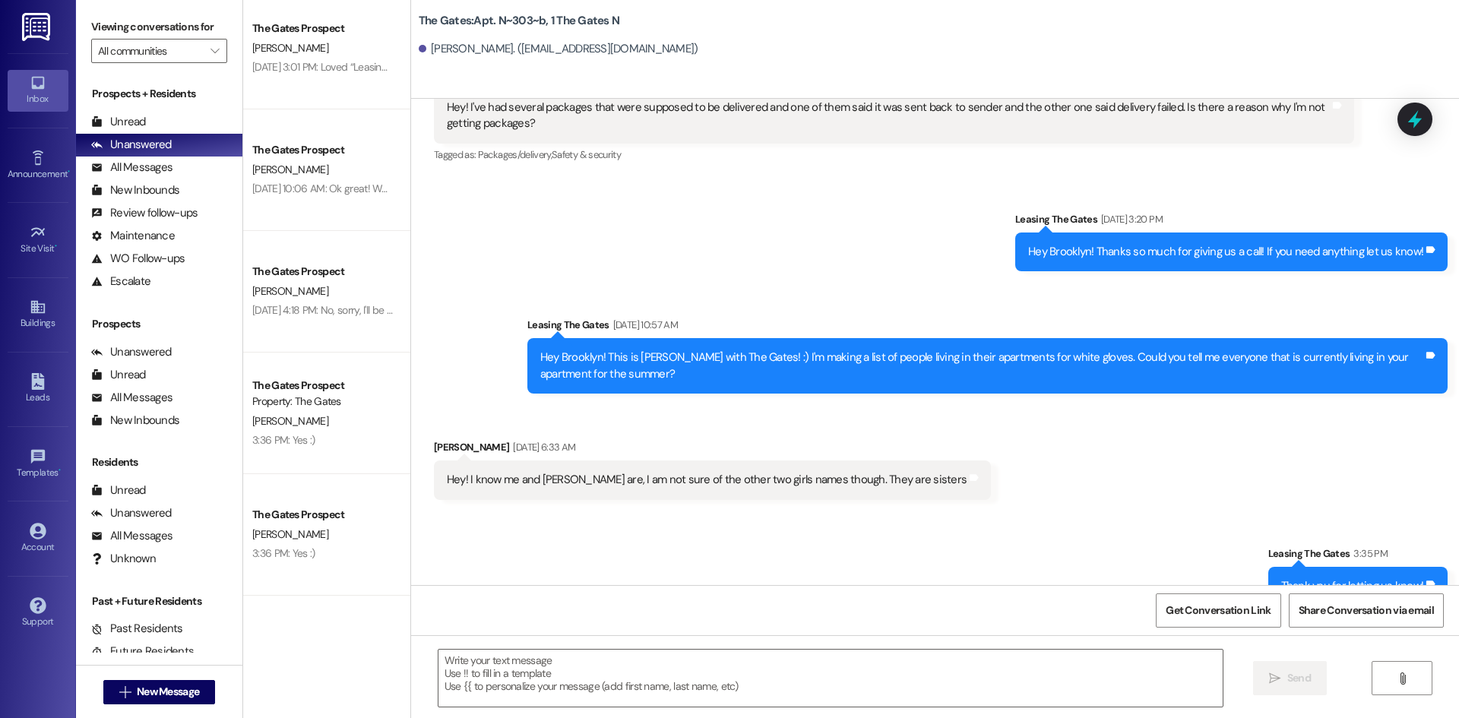
scroll to position [651, 0]
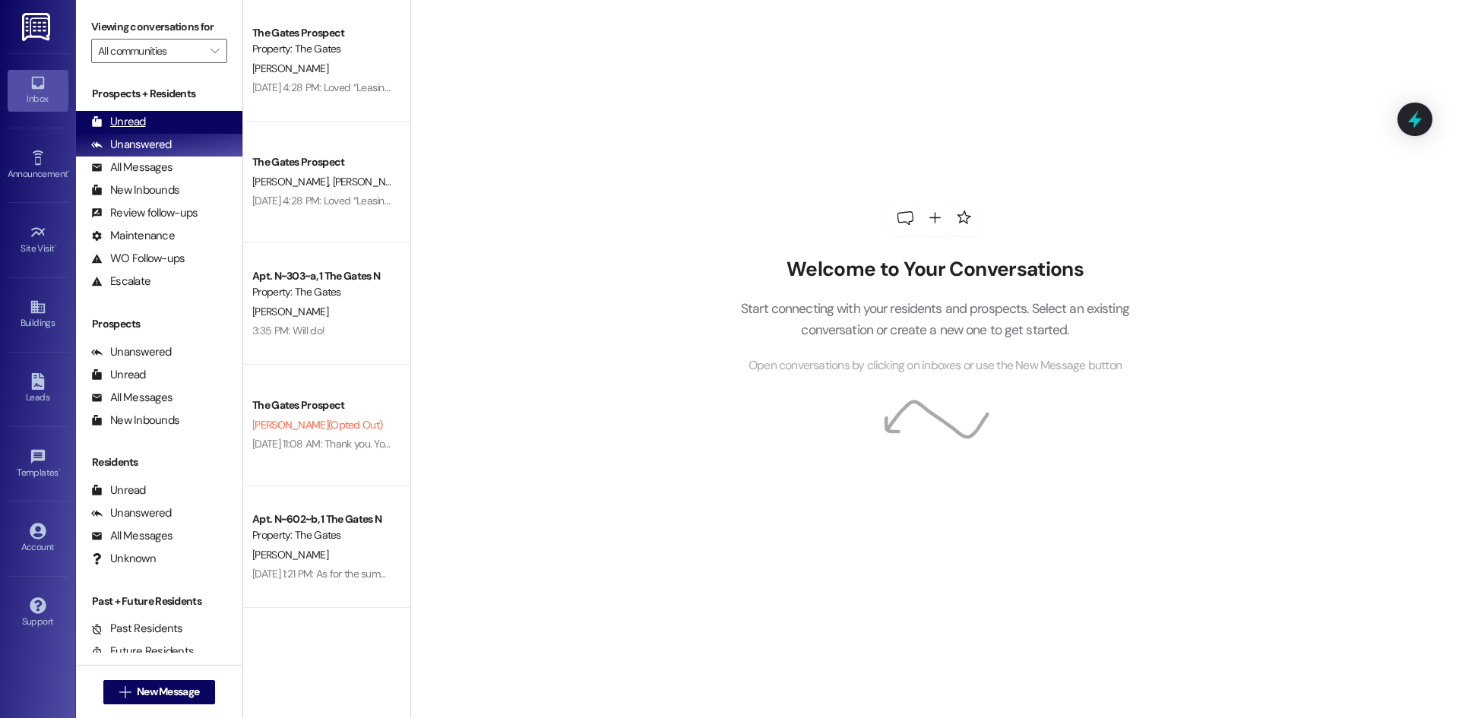
click at [114, 126] on div "Unread" at bounding box center [118, 122] width 55 height 16
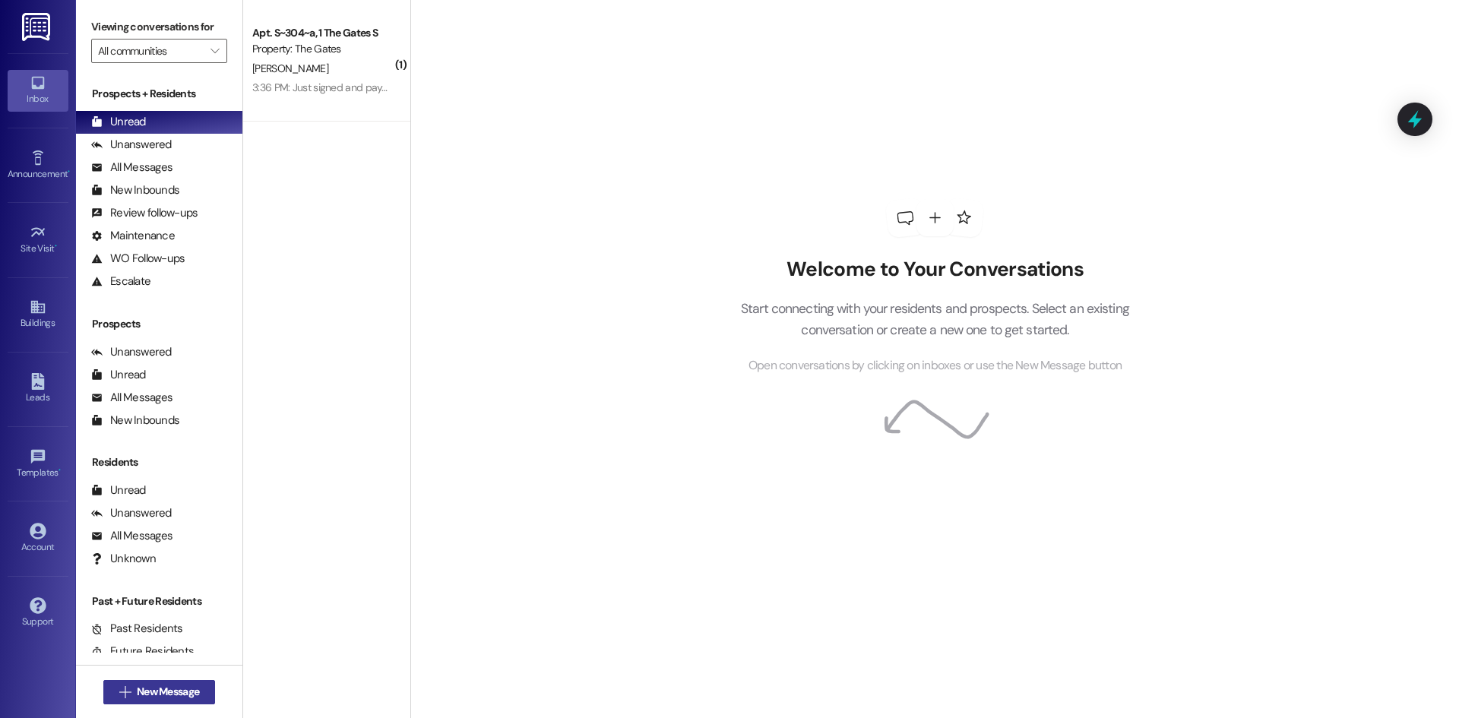
click at [175, 692] on span "New Message" at bounding box center [168, 692] width 62 height 16
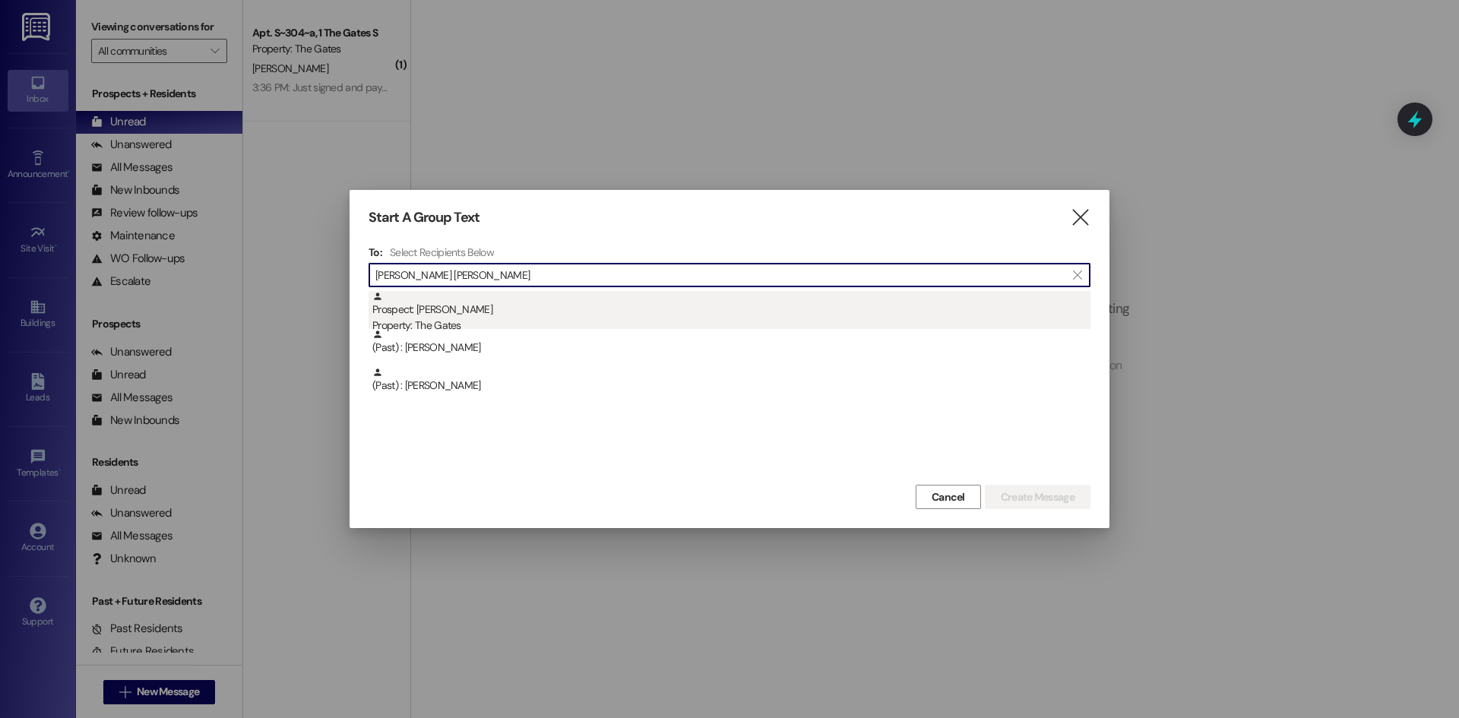
type input "[PERSON_NAME] [PERSON_NAME]"
click at [475, 307] on div "Prospect: [PERSON_NAME] Property: The Gates" at bounding box center [731, 312] width 718 height 43
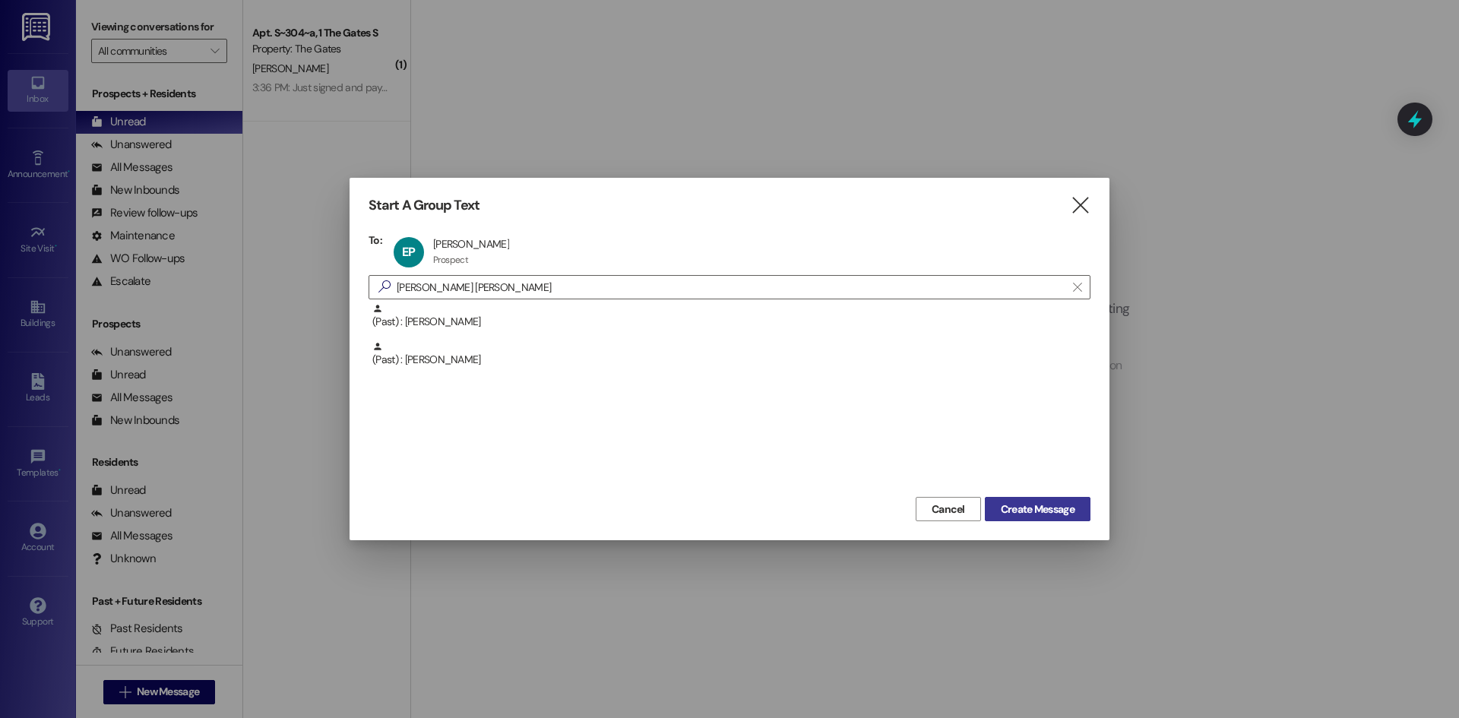
click at [1031, 517] on button "Create Message" at bounding box center [1038, 509] width 106 height 24
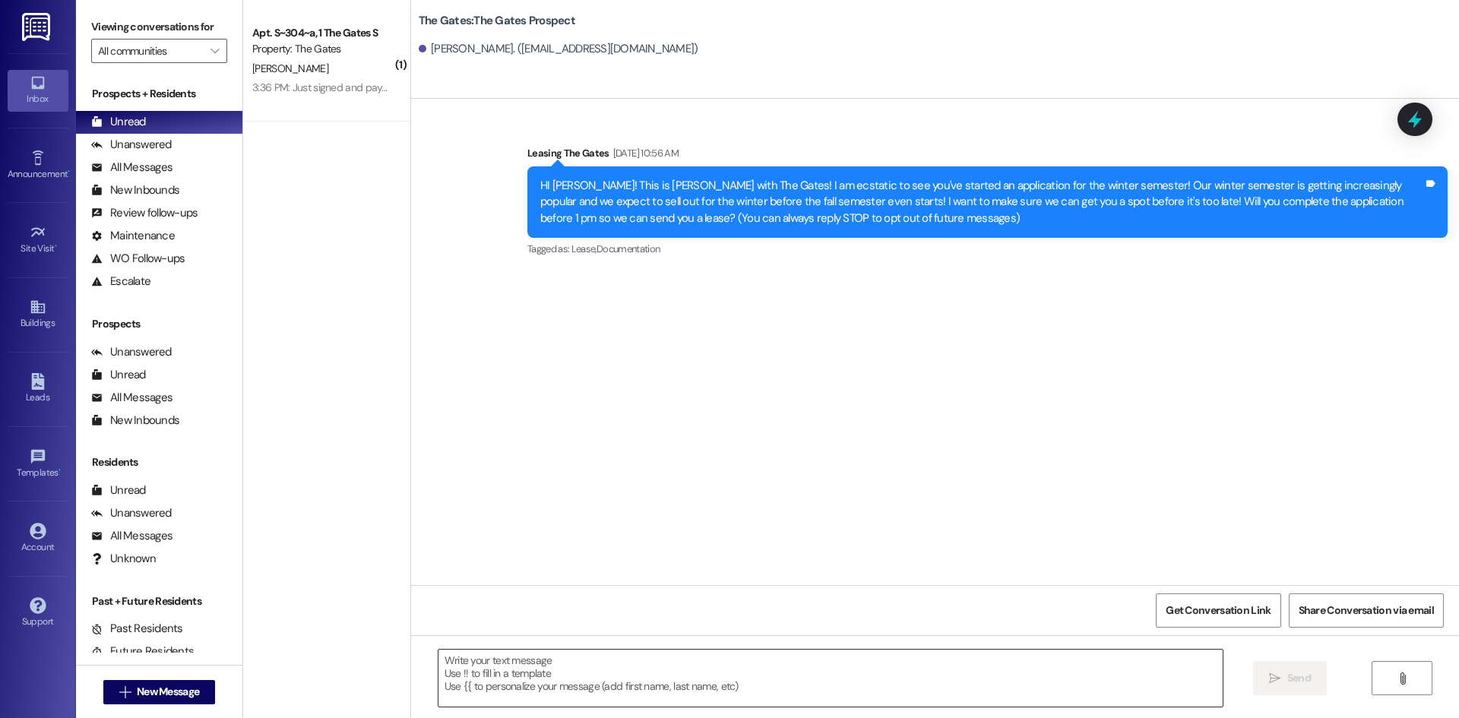
click at [569, 682] on textarea at bounding box center [831, 678] width 784 height 57
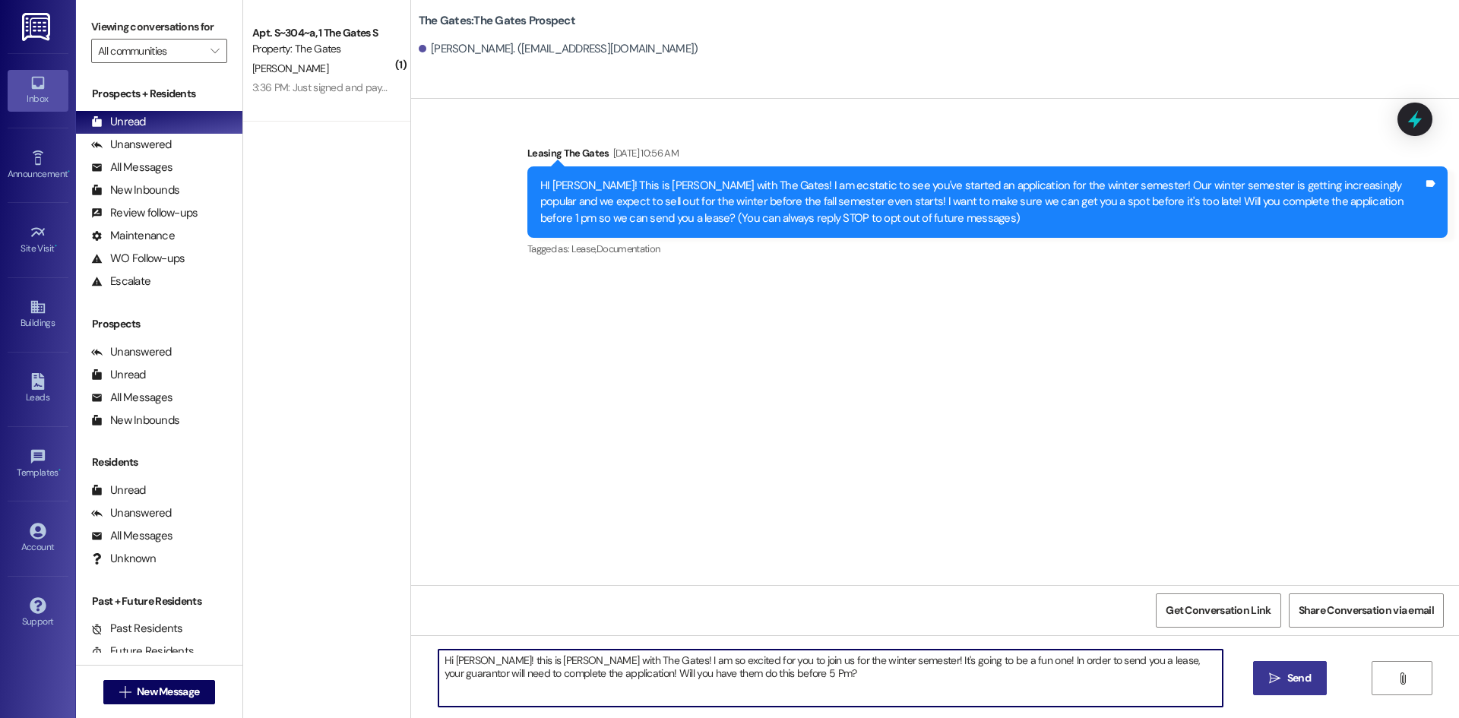
type textarea "Hi [PERSON_NAME]! this is [PERSON_NAME] with The Gates! I am so excited for you…"
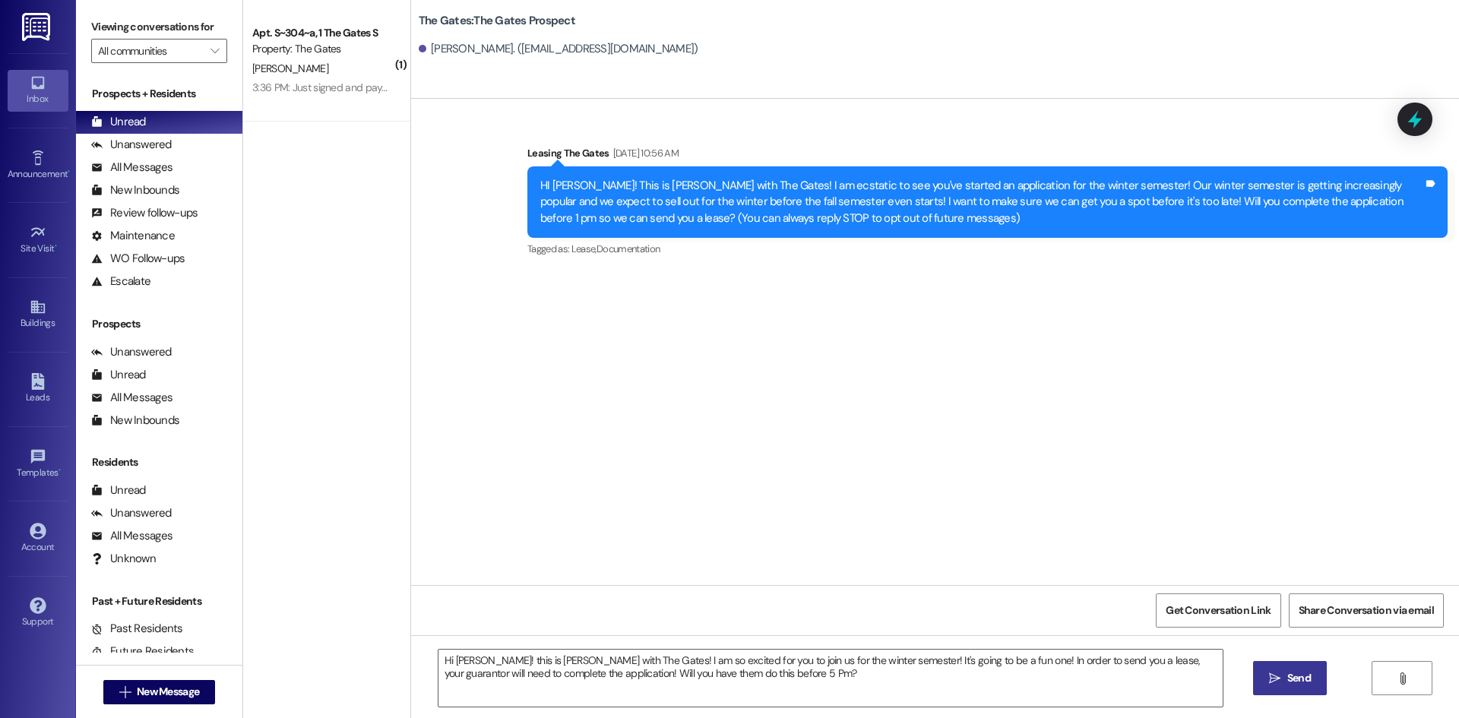
click at [1281, 676] on span " Send" at bounding box center [1290, 678] width 48 height 16
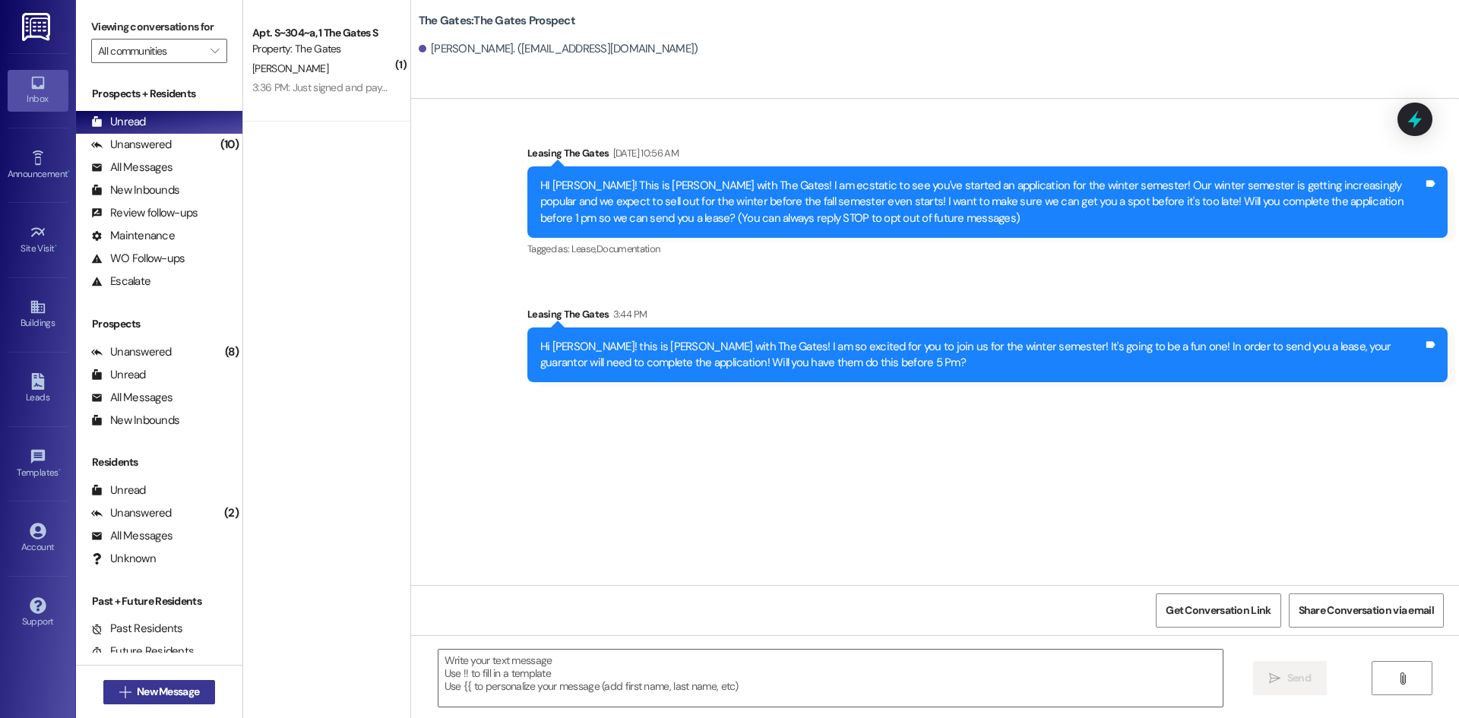
click at [175, 687] on span "New Message" at bounding box center [168, 692] width 62 height 16
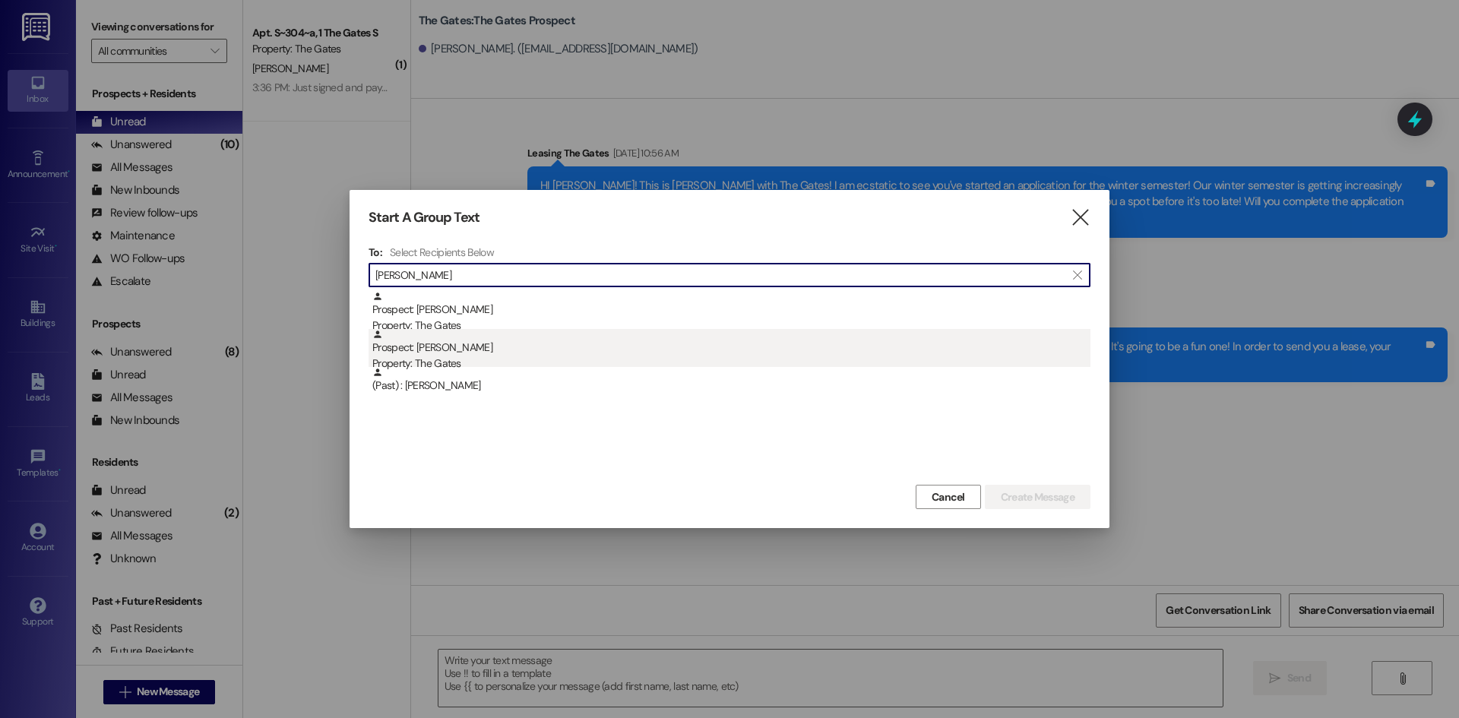
type input "Caroline"
click at [481, 365] on div "Property: The Gates" at bounding box center [731, 364] width 718 height 16
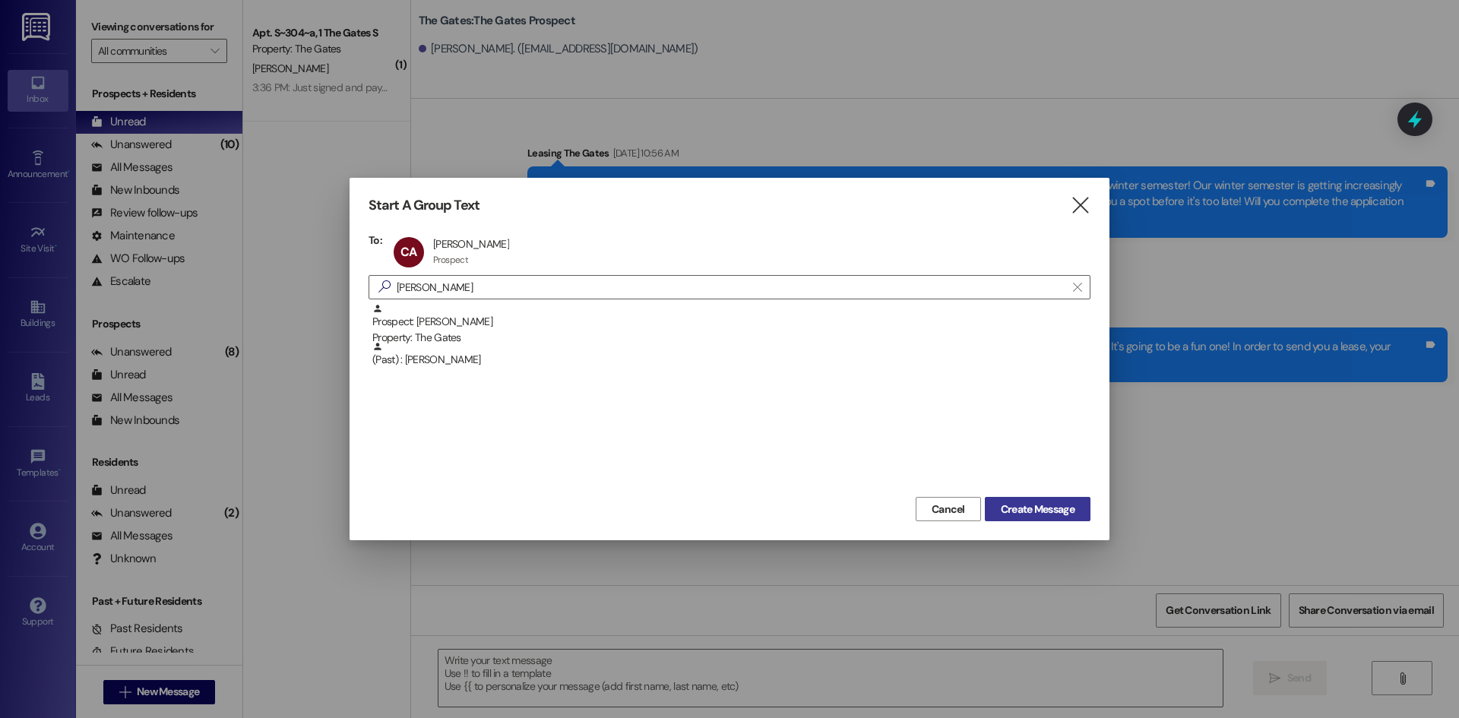
click at [1065, 508] on span "Create Message" at bounding box center [1038, 510] width 74 height 16
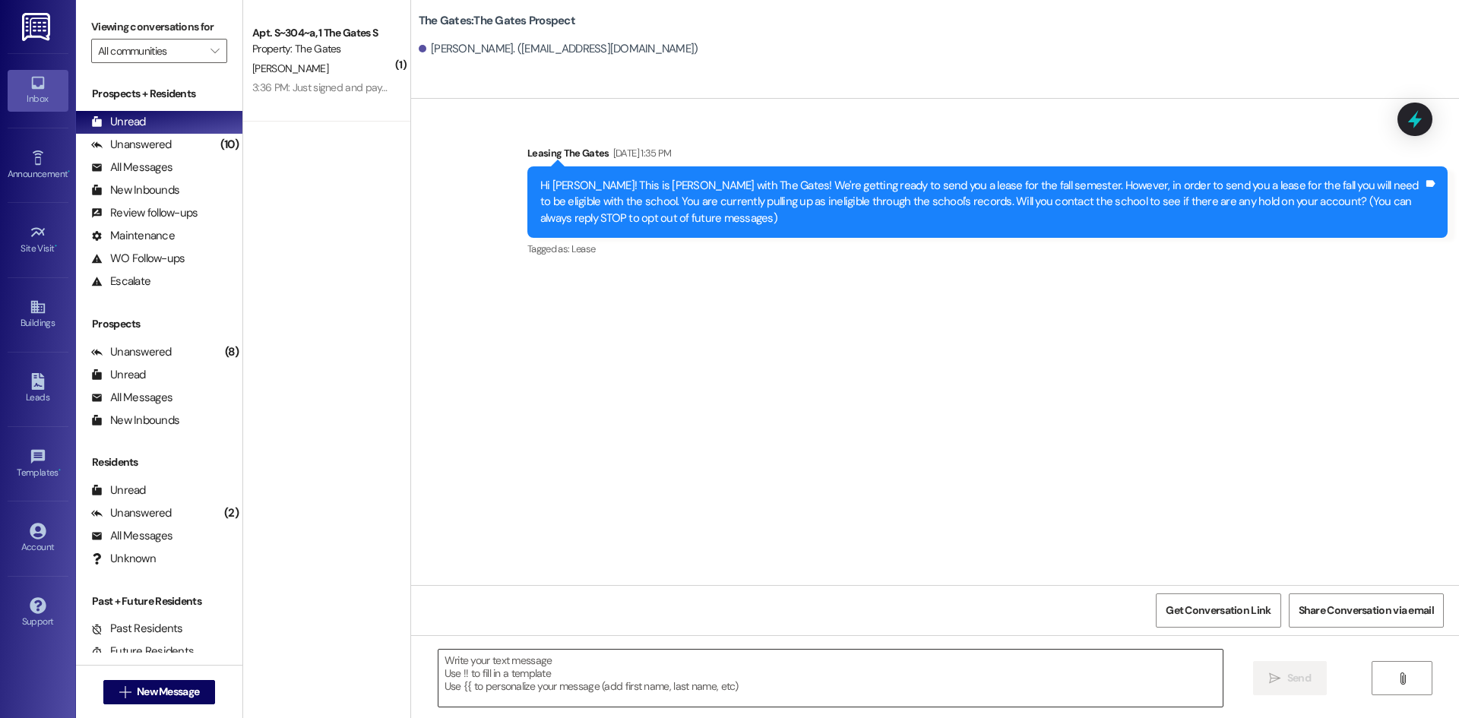
click at [485, 656] on textarea at bounding box center [831, 678] width 784 height 57
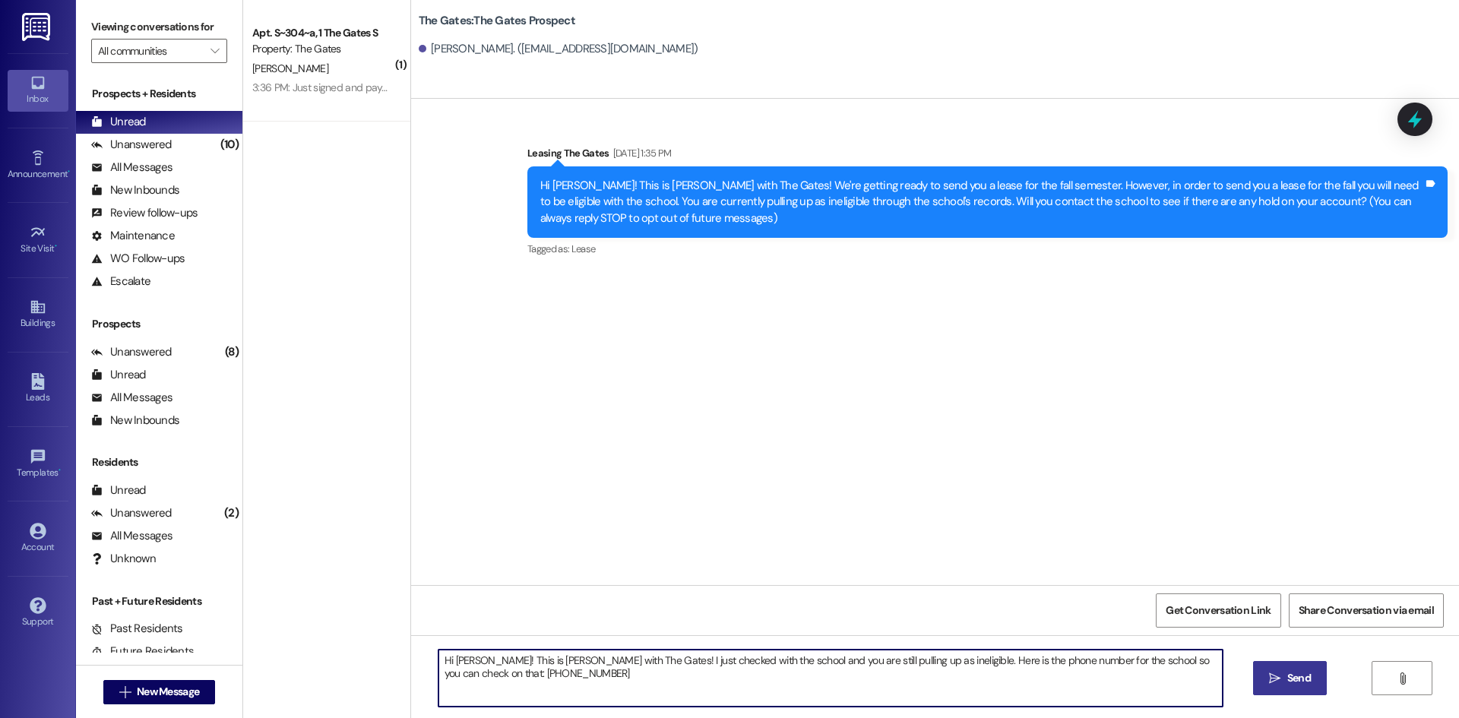
type textarea "Hi Caroline! This is Mackenzie with The Gates! I just checked with the school a…"
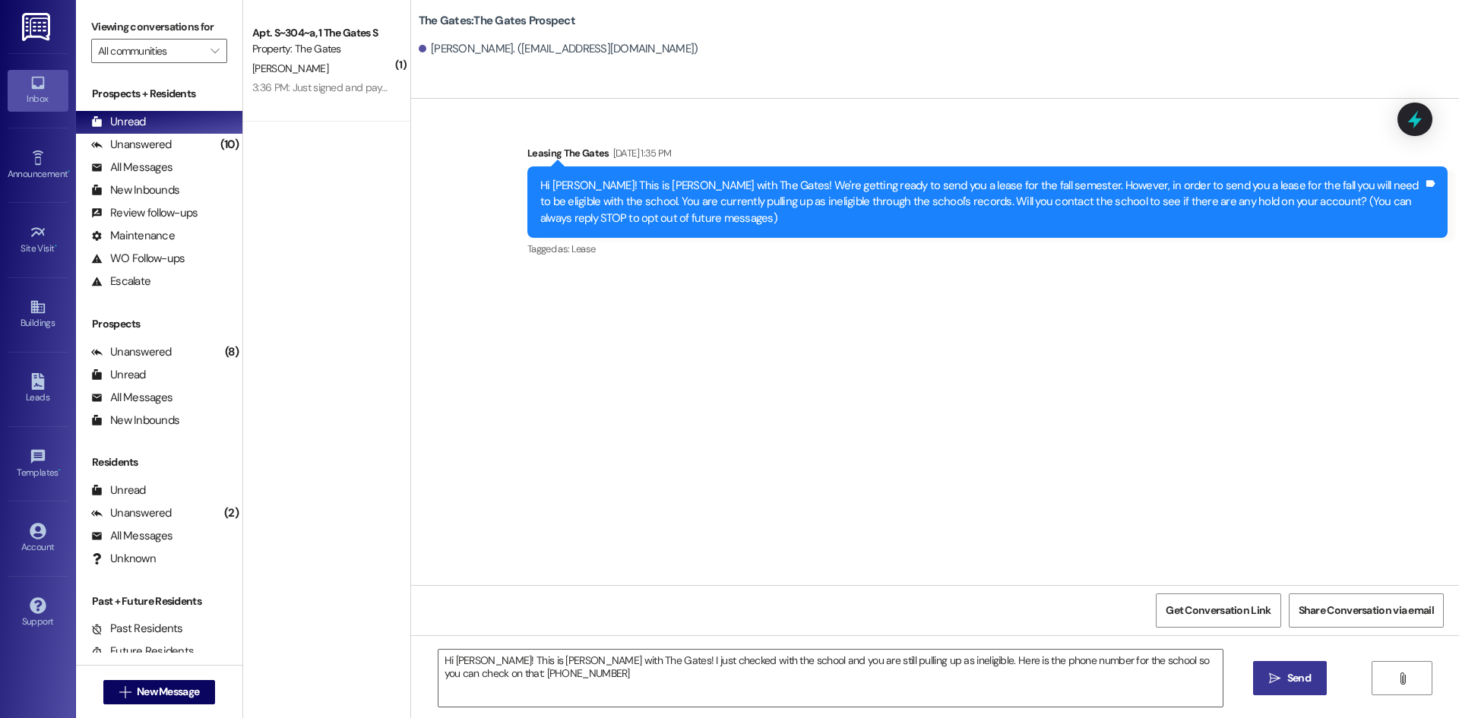
click at [1272, 665] on button " Send" at bounding box center [1290, 678] width 74 height 34
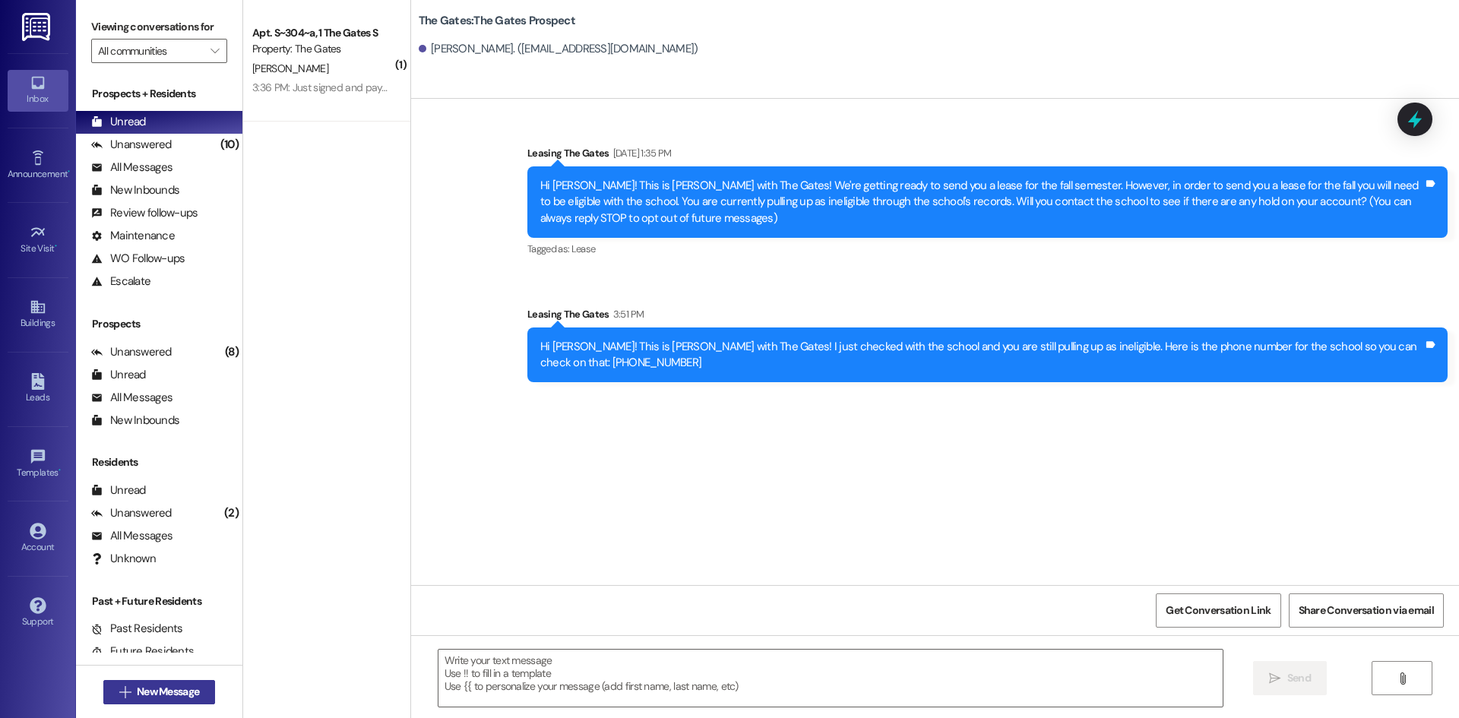
click at [166, 689] on span "New Message" at bounding box center [168, 692] width 62 height 16
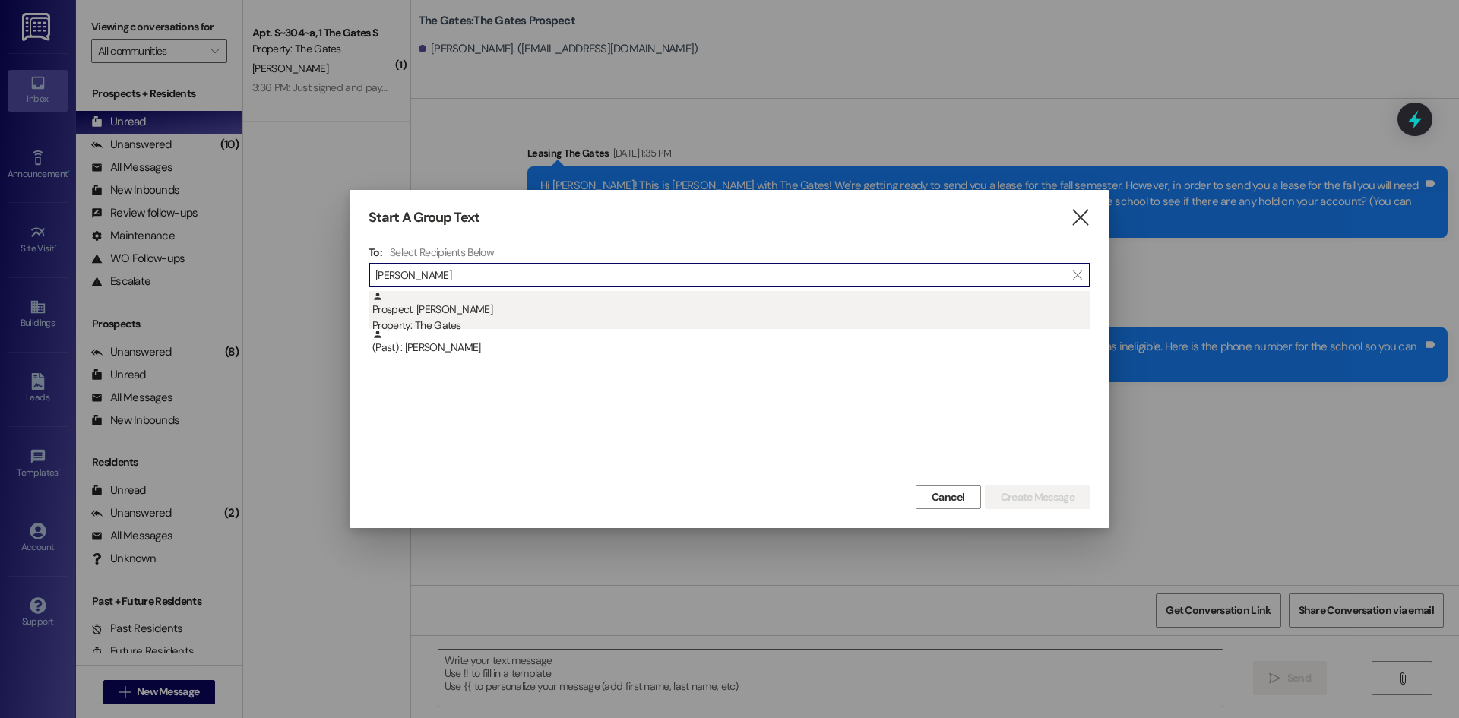
type input "Coleman Pe"
click at [447, 298] on div "Prospect: Coleman Pedersen Property: The Gates" at bounding box center [731, 312] width 718 height 43
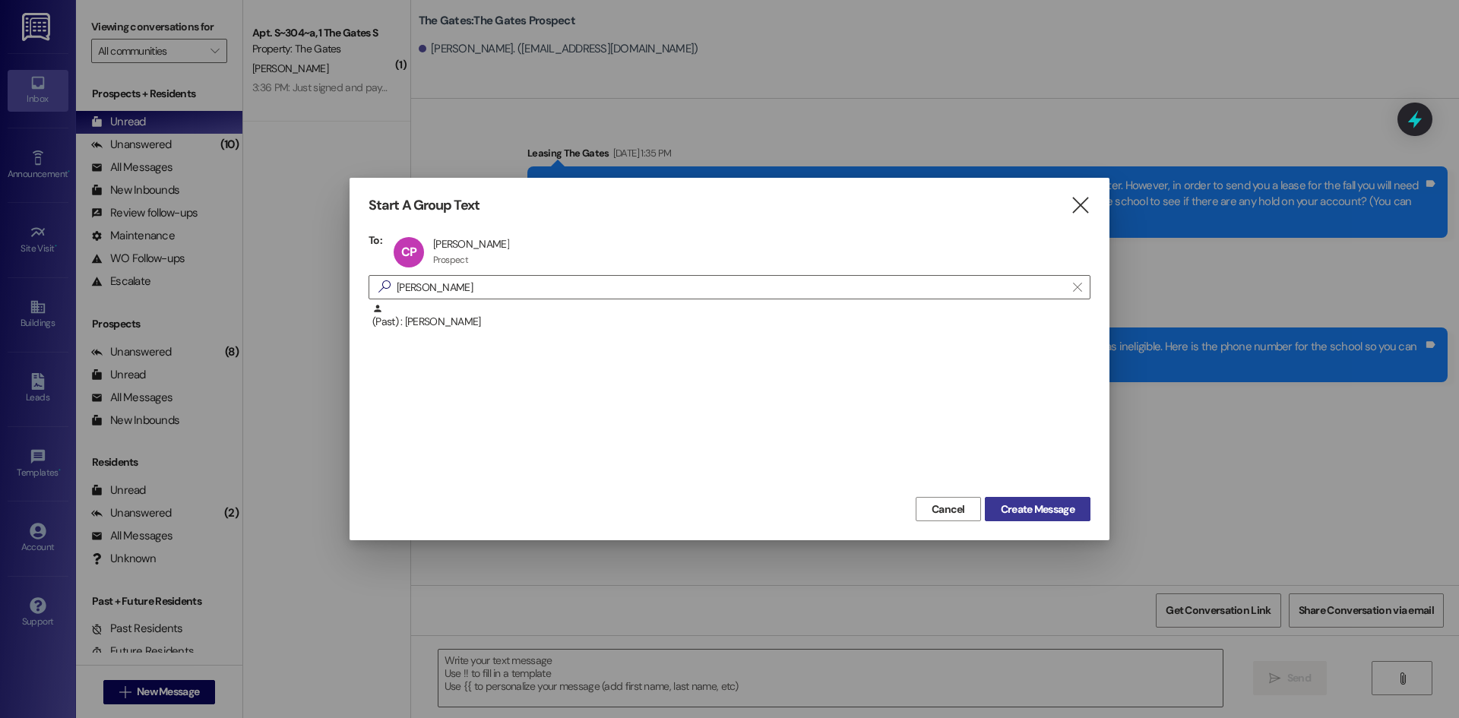
click at [1046, 500] on button "Create Message" at bounding box center [1038, 509] width 106 height 24
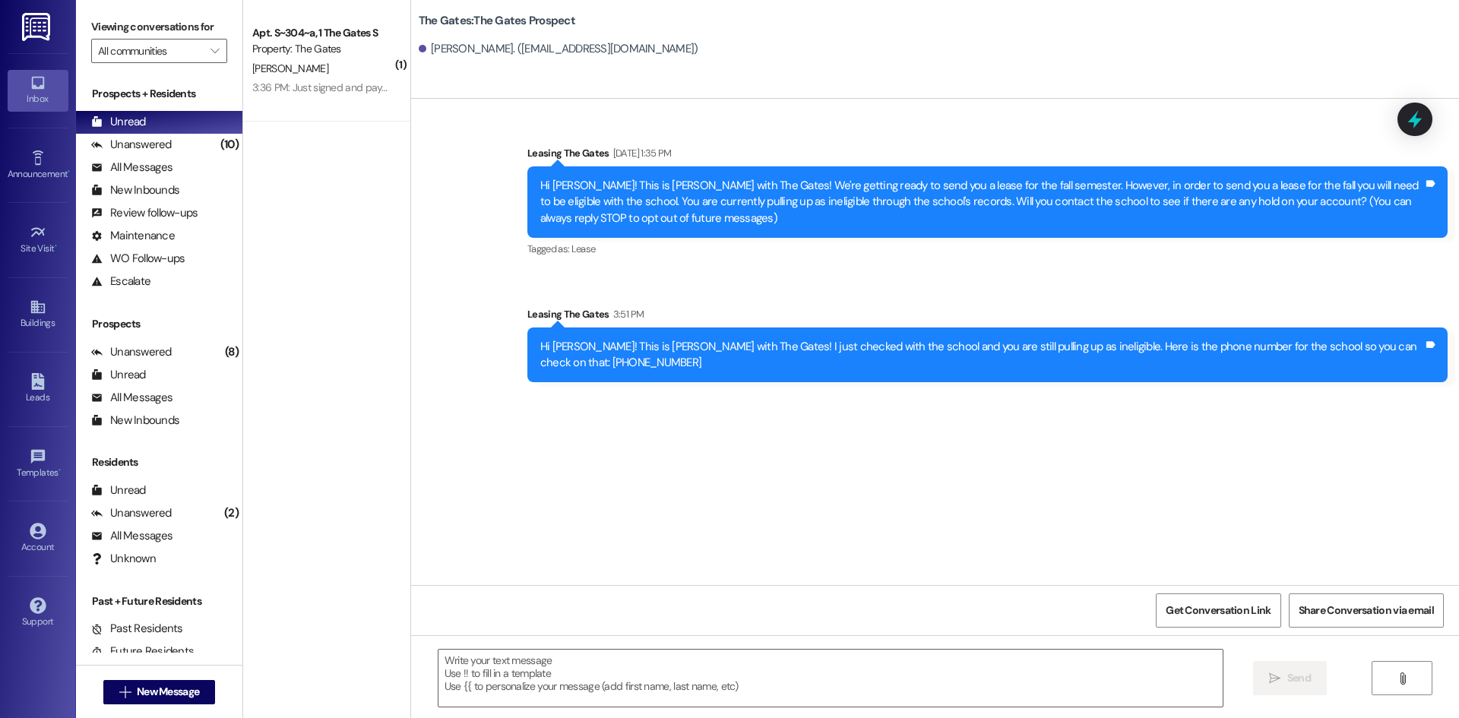
scroll to position [4567, 0]
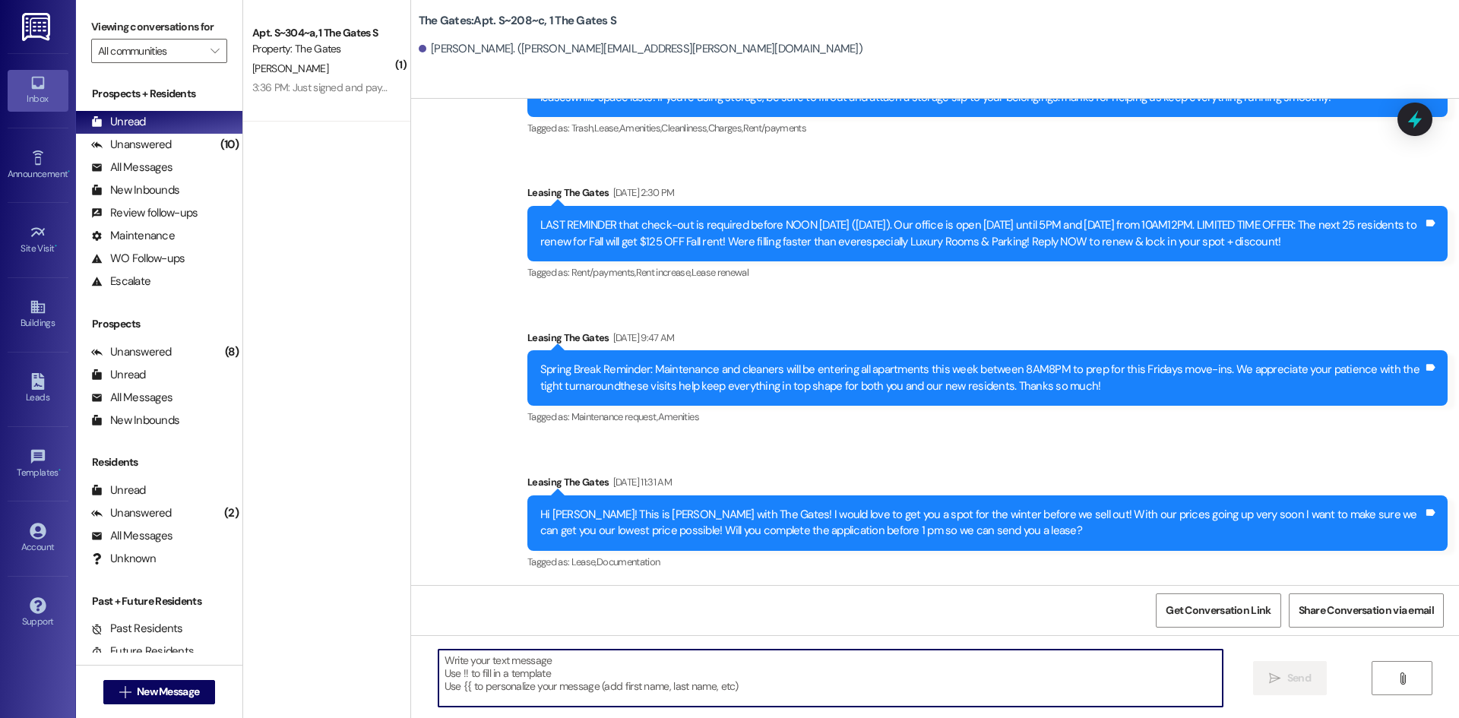
click at [543, 687] on textarea at bounding box center [831, 678] width 784 height 57
click at [491, 676] on textarea "Hi Coleman" at bounding box center [831, 678] width 784 height 57
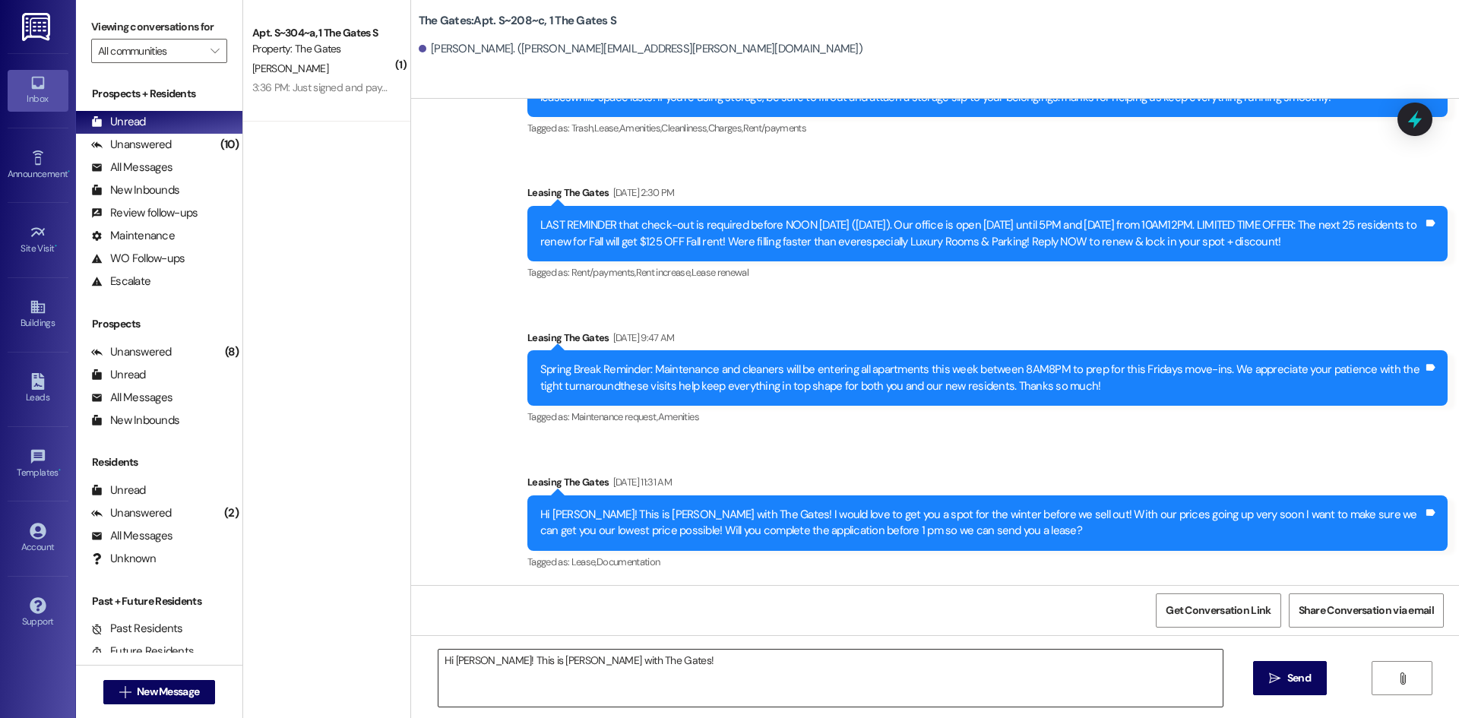
click at [709, 681] on textarea "Hi Coleman! This is Mackenzie with The Gates!" at bounding box center [831, 678] width 784 height 57
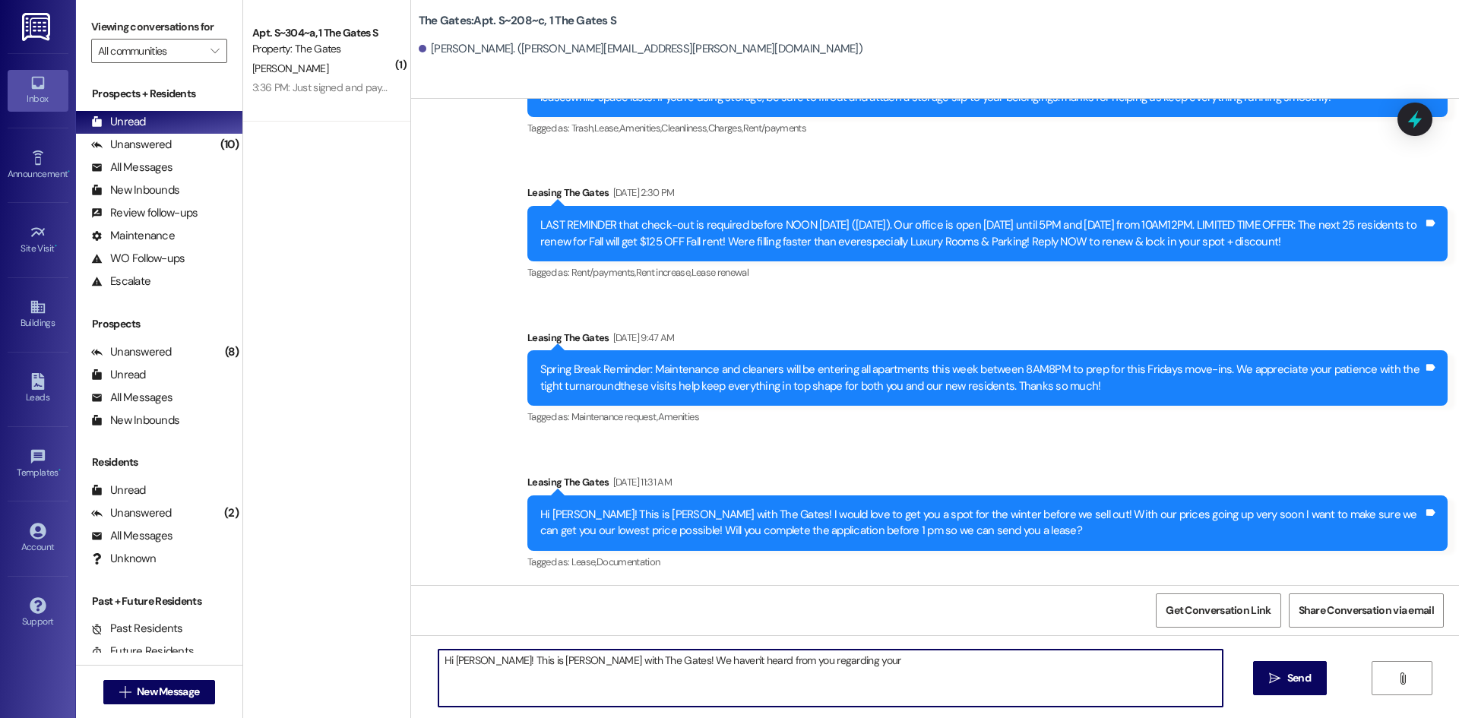
click at [1045, 672] on textarea "Hi Coleman! This is Mackenzie with The Gates! We haven't heard from you regardi…" at bounding box center [831, 678] width 784 height 57
click at [524, 686] on textarea "Hi Coleman! This is Mackenzie with The Gates! We haven't heard from you regardi…" at bounding box center [831, 678] width 784 height 57
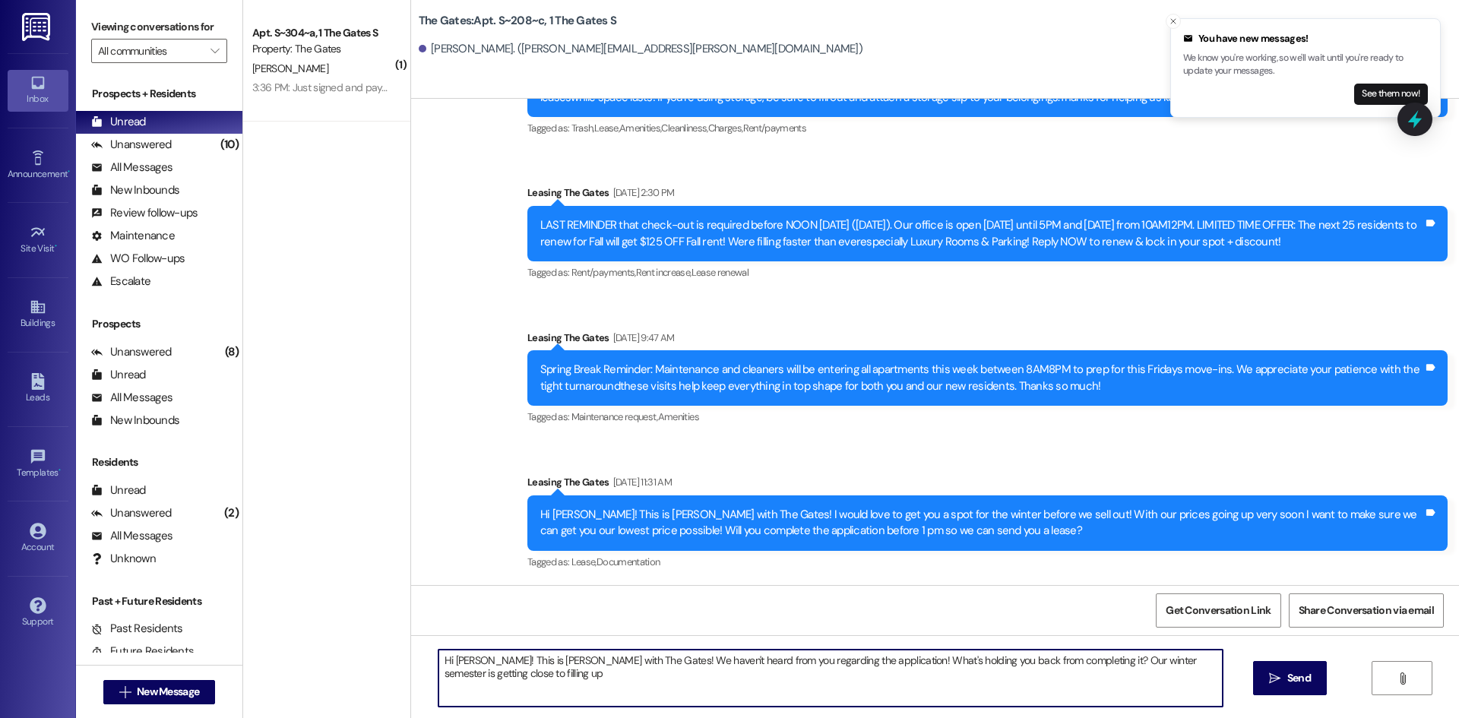
click at [567, 681] on textarea "Hi Coleman! This is Mackenzie with The Gates! We haven't heard from you regardi…" at bounding box center [831, 678] width 784 height 57
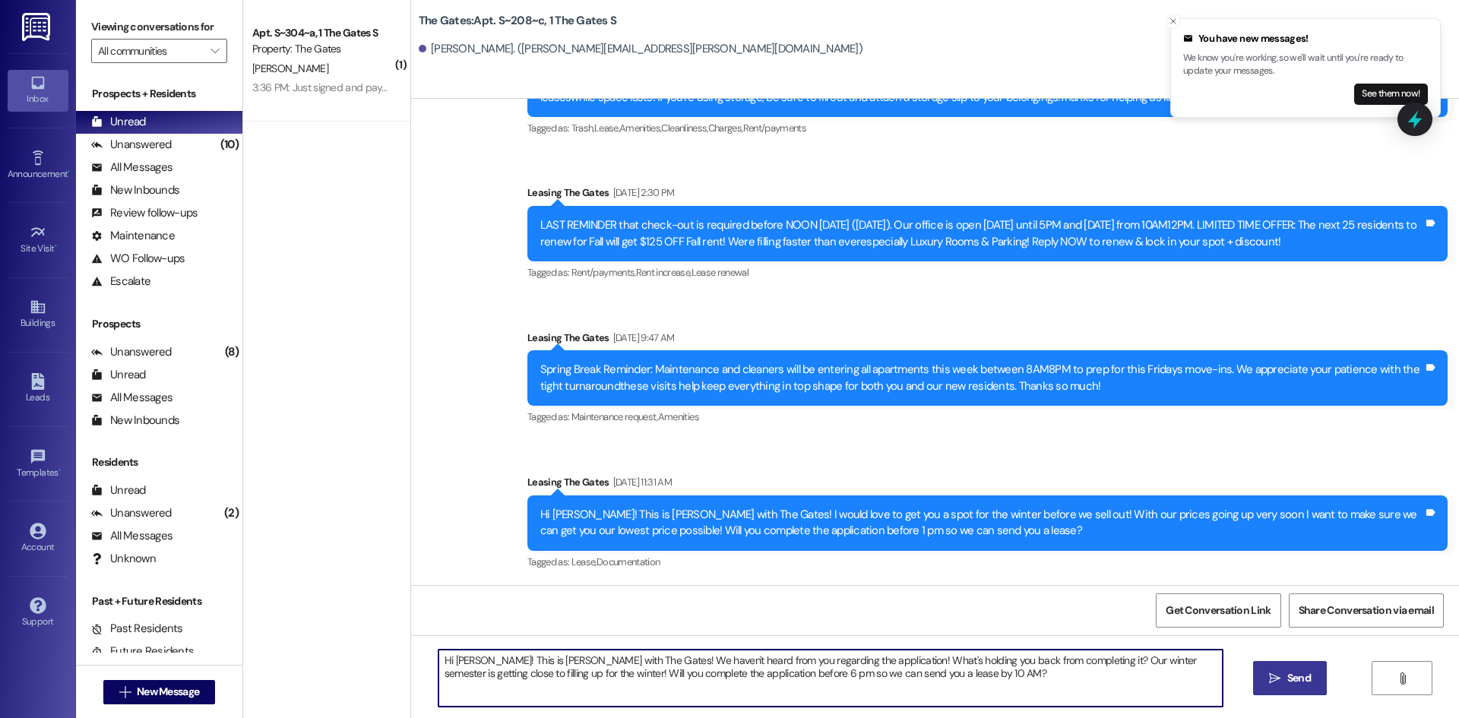
type textarea "Hi Coleman! This is Mackenzie with The Gates! We haven't heard from you regardi…"
click at [1305, 689] on button " Send" at bounding box center [1290, 678] width 74 height 34
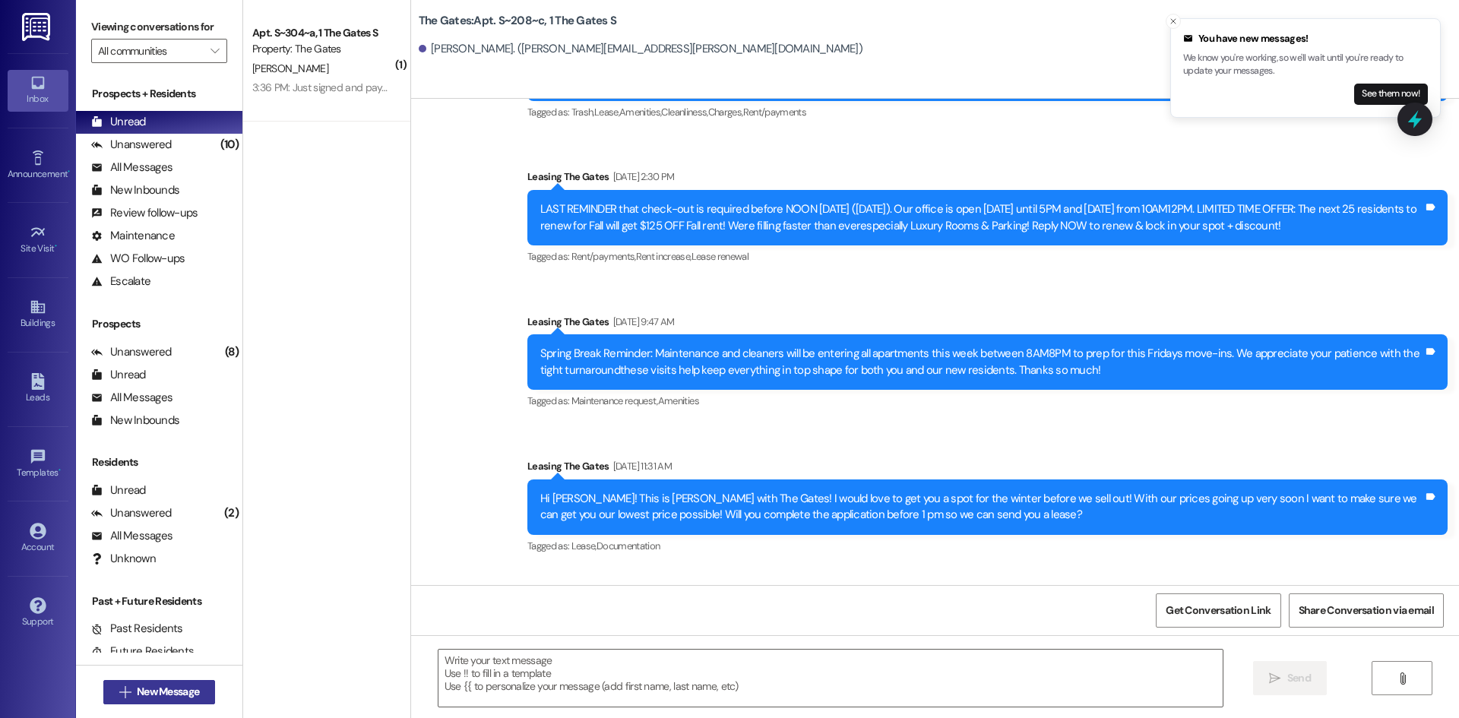
click at [176, 702] on button " New Message" at bounding box center [159, 692] width 112 height 24
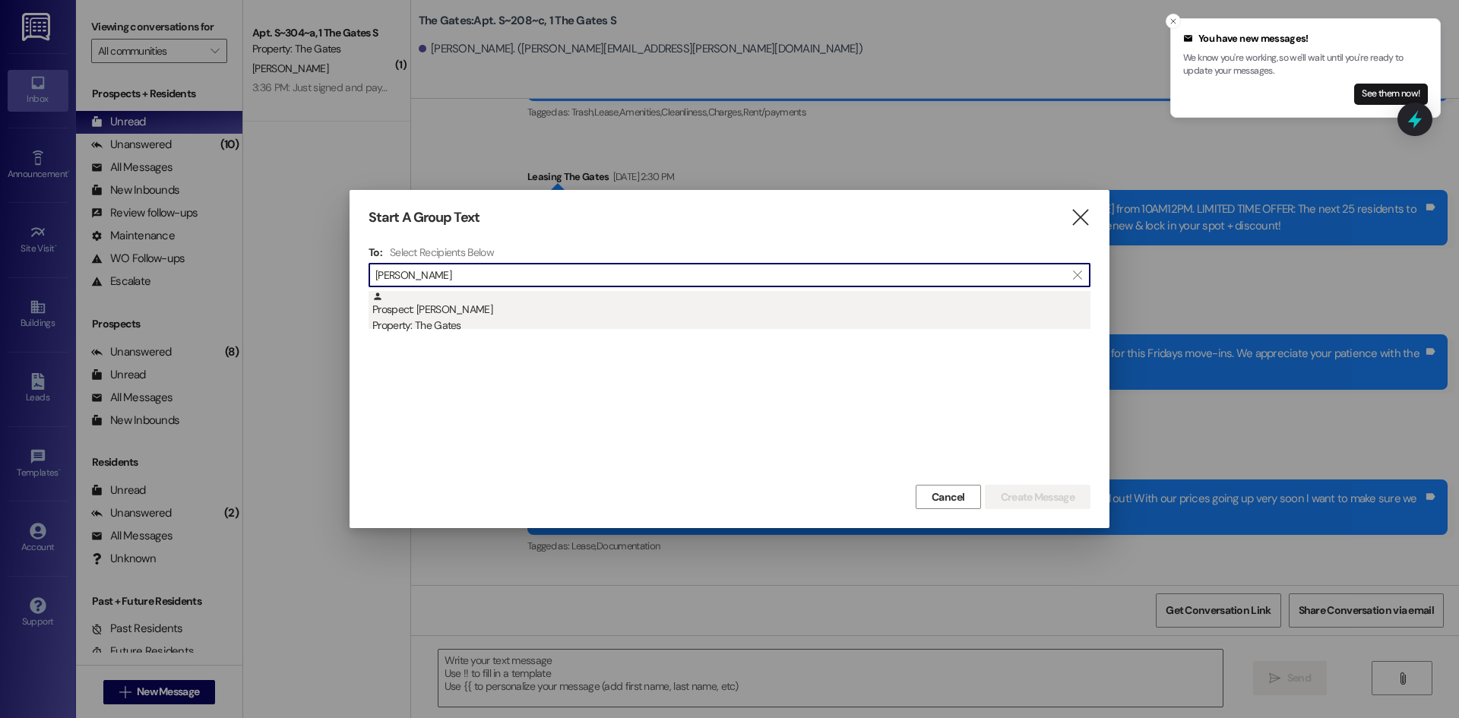
type input "Sophie Jex"
click at [461, 312] on div "Prospect: Sophie Jex Property: The Gates" at bounding box center [731, 312] width 718 height 43
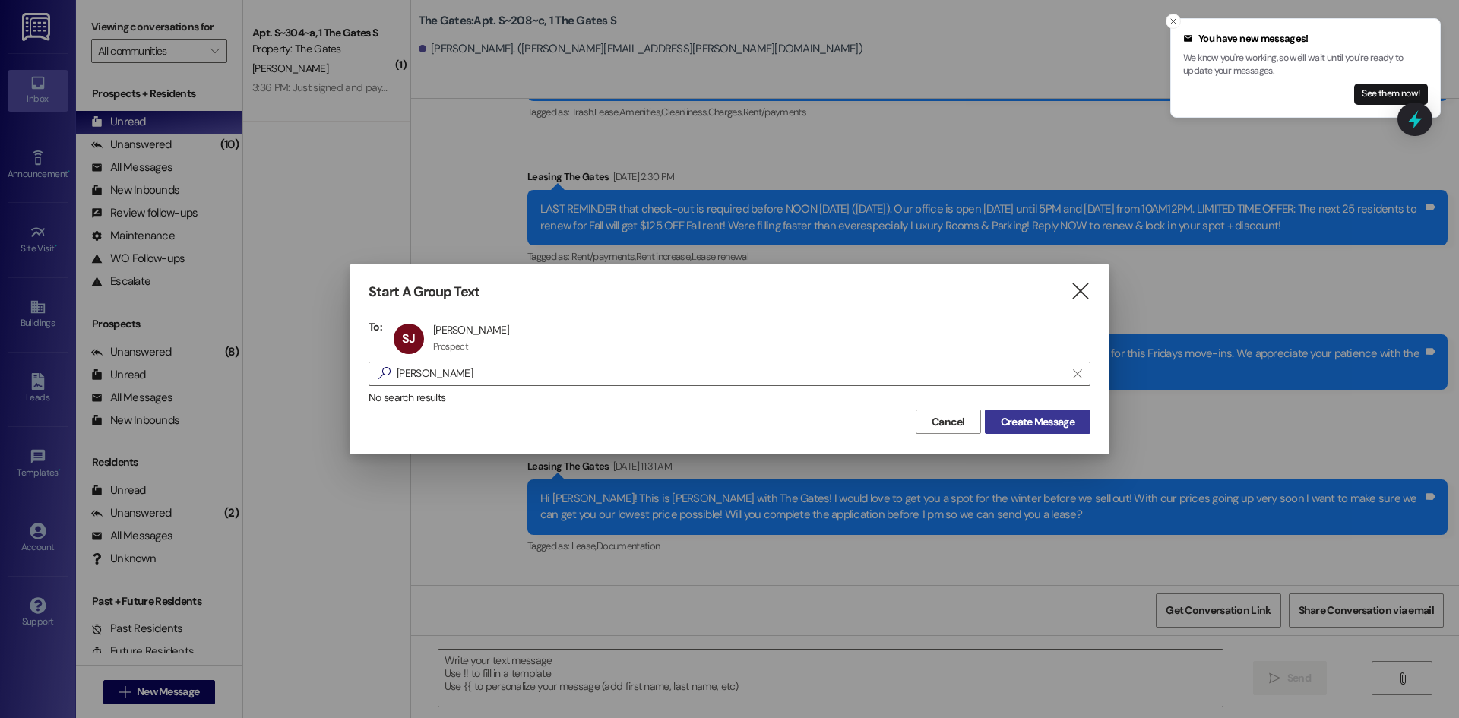
click at [1038, 434] on button "Create Message" at bounding box center [1038, 422] width 106 height 24
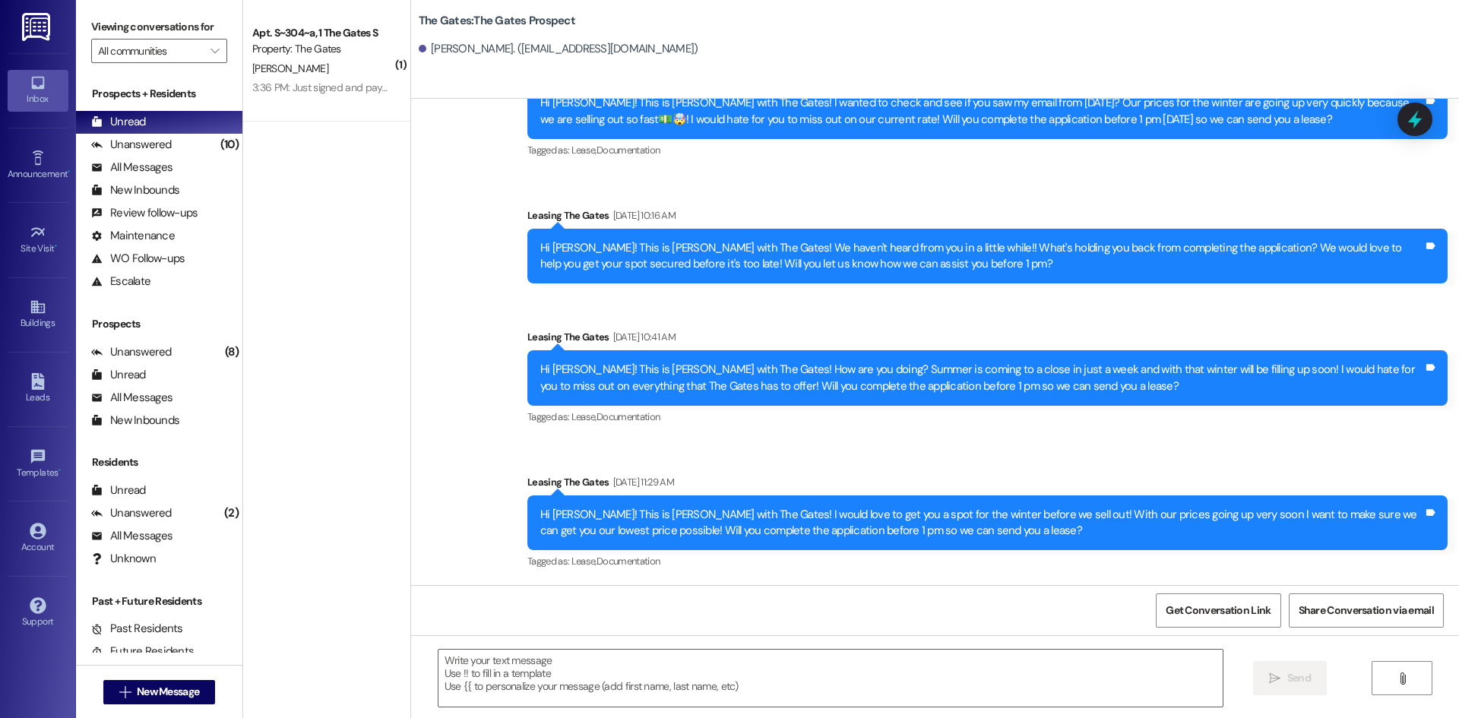
scroll to position [2302, 0]
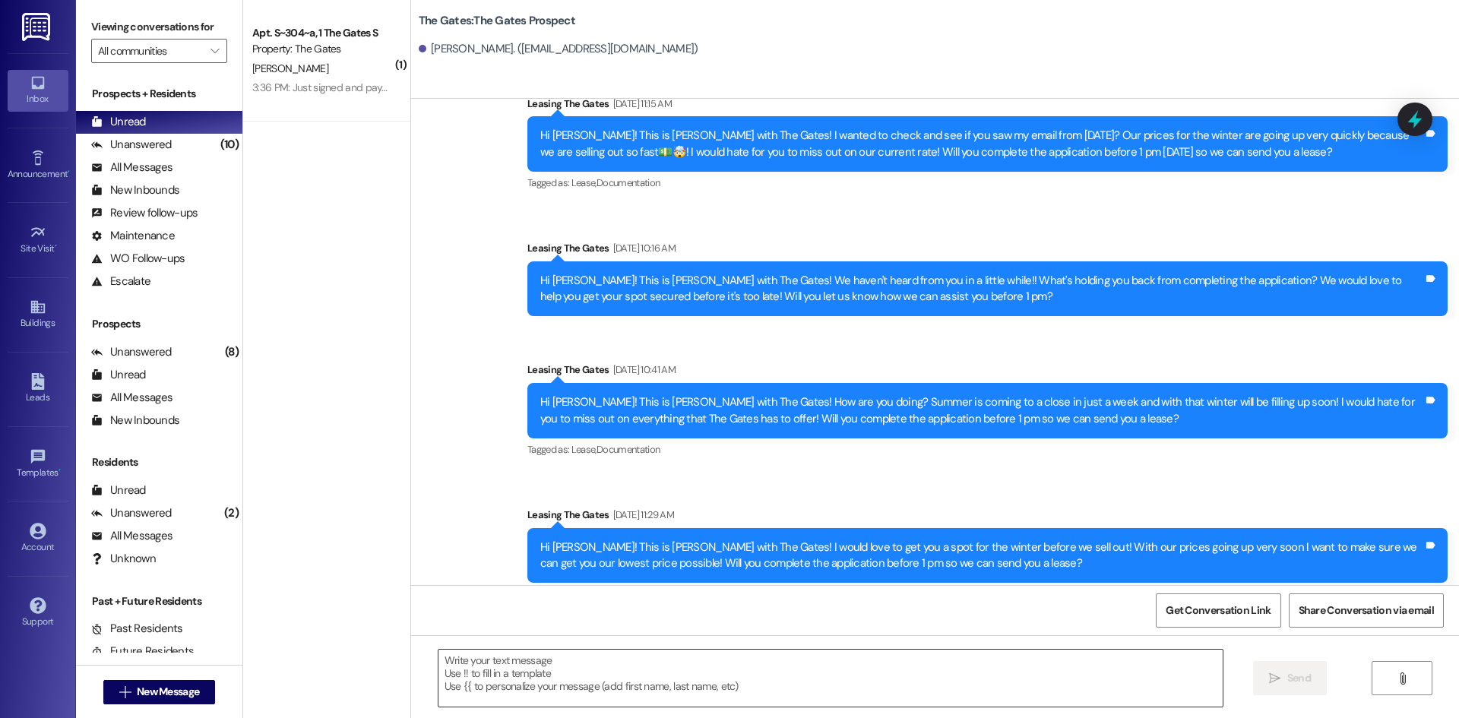
click at [620, 705] on textarea at bounding box center [831, 678] width 784 height 57
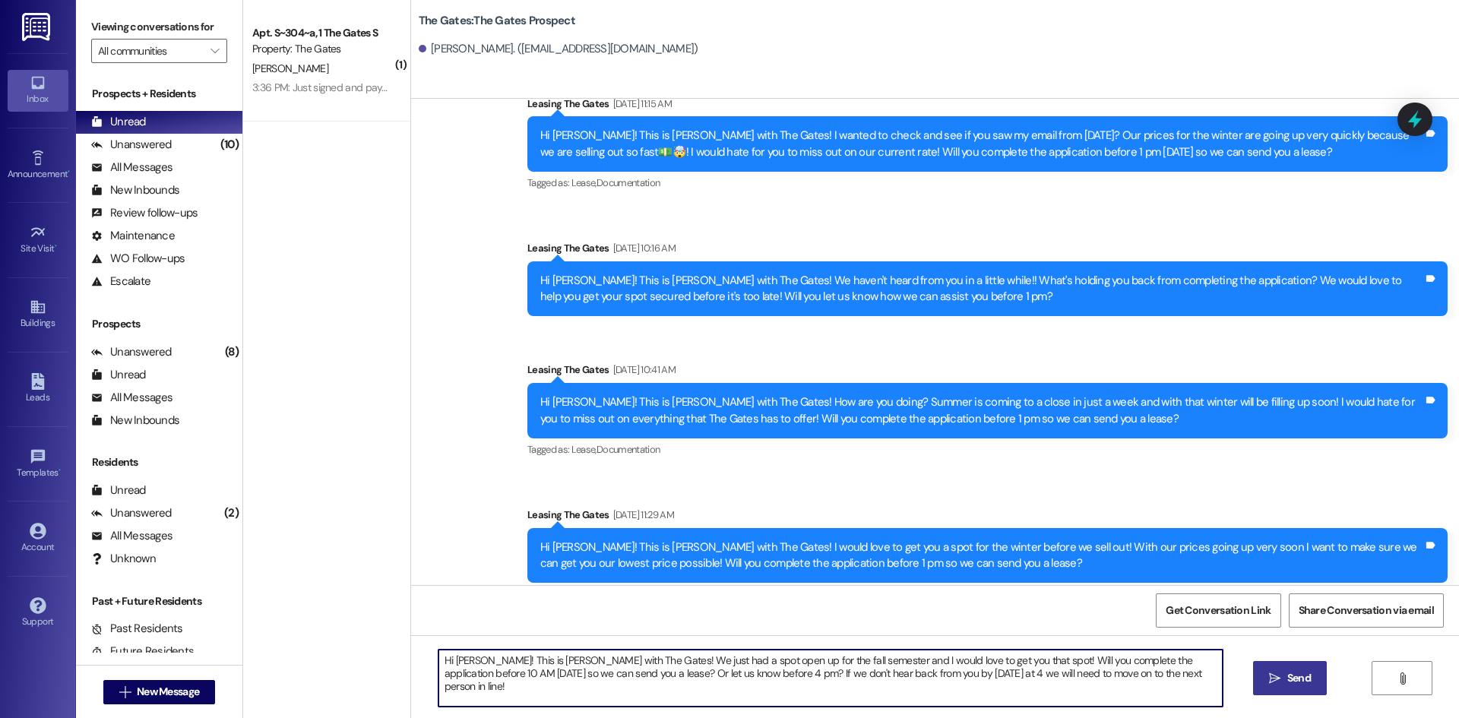
type textarea "Hi Sophie! This is Mackenzie with The Gates! We just had a spot open up for the…"
click at [1307, 667] on button " Send" at bounding box center [1290, 678] width 74 height 34
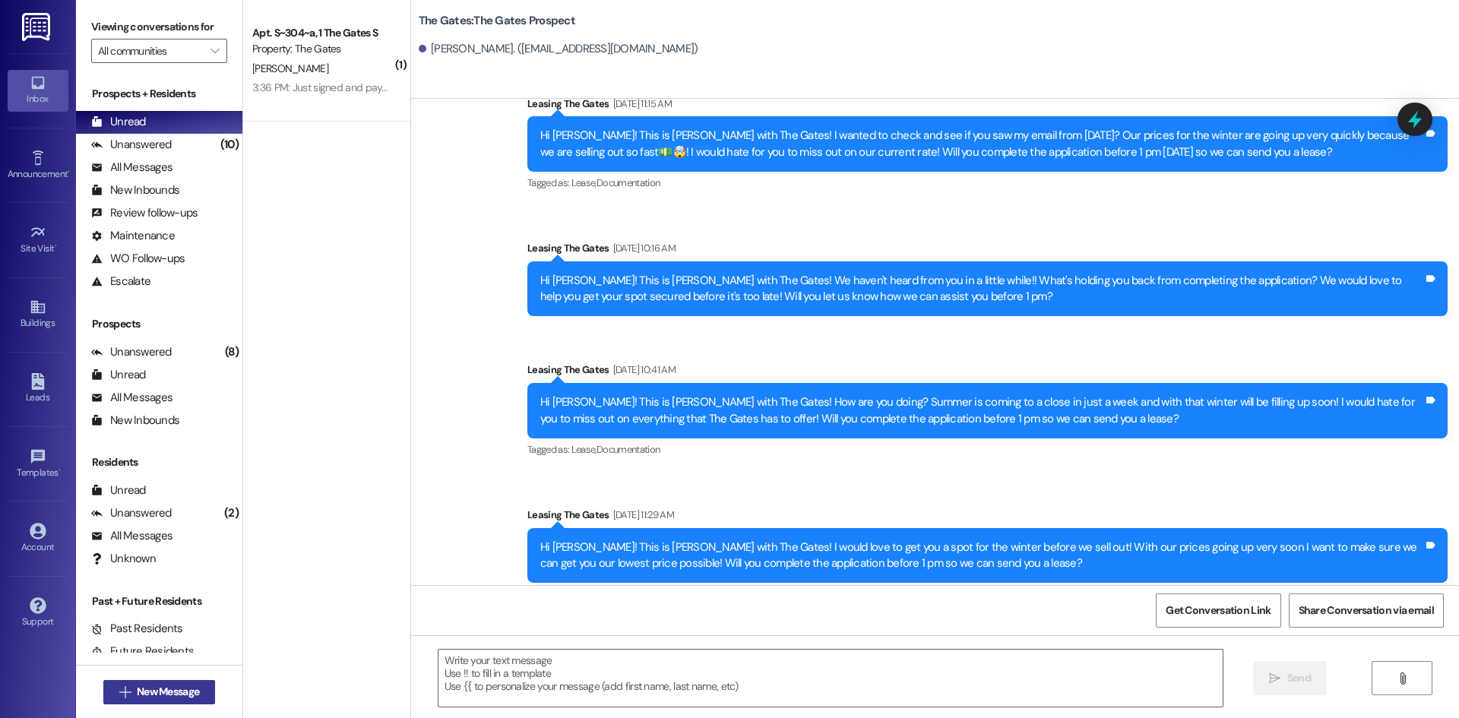
click at [169, 685] on span "New Message" at bounding box center [168, 692] width 62 height 16
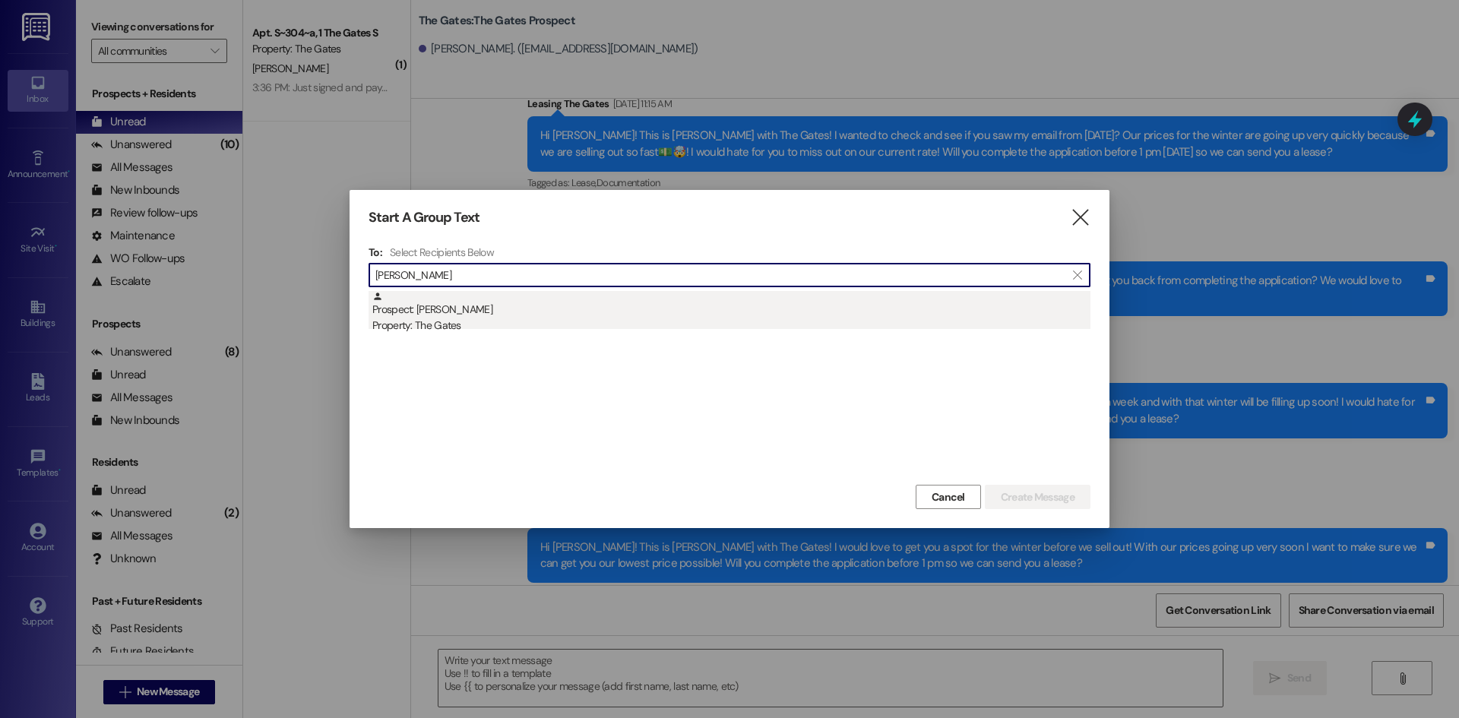
type input "Mallory Tr"
click at [477, 322] on div "Property: The Gates" at bounding box center [731, 326] width 718 height 16
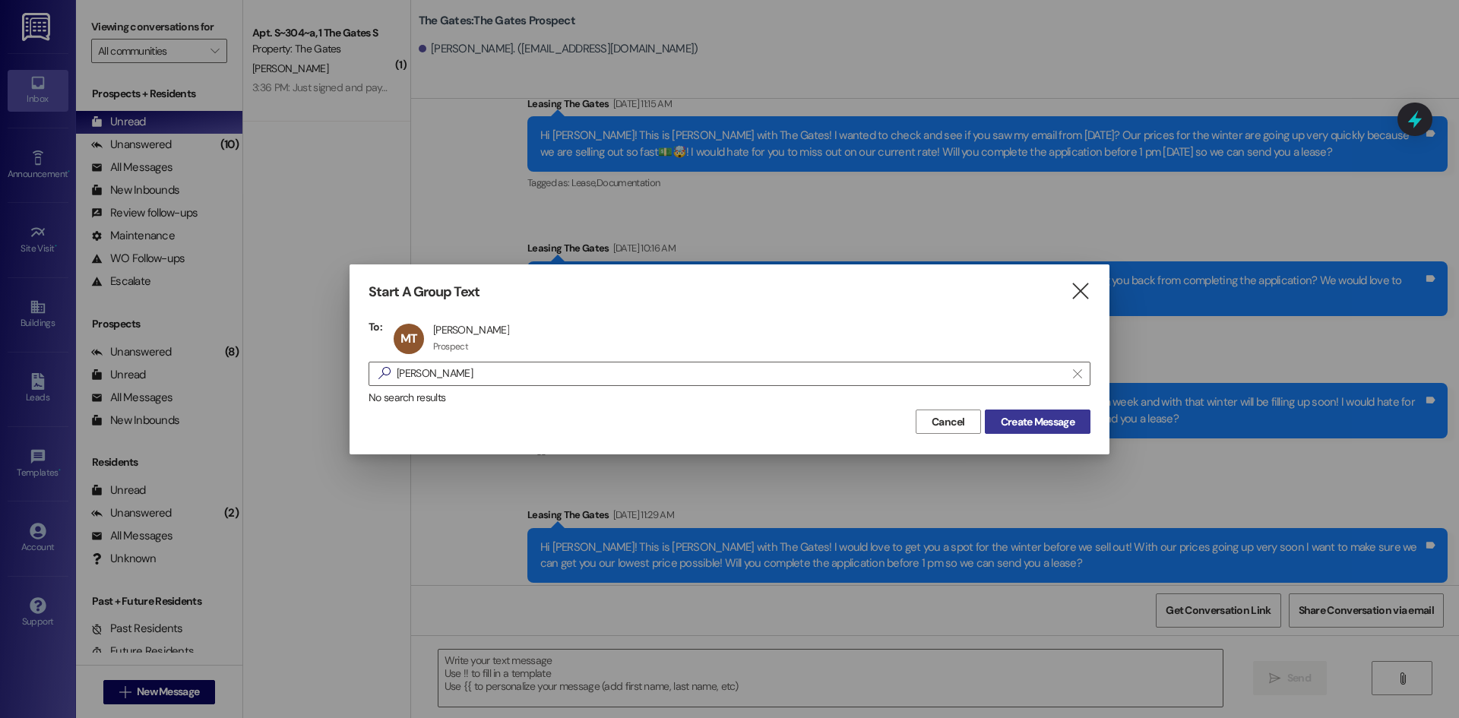
click at [1005, 422] on span "Create Message" at bounding box center [1038, 422] width 74 height 16
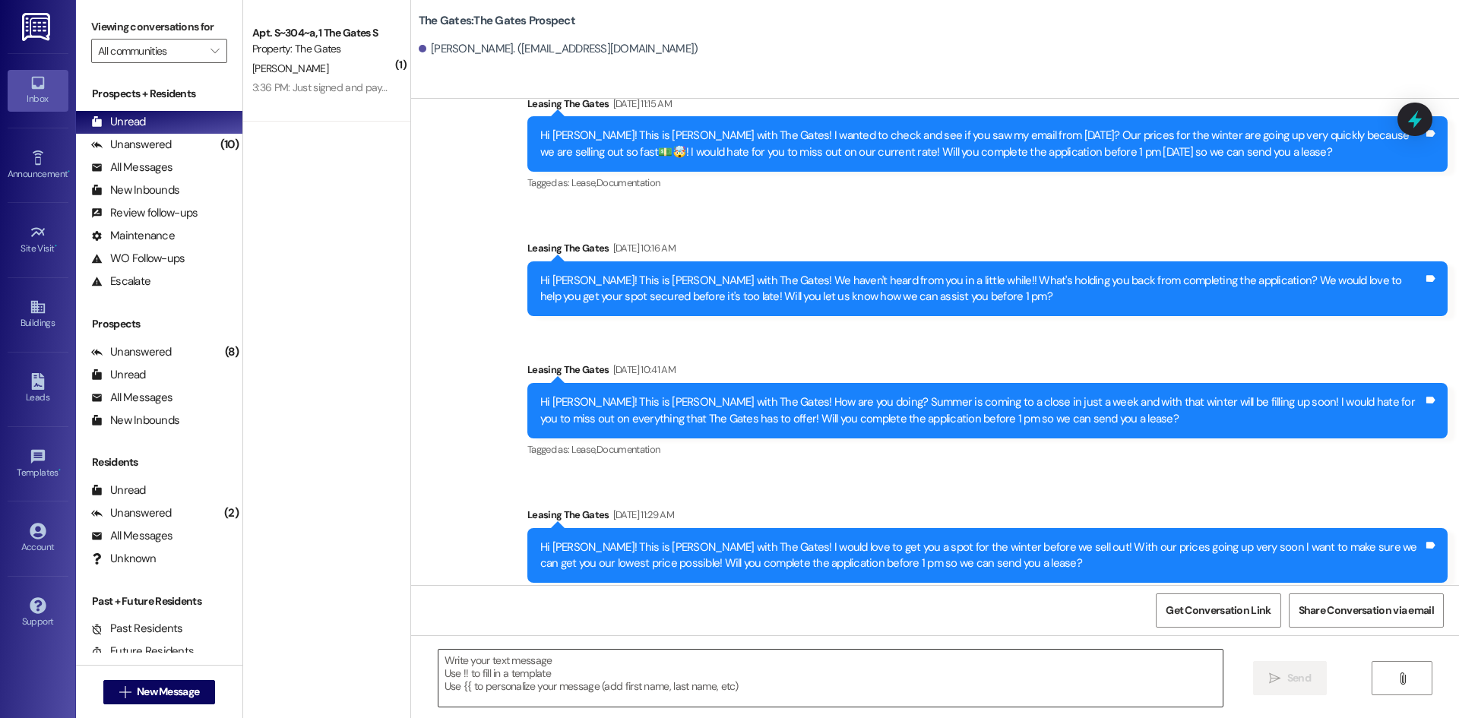
scroll to position [99, 0]
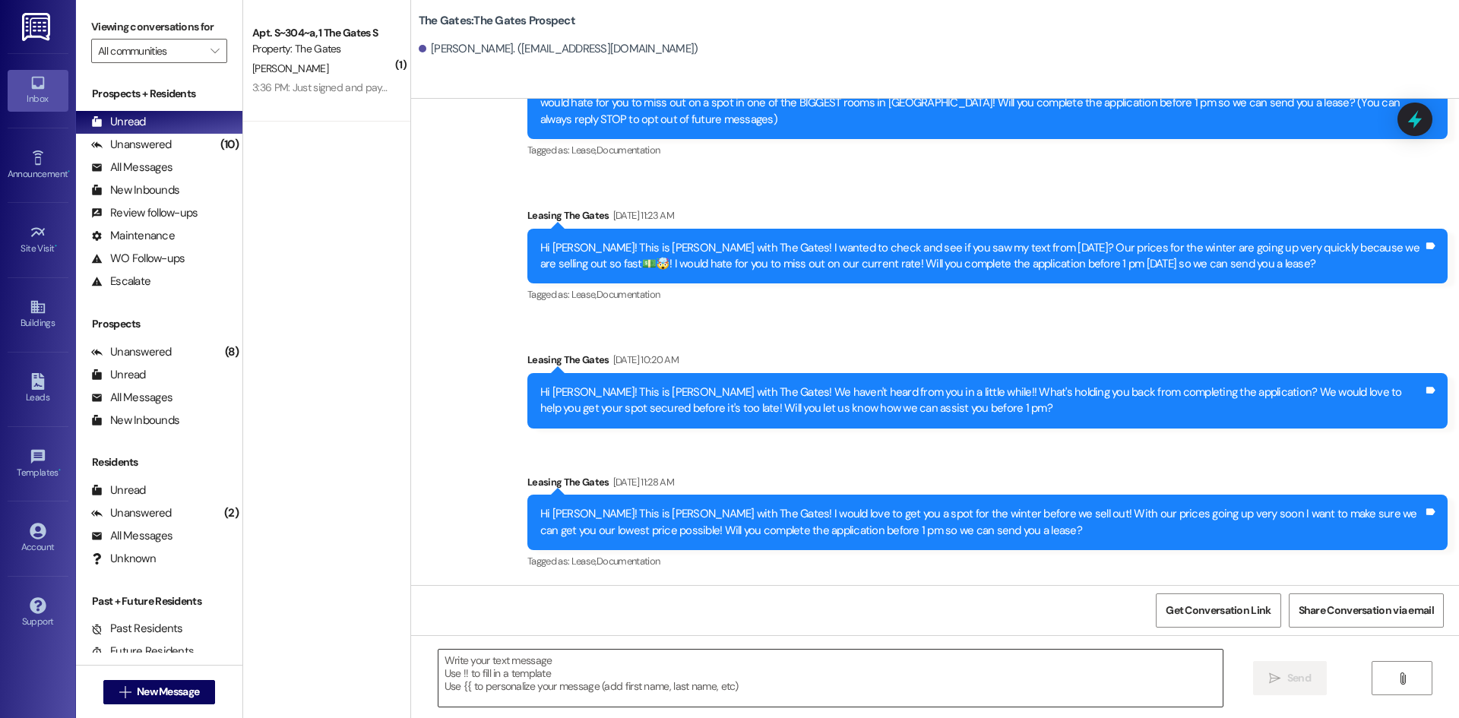
click at [543, 683] on textarea at bounding box center [831, 678] width 784 height 57
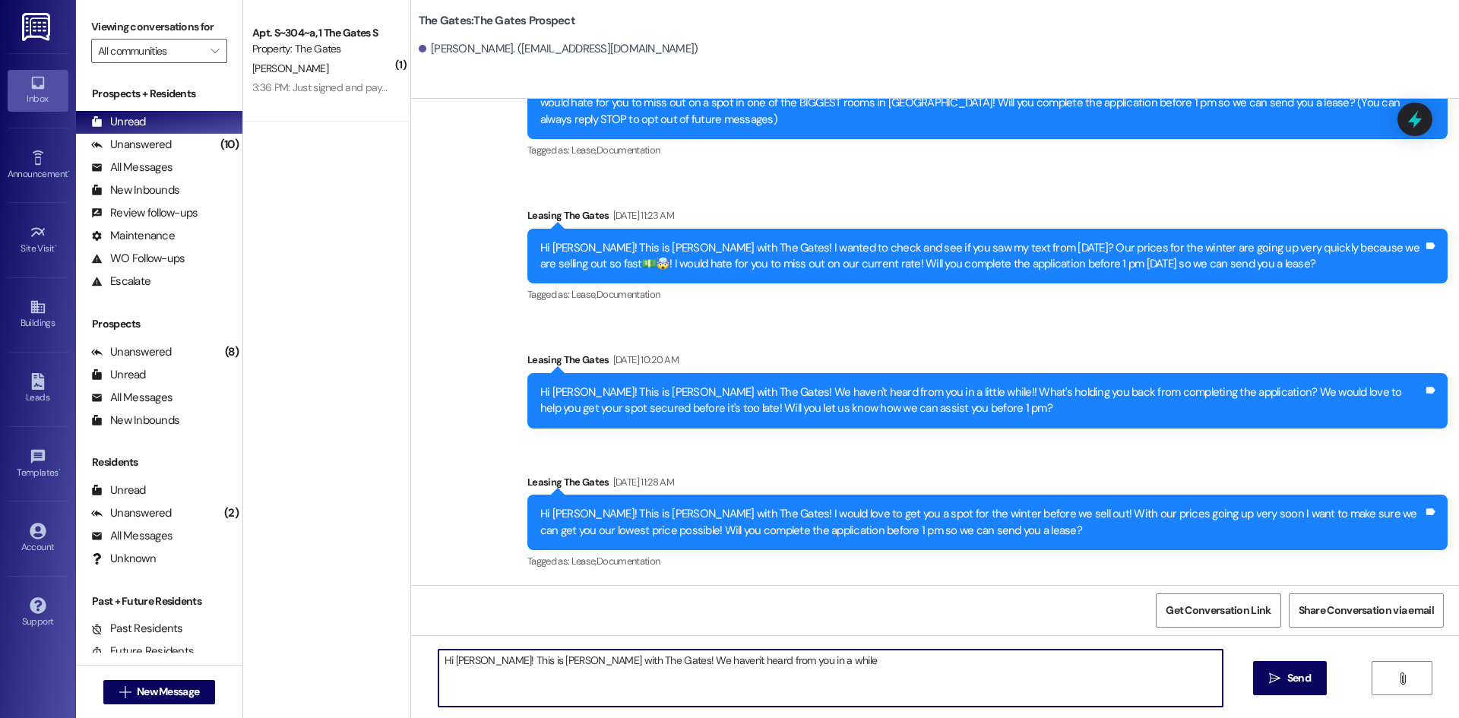
click at [835, 674] on textarea "Hi Mallory! This is Mackenzie with The Gates! We haven't heard from you in a wh…" at bounding box center [831, 678] width 784 height 57
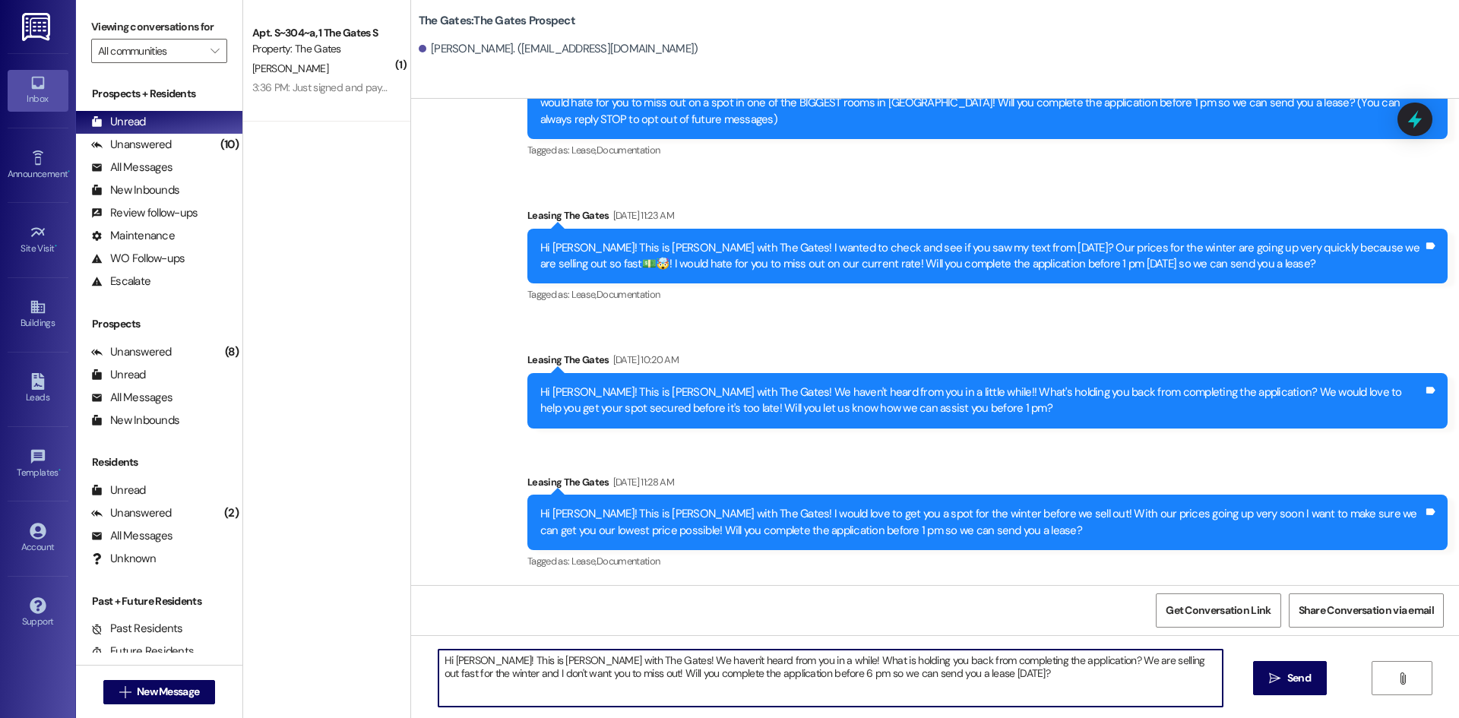
type textarea "Hi [PERSON_NAME]! This is [PERSON_NAME] with The Gates! We haven't heard from y…"
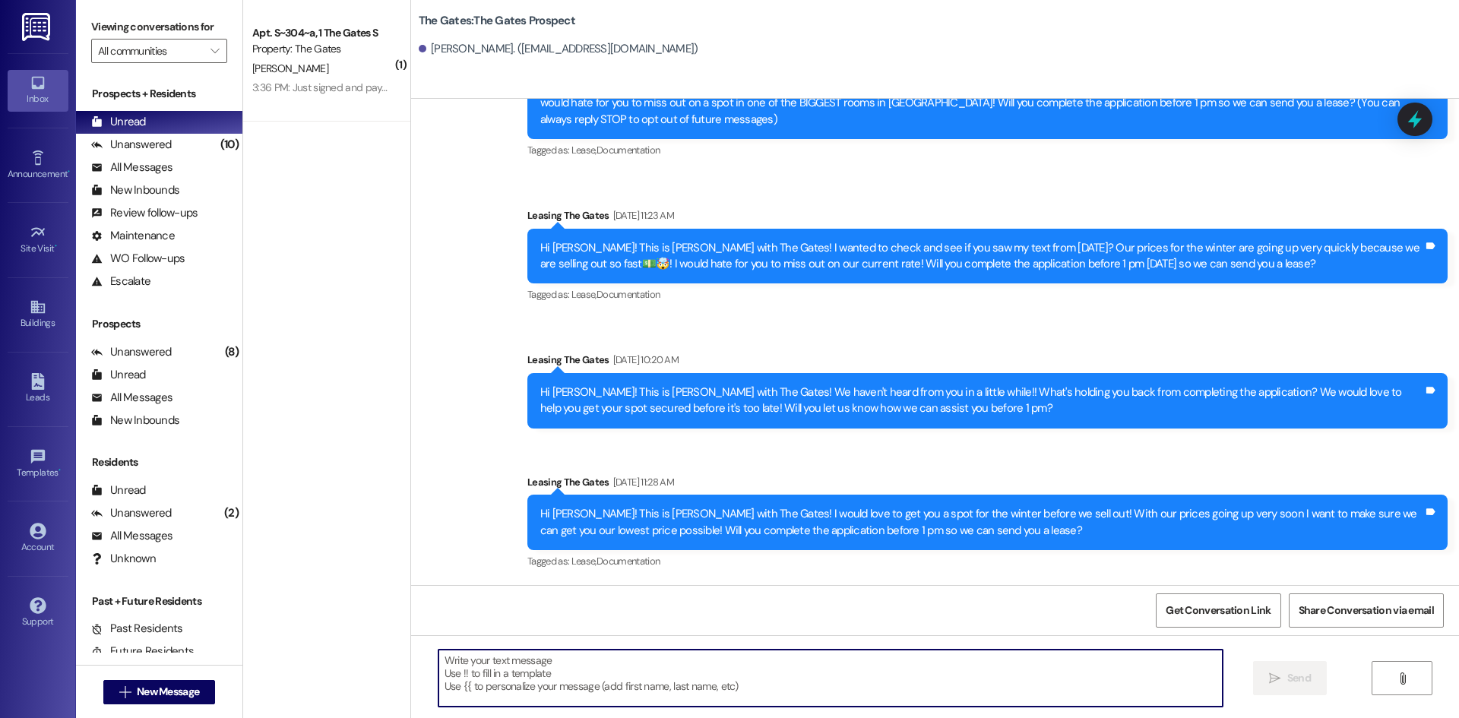
scroll to position [221, 0]
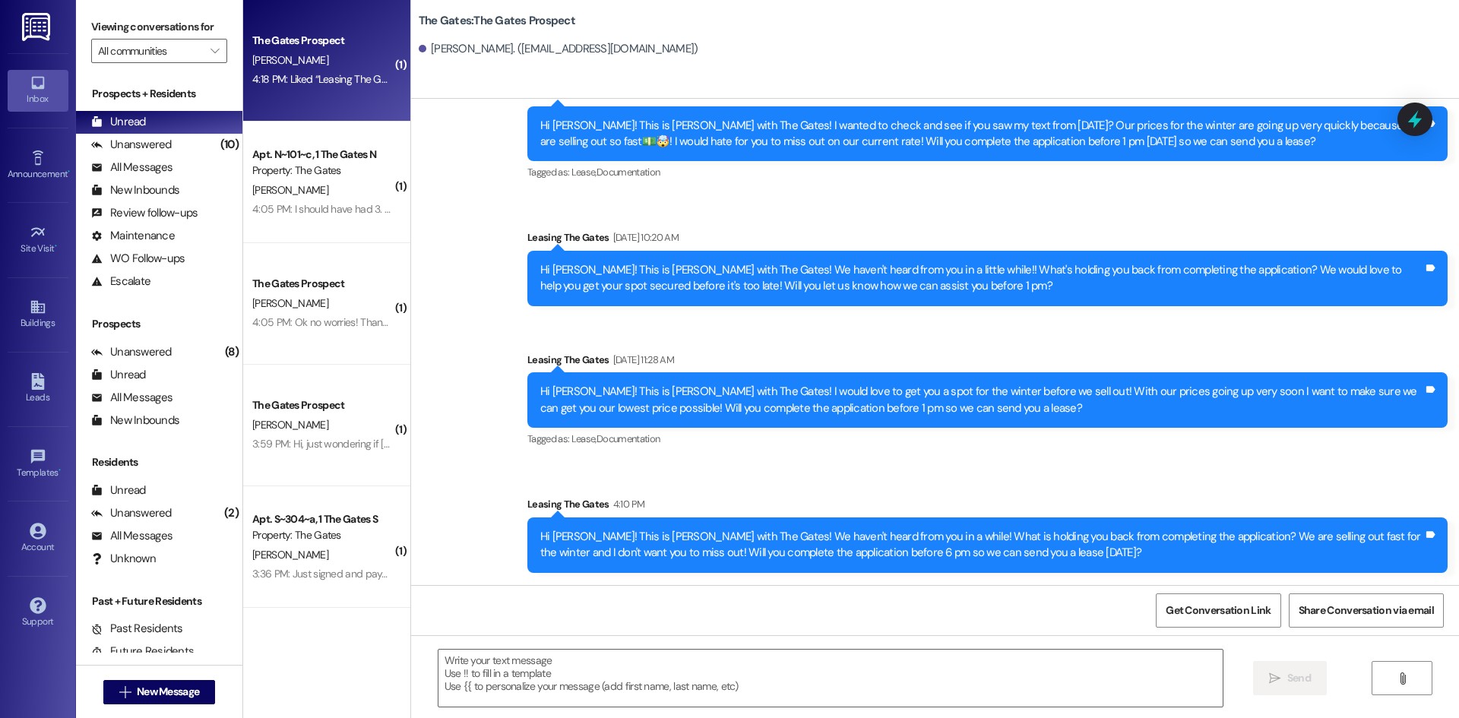
drag, startPoint x: 362, startPoint y: 52, endPoint x: 358, endPoint y: 71, distance: 19.4
click at [358, 71] on div "4:18 PM: Liked “Leasing The Gates (The Gates): As soon as our manager countersi…" at bounding box center [323, 79] width 144 height 19
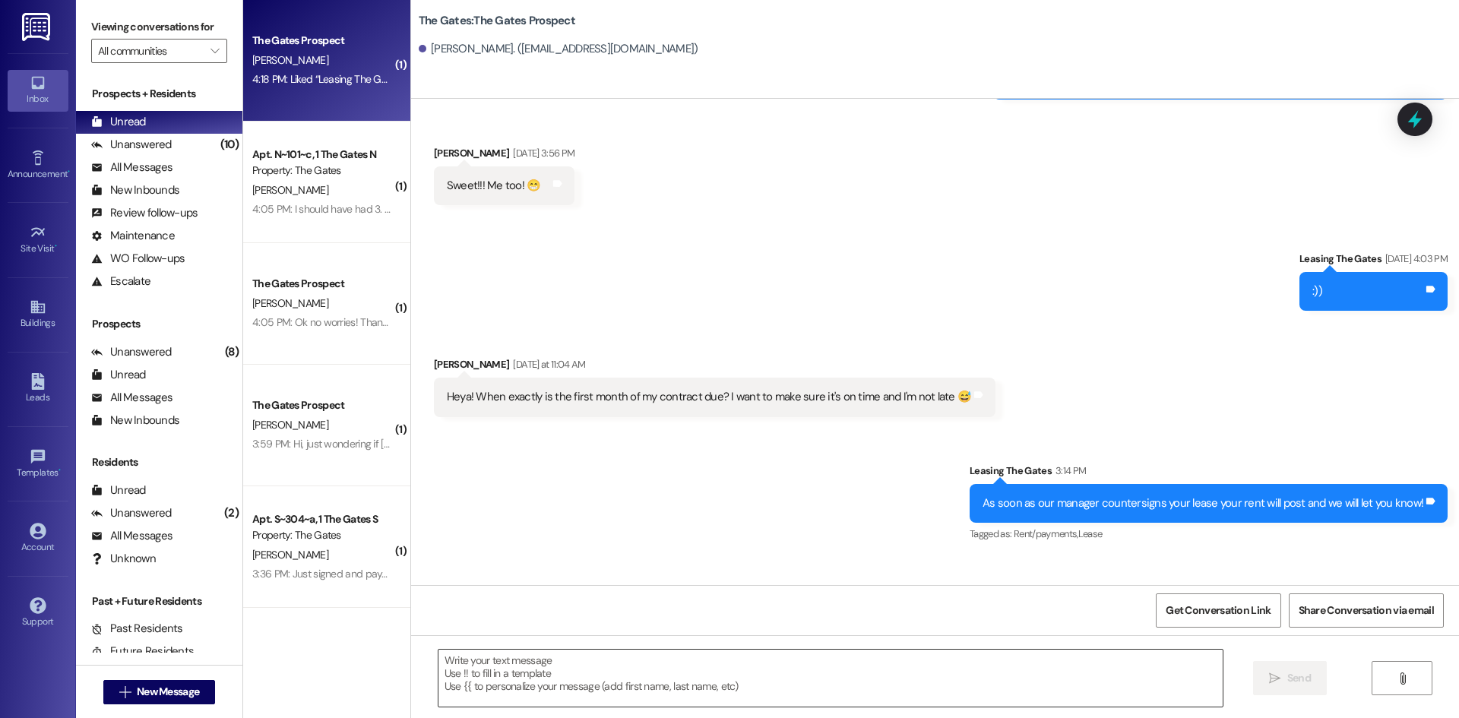
scroll to position [556, 0]
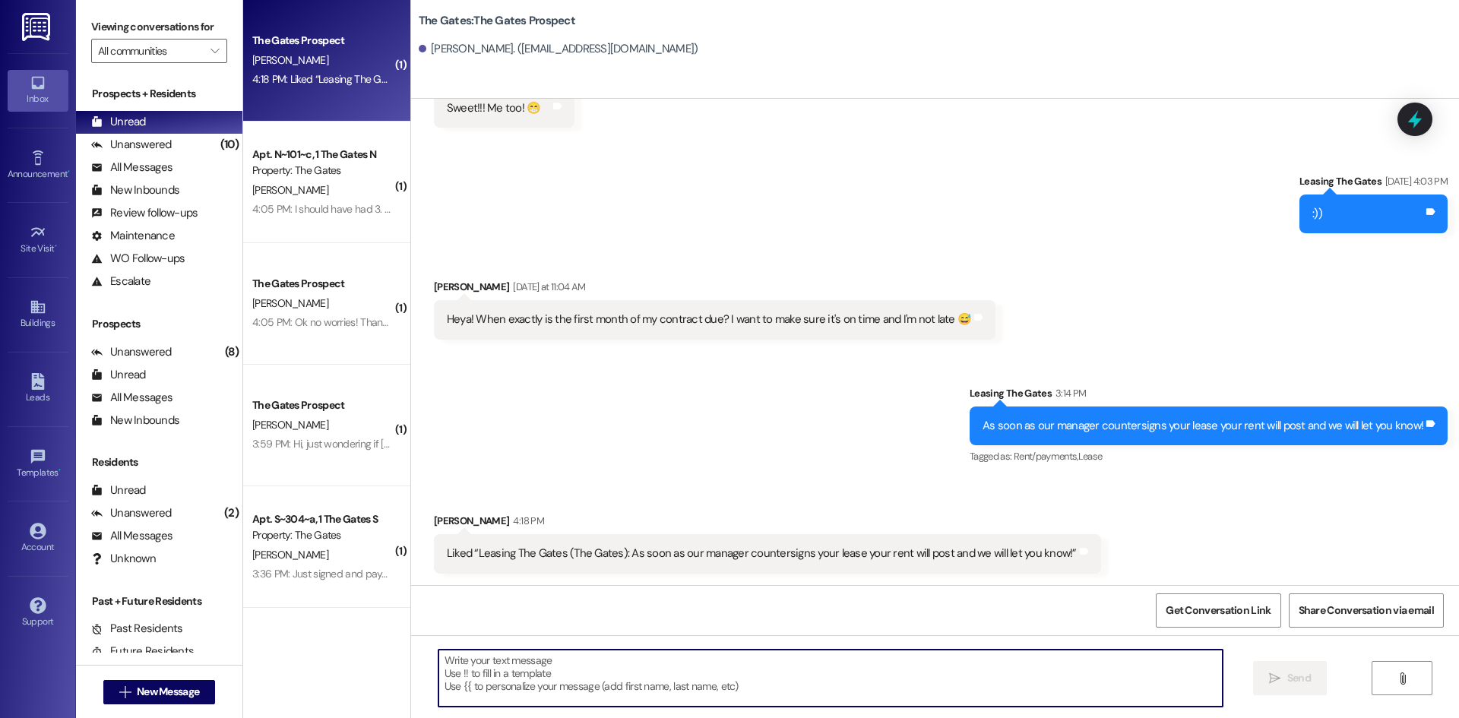
click at [585, 687] on textarea at bounding box center [831, 678] width 784 height 57
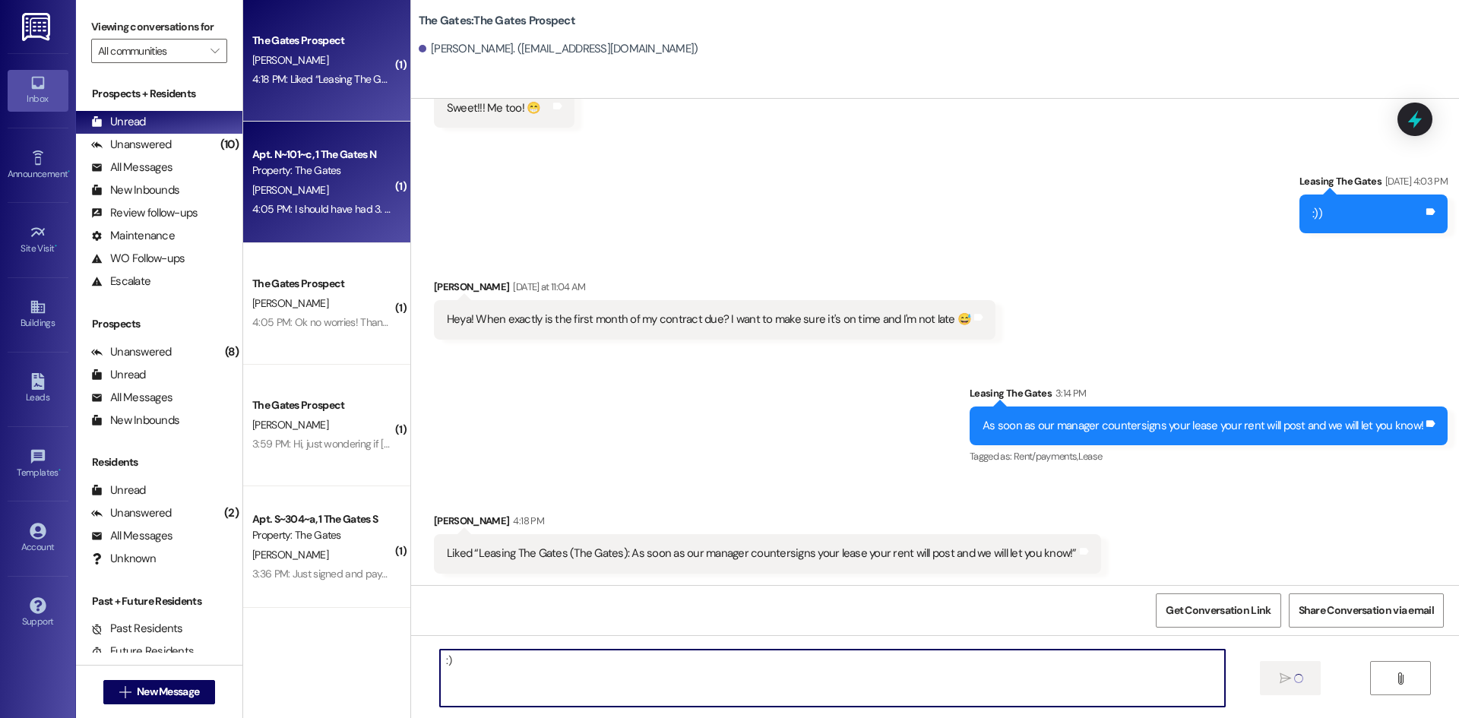
type textarea ":)"
click at [389, 210] on div "Apt. N~101~c, 1 The Gates N Property: The Gates M. Carter 4:05 PM: I should hav…" at bounding box center [326, 183] width 167 height 122
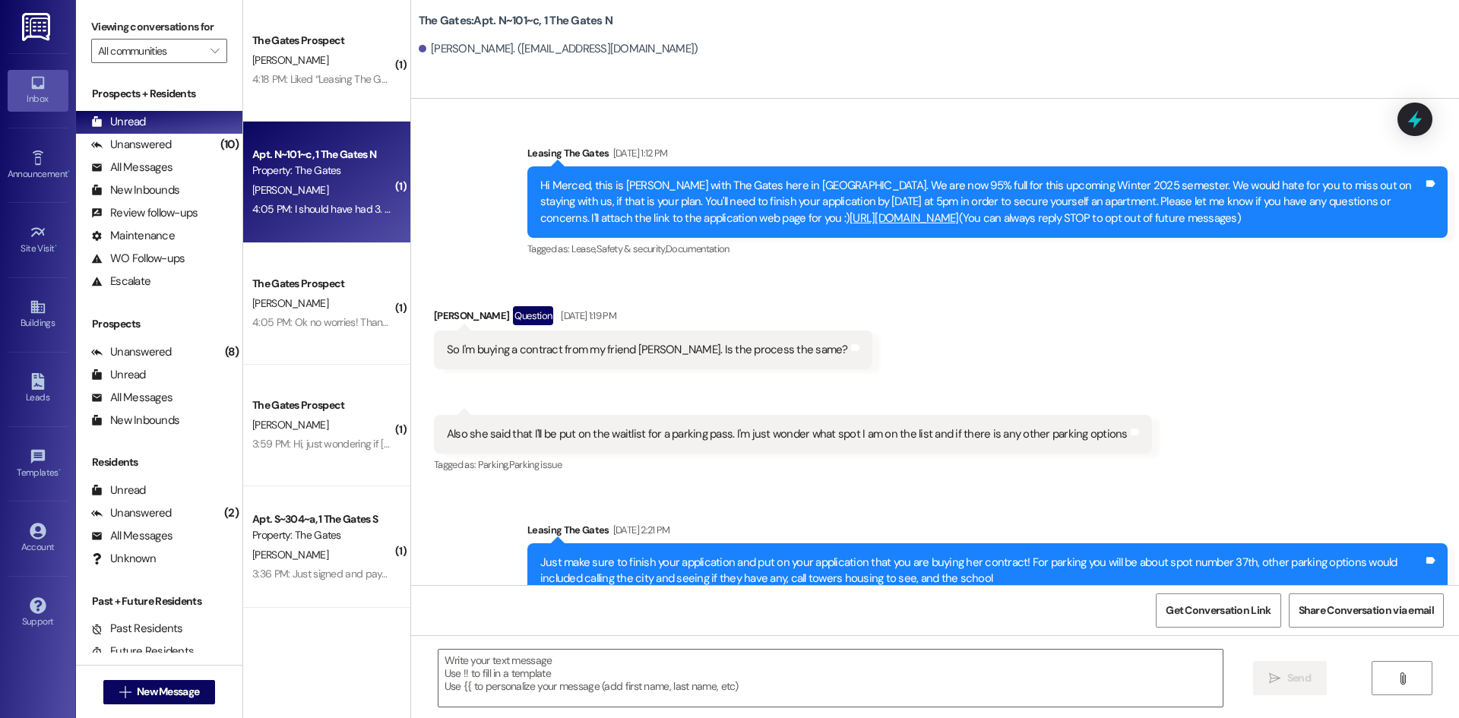
scroll to position [32593, 0]
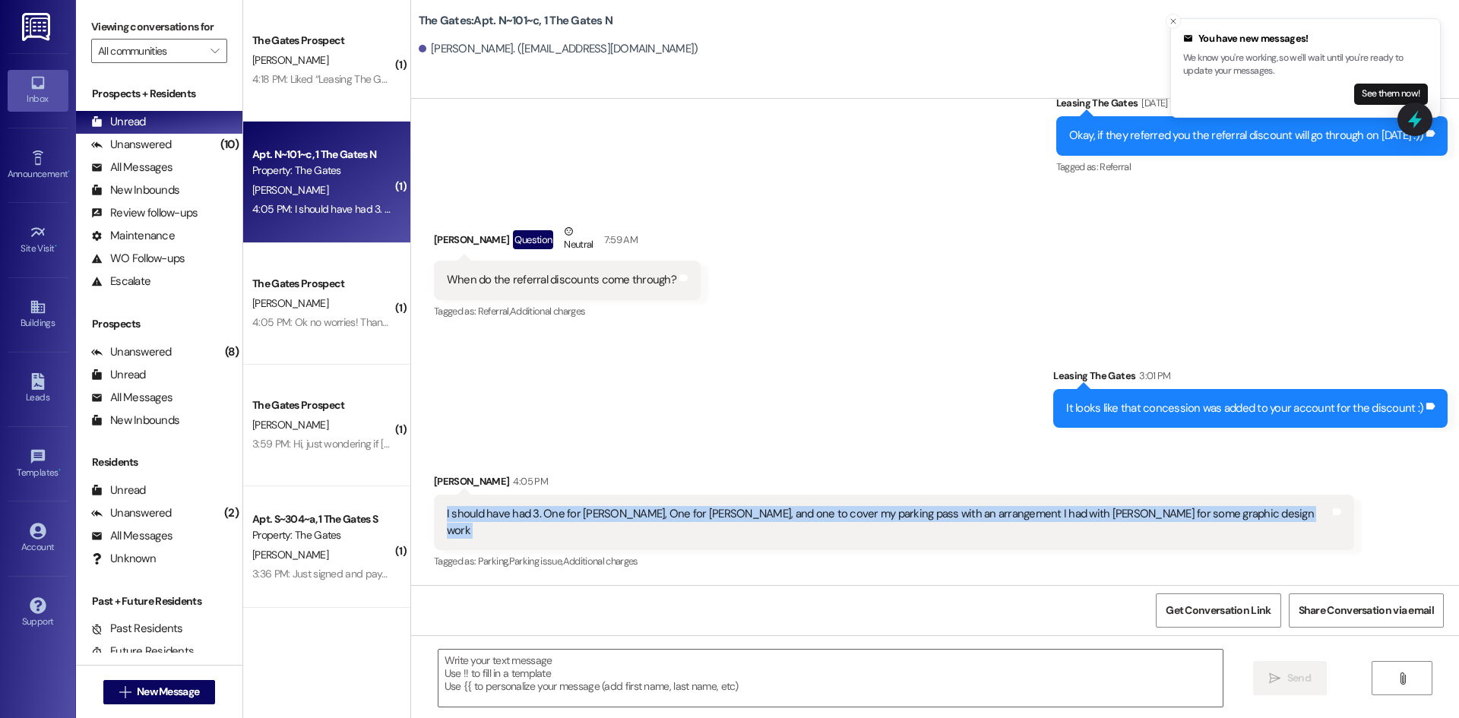
drag, startPoint x: 434, startPoint y: 531, endPoint x: 1204, endPoint y: 510, distance: 770.2
click at [1204, 510] on div "Merced Carter 4:05 PM I should have had 3. One for Laci cole, One for Rilee lew…" at bounding box center [894, 523] width 920 height 99
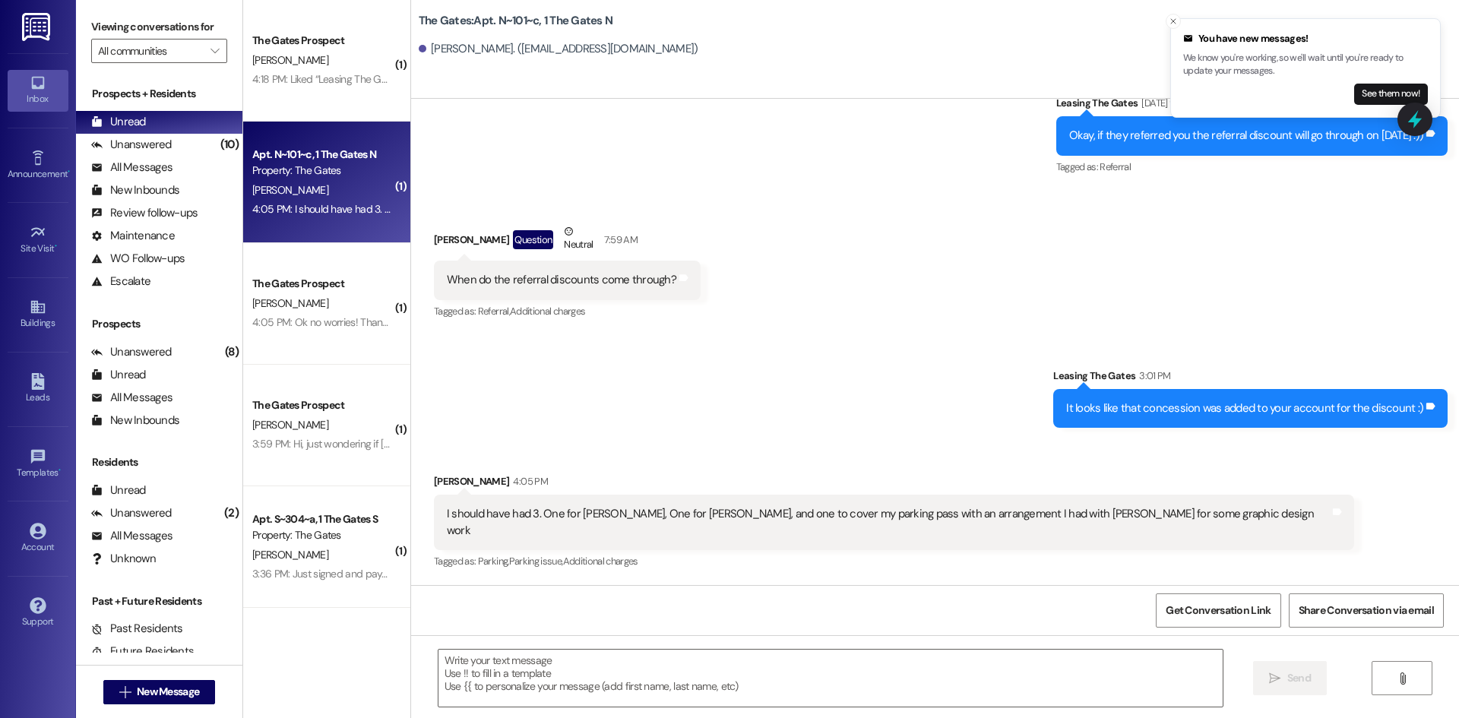
copy div
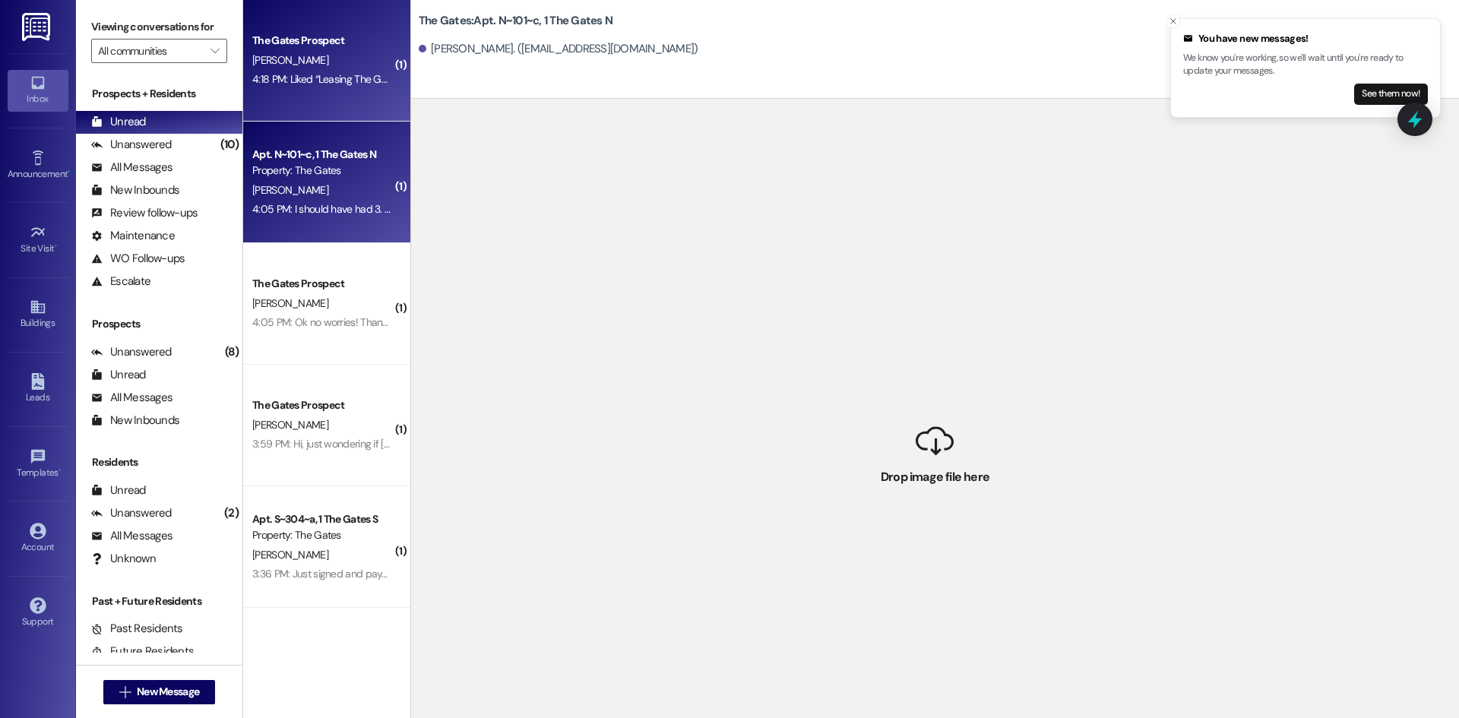
click at [281, 63] on span "J. Trumble" at bounding box center [290, 60] width 76 height 14
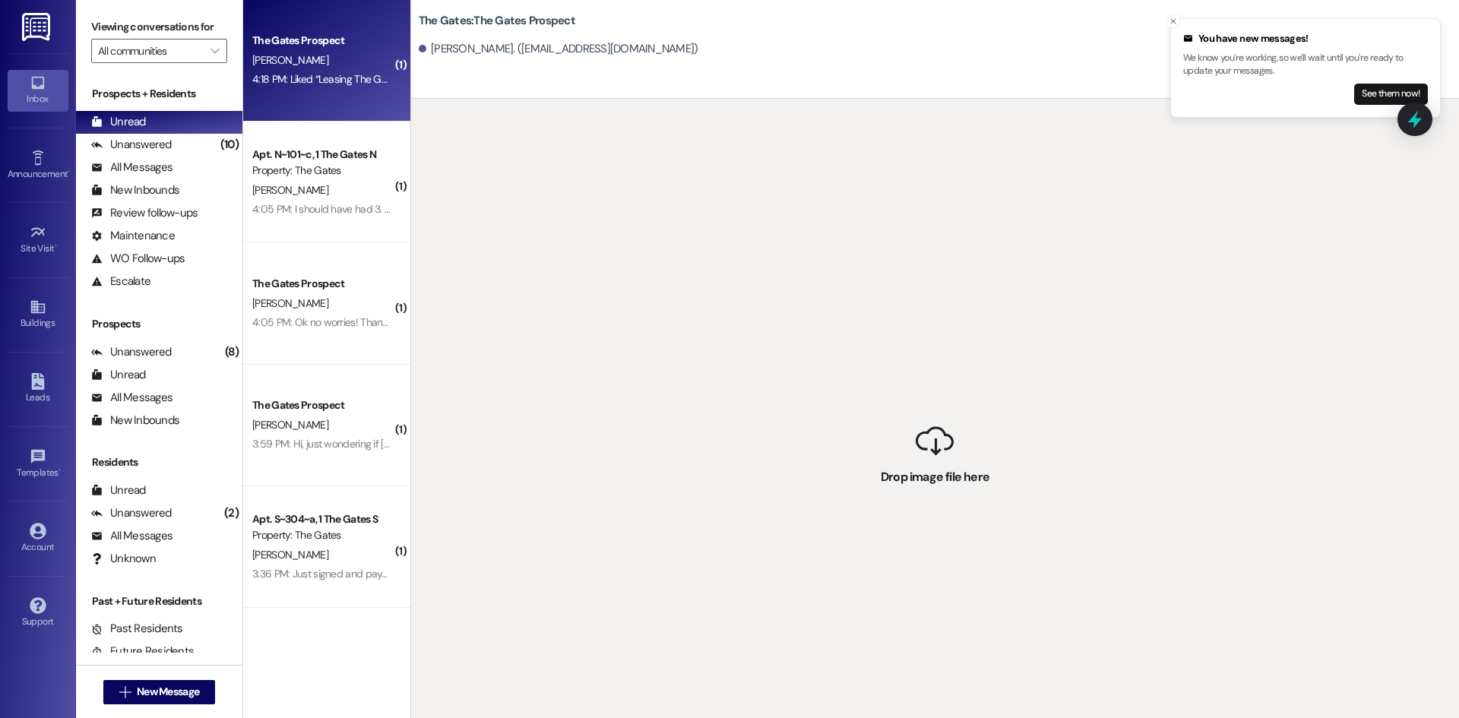
click at [281, 63] on span "J. Trumble" at bounding box center [290, 60] width 76 height 14
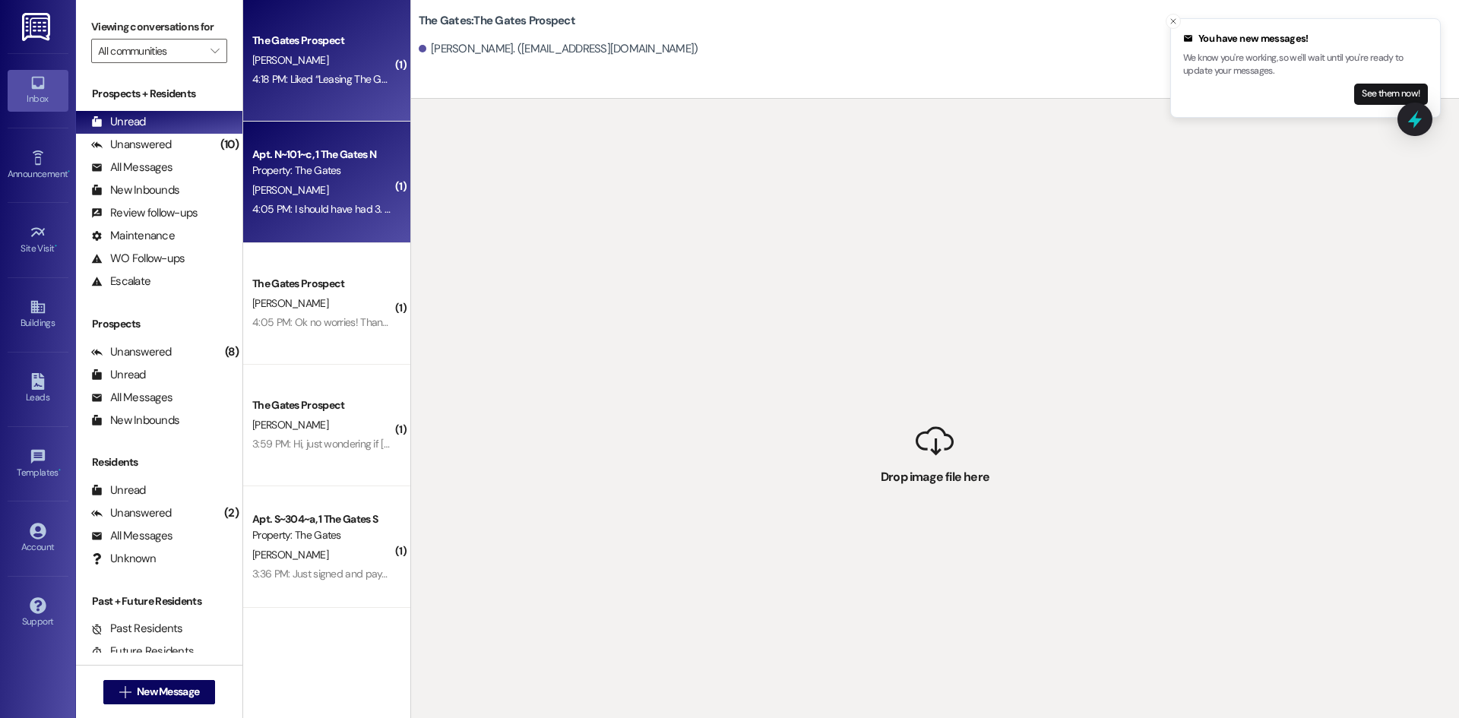
click at [311, 202] on div "4:05 PM: I should have had 3. One for Laci cole, One for Rilee lewis, and one t…" at bounding box center [685, 209] width 867 height 14
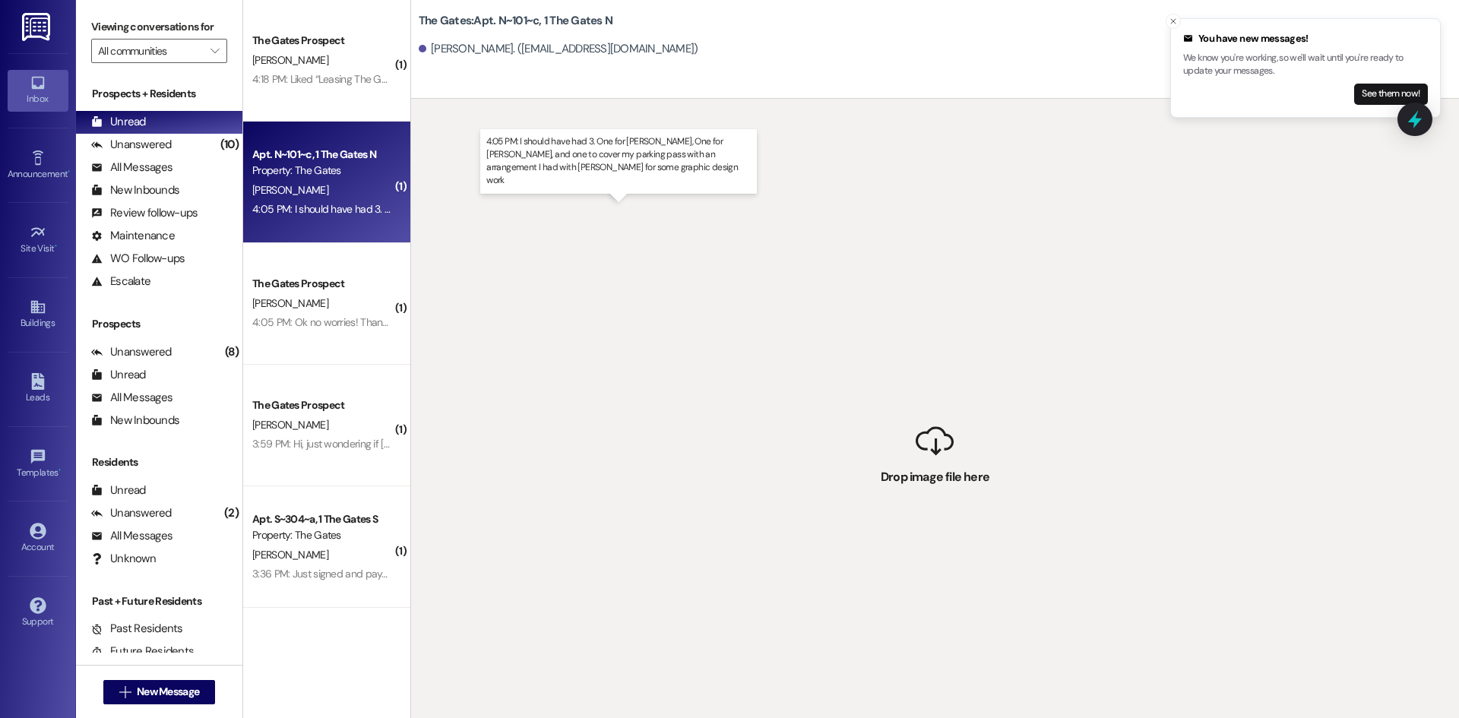
click at [311, 202] on div "4:05 PM: I should have had 3. One for Laci cole, One for Rilee lewis, and one t…" at bounding box center [685, 209] width 867 height 14
click at [176, 694] on span "New Message" at bounding box center [168, 692] width 62 height 16
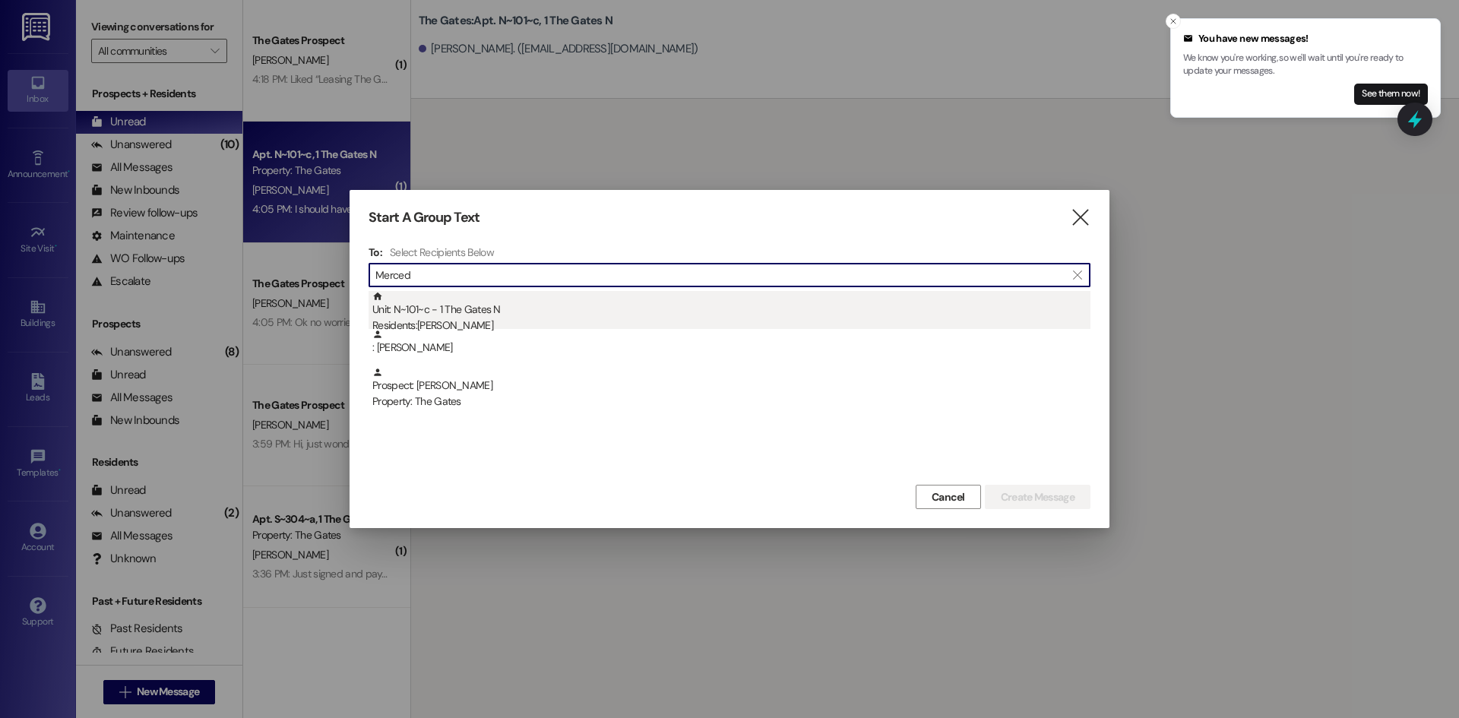
type input "Merced"
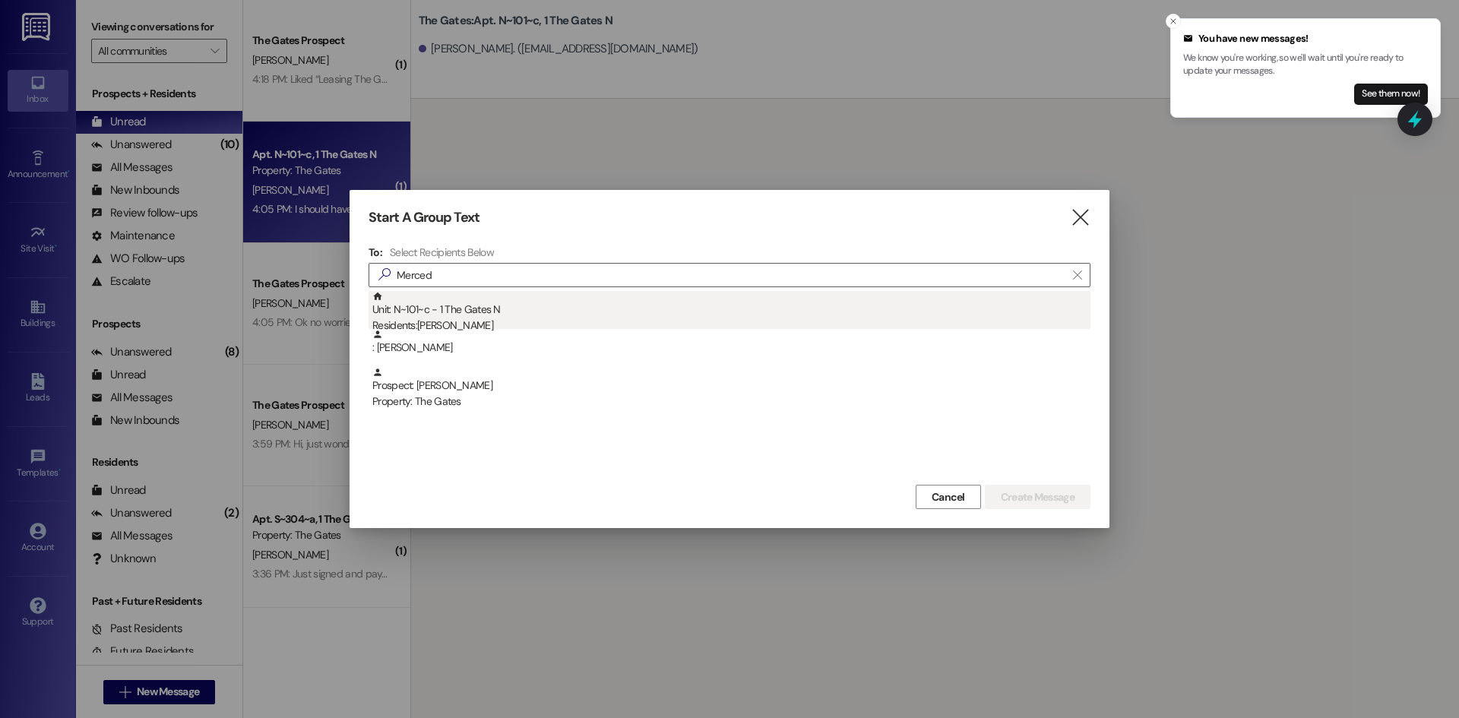
click at [425, 300] on div "Unit: N~101~c - 1 The Gates N Residents: [PERSON_NAME]" at bounding box center [731, 312] width 718 height 43
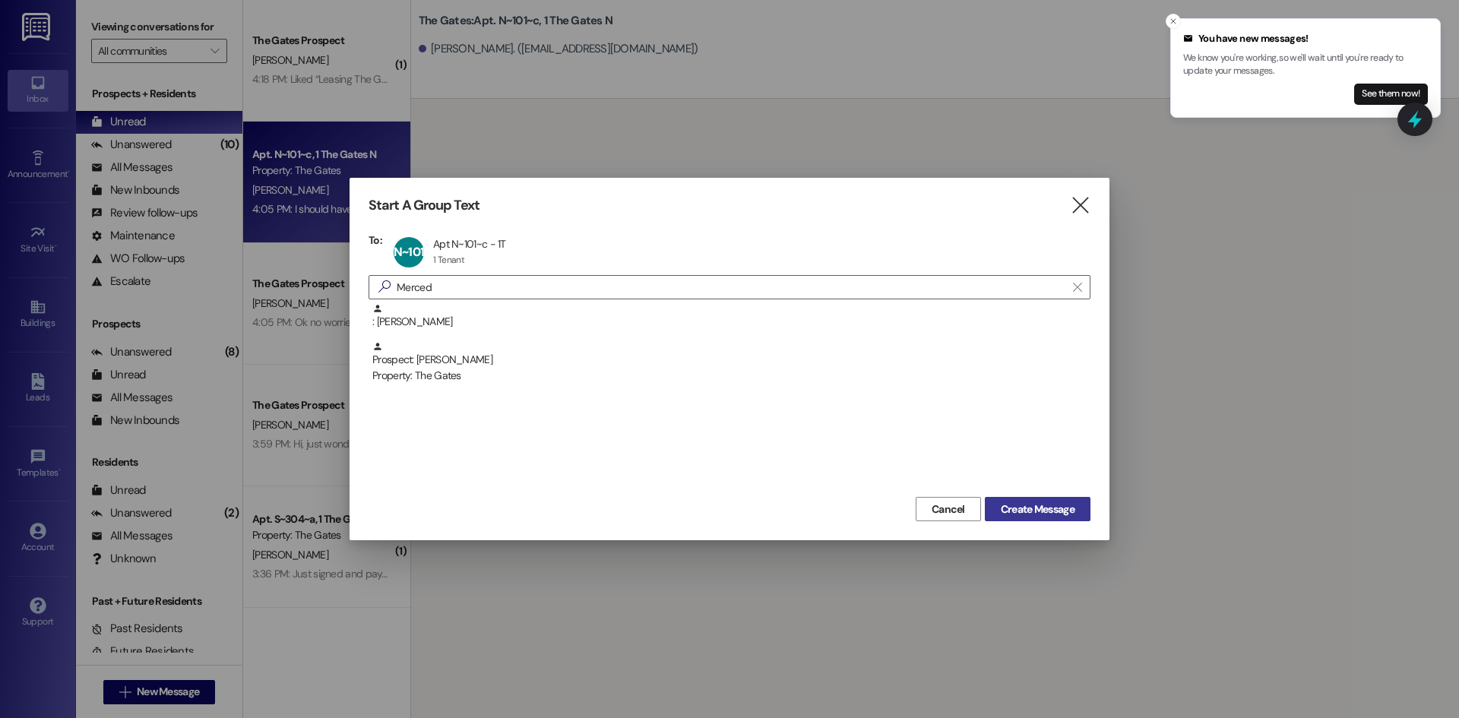
click at [1070, 505] on span "Create Message" at bounding box center [1038, 510] width 74 height 16
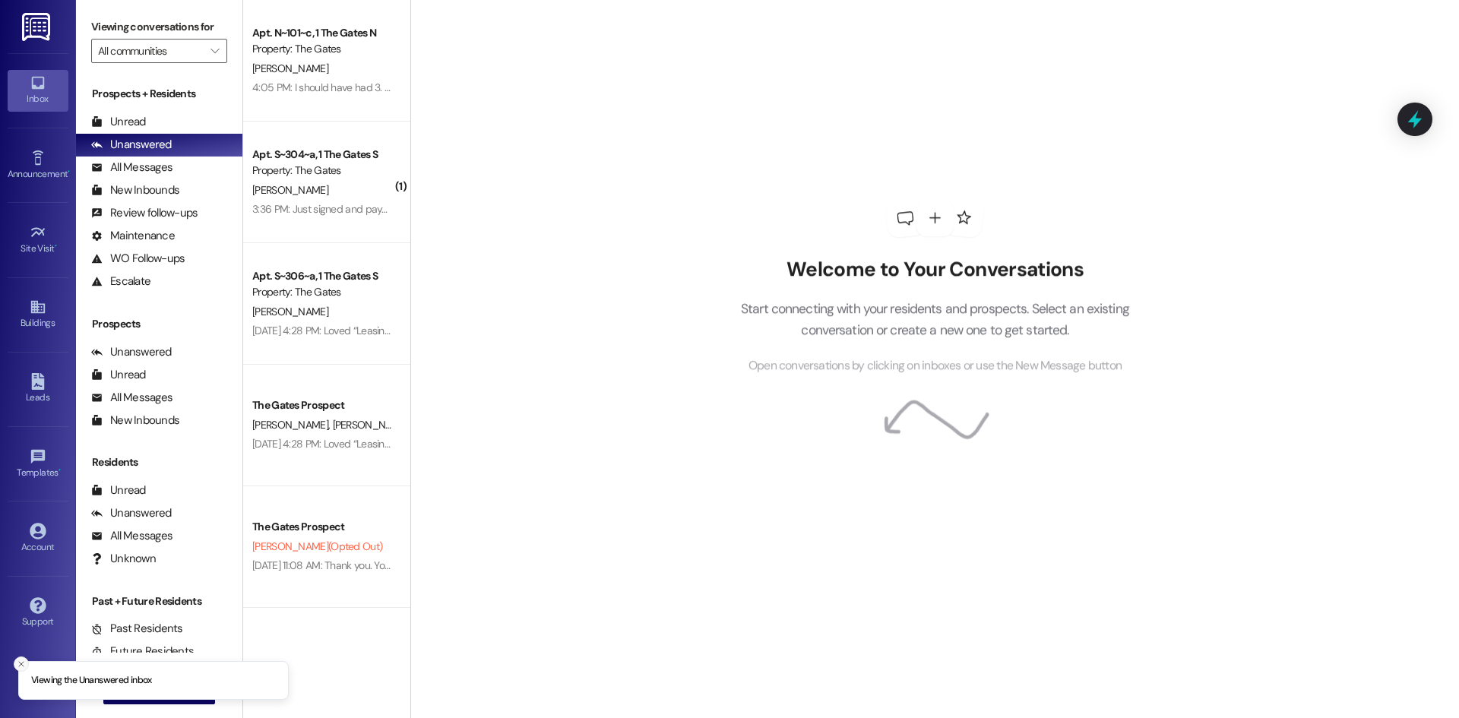
click at [24, 668] on icon "Close toast" at bounding box center [21, 664] width 9 height 9
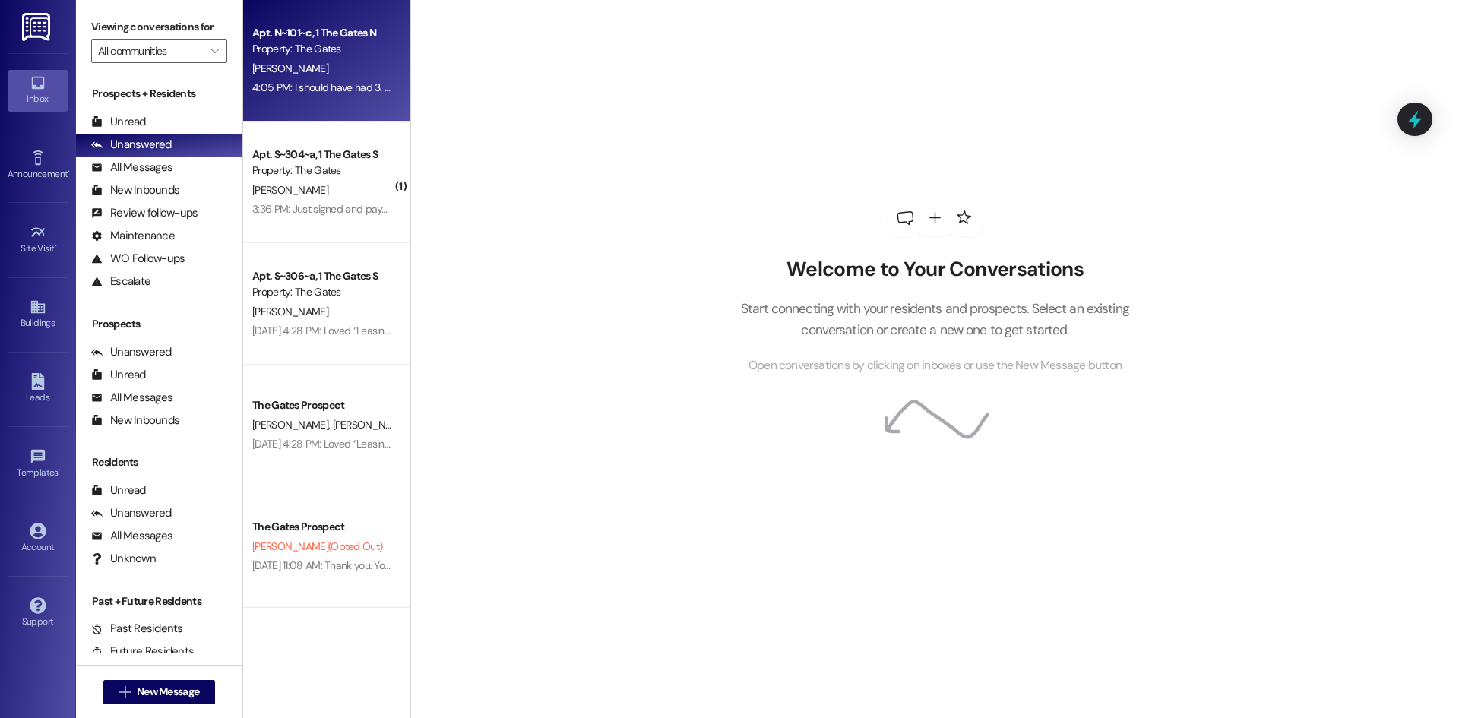
click at [326, 40] on div "Apt. N~101~c, 1 The Gates N" at bounding box center [322, 33] width 141 height 16
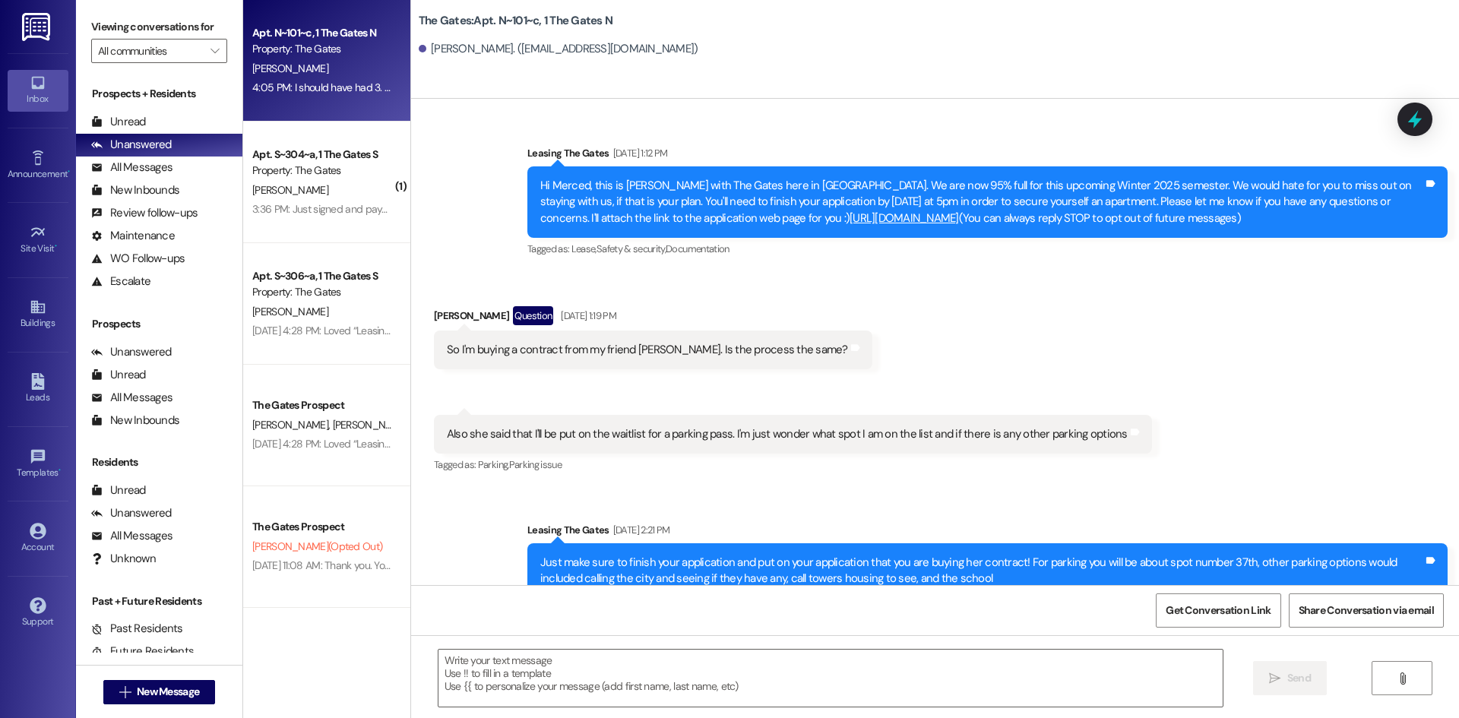
scroll to position [32593, 0]
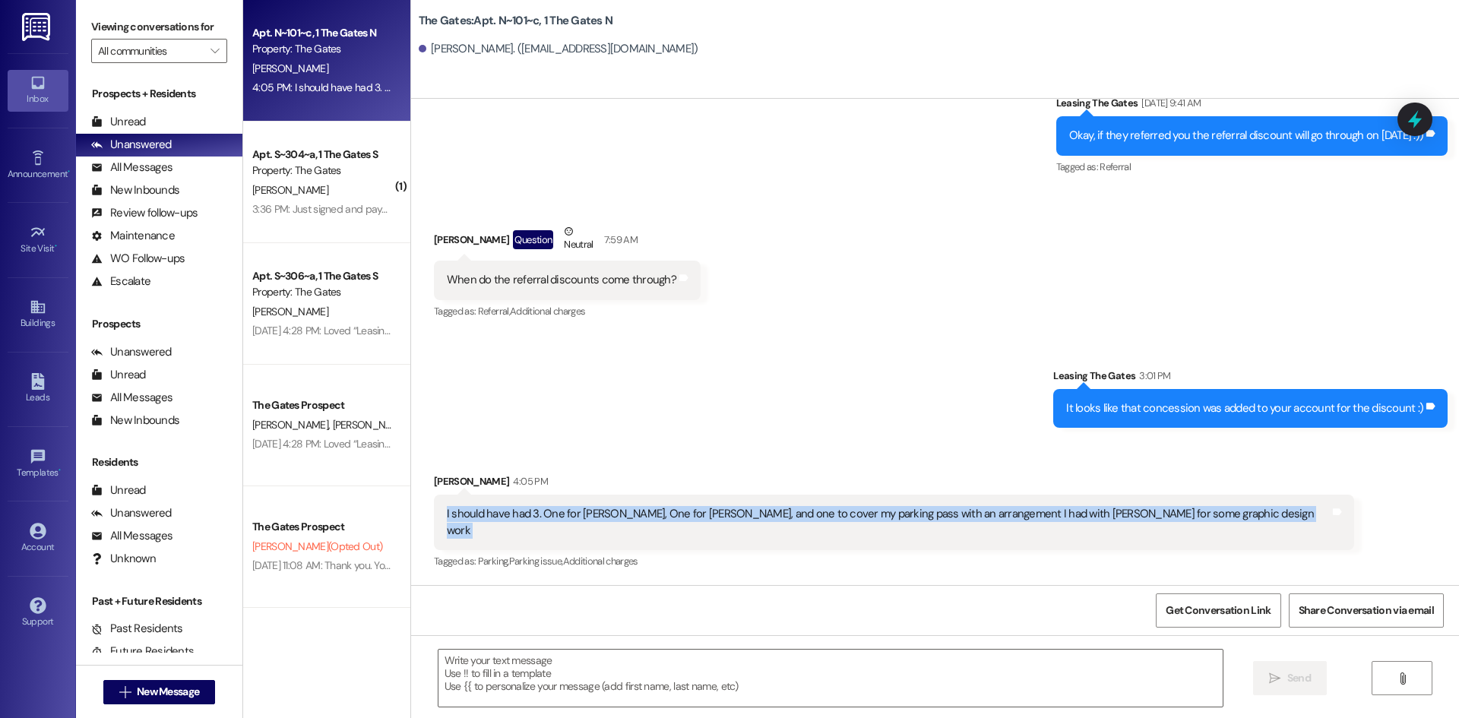
drag, startPoint x: 435, startPoint y: 528, endPoint x: 1218, endPoint y: 542, distance: 783.8
click at [1218, 542] on div "I should have had 3. One for [PERSON_NAME], One for [PERSON_NAME], and one to c…" at bounding box center [894, 522] width 920 height 55
copy div "I should have had 3. One for [PERSON_NAME], One for [PERSON_NAME], and one to c…"
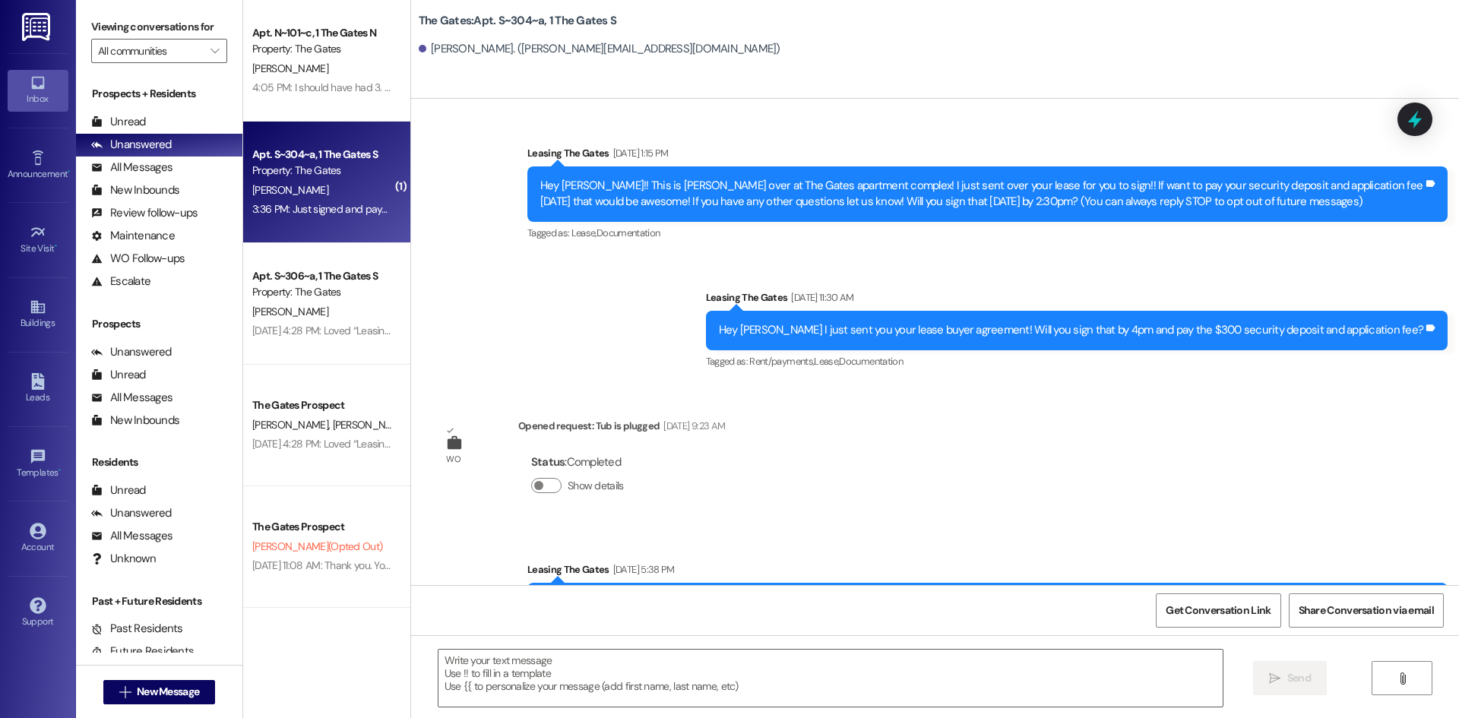
scroll to position [34237, 0]
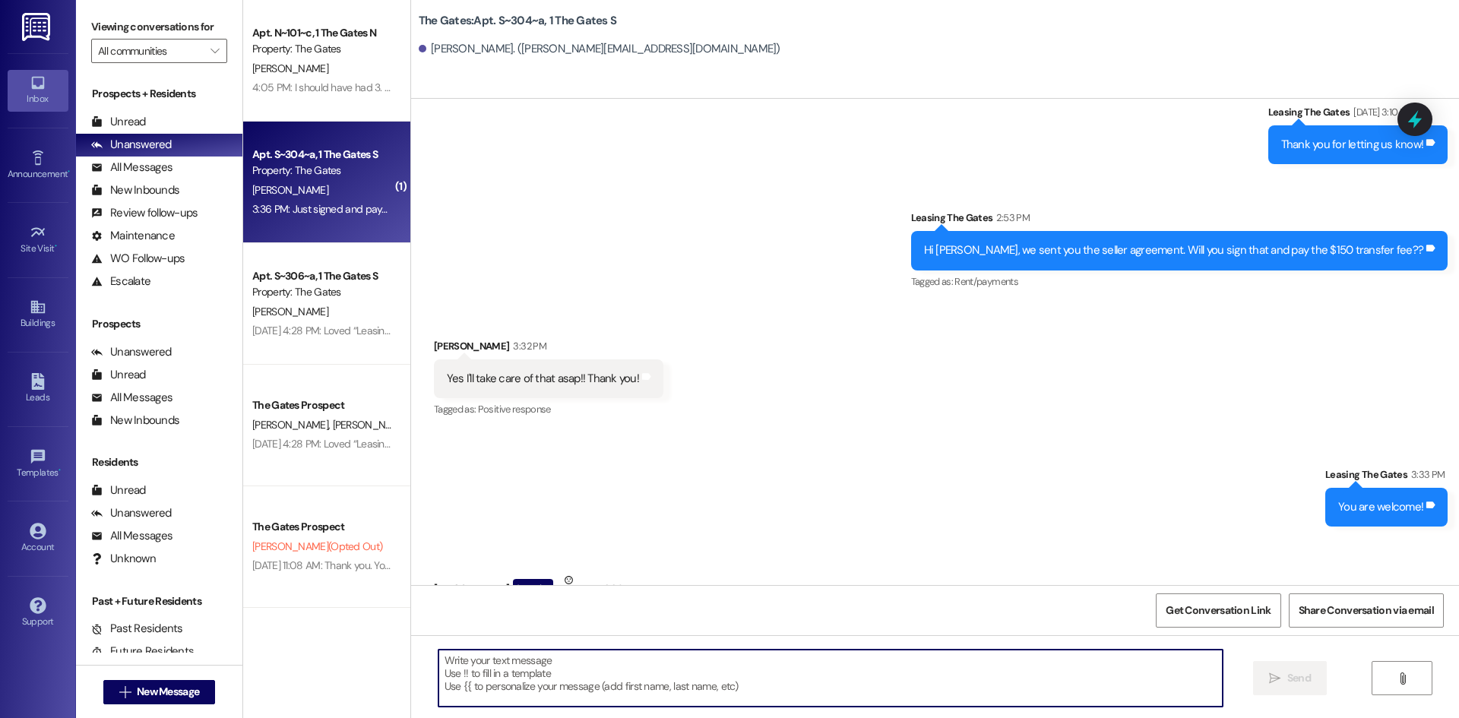
click at [616, 671] on textarea at bounding box center [831, 678] width 784 height 57
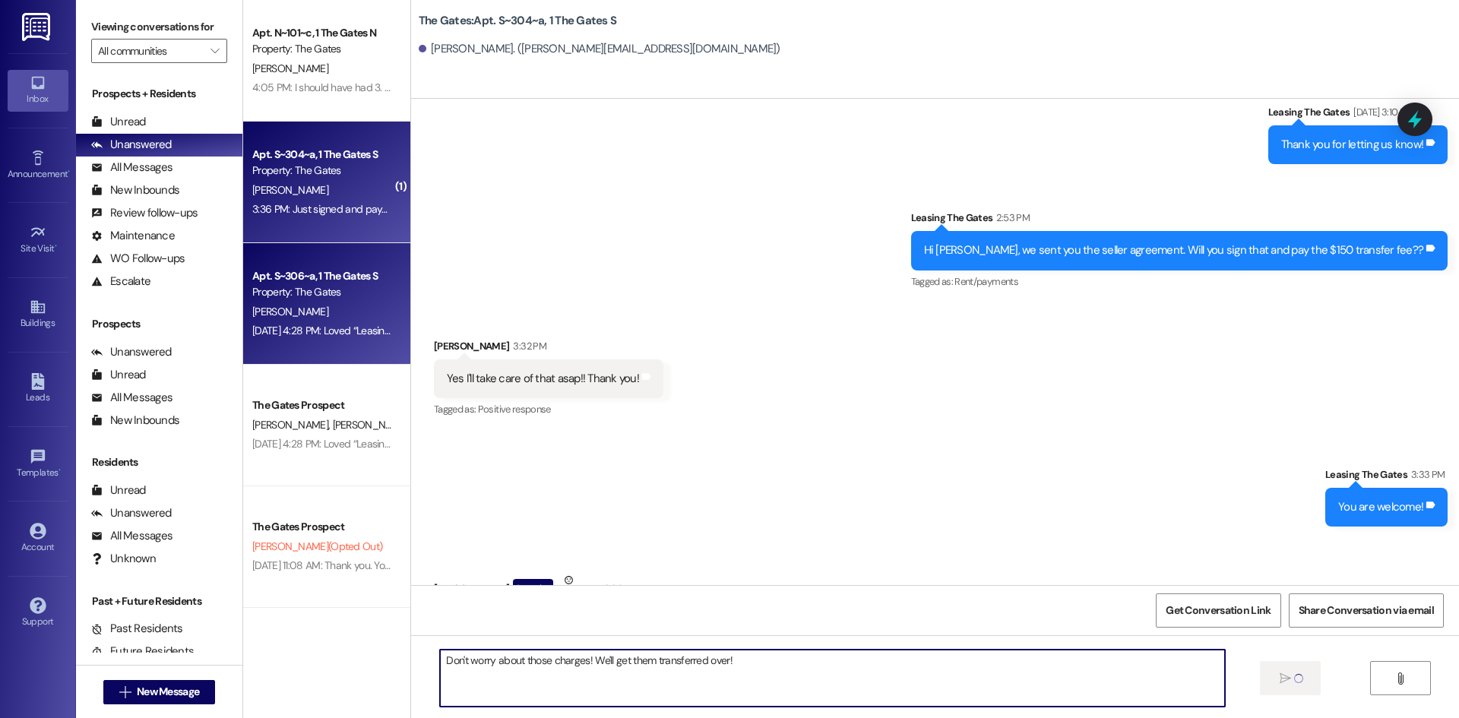
type textarea "Don't worry about those charges! We'll get them transferred over!"
click at [303, 352] on div "Apt. S~306~a, 1 The Gates S Property: The Gates [PERSON_NAME] [DATE] 4:28 PM: L…" at bounding box center [326, 304] width 167 height 122
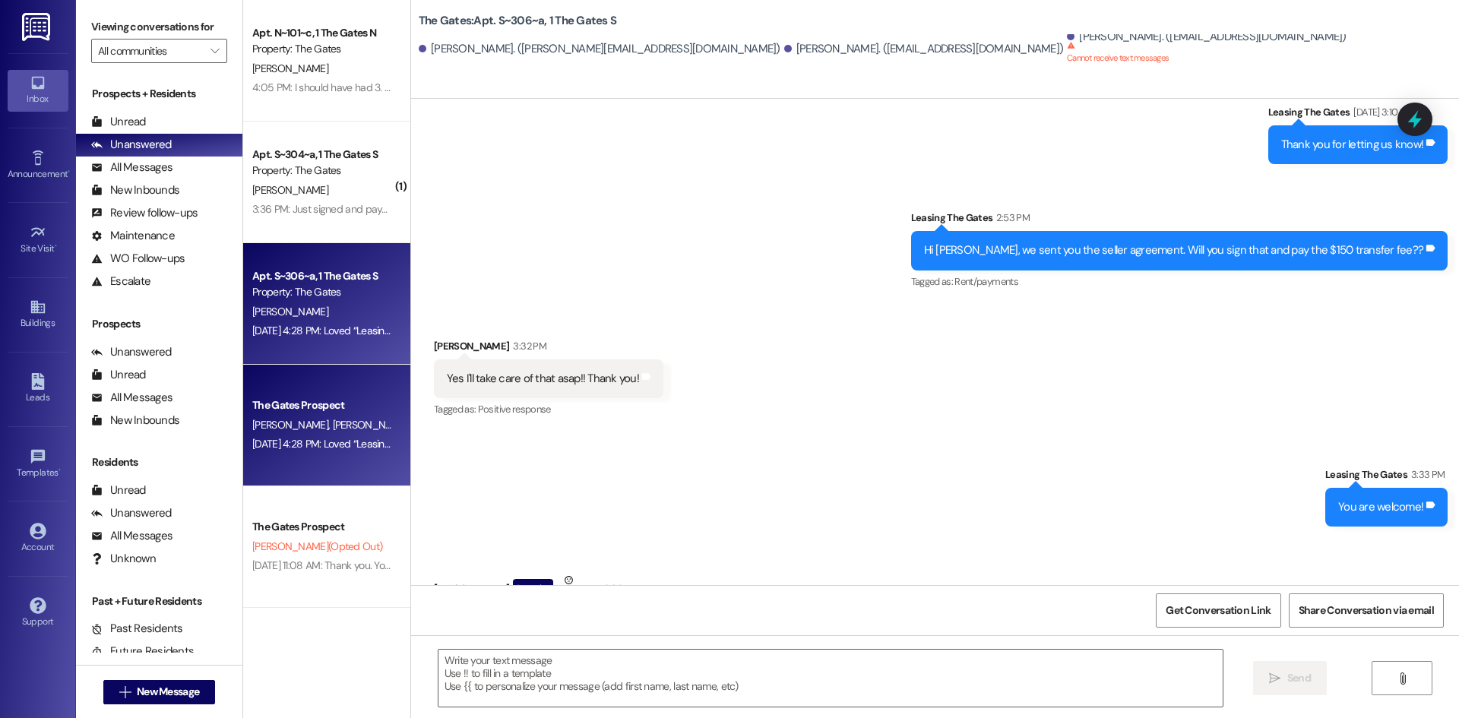
scroll to position [304, 0]
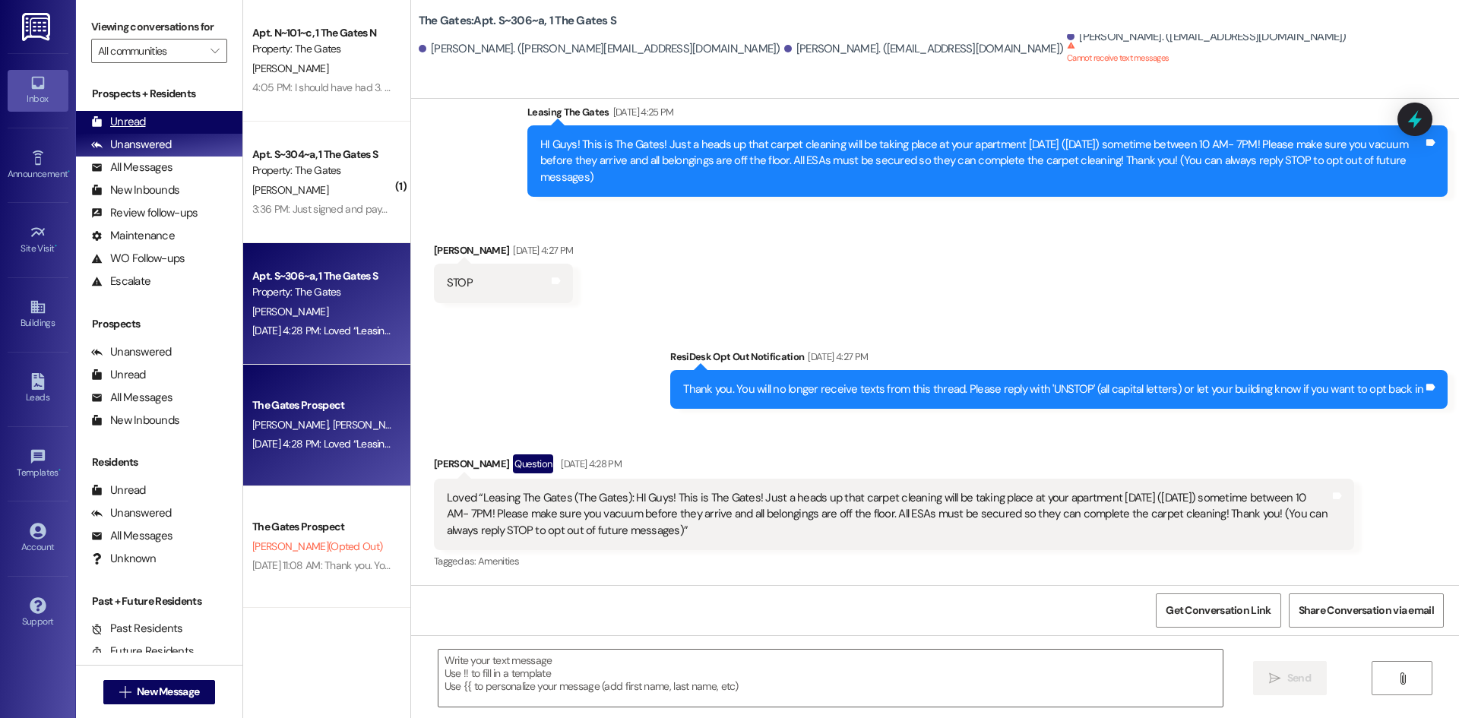
click at [138, 126] on div "Unread" at bounding box center [118, 122] width 55 height 16
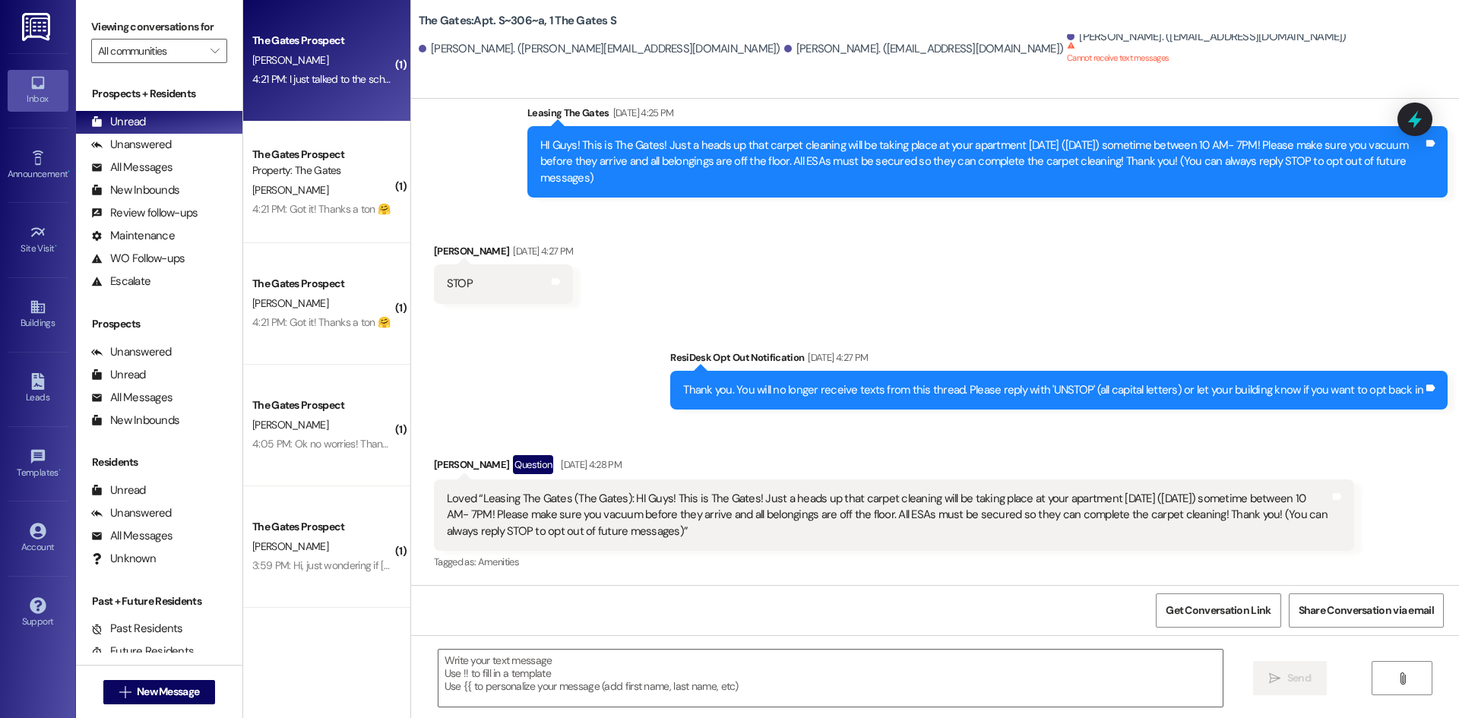
click at [332, 65] on div "[PERSON_NAME]" at bounding box center [323, 60] width 144 height 19
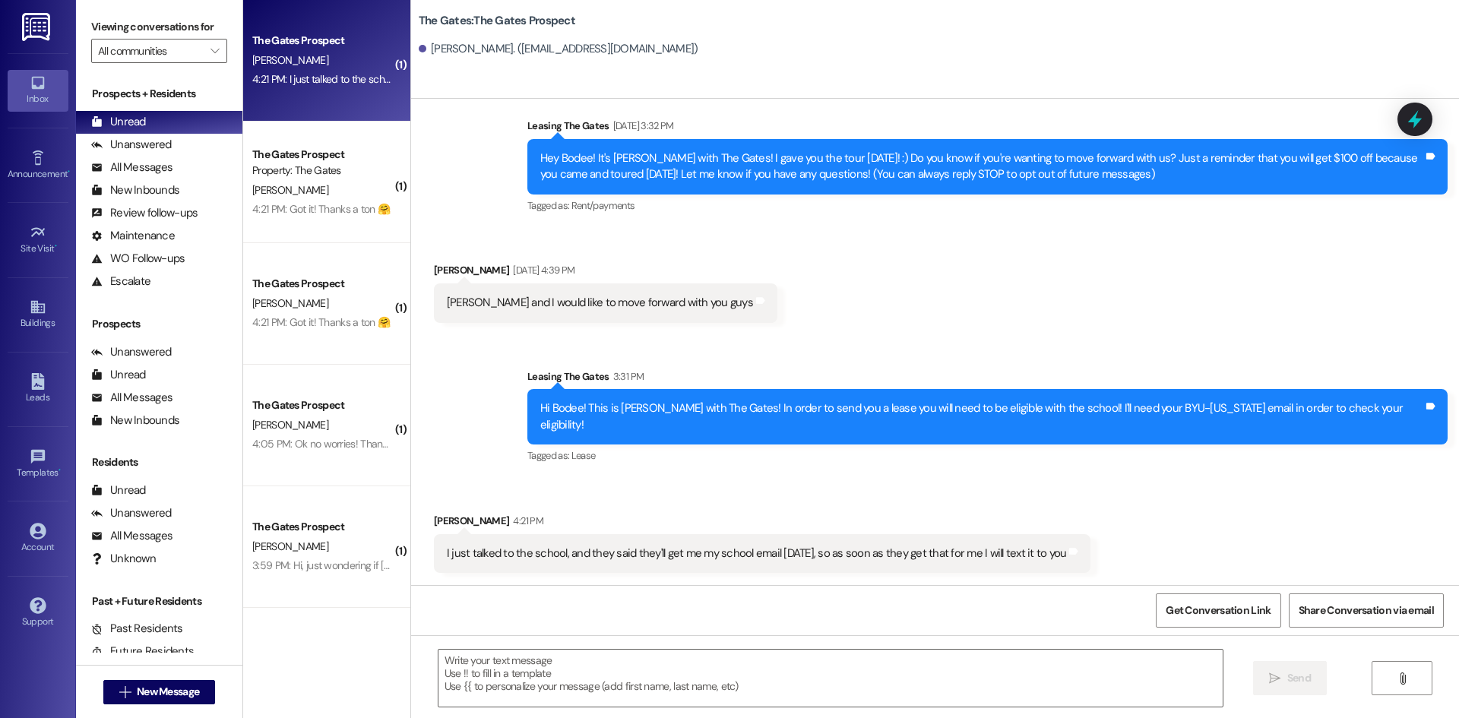
scroll to position [11, 0]
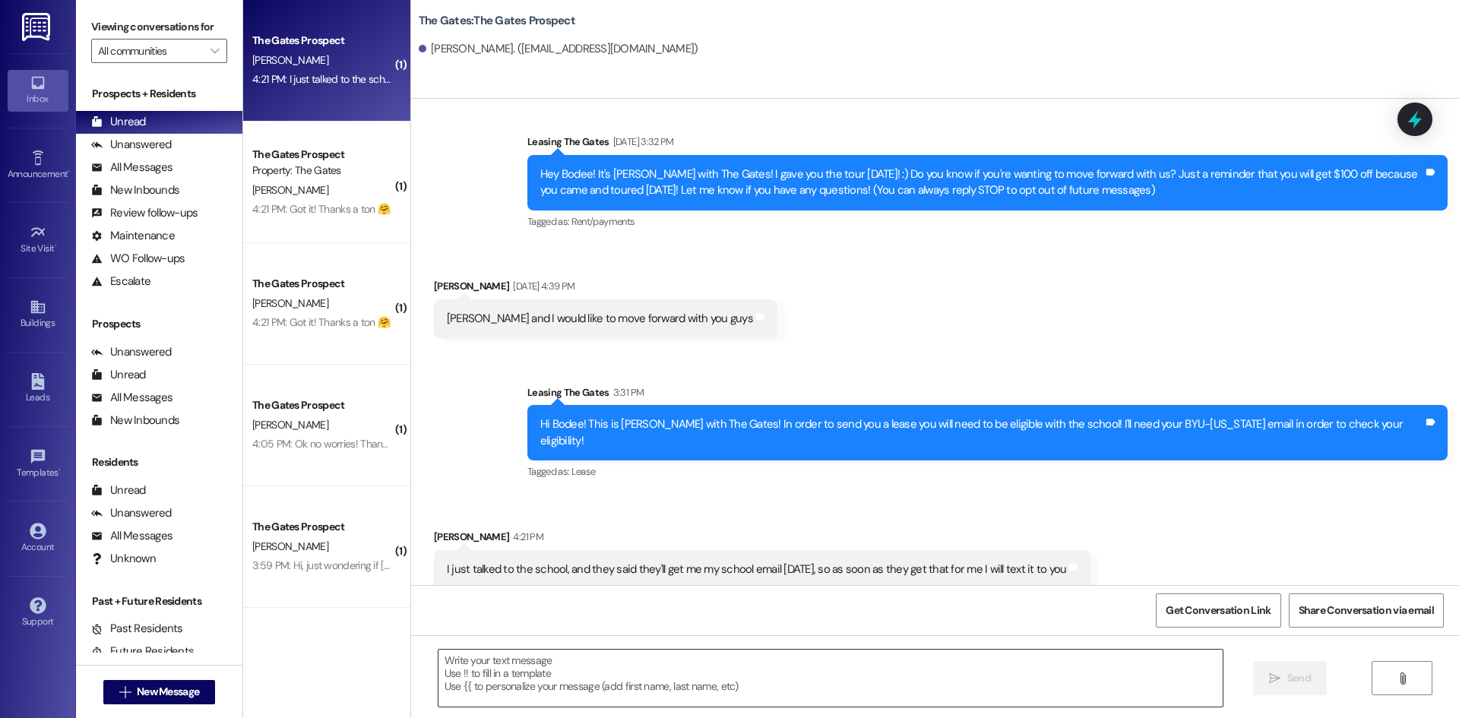
click at [772, 673] on textarea at bounding box center [831, 678] width 784 height 57
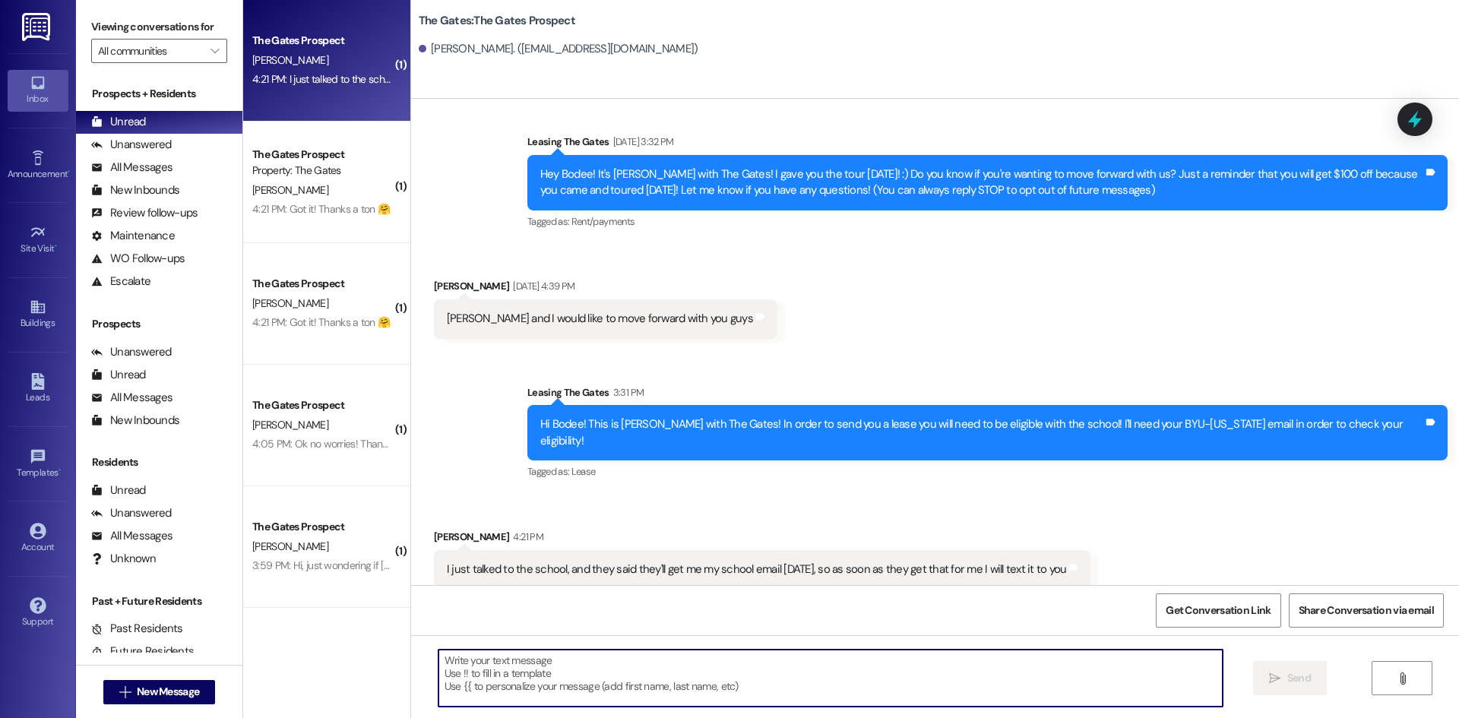
click at [774, 690] on textarea at bounding box center [831, 678] width 784 height 57
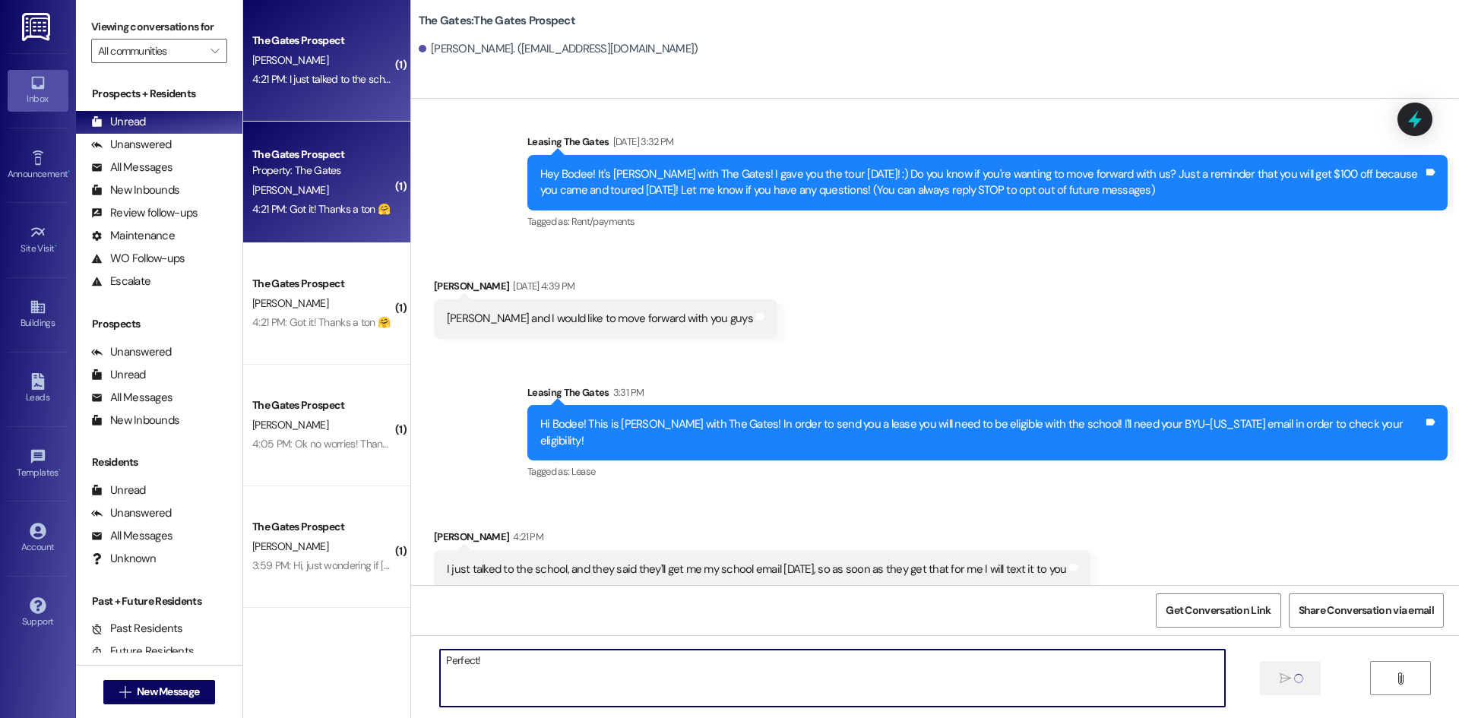
type textarea "Perfect!"
click at [309, 160] on div "The Gates Prospect" at bounding box center [322, 155] width 141 height 16
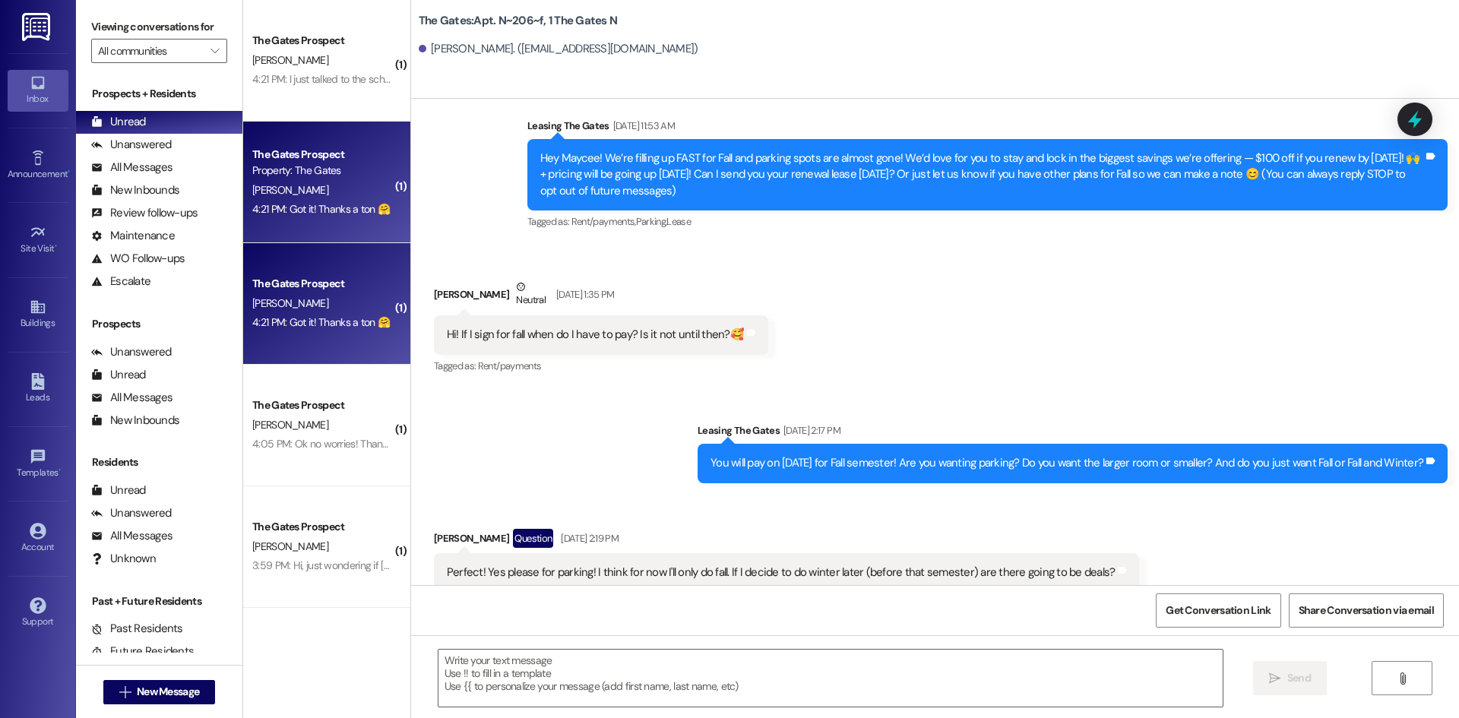
scroll to position [14217, 0]
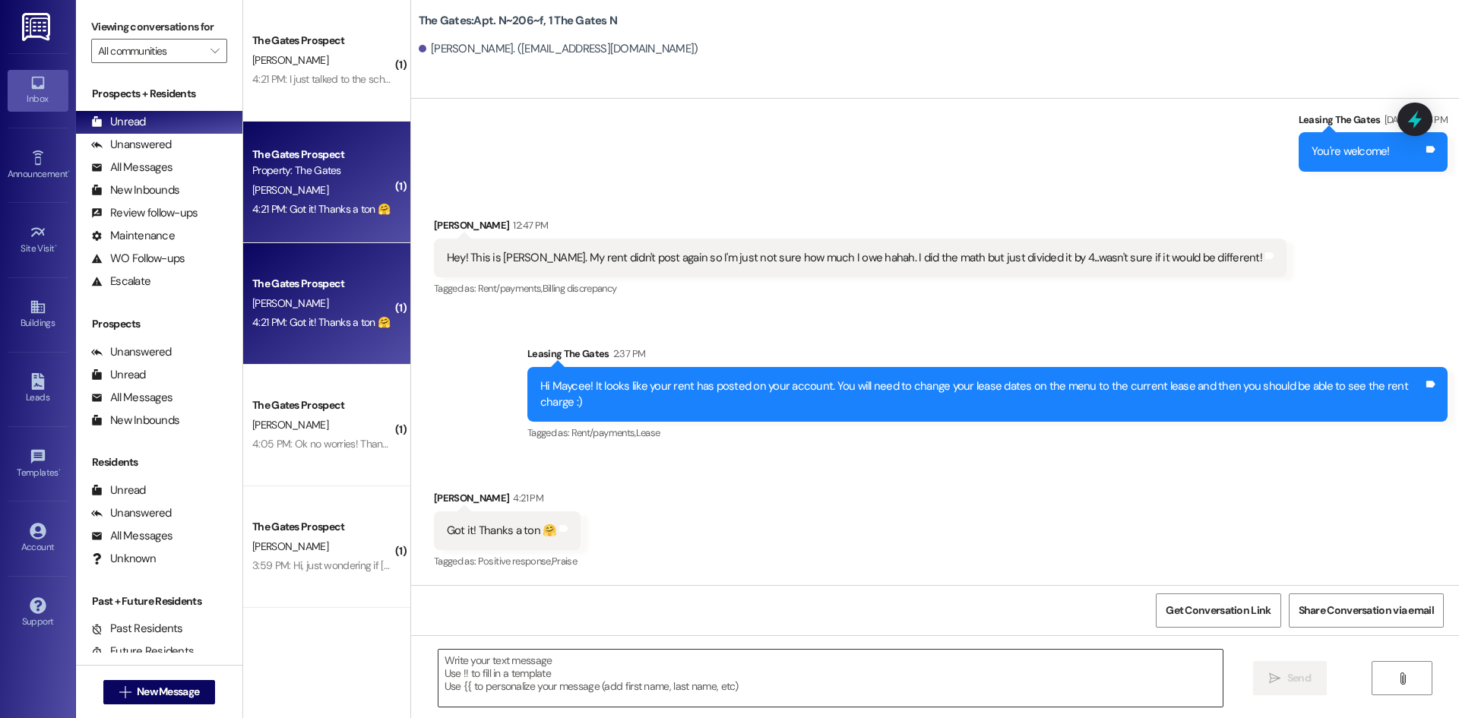
click at [516, 702] on textarea at bounding box center [831, 678] width 784 height 57
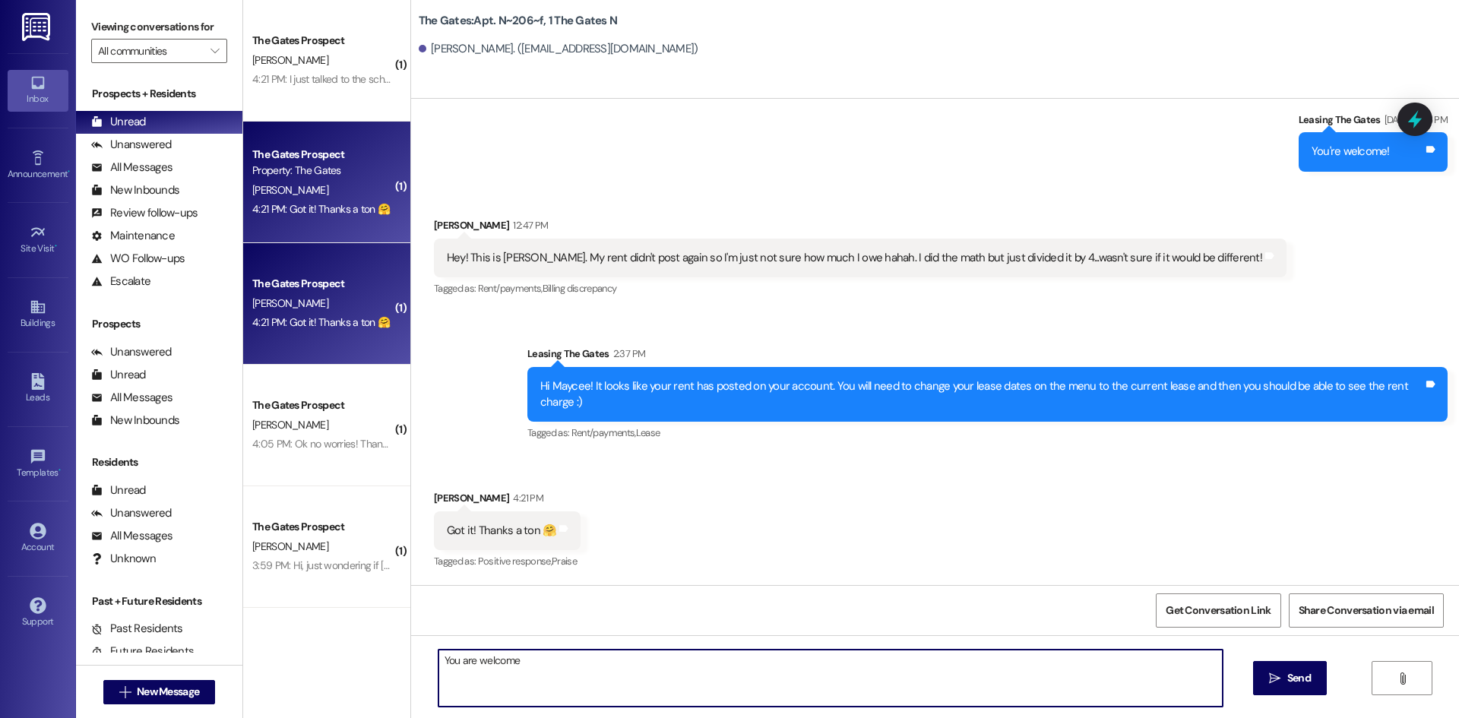
type textarea "You are welcome!"
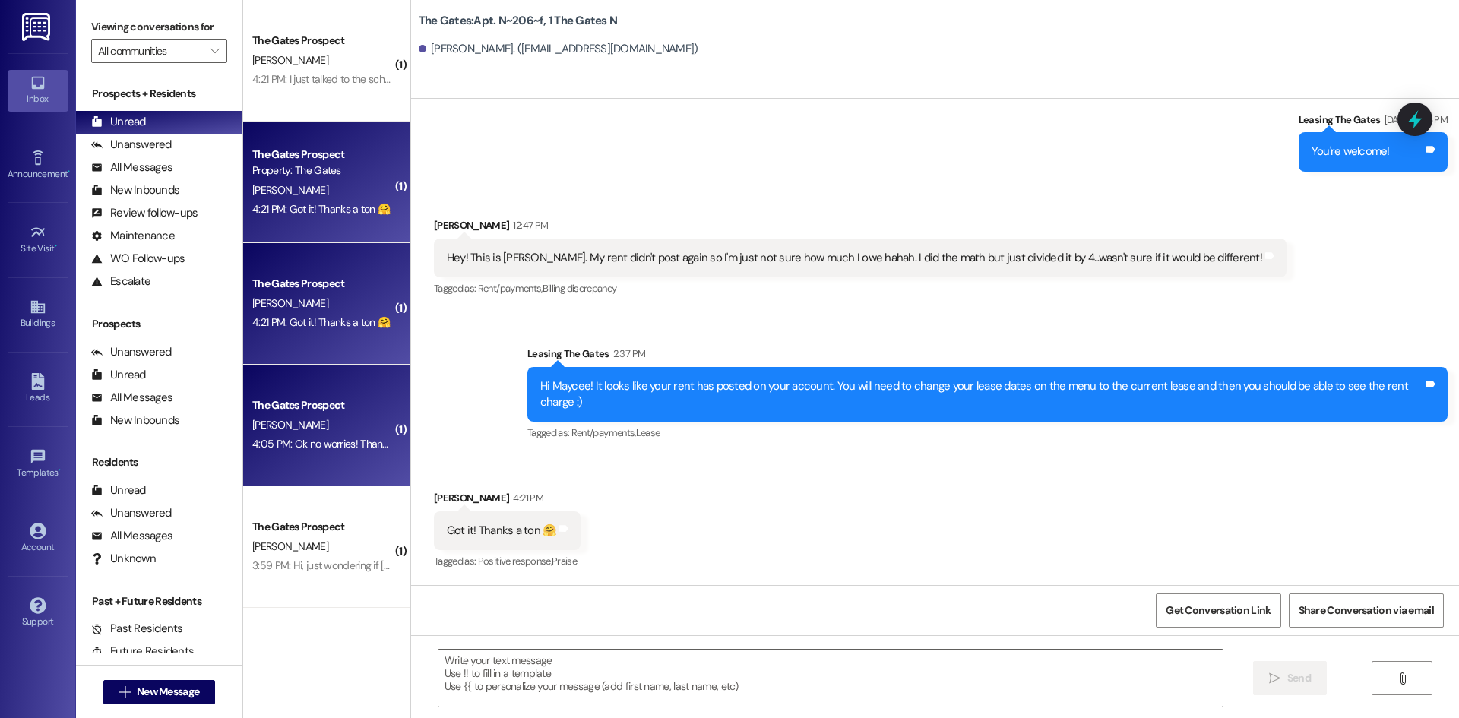
click at [301, 442] on div "4:05 PM: Ok no worries! Thanks for letting me know :)) 4:05 PM: Ok no worries! …" at bounding box center [370, 444] width 237 height 14
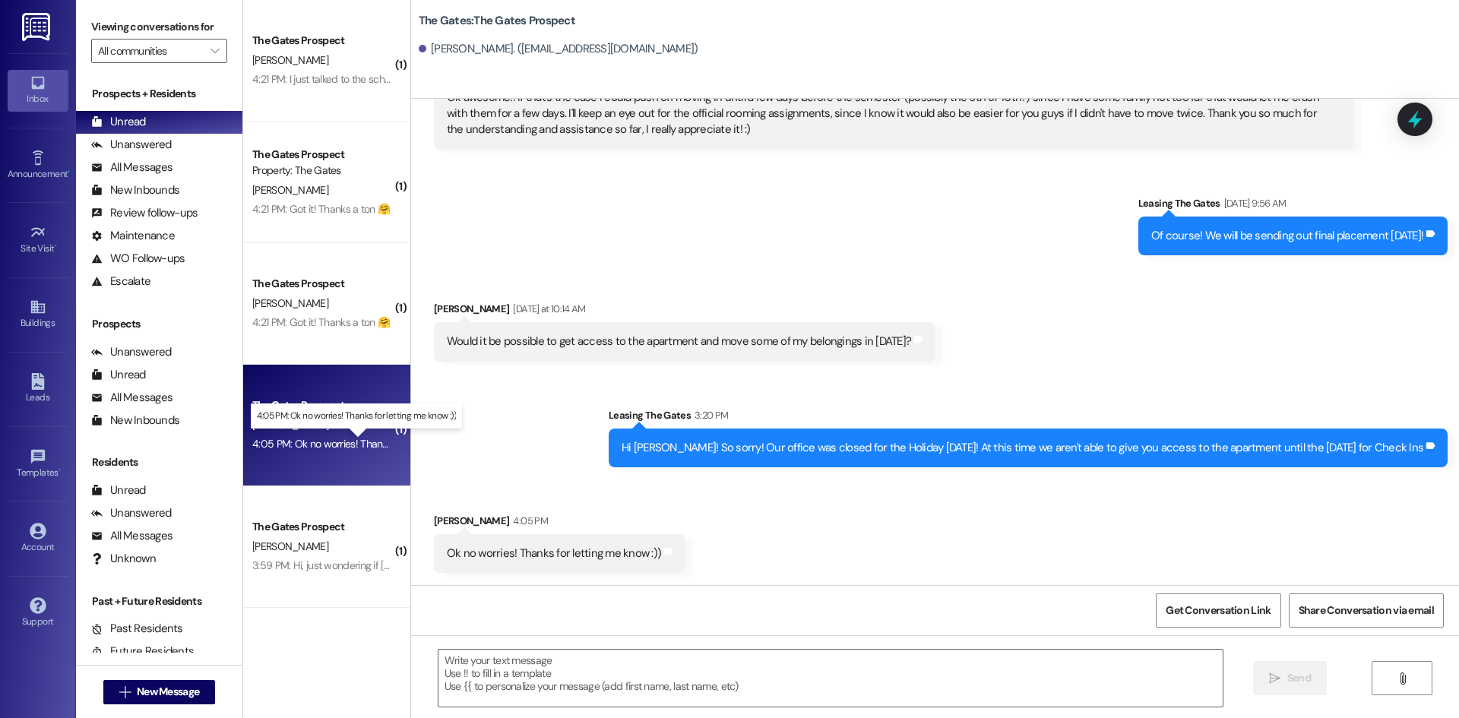
scroll to position [1723, 0]
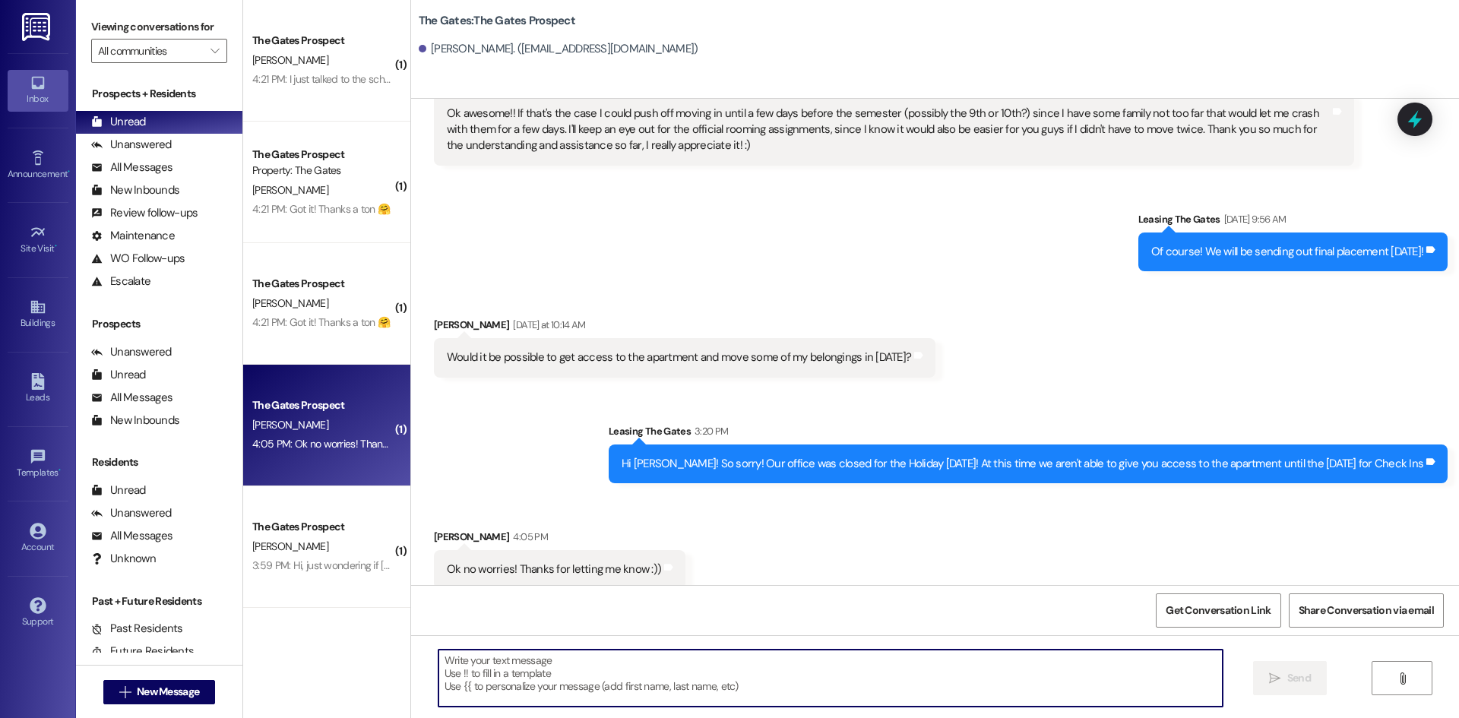
click at [549, 657] on textarea at bounding box center [831, 678] width 784 height 57
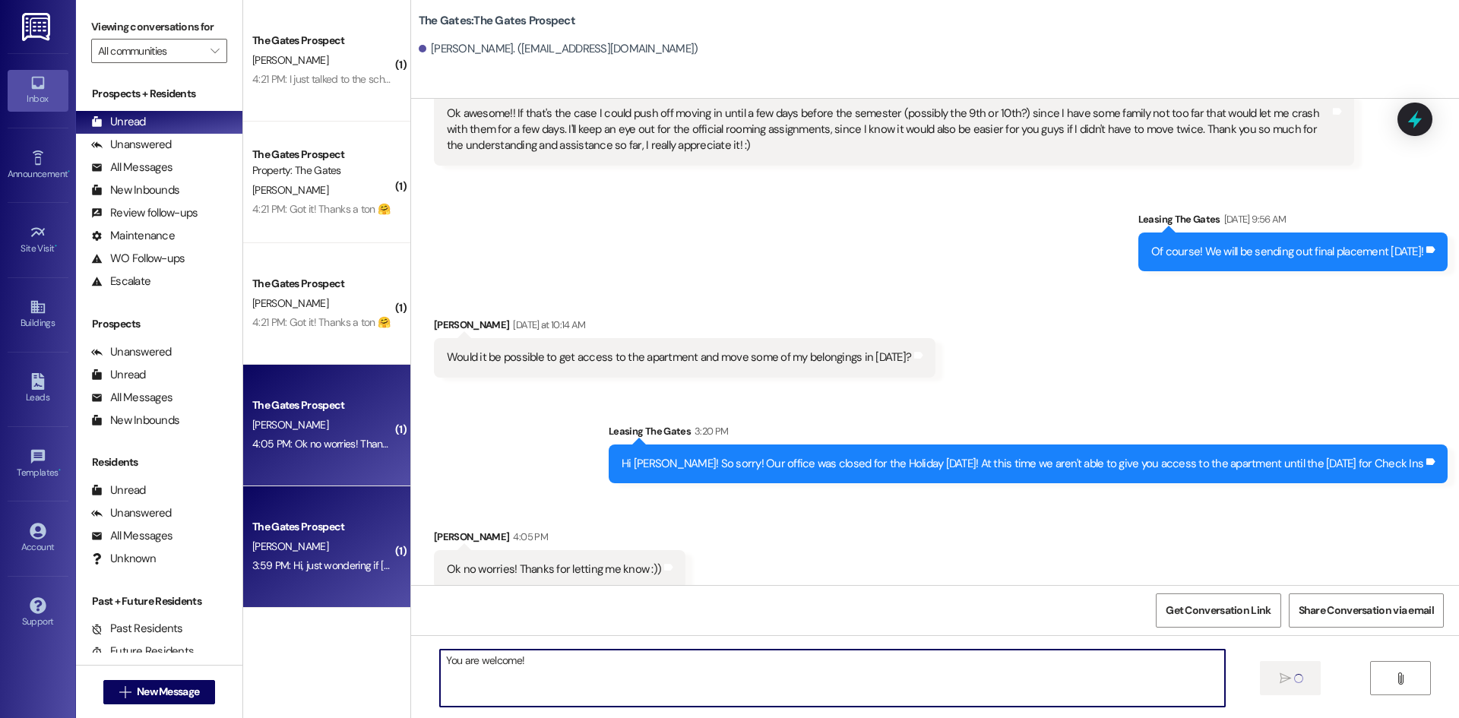
type textarea "You are welcome!"
click at [289, 547] on span "[PERSON_NAME]" at bounding box center [290, 547] width 76 height 14
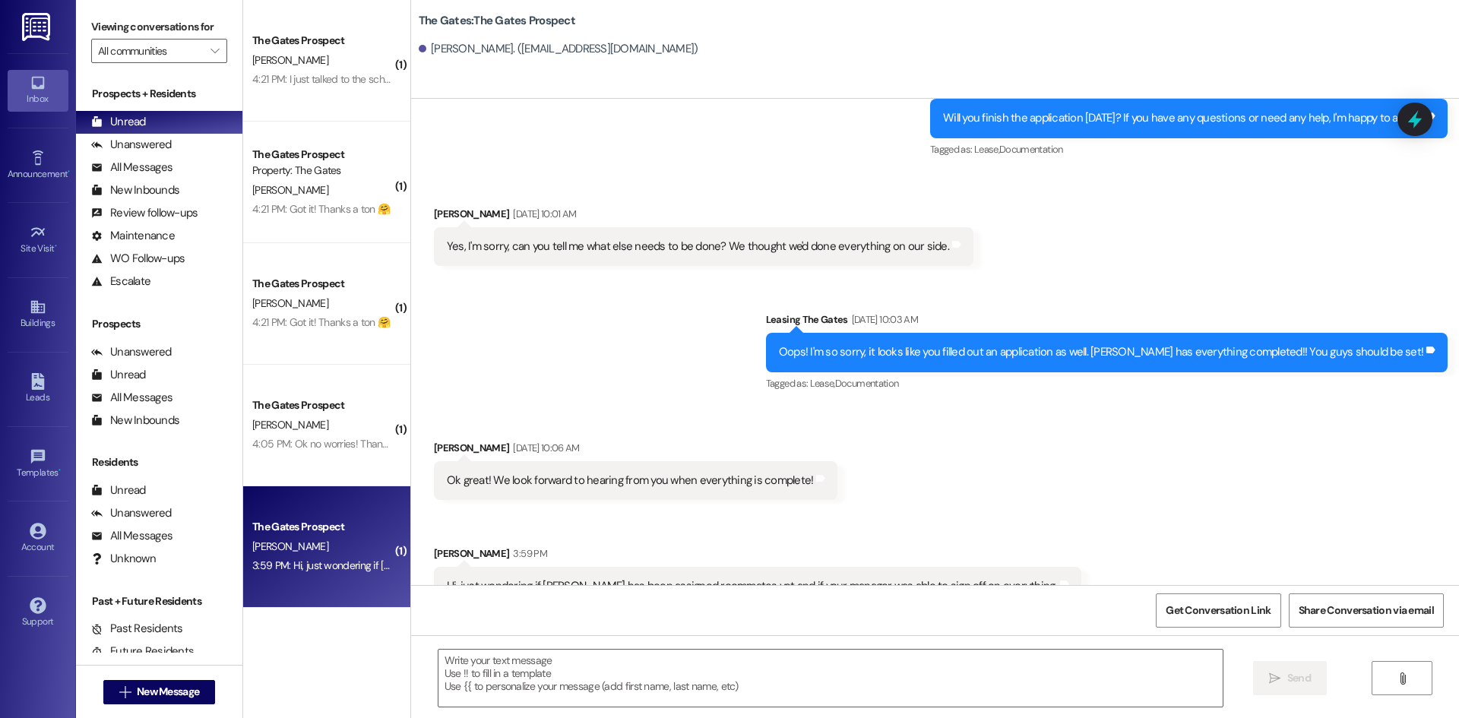
scroll to position [3368, 0]
click at [172, 688] on span "New Message" at bounding box center [168, 692] width 62 height 16
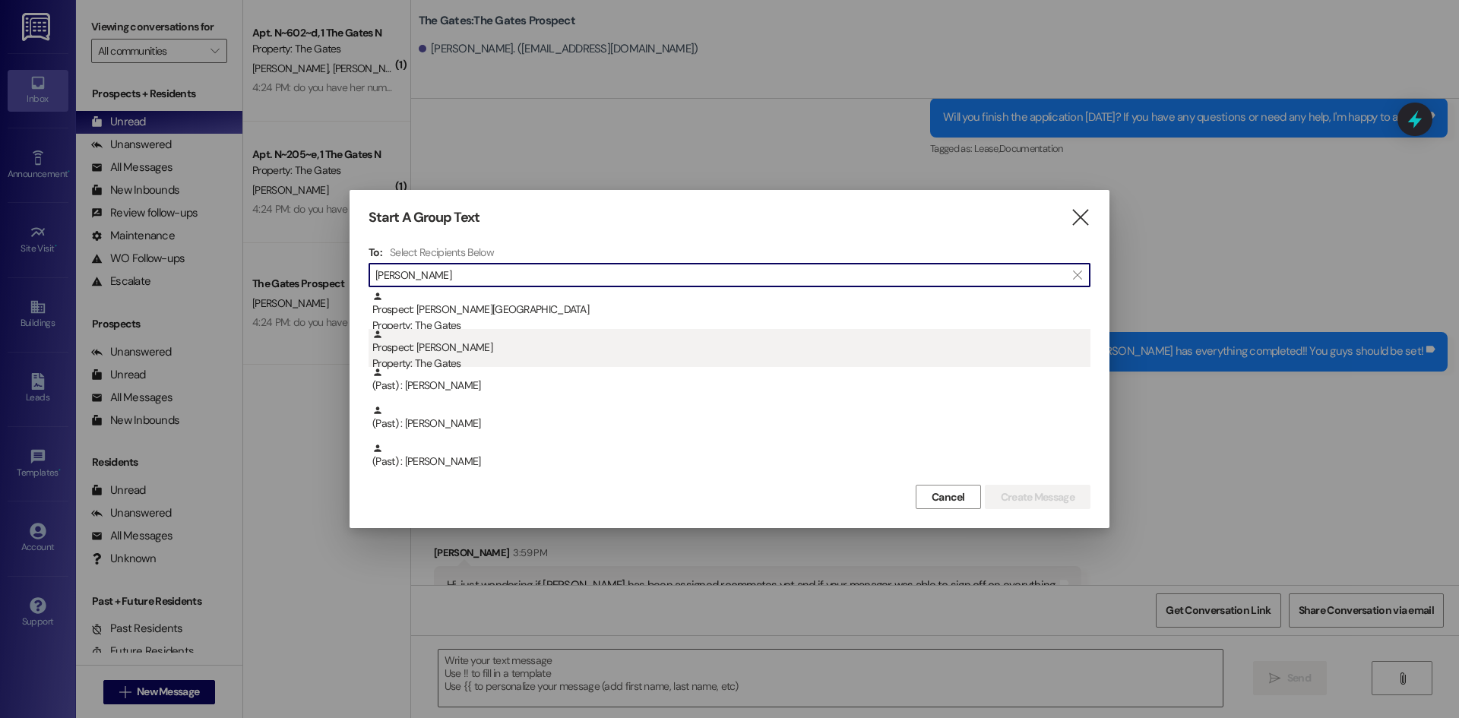
type input "[PERSON_NAME]"
click at [518, 348] on div "Prospect: [PERSON_NAME] Property: The Gates" at bounding box center [731, 350] width 718 height 43
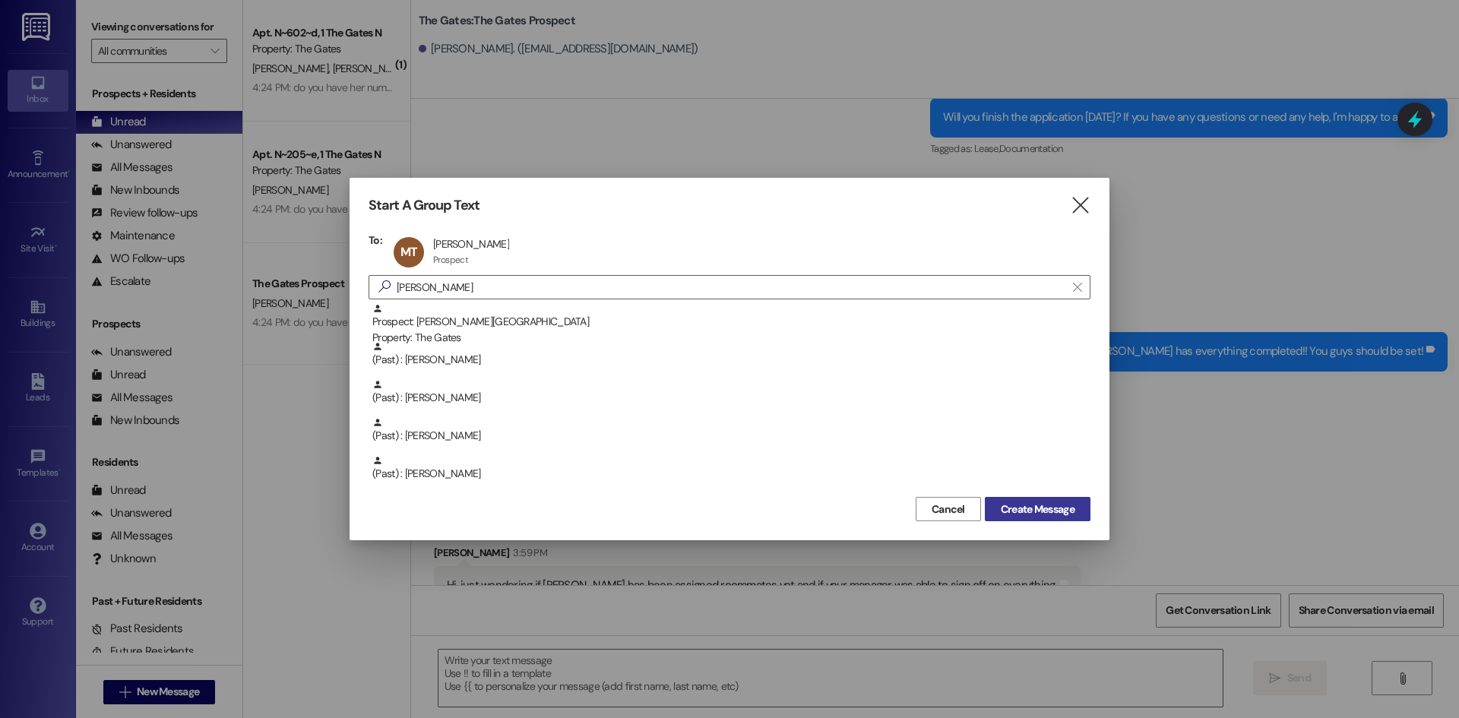
click at [1074, 518] on button "Create Message" at bounding box center [1038, 509] width 106 height 24
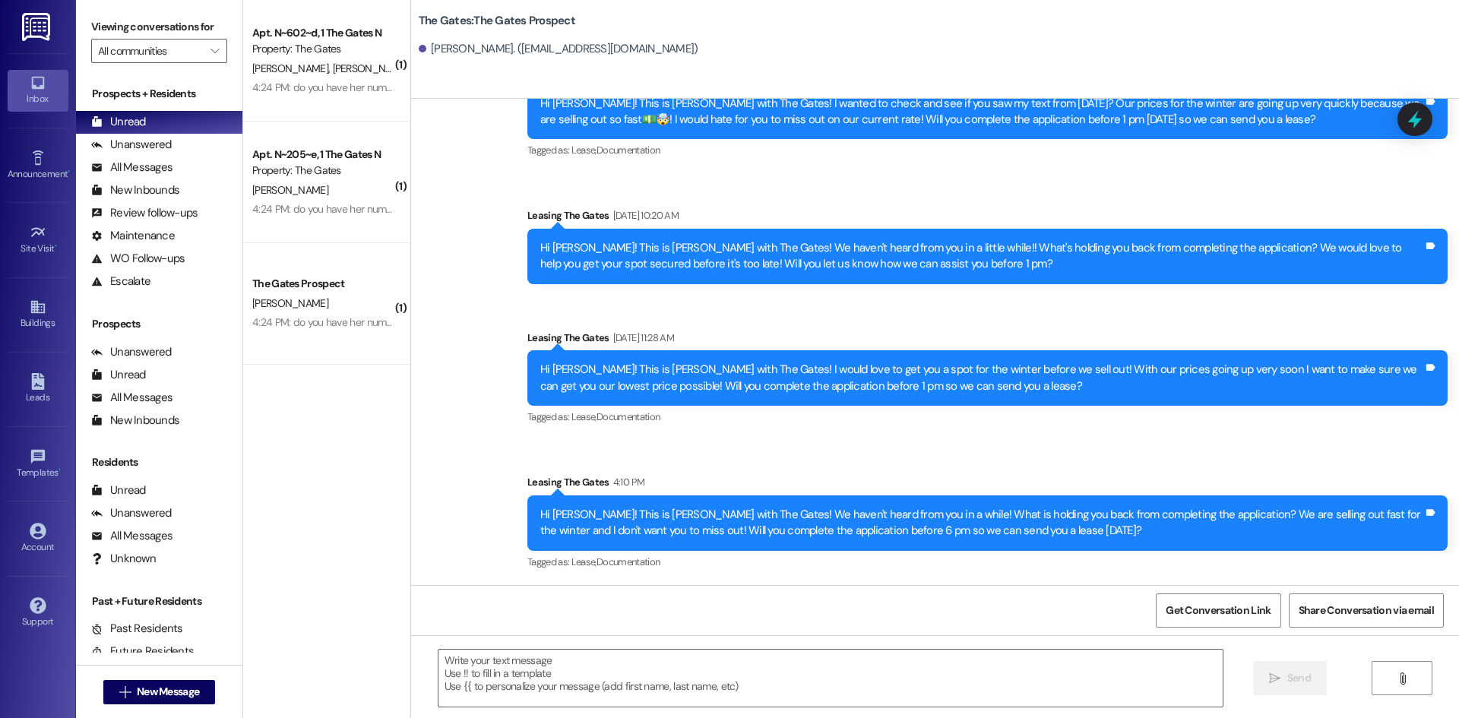
scroll to position [243, 0]
click at [569, 670] on textarea at bounding box center [831, 678] width 784 height 57
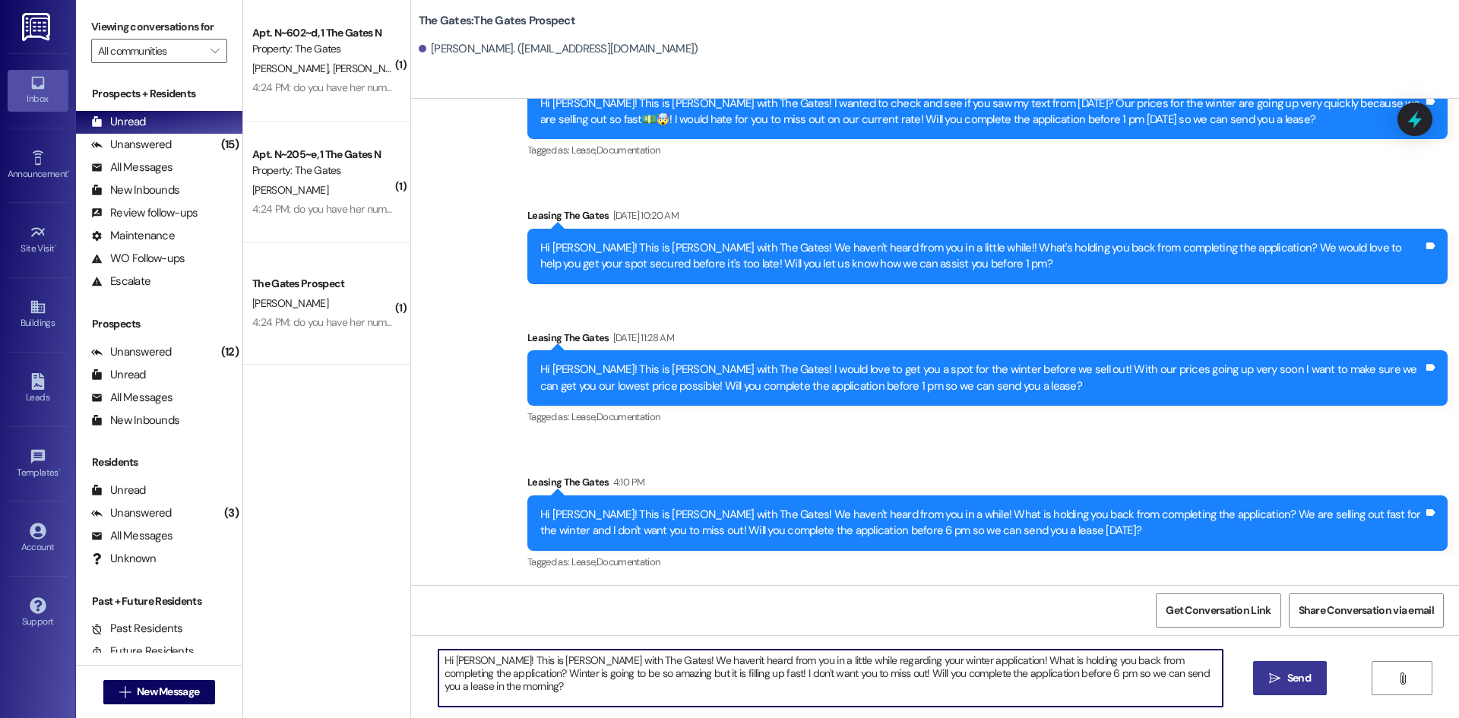
type textarea "Hi [PERSON_NAME]! This is [PERSON_NAME] with The Gates! We haven't heard from y…"
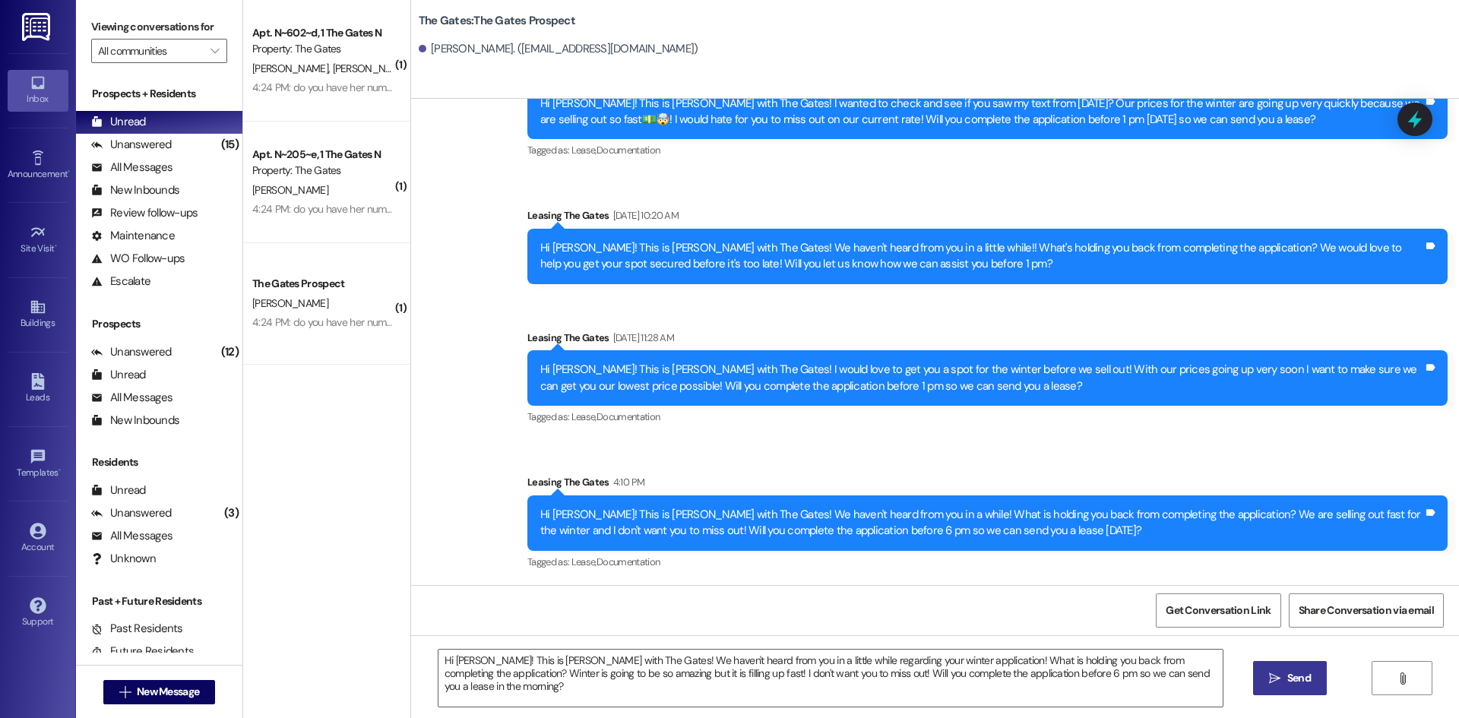
click at [1314, 684] on button " Send" at bounding box center [1290, 678] width 74 height 34
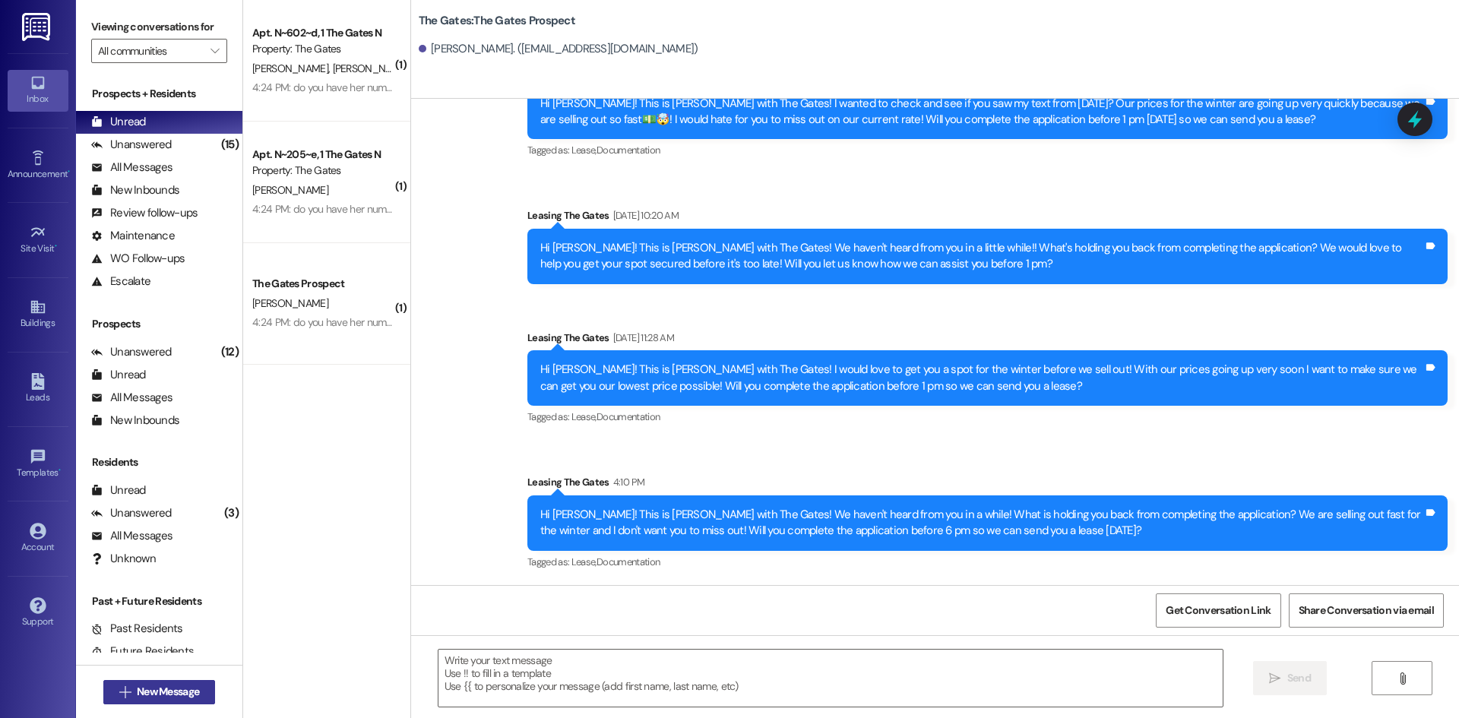
click at [205, 690] on button " New Message" at bounding box center [159, 692] width 112 height 24
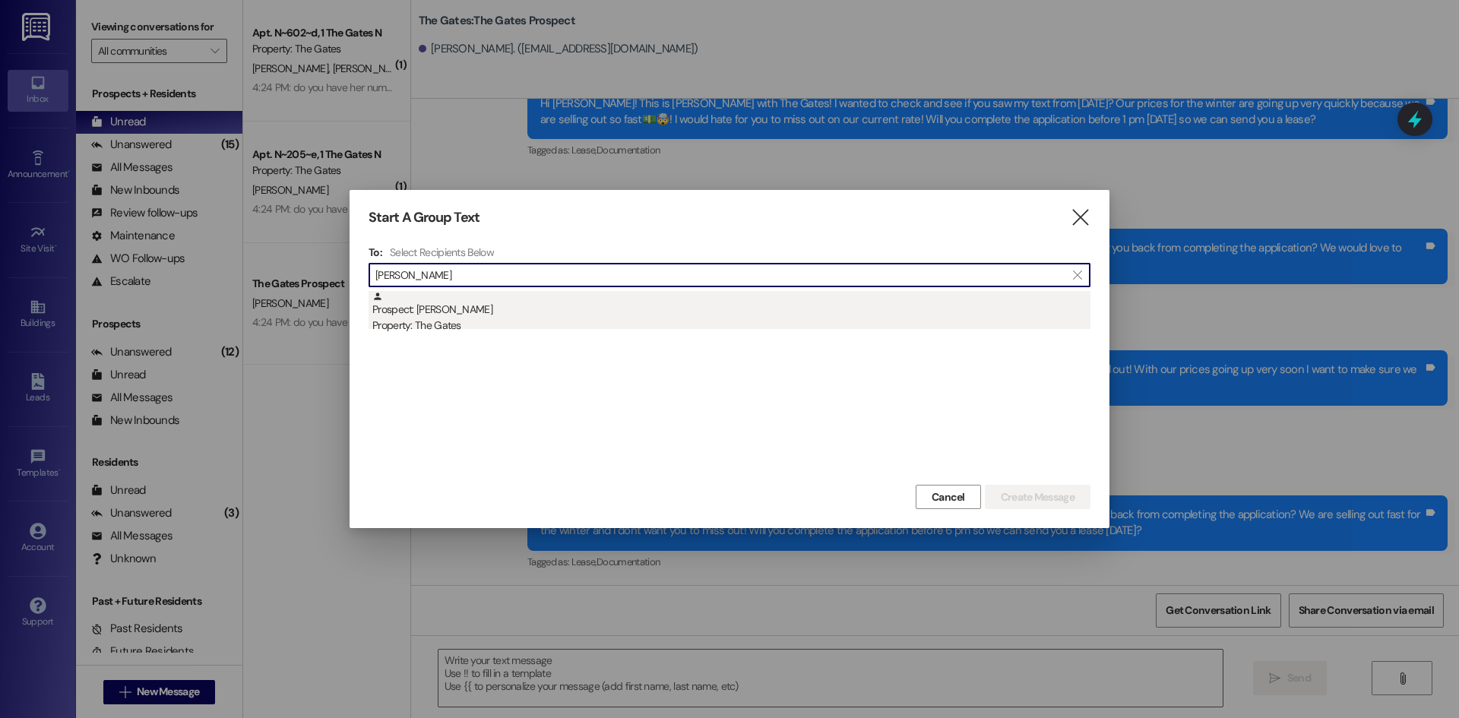
type input "[PERSON_NAME]"
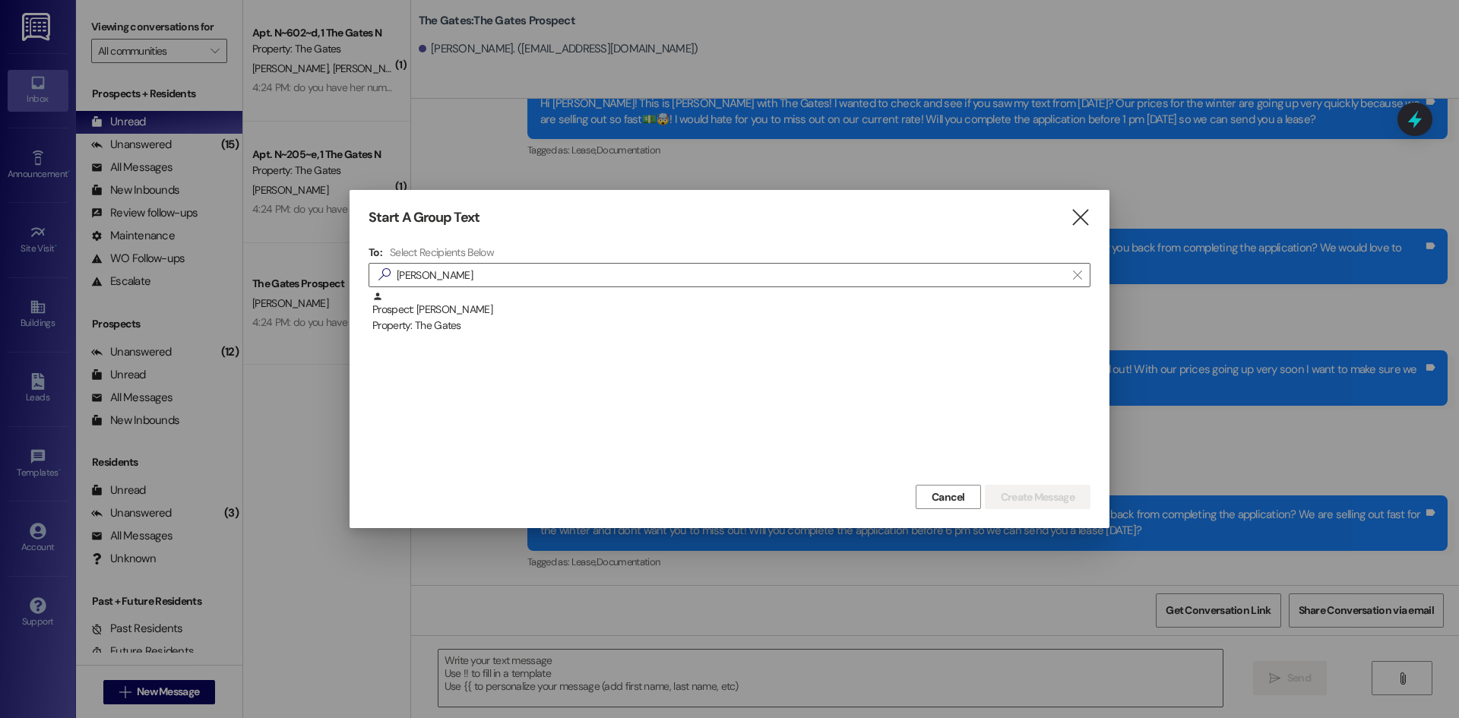
drag, startPoint x: 411, startPoint y: 316, endPoint x: 825, endPoint y: 426, distance: 427.9
click at [413, 316] on div "Prospect: [PERSON_NAME] Property: The Gates" at bounding box center [731, 312] width 718 height 43
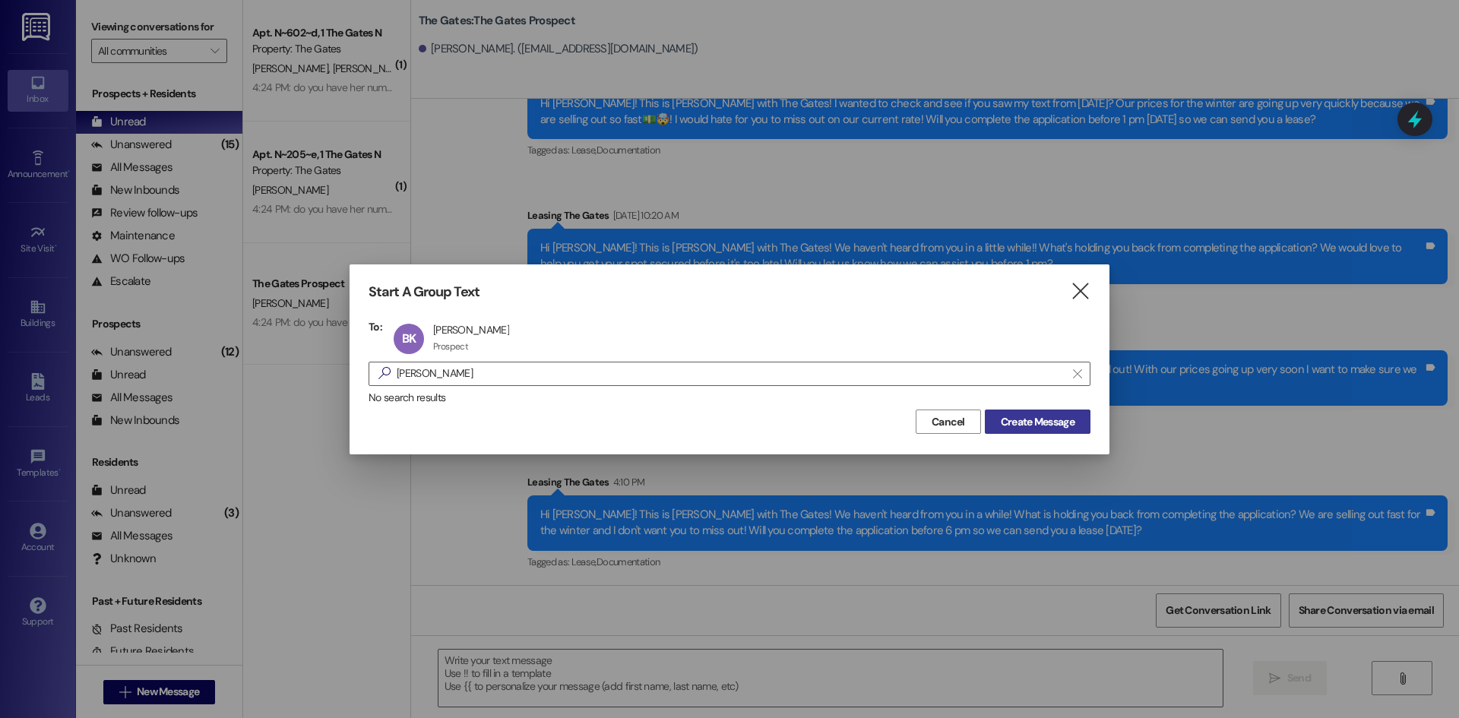
click at [1014, 429] on span "Create Message" at bounding box center [1038, 422] width 74 height 16
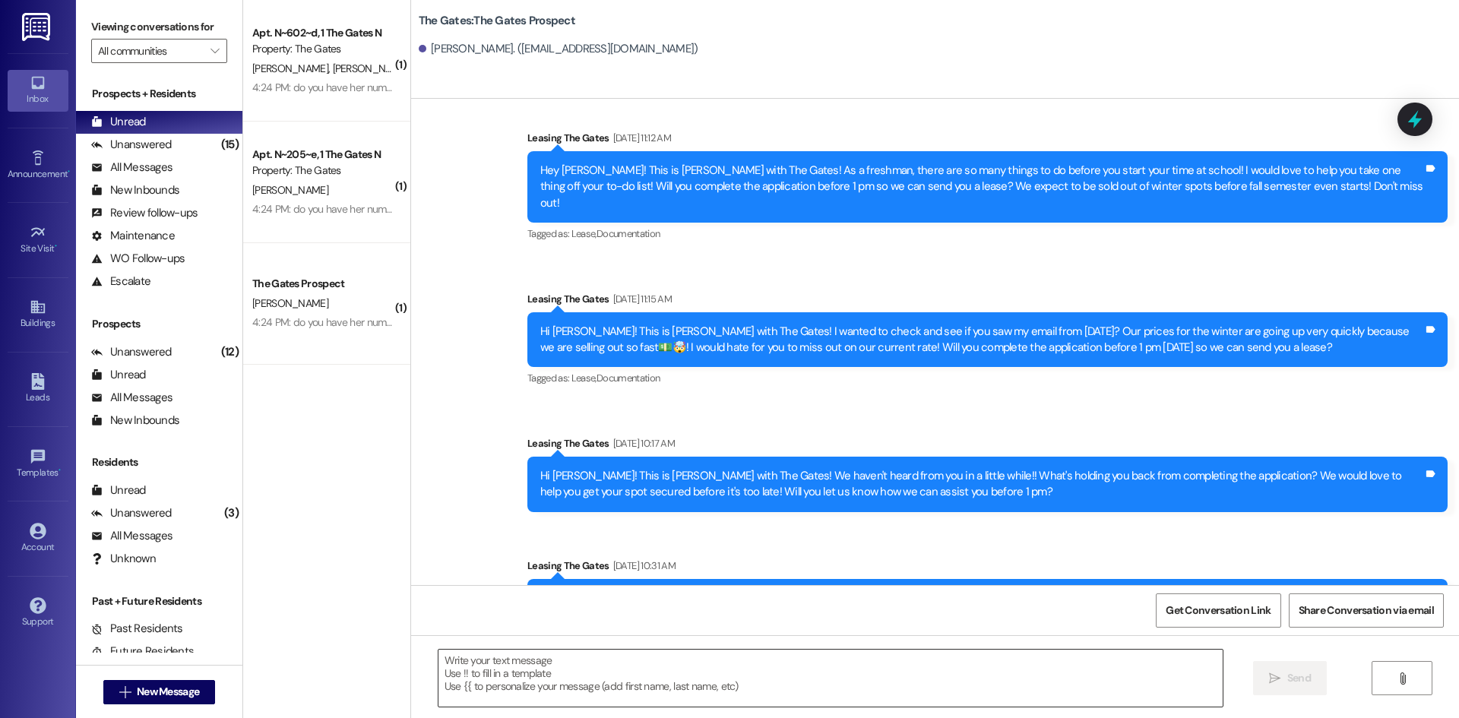
click at [530, 688] on textarea at bounding box center [831, 678] width 784 height 57
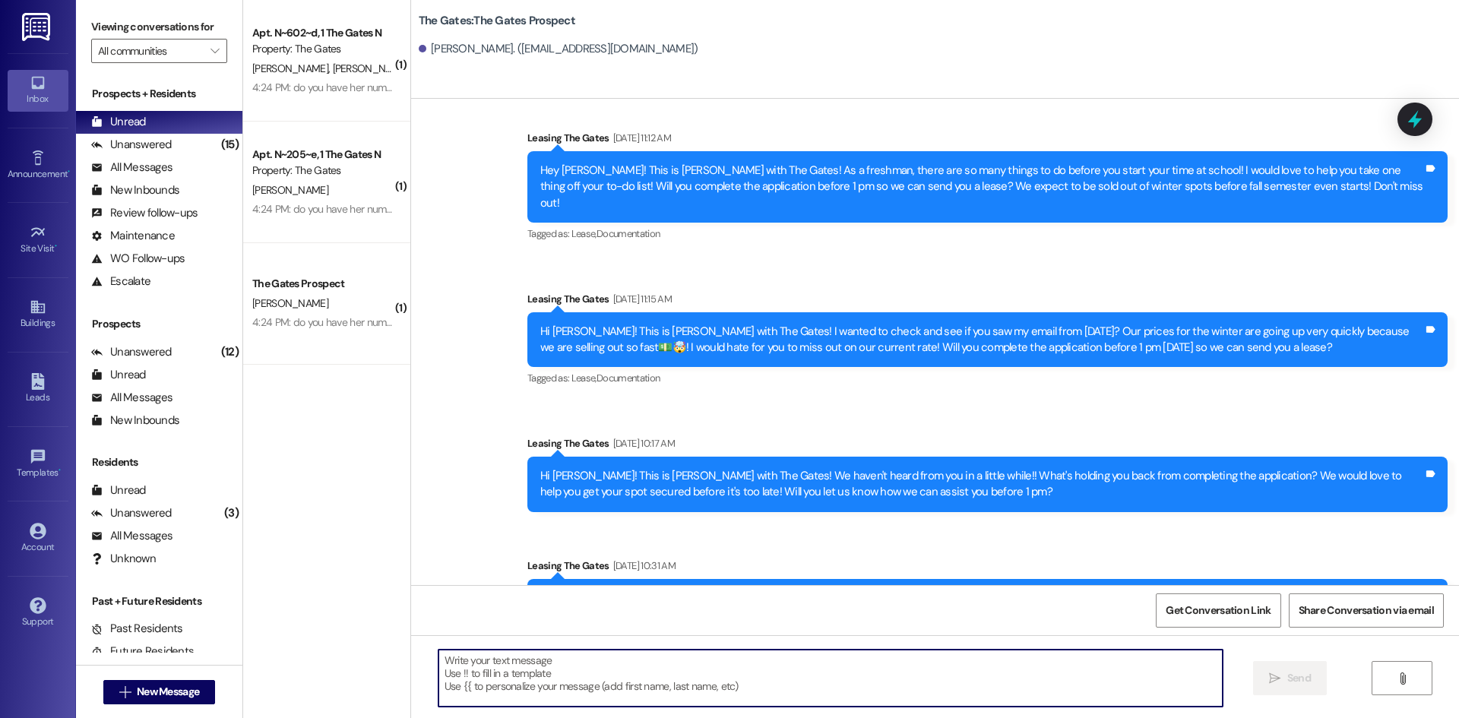
paste textarea "Hi [PERSON_NAME]! This is [PERSON_NAME] with The Gates! We haven't heard from y…"
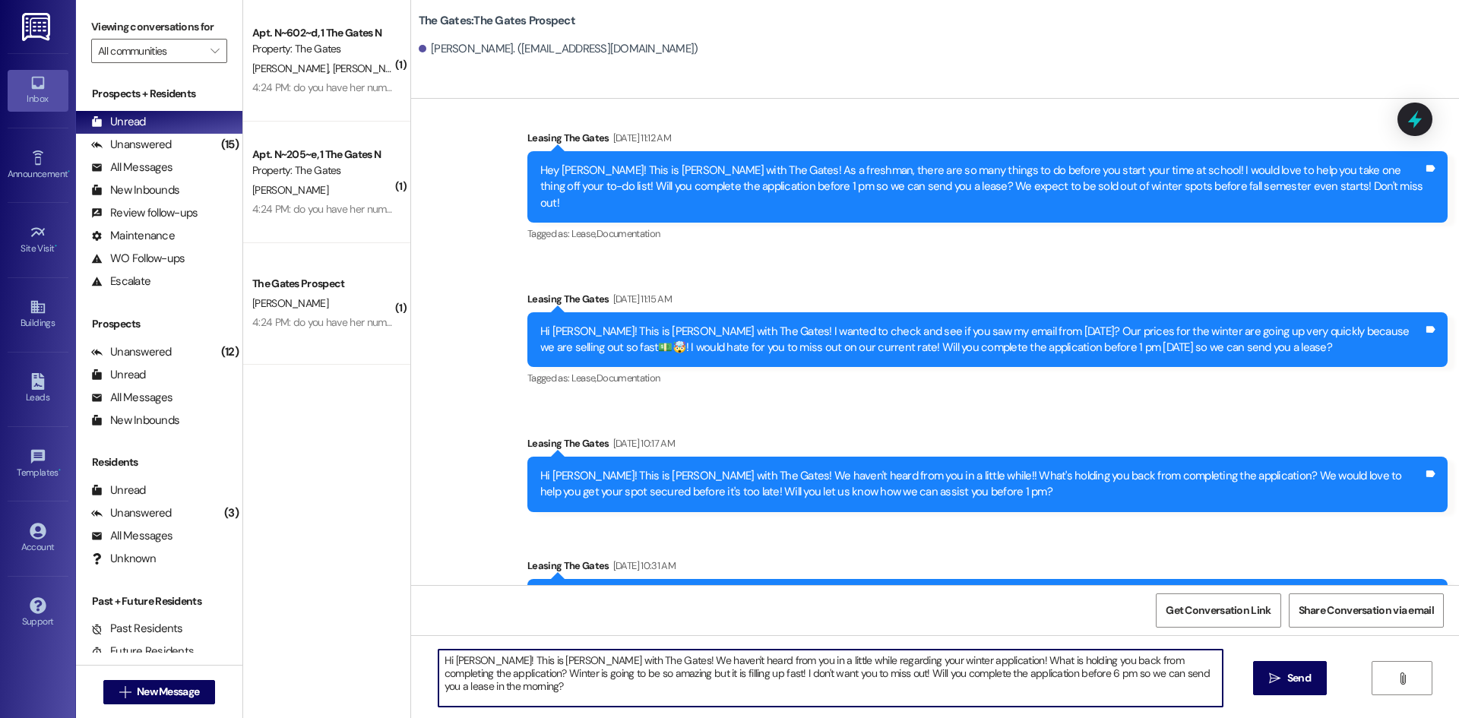
click at [477, 660] on textarea "Hi [PERSON_NAME]! This is [PERSON_NAME] with The Gates! We haven't heard from y…" at bounding box center [831, 678] width 784 height 57
type textarea "Hi [PERSON_NAME]! This is [PERSON_NAME] with The Gates! We haven't heard from y…"
click at [1275, 667] on button " Send" at bounding box center [1290, 678] width 74 height 34
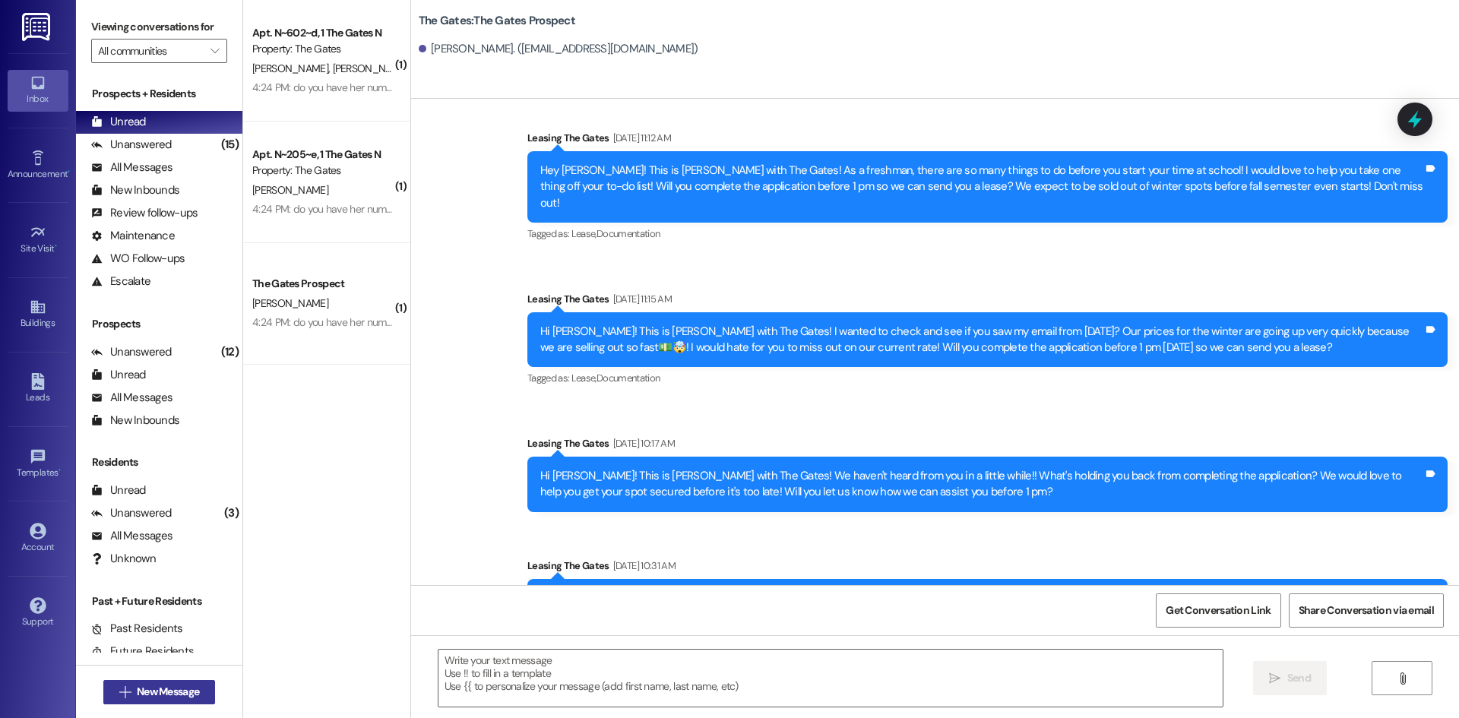
click at [195, 691] on span "New Message" at bounding box center [168, 692] width 68 height 16
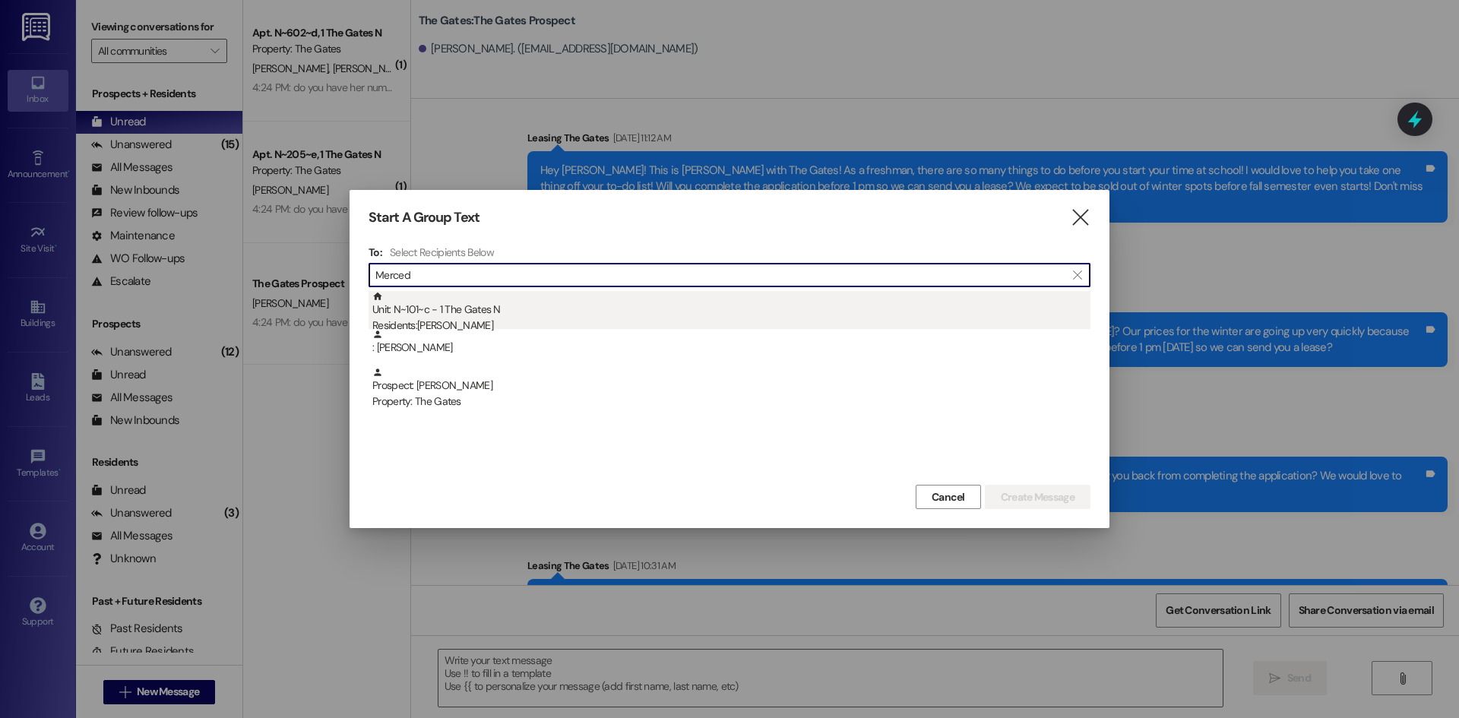
type input "Merced"
click at [455, 319] on div "Residents: [PERSON_NAME]" at bounding box center [731, 326] width 718 height 16
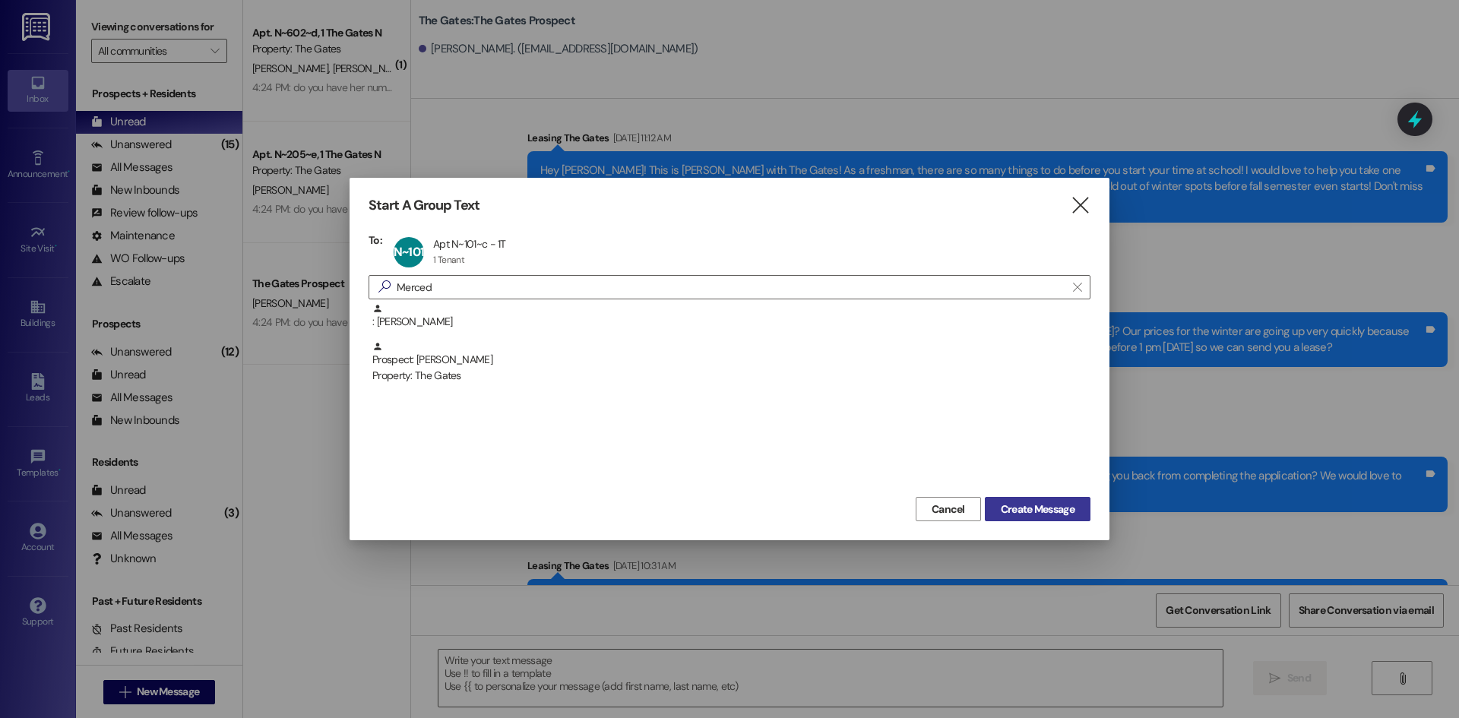
click at [1001, 509] on span "Create Message" at bounding box center [1038, 510] width 74 height 16
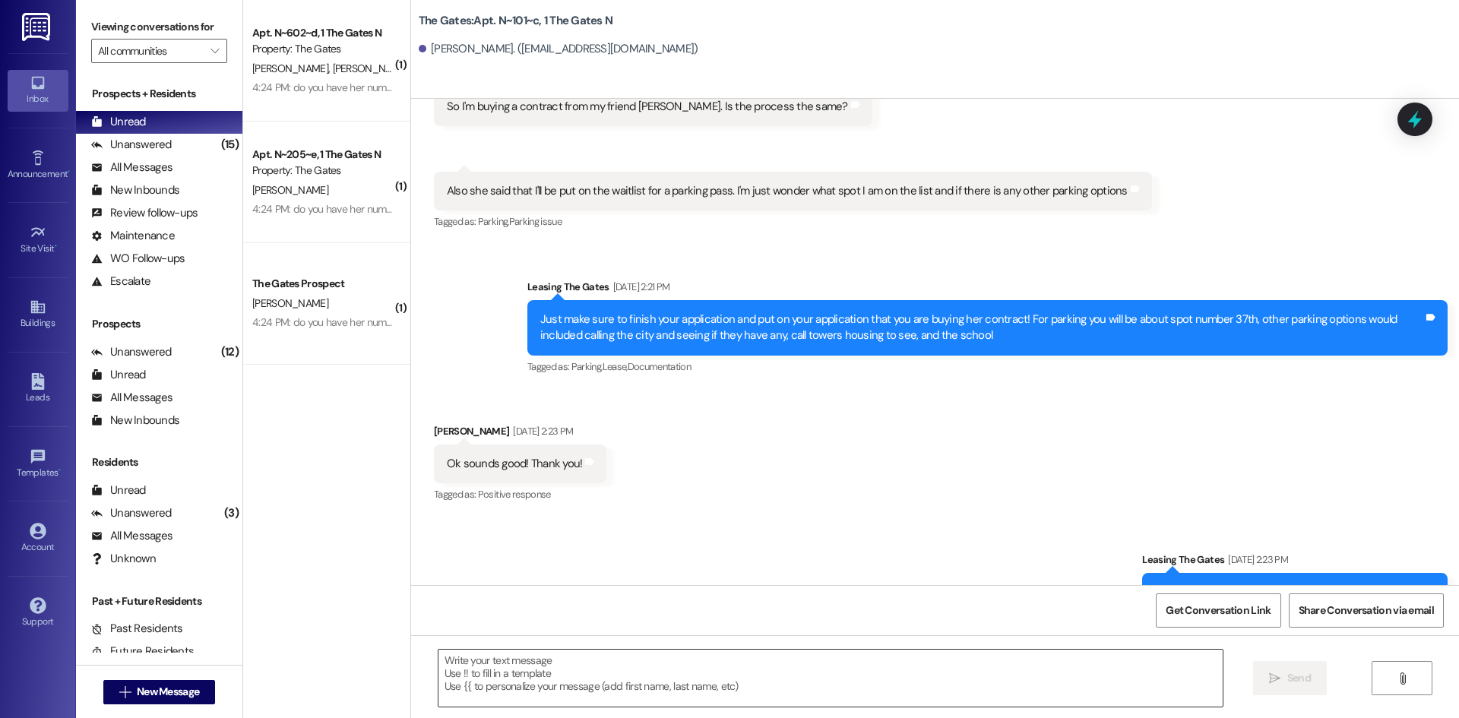
click at [505, 681] on textarea at bounding box center [831, 678] width 784 height 57
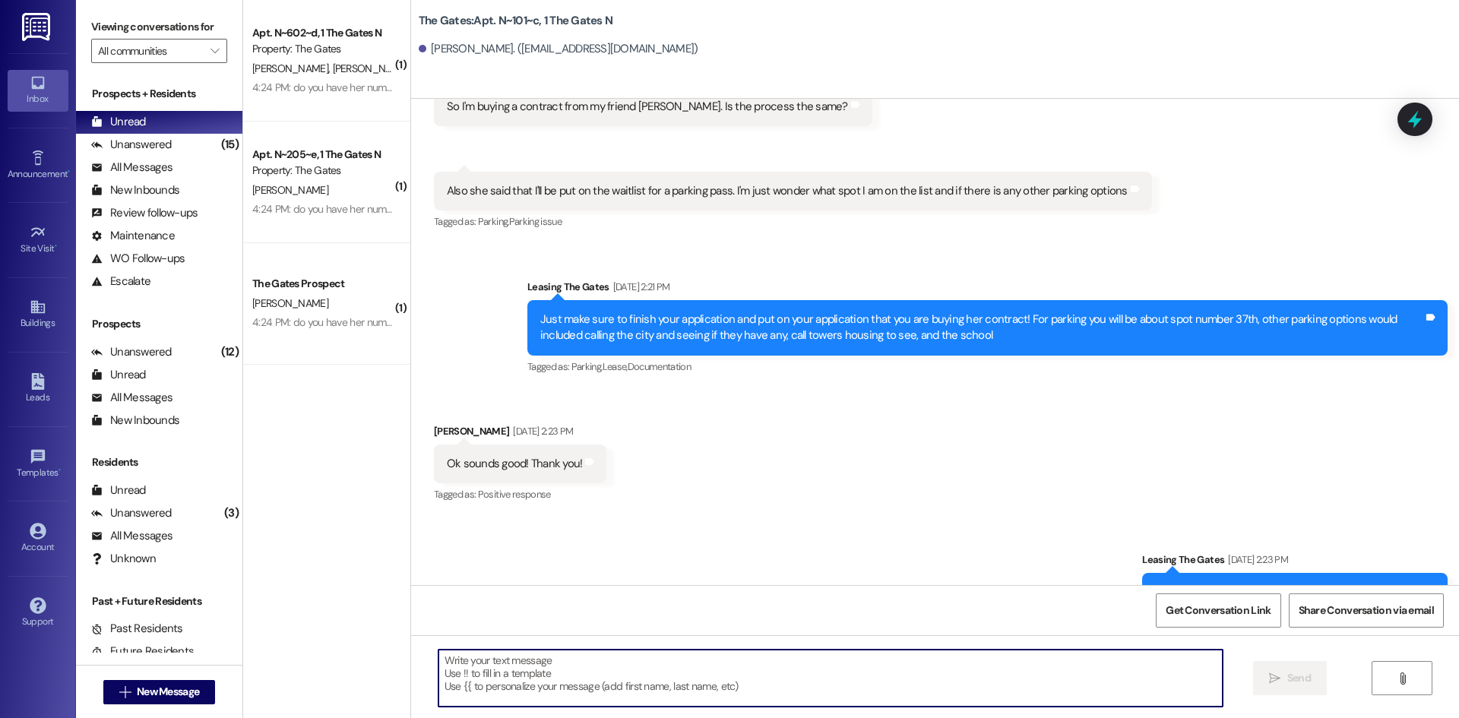
scroll to position [32593, 0]
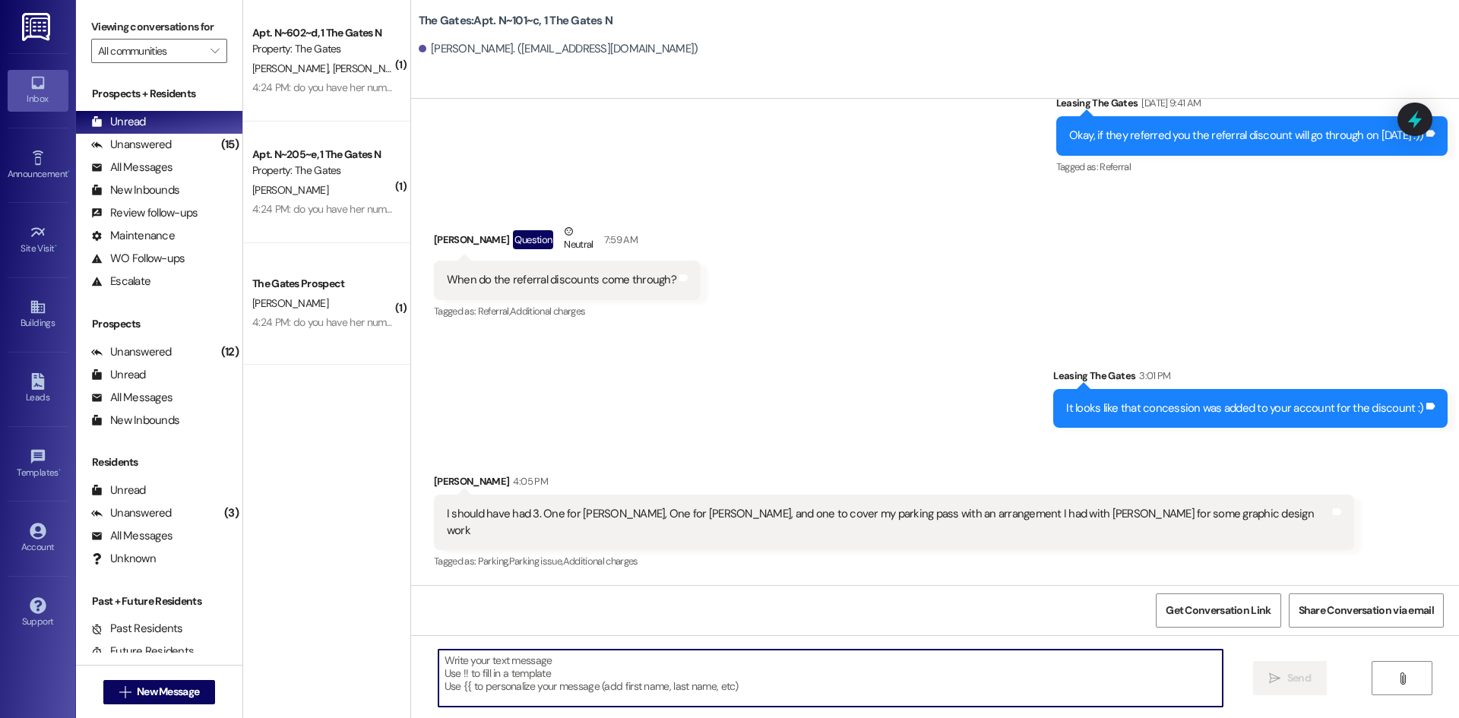
click at [505, 681] on textarea at bounding box center [831, 678] width 784 height 57
type textarea "H"
type textarea "I had [PERSON_NAME] fix that for you!"
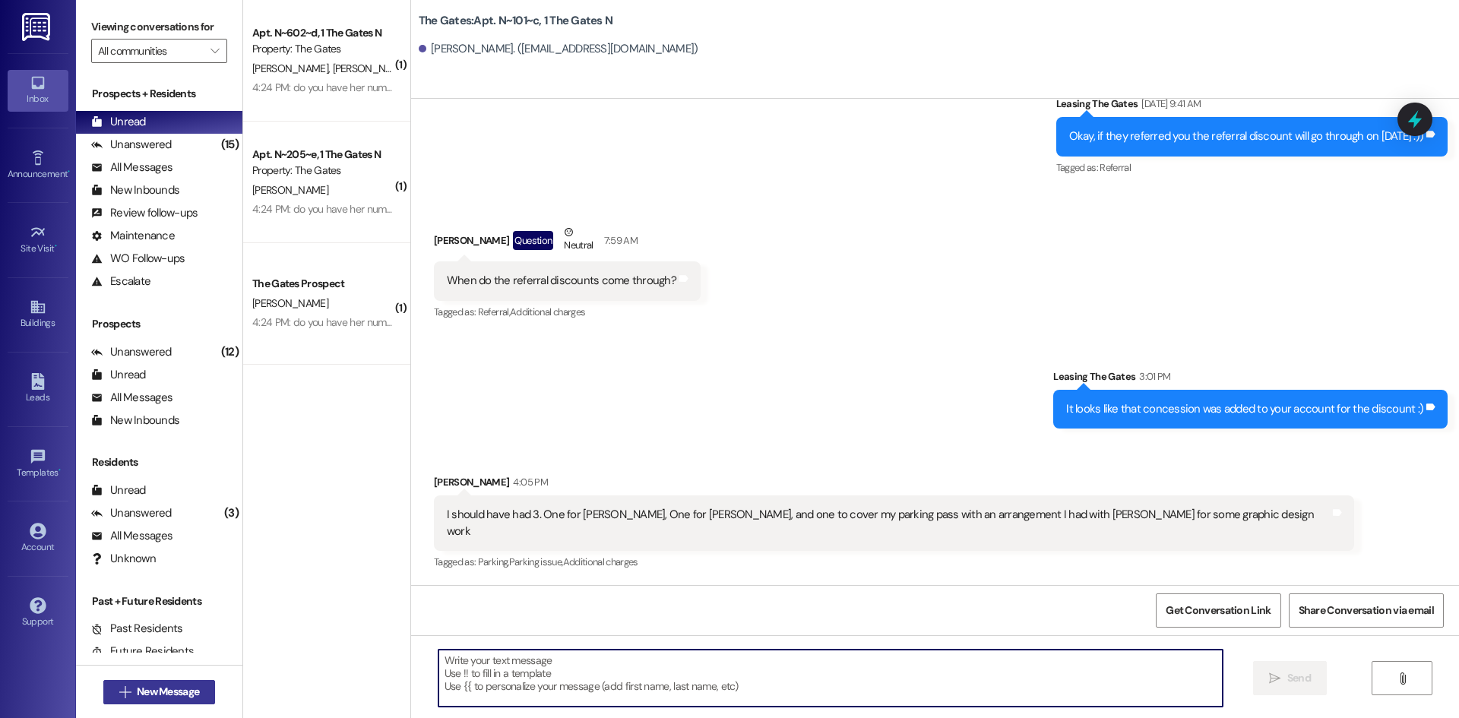
click at [164, 688] on span "New Message" at bounding box center [168, 692] width 62 height 16
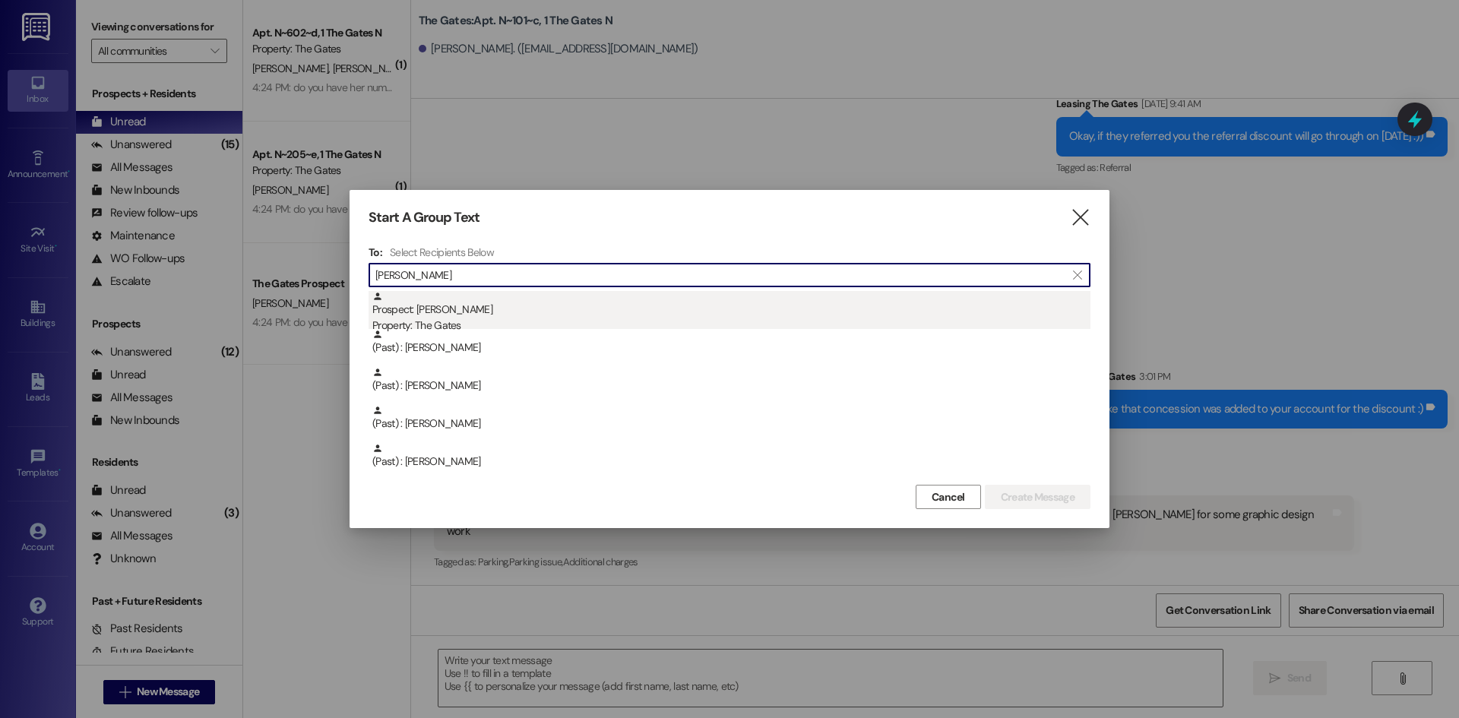
type input "[PERSON_NAME]"
click at [473, 318] on div "Prospect: [PERSON_NAME] Property: The Gates" at bounding box center [731, 312] width 718 height 43
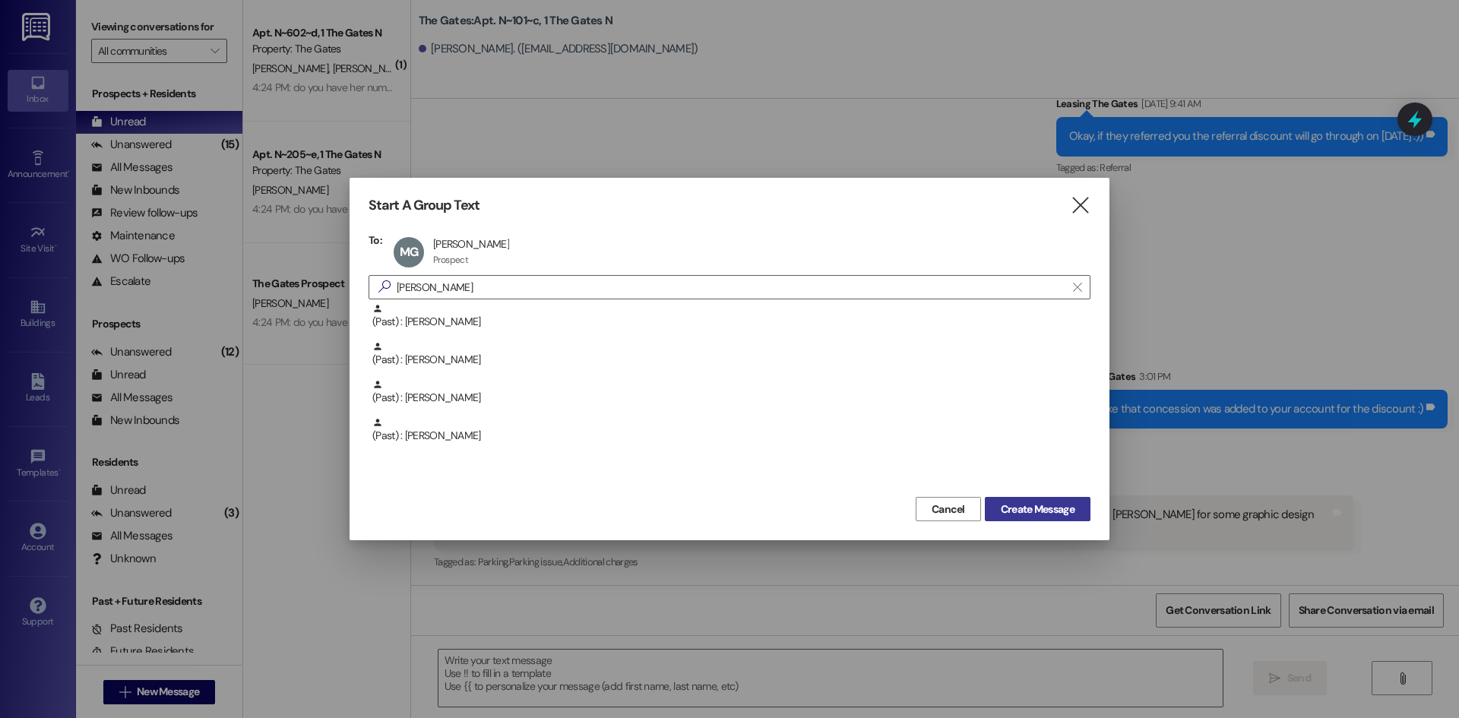
click at [1061, 506] on span "Create Message" at bounding box center [1038, 510] width 74 height 16
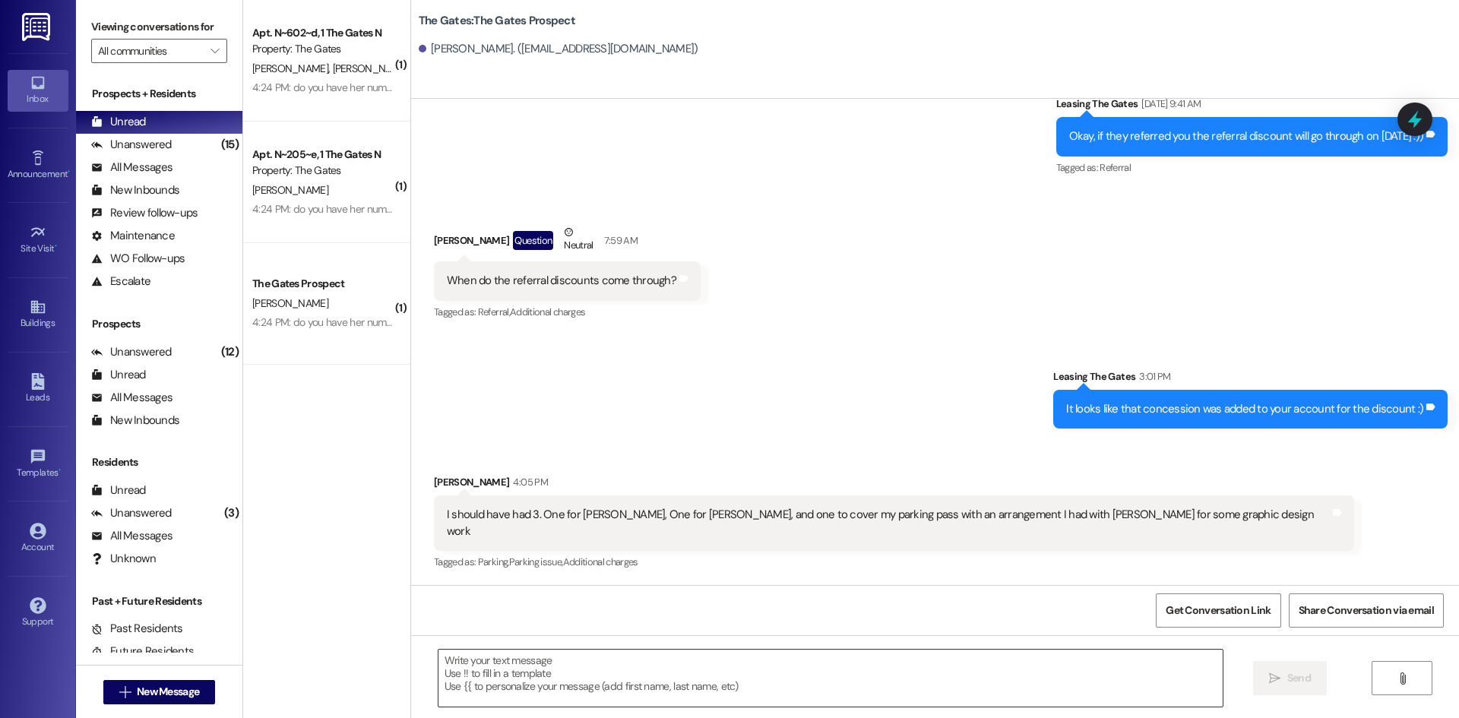
click at [539, 660] on textarea at bounding box center [831, 678] width 784 height 57
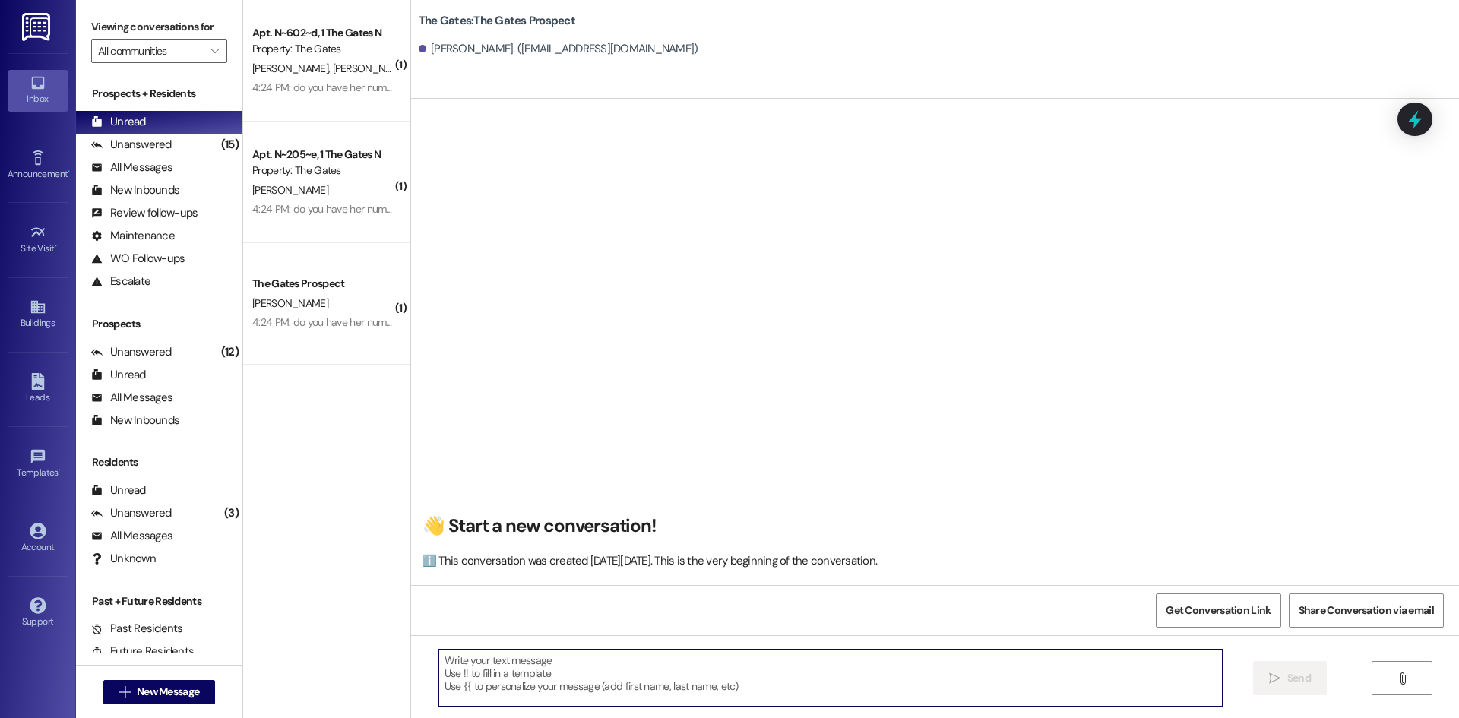
scroll to position [1, 0]
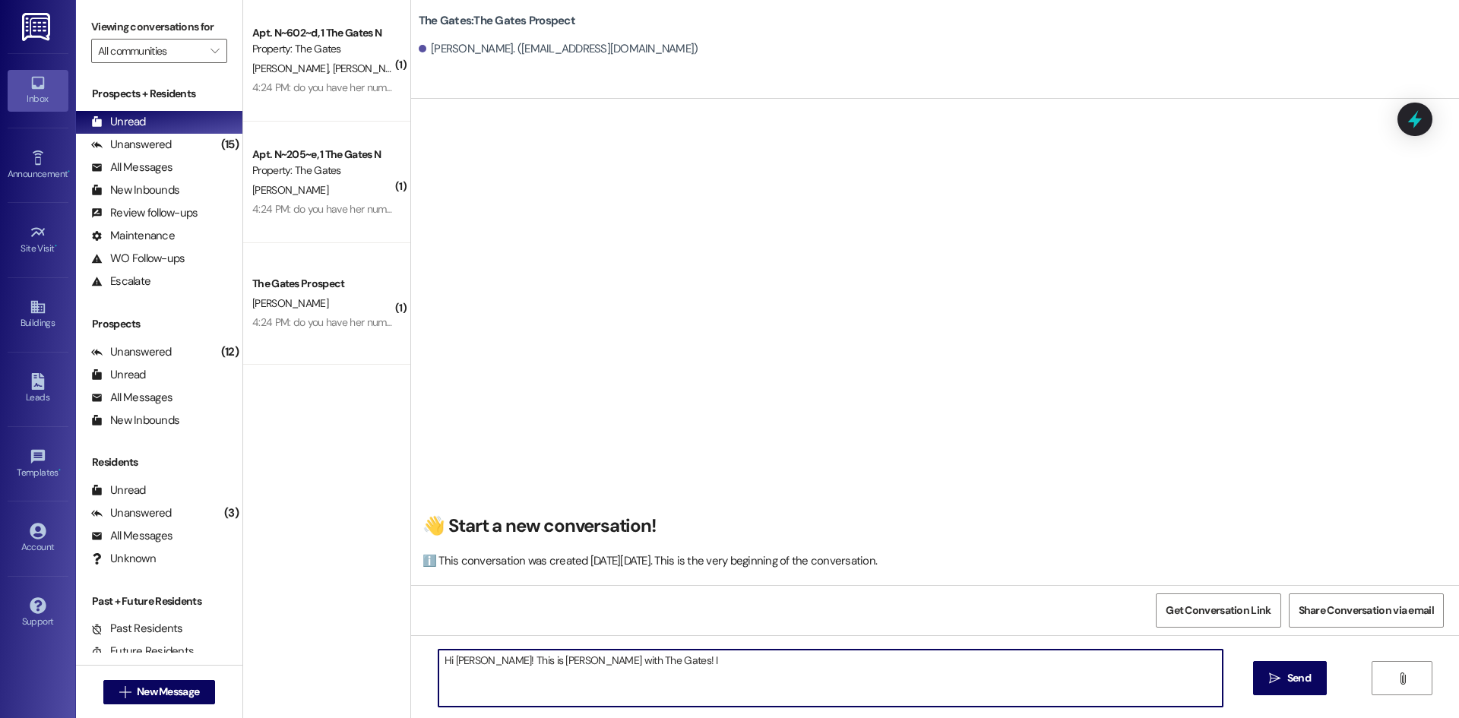
click at [652, 676] on textarea "Hi [PERSON_NAME]! This is [PERSON_NAME] with The Gates! I" at bounding box center [831, 678] width 784 height 57
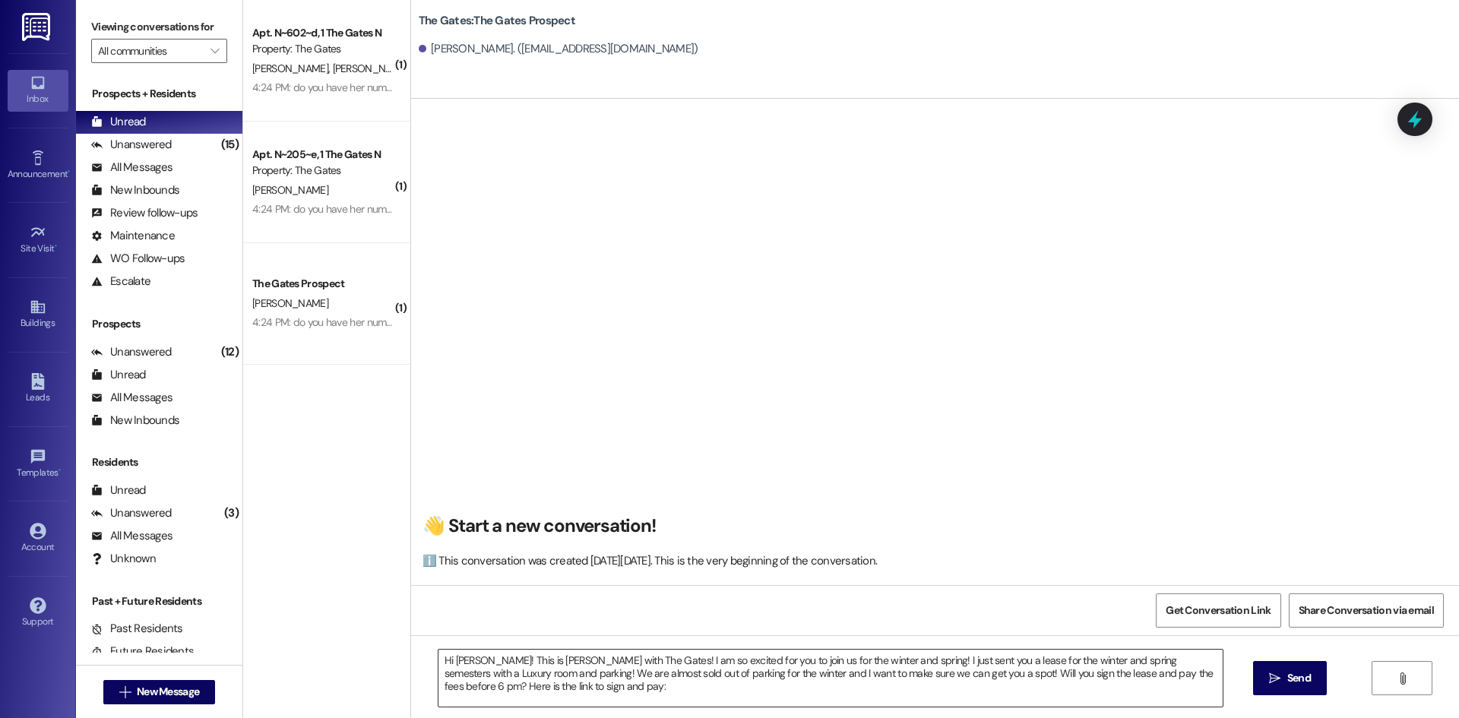
click at [597, 692] on textarea "Hi [PERSON_NAME]! This is [PERSON_NAME] with The Gates! I am so excited for you…" at bounding box center [831, 678] width 784 height 57
paste textarea "[URL][DOMAIN_NAME]"
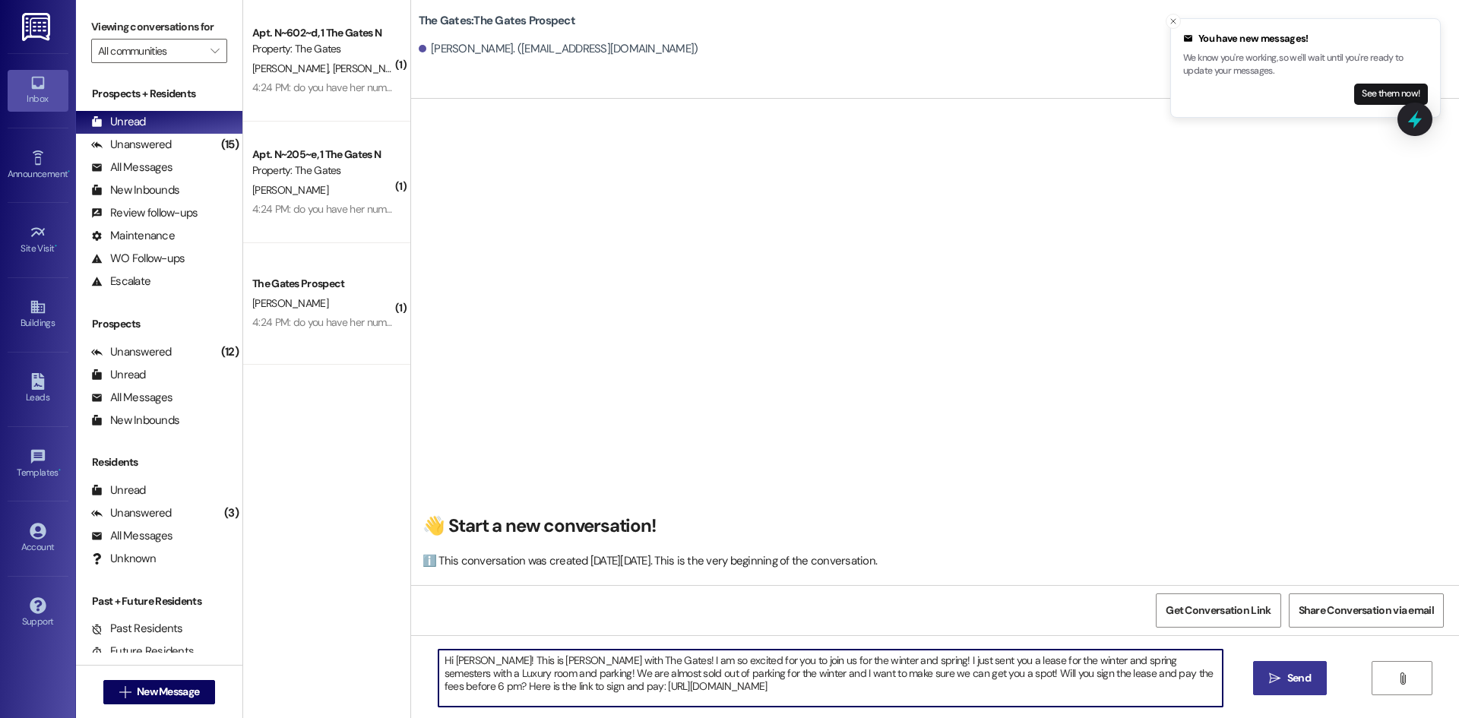
type textarea "Hi [PERSON_NAME]! This is [PERSON_NAME] with The Gates! I am so excited for you…"
click at [1304, 680] on span "Send" at bounding box center [1300, 678] width 24 height 16
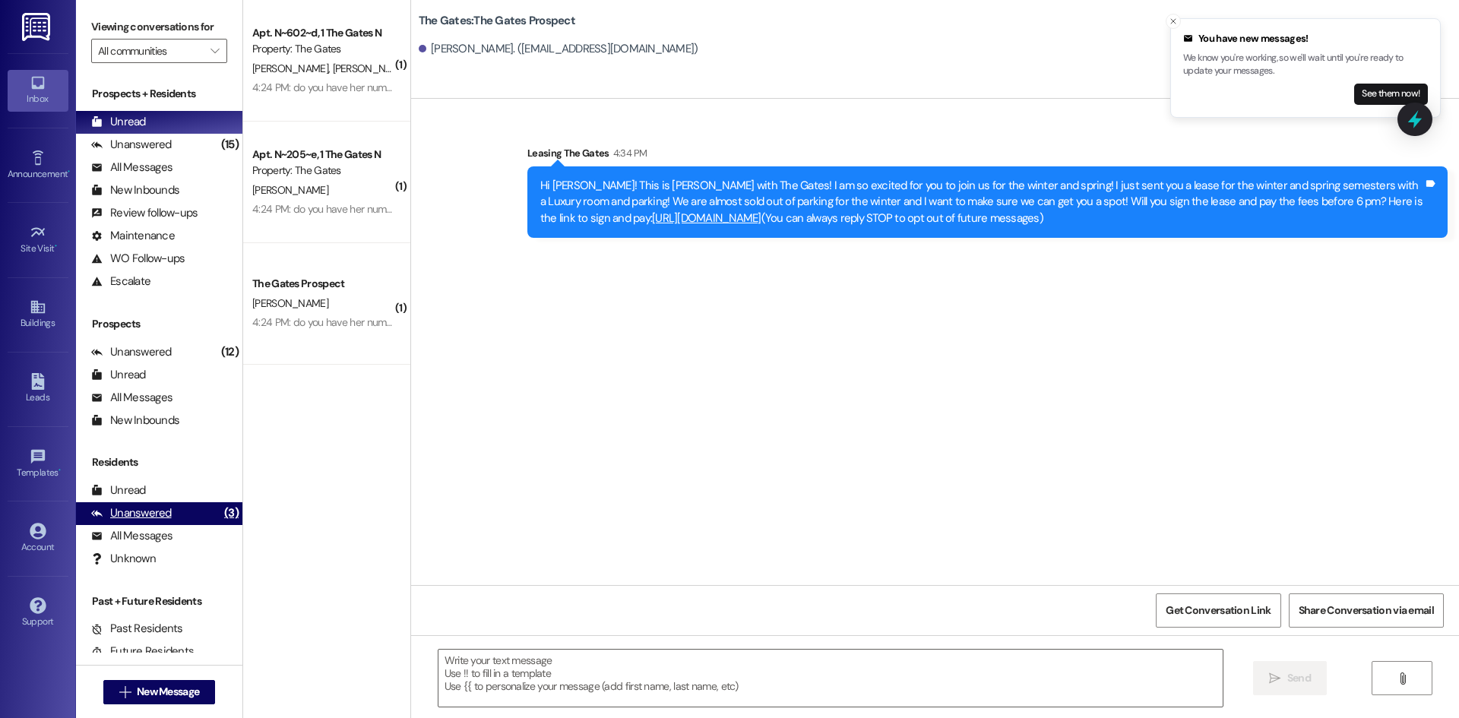
scroll to position [0, 0]
